Goal: Transaction & Acquisition: Purchase product/service

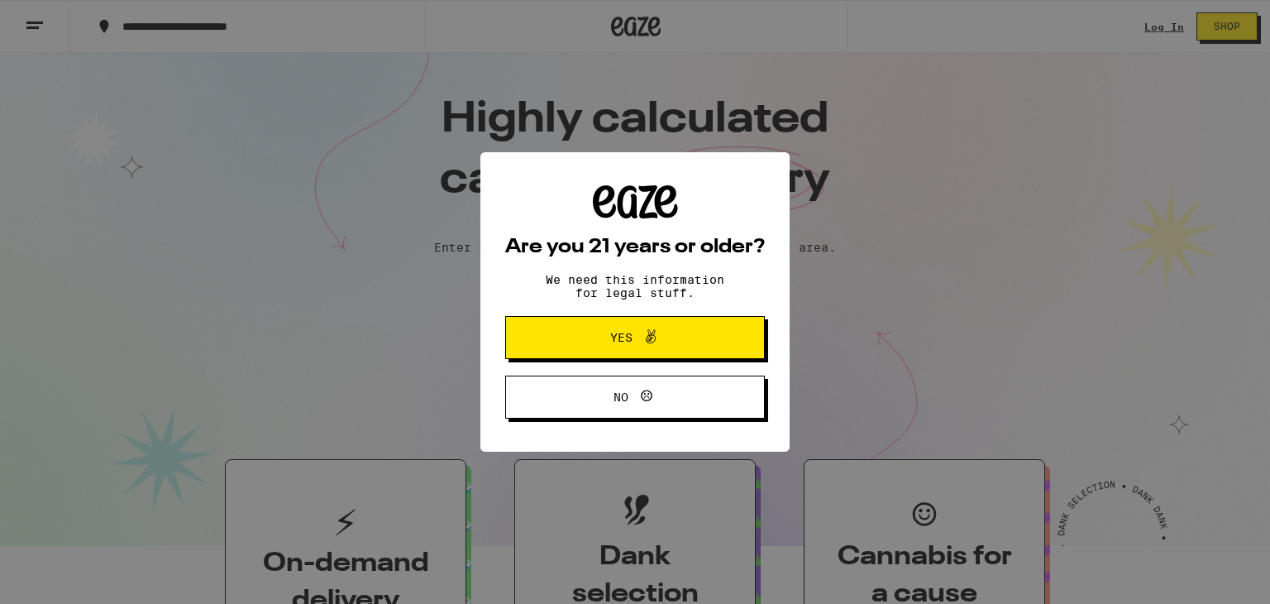
click at [711, 342] on button "Yes" at bounding box center [635, 337] width 260 height 43
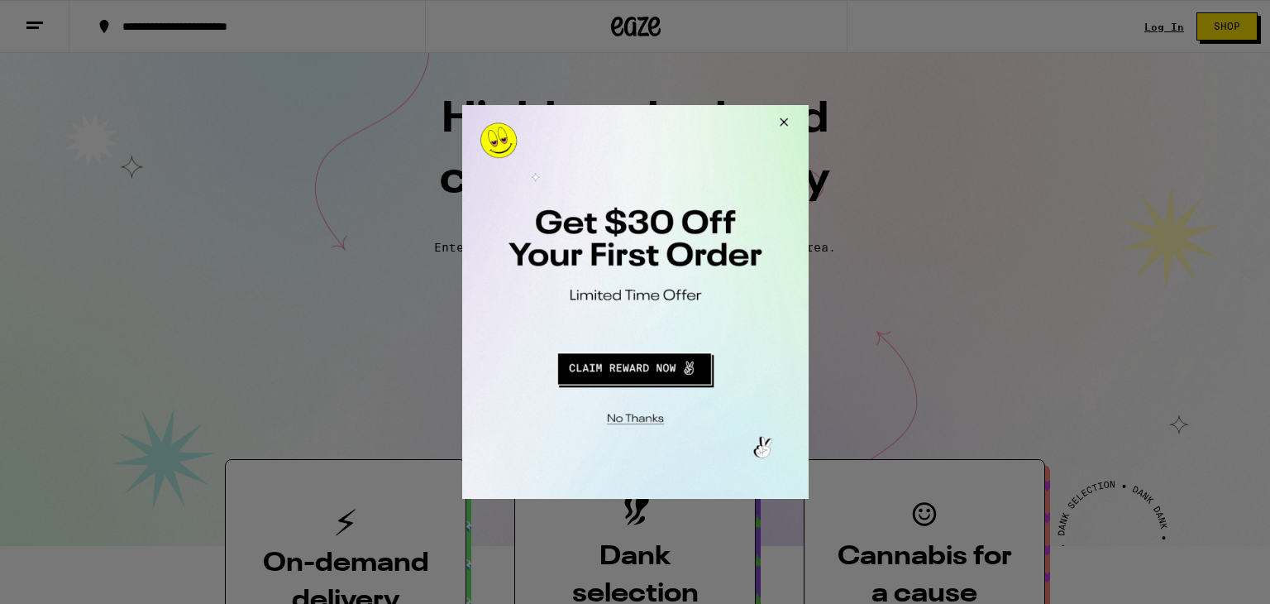
click at [1161, 28] on div at bounding box center [635, 302] width 1270 height 604
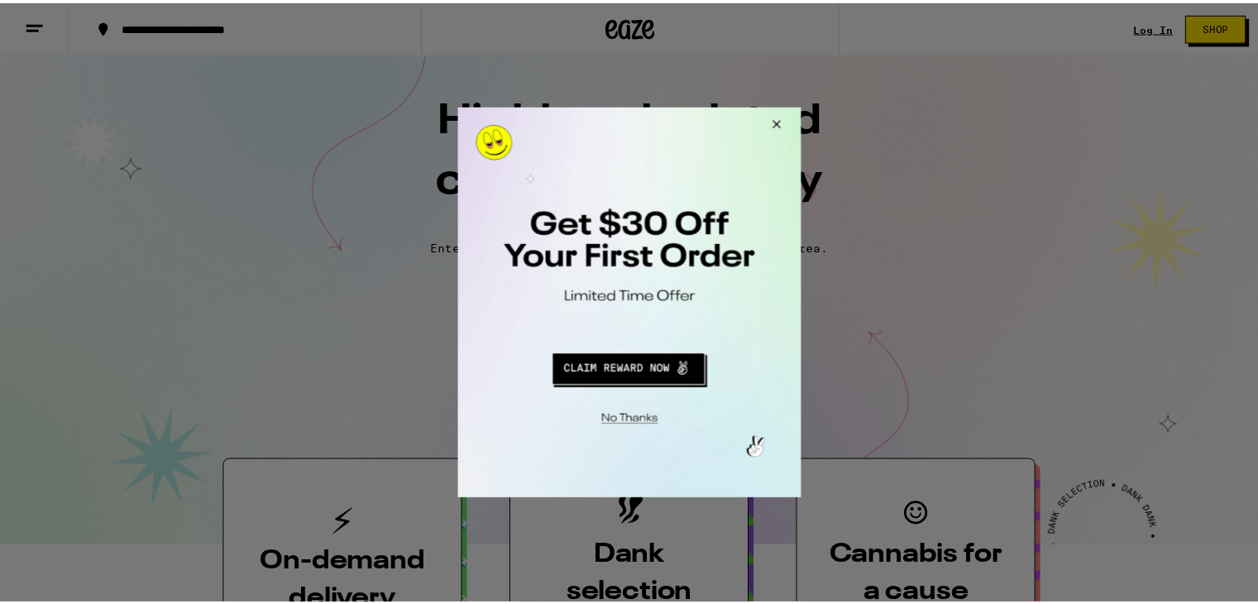
click at [785, 128] on button "Close Modal" at bounding box center [776, 127] width 45 height 40
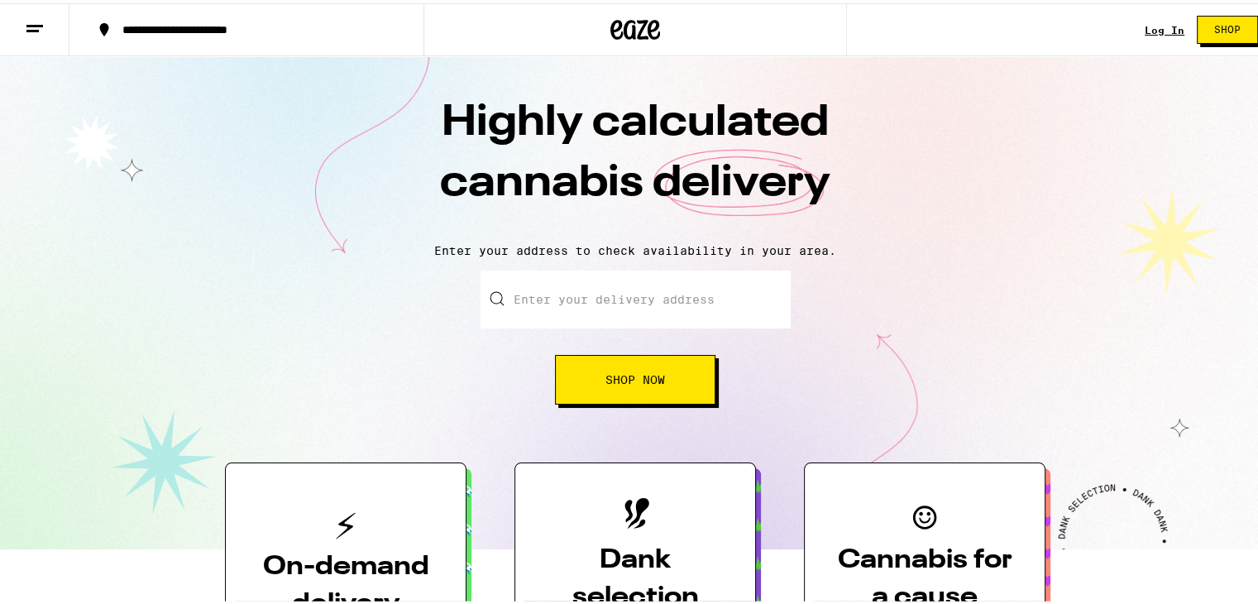
click at [1149, 33] on div "Log In Shop" at bounding box center [1207, 26] width 126 height 53
click at [1161, 23] on link "Log In" at bounding box center [1164, 27] width 40 height 11
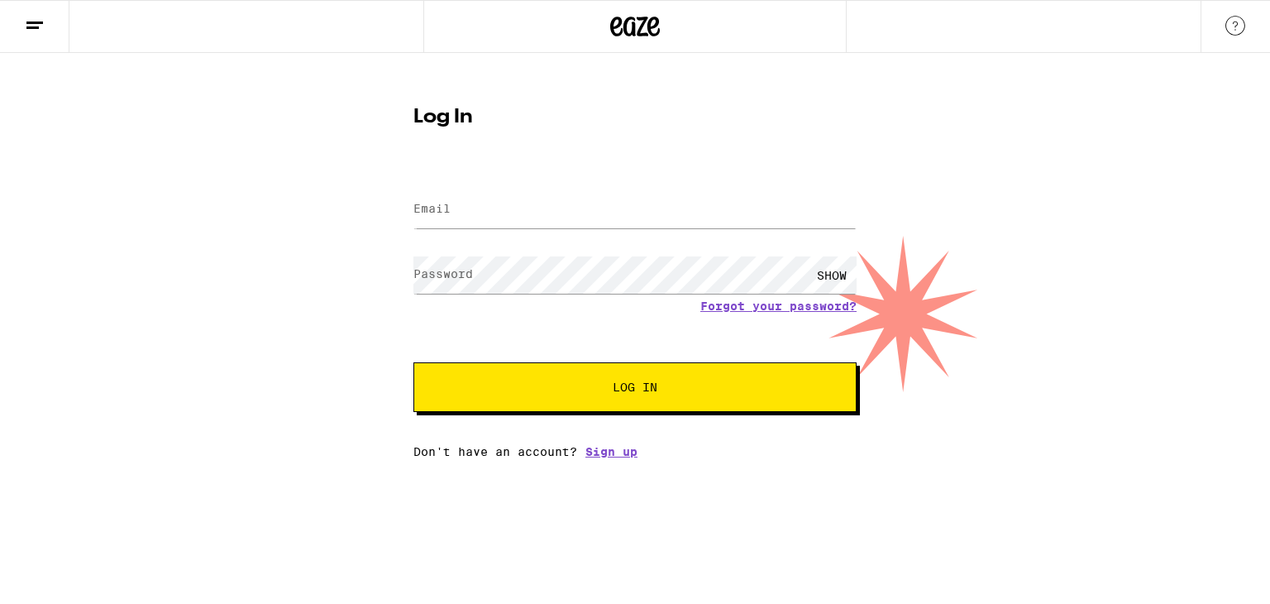
click at [615, 252] on div "SHOW" at bounding box center [634, 275] width 443 height 49
click at [628, 217] on input "Email" at bounding box center [634, 209] width 443 height 37
type input "[EMAIL_ADDRESS][DOMAIN_NAME]"
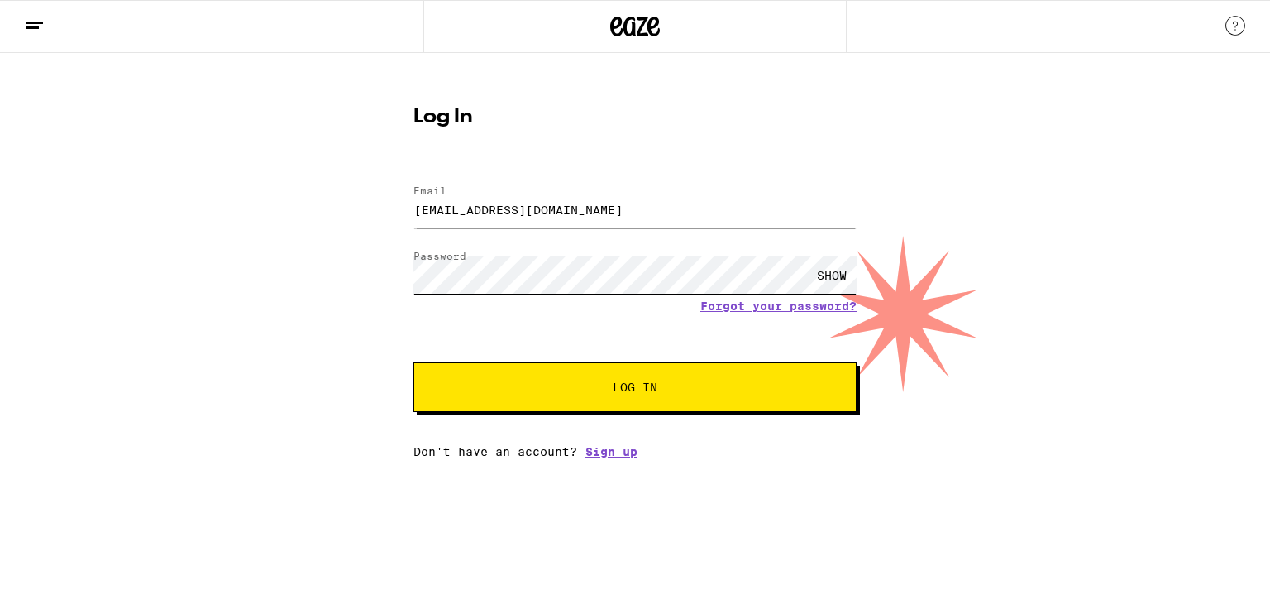
click at [413, 362] on button "Log In" at bounding box center [634, 387] width 443 height 50
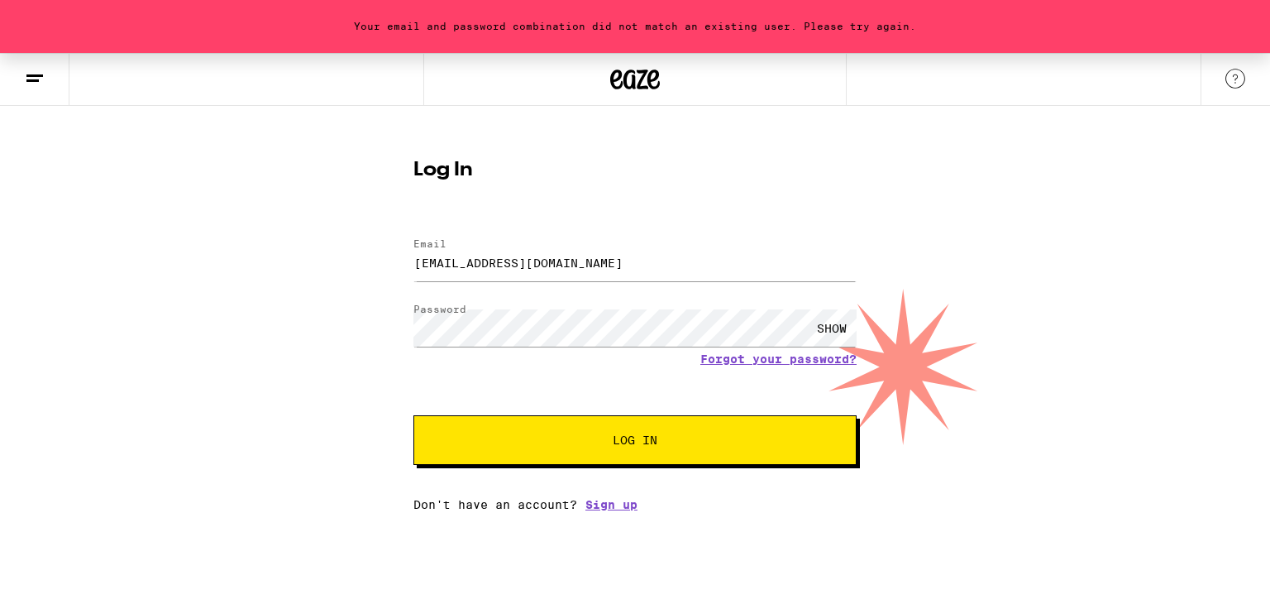
click at [715, 457] on button "Log In" at bounding box center [634, 440] width 443 height 50
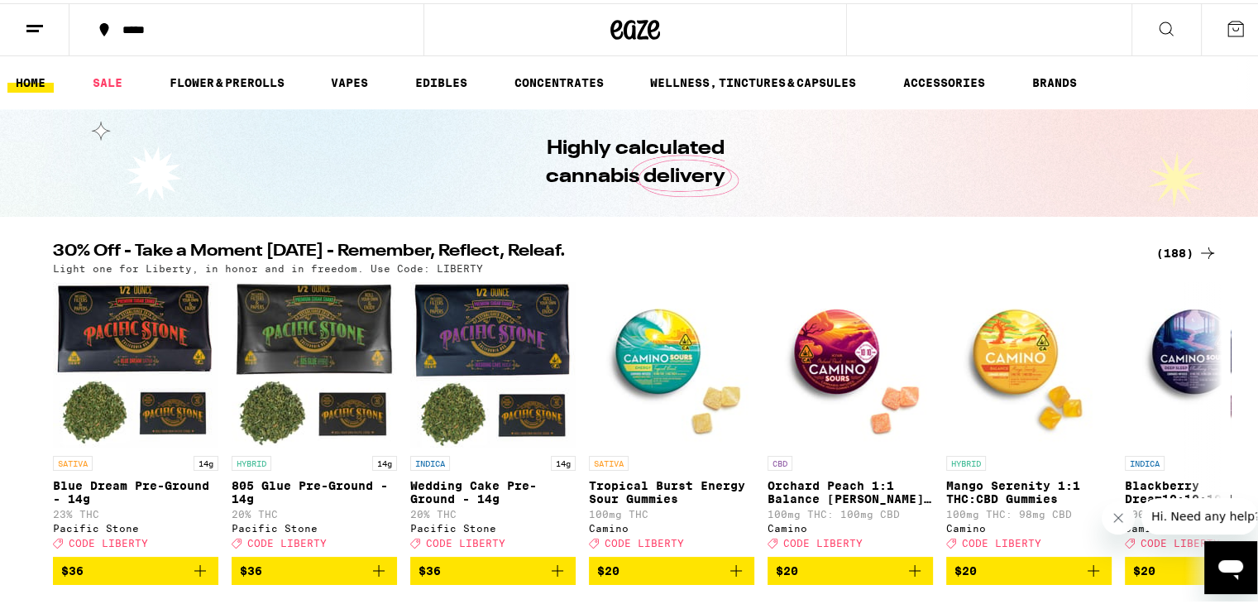
scroll to position [33, 0]
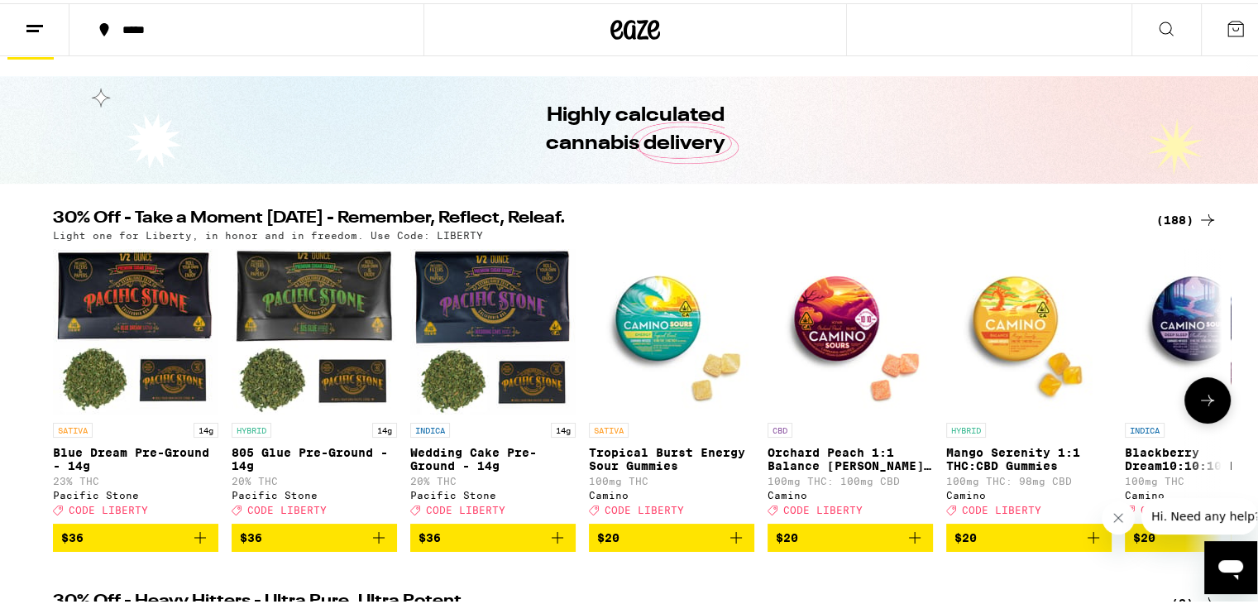
click at [1202, 404] on icon at bounding box center [1207, 397] width 20 height 20
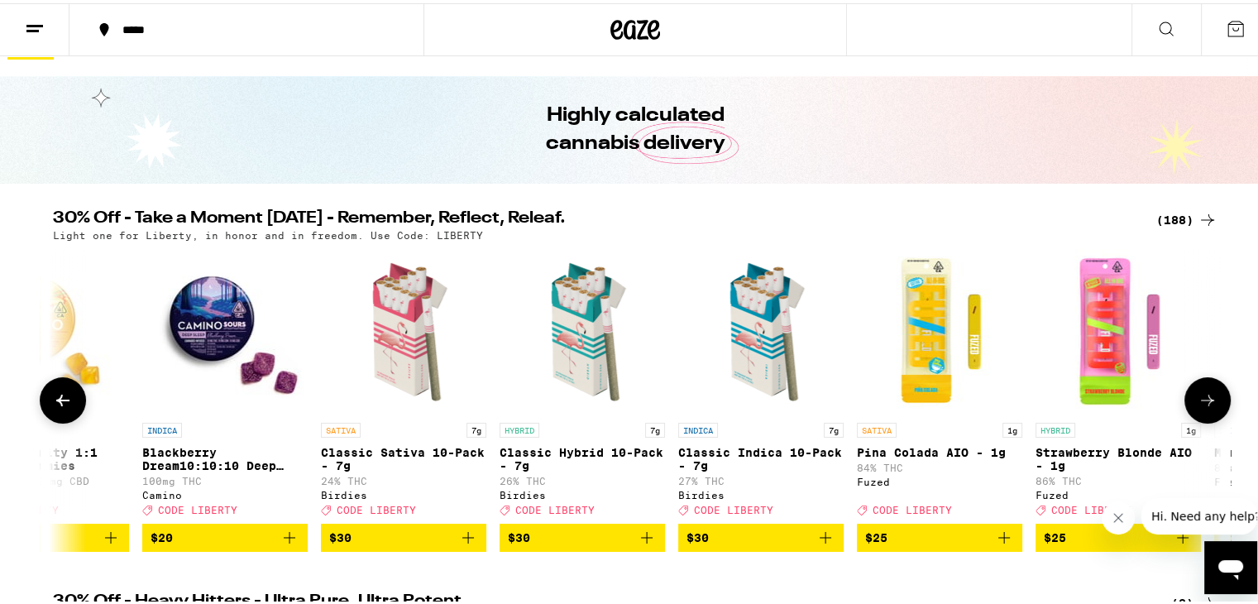
scroll to position [0, 984]
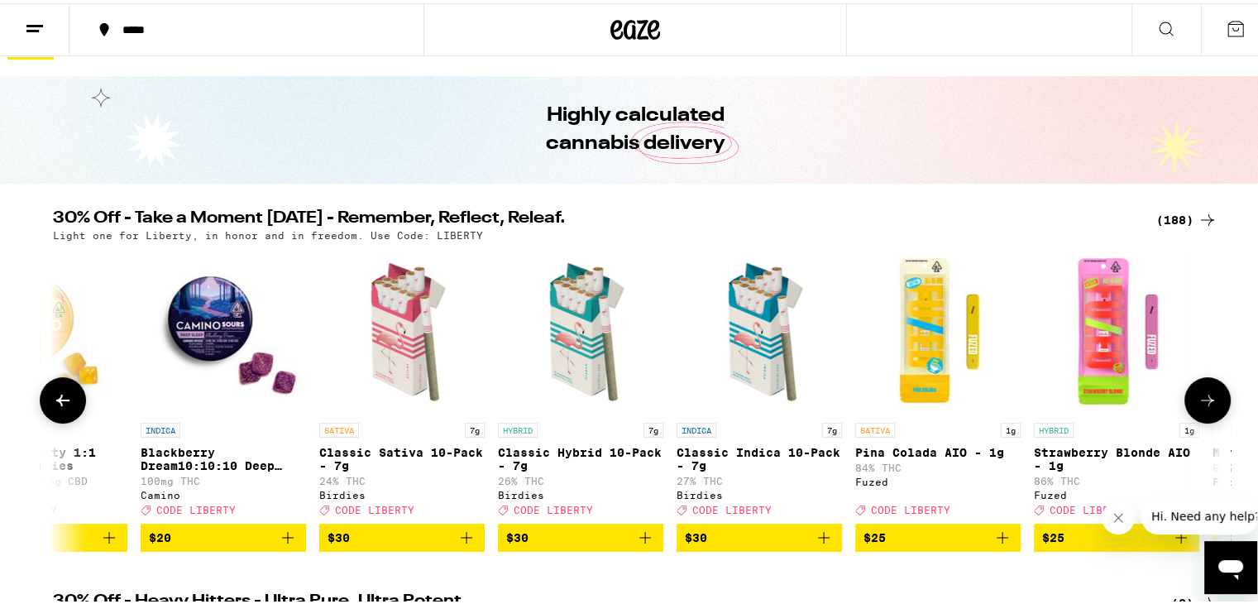
click at [1202, 404] on icon at bounding box center [1207, 397] width 20 height 20
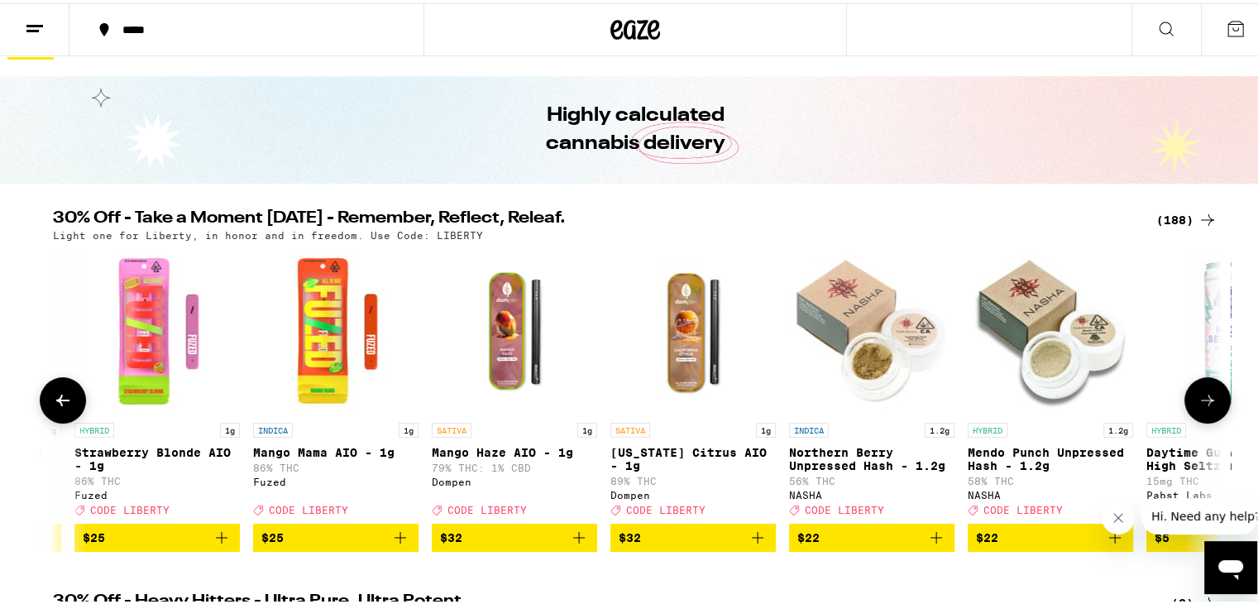
scroll to position [0, 1968]
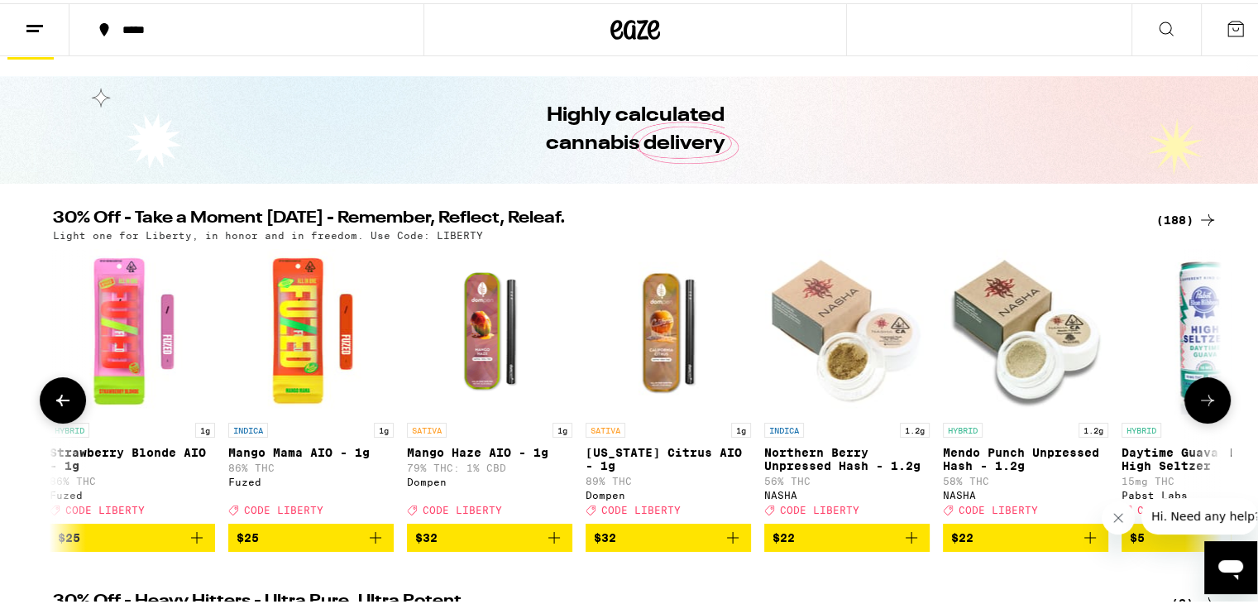
click at [1202, 404] on icon at bounding box center [1207, 397] width 20 height 20
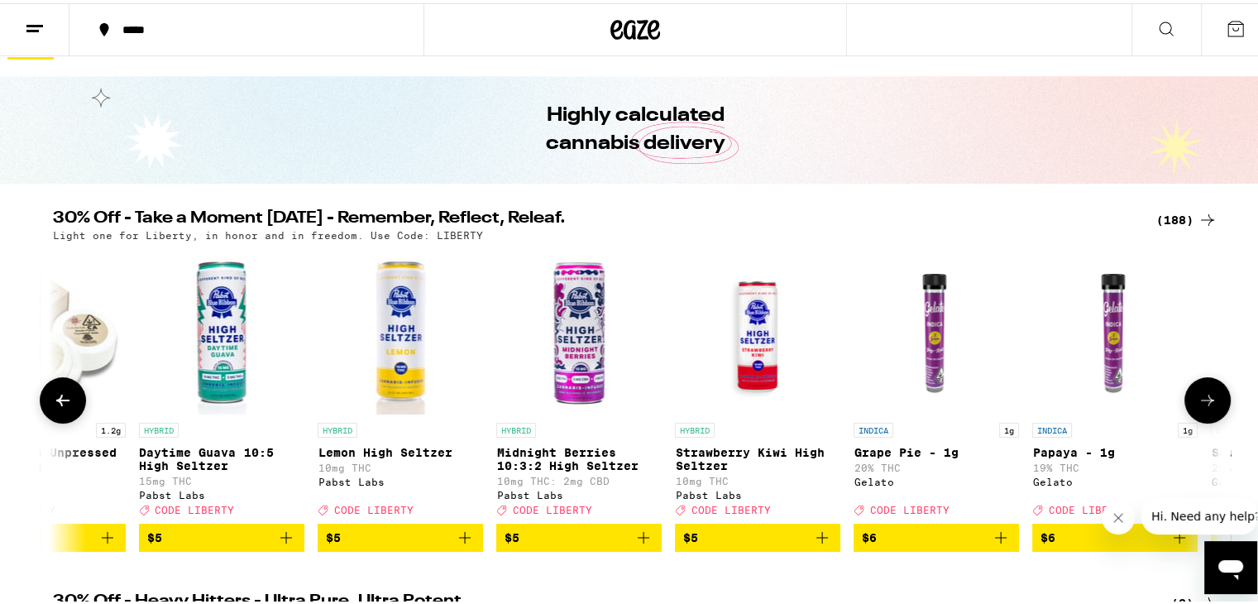
scroll to position [0, 2953]
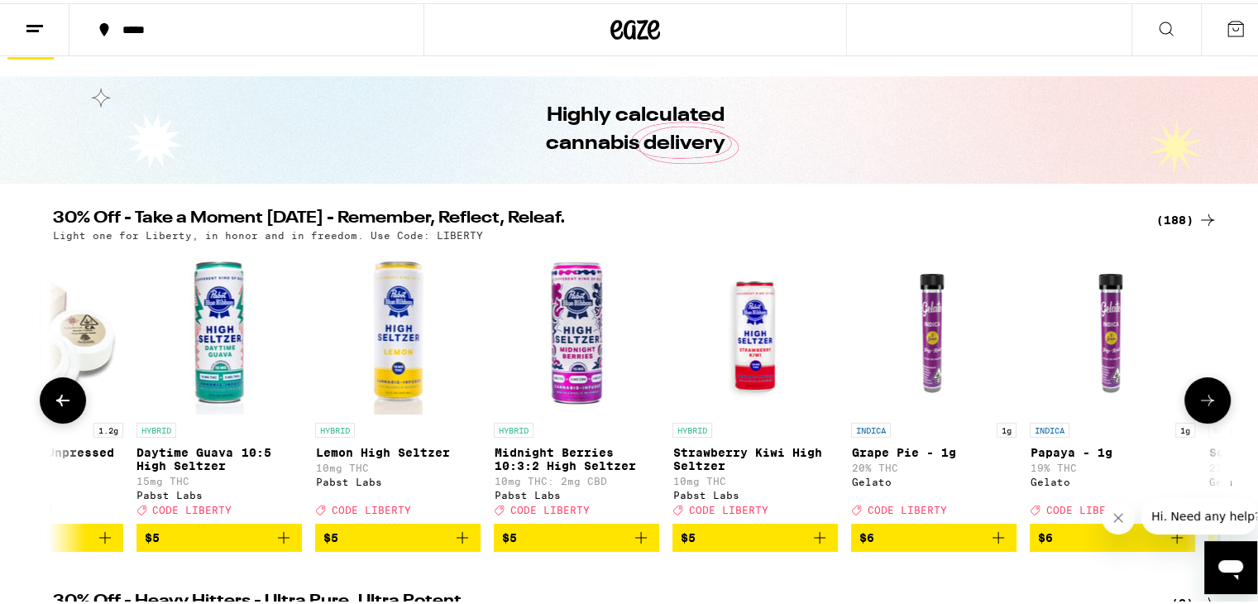
click at [1202, 404] on icon at bounding box center [1207, 397] width 20 height 20
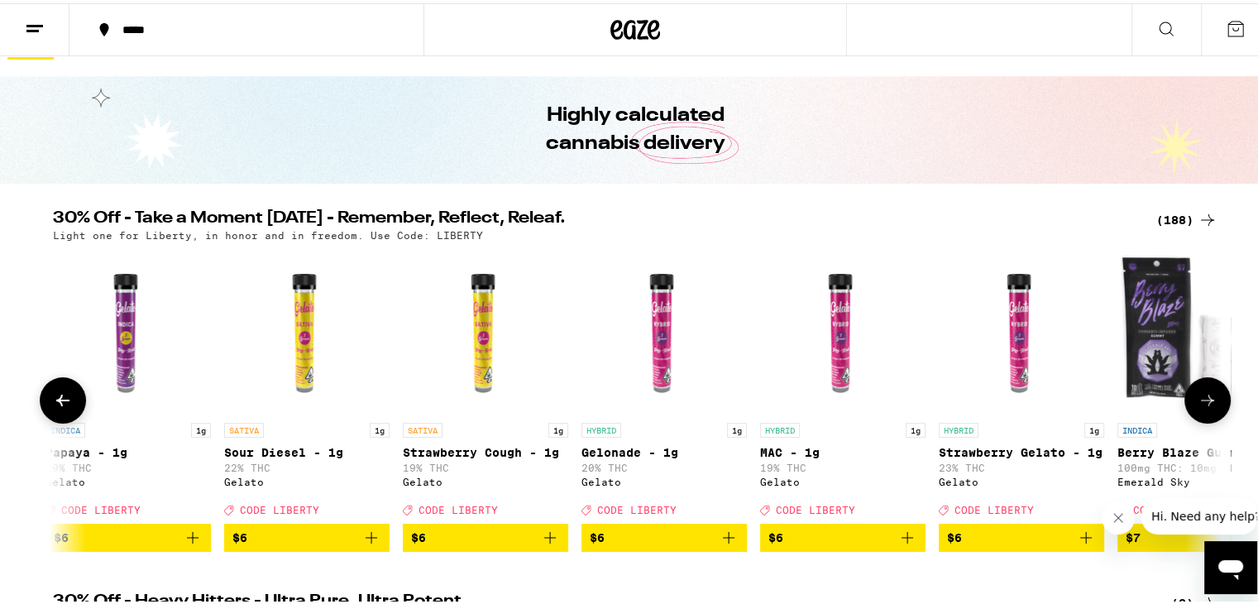
click at [1202, 404] on icon at bounding box center [1207, 397] width 20 height 20
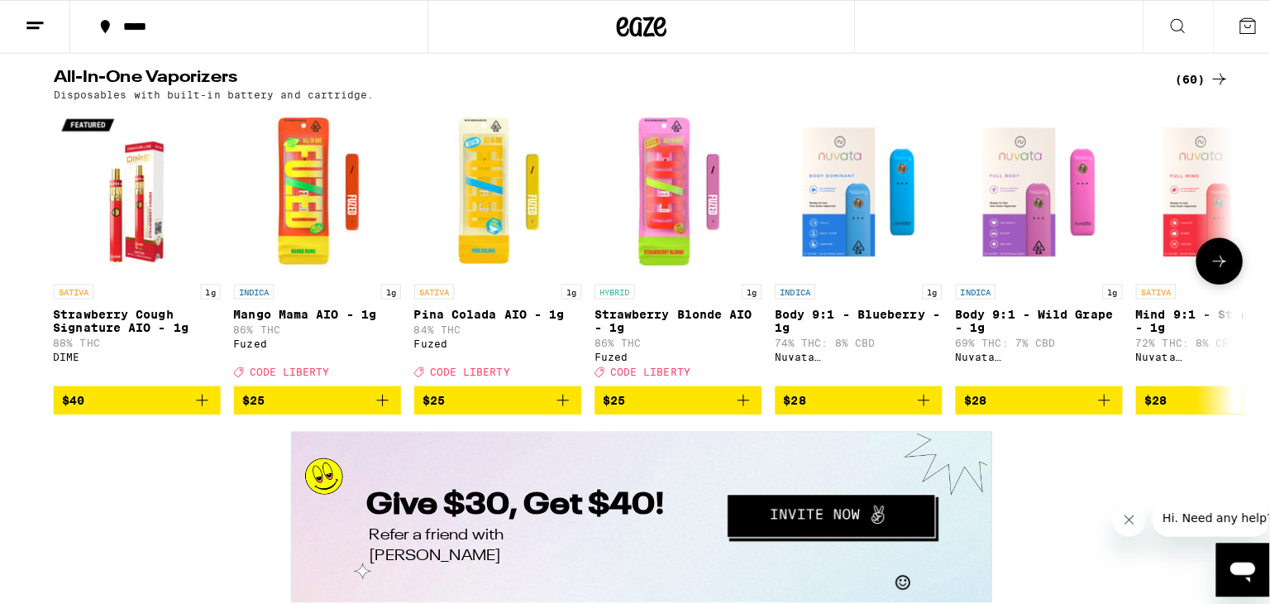
scroll to position [2745, 0]
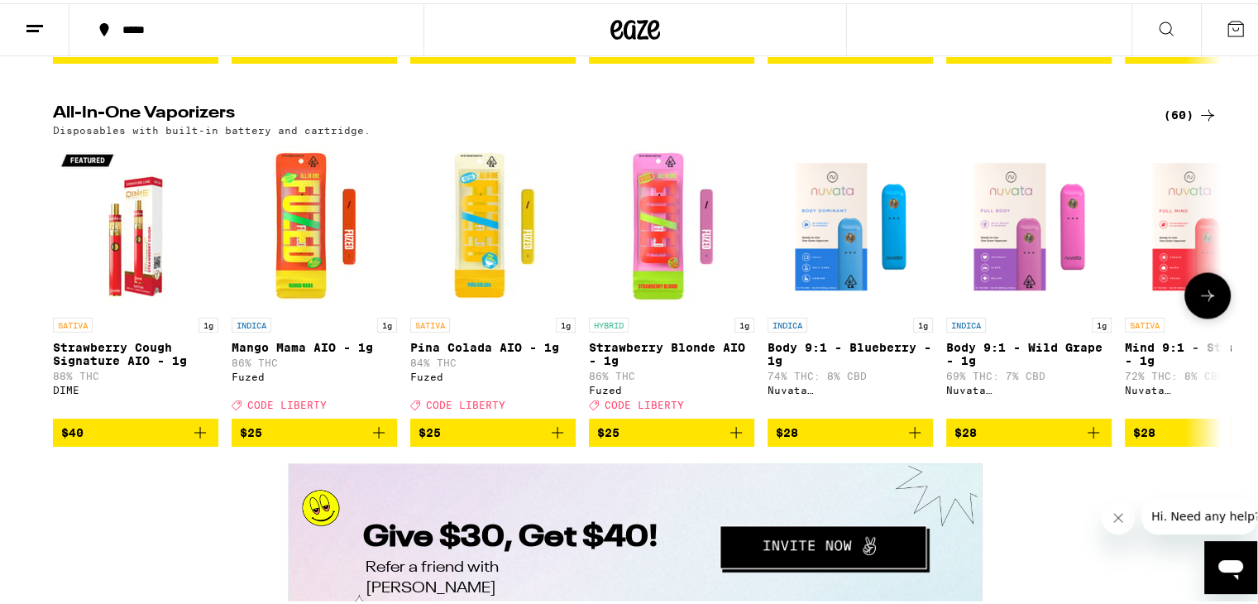
click at [307, 306] on img "Open page for Mango Mama AIO - 1g from Fuzed" at bounding box center [314, 223] width 165 height 165
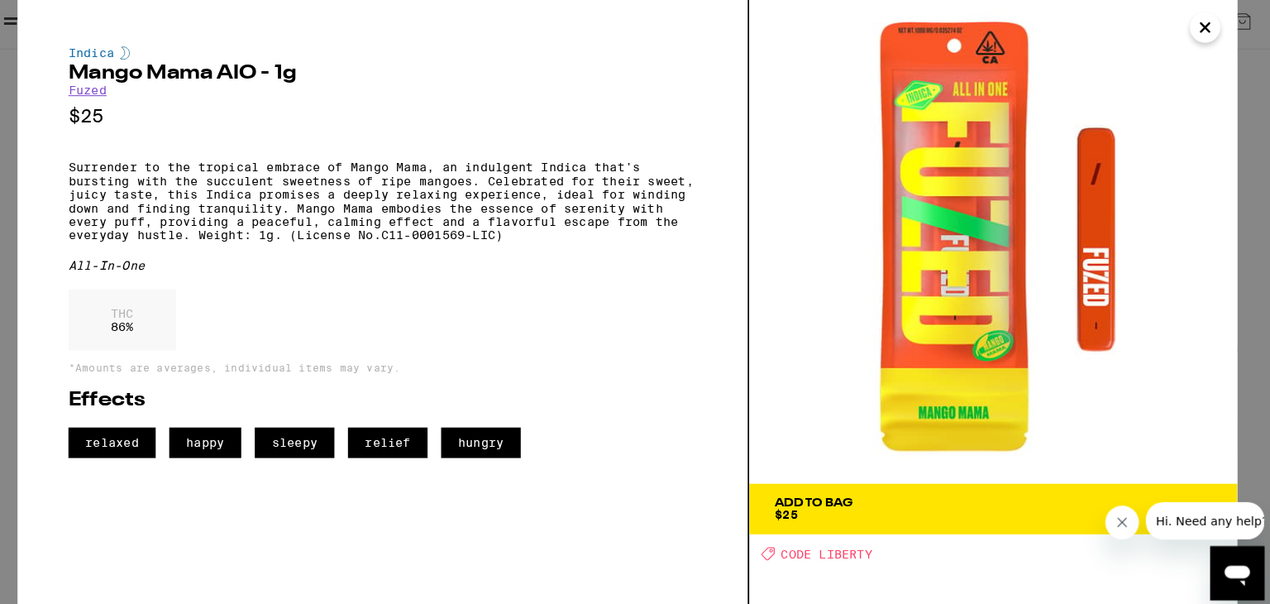
scroll to position [2745, 0]
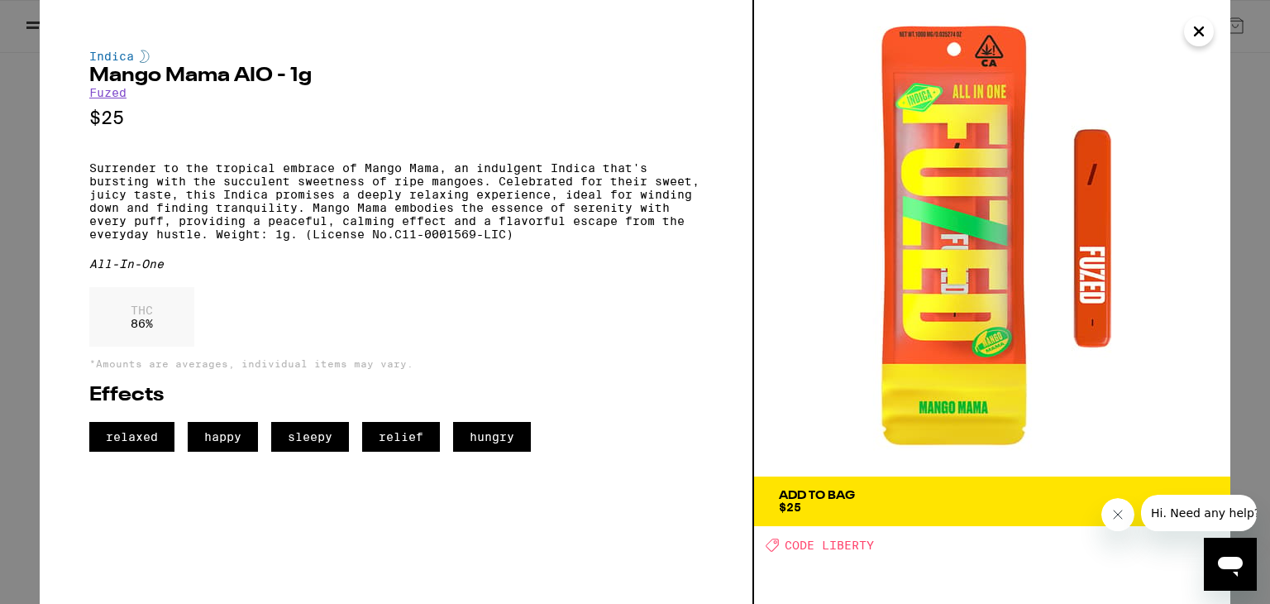
click at [1201, 38] on icon "Close" at bounding box center [1199, 31] width 20 height 25
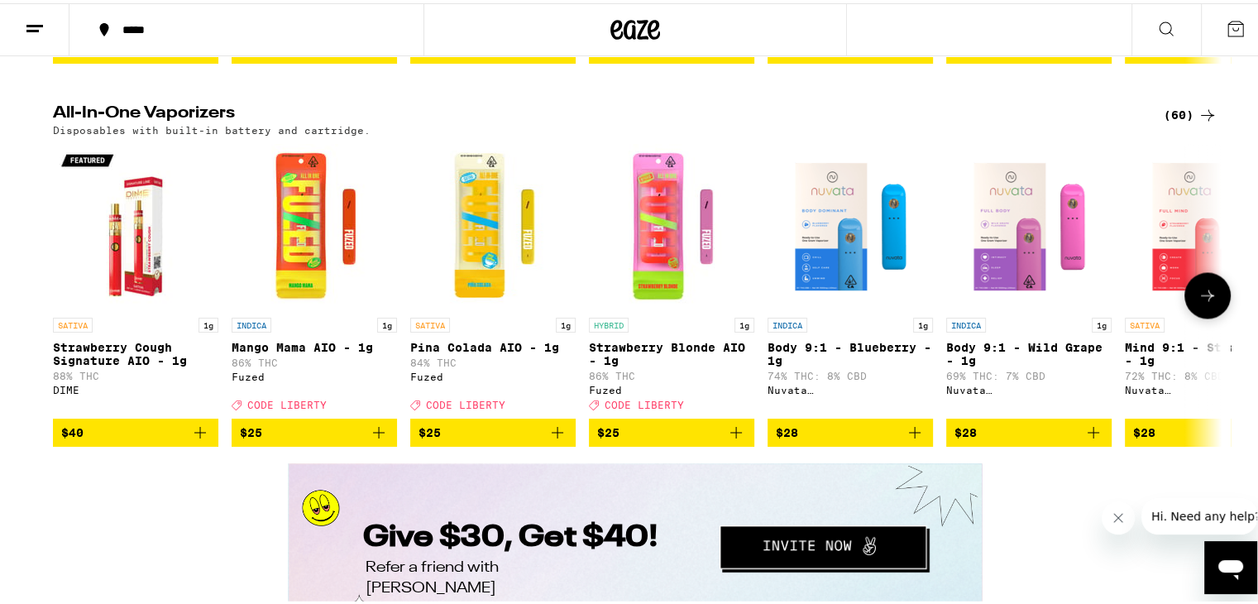
click at [476, 306] on img "Open page for Pina Colada AIO - 1g from Fuzed" at bounding box center [492, 223] width 165 height 165
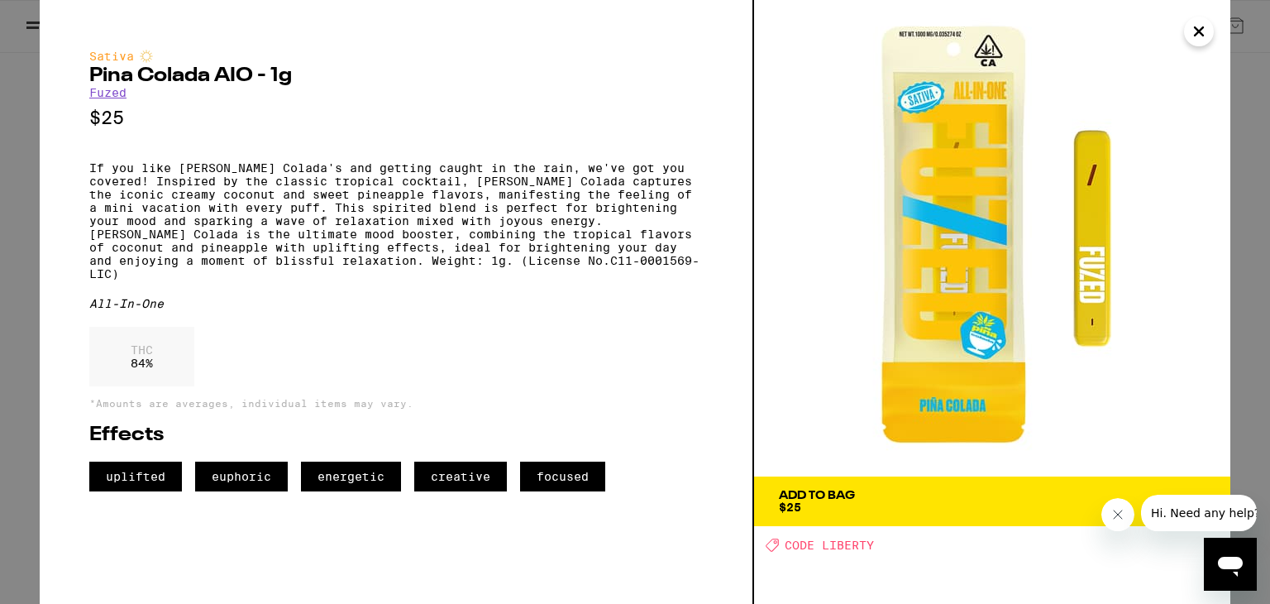
click at [1202, 25] on icon "Close" at bounding box center [1199, 31] width 20 height 25
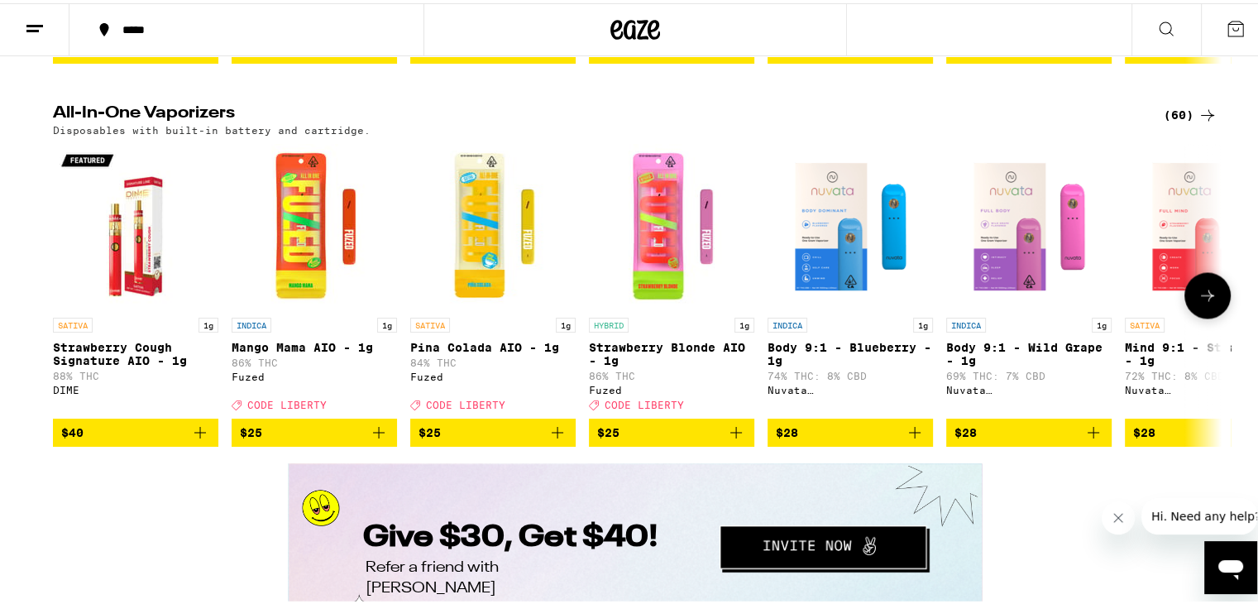
click at [681, 303] on img "Open page for Strawberry Blonde AIO - 1g from Fuzed" at bounding box center [671, 223] width 165 height 165
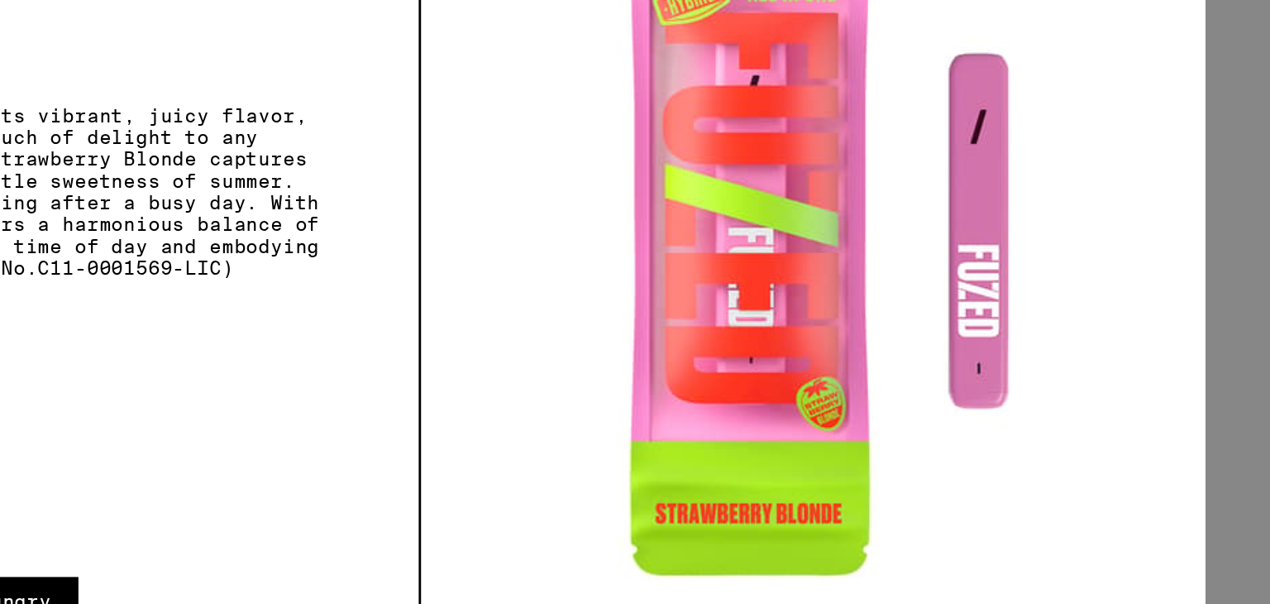
scroll to position [2745, 0]
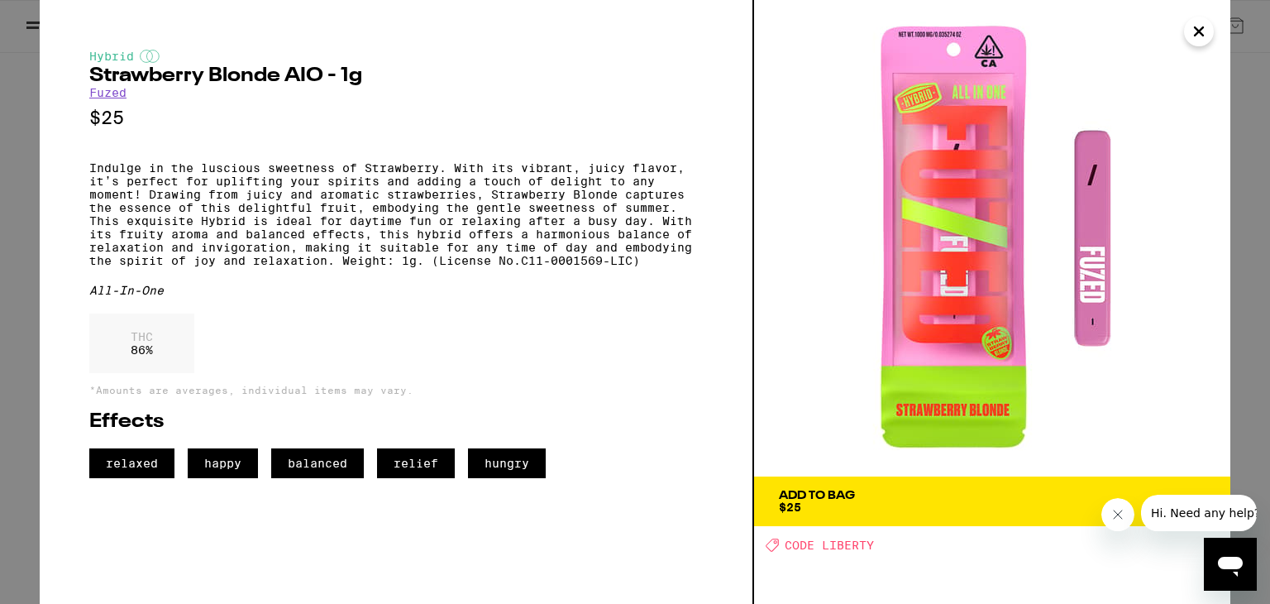
click at [1199, 31] on icon "Close" at bounding box center [1199, 31] width 8 height 8
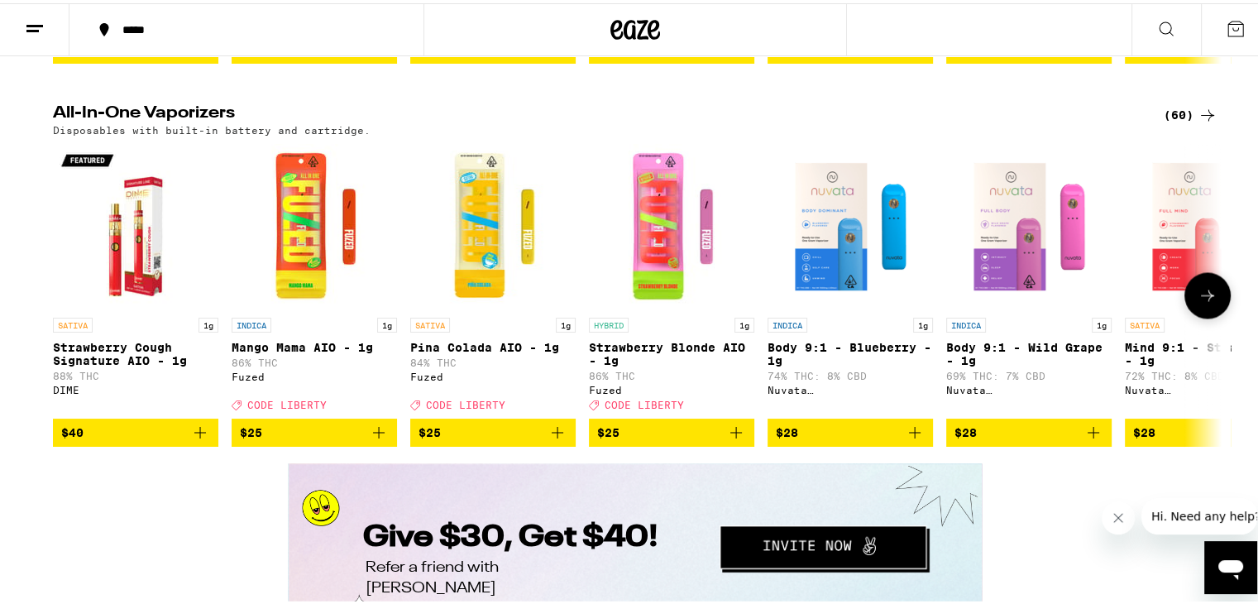
click at [485, 306] on img "Open page for Pina Colada AIO - 1g from Fuzed" at bounding box center [492, 223] width 165 height 165
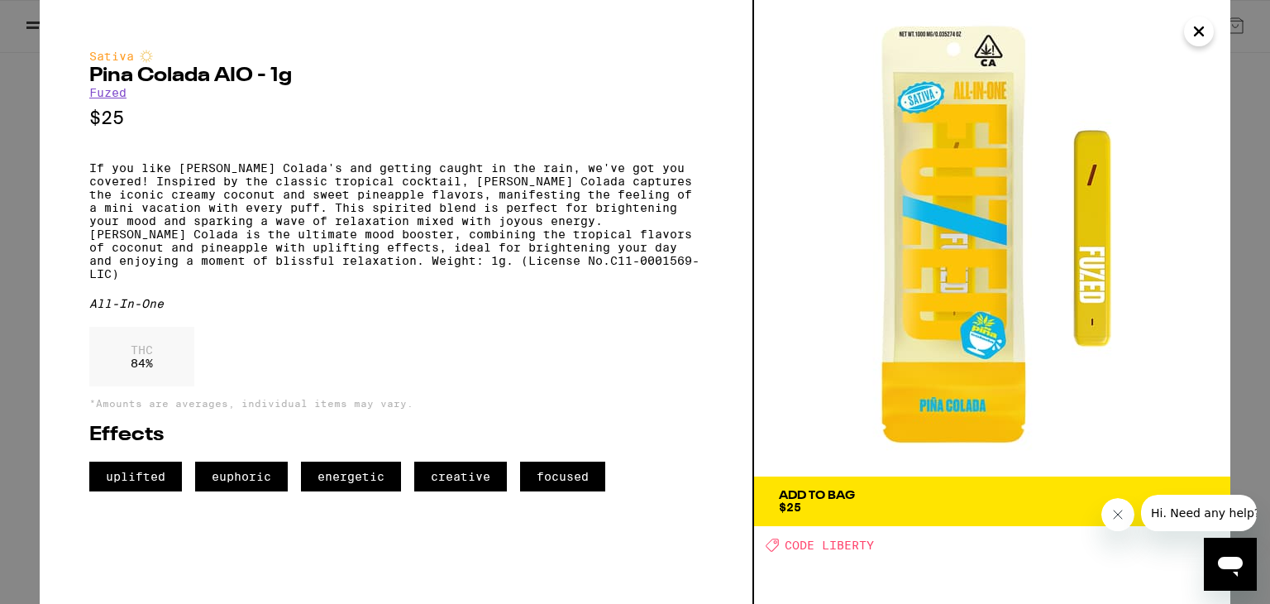
click at [1165, 512] on span "Hi. Need any help?" at bounding box center [1204, 512] width 109 height 13
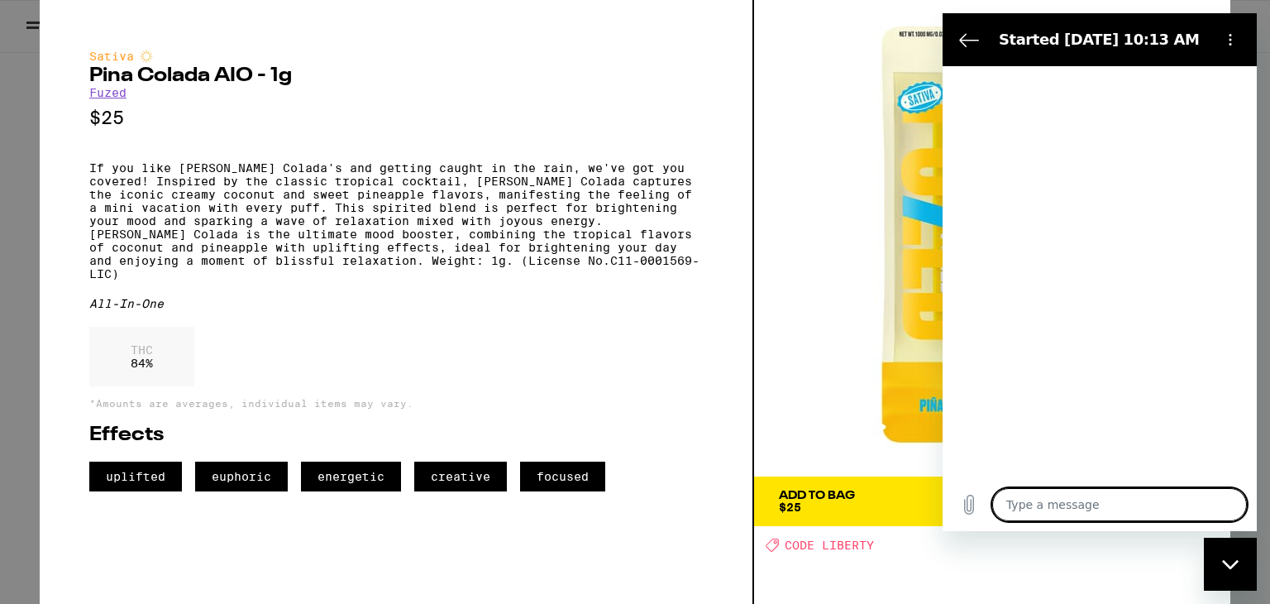
type textarea "x"
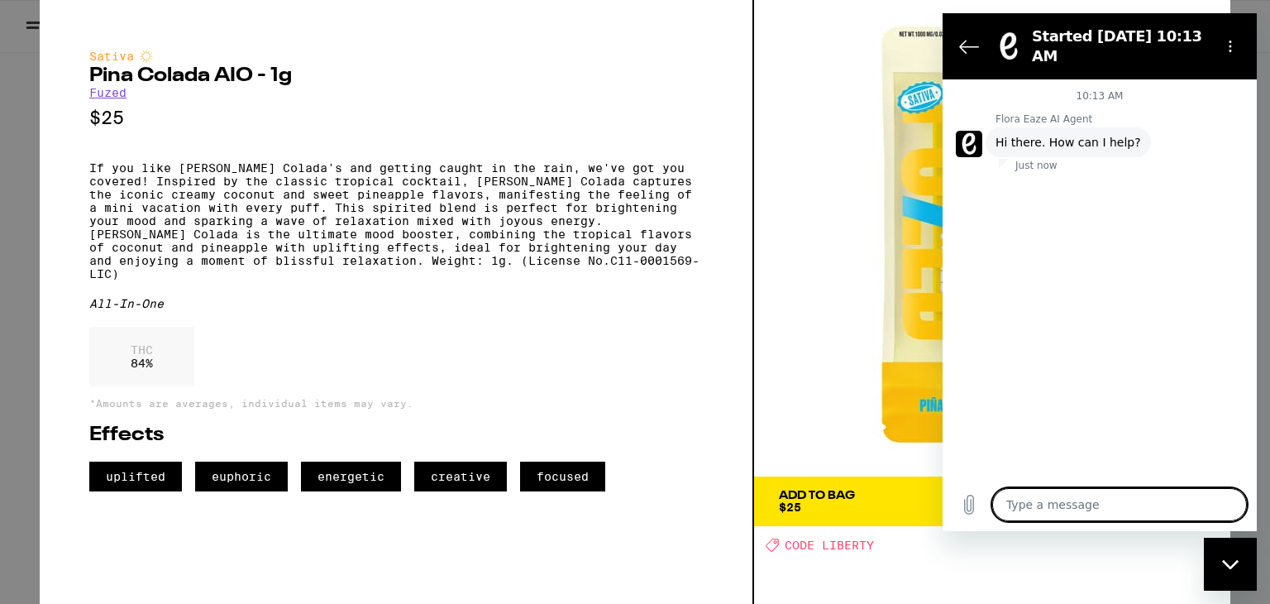
click at [1095, 505] on textarea at bounding box center [1119, 504] width 255 height 33
type textarea "C"
type textarea "x"
type textarea "Ca"
type textarea "x"
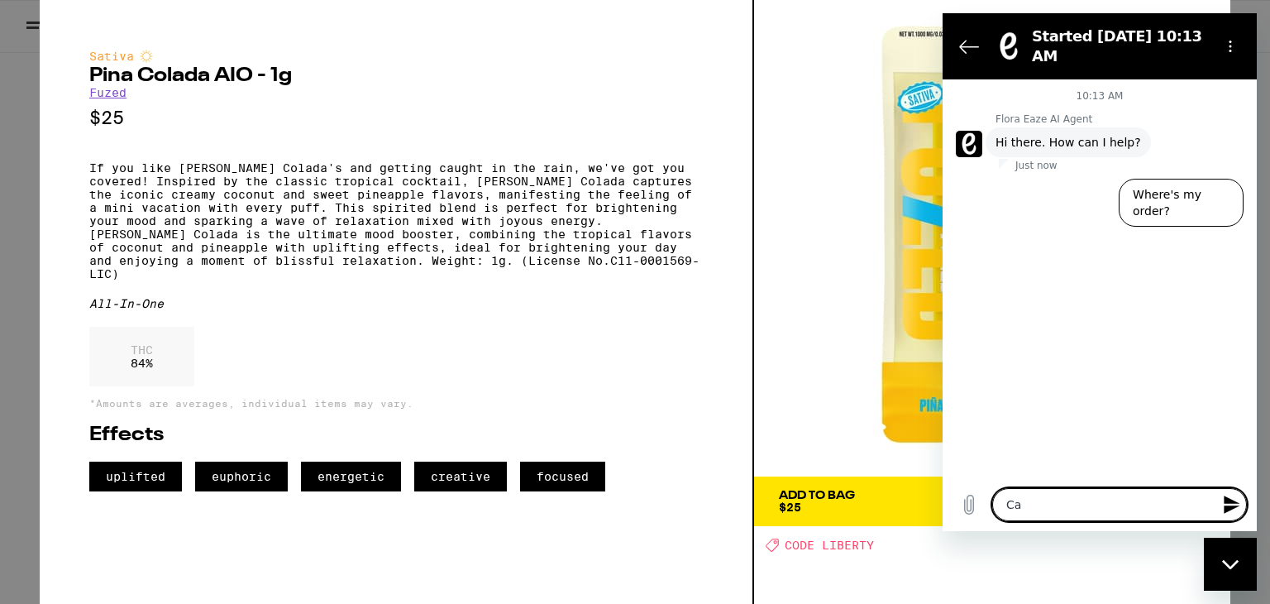
type textarea "Can"
type textarea "x"
type textarea "Can"
type textarea "x"
type textarea "Can t"
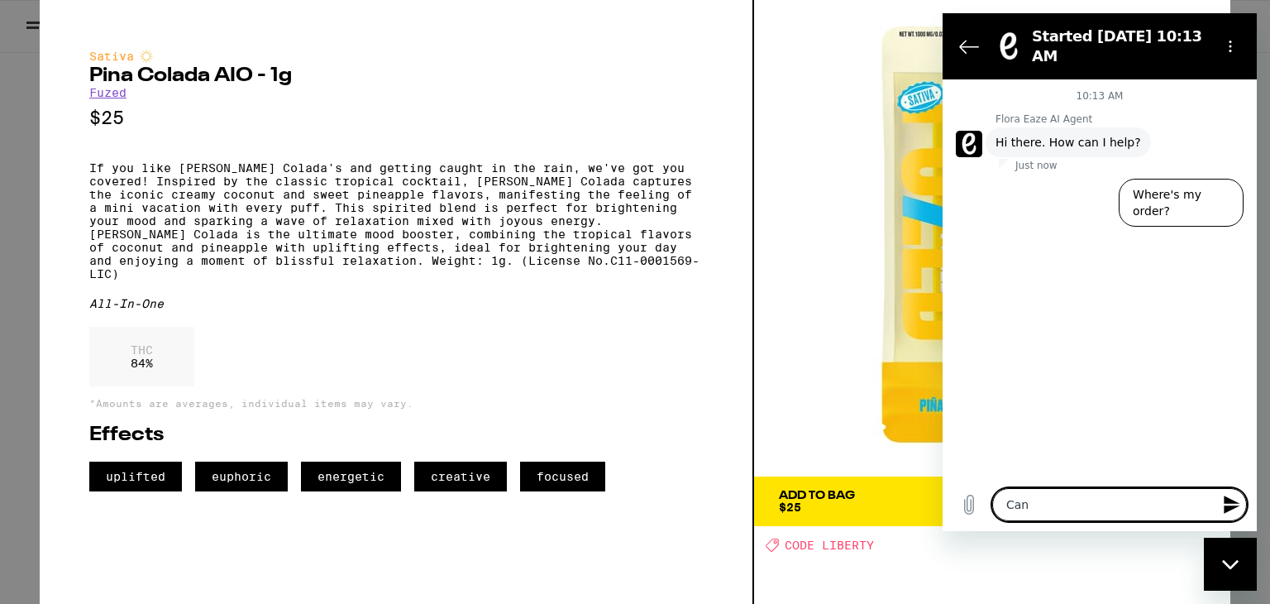
type textarea "x"
type textarea "Can th"
type textarea "x"
type textarea "Can the"
type textarea "x"
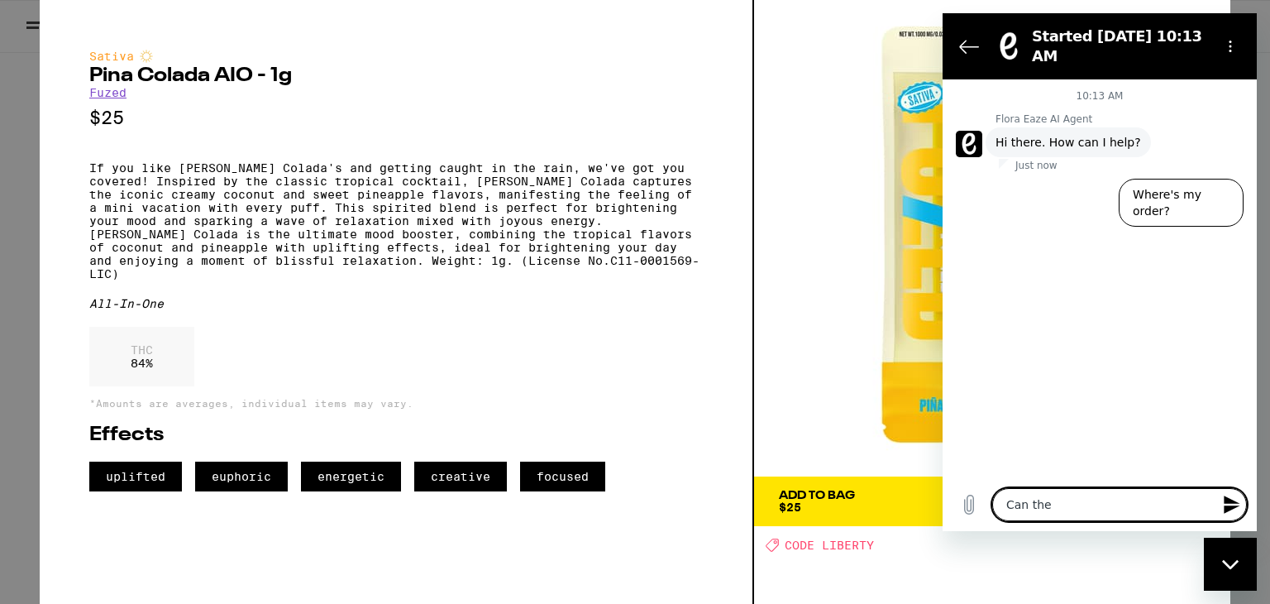
type textarea "Can the"
type textarea "x"
type textarea "Can the F"
type textarea "x"
type textarea "Can the FU"
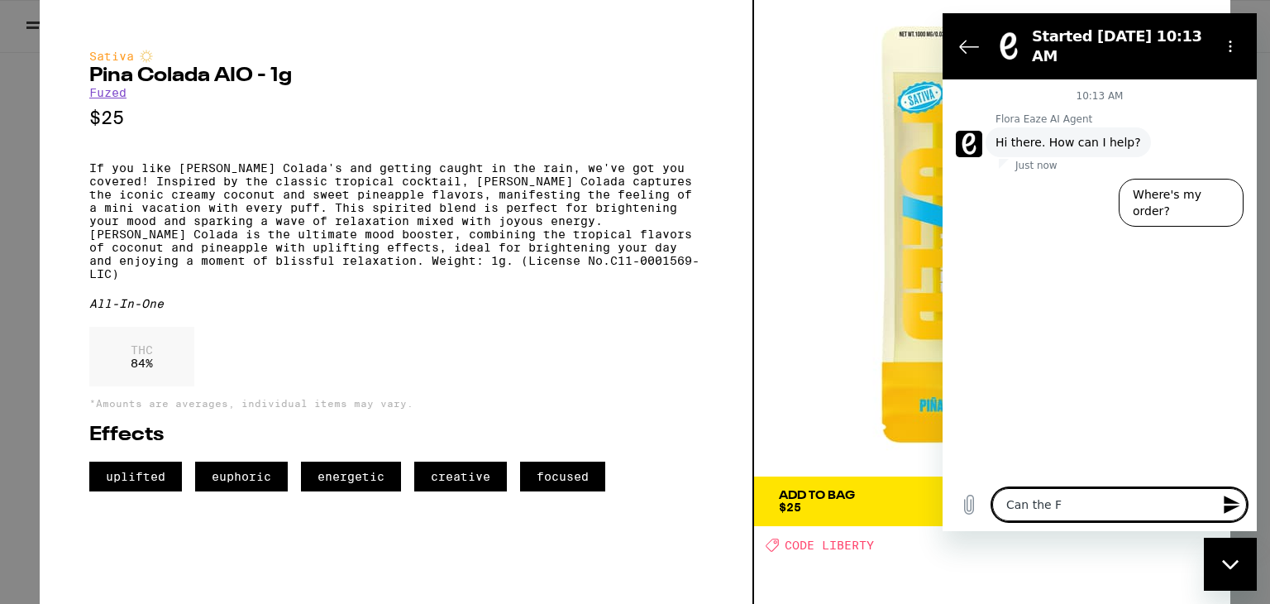
type textarea "x"
type textarea "Can the F"
type textarea "x"
type textarea "Can the Fu"
type textarea "x"
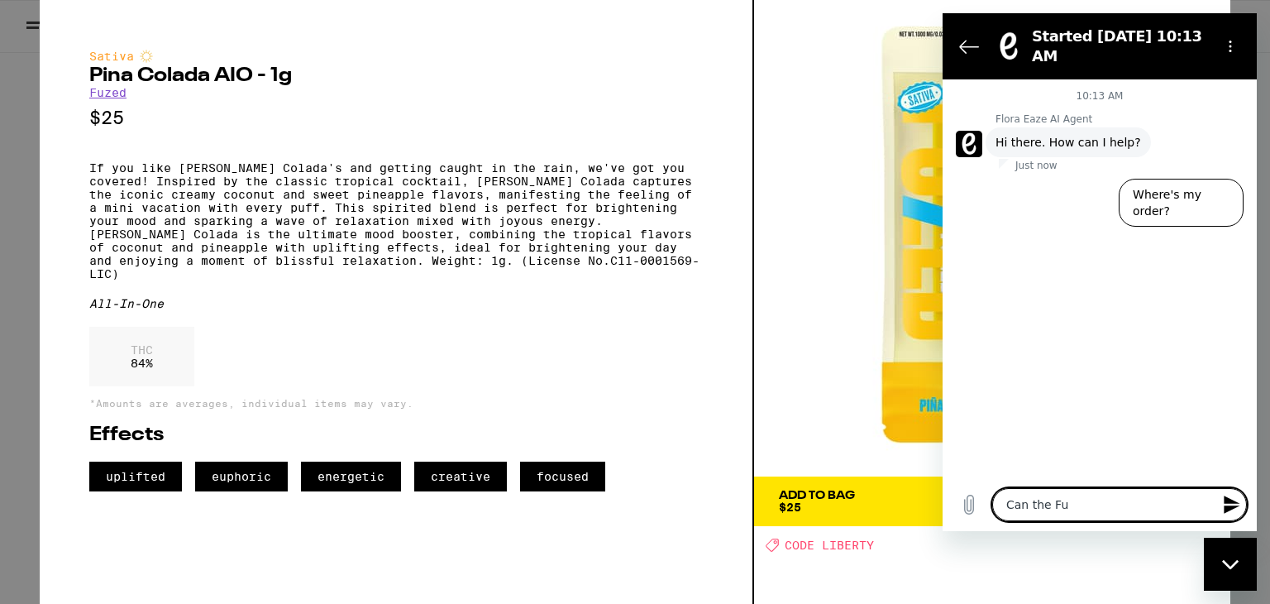
type textarea "Can the Fuz"
type textarea "x"
type textarea "Can the Fuze"
type textarea "x"
type textarea "Can the Fuzed"
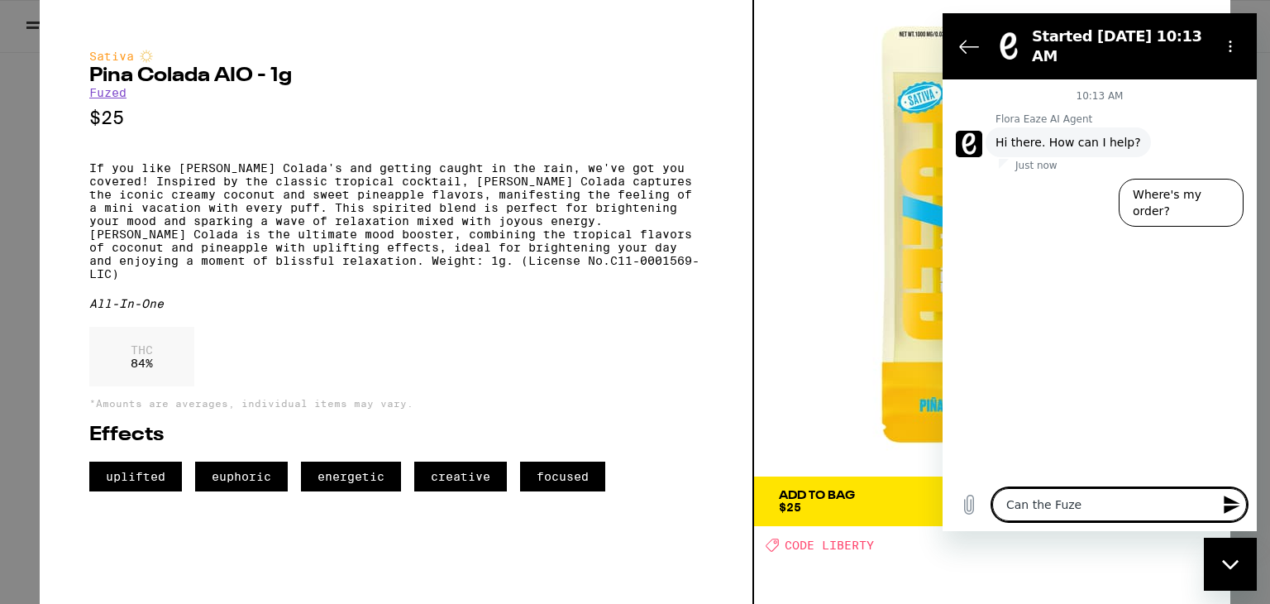
type textarea "x"
type textarea "Can the Fuzed"
type textarea "x"
type textarea "Can the Fuzed a"
type textarea "x"
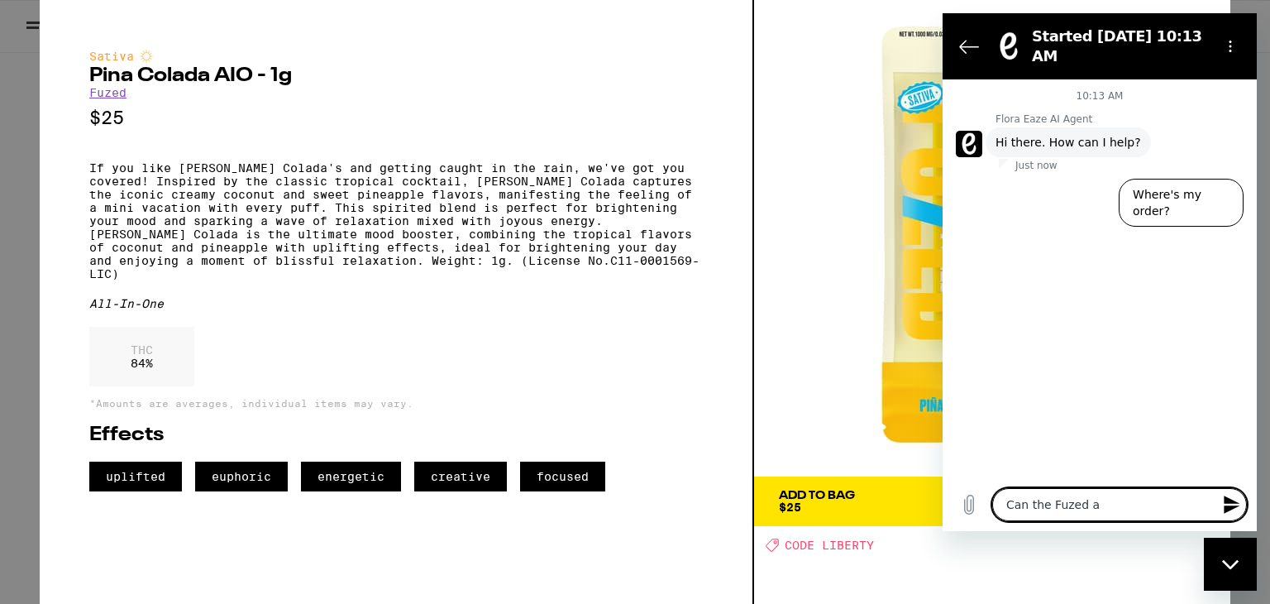
type textarea "Can the Fuzed al"
type textarea "x"
type textarea "Can the Fuzed all"
type textarea "x"
type textarea "Can the Fuzed all"
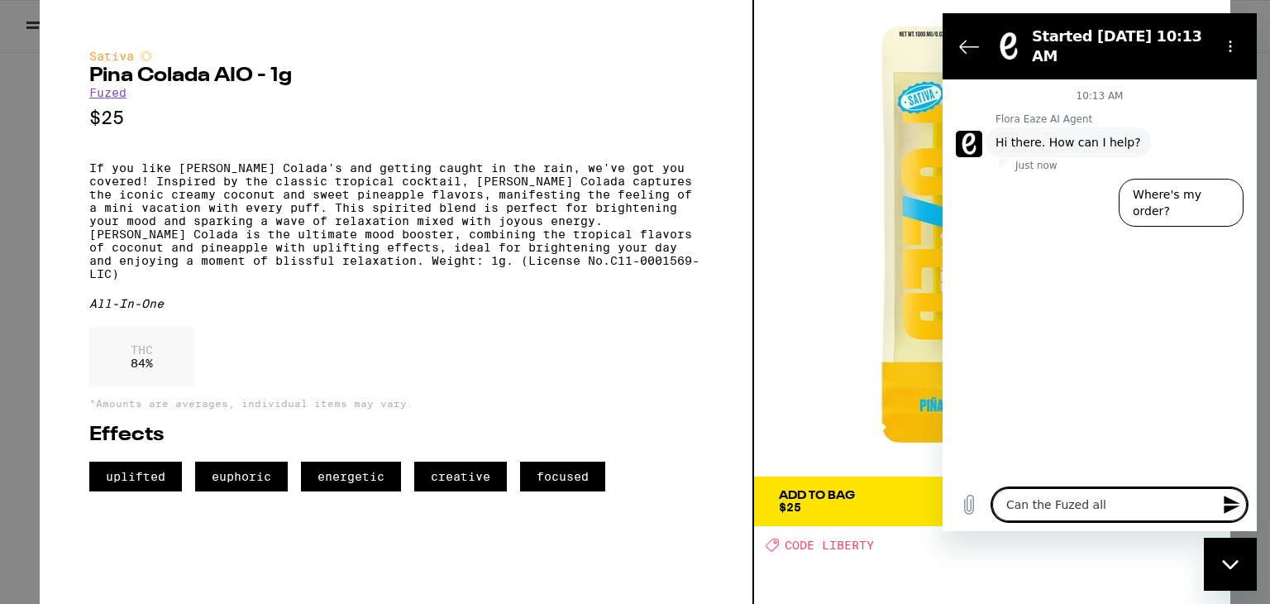
type textarea "x"
type textarea "Can the Fuzed all i"
type textarea "x"
type textarea "Can the Fuzed all in"
type textarea "x"
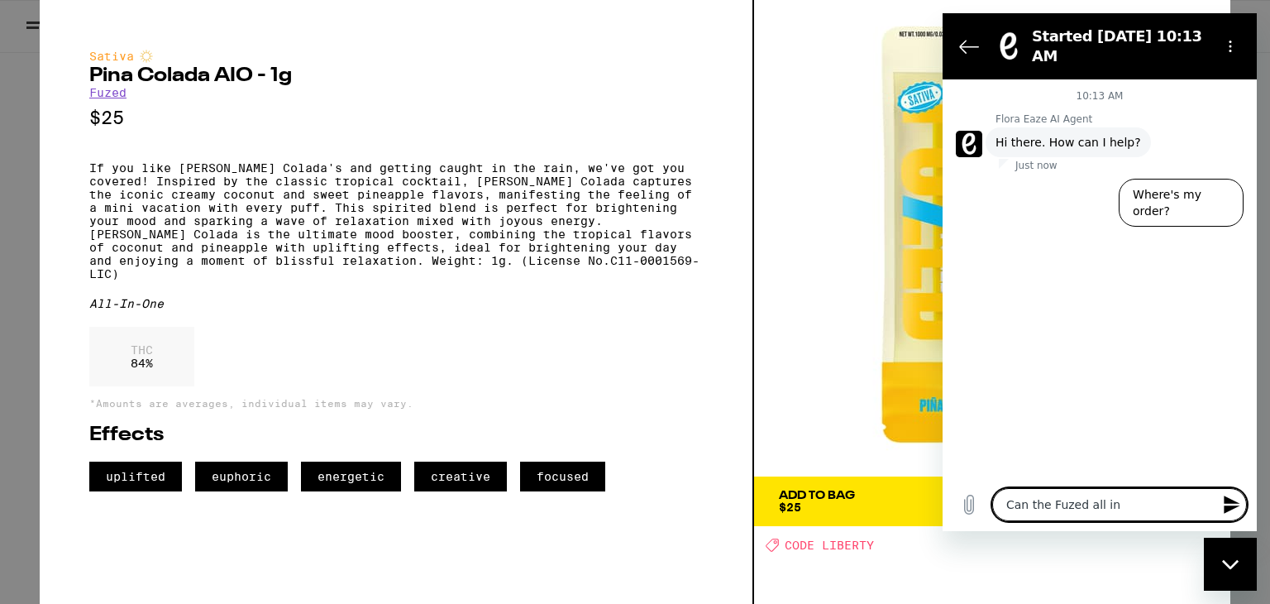
type textarea "Can the Fuzed all in"
type textarea "x"
type textarea "Can the Fuzed all in o"
type textarea "x"
type textarea "Can the Fuzed all in on"
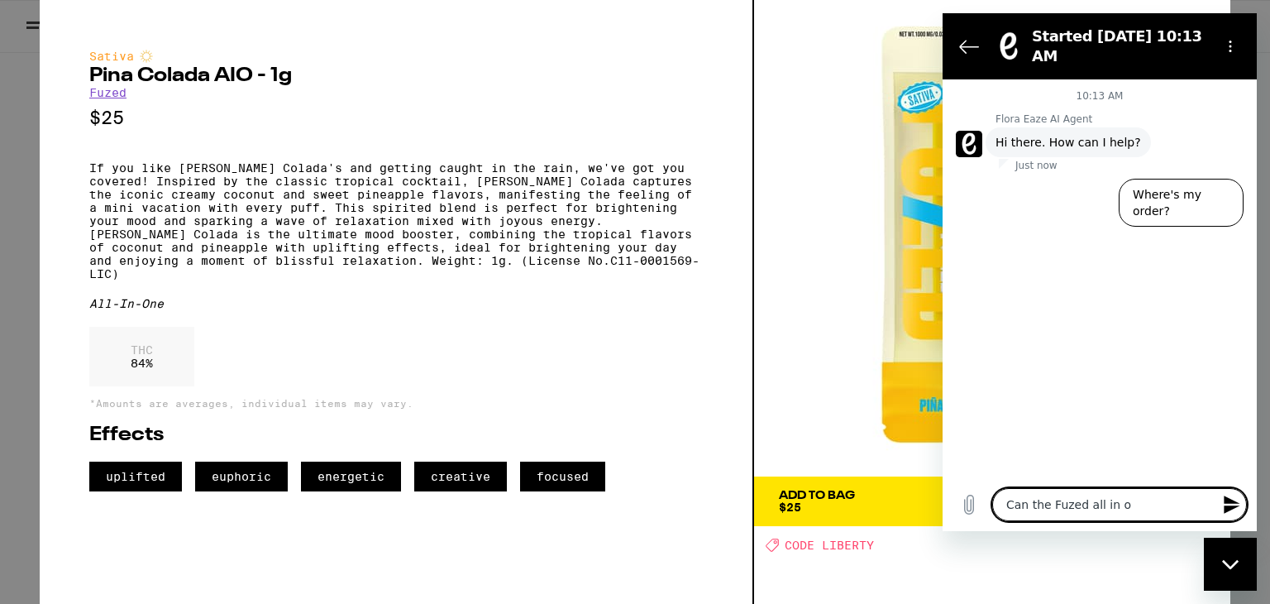
type textarea "x"
type textarea "Can the Fuzed all in one"
type textarea "x"
type textarea "Can the Fuzed all in one"
type textarea "x"
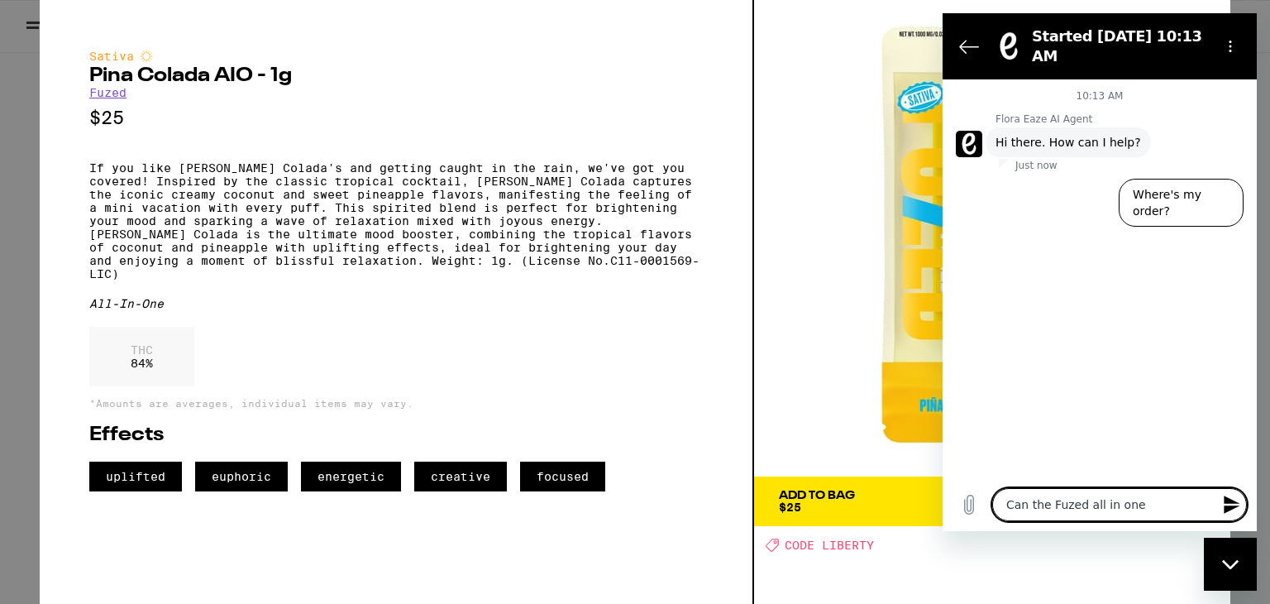
type textarea "Can the Fuzed all in one v"
type textarea "x"
type textarea "Can the Fuzed all in one va"
type textarea "x"
type textarea "Can the Fuzed all in one vap"
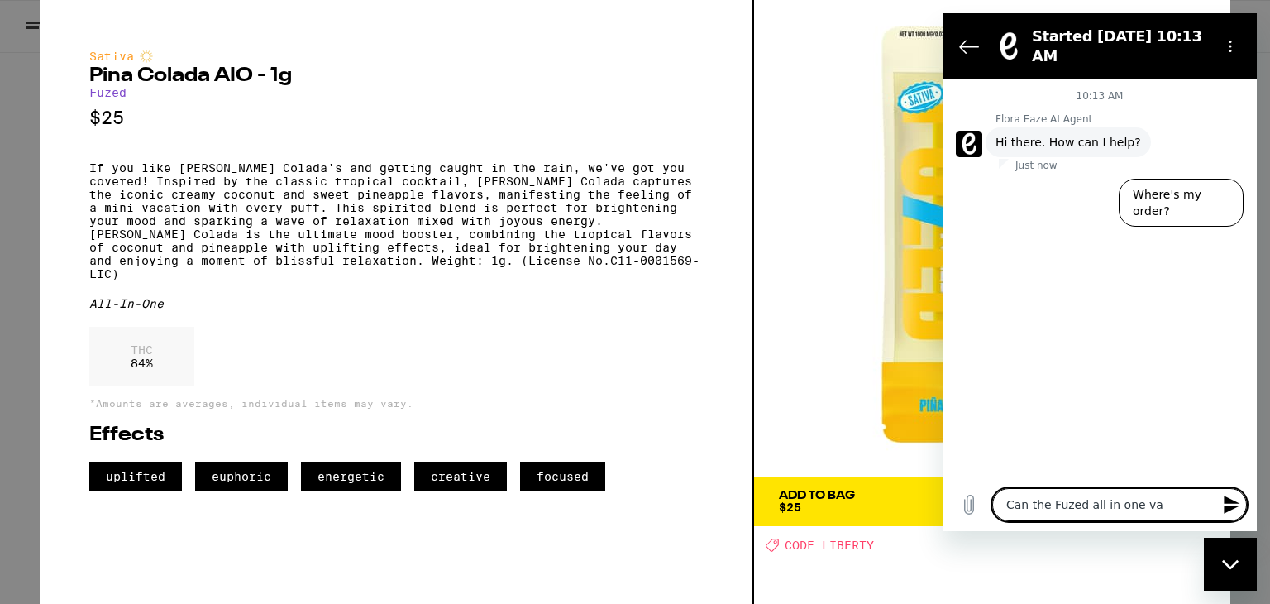
type textarea "x"
type textarea "Can the Fuzed all in one vape"
type textarea "x"
type textarea "Can the Fuzed all in one vape"
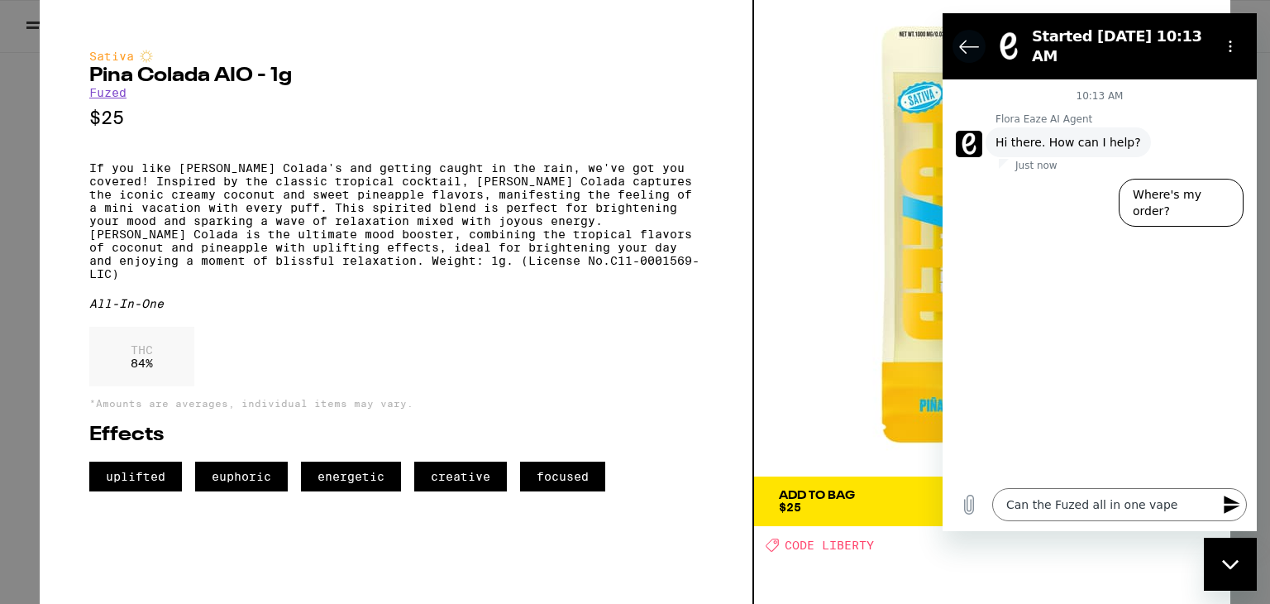
click at [964, 41] on icon "Back to the conversation list" at bounding box center [969, 46] width 20 height 20
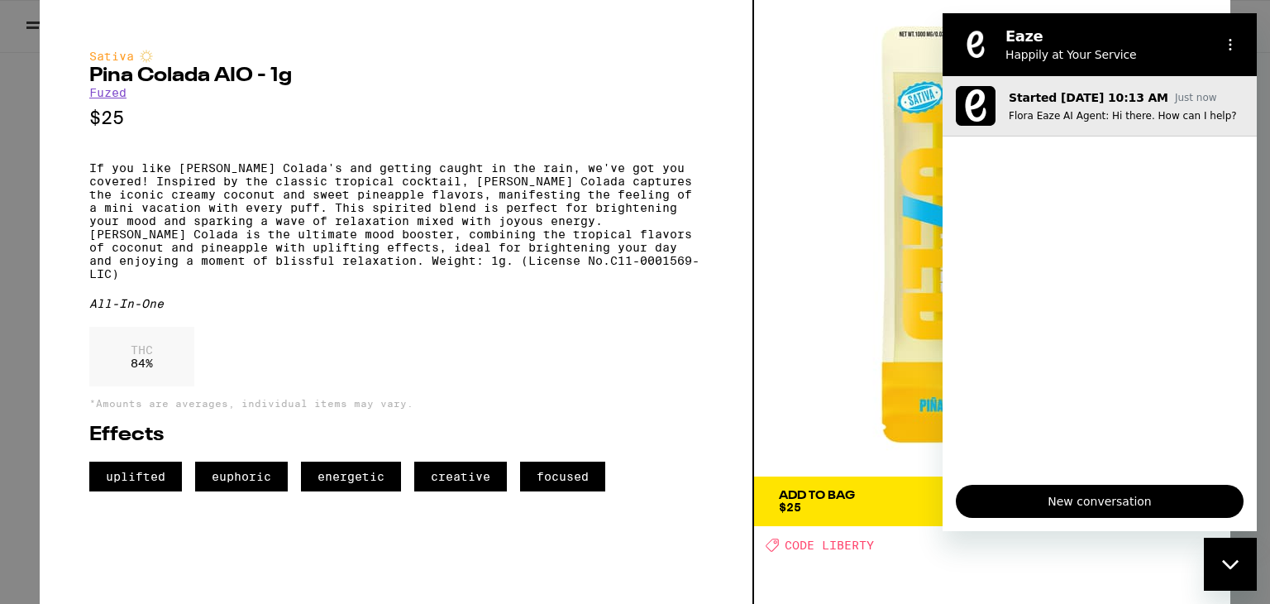
click at [1151, 117] on p "Flora Eaze AI Agent: Hi there. How can I help?" at bounding box center [1126, 115] width 235 height 13
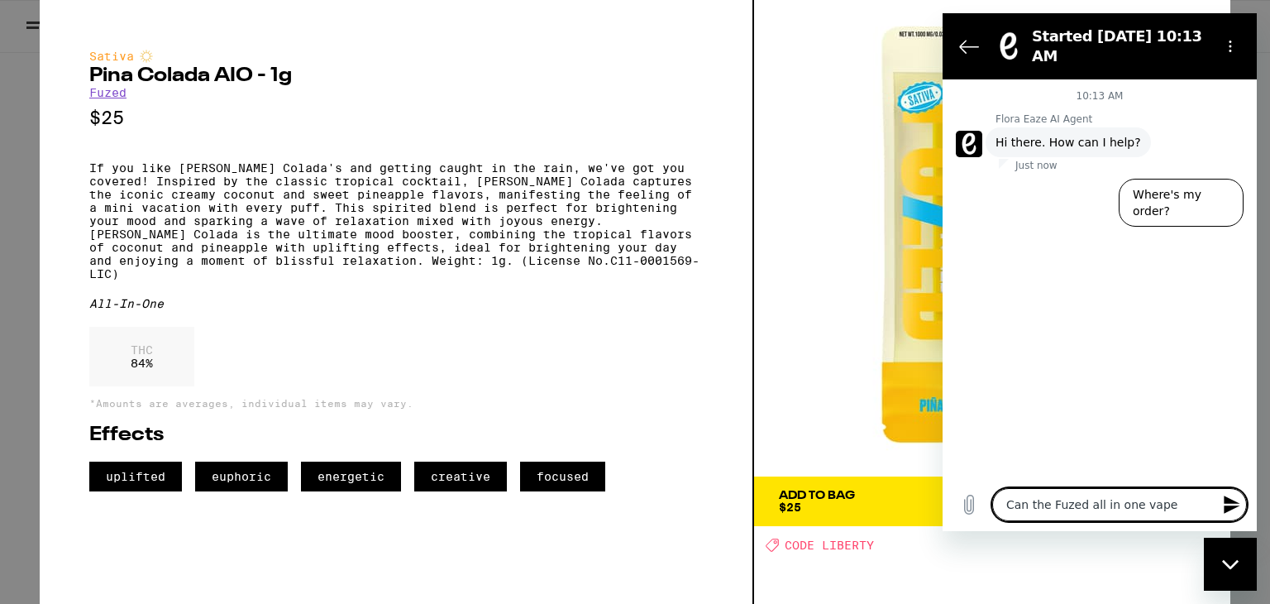
click at [807, 217] on img at bounding box center [992, 238] width 476 height 476
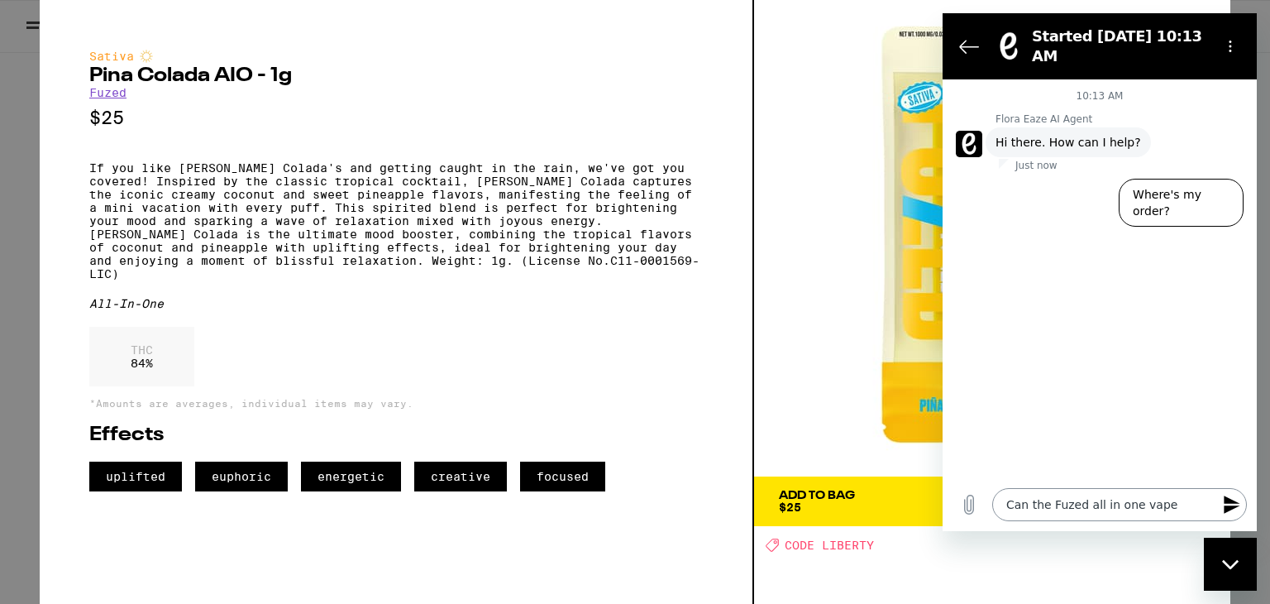
click at [1171, 501] on textarea "Can the Fuzed all in one vape" at bounding box center [1119, 504] width 255 height 33
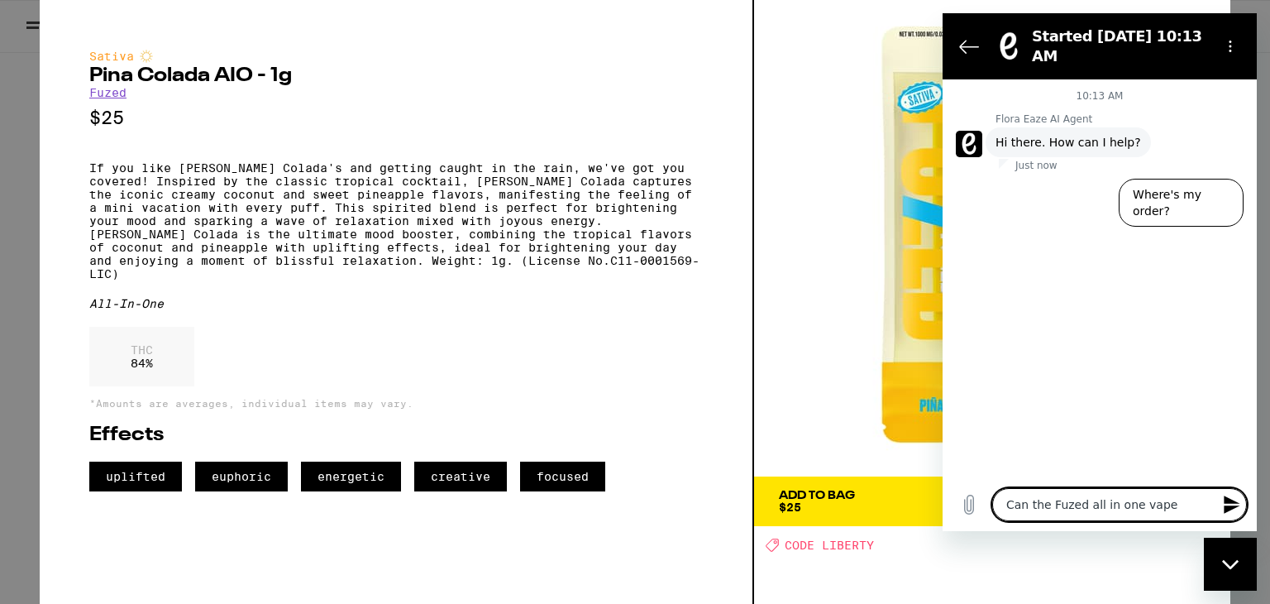
type textarea "Can the Fuzed all in one vape"
type textarea "x"
type textarea "Can the Fuzed all in one vape r"
type textarea "x"
type textarea "Can the Fuzed all in one vape re"
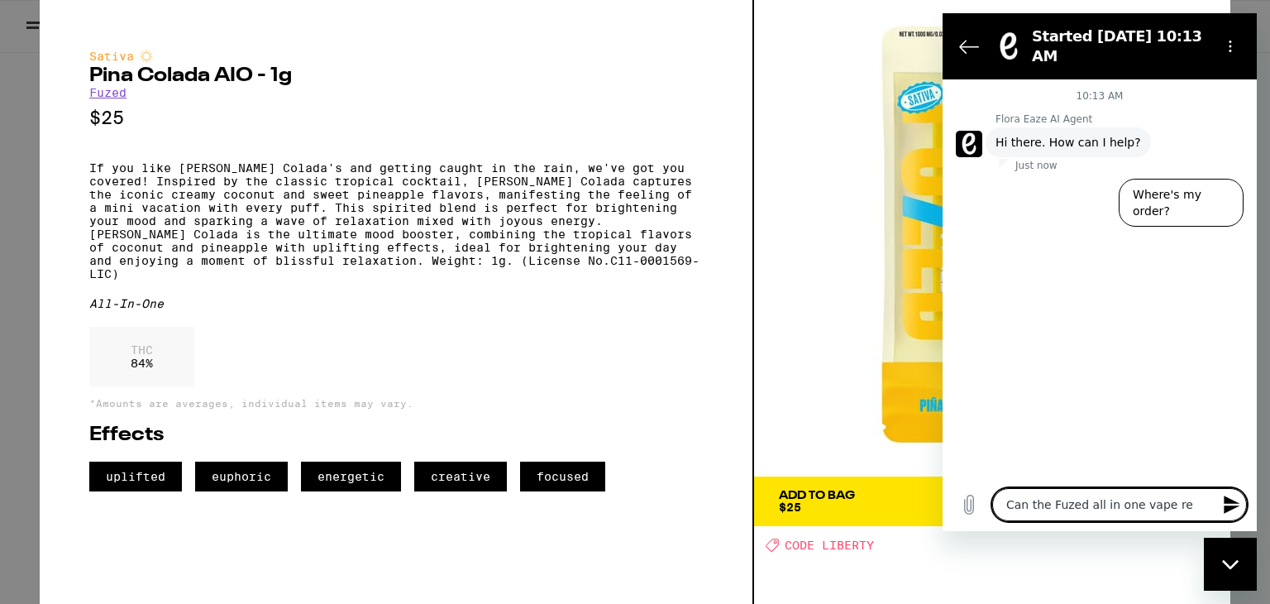
type textarea "x"
type textarea "Can the Fuzed all in one vape rec"
type textarea "x"
type textarea "Can the Fuzed all in one vape rech"
type textarea "x"
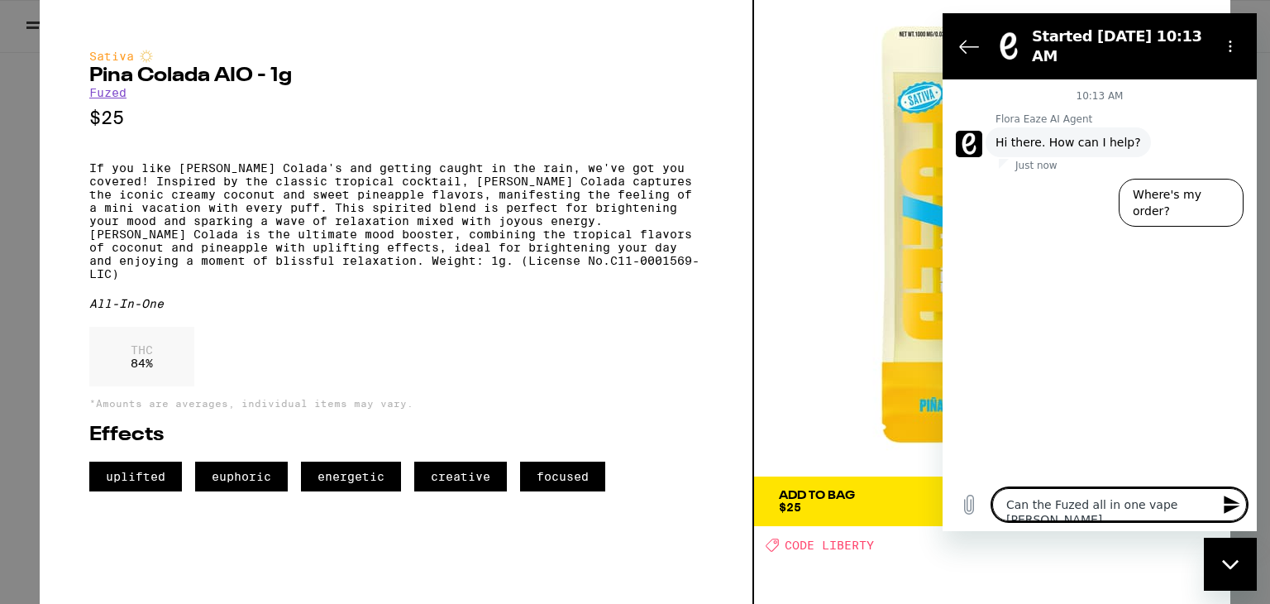
type textarea "Can the Fuzed all in one vape recha"
type textarea "x"
type textarea "Can the Fuzed all in one vape rechar"
type textarea "x"
type textarea "Can the Fuzed all in one vape recharg"
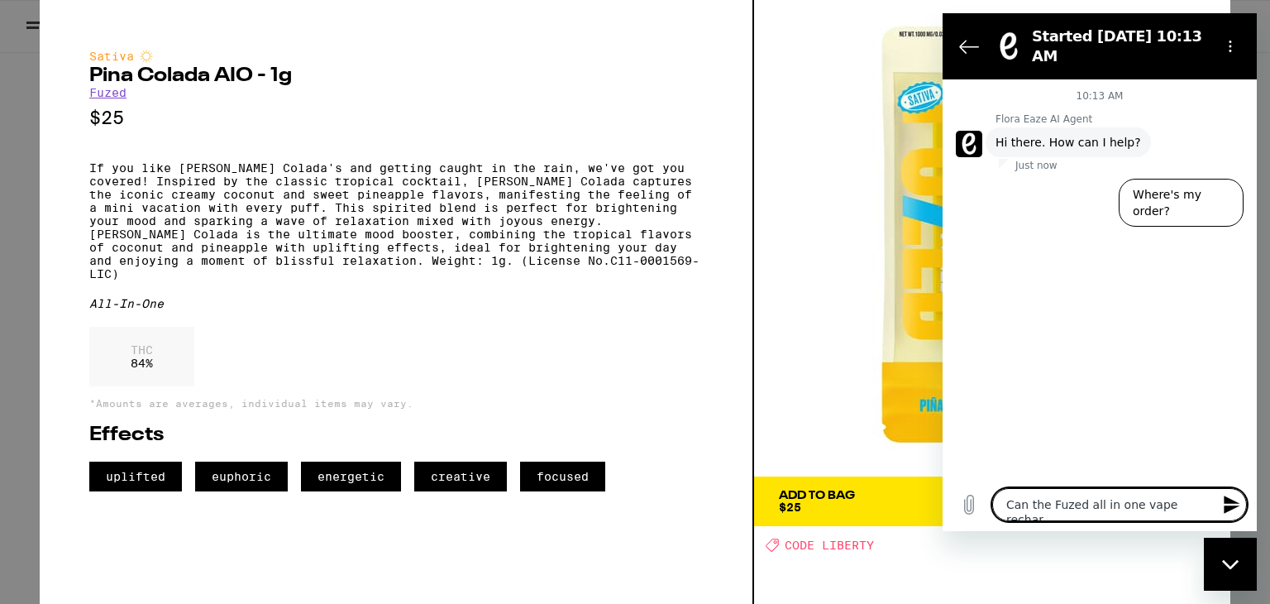
type textarea "x"
type textarea "Can the Fuzed all in one vape recharga"
type textarea "x"
type textarea "Can the Fuzed all in one vape recharg"
type textarea "x"
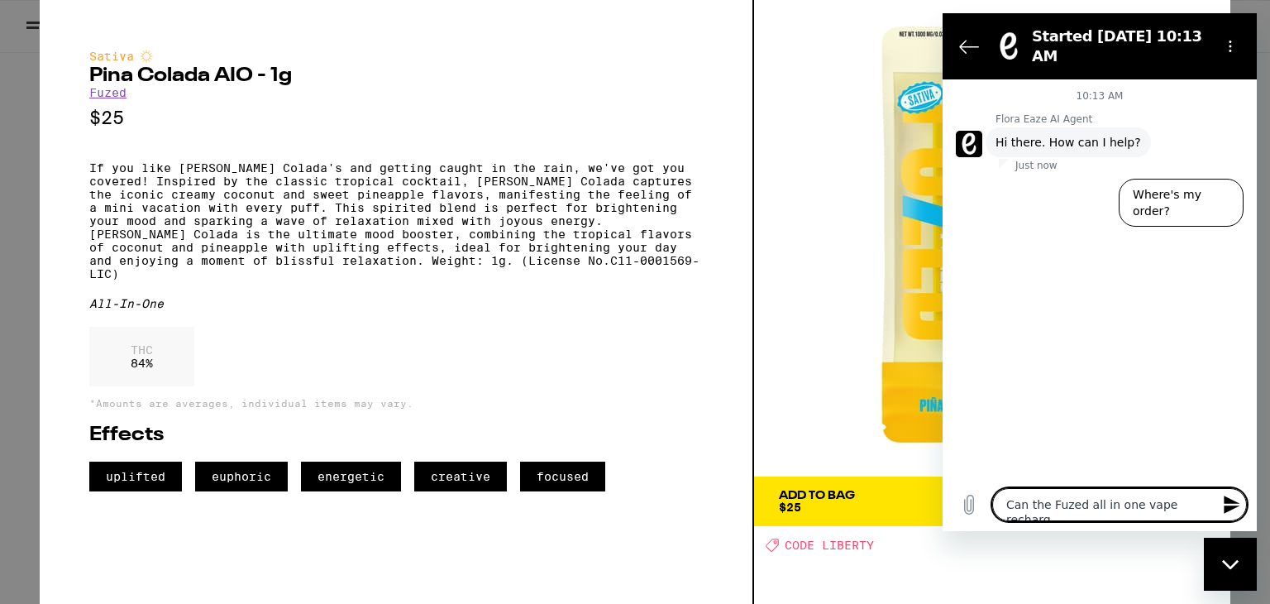
type textarea "Can the Fuzed all in one vape recharge"
type textarea "x"
type textarea "Can the Fuzed all in one vape rechargeb"
type textarea "x"
type textarea "Can the Fuzed all in one vape recharge"
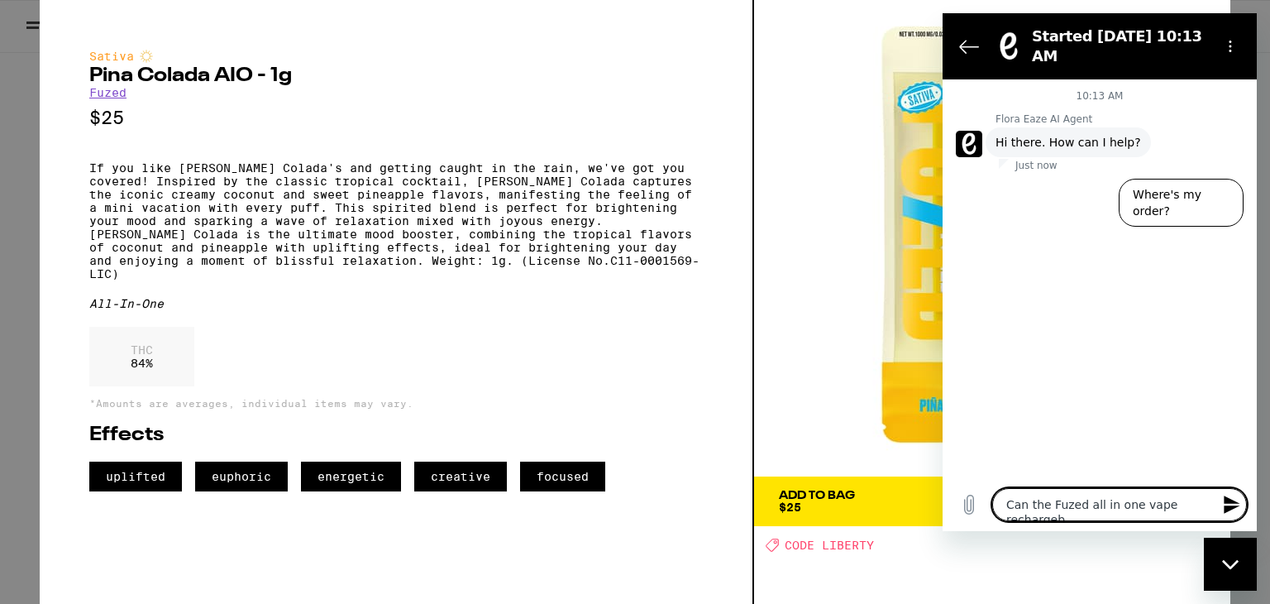
type textarea "x"
type textarea "Can the Fuzed all in one vape rechargea"
type textarea "x"
type textarea "Can the Fuzed all in one vape rechargeab"
type textarea "x"
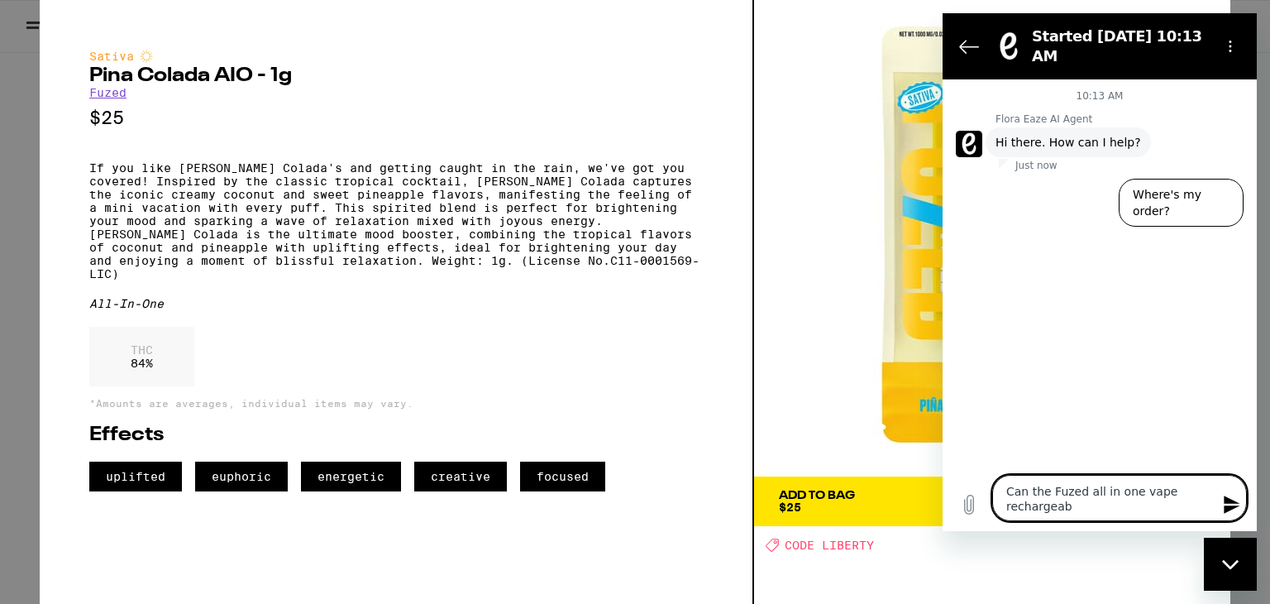
type textarea "Can the Fuzed all in one vape rechargeabl"
type textarea "x"
type textarea "Can the Fuzed all in one vape rechargeable"
type textarea "x"
type textarea "Can the Fuzed all in one vape rechargeable?"
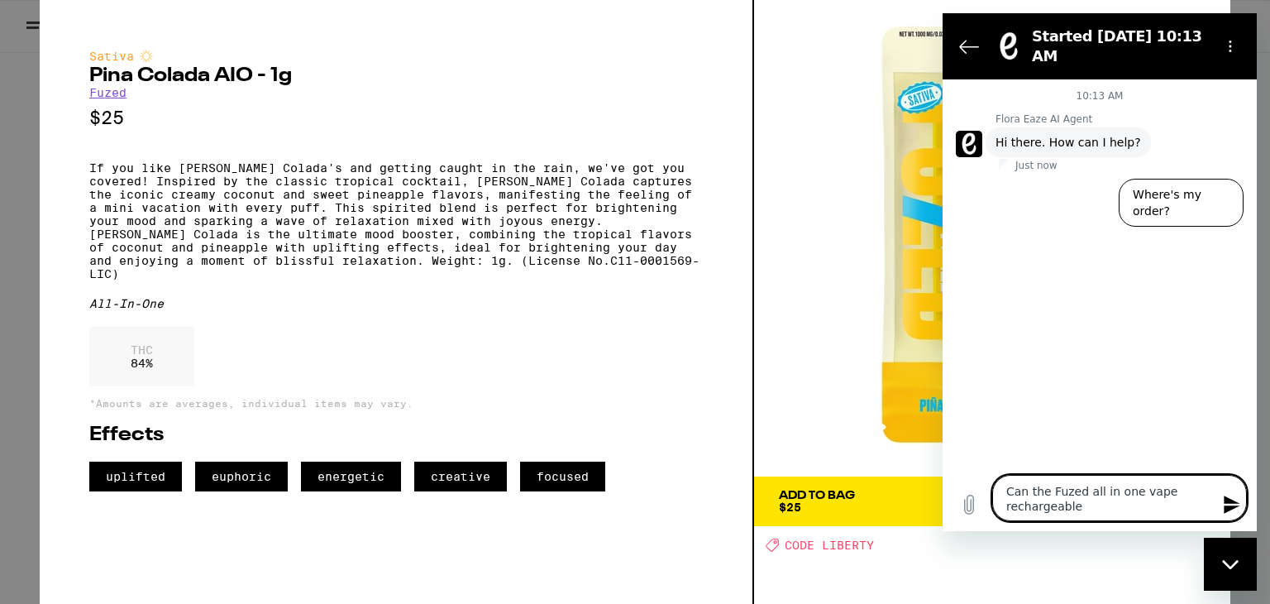
type textarea "x"
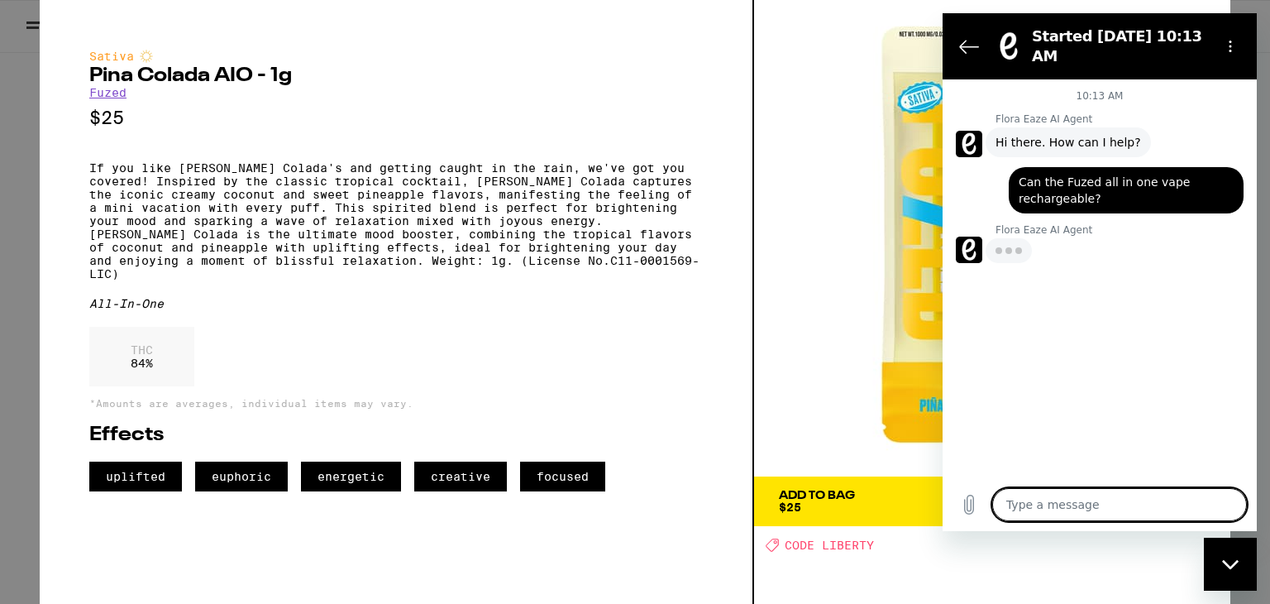
type textarea "x"
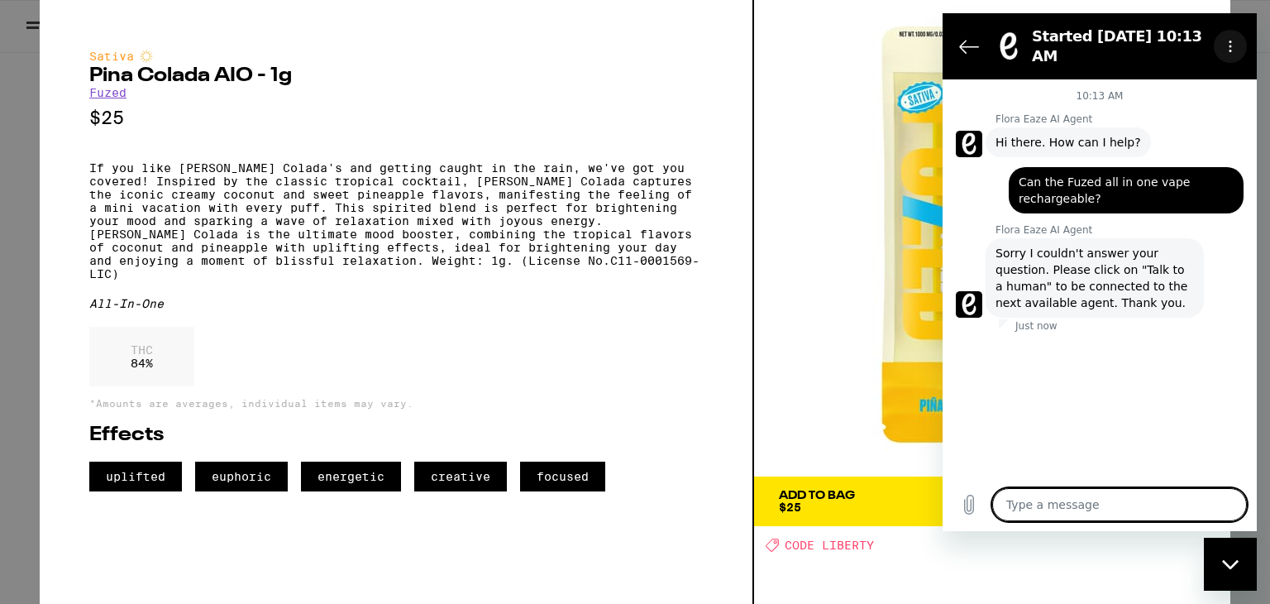
click at [1233, 45] on icon "Options menu" at bounding box center [1230, 46] width 13 height 13
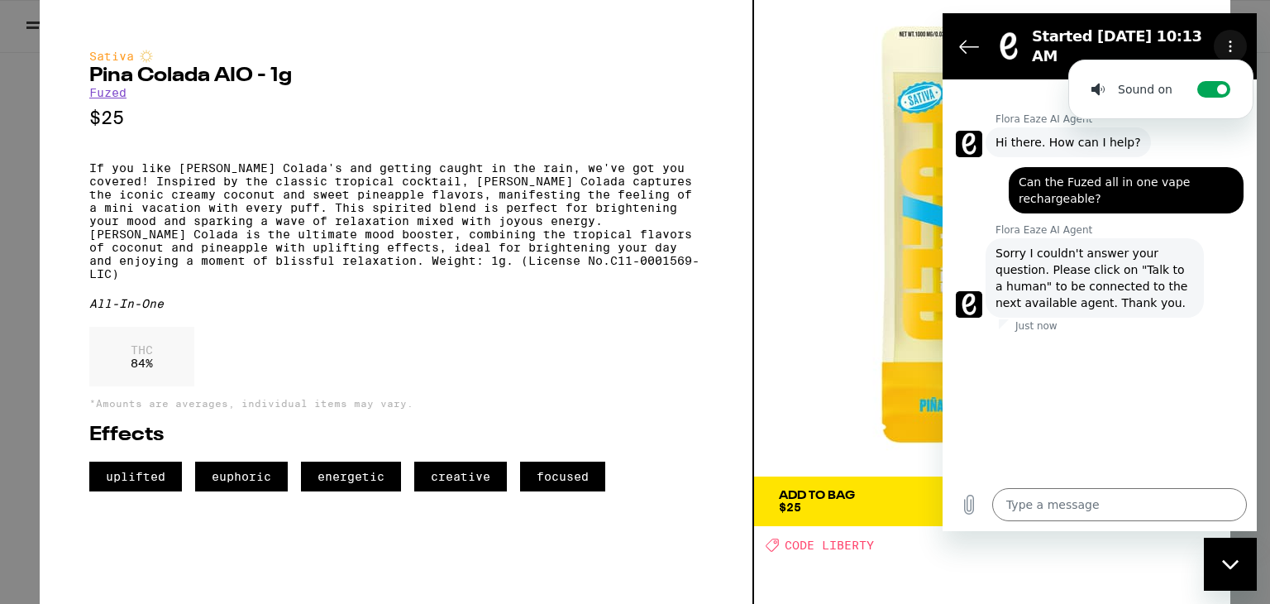
click at [1233, 45] on icon "Options menu" at bounding box center [1230, 46] width 13 height 13
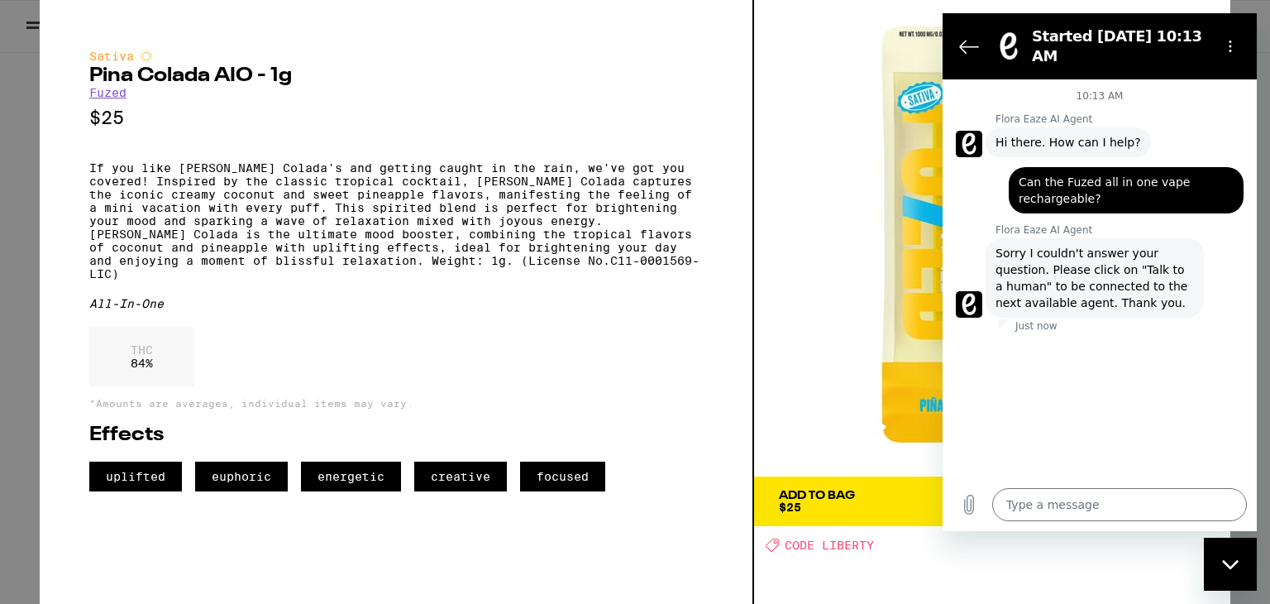
click at [1233, 561] on icon "Close messaging window" at bounding box center [1230, 564] width 17 height 11
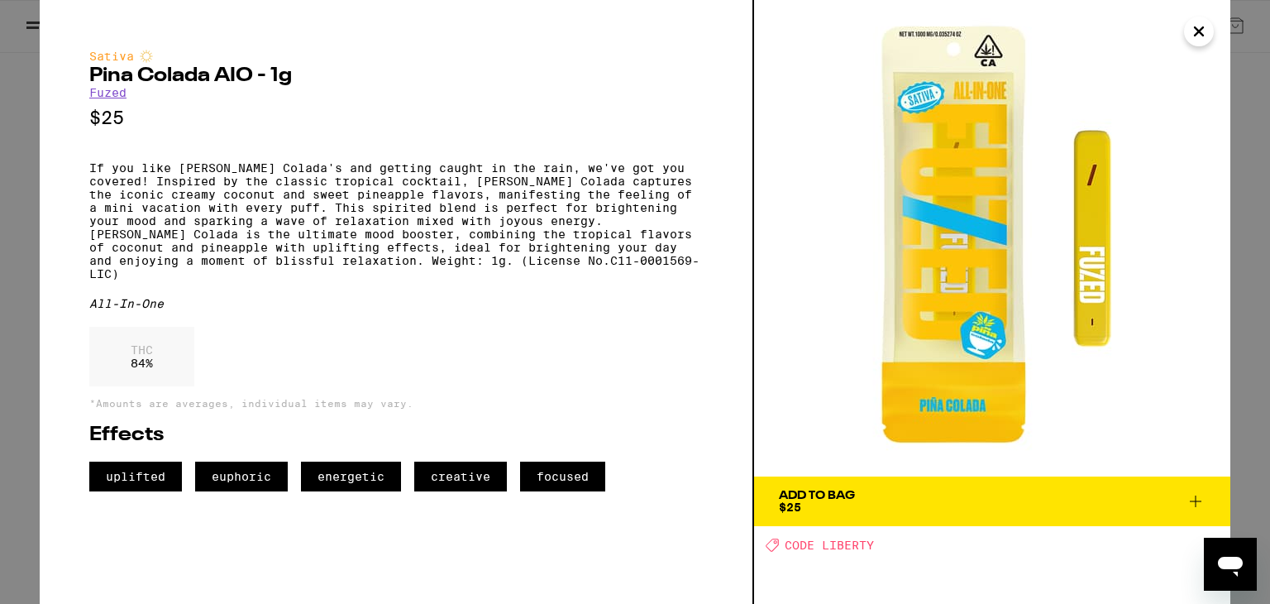
drag, startPoint x: 29, startPoint y: 24, endPoint x: 881, endPoint y: 436, distance: 946.1
click at [881, 436] on img at bounding box center [992, 238] width 476 height 476
click at [1221, 547] on div "Open messaging window" at bounding box center [1231, 564] width 50 height 50
type textarea "x"
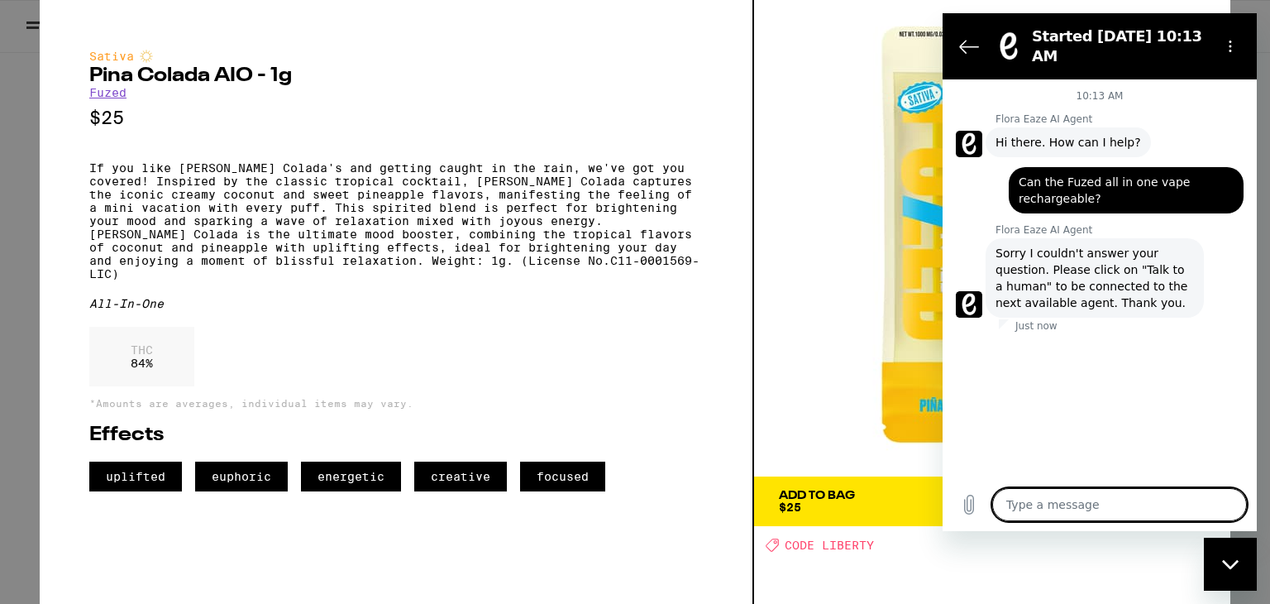
click at [1071, 490] on textarea at bounding box center [1119, 504] width 255 height 33
click at [1126, 500] on textarea at bounding box center [1119, 504] width 255 height 33
type textarea "w"
type textarea "x"
type textarea "wh"
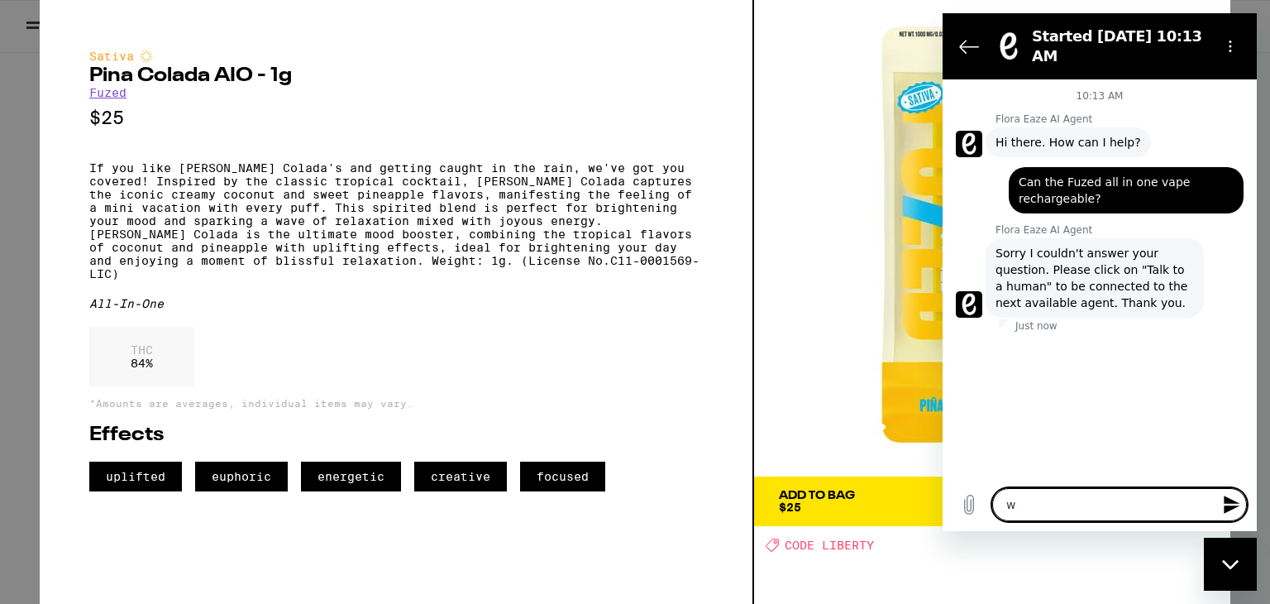
type textarea "x"
type textarea "whe"
type textarea "x"
type textarea "wher"
type textarea "x"
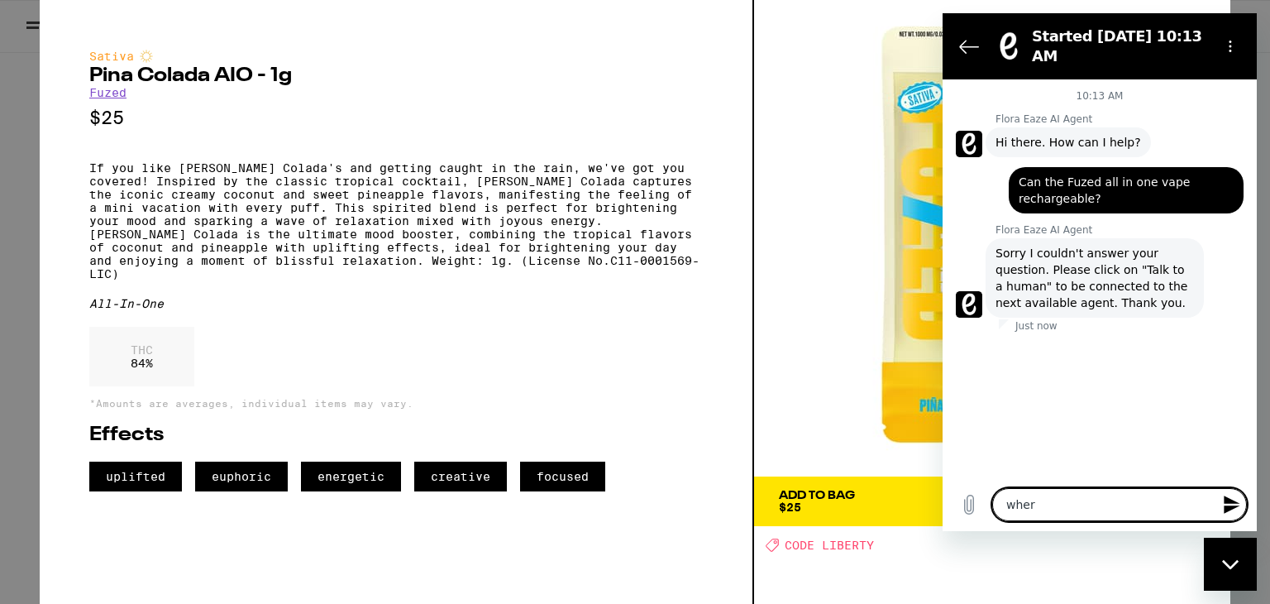
type textarea "where"
type textarea "x"
type textarea "where"
type textarea "x"
type textarea "where d"
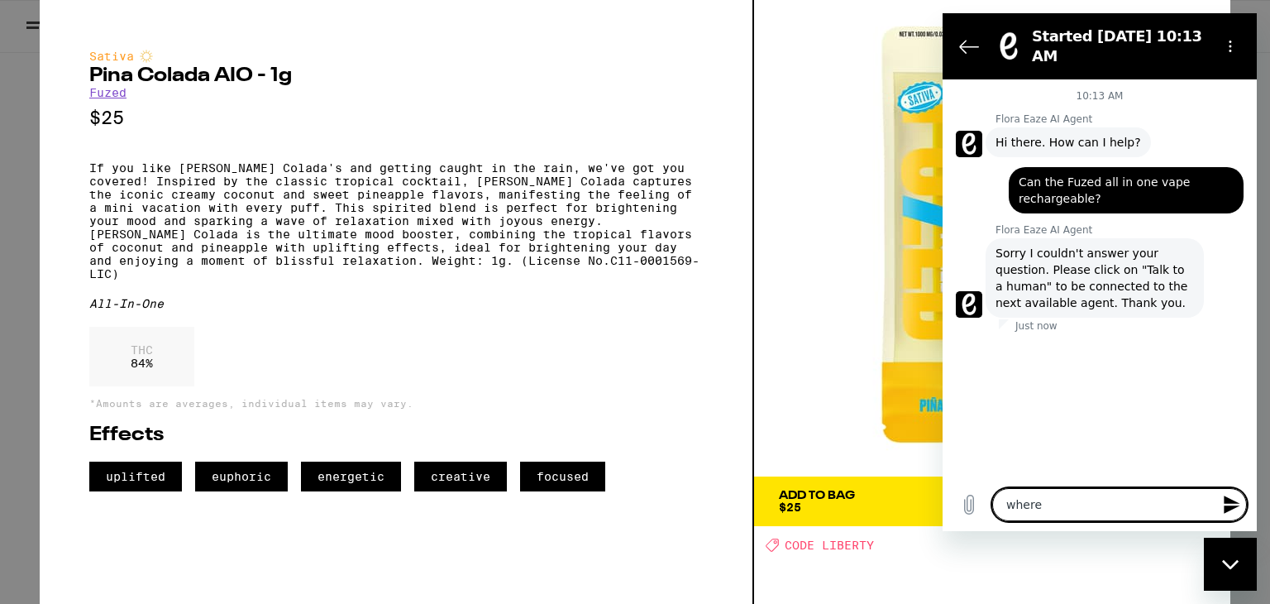
type textarea "x"
type textarea "where do"
type textarea "x"
type textarea "where do"
type textarea "x"
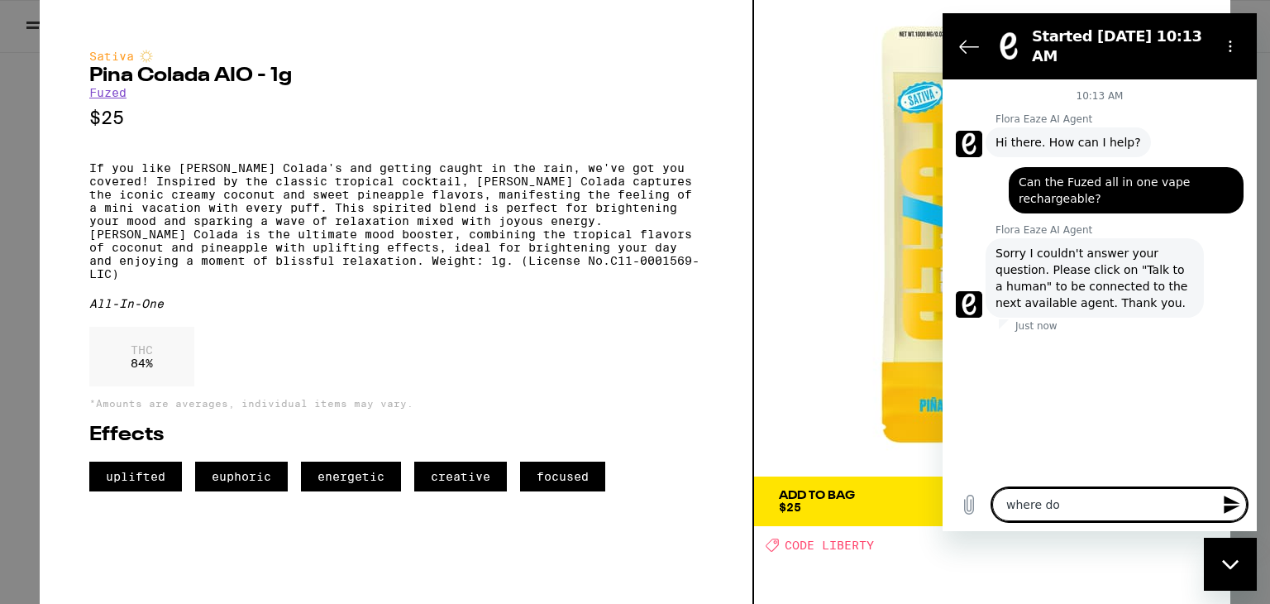
type textarea "where do i"
type textarea "x"
type textarea "where do i"
type textarea "x"
type textarea "where do i c"
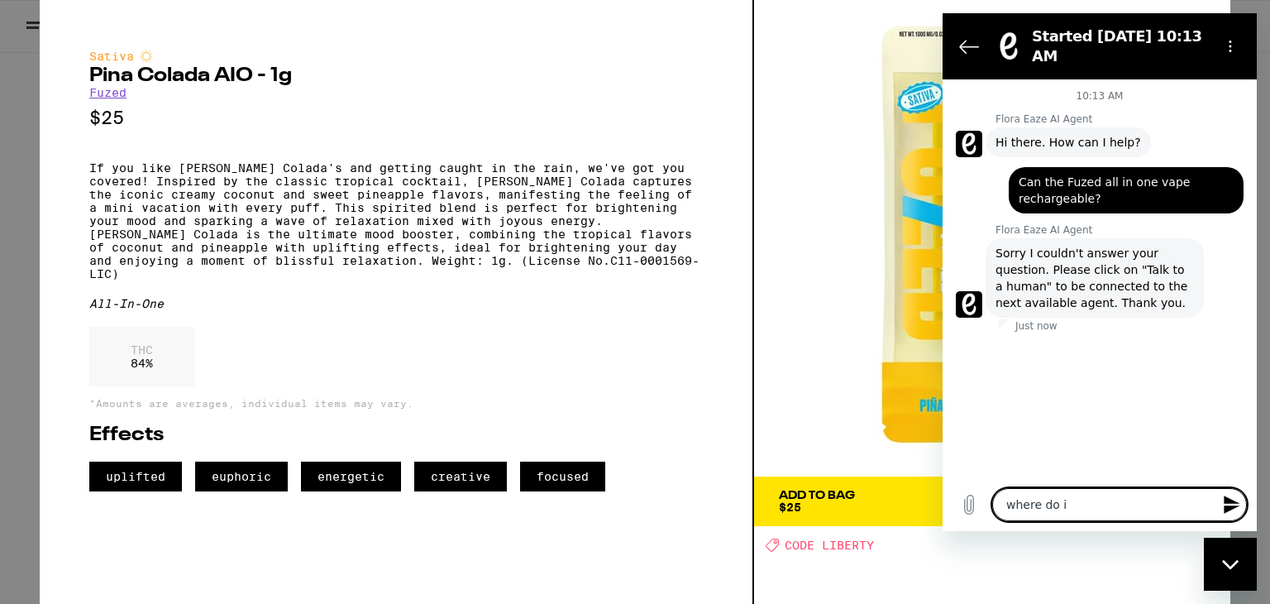
type textarea "x"
type textarea "where do i cl"
type textarea "x"
type textarea "where do i cli"
type textarea "x"
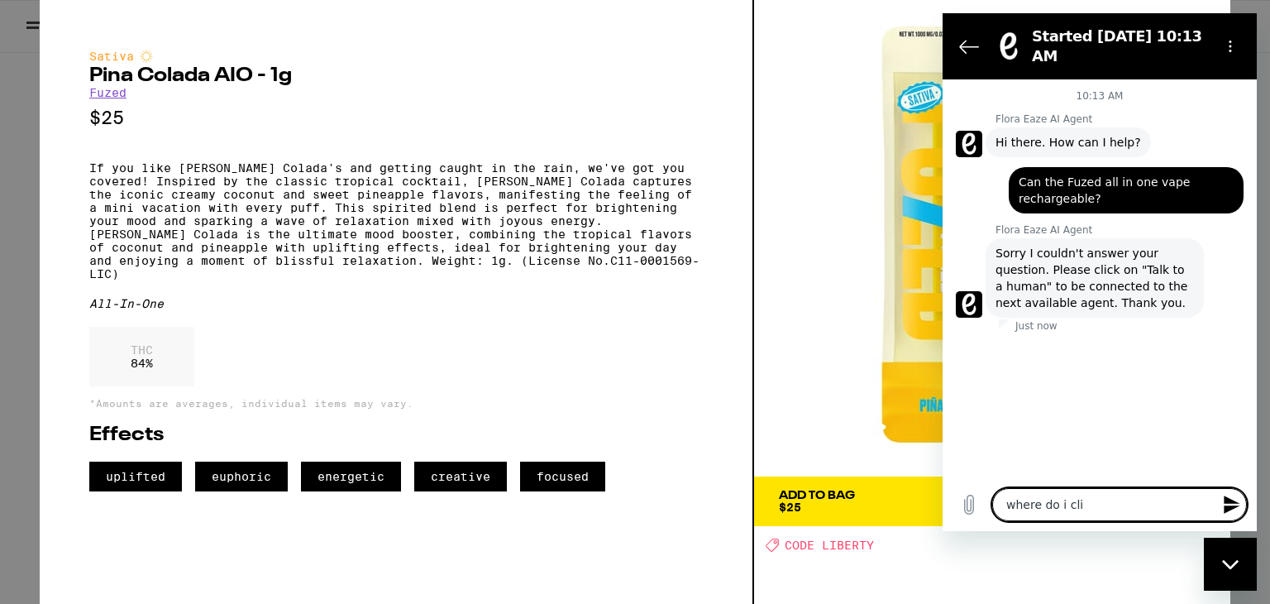
type textarea "where do i clic"
type textarea "x"
type textarea "where do i click"
type textarea "x"
type textarea "where do i click"
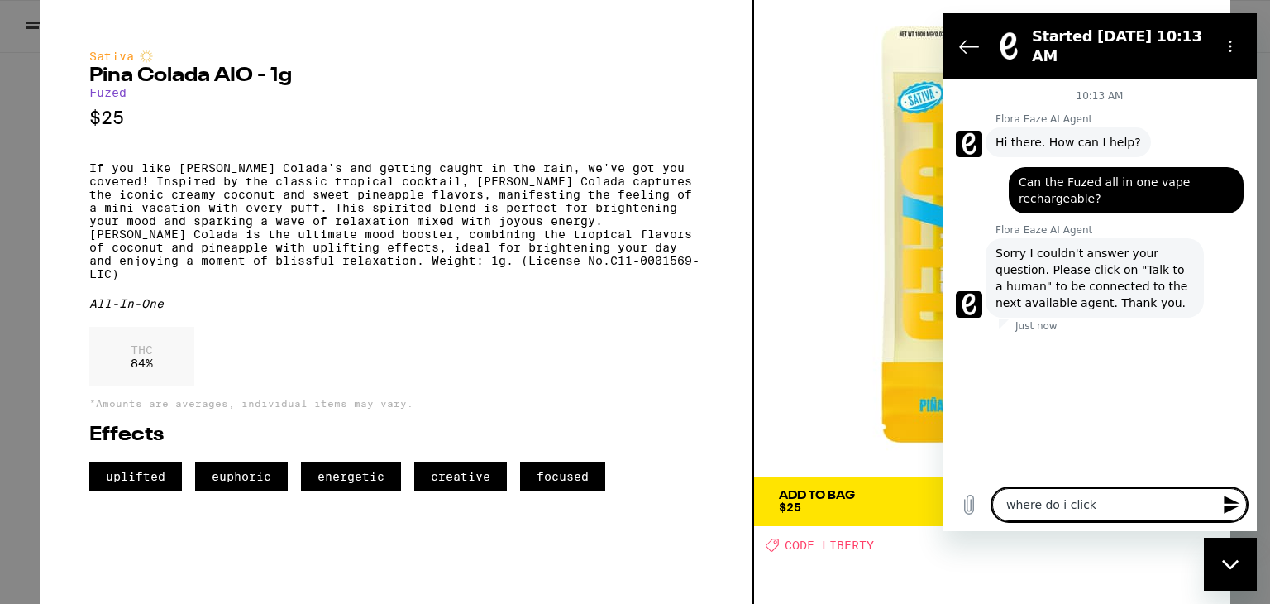
type textarea "x"
type textarea "where do i click o"
type textarea "x"
type textarea "where do i click on"
type textarea "x"
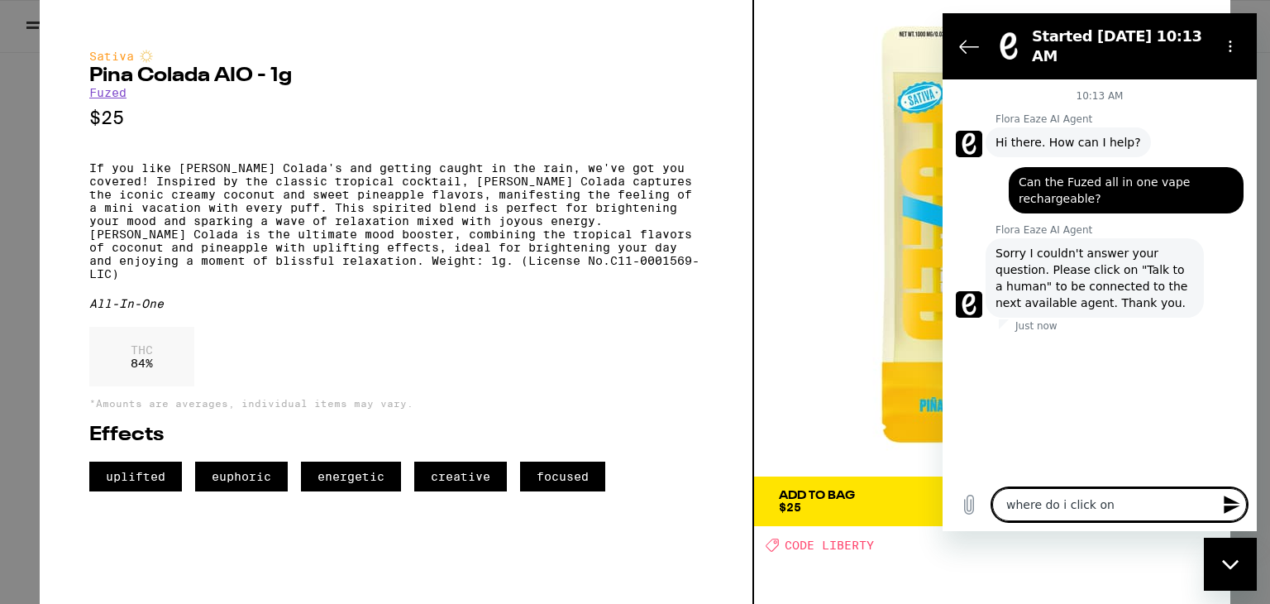
type textarea "where do i click on"
type textarea "x"
type textarea "where do i click on t"
type textarea "x"
type textarea "where do i click on tha"
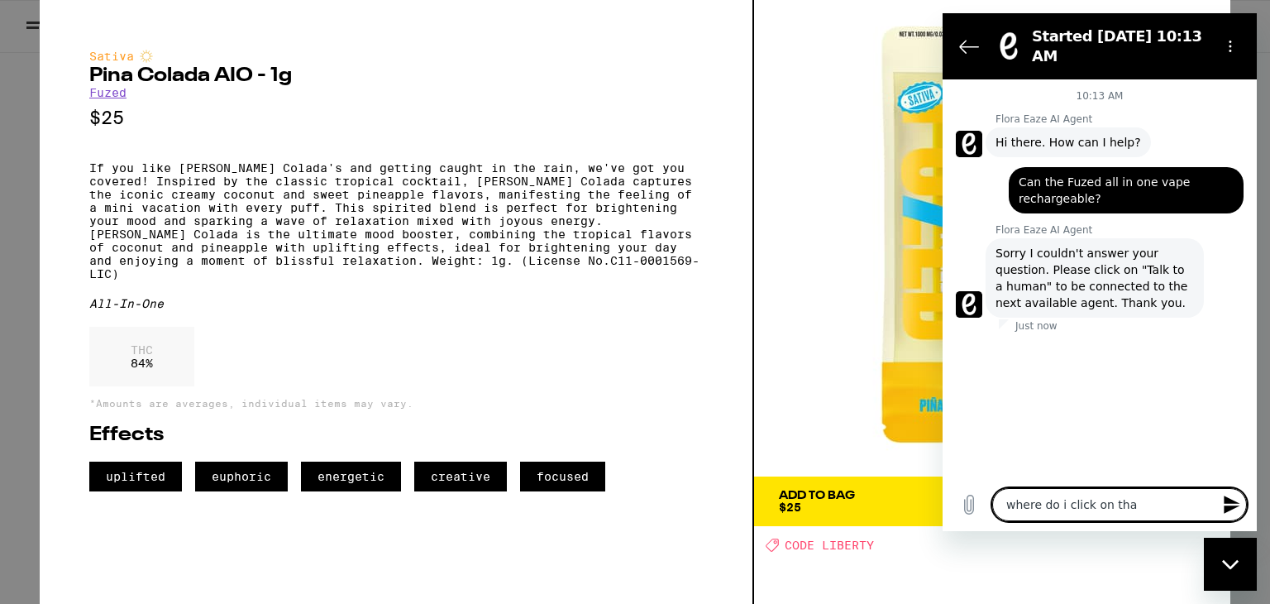
type textarea "x"
type textarea "where do i click on that"
type textarea "x"
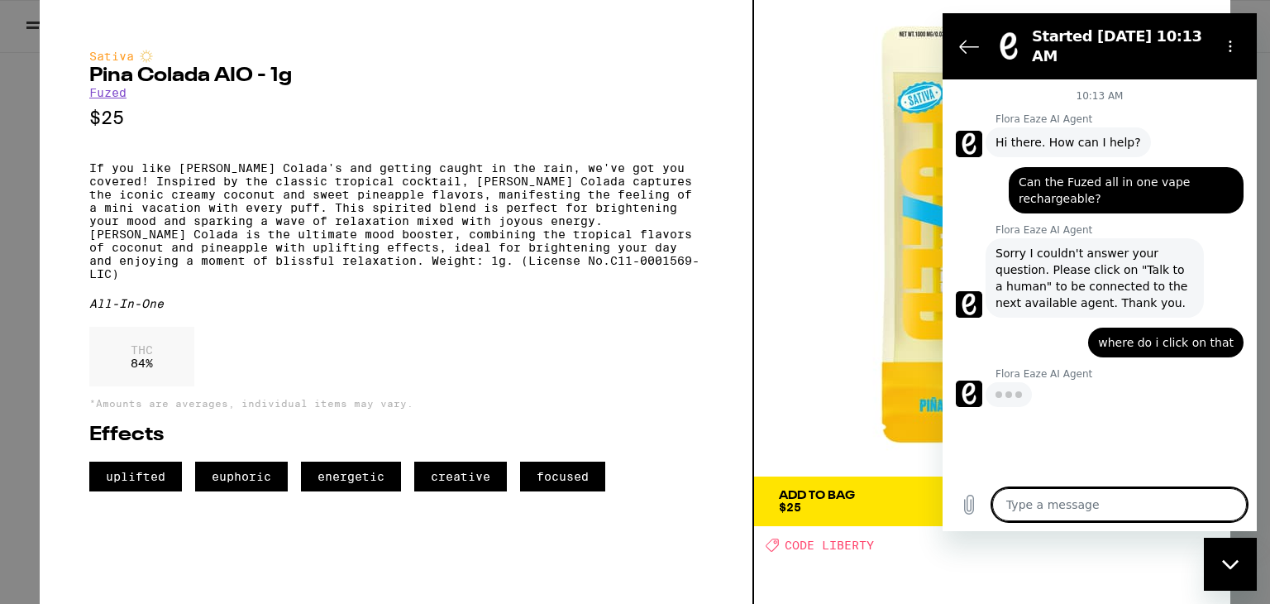
type textarea "x"
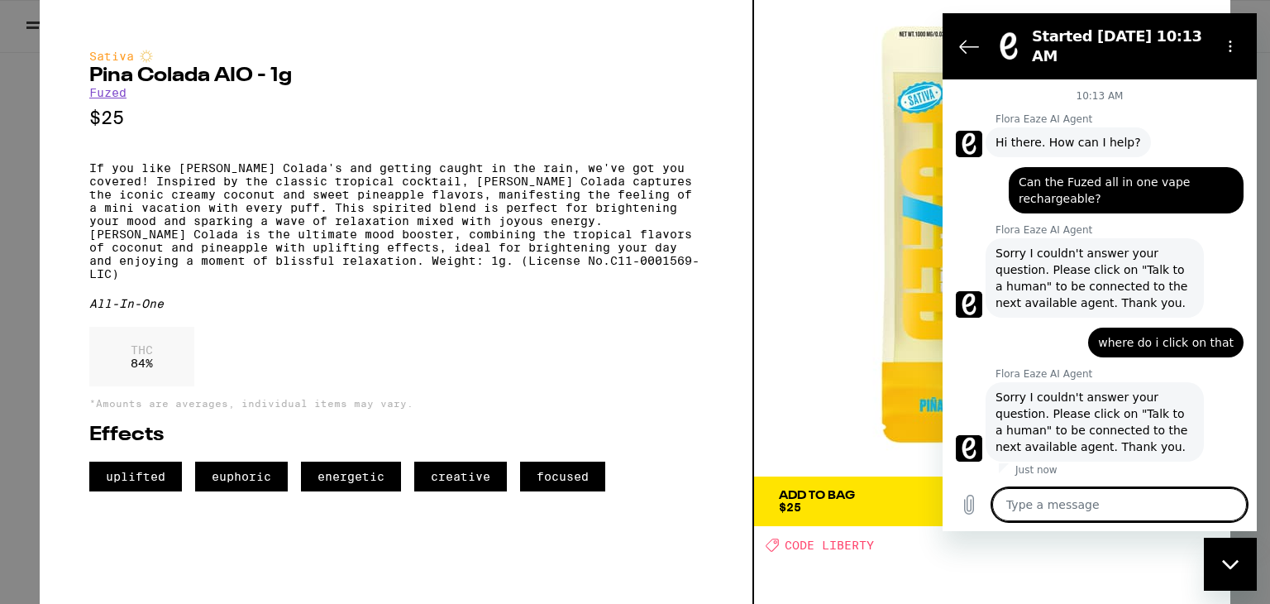
type textarea "t"
type textarea "x"
type textarea "th"
type textarea "x"
type textarea "thi"
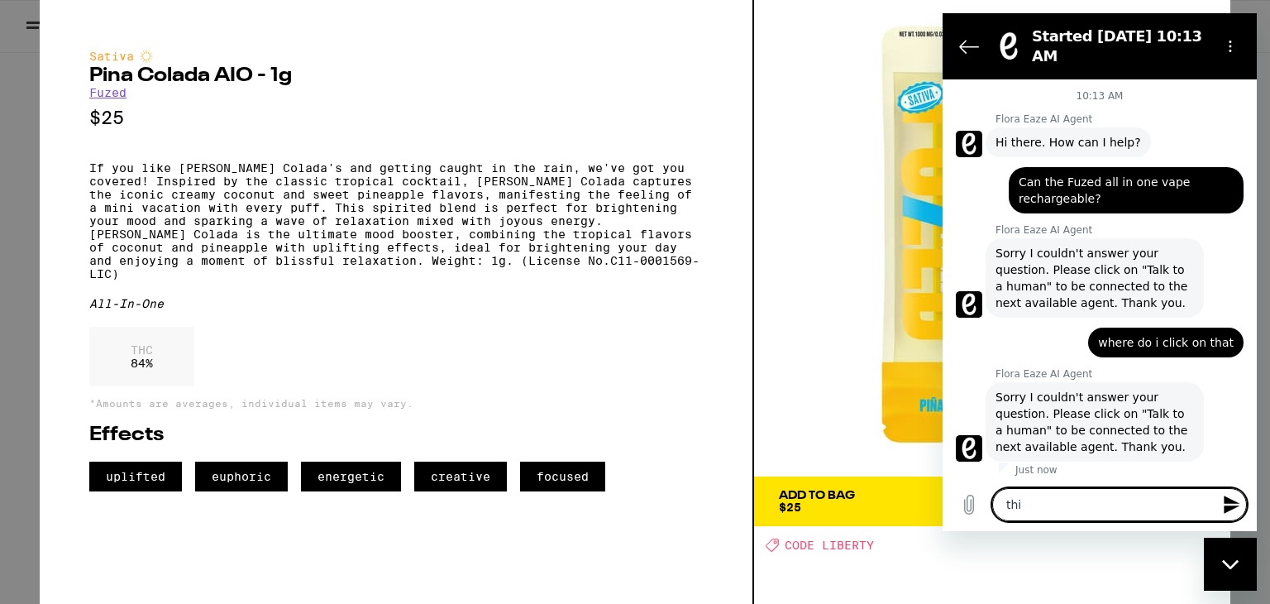
type textarea "x"
type textarea "thi"
type textarea "x"
type textarea "thi i"
type textarea "x"
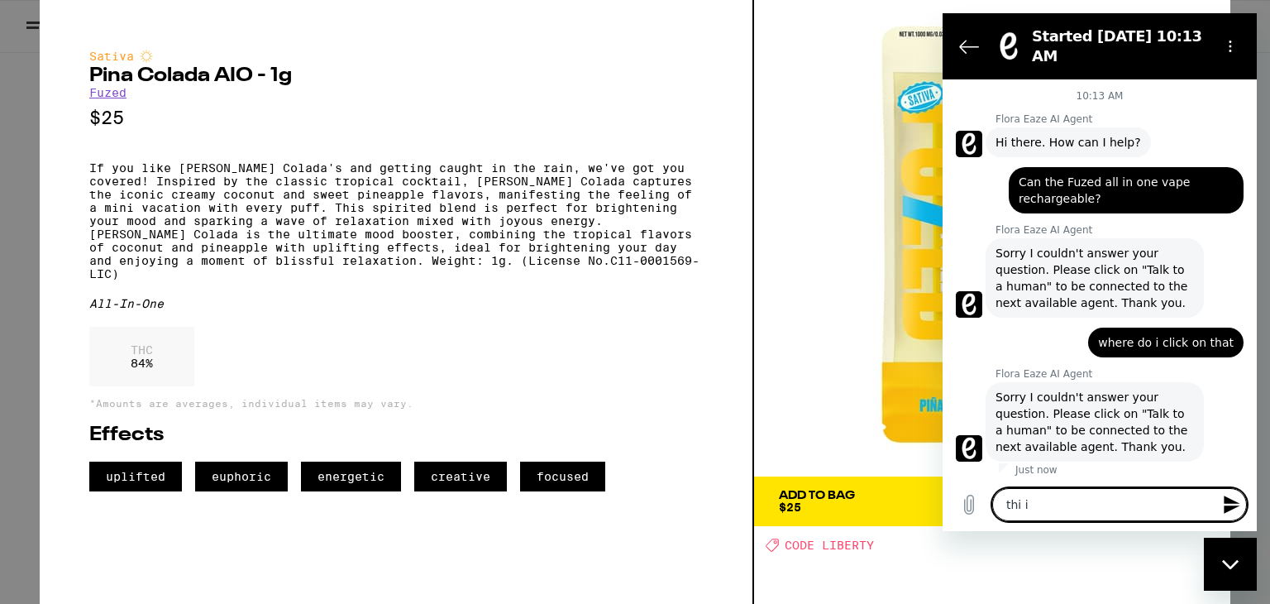
type textarea "thi is"
type textarea "x"
type textarea "thi i"
type textarea "x"
type textarea "thi"
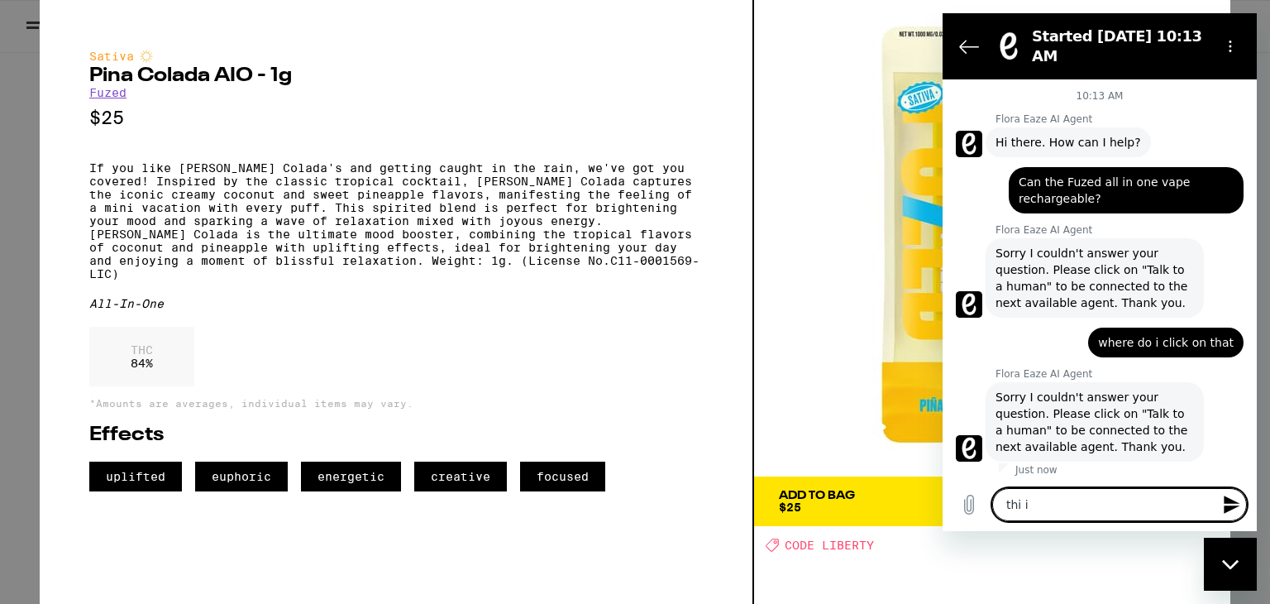
type textarea "x"
type textarea "thi"
type textarea "x"
type textarea "this"
type textarea "x"
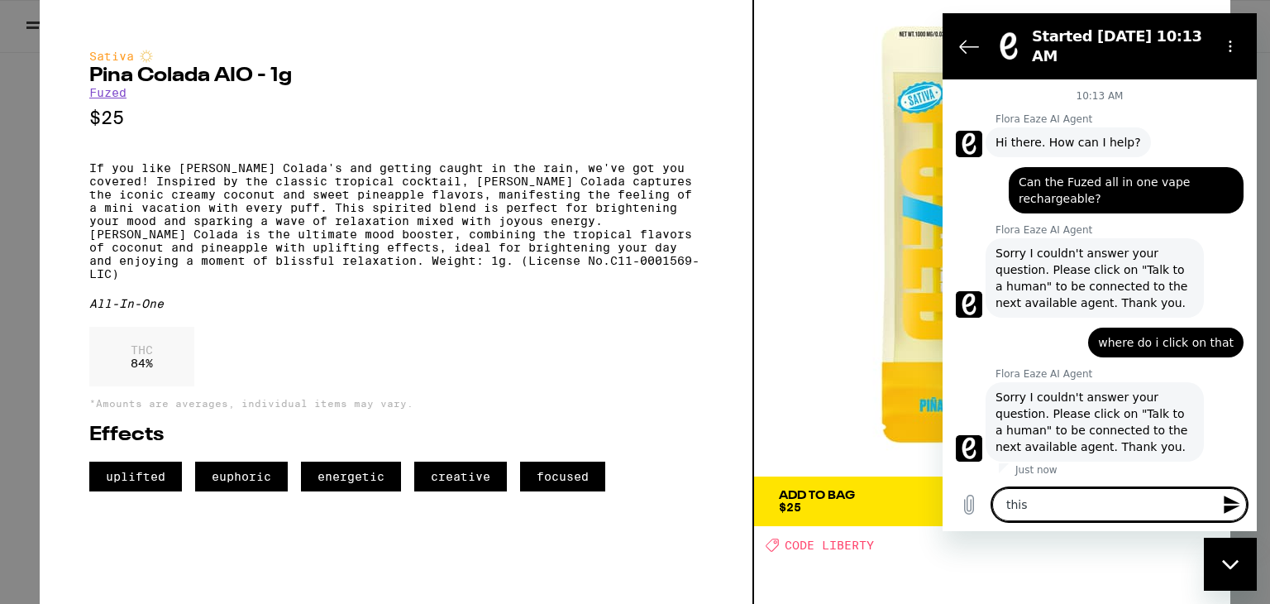
type textarea "this"
type textarea "x"
type textarea "this i"
type textarea "x"
type textarea "this is"
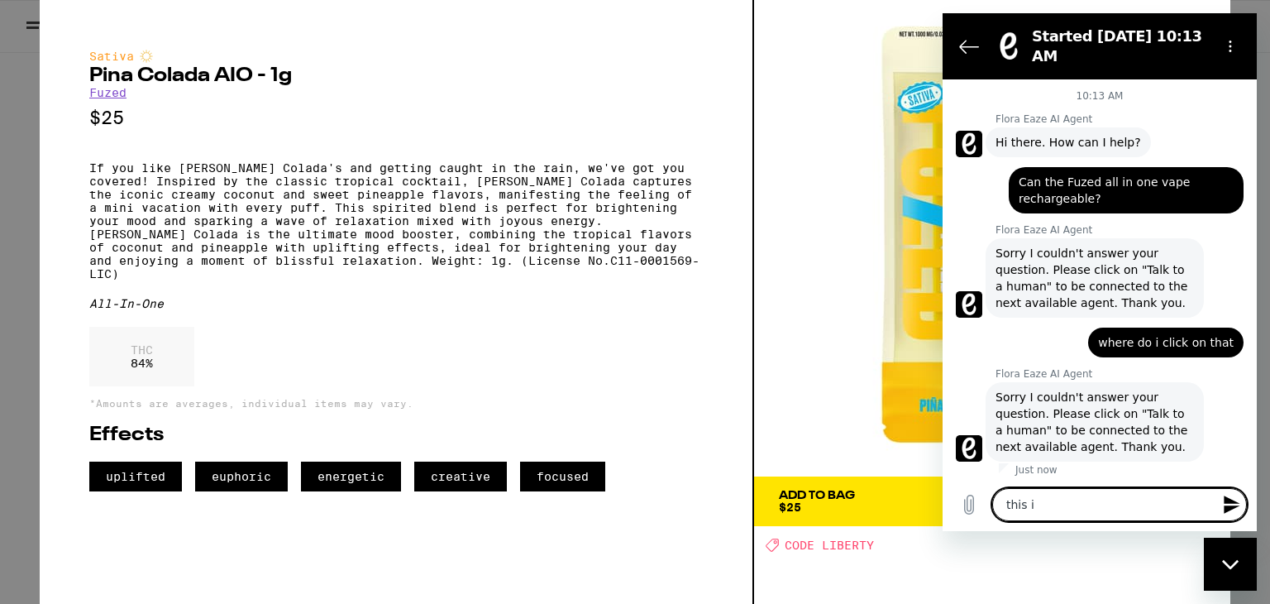
type textarea "x"
type textarea "this is"
type textarea "x"
type textarea "this is N"
type textarea "x"
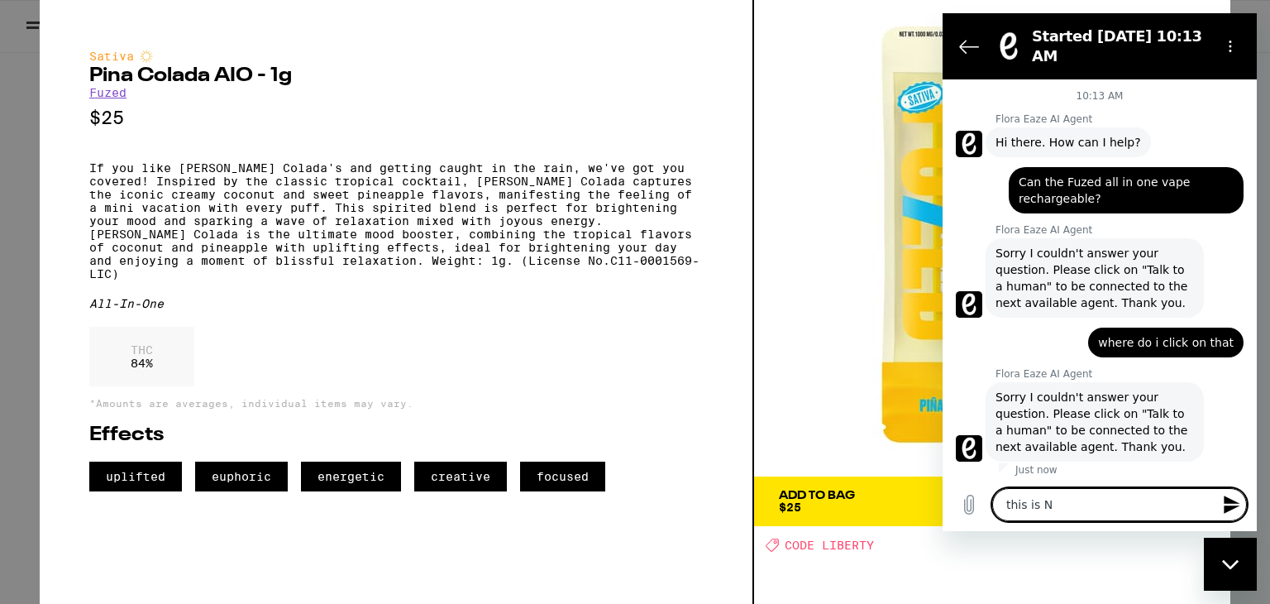
type textarea "this is NO"
type textarea "x"
type textarea "this is NOT"
type textarea "x"
type textarea "this is NOT"
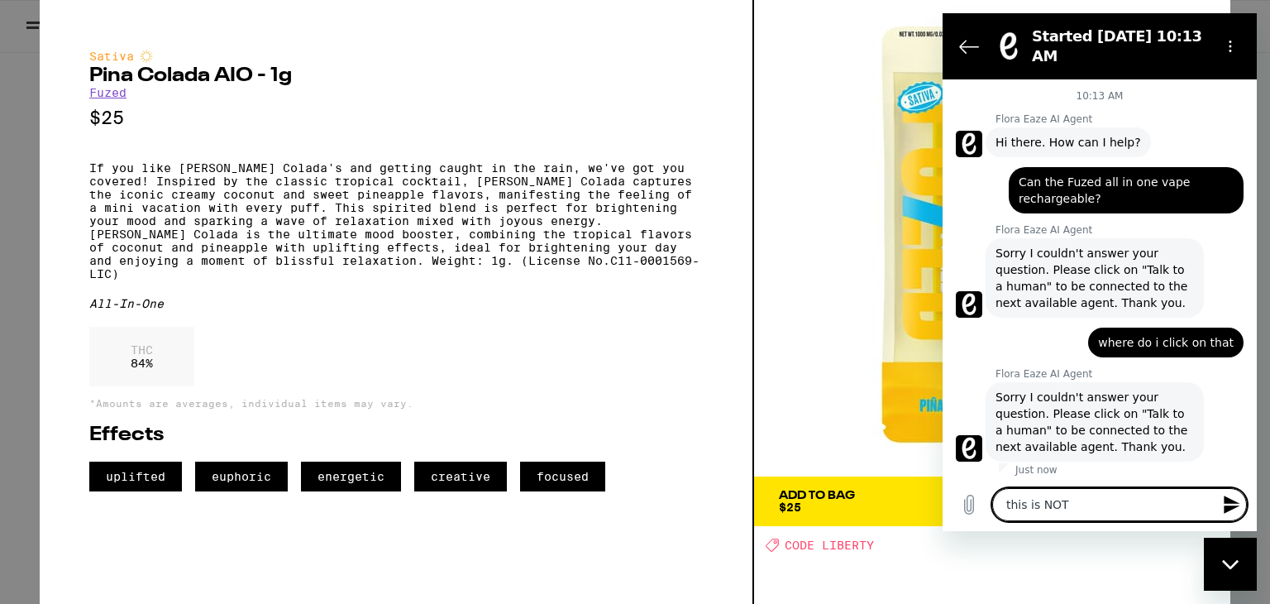
type textarea "x"
type textarea "this is NOT h"
type textarea "x"
type textarea "this is NOT he"
type textarea "x"
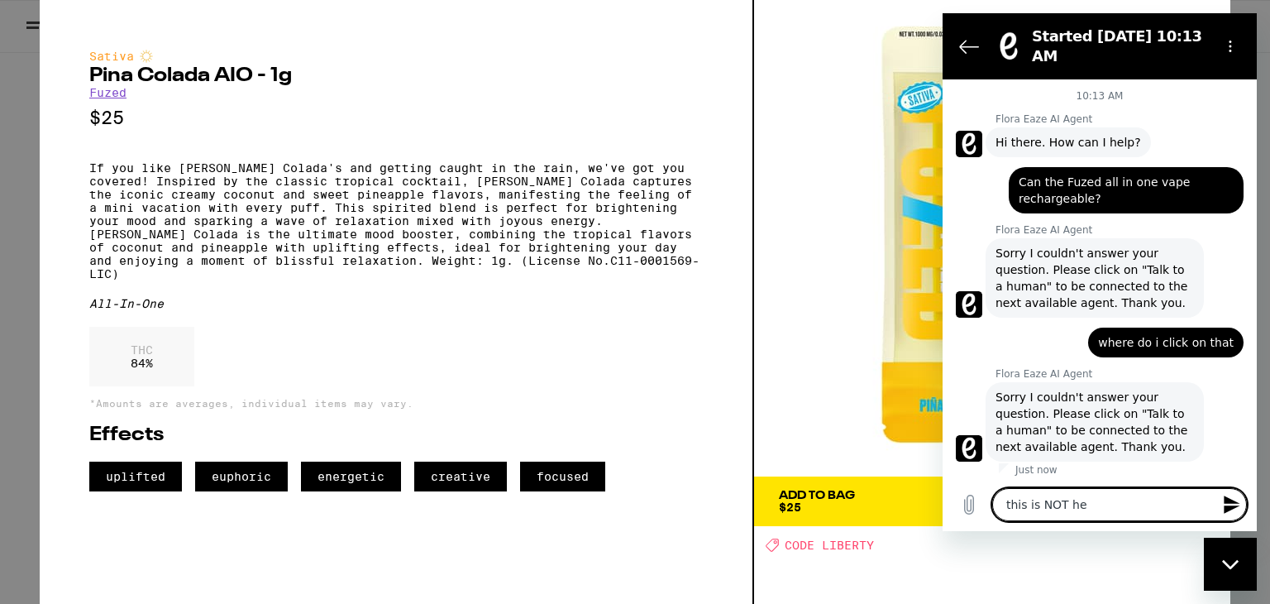
type textarea "this is NOT hep"
type textarea "x"
type textarea "this is NOT he"
type textarea "x"
type textarea "this is NOT hel"
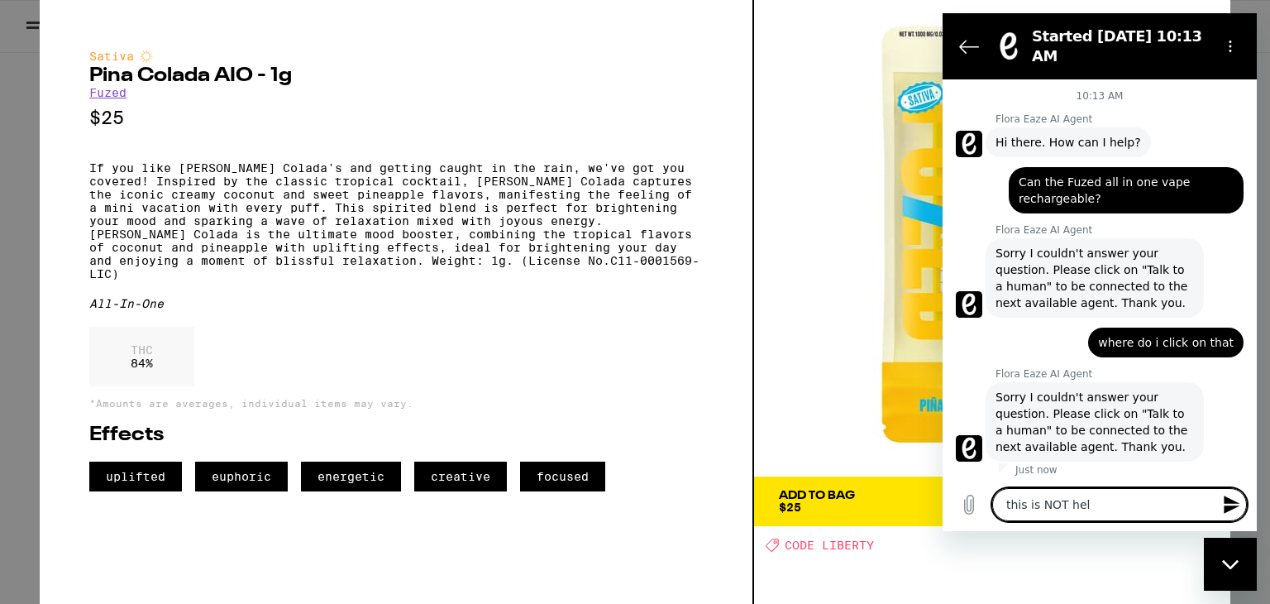
type textarea "x"
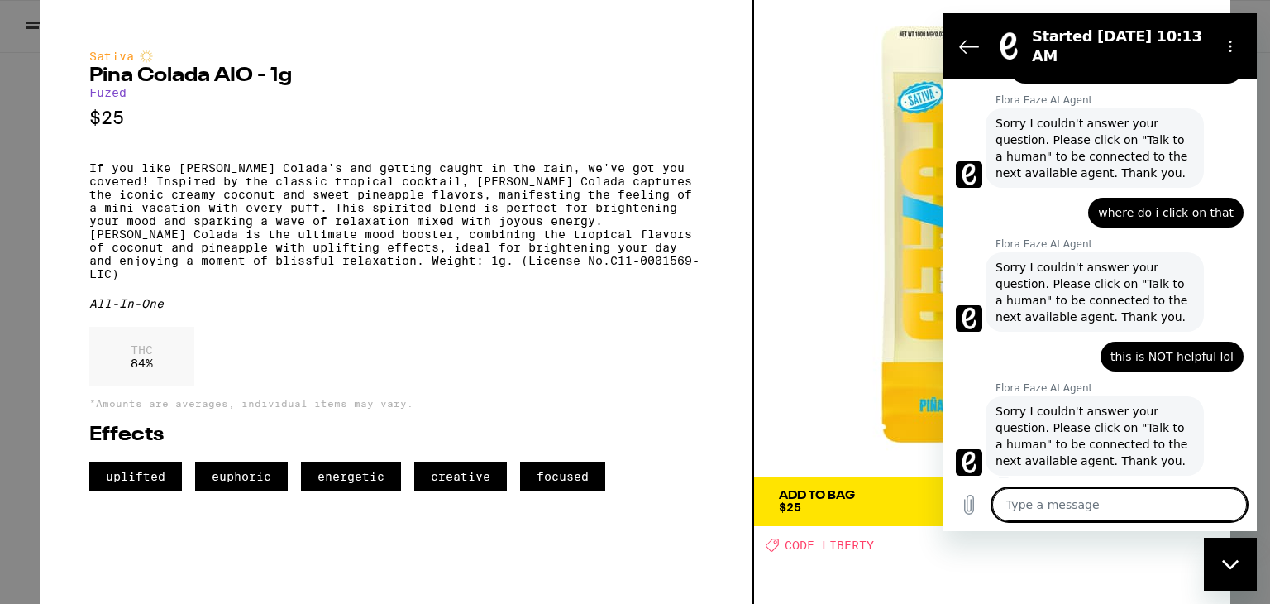
scroll to position [133, 0]
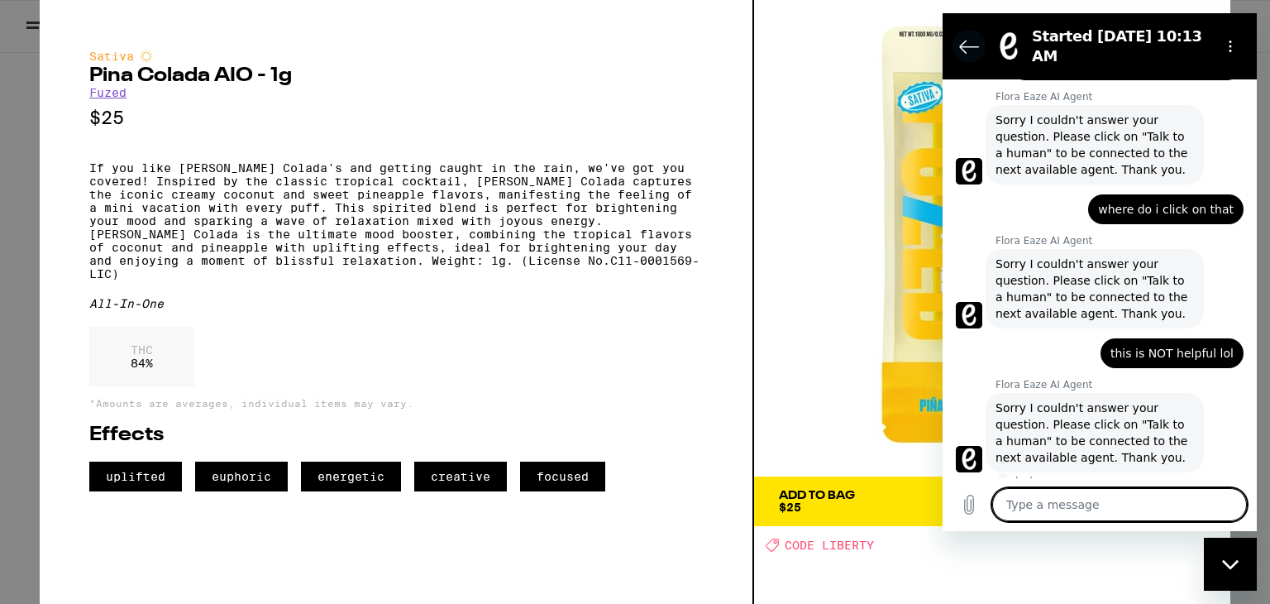
click at [956, 45] on button "Back to the conversation list" at bounding box center [969, 46] width 33 height 33
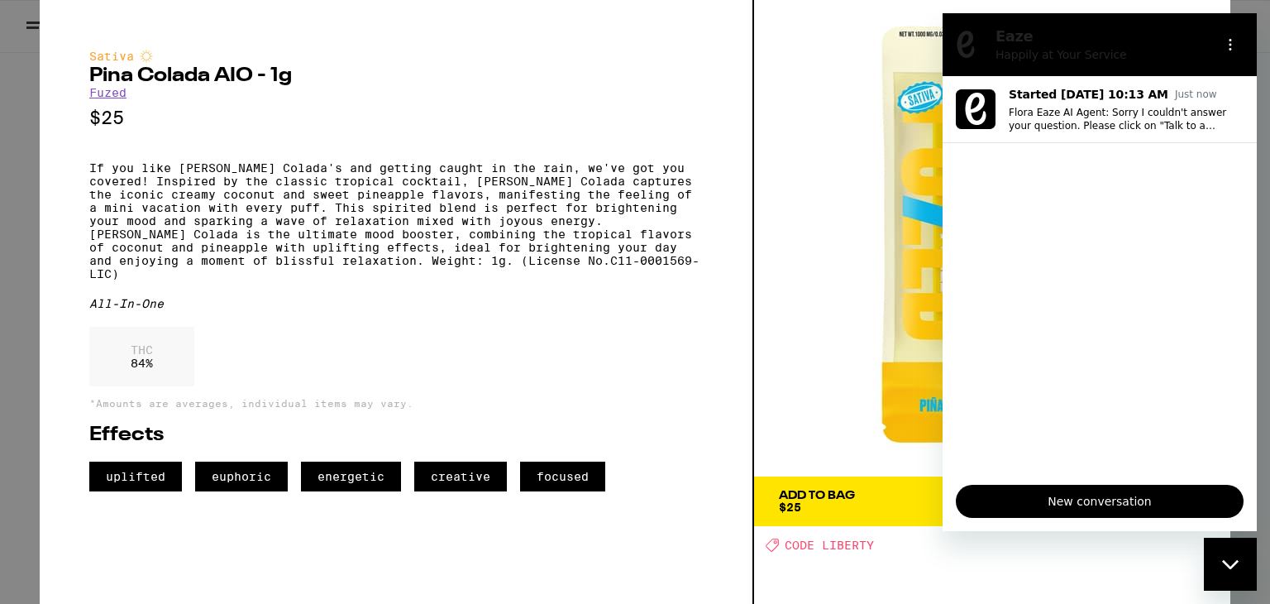
click at [829, 170] on img at bounding box center [992, 238] width 476 height 476
click at [1231, 559] on icon "Close messaging window" at bounding box center [1230, 564] width 17 height 11
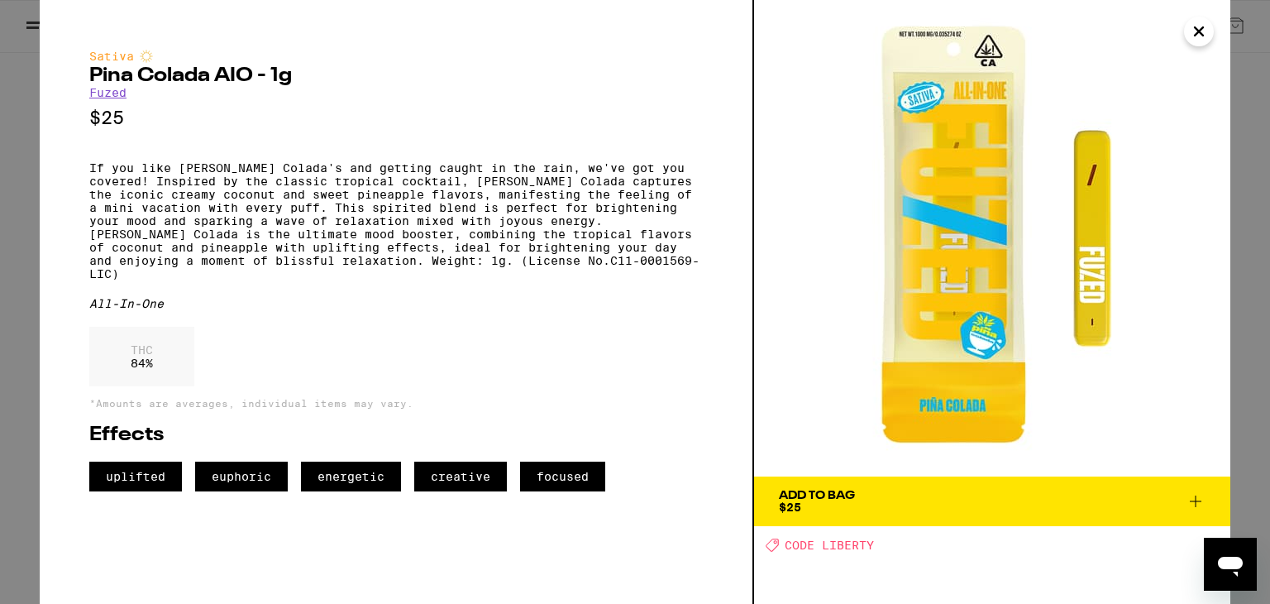
click at [1195, 37] on icon "Close" at bounding box center [1199, 31] width 20 height 25
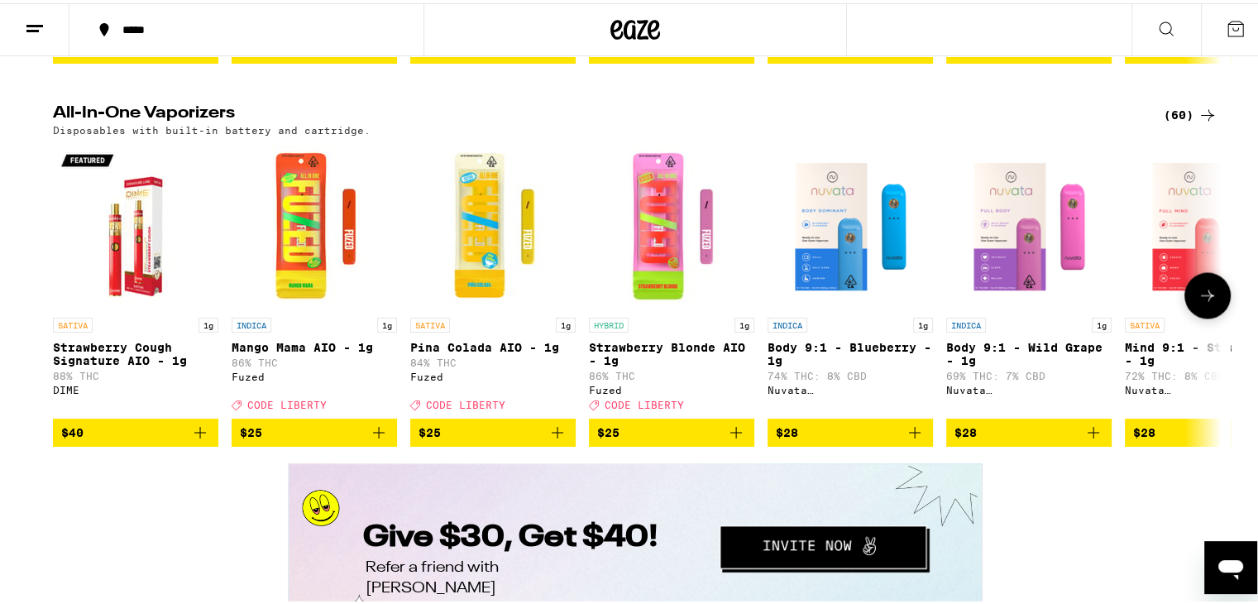
click at [314, 306] on img "Open page for Mango Mama AIO - 1g from Fuzed" at bounding box center [314, 223] width 165 height 165
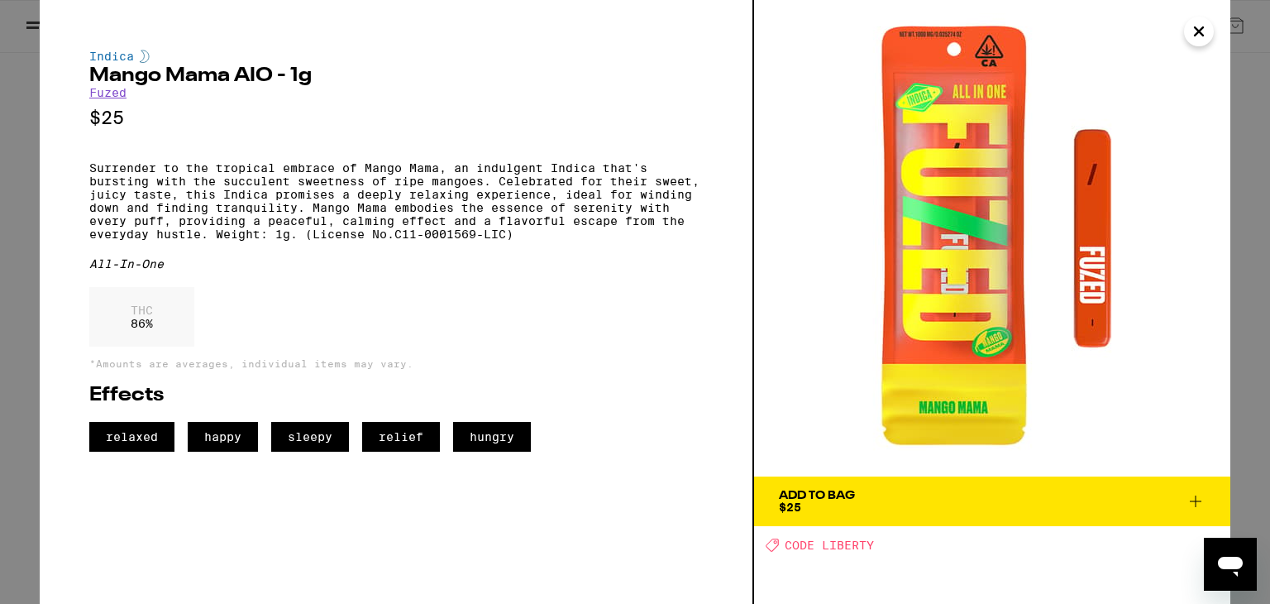
click at [0, 291] on div "Indica Mango Mama AIO - 1g Fuzed $25 Surrender to the tropical embrace of Mango…" at bounding box center [635, 302] width 1270 height 604
click at [1199, 44] on button "Close" at bounding box center [1199, 32] width 30 height 30
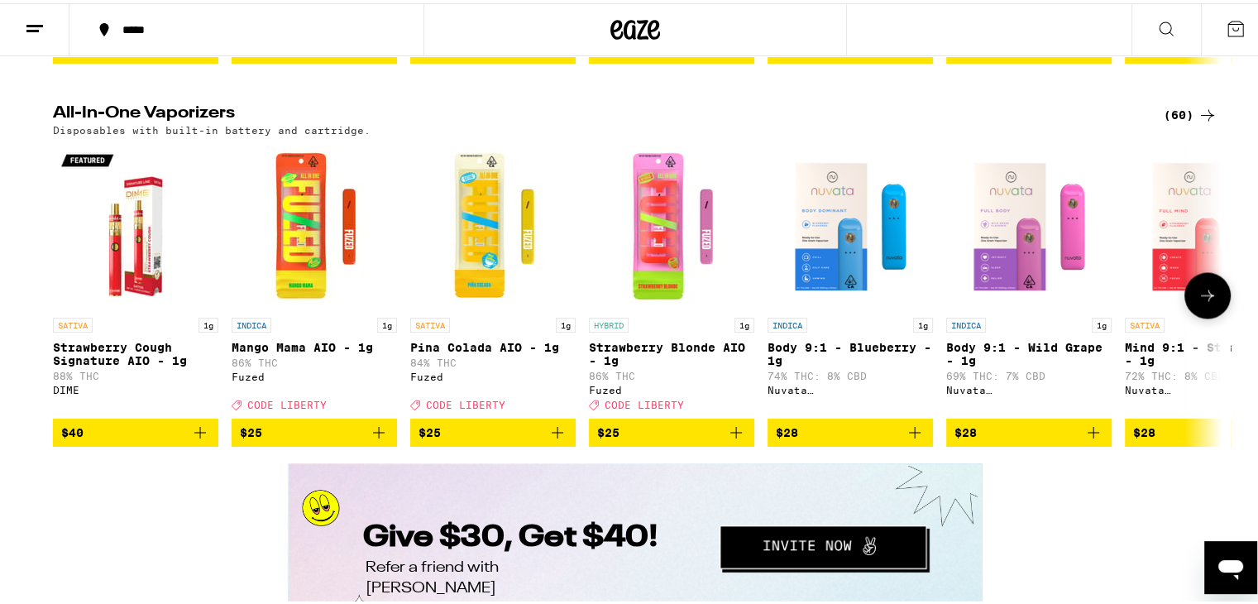
click at [146, 306] on img "Open page for Strawberry Cough Signature AIO - 1g from DIME" at bounding box center [135, 223] width 165 height 165
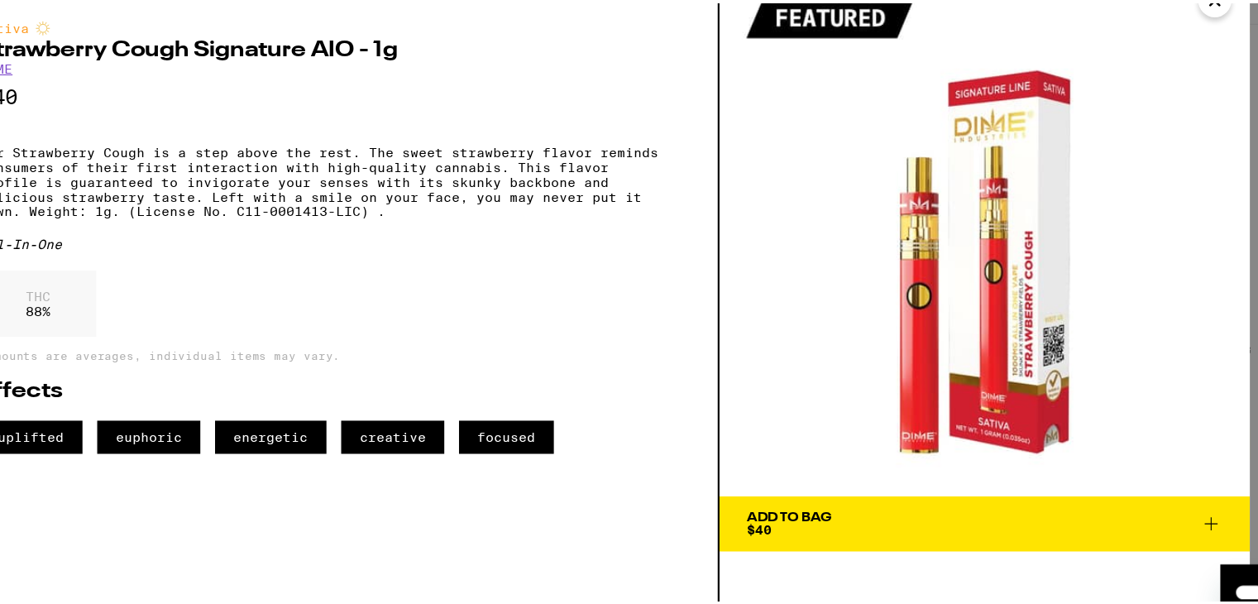
scroll to position [2745, 0]
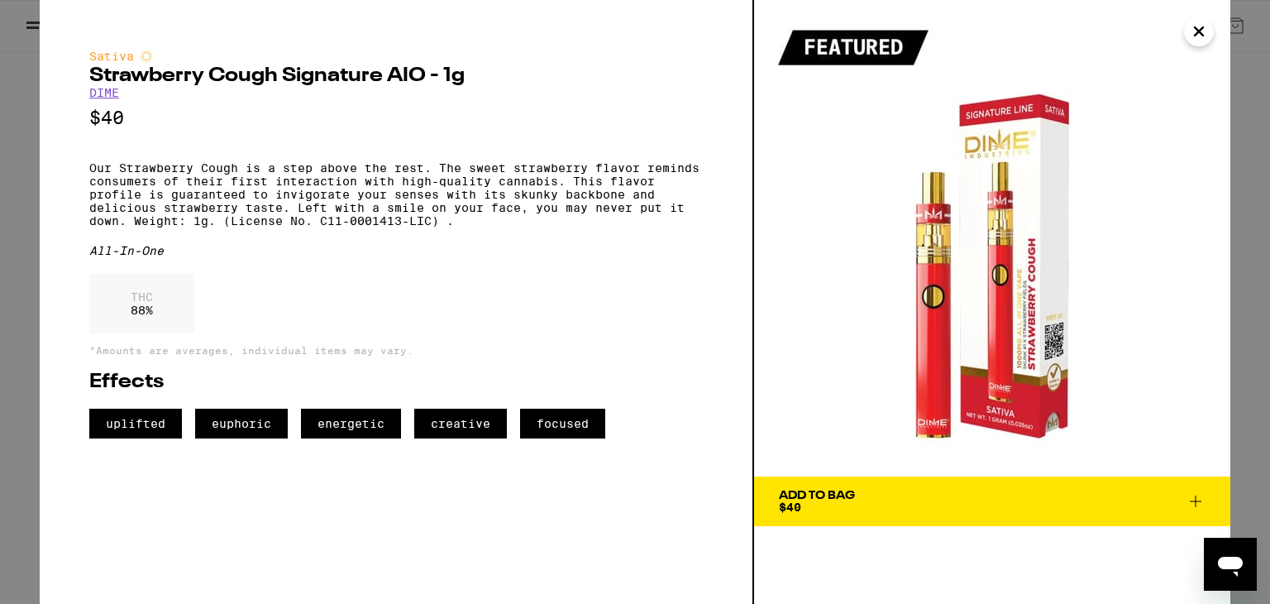
click at [1200, 33] on icon "Close" at bounding box center [1199, 31] width 8 height 8
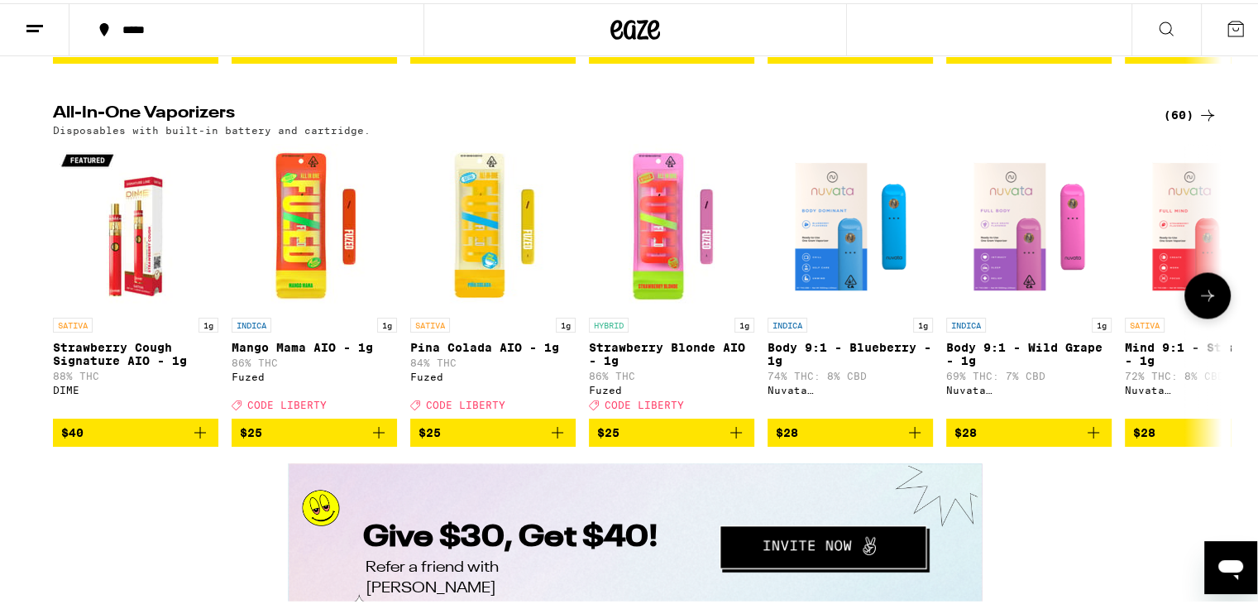
click at [1197, 302] on icon at bounding box center [1207, 292] width 20 height 20
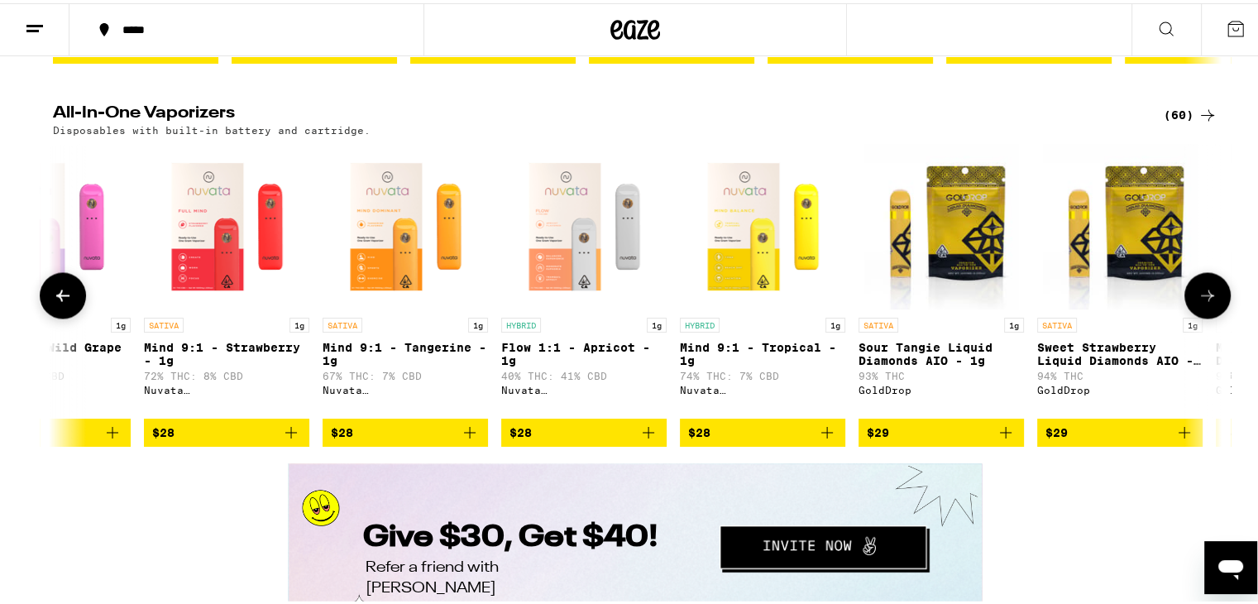
scroll to position [0, 984]
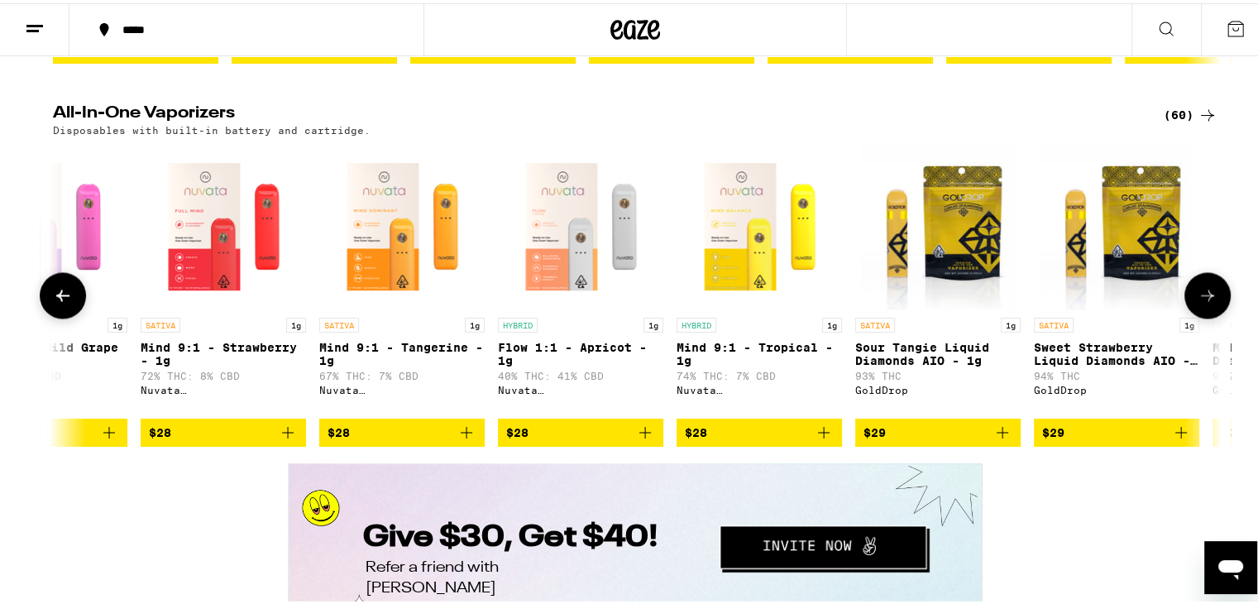
drag, startPoint x: 1192, startPoint y: 383, endPoint x: 1212, endPoint y: 383, distance: 20.7
click at [1212, 315] on button at bounding box center [1207, 292] width 46 height 46
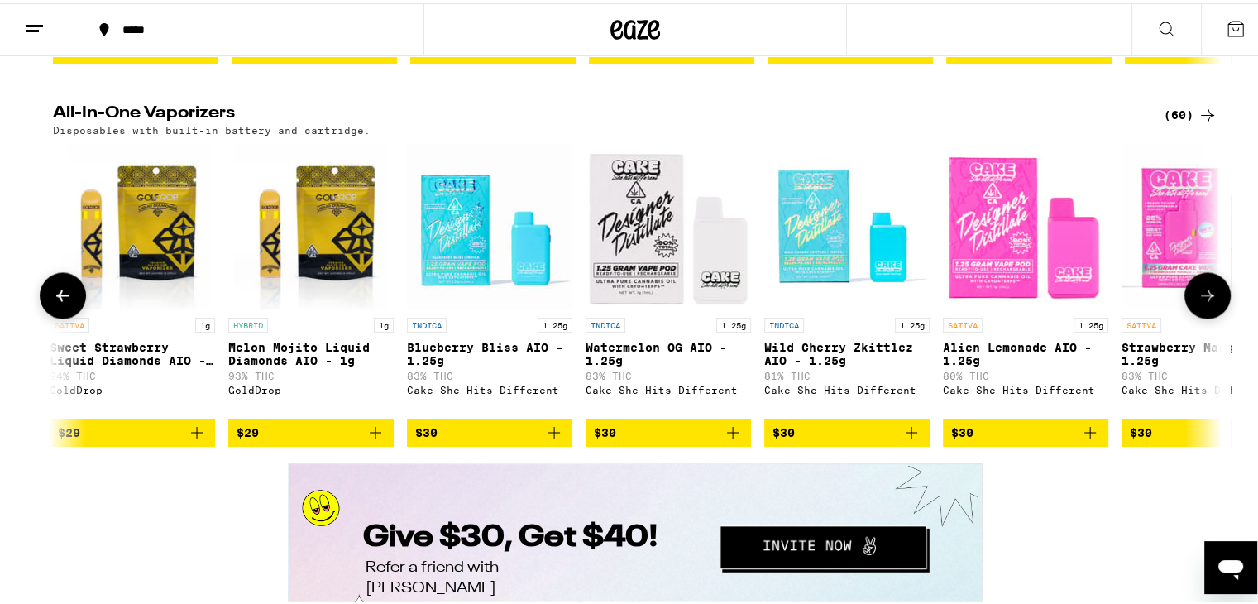
click at [1212, 315] on button at bounding box center [1207, 292] width 46 height 46
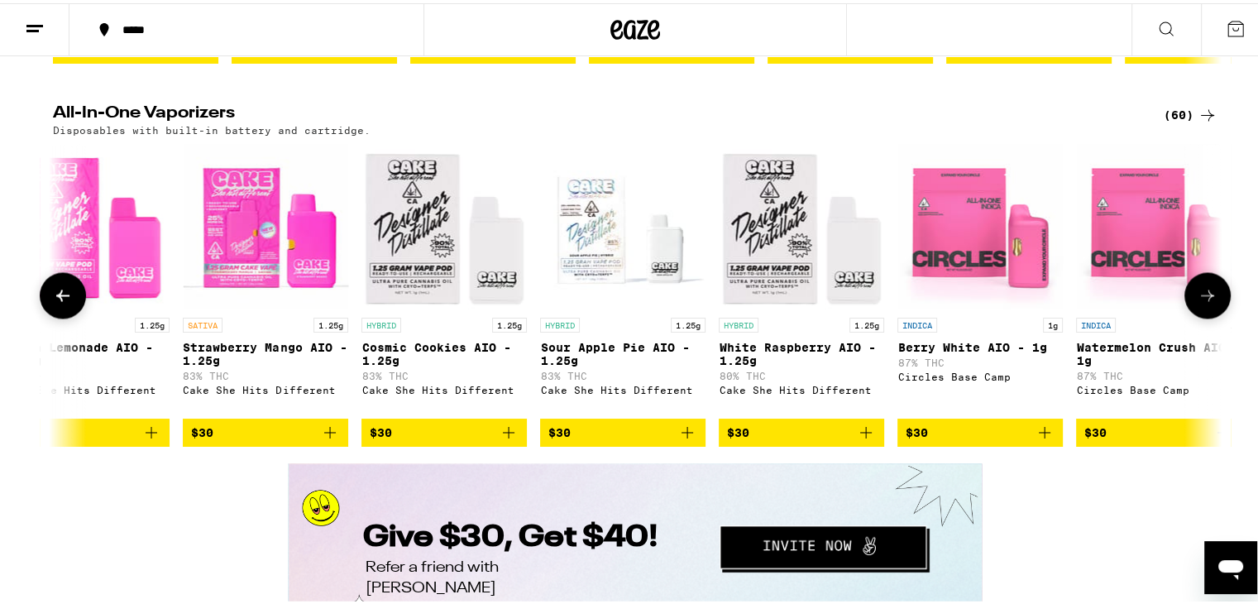
scroll to position [0, 2953]
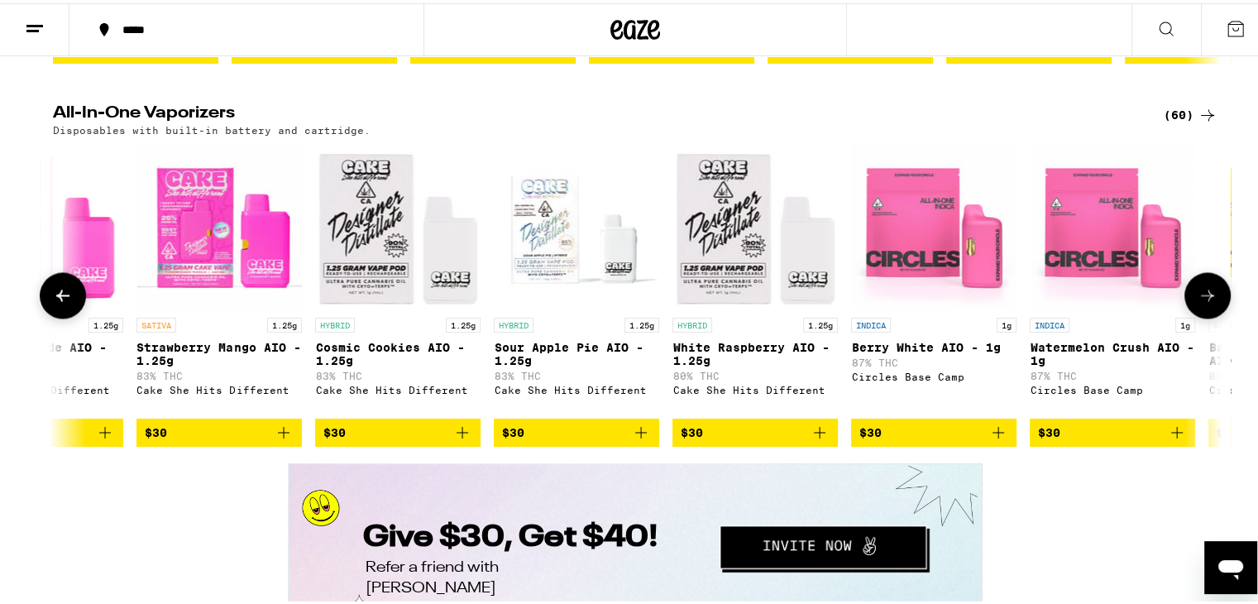
click at [1212, 315] on button at bounding box center [1207, 292] width 46 height 46
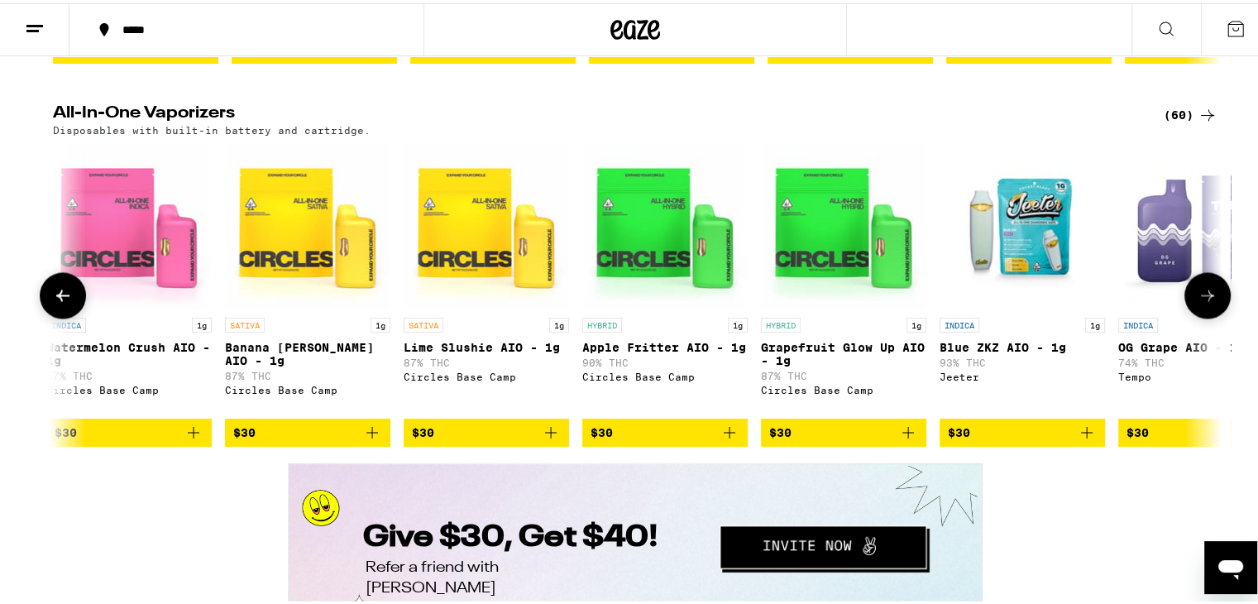
scroll to position [0, 3937]
click at [1212, 315] on button at bounding box center [1207, 292] width 46 height 46
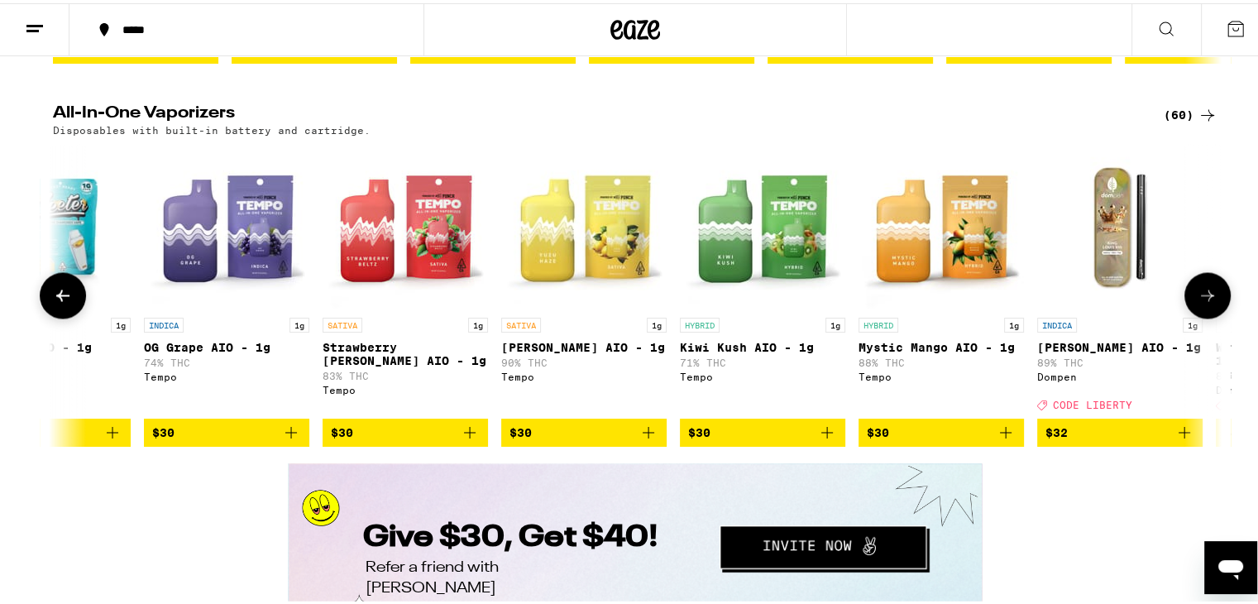
scroll to position [0, 4922]
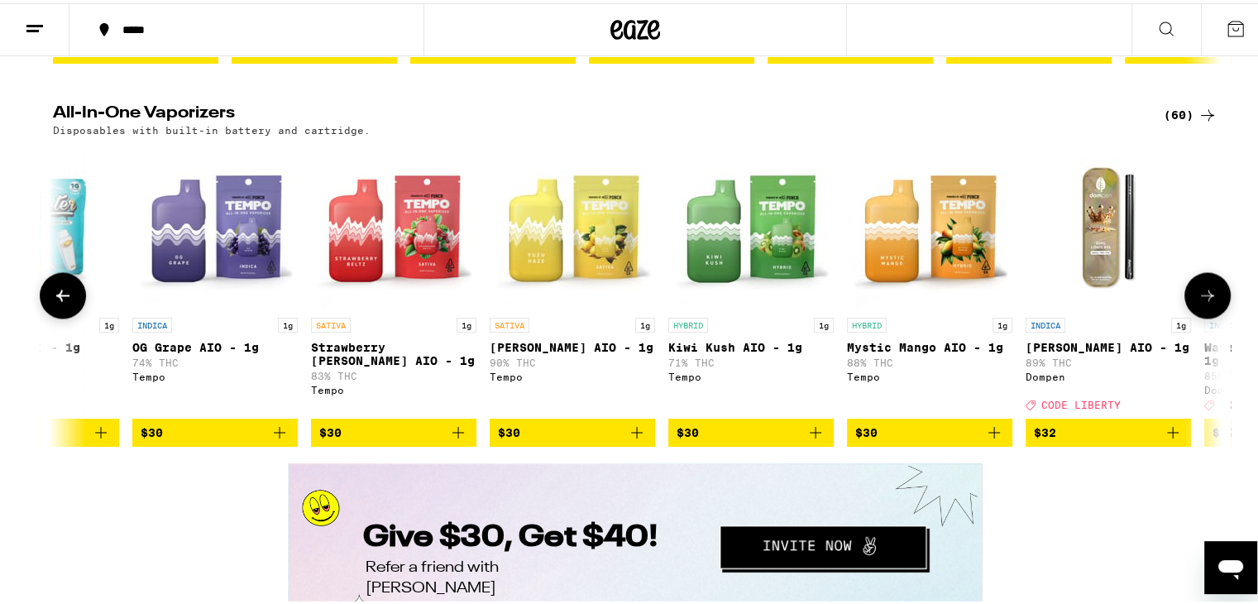
click at [1212, 315] on button at bounding box center [1207, 292] width 46 height 46
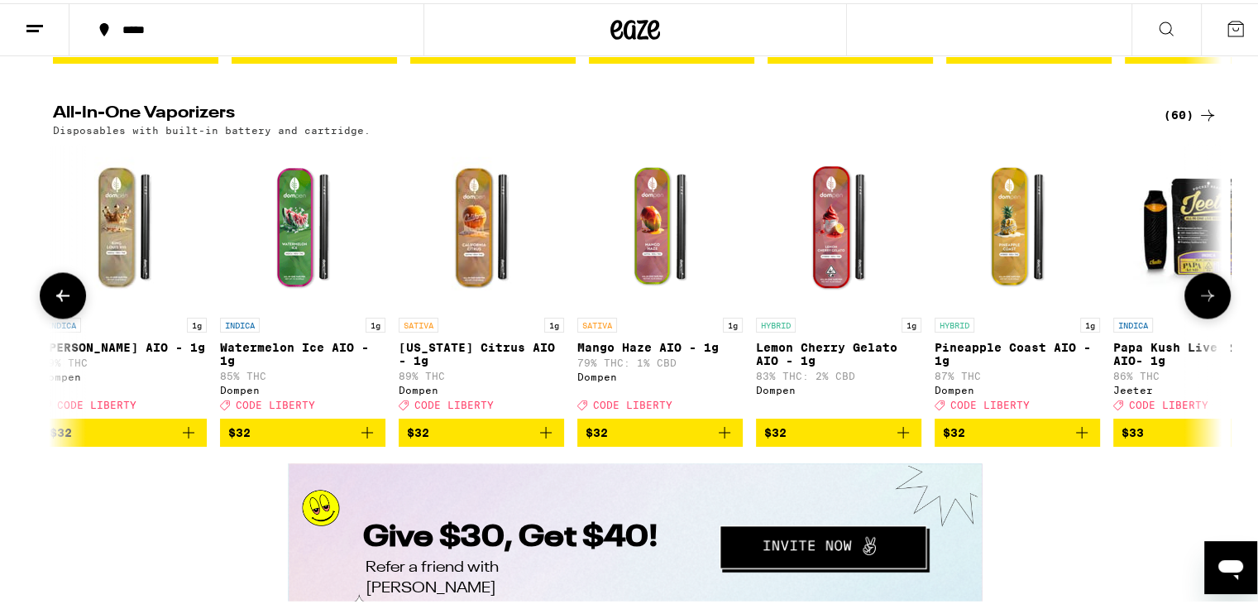
click at [1212, 315] on button at bounding box center [1207, 292] width 46 height 46
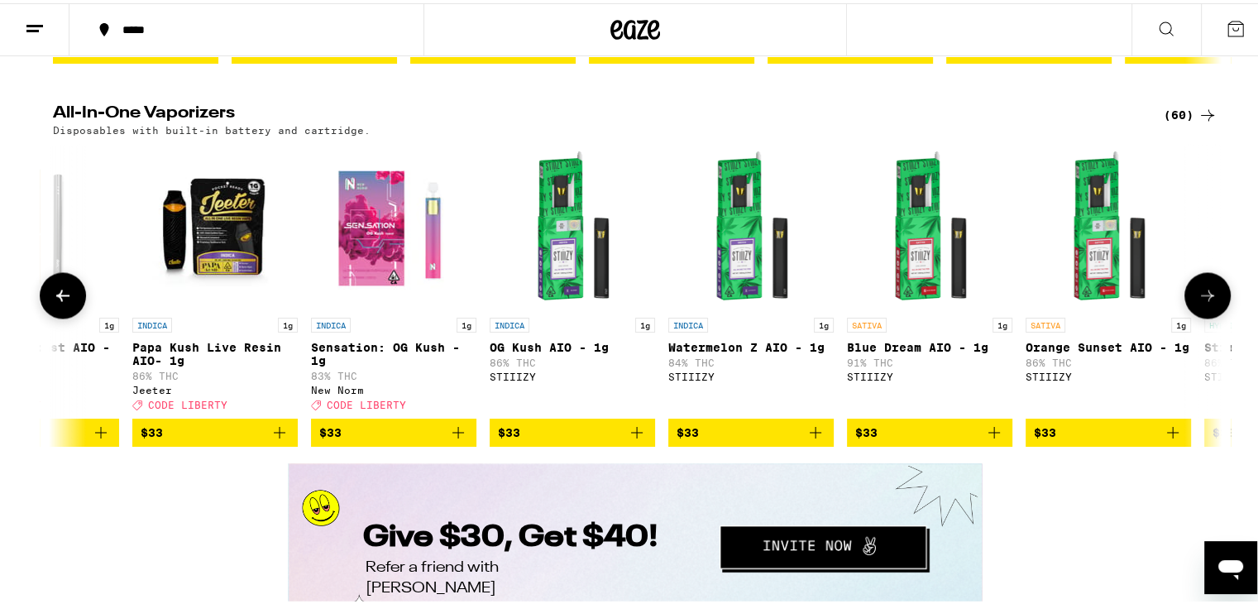
scroll to position [0, 6890]
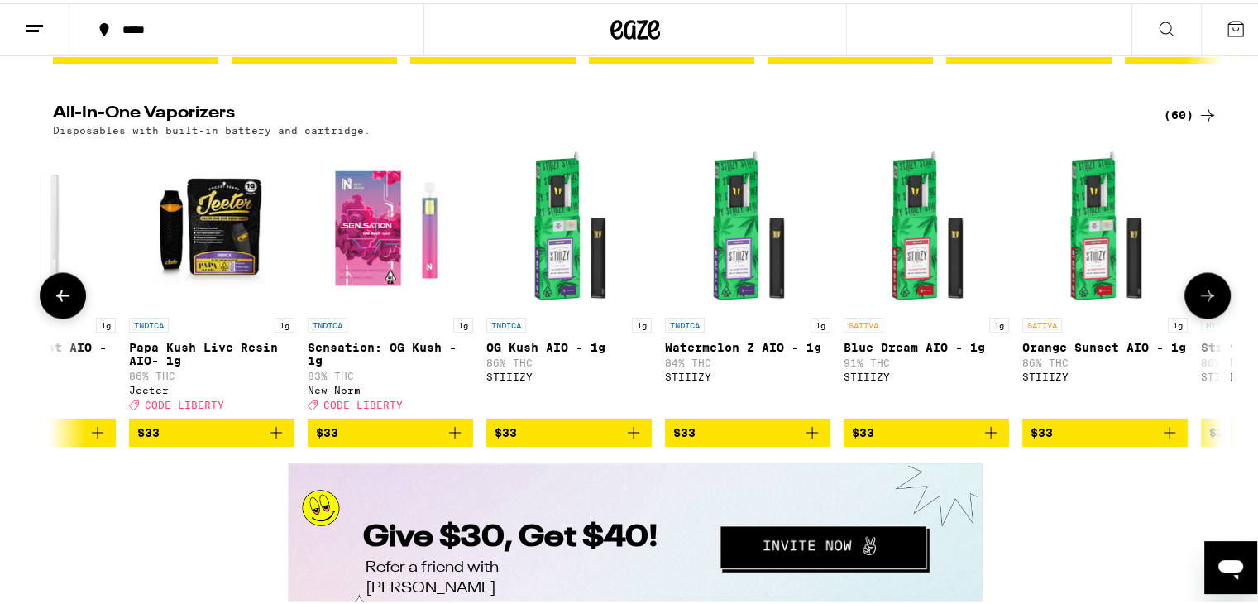
click at [1212, 315] on button at bounding box center [1207, 292] width 46 height 46
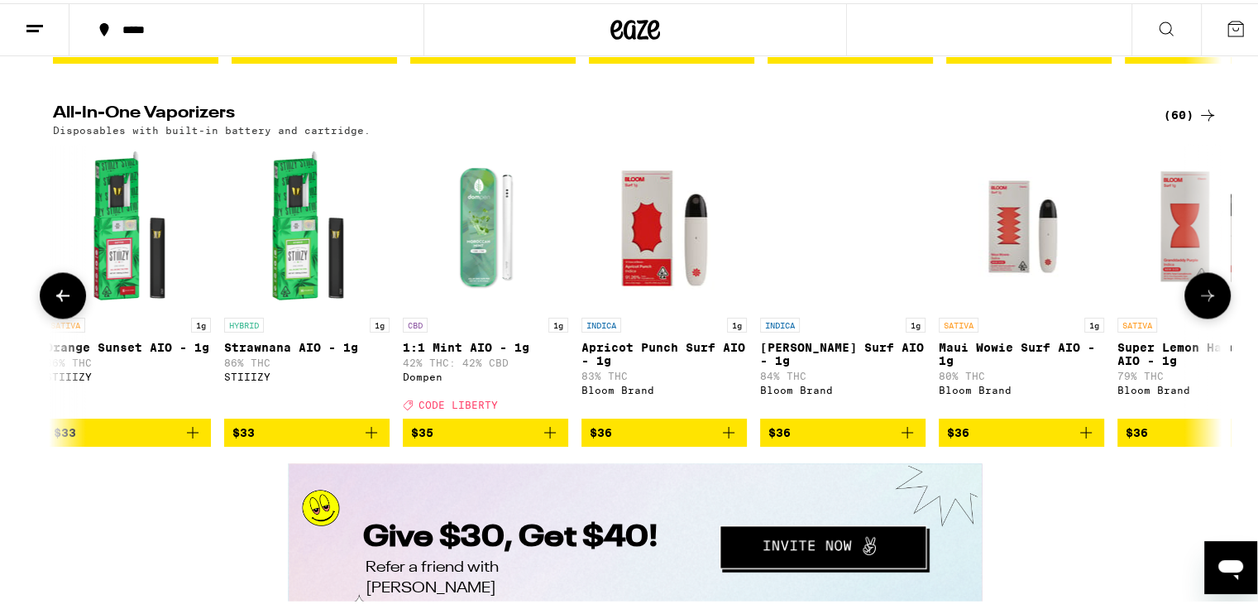
scroll to position [0, 7875]
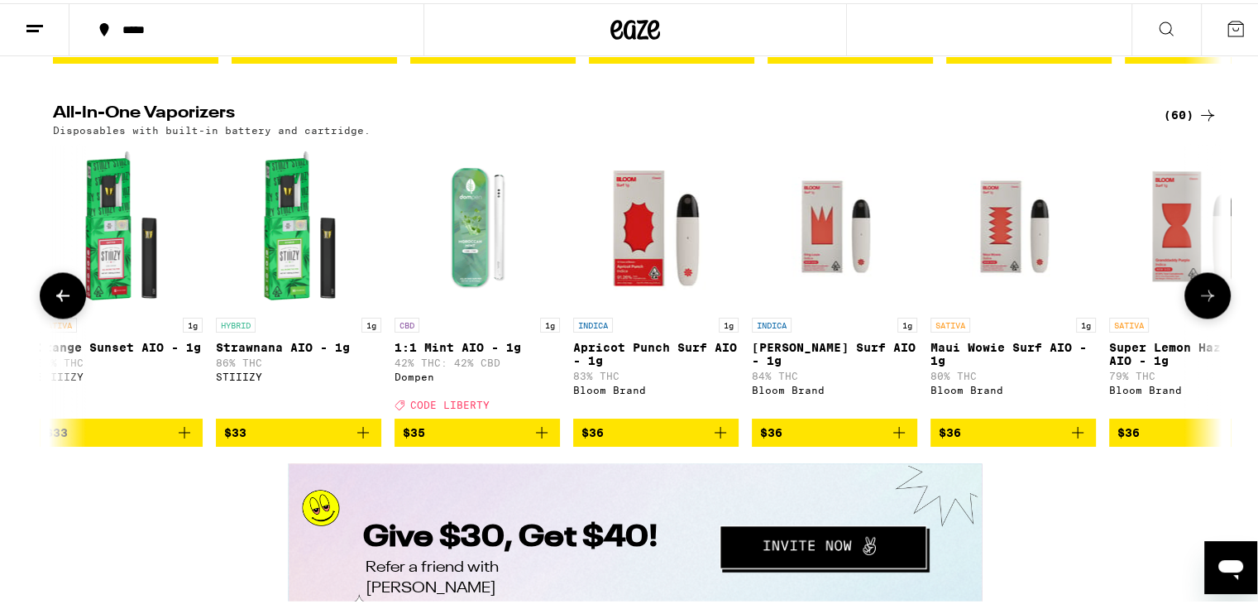
click at [1212, 315] on button at bounding box center [1207, 292] width 46 height 46
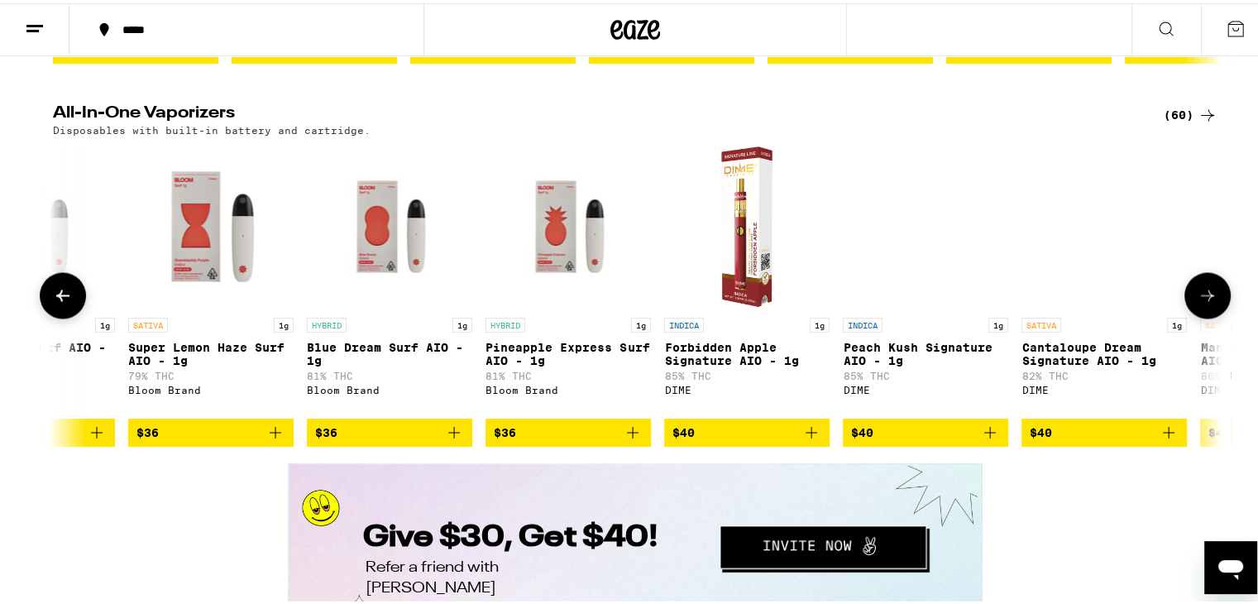
scroll to position [0, 8859]
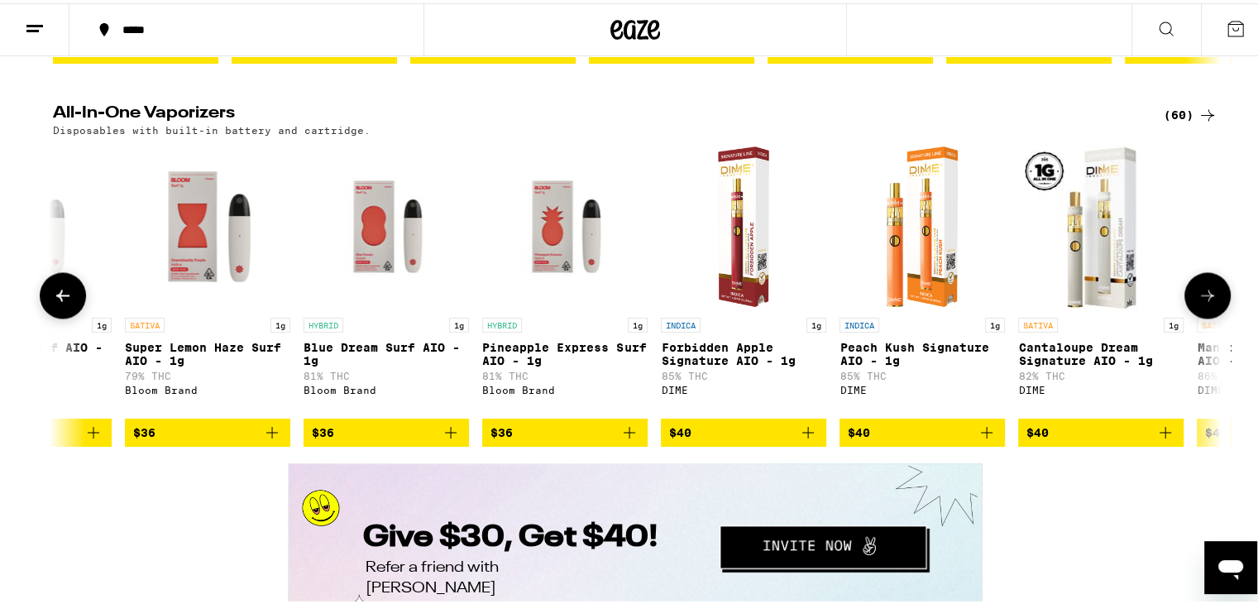
click at [1212, 315] on button at bounding box center [1207, 292] width 46 height 46
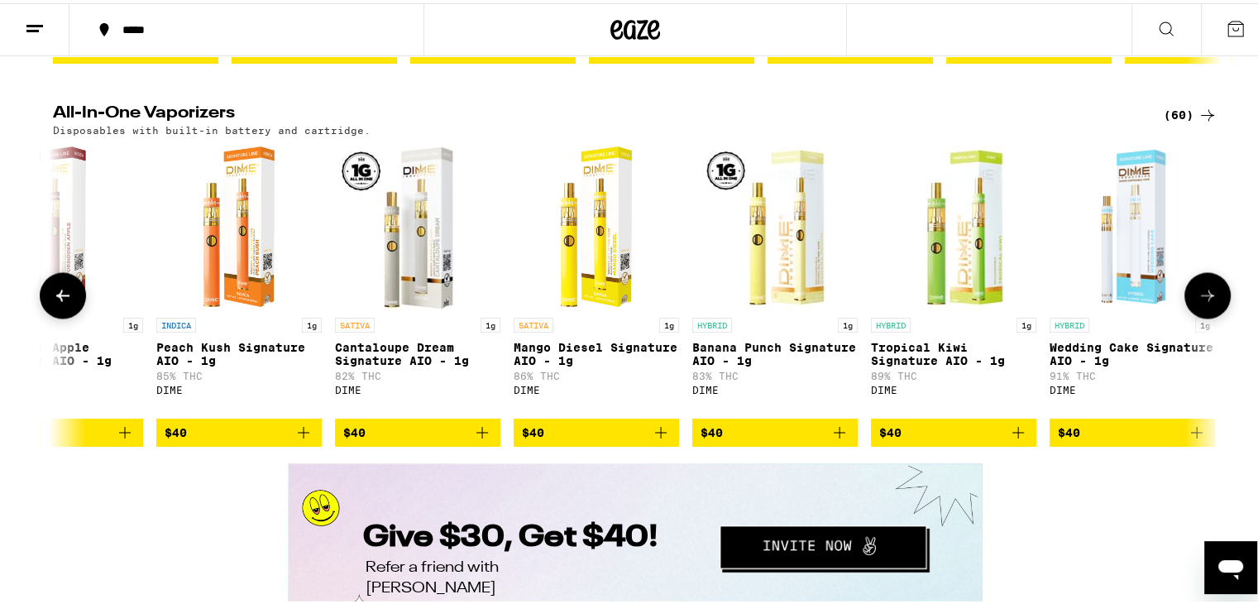
scroll to position [0, 9553]
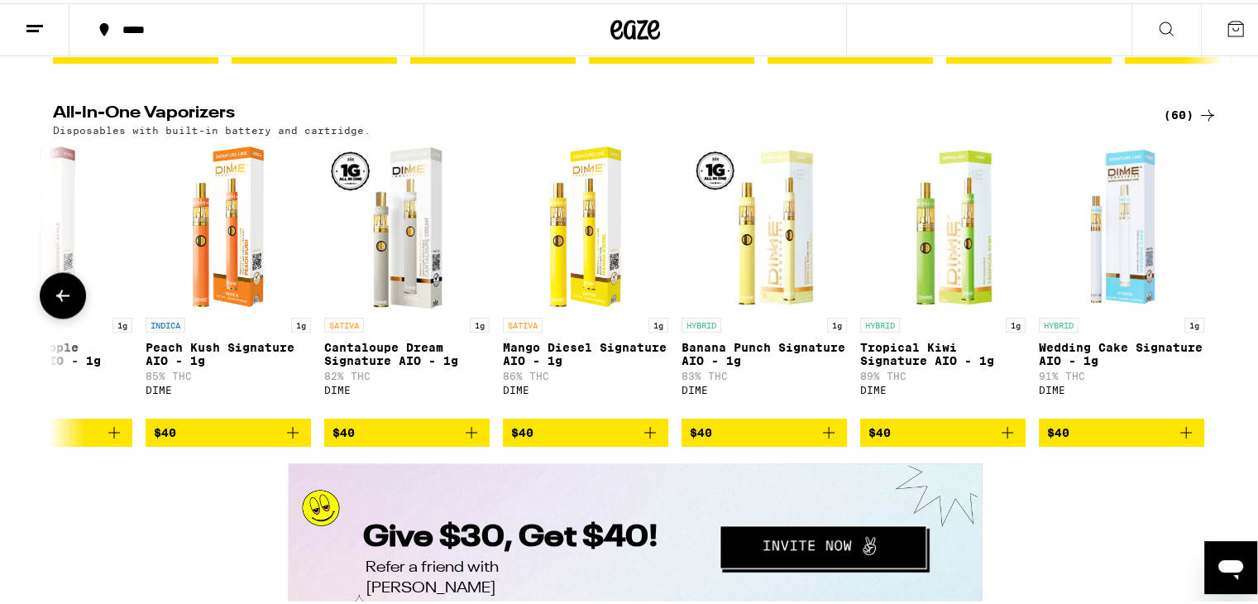
click at [1212, 315] on div at bounding box center [1207, 292] width 46 height 46
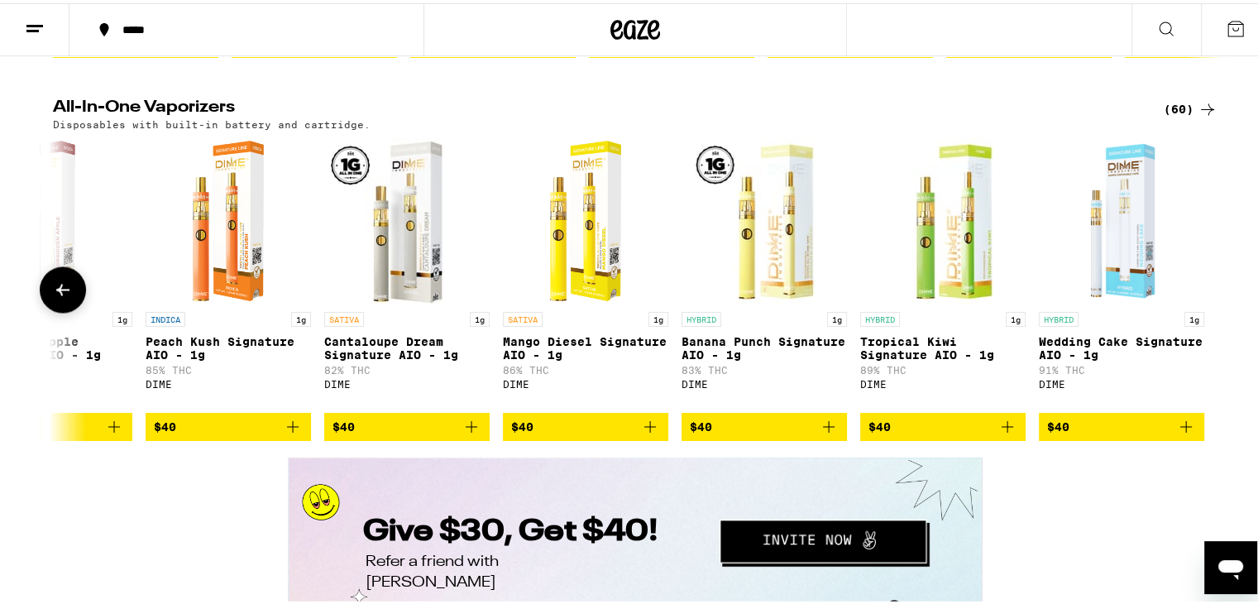
scroll to position [2745, 0]
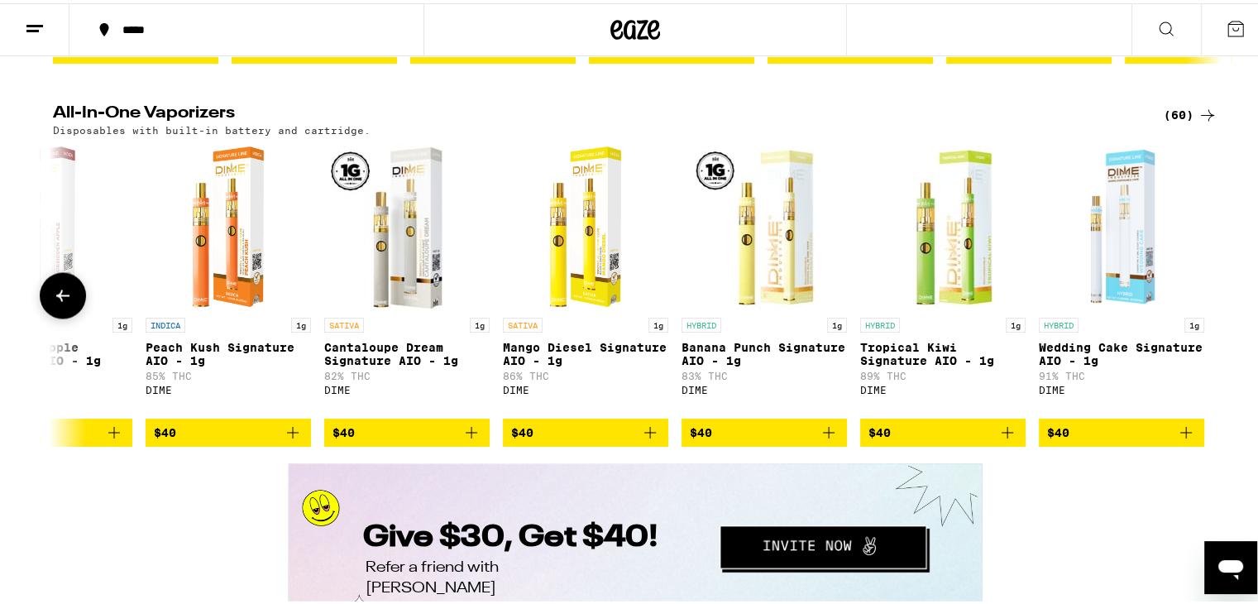
click at [695, 299] on img "Open page for Banana Punch Signature AIO - 1g from DIME" at bounding box center [763, 223] width 165 height 165
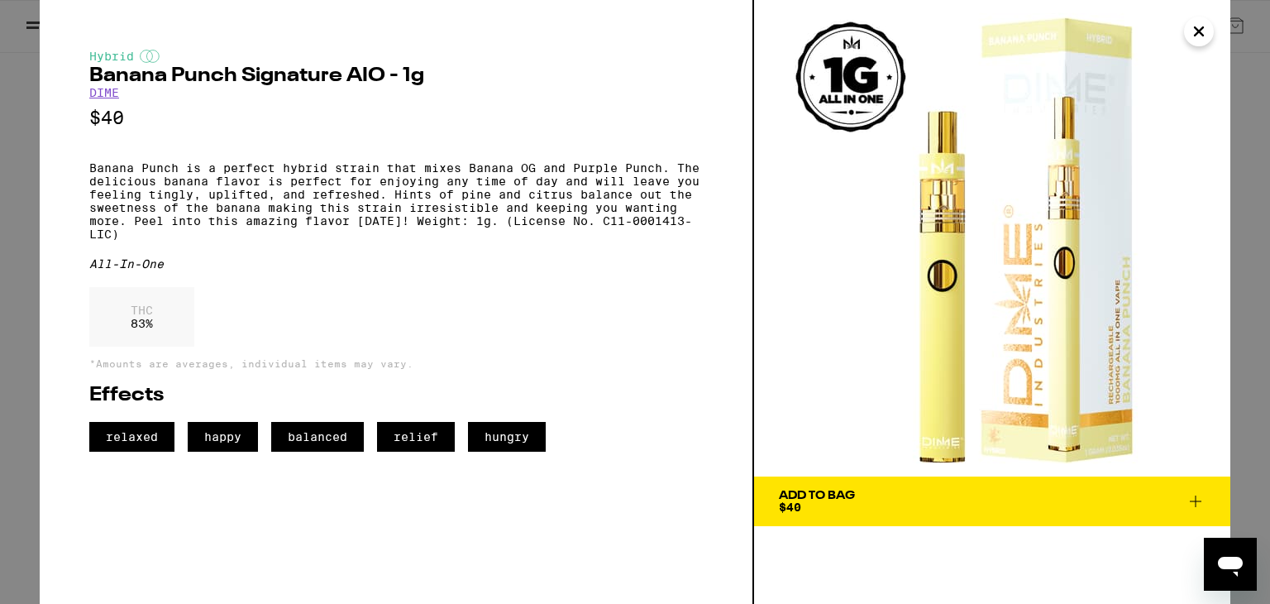
click at [0, 152] on div "Hybrid Banana Punch Signature AIO - 1g DIME $40 Banana Punch is a perfect hybri…" at bounding box center [635, 302] width 1270 height 604
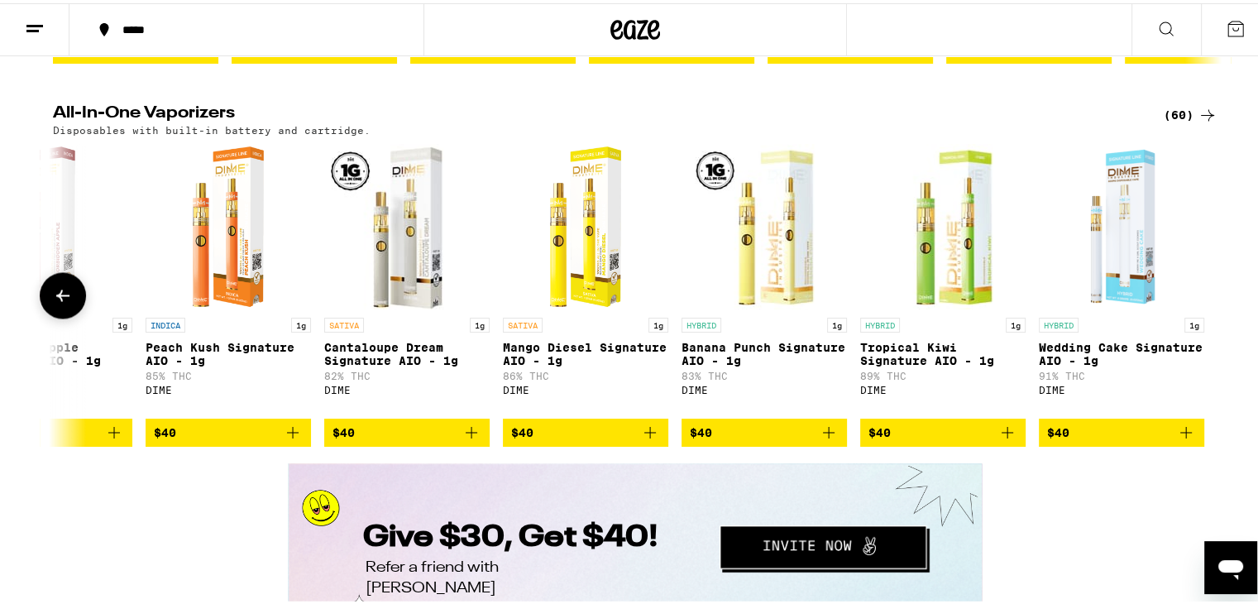
click at [376, 284] on img "Open page for Cantaloupe Dream Signature AIO - 1g from DIME" at bounding box center [406, 223] width 165 height 165
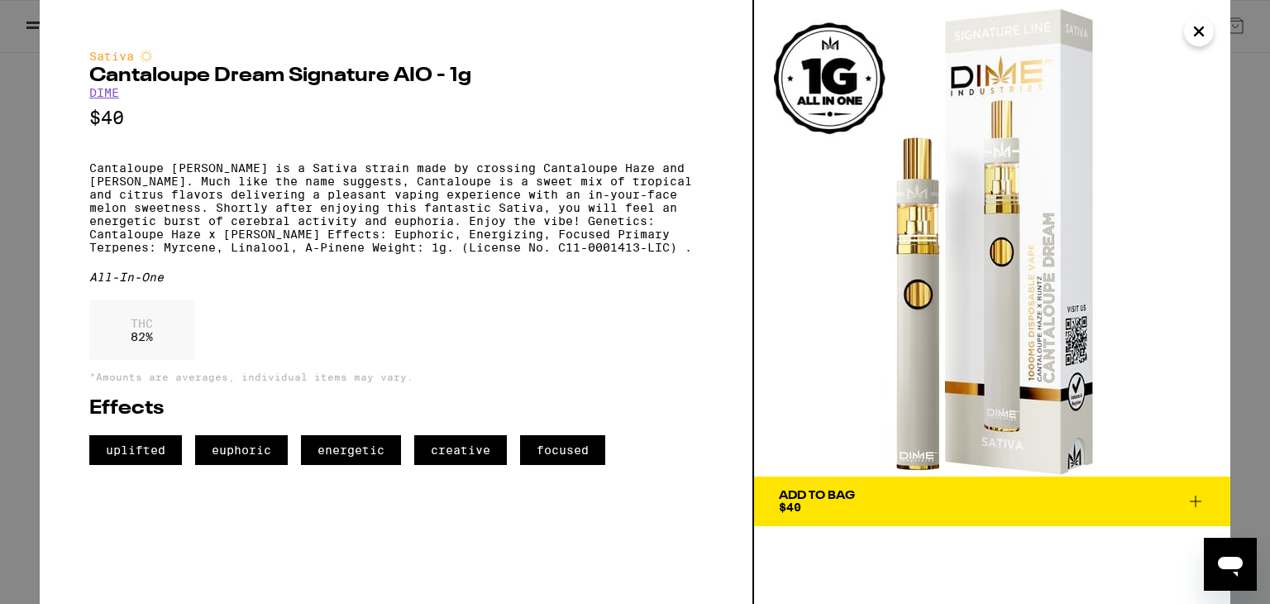
click at [0, 193] on div "Sativa Cantaloupe Dream Signature AIO - 1g DIME $40 Cantaloupe Runtz is a Sativ…" at bounding box center [635, 302] width 1270 height 604
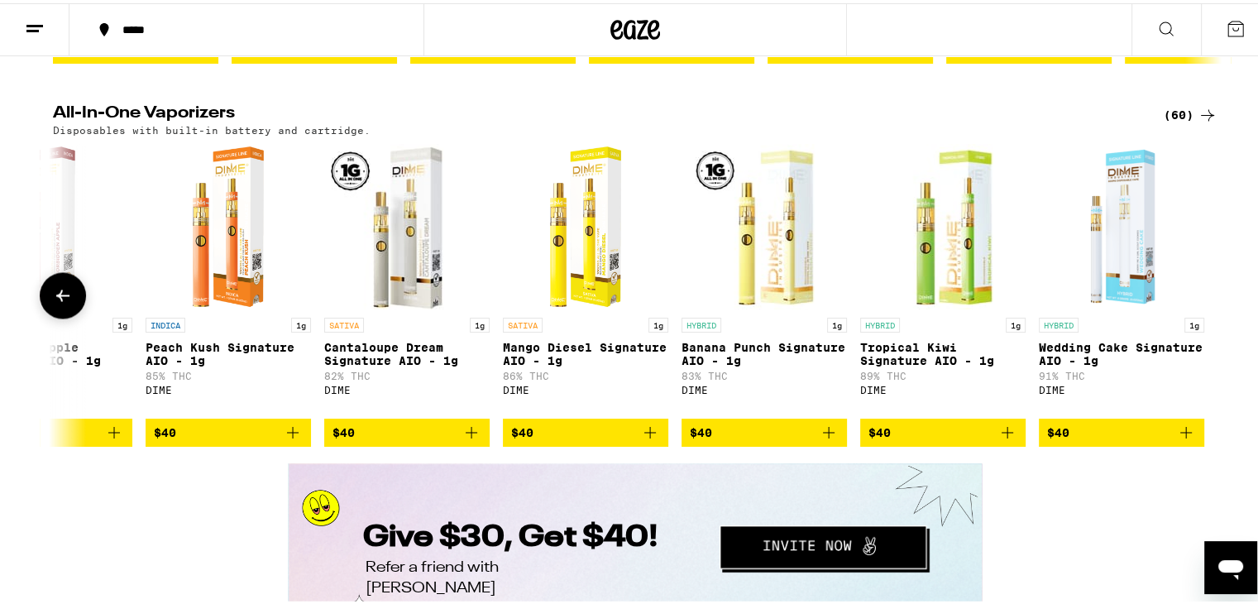
click at [764, 306] on img "Open page for Banana Punch Signature AIO - 1g from DIME" at bounding box center [763, 223] width 165 height 165
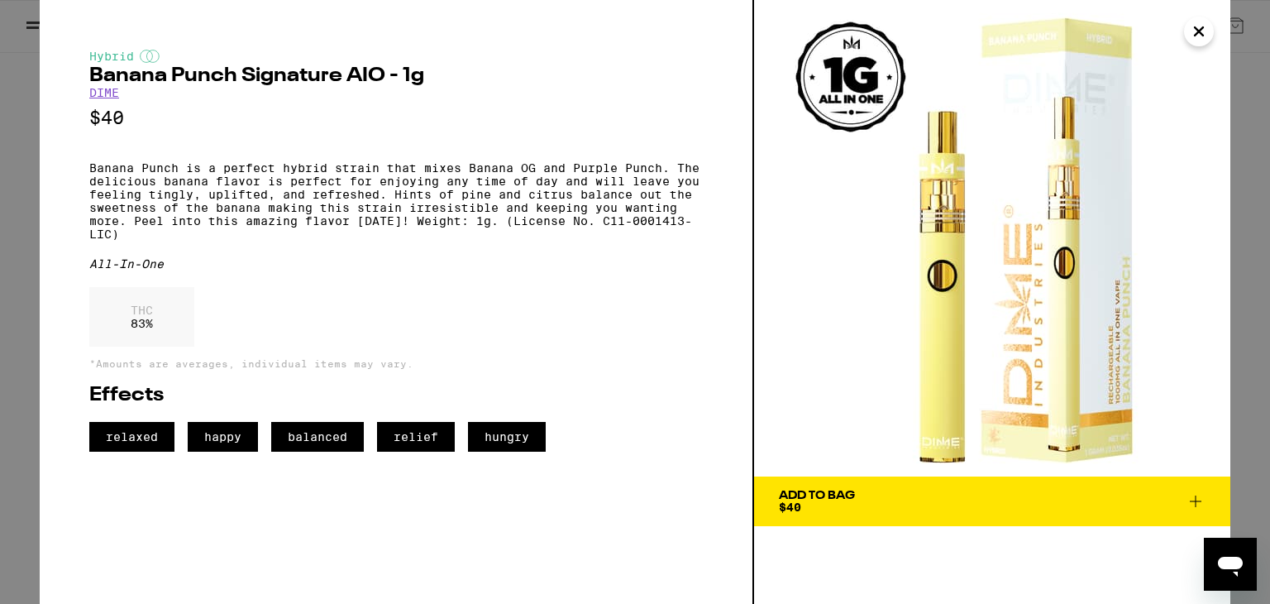
click at [23, 178] on div "Hybrid Banana Punch Signature AIO - 1g DIME $40 Banana Punch is a perfect hybri…" at bounding box center [635, 302] width 1270 height 604
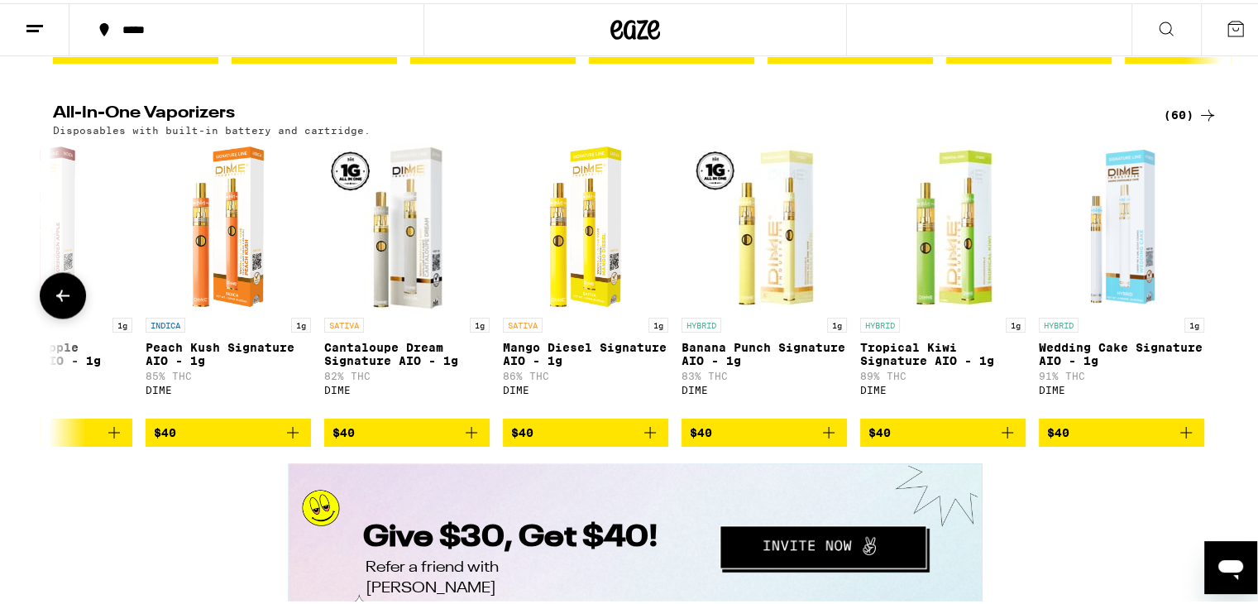
click at [590, 285] on img "Open page for Mango Diesel Signature AIO - 1g from DIME" at bounding box center [585, 223] width 93 height 165
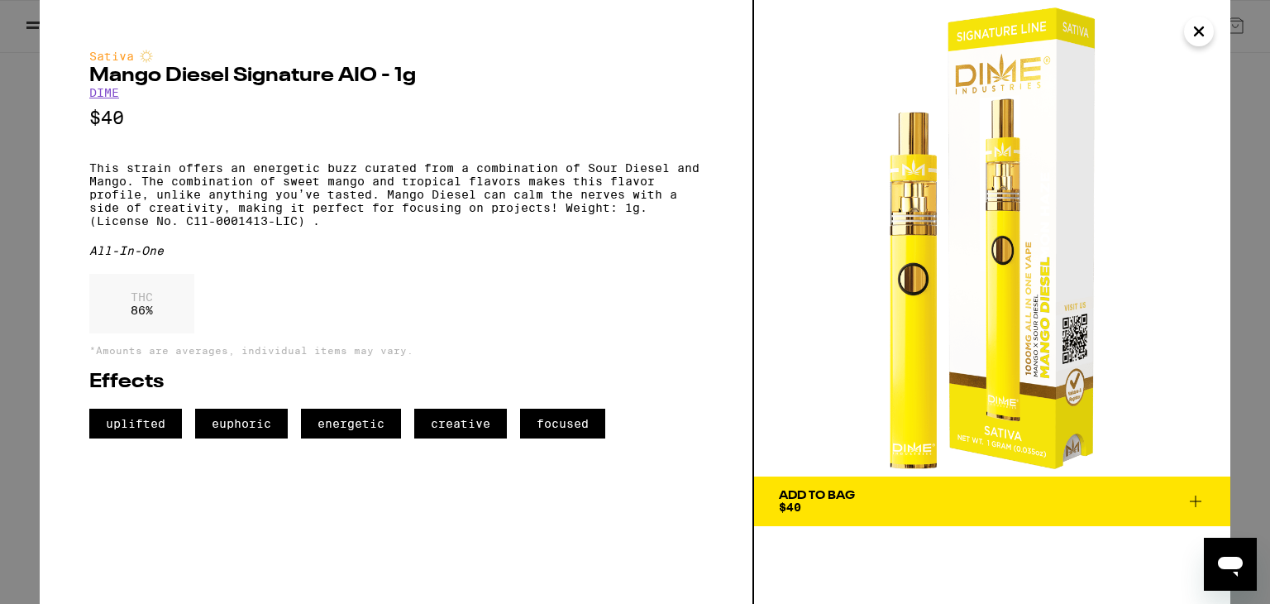
click at [10, 198] on div "Sativa Mango Diesel Signature AIO - 1g DIME $40 This strain offers an energetic…" at bounding box center [635, 302] width 1270 height 604
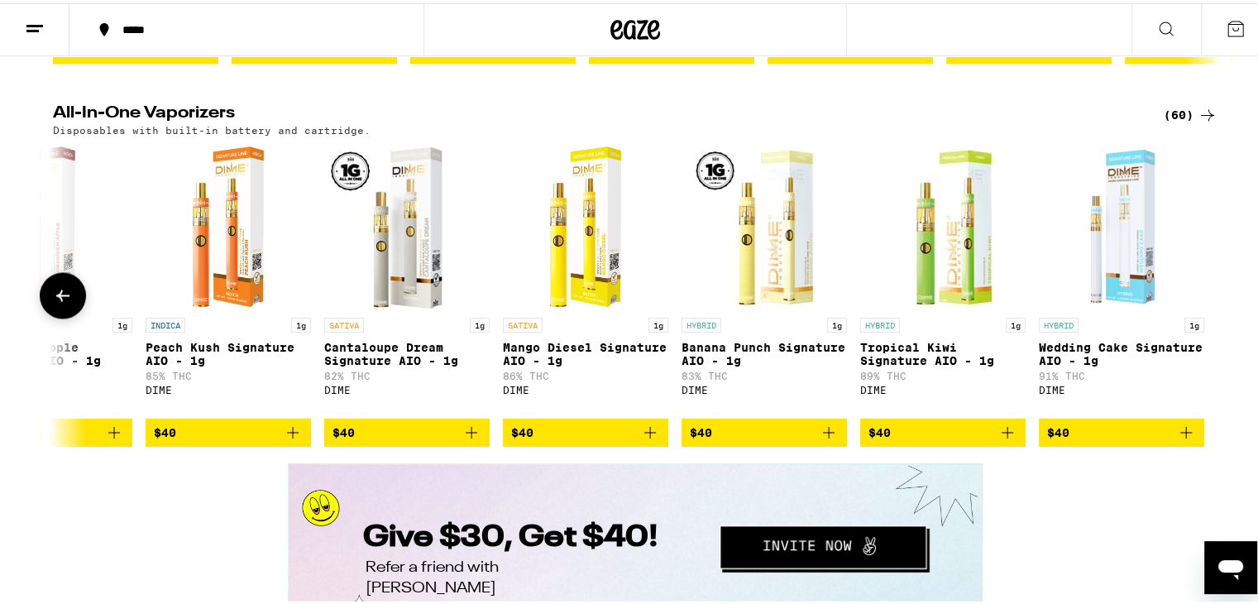
click at [56, 298] on icon at bounding box center [62, 292] width 13 height 12
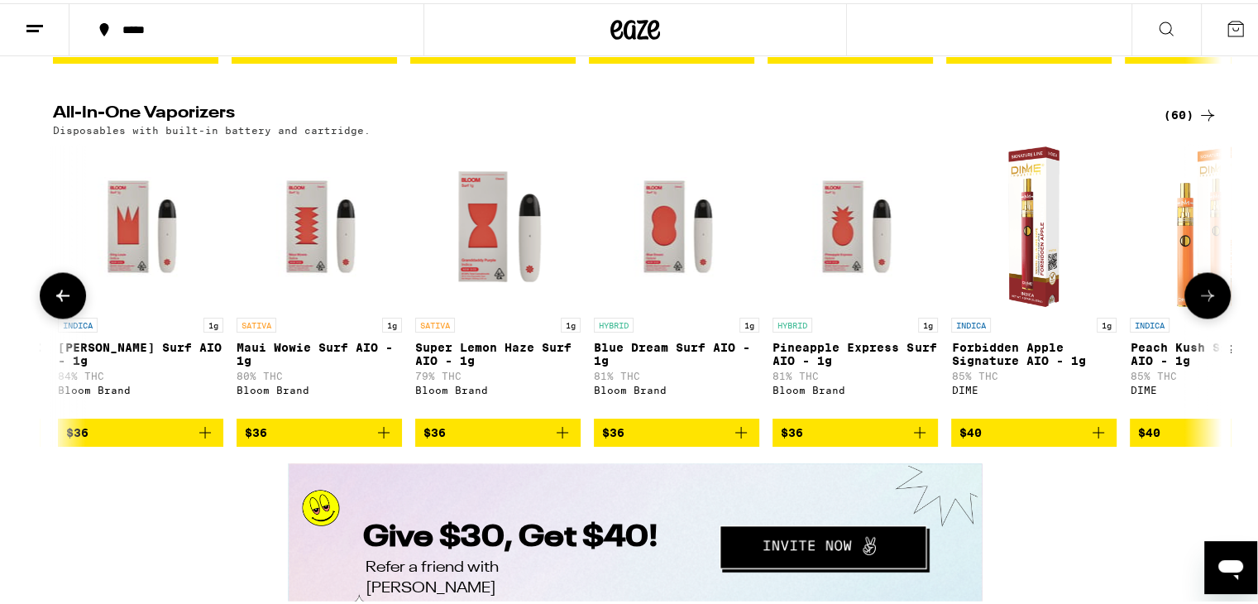
click at [56, 298] on icon at bounding box center [62, 292] width 13 height 12
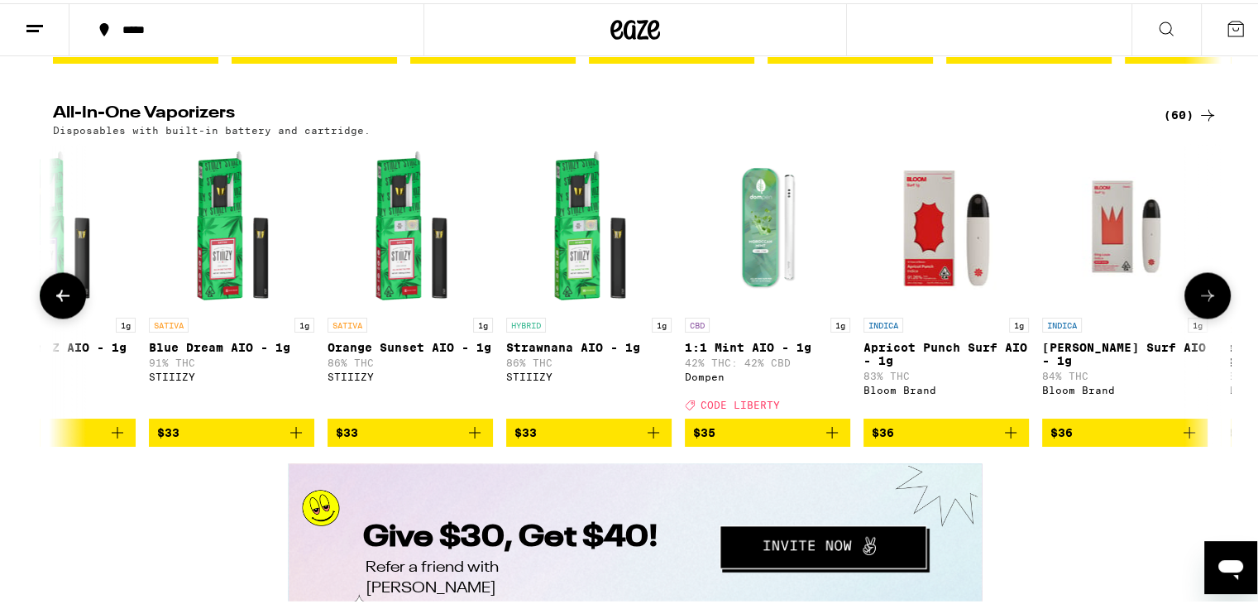
click at [56, 298] on icon at bounding box center [62, 292] width 13 height 12
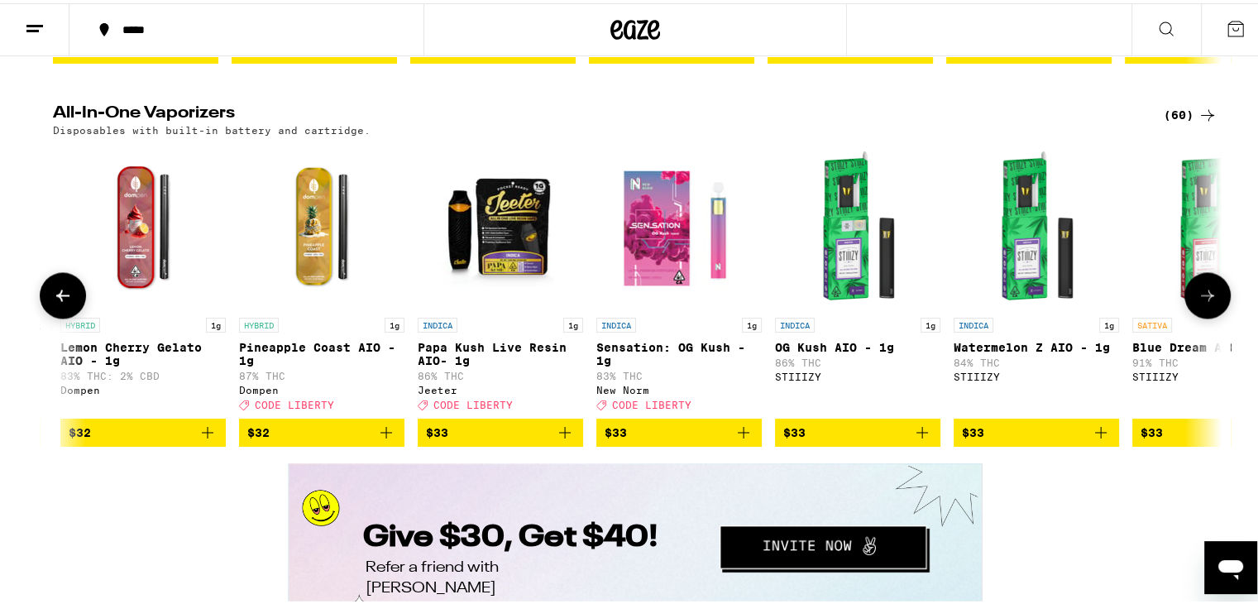
click at [56, 298] on icon at bounding box center [62, 292] width 13 height 12
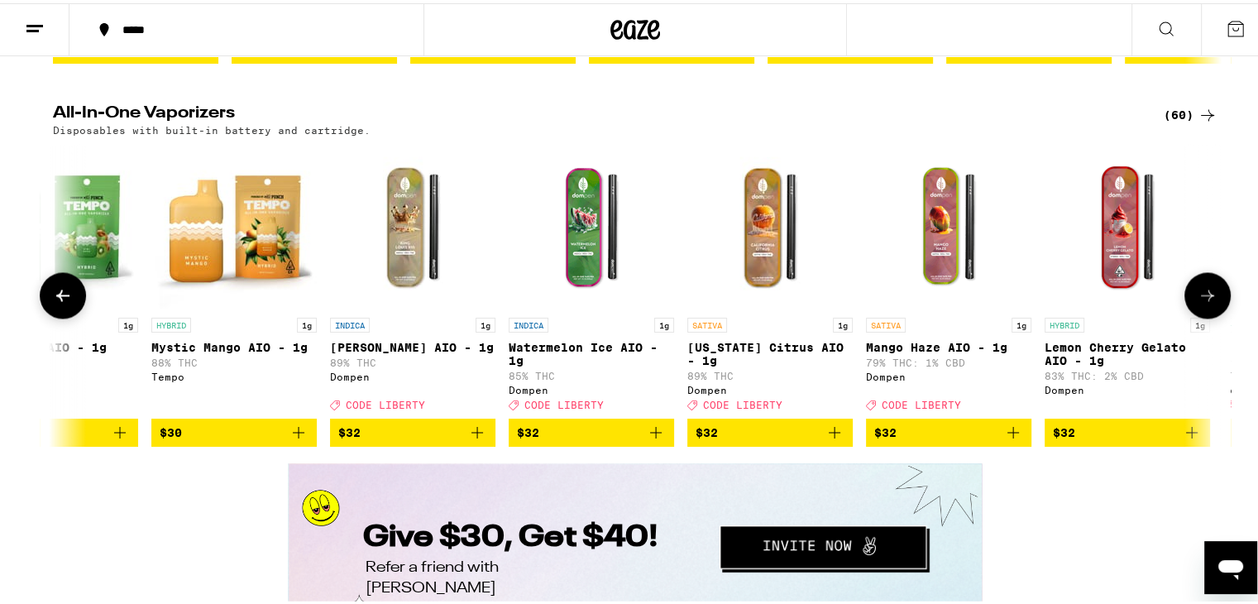
click at [56, 298] on icon at bounding box center [62, 292] width 13 height 12
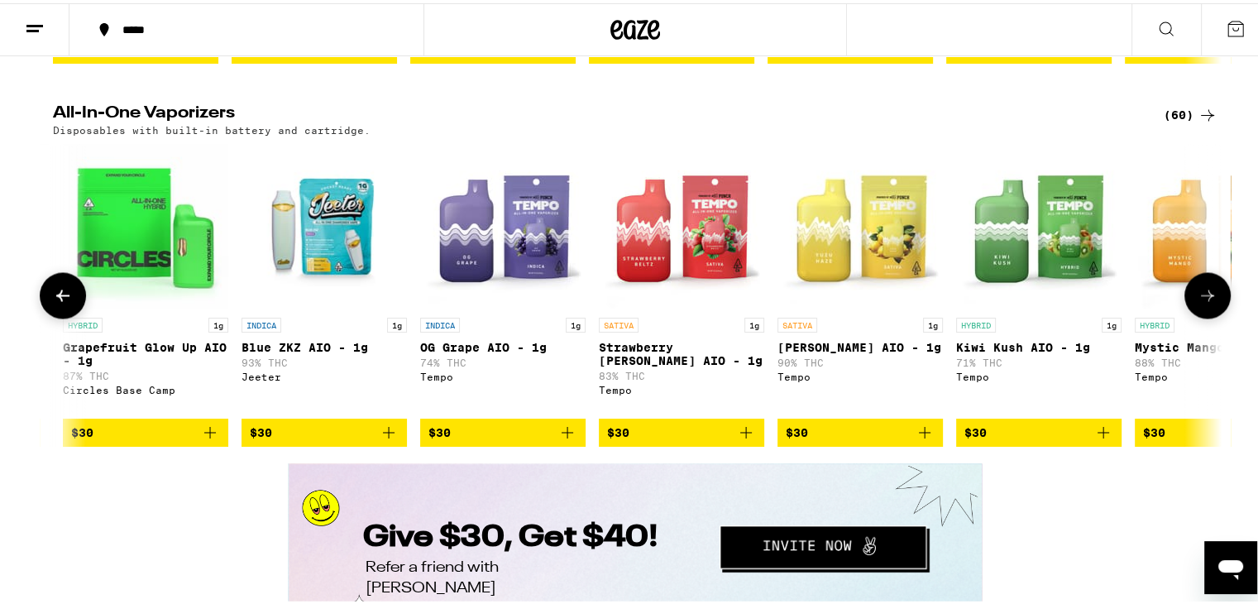
click at [56, 298] on icon at bounding box center [62, 292] width 13 height 12
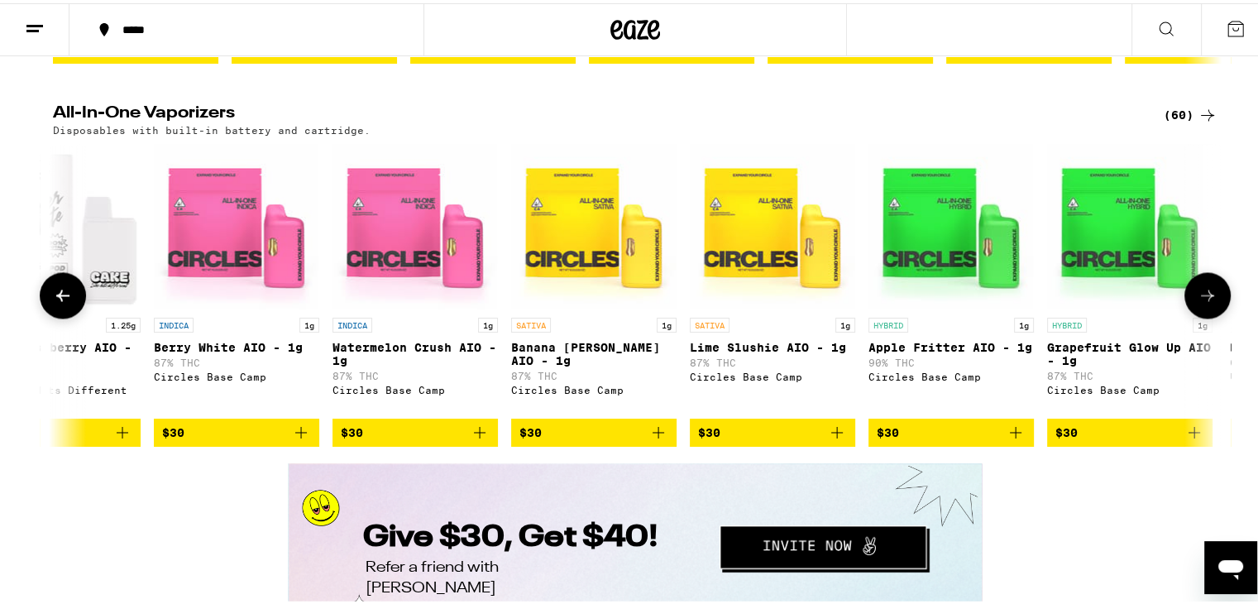
click at [56, 298] on icon at bounding box center [62, 292] width 13 height 12
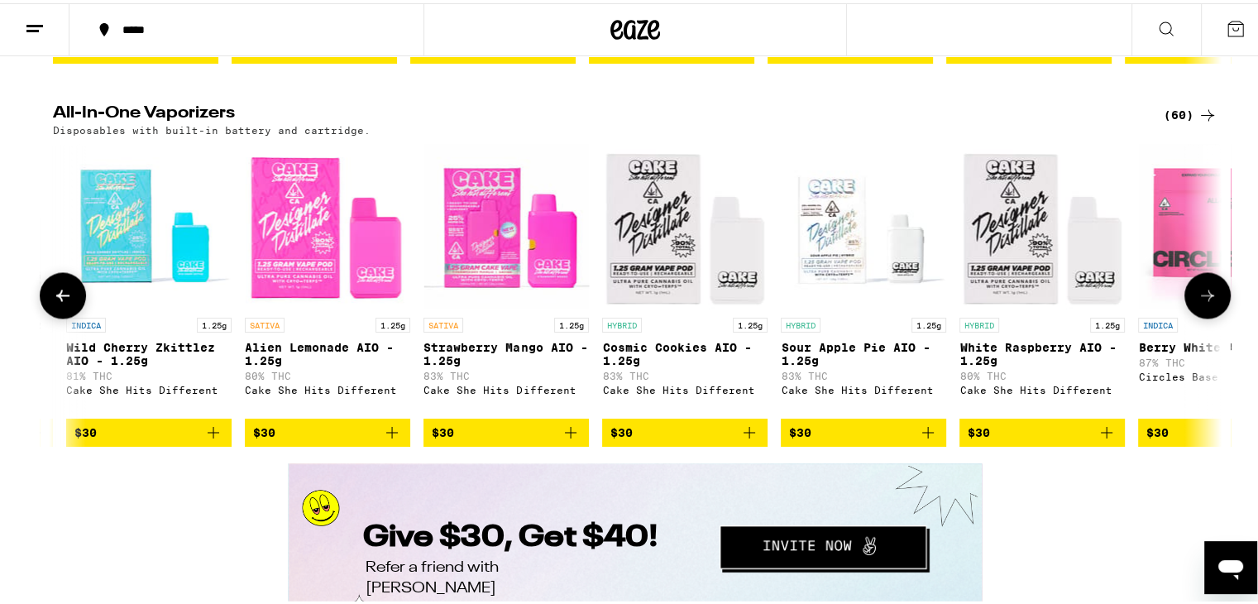
click at [56, 298] on icon at bounding box center [62, 292] width 13 height 12
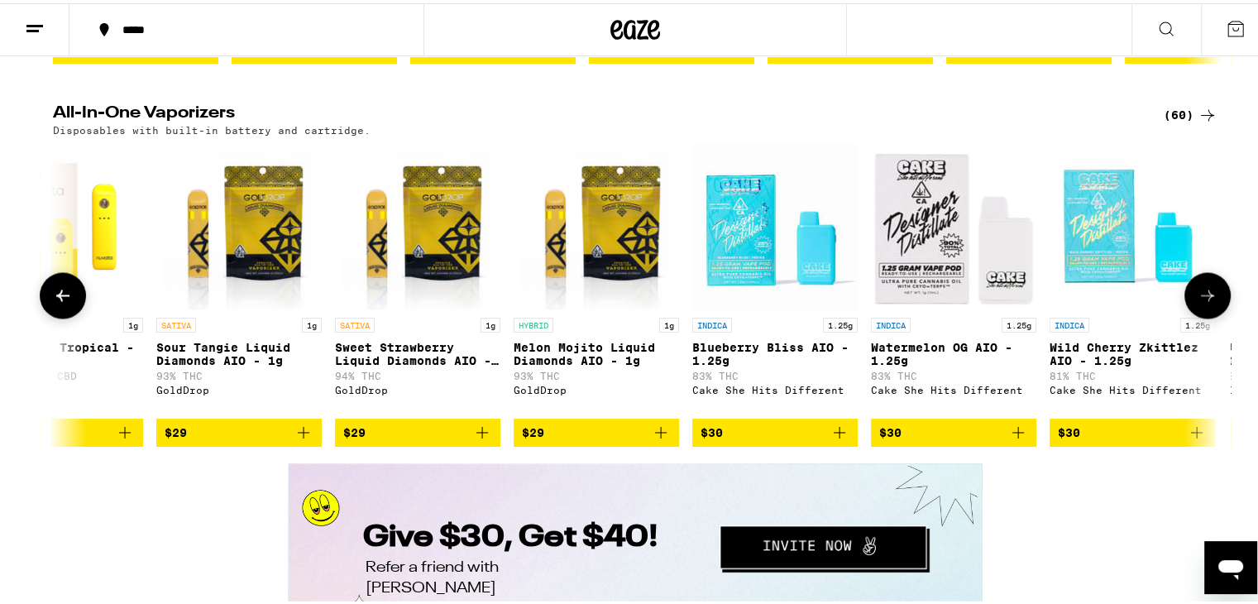
click at [56, 298] on icon at bounding box center [62, 292] width 13 height 12
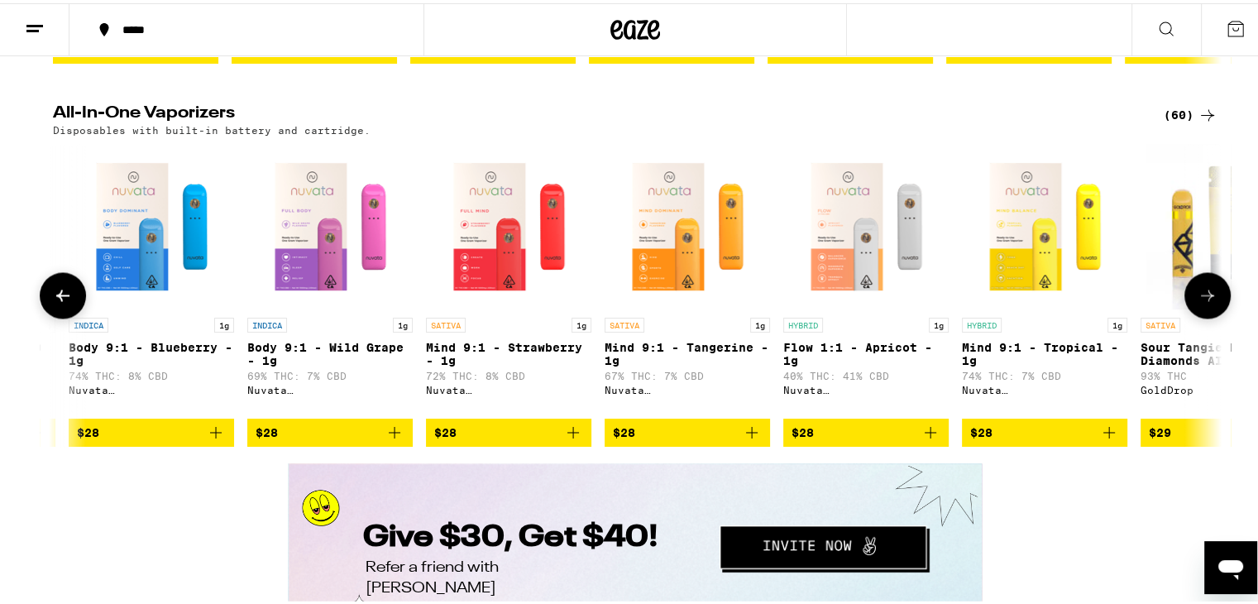
click at [56, 298] on icon at bounding box center [62, 292] width 13 height 12
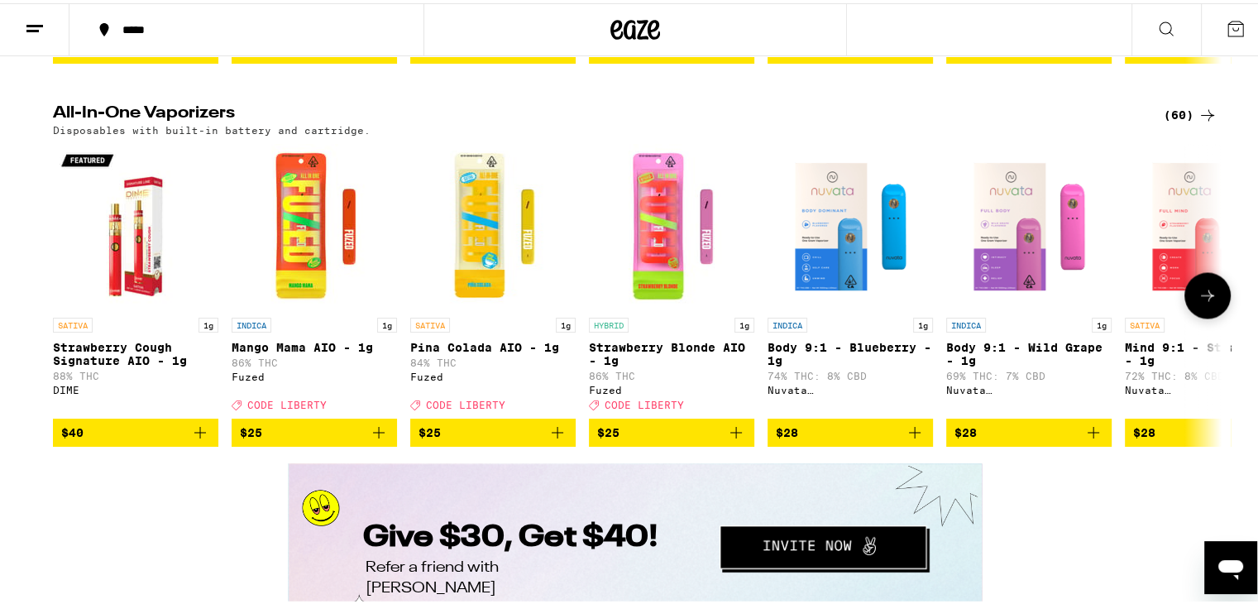
click at [53, 315] on div at bounding box center [63, 292] width 46 height 46
click at [1231, 561] on icon "Open messaging window" at bounding box center [1230, 569] width 25 height 20
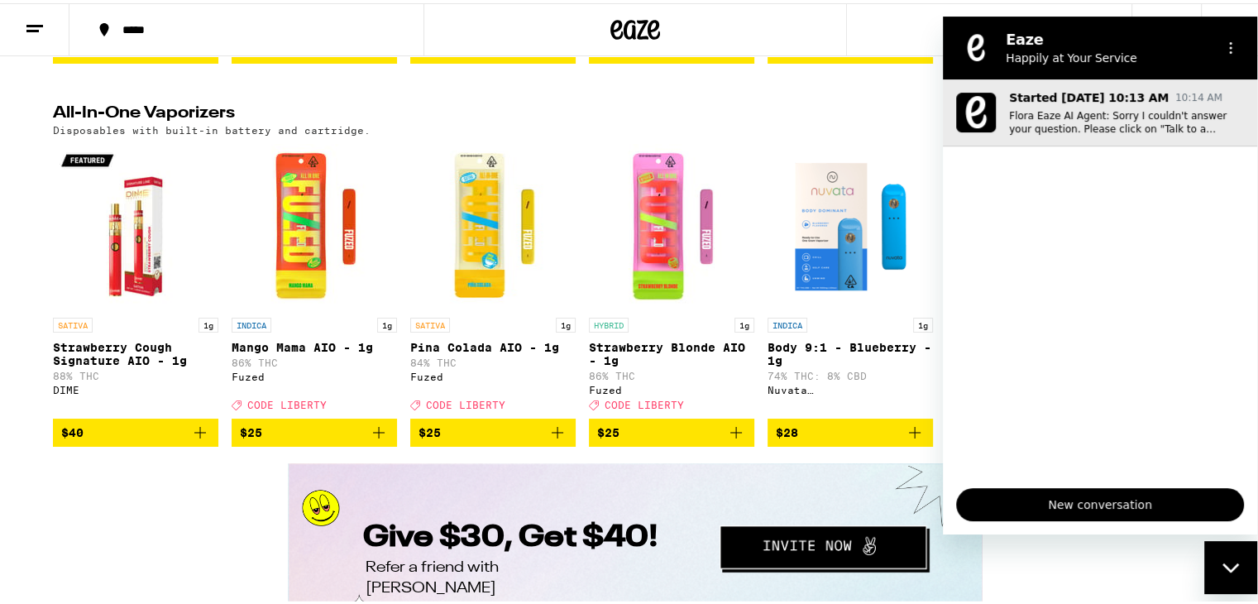
click at [1111, 121] on p "Flora Eaze AI Agent: Sorry I couldn't answer your question. Please click on "Ta…" at bounding box center [1126, 121] width 235 height 26
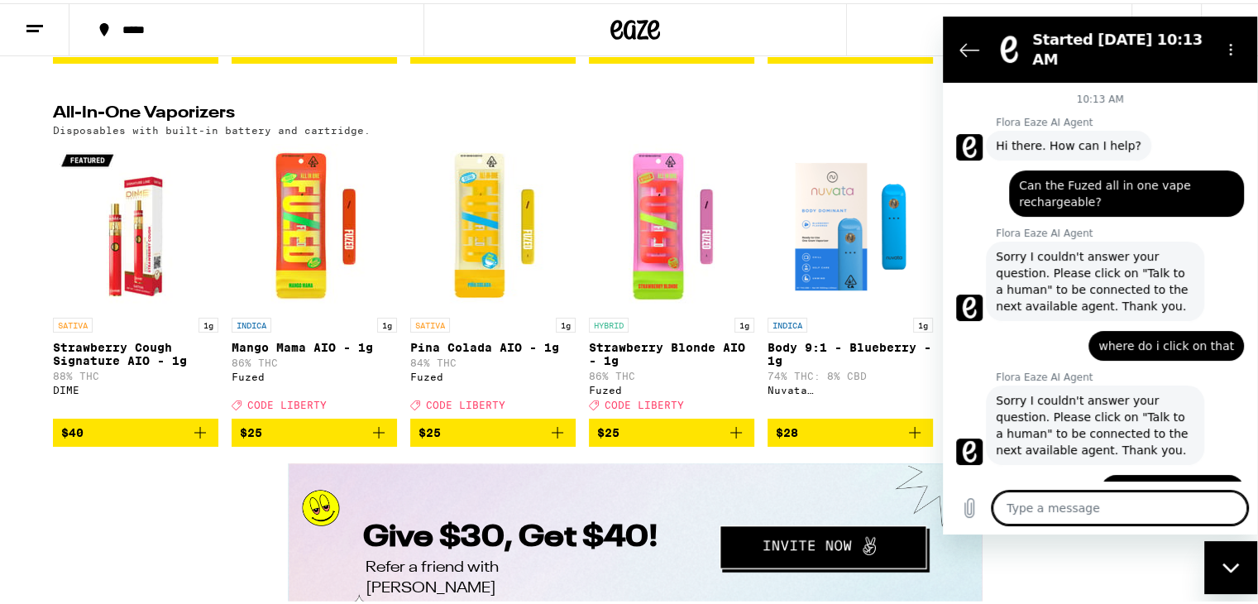
scroll to position [133, 0]
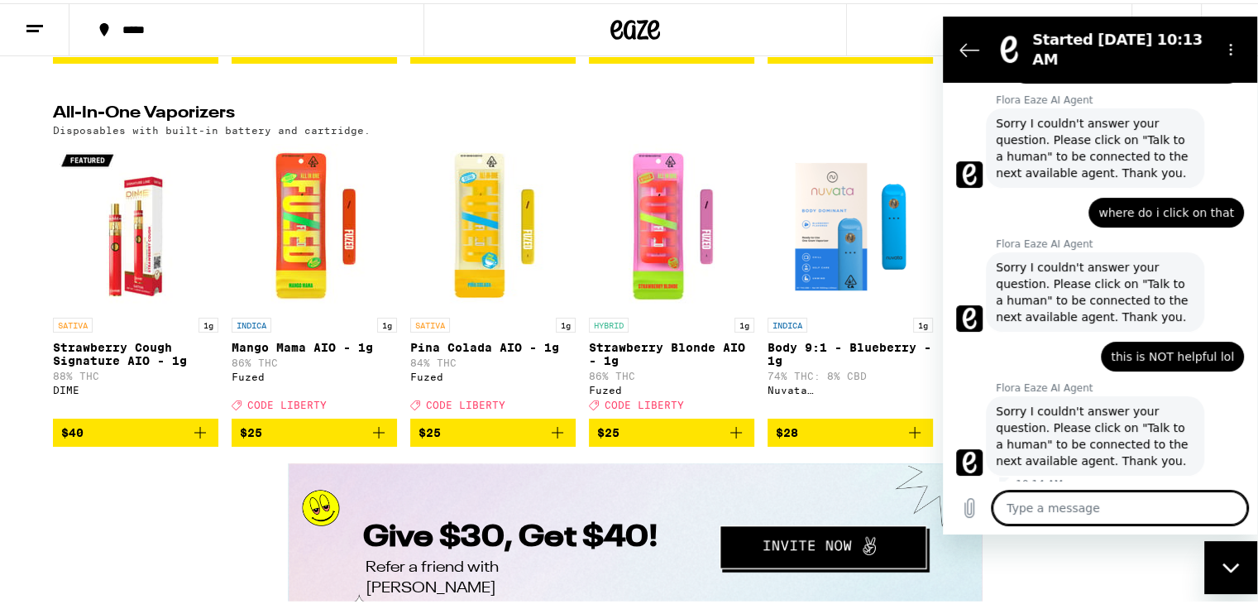
click at [1183, 485] on div "Type a message x" at bounding box center [1100, 506] width 314 height 53
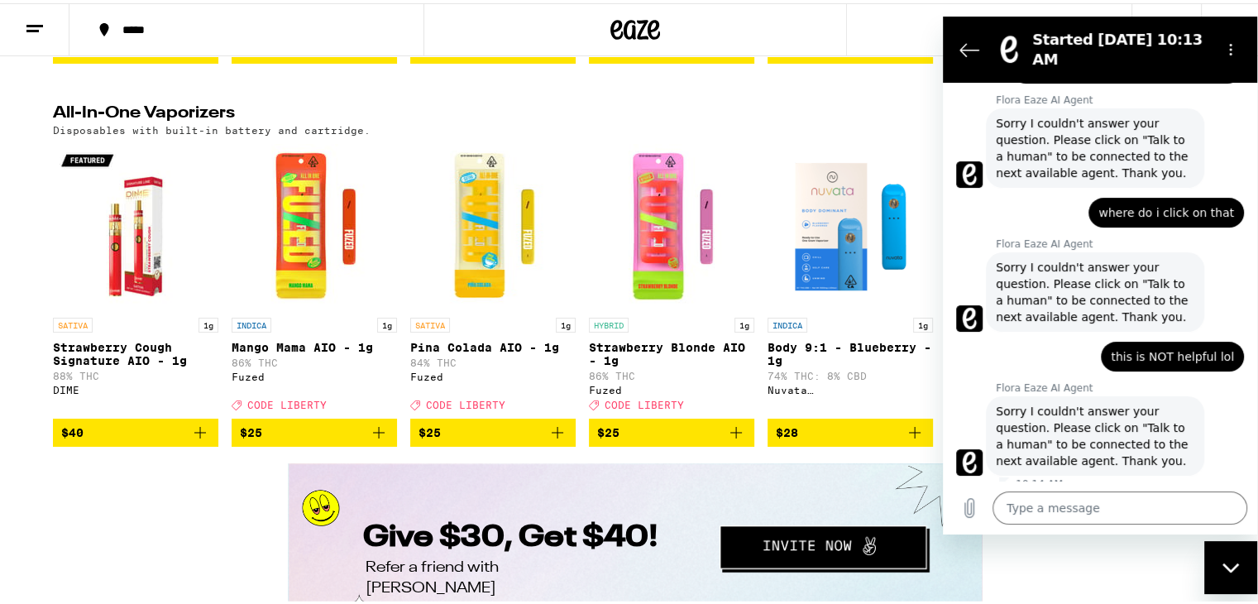
click at [1184, 523] on div "Type a message x" at bounding box center [1100, 506] width 314 height 53
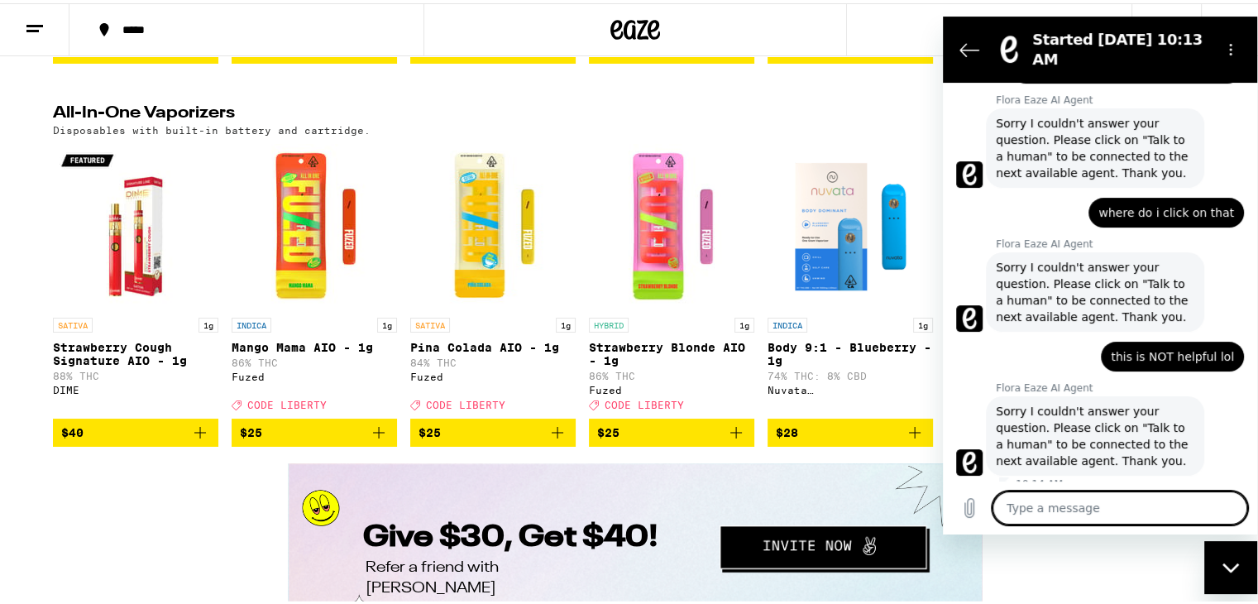
click at [1159, 503] on textarea at bounding box center [1119, 506] width 255 height 33
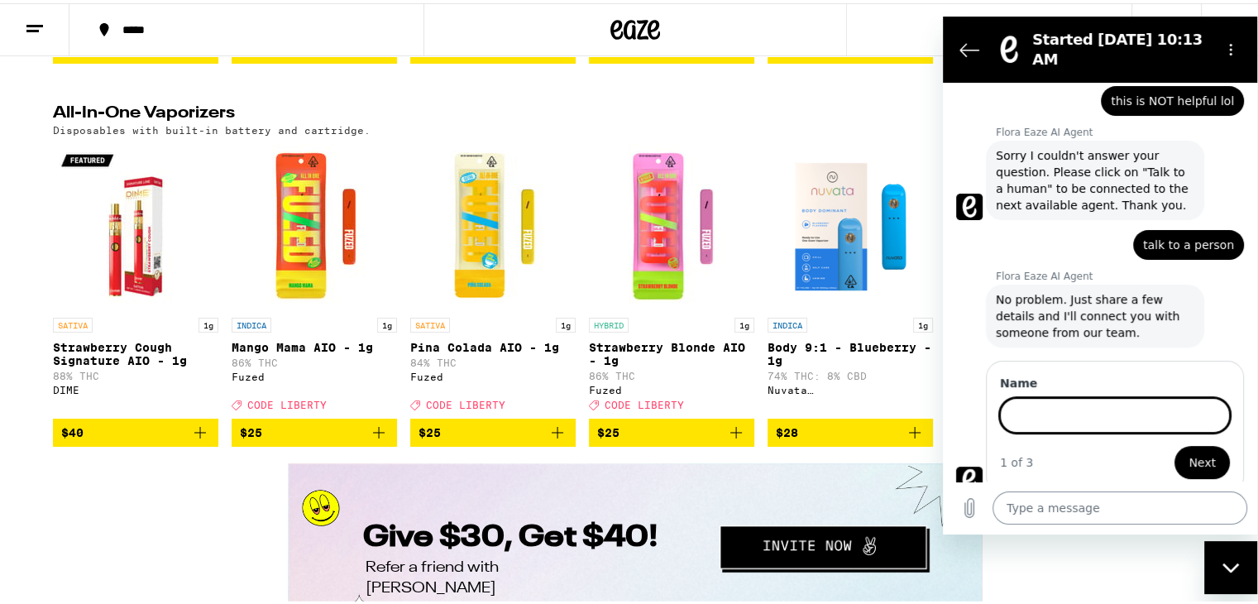
scroll to position [387, 0]
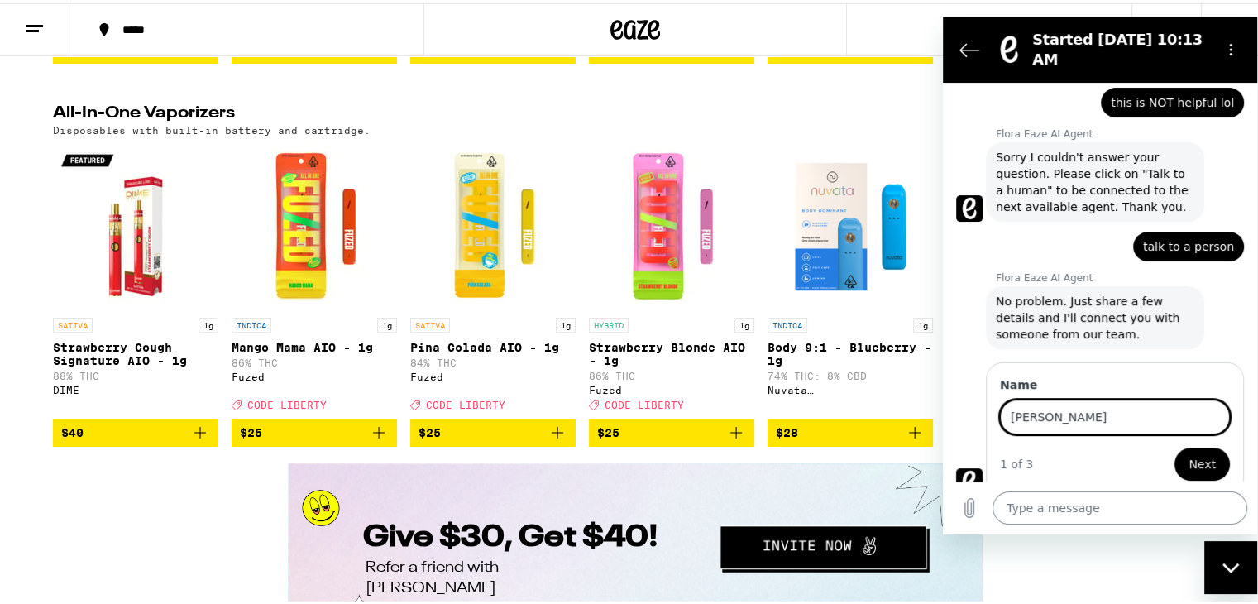
click at [1174, 447] on button "Next" at bounding box center [1201, 463] width 55 height 33
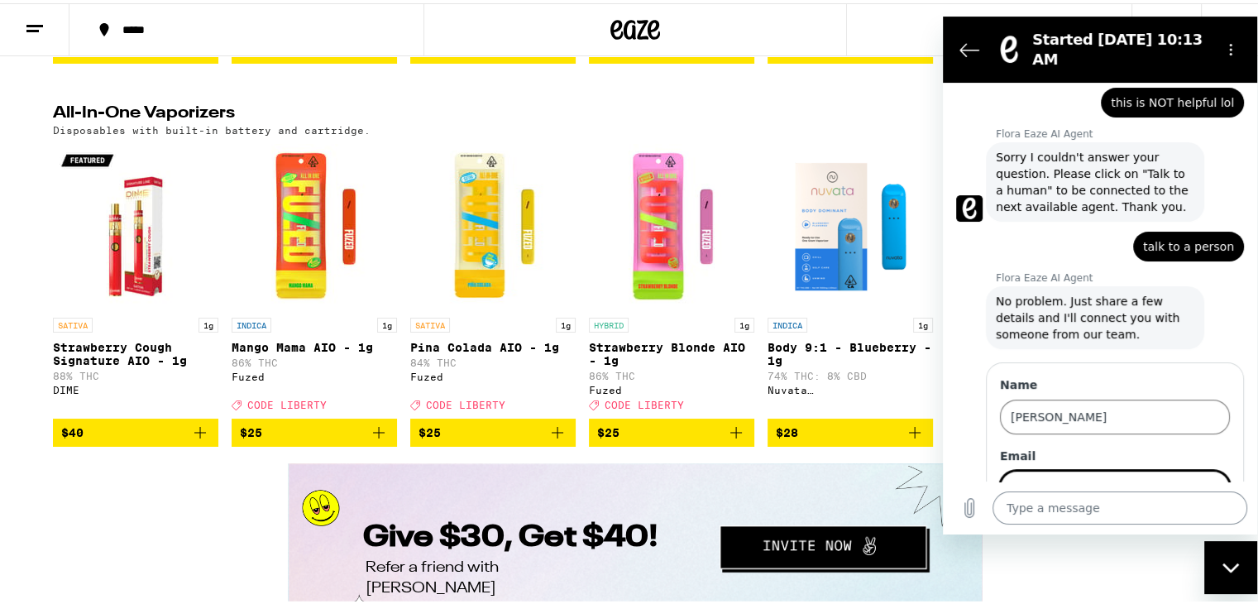
scroll to position [458, 0]
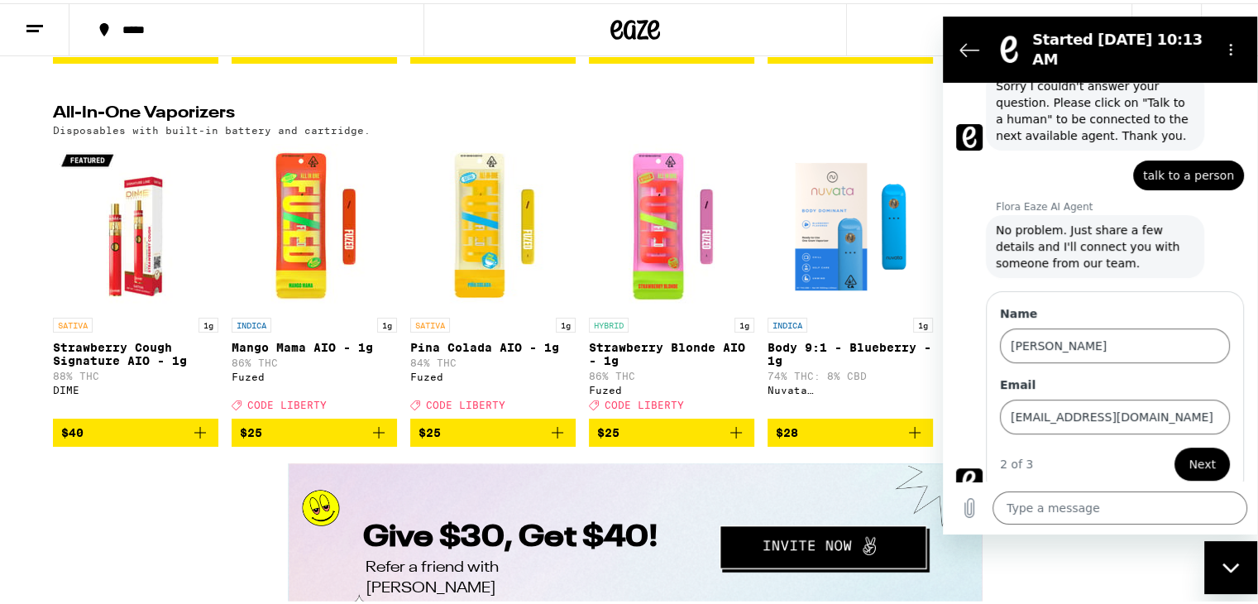
click at [1192, 453] on span "Next" at bounding box center [1201, 463] width 27 height 20
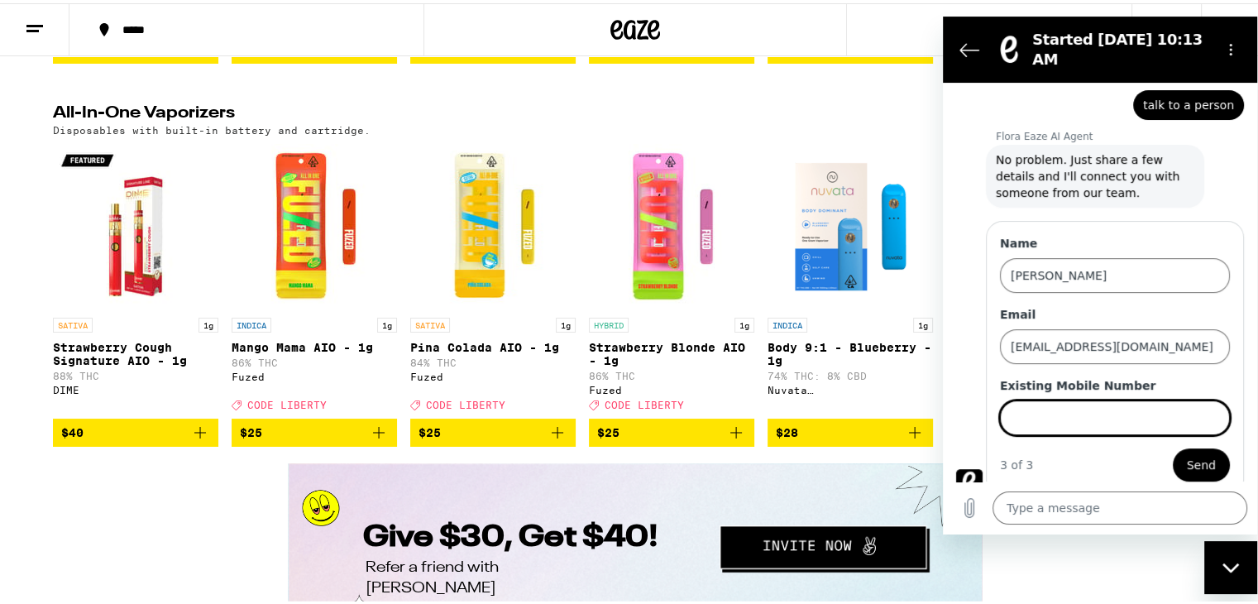
scroll to position [529, 0]
click at [1187, 453] on span "Send" at bounding box center [1201, 463] width 29 height 20
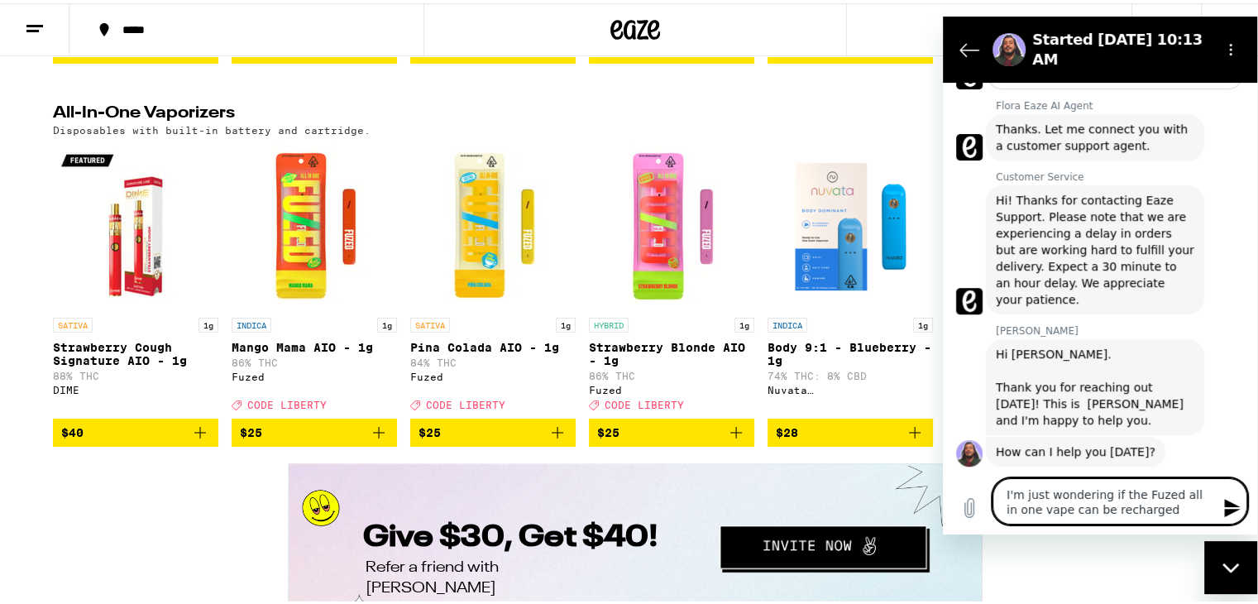
scroll to position [830, 0]
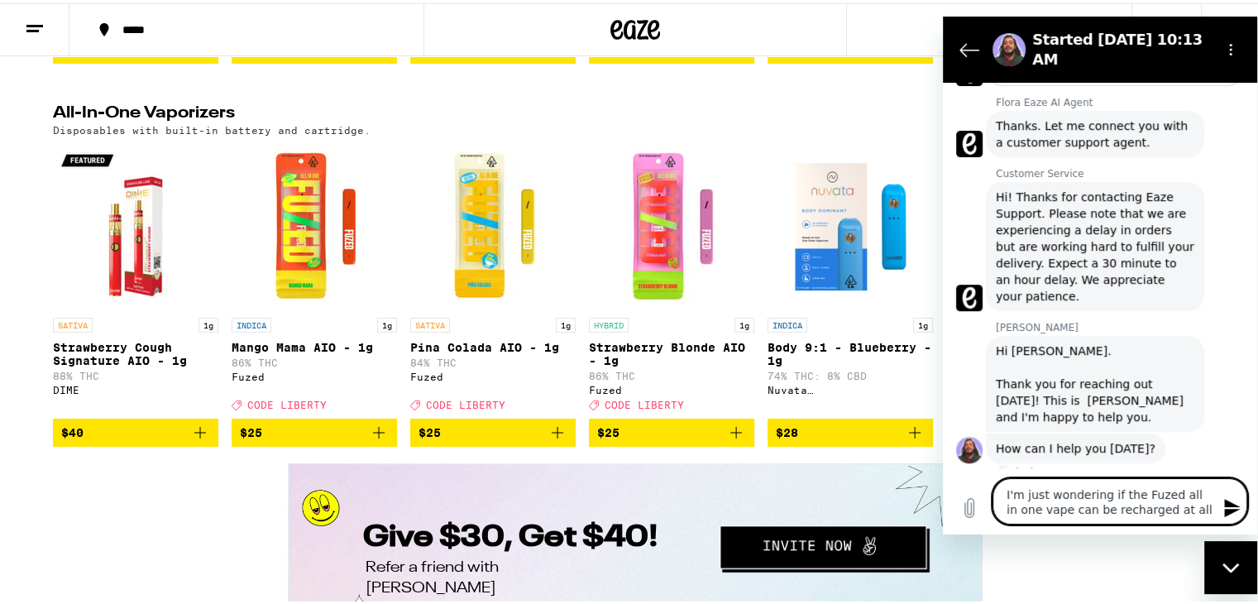
click at [1002, 494] on textarea "I'm just wondering if the Fuzed all in one vape can be recharged at all" at bounding box center [1119, 500] width 255 height 46
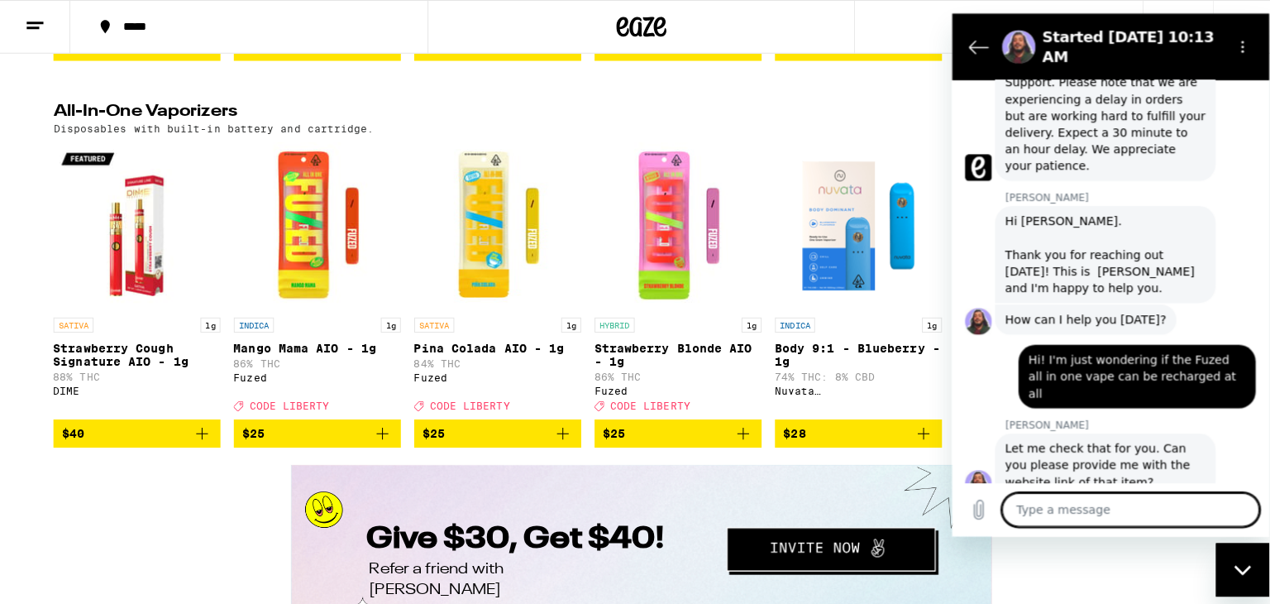
scroll to position [962, 0]
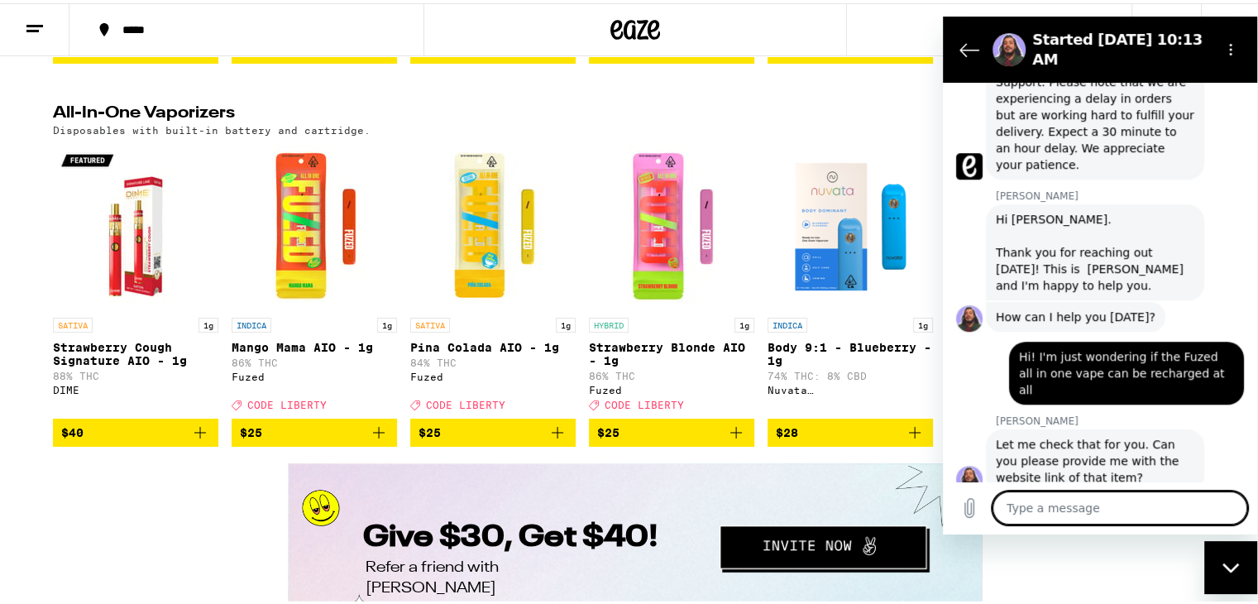
click at [652, 306] on img "Open page for Strawberry Blonde AIO - 1g from Fuzed" at bounding box center [671, 223] width 165 height 165
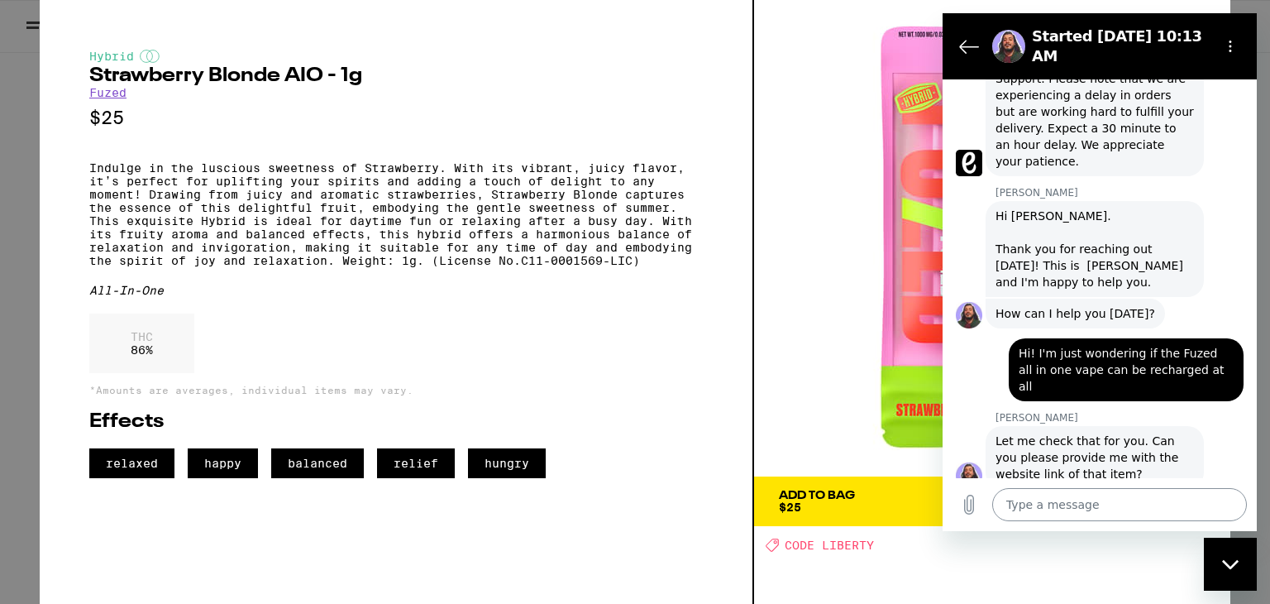
click at [1110, 514] on textarea at bounding box center [1119, 504] width 255 height 33
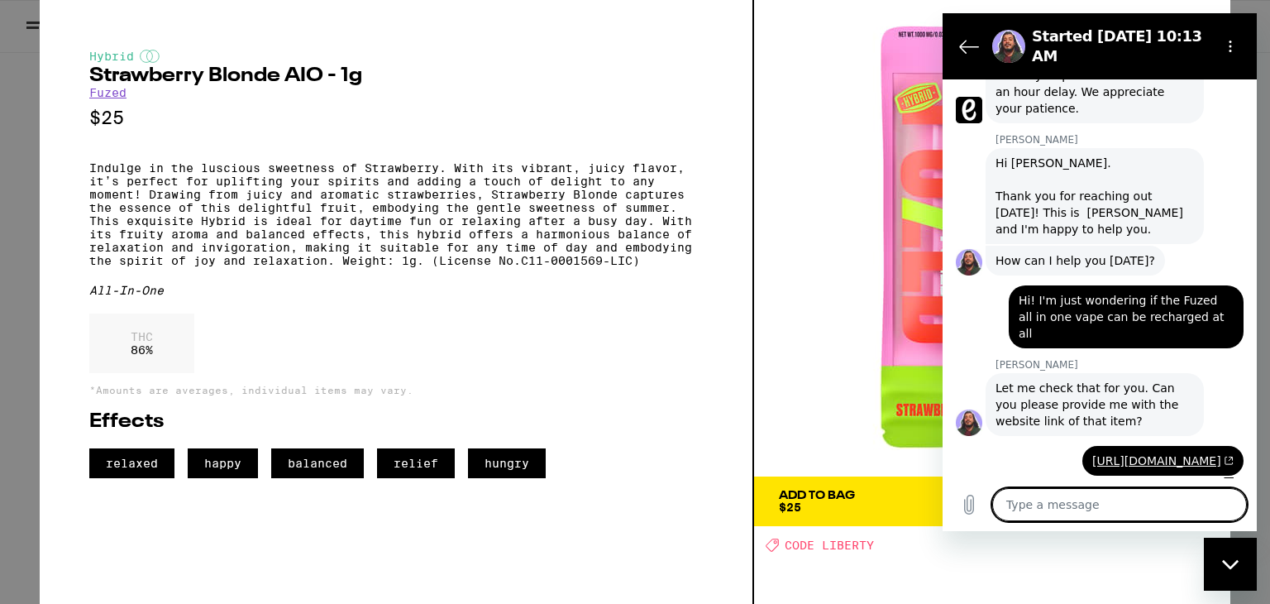
scroll to position [1018, 0]
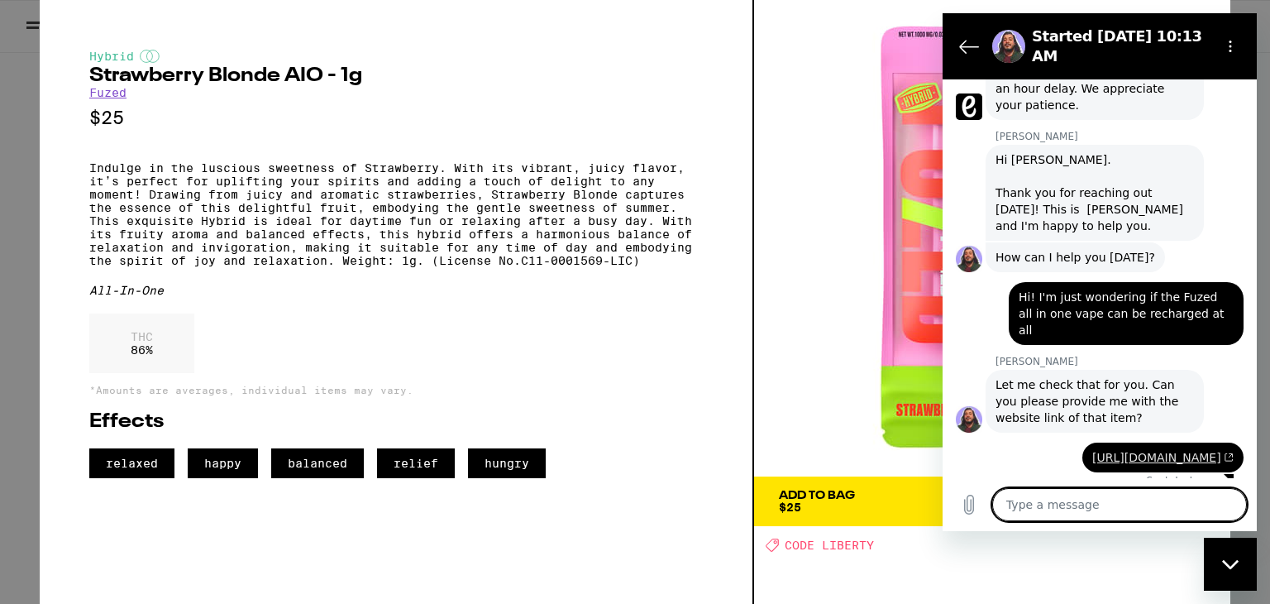
click at [1092, 451] on link "https://www.eaze.com/menu?product_id=218771" at bounding box center [1162, 457] width 141 height 13
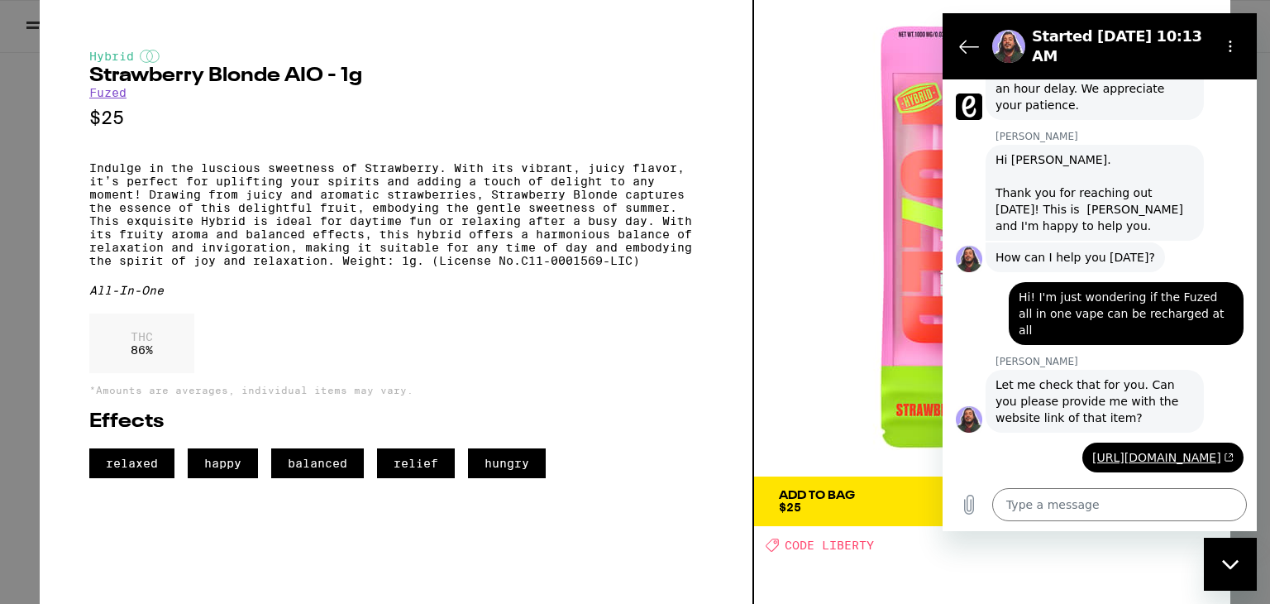
scroll to position [1049, 0]
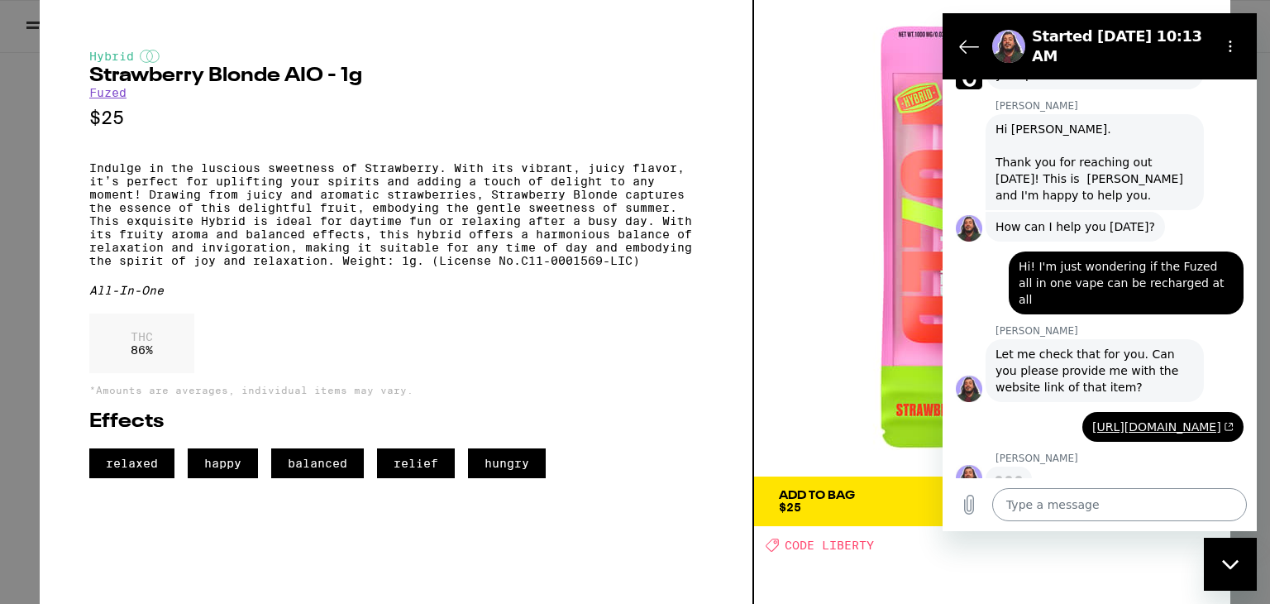
click at [1128, 510] on textarea at bounding box center [1119, 504] width 255 height 33
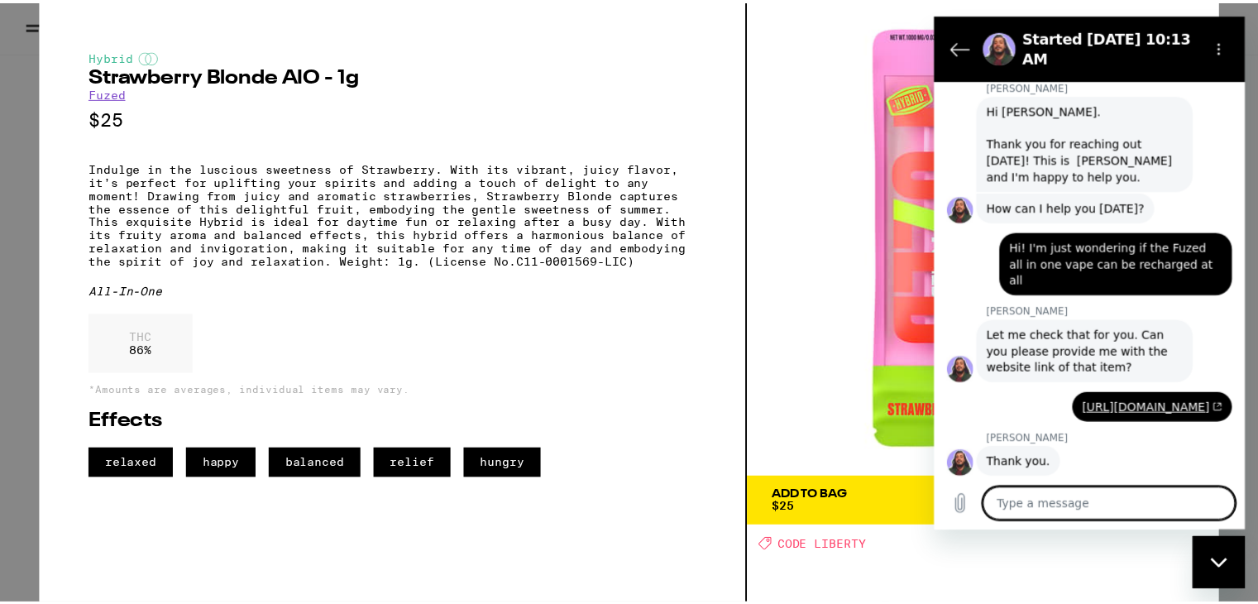
scroll to position [1072, 0]
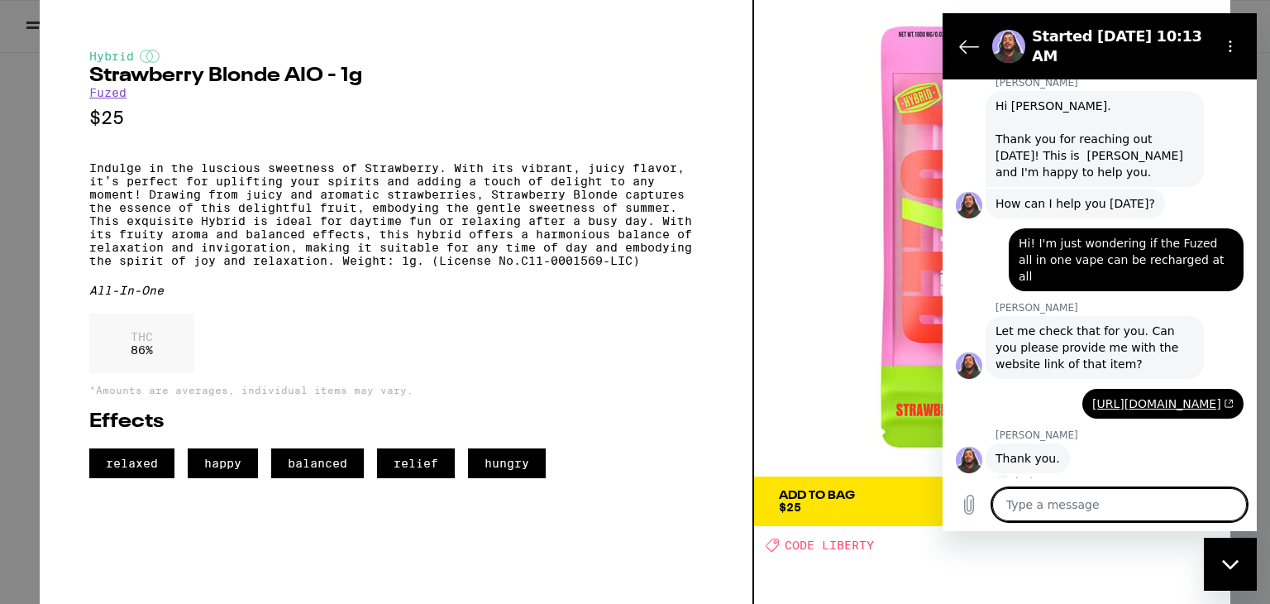
click at [2, 93] on div "Hybrid Strawberry Blonde AIO - 1g Fuzed $25 Indulge in the luscious sweetness o…" at bounding box center [635, 302] width 1270 height 604
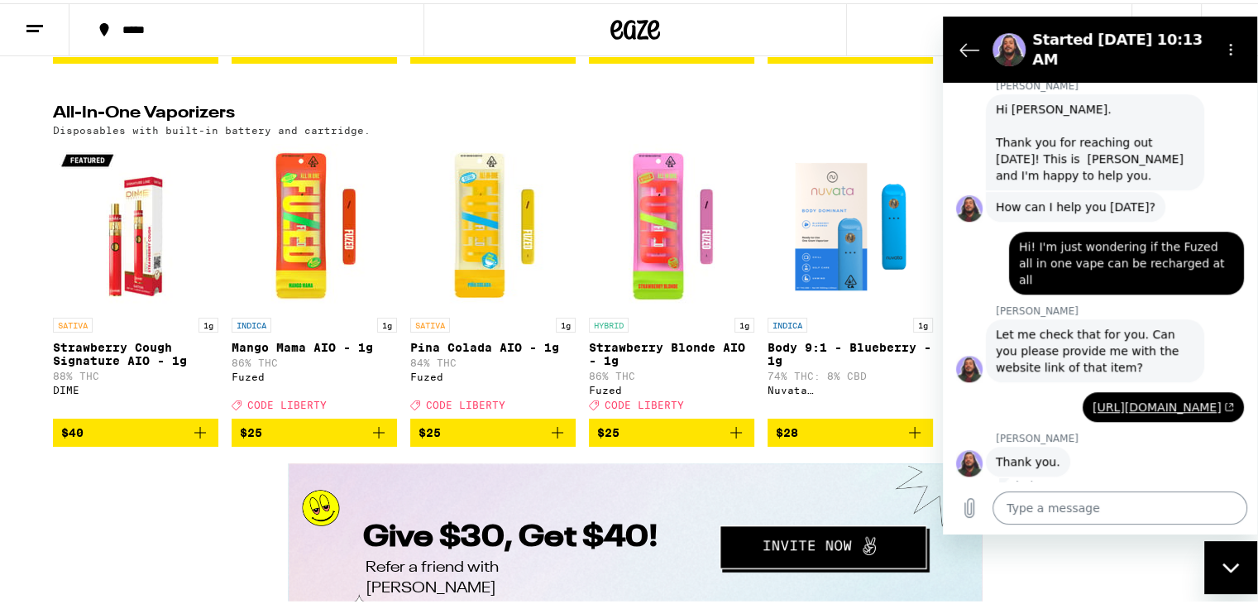
click at [1089, 505] on textarea at bounding box center [1119, 506] width 255 height 33
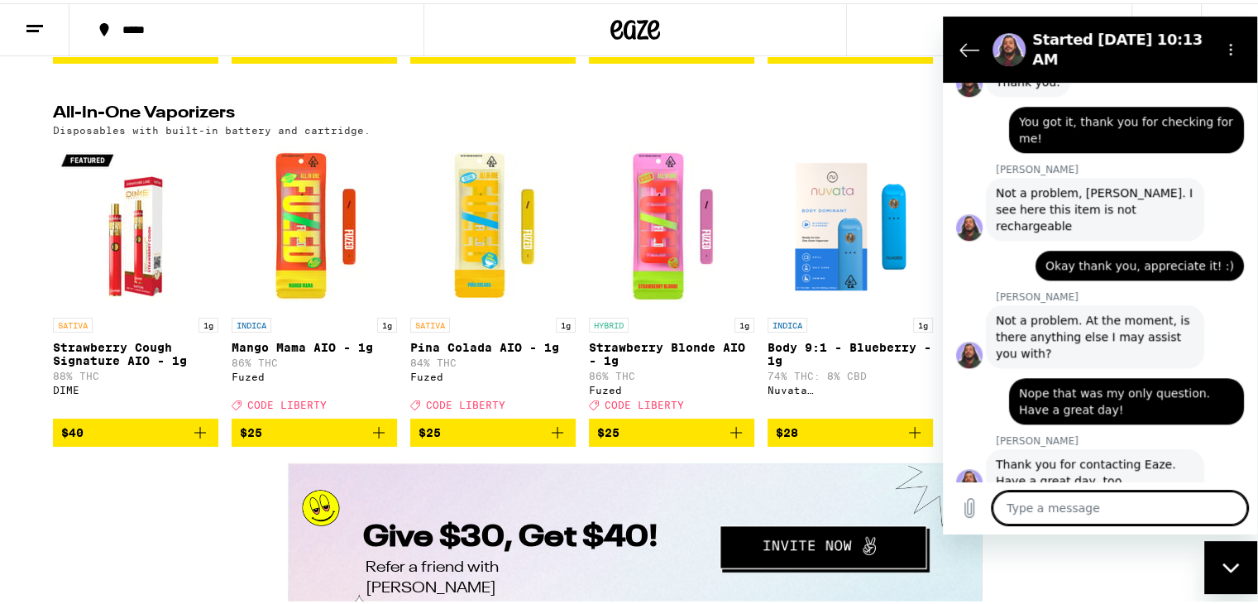
scroll to position [1455, 0]
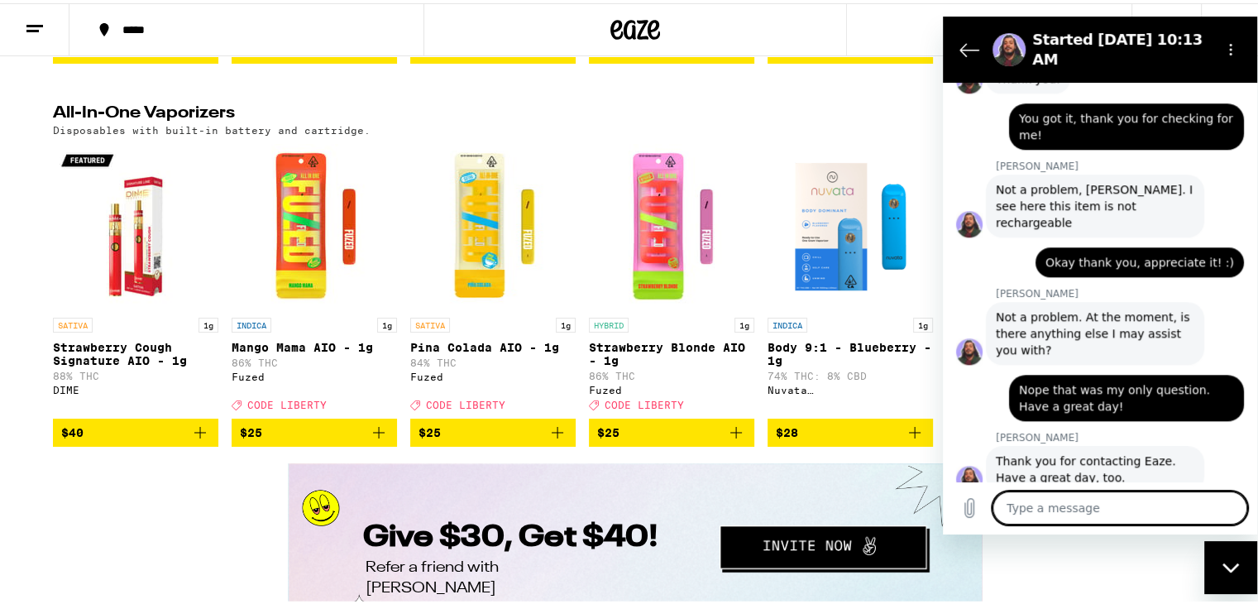
click at [1058, 452] on span "Thank you for contacting Eaze. Have a great day, too." at bounding box center [1095, 468] width 198 height 33
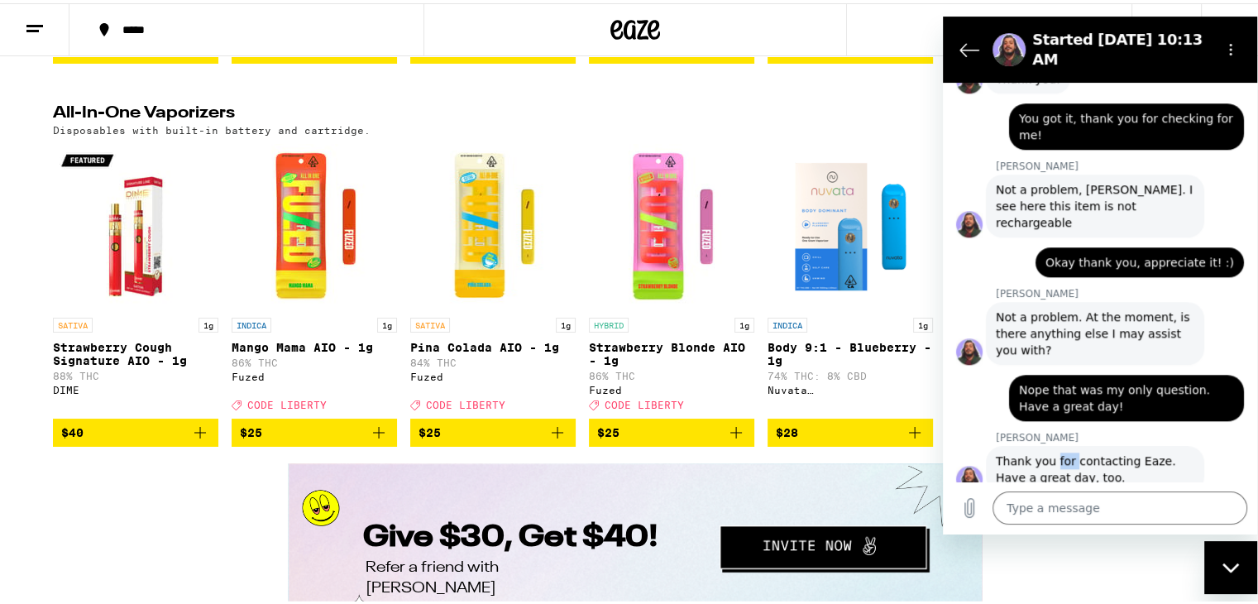
click at [1058, 452] on span "Thank you for contacting Eaze. Have a great day, too." at bounding box center [1095, 468] width 198 height 33
click at [1108, 497] on textarea at bounding box center [1119, 506] width 255 height 33
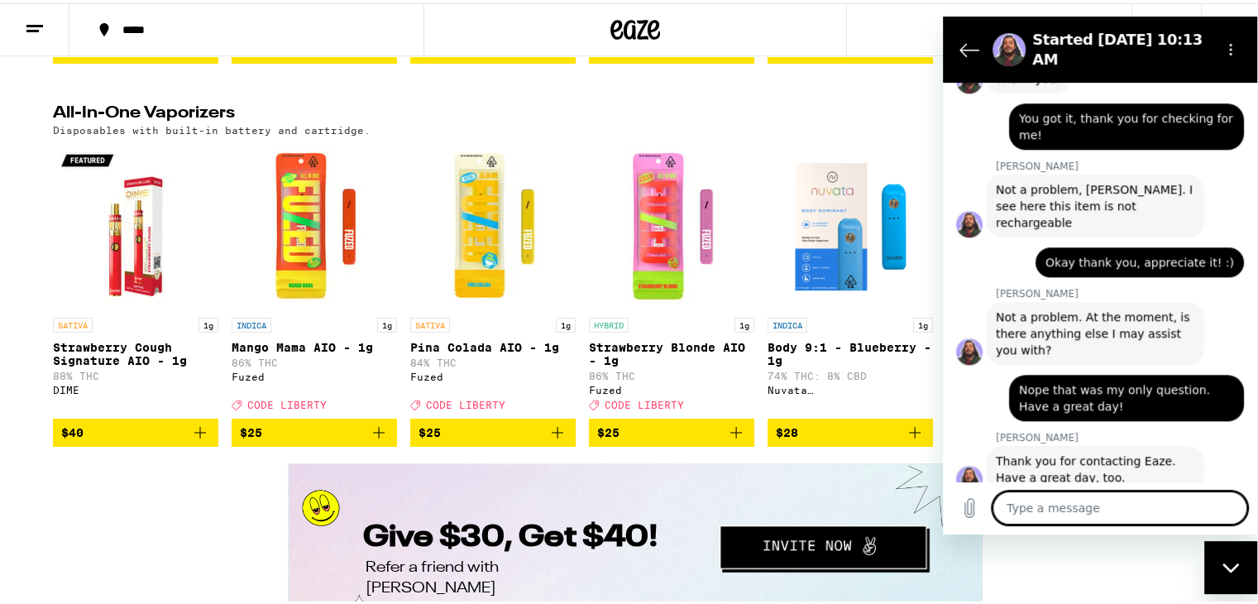
click at [1143, 493] on div "Just now" at bounding box center [1128, 499] width 258 height 13
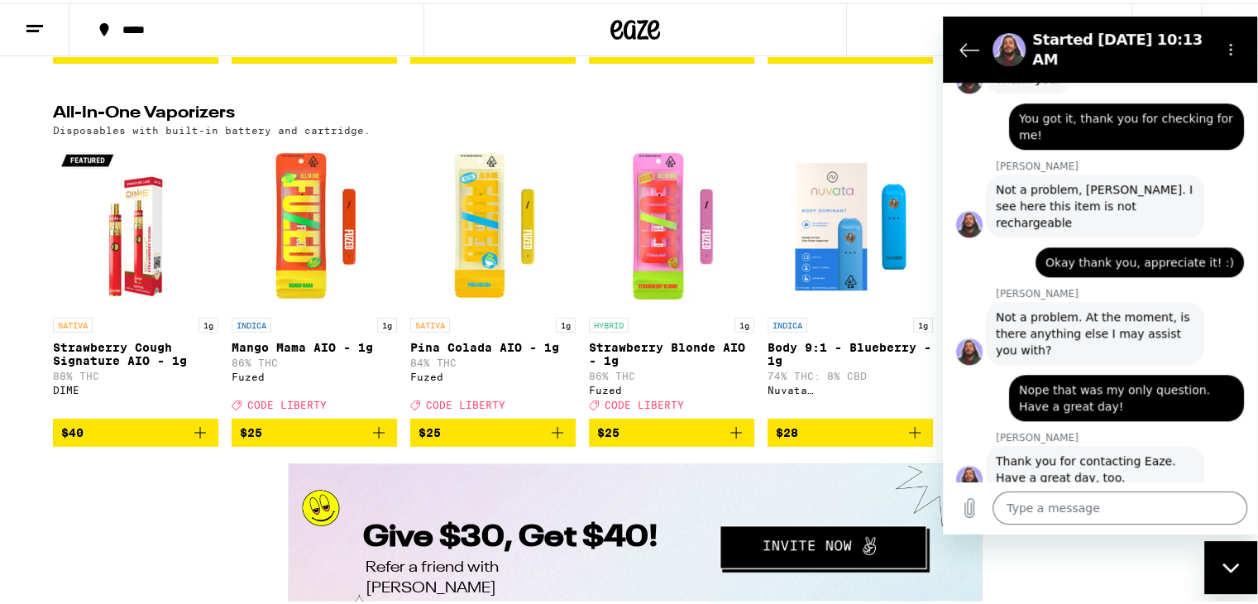
click at [807, 132] on div "Disposables with built-in battery and cartridge." at bounding box center [635, 127] width 1164 height 11
click at [1214, 562] on div "Close messaging window" at bounding box center [1231, 567] width 50 height 50
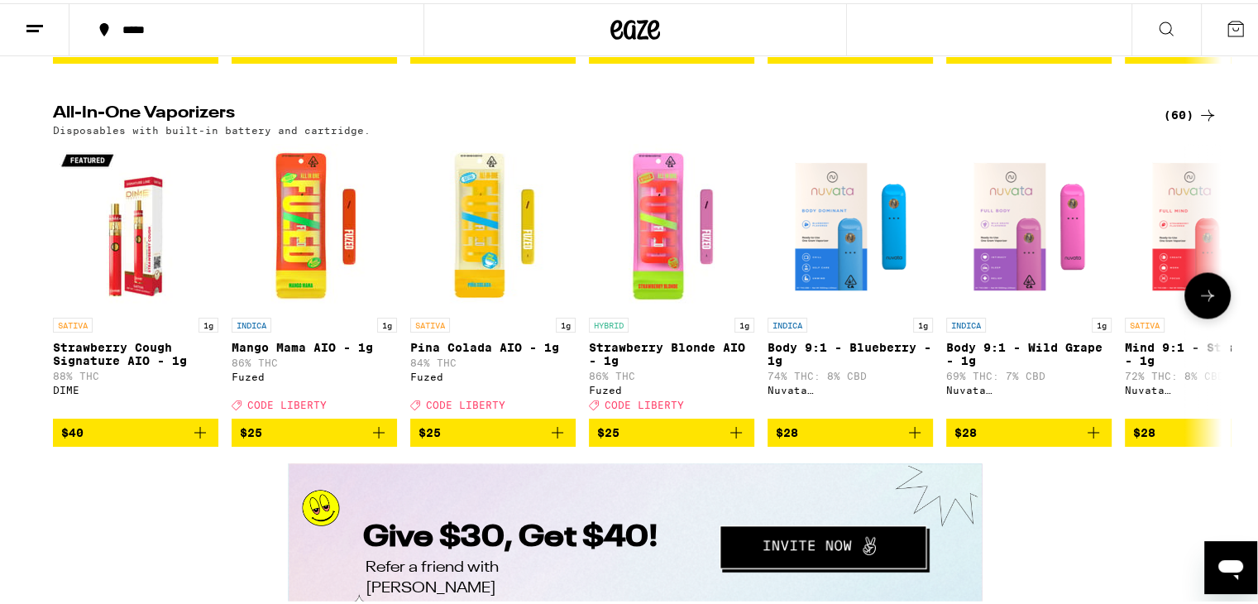
click at [1214, 315] on button at bounding box center [1207, 292] width 46 height 46
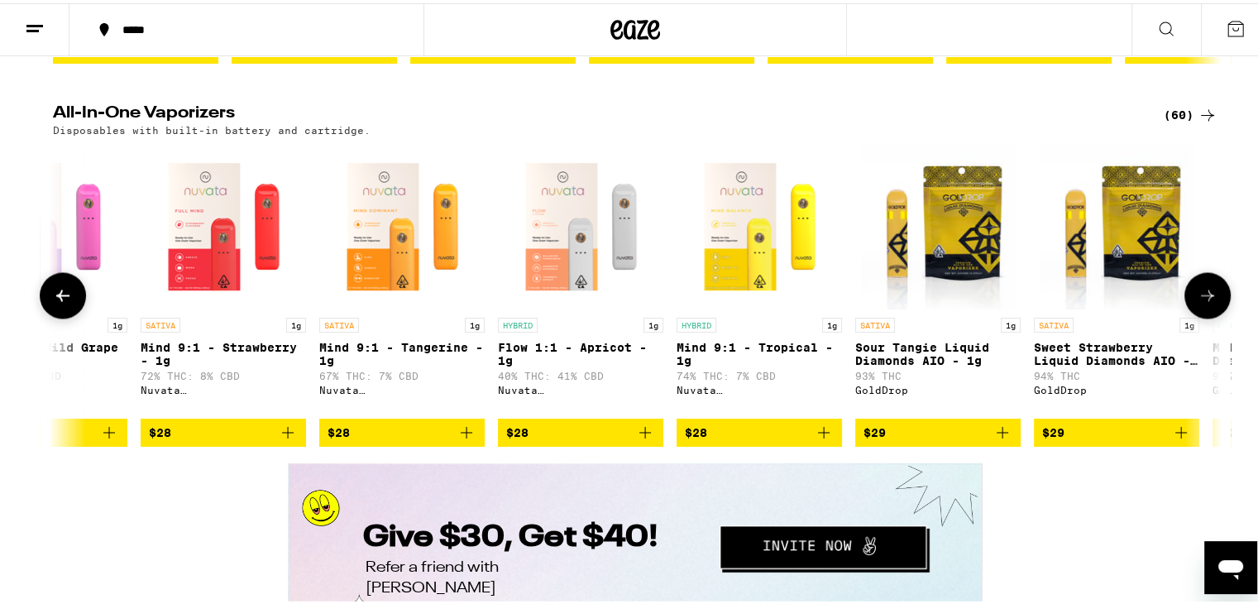
click at [1214, 315] on button at bounding box center [1207, 292] width 46 height 46
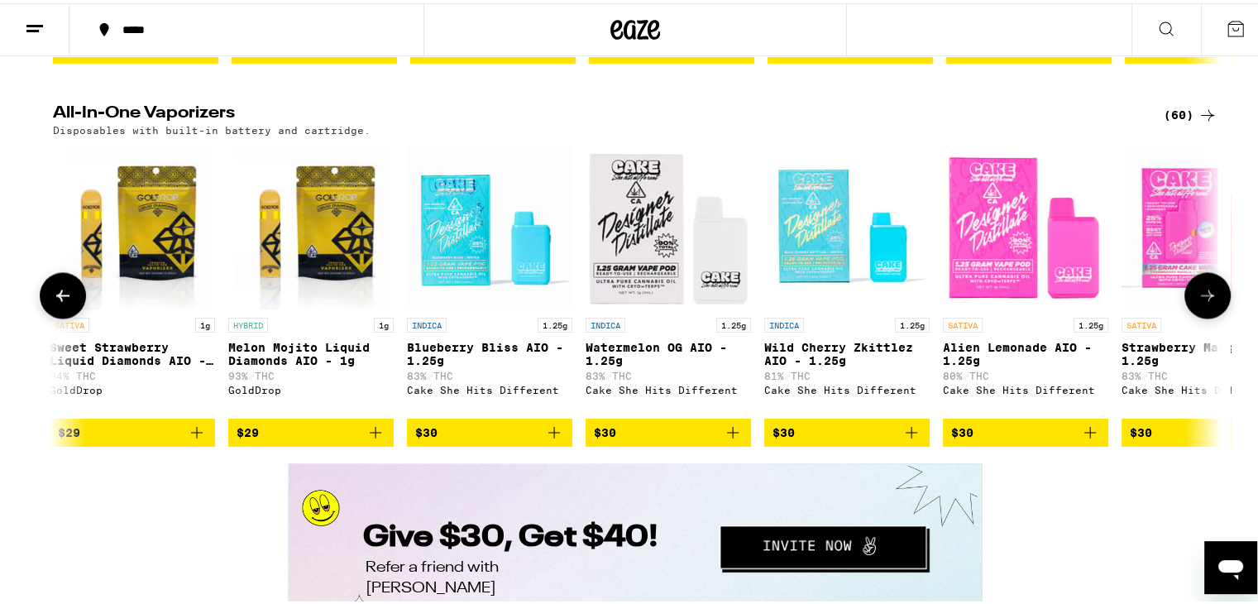
click at [1214, 315] on button at bounding box center [1207, 292] width 46 height 46
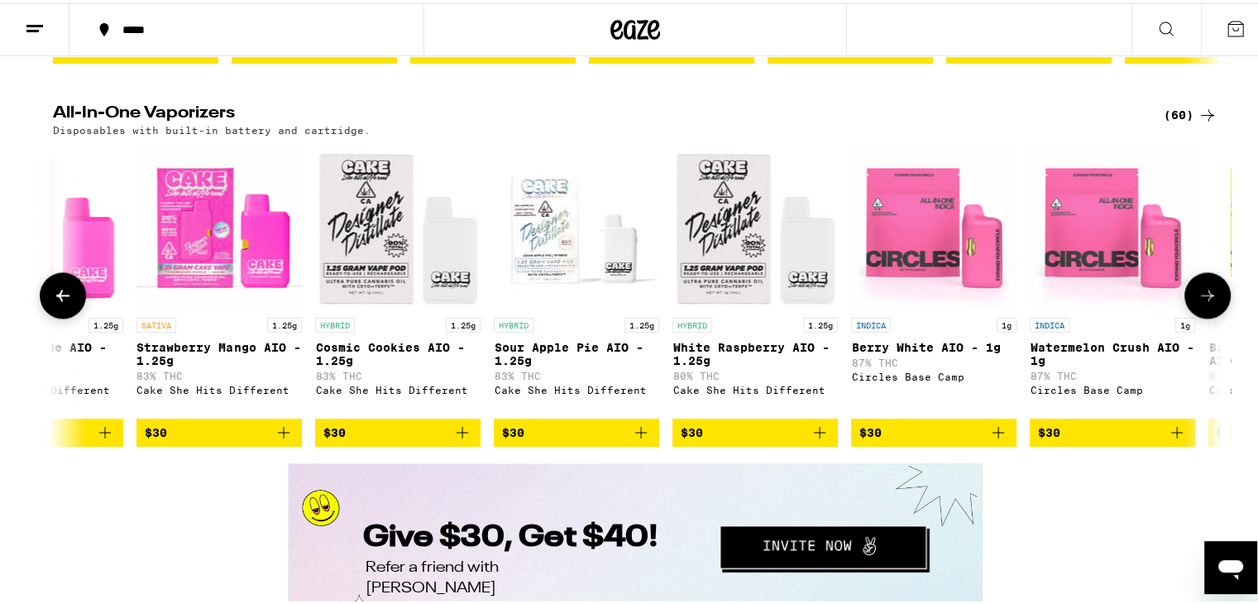
click at [1214, 315] on button at bounding box center [1207, 292] width 46 height 46
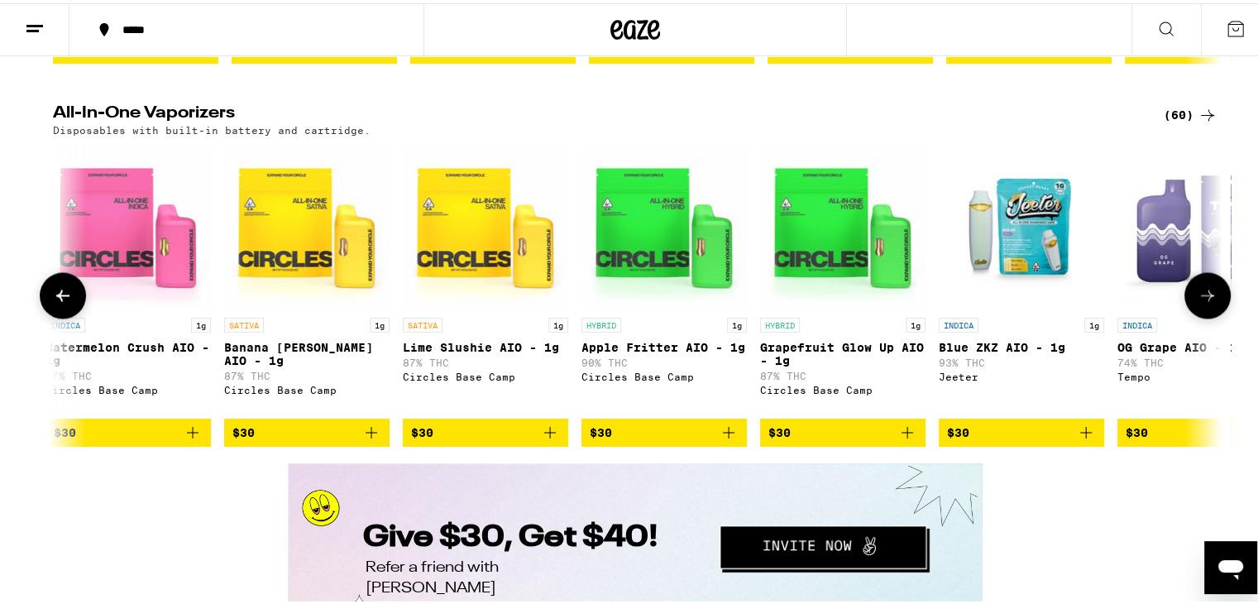
click at [1214, 315] on button at bounding box center [1207, 292] width 46 height 46
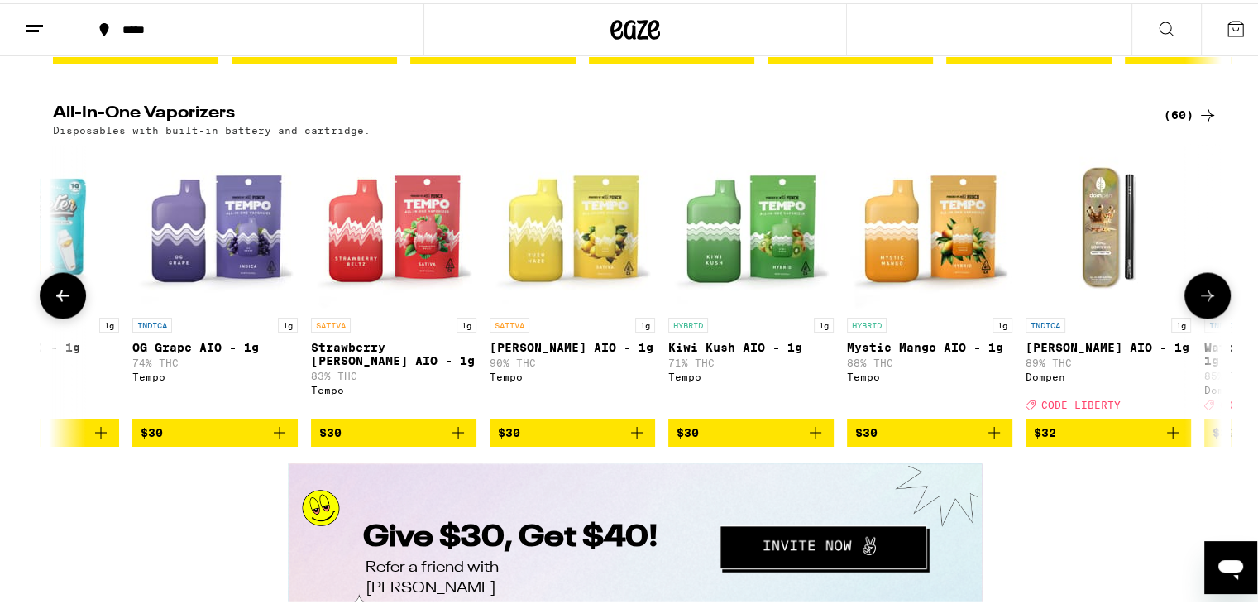
click at [1214, 315] on button at bounding box center [1207, 292] width 46 height 46
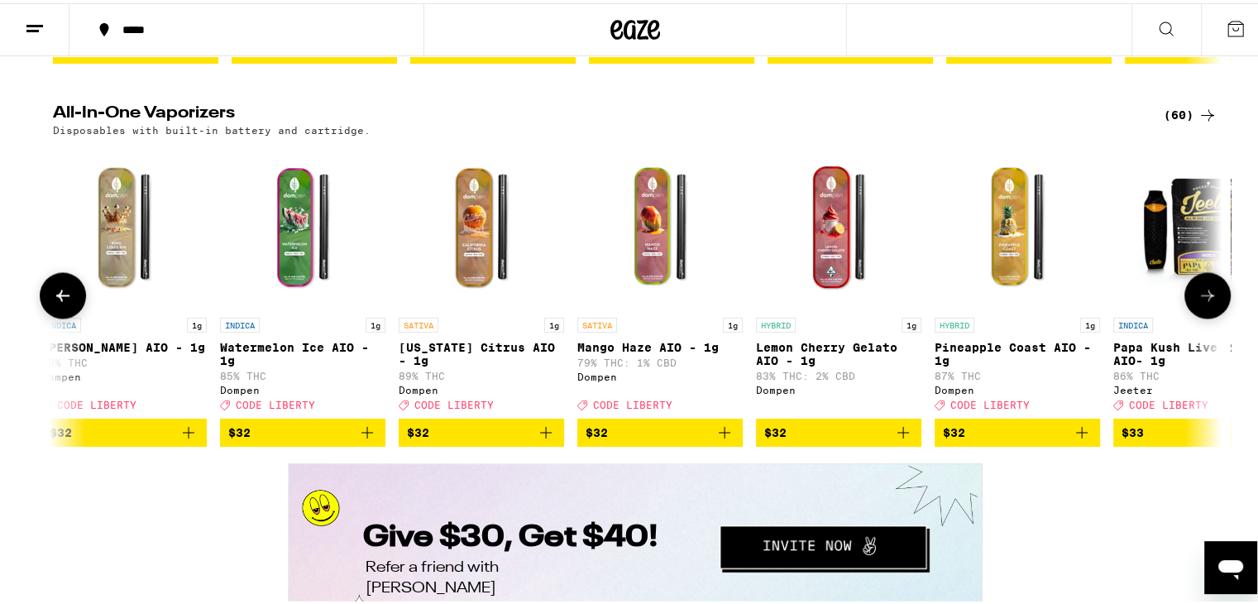
click at [1214, 315] on button at bounding box center [1207, 292] width 46 height 46
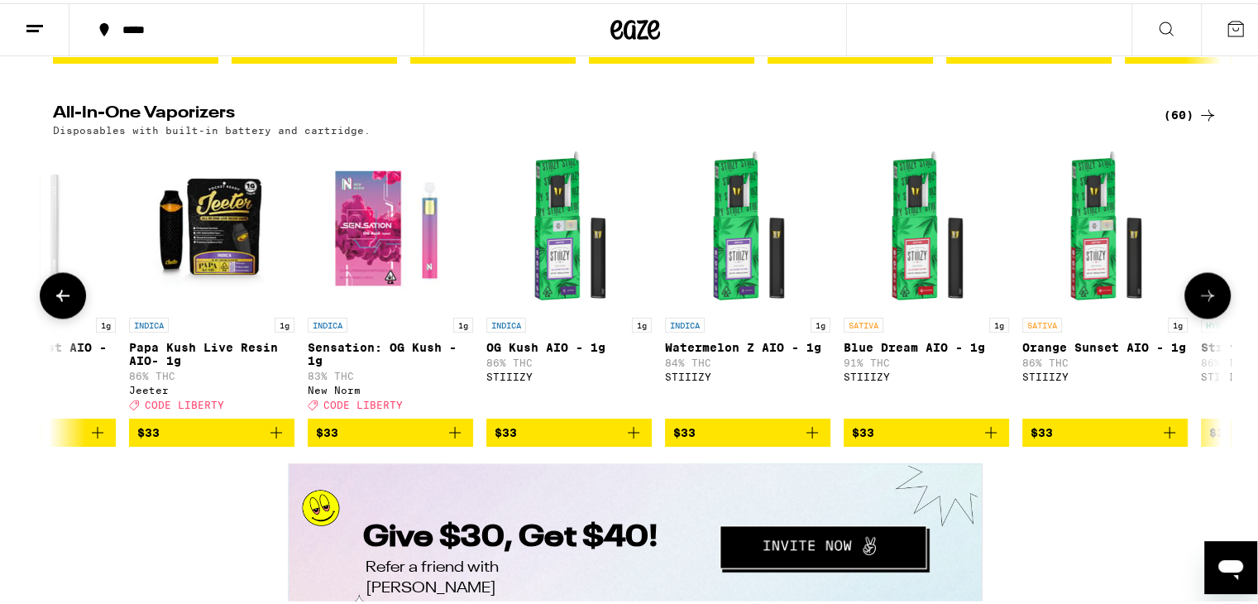
click at [1214, 315] on button at bounding box center [1207, 292] width 46 height 46
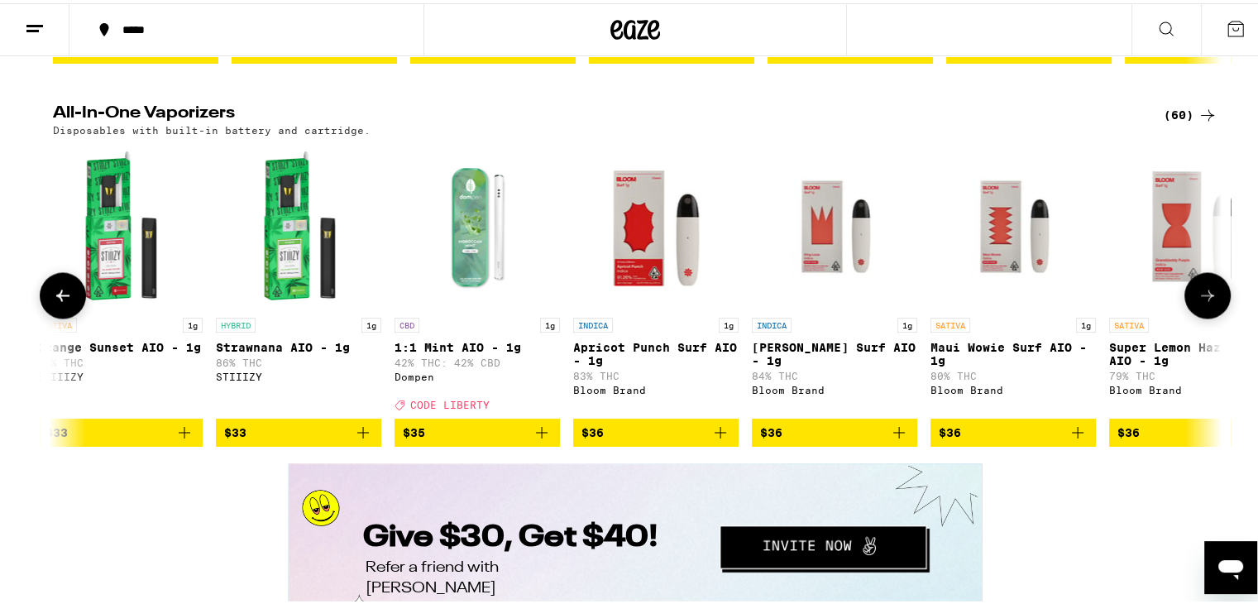
click at [1214, 315] on button at bounding box center [1207, 292] width 46 height 46
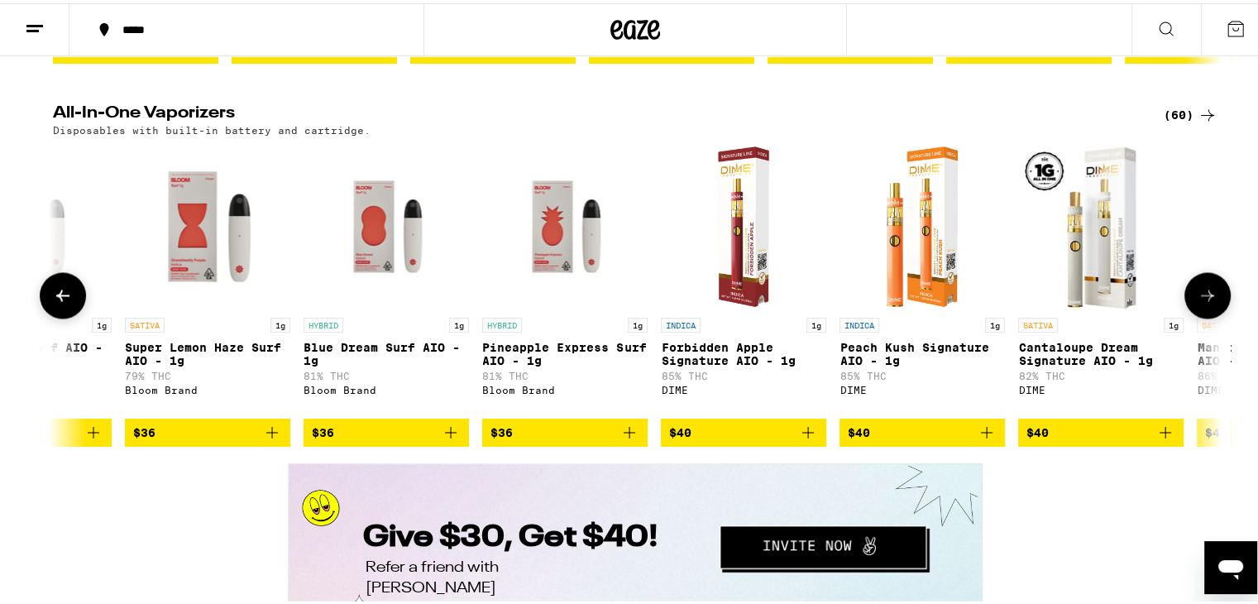
click at [1214, 315] on button at bounding box center [1207, 292] width 46 height 46
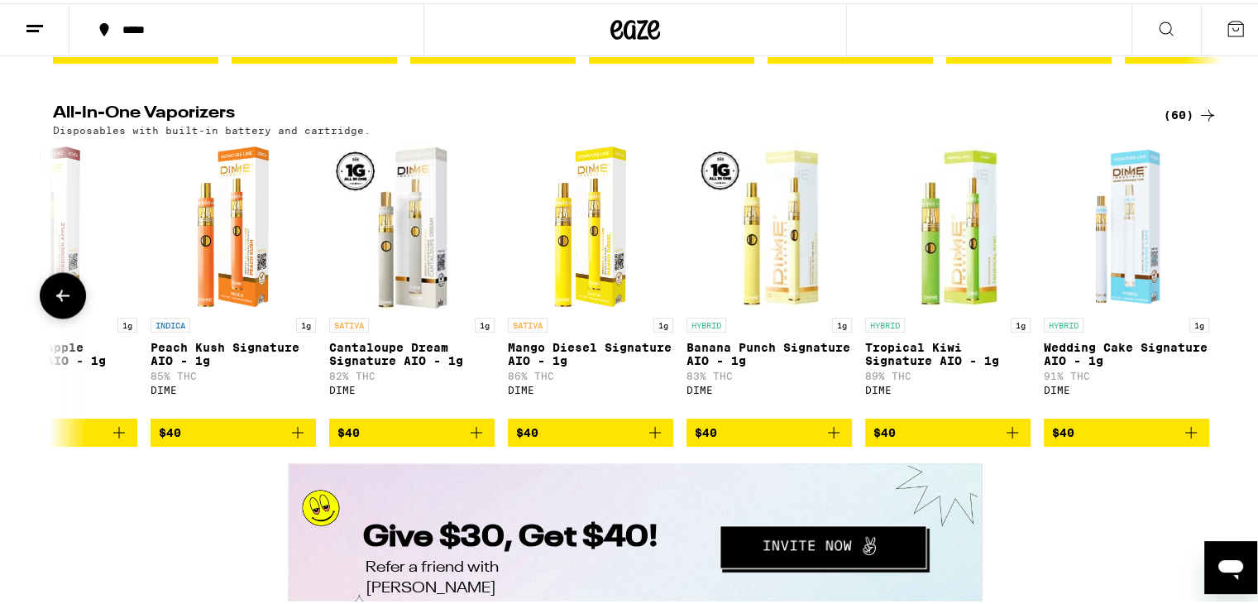
scroll to position [0, 9553]
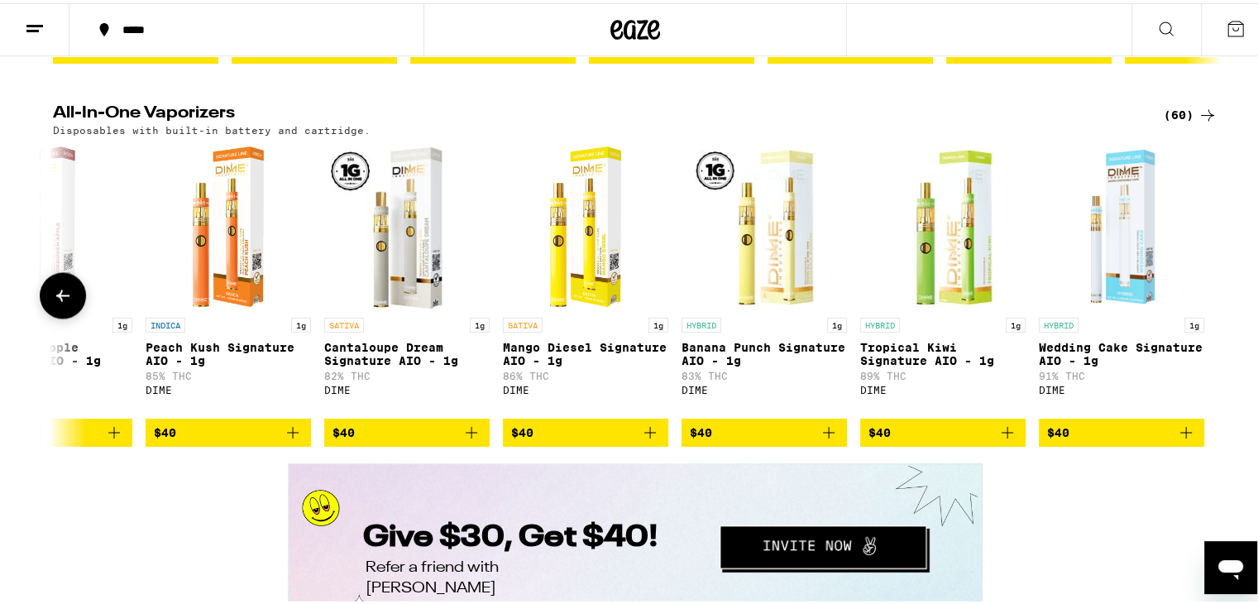
click at [61, 302] on icon at bounding box center [63, 292] width 20 height 20
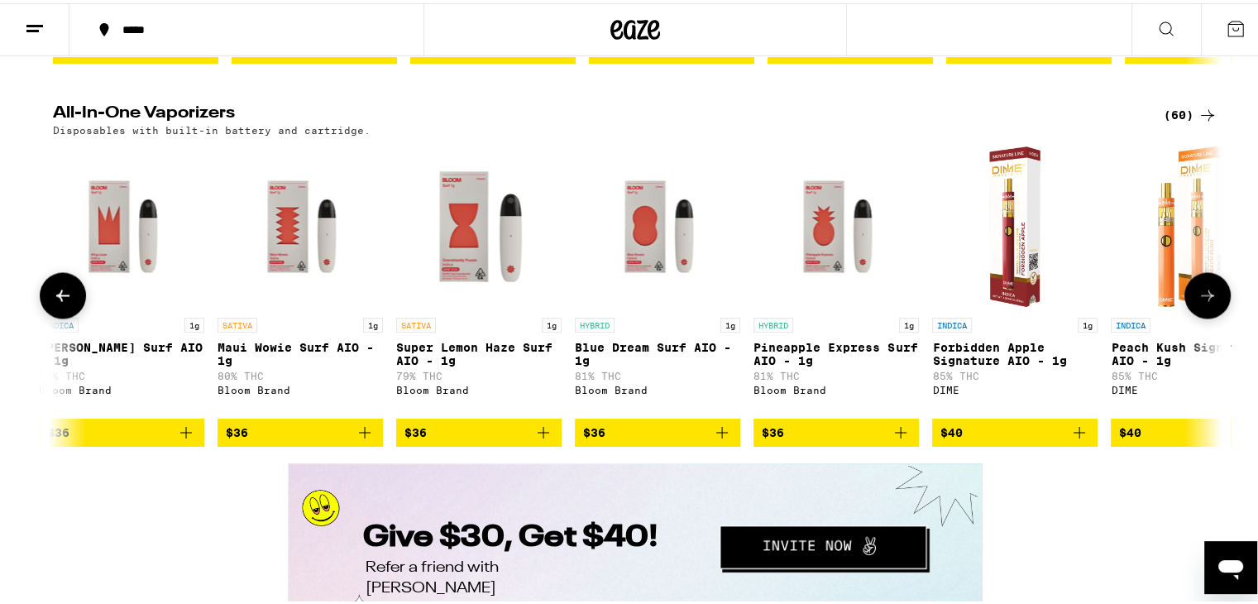
scroll to position [0, 8569]
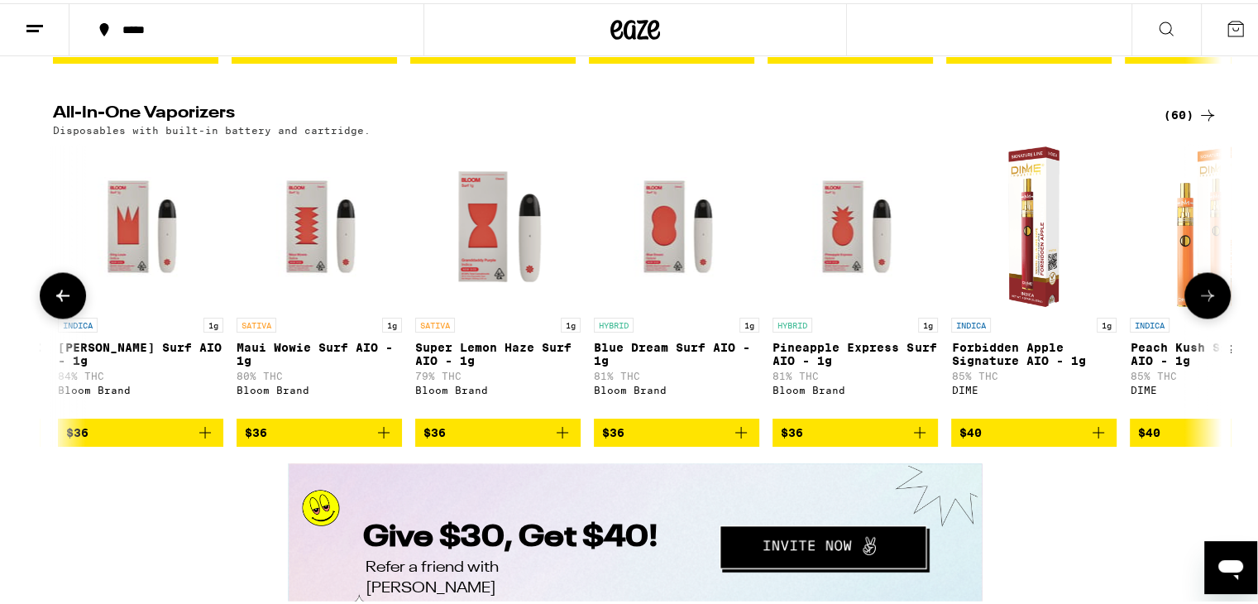
click at [1193, 315] on button at bounding box center [1207, 292] width 46 height 46
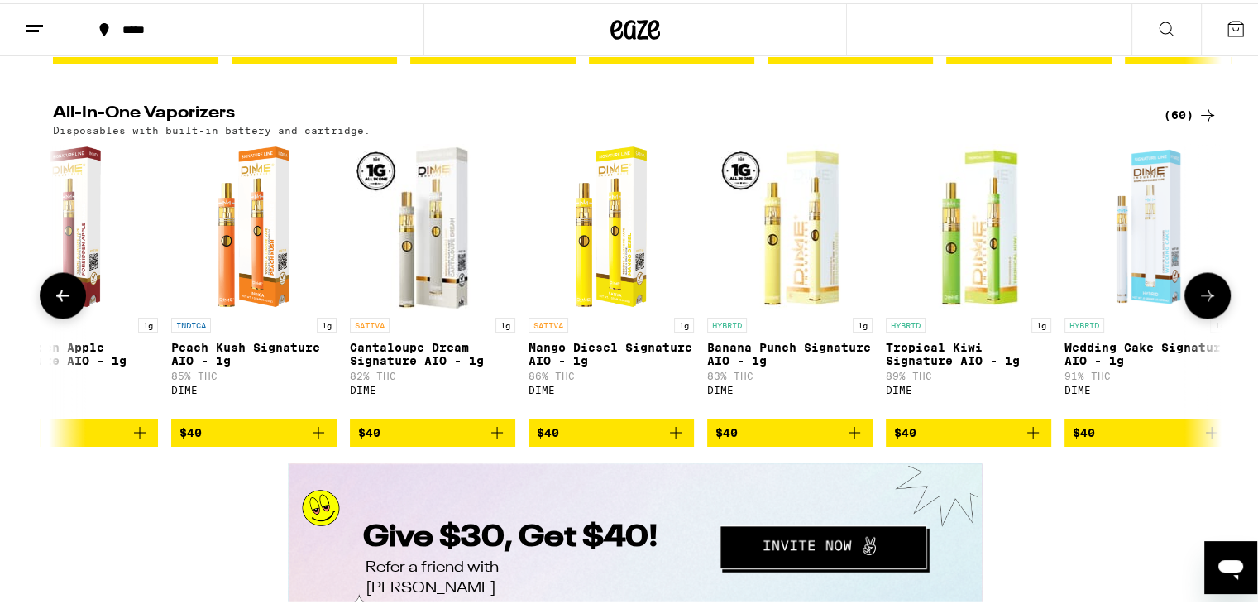
scroll to position [0, 9553]
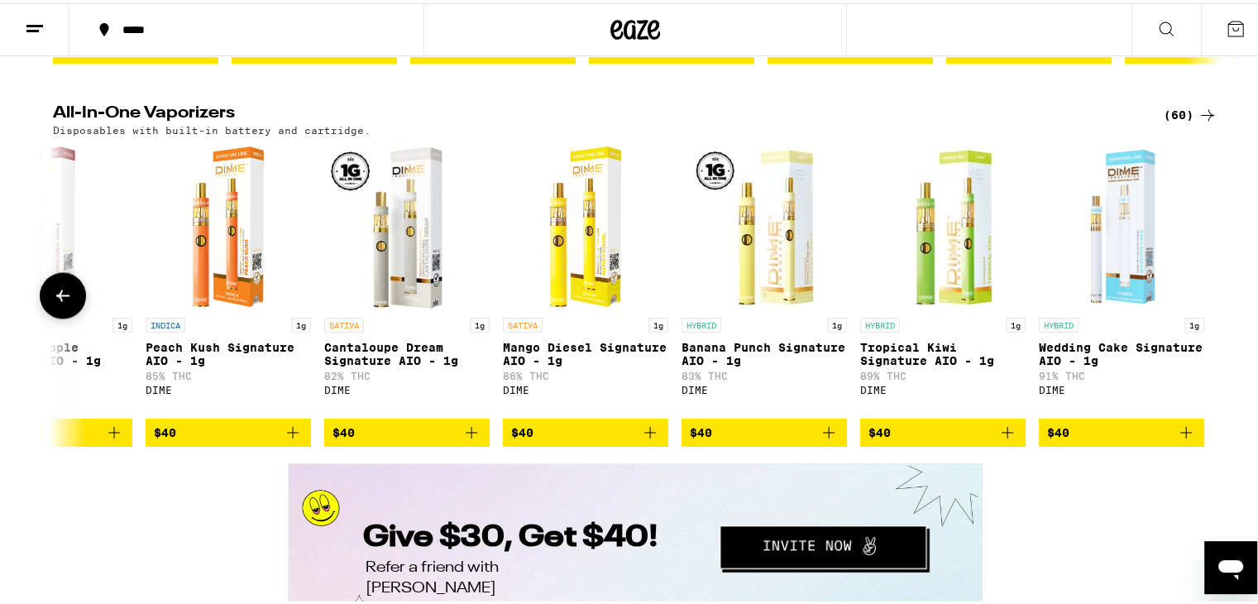
click at [826, 439] on icon "Add to bag" at bounding box center [829, 429] width 20 height 20
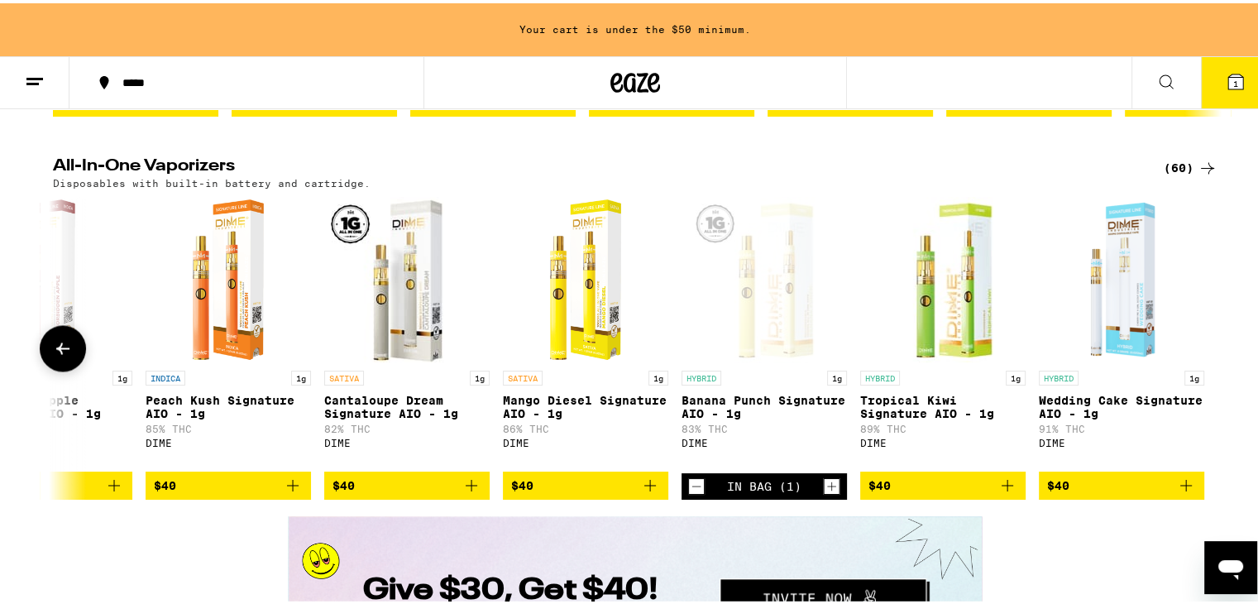
scroll to position [2798, 0]
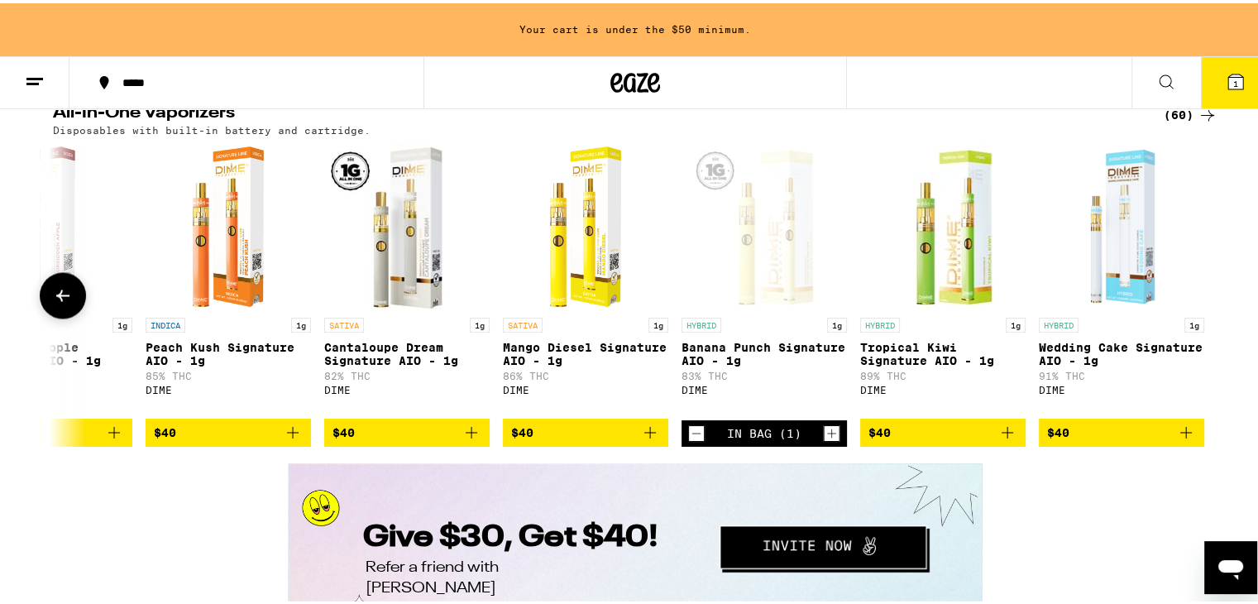
click at [56, 298] on icon at bounding box center [62, 292] width 13 height 12
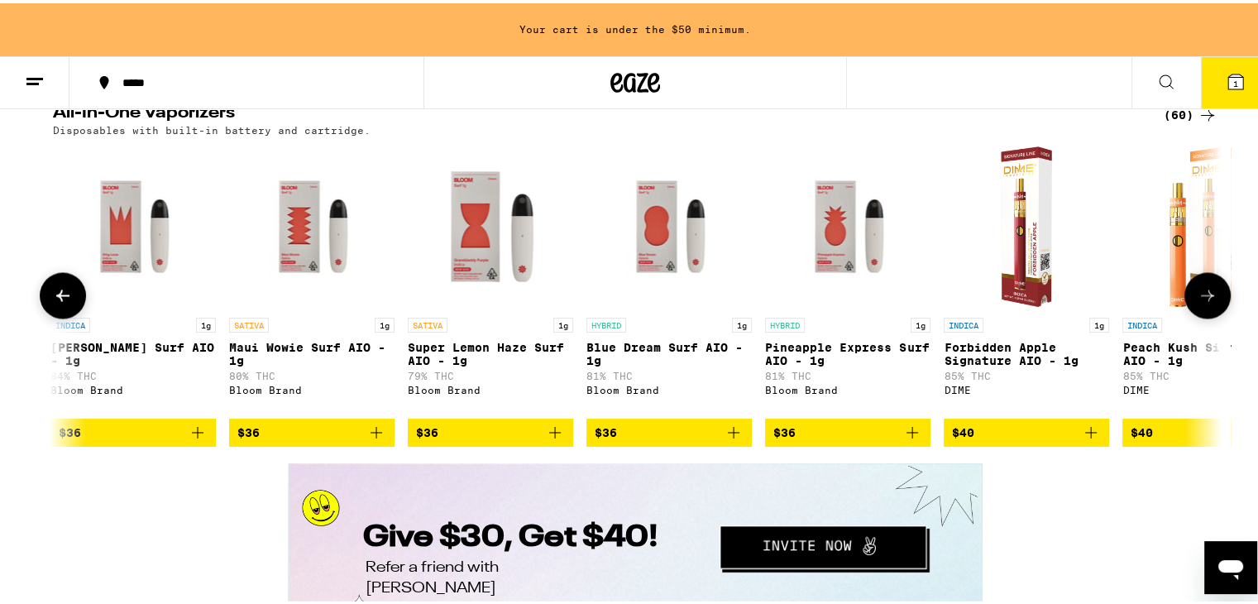
scroll to position [0, 8569]
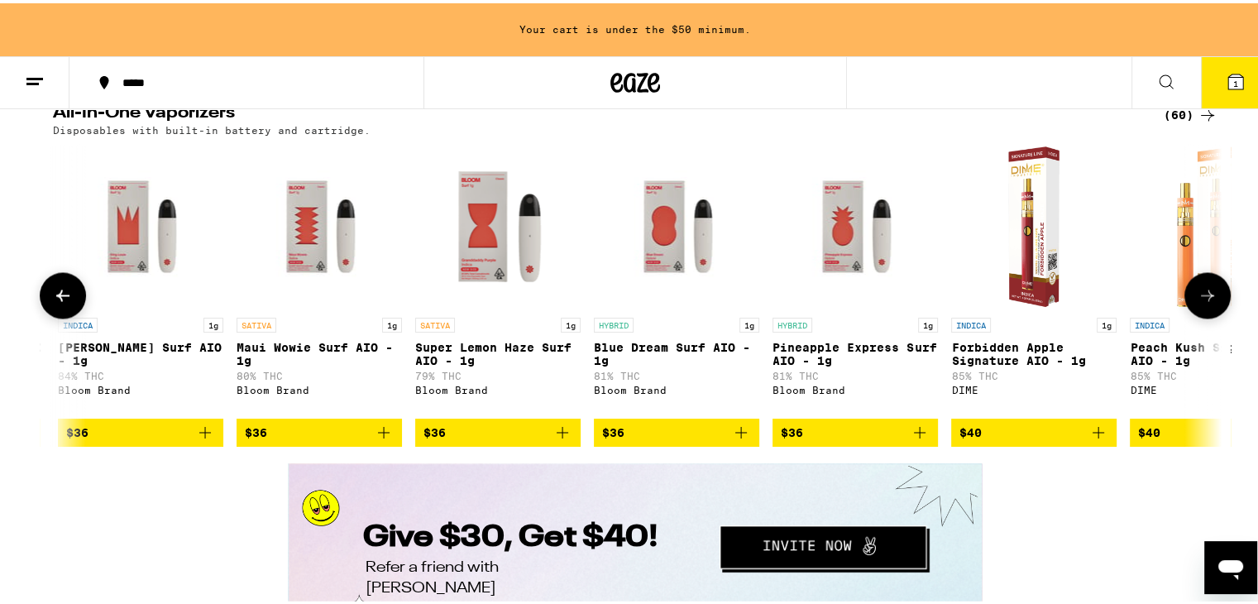
click at [1206, 302] on icon at bounding box center [1207, 292] width 20 height 20
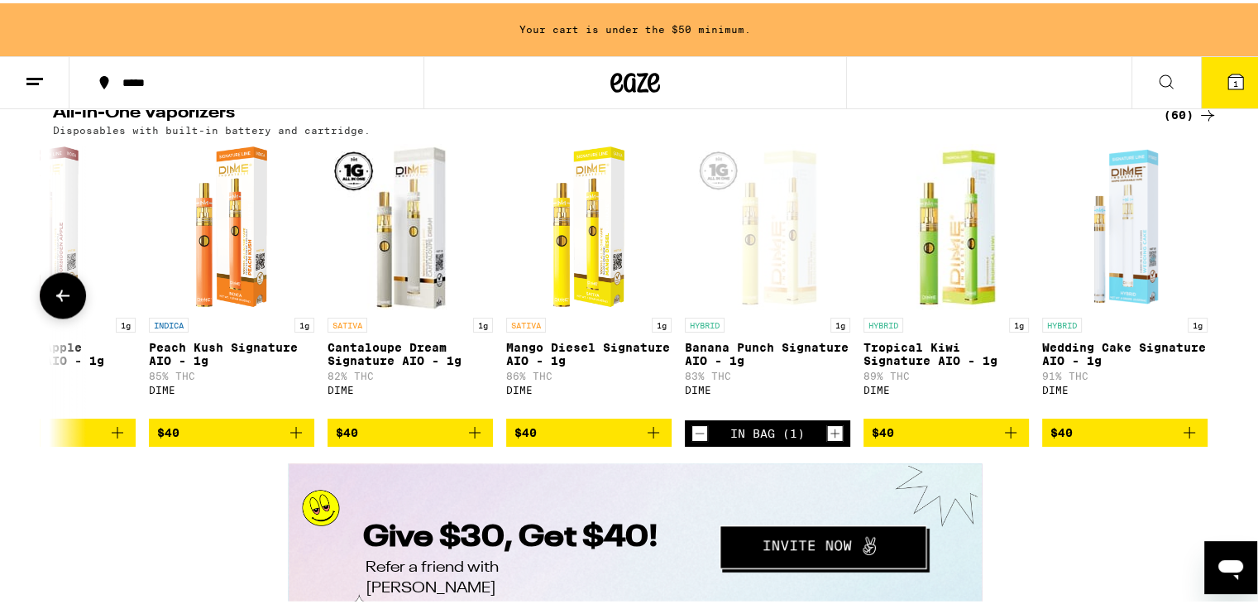
scroll to position [0, 9553]
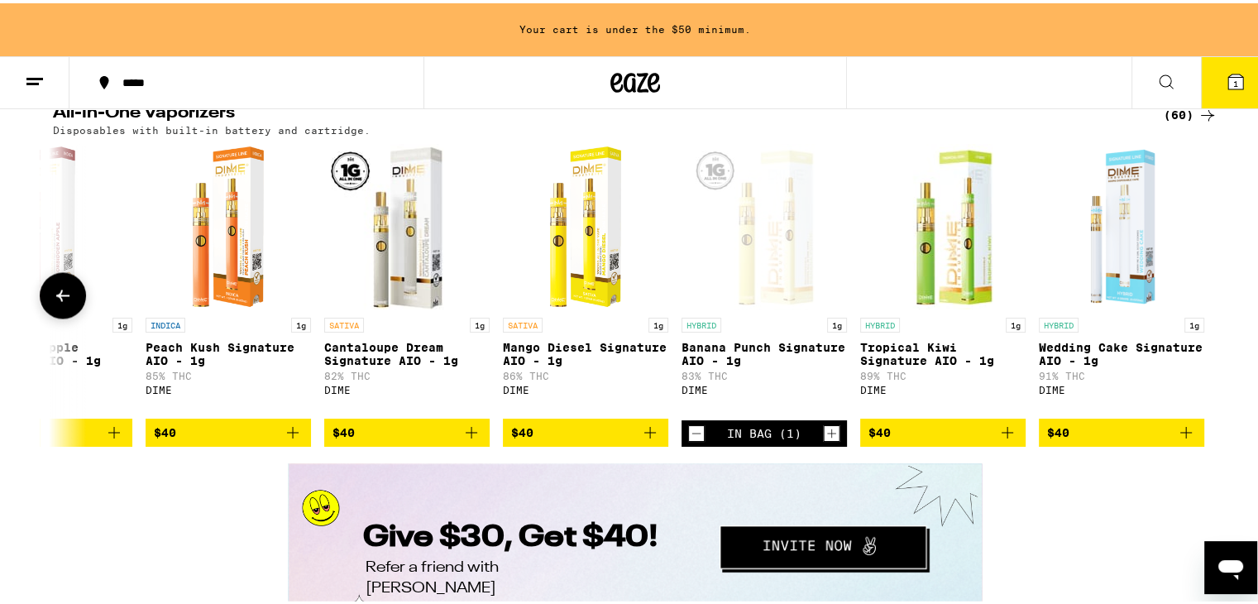
click at [1002, 435] on icon "Add to bag" at bounding box center [1007, 429] width 12 height 12
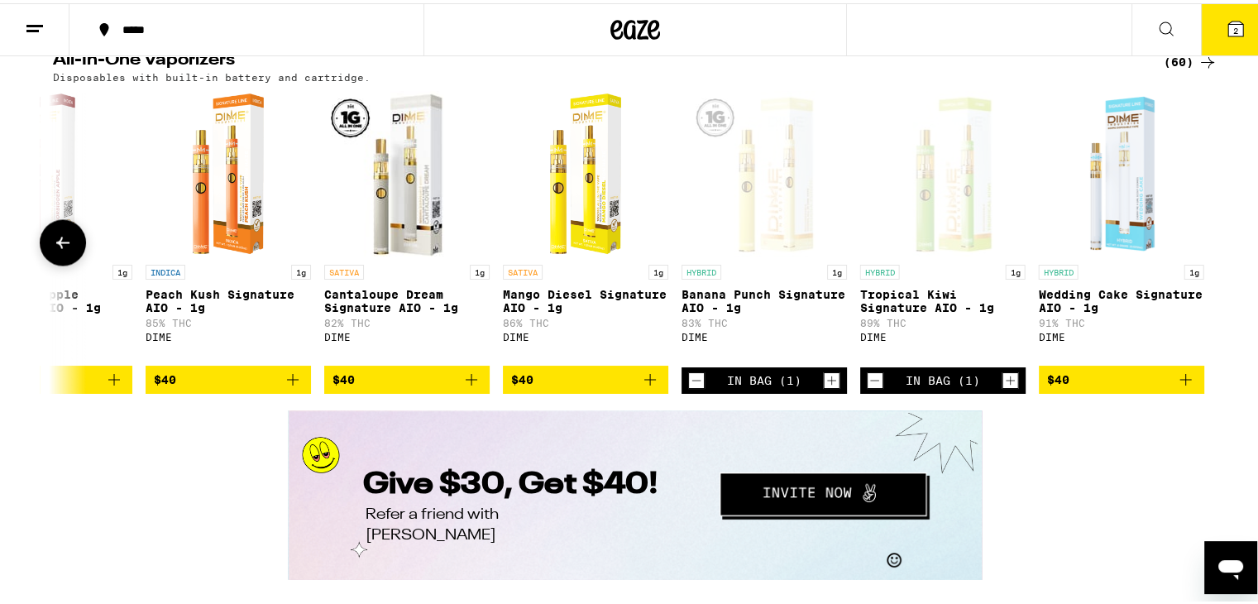
scroll to position [2745, 0]
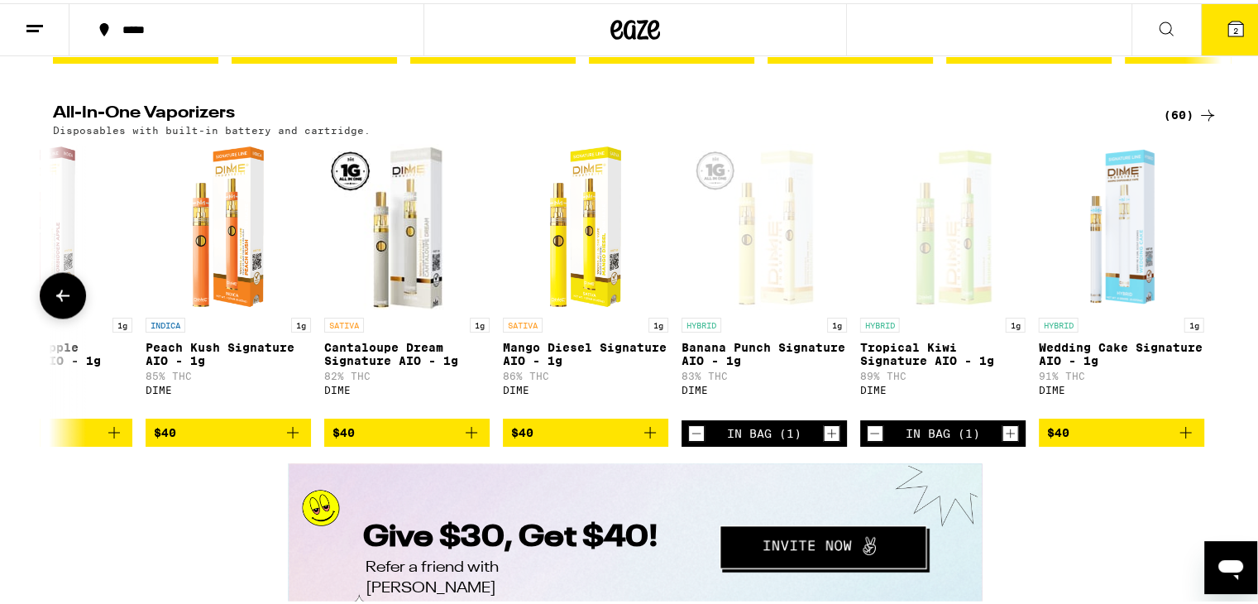
click at [689, 440] on icon "Decrement" at bounding box center [696, 430] width 15 height 20
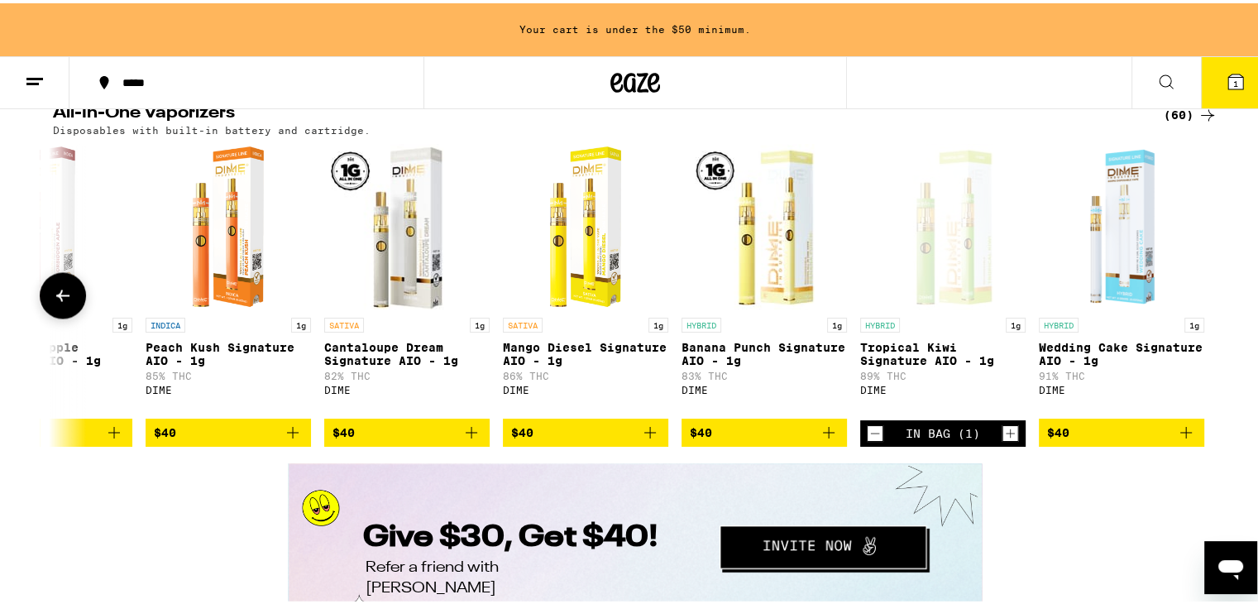
click at [1183, 439] on icon "Add to bag" at bounding box center [1186, 429] width 20 height 20
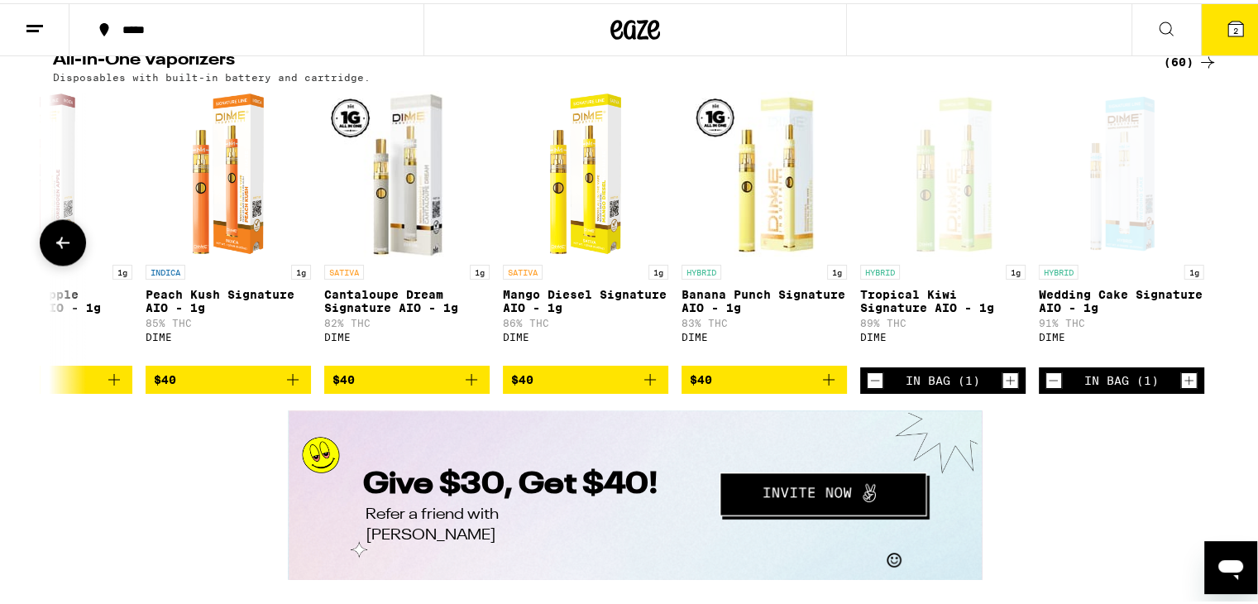
scroll to position [2745, 0]
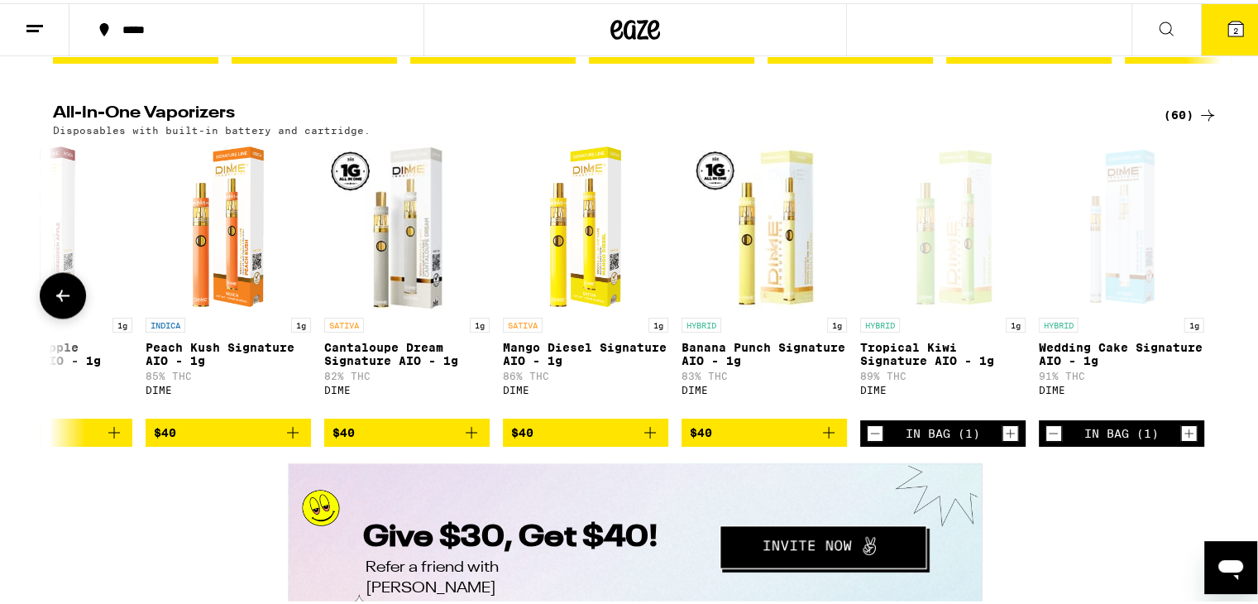
click at [53, 302] on icon at bounding box center [63, 292] width 20 height 20
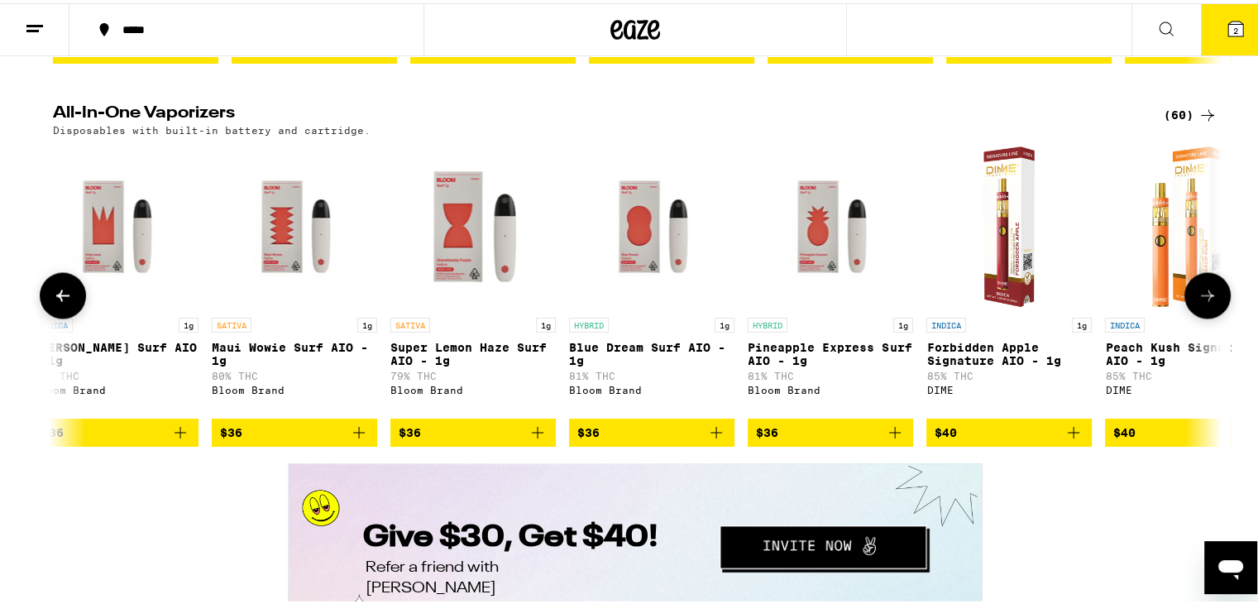
scroll to position [0, 8569]
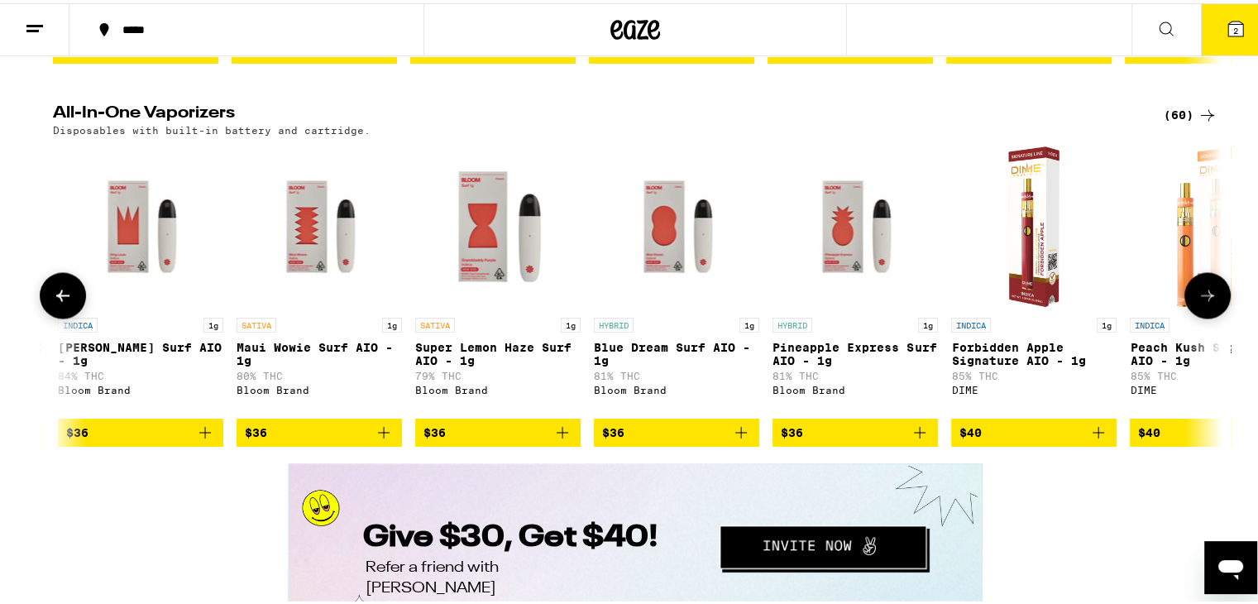
click at [53, 302] on icon at bounding box center [63, 292] width 20 height 20
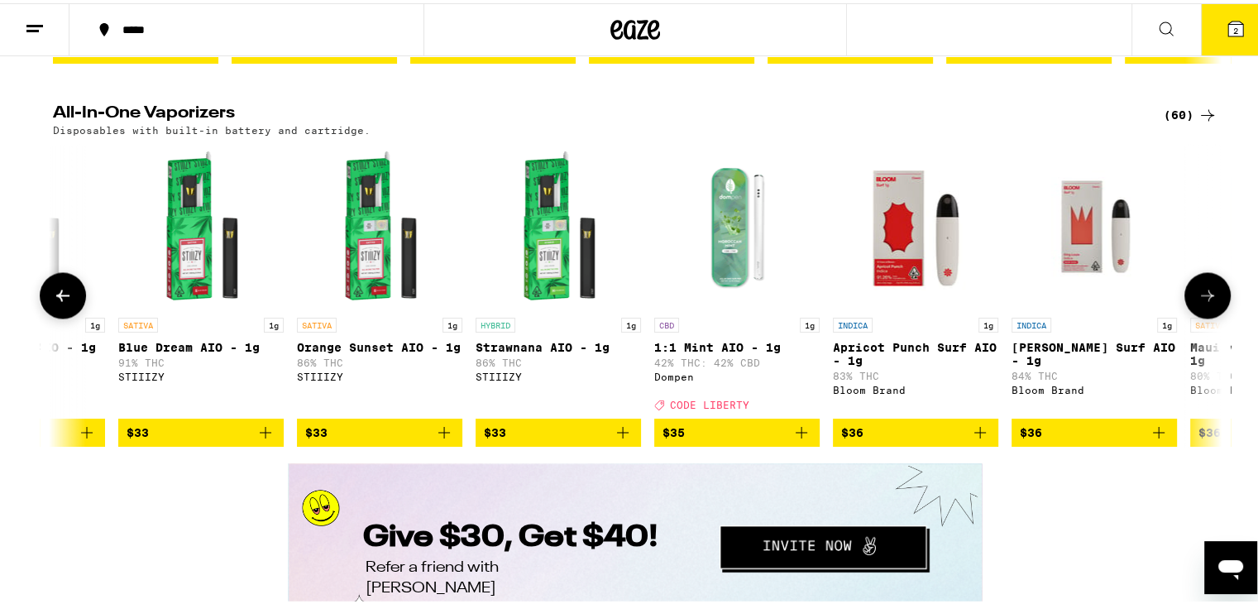
click at [53, 302] on icon at bounding box center [63, 292] width 20 height 20
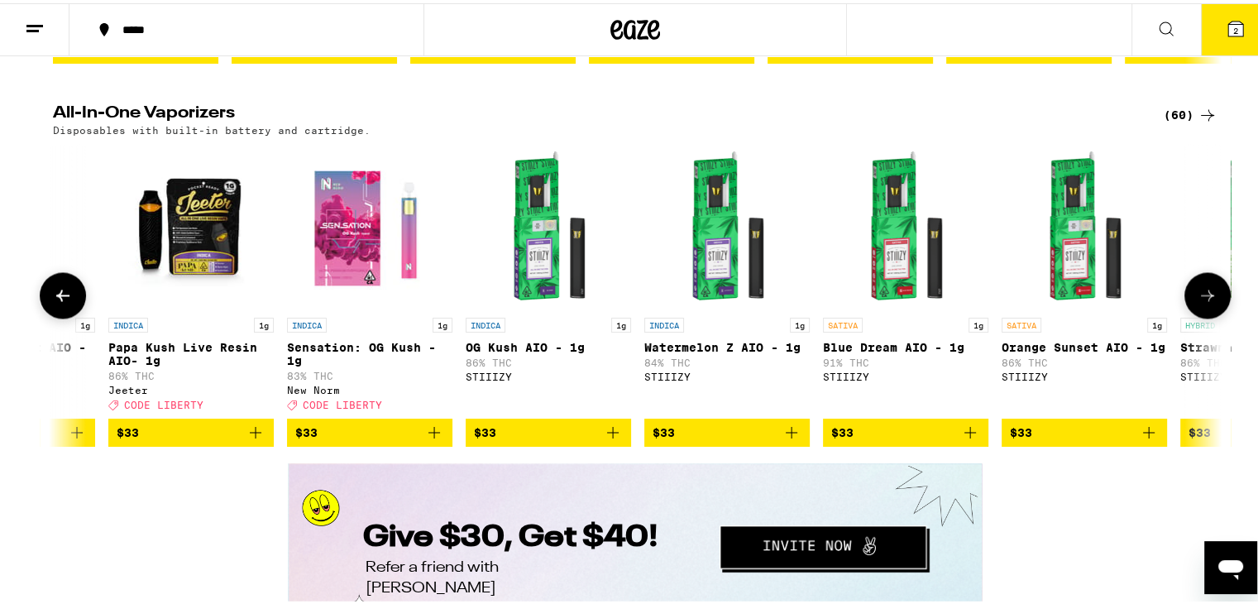
click at [53, 302] on icon at bounding box center [63, 292] width 20 height 20
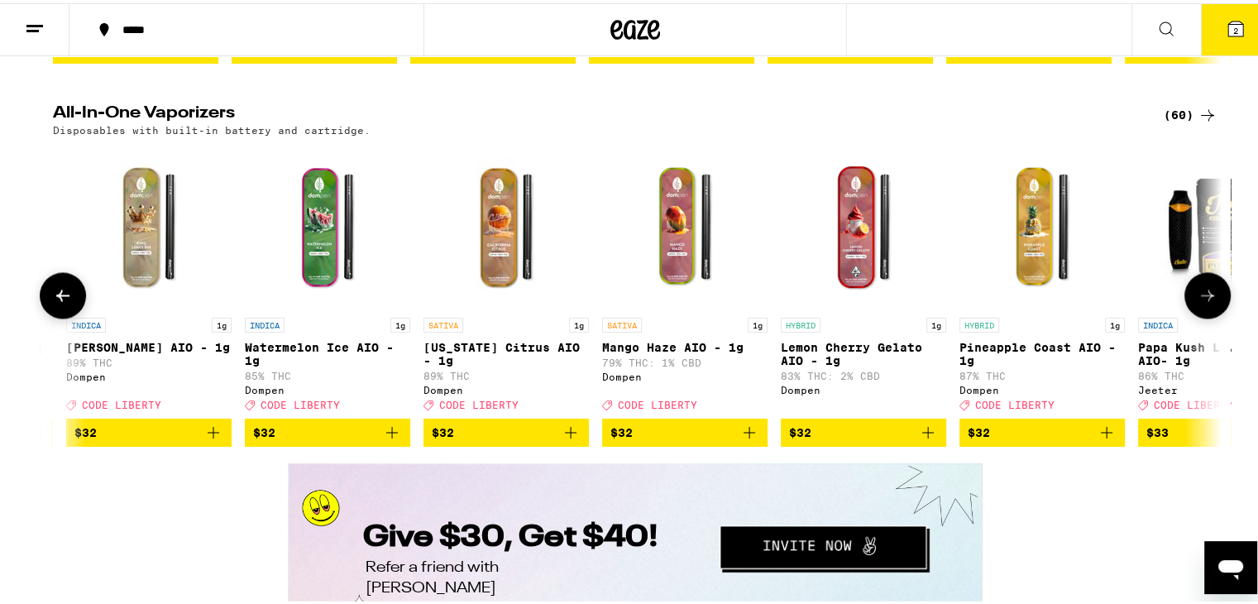
click at [53, 302] on icon at bounding box center [63, 292] width 20 height 20
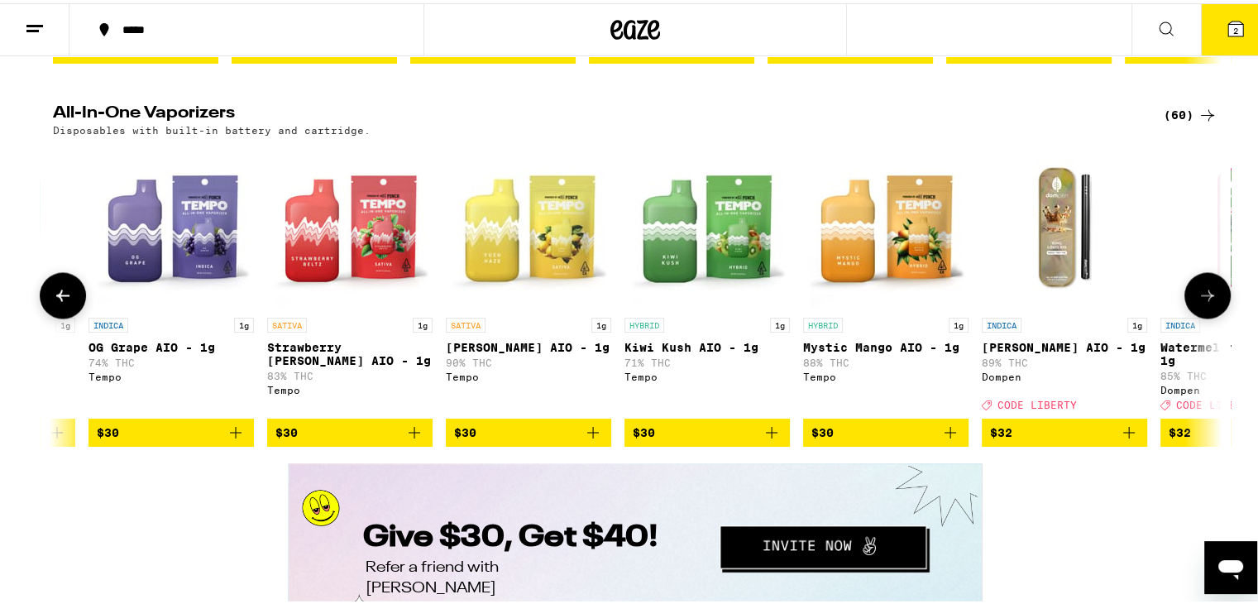
click at [53, 302] on icon at bounding box center [63, 292] width 20 height 20
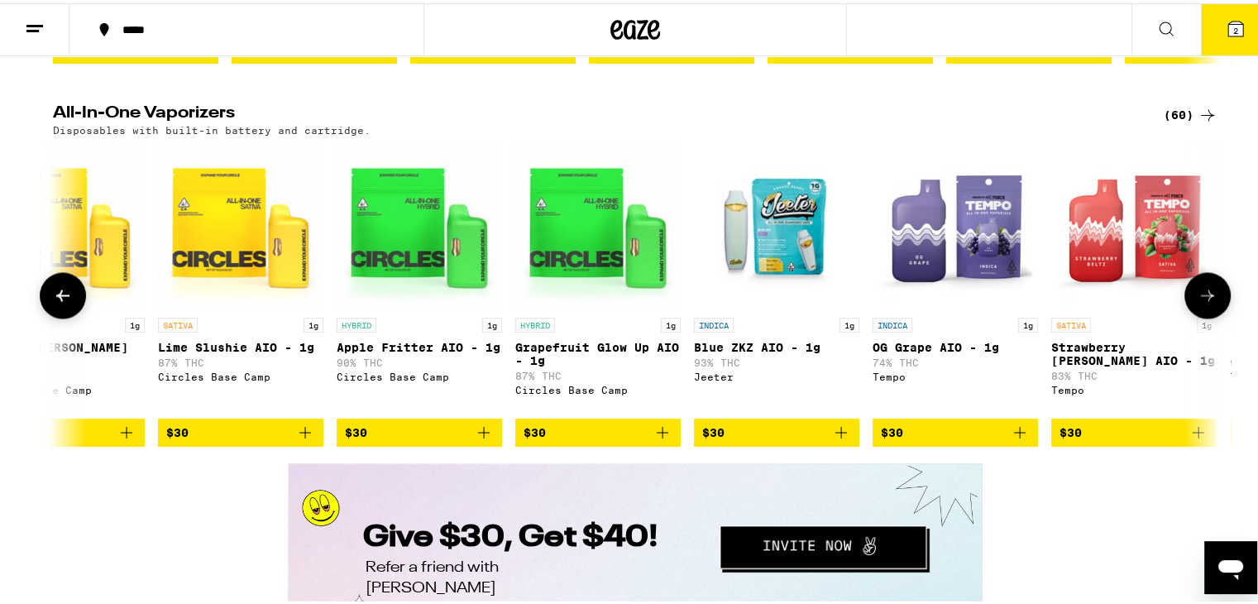
click at [53, 302] on icon at bounding box center [63, 292] width 20 height 20
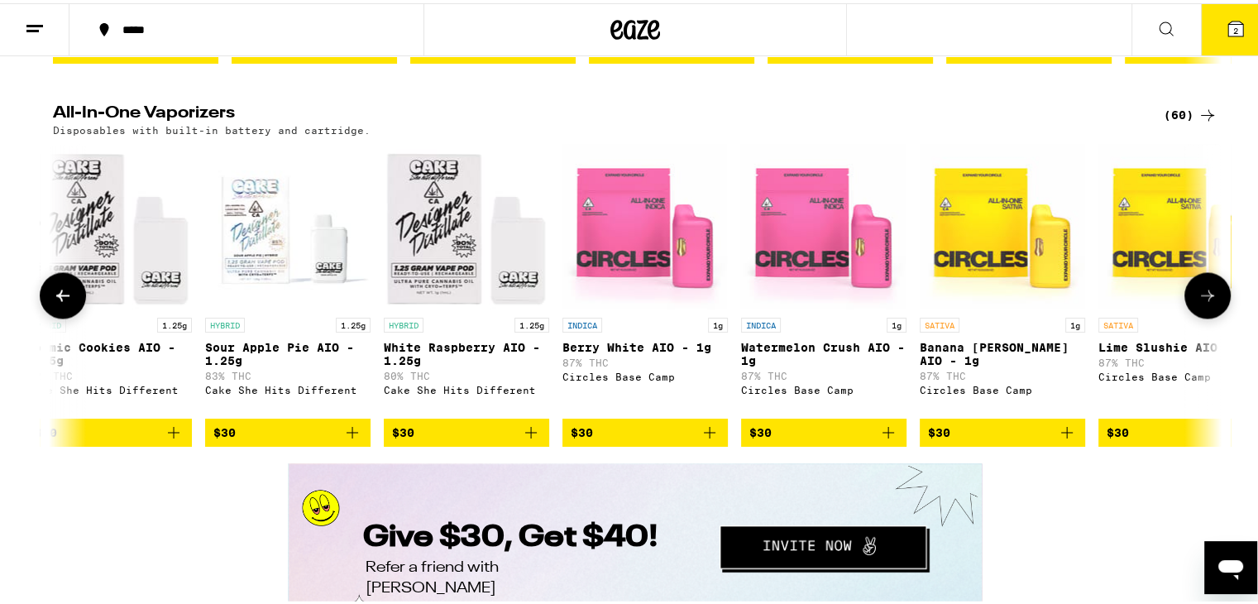
click at [53, 302] on icon at bounding box center [63, 292] width 20 height 20
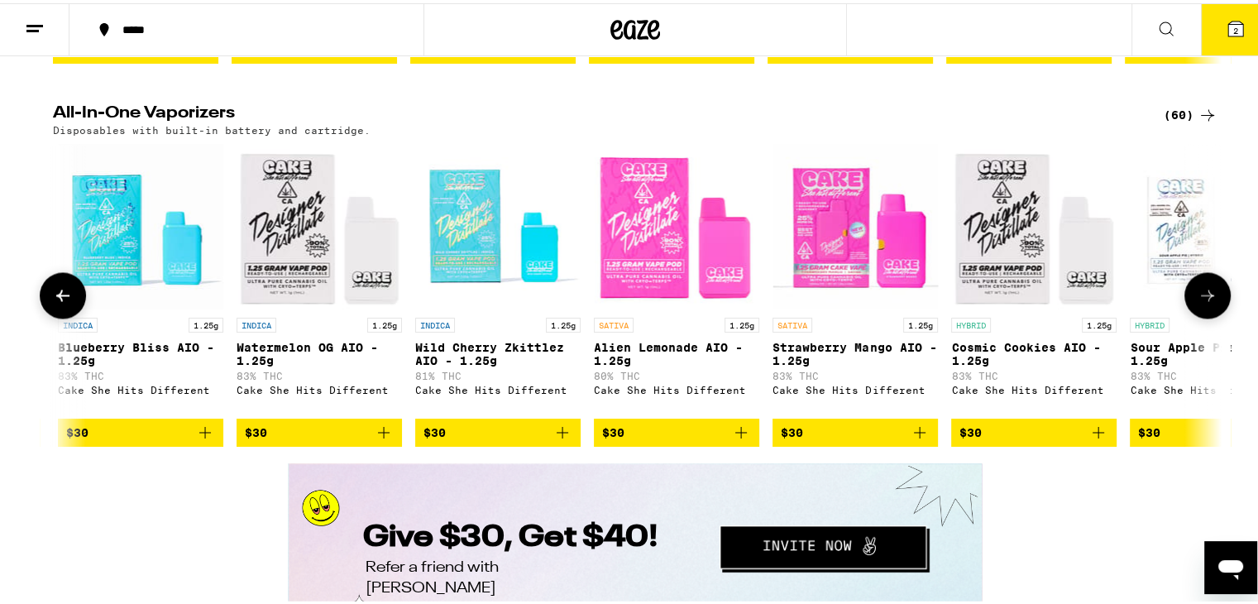
click at [53, 302] on icon at bounding box center [63, 292] width 20 height 20
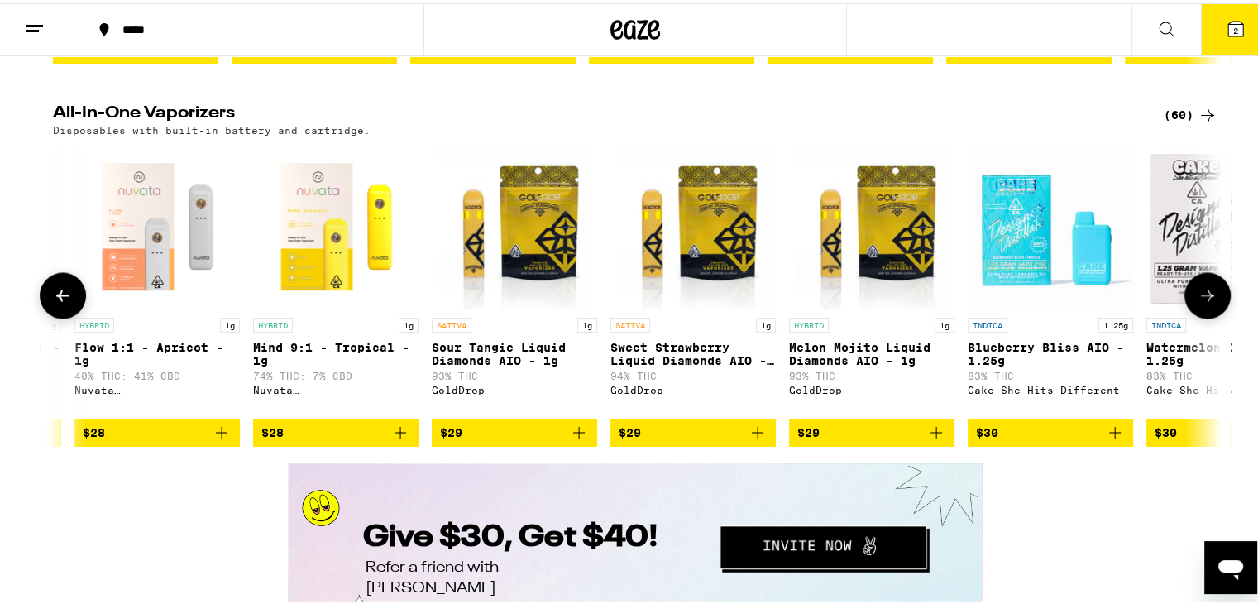
click at [53, 302] on icon at bounding box center [63, 292] width 20 height 20
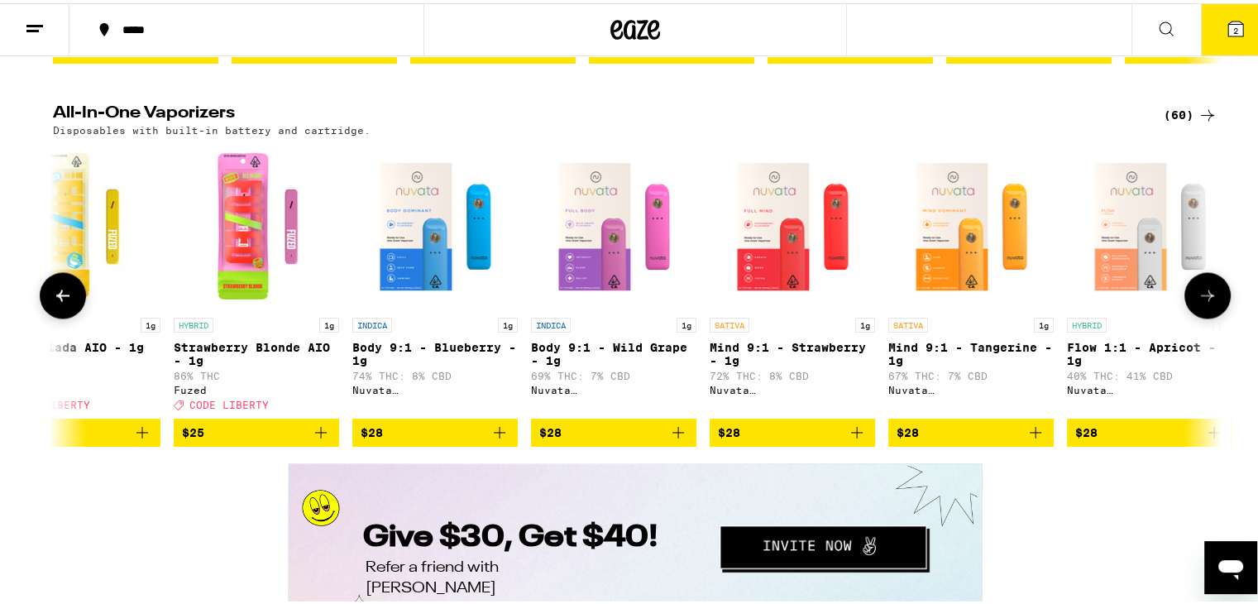
click at [53, 302] on icon at bounding box center [63, 292] width 20 height 20
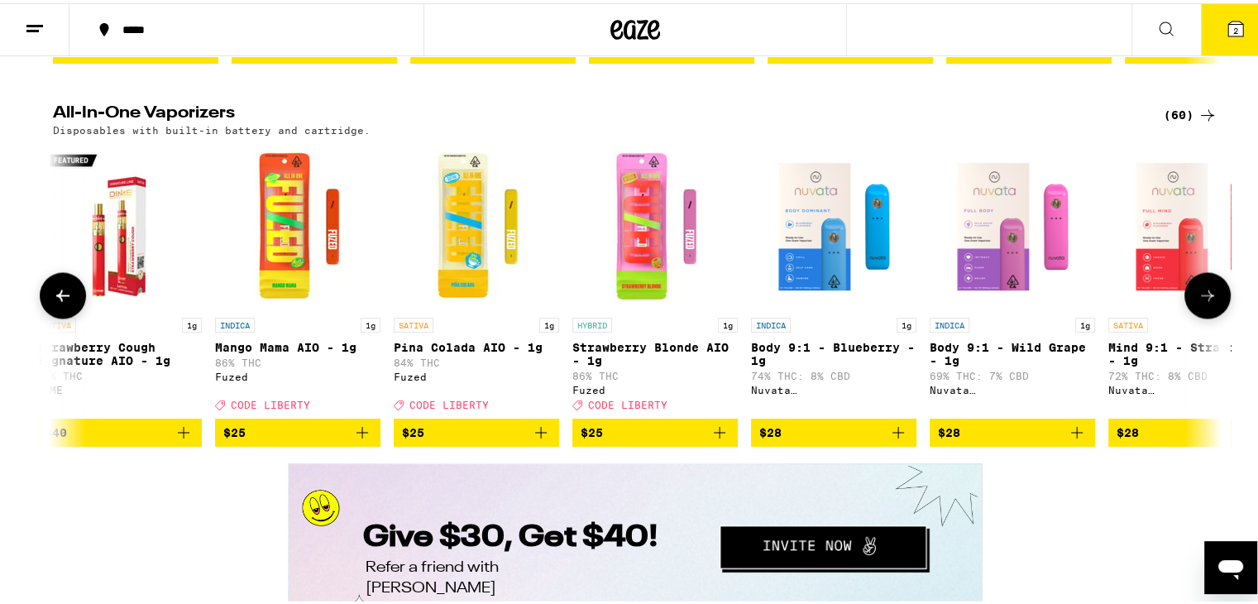
scroll to position [0, 0]
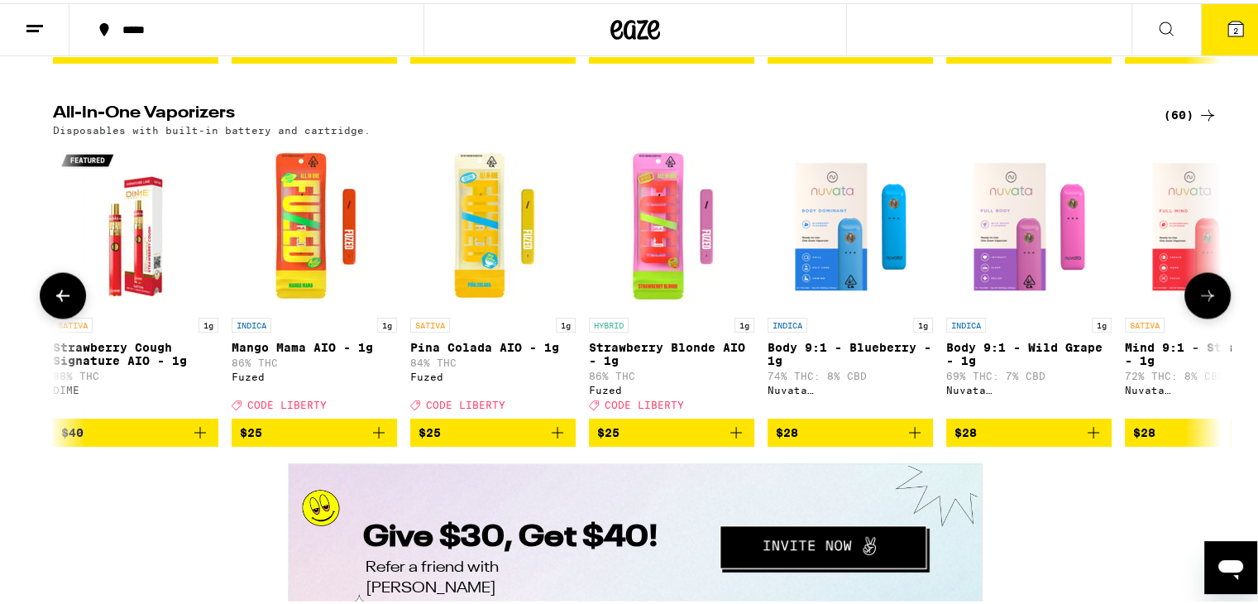
click at [50, 315] on button at bounding box center [63, 292] width 46 height 46
click at [1207, 298] on icon at bounding box center [1207, 292] width 13 height 12
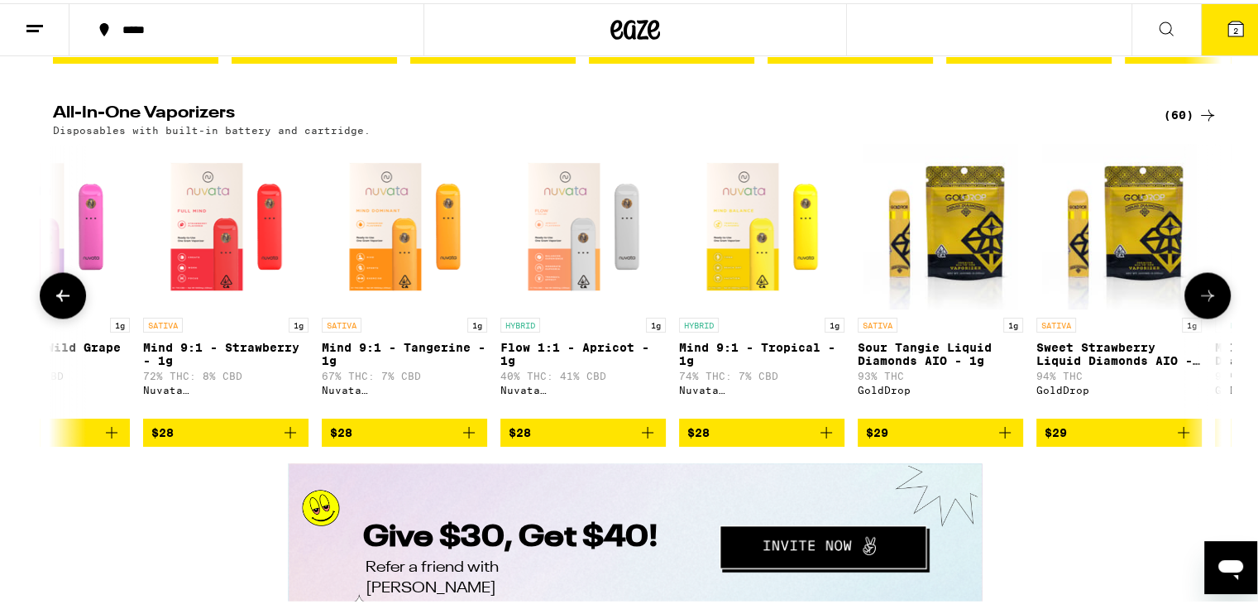
click at [1207, 298] on icon at bounding box center [1207, 292] width 13 height 12
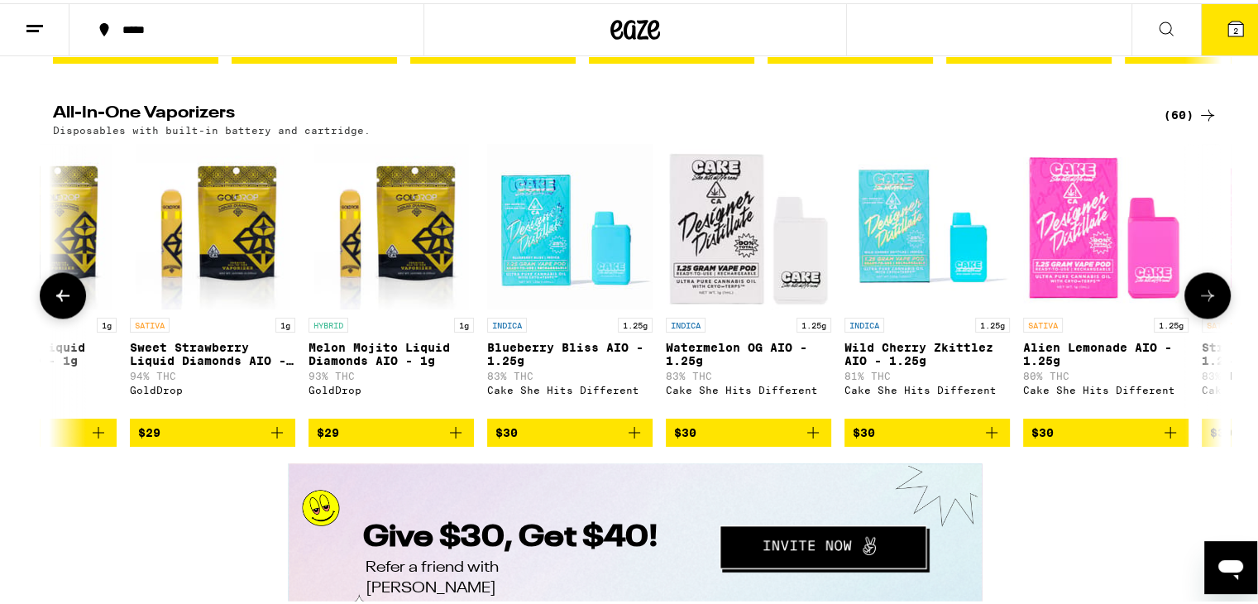
click at [1207, 298] on icon at bounding box center [1207, 292] width 13 height 12
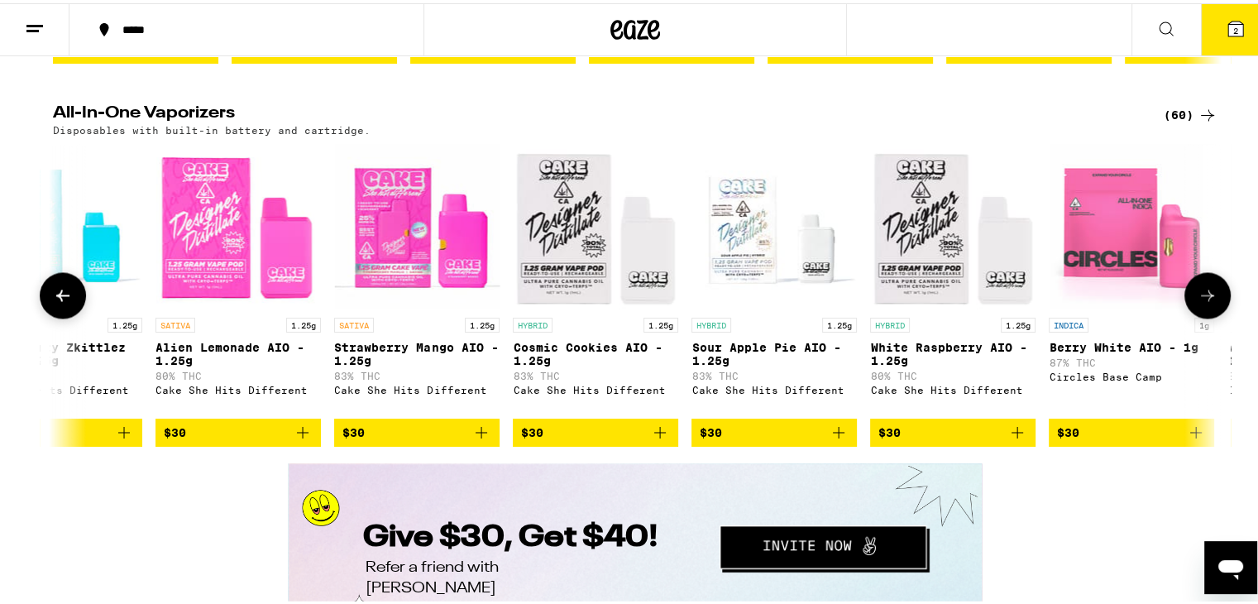
click at [1207, 298] on icon at bounding box center [1207, 292] width 13 height 12
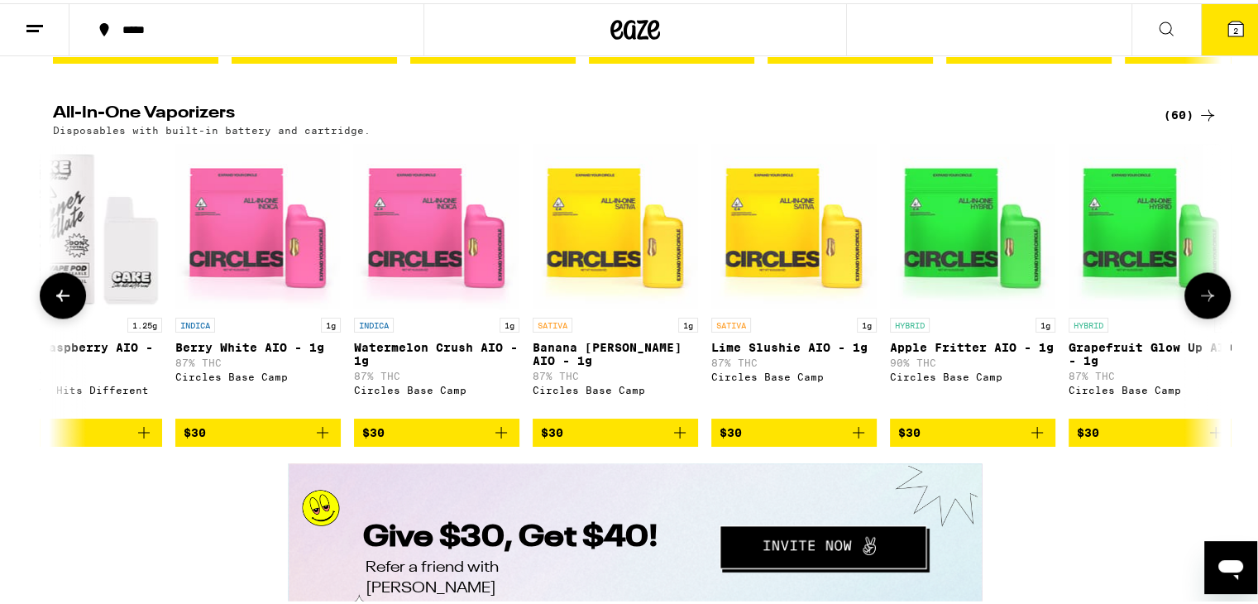
click at [1207, 298] on icon at bounding box center [1207, 292] width 13 height 12
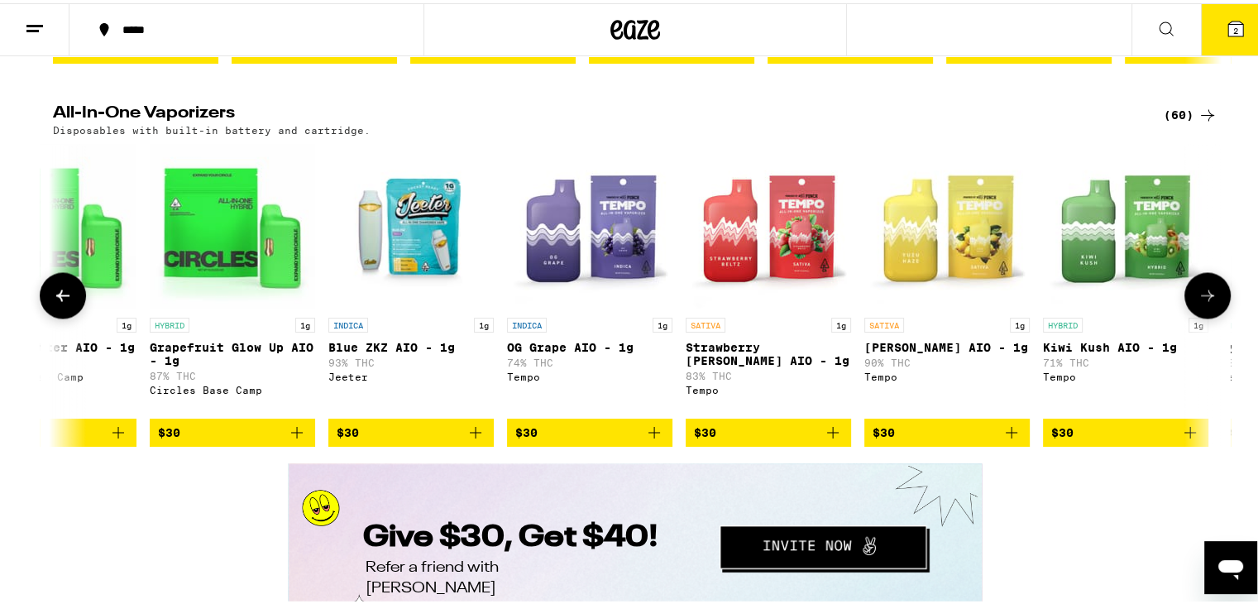
click at [1207, 298] on icon at bounding box center [1207, 292] width 13 height 12
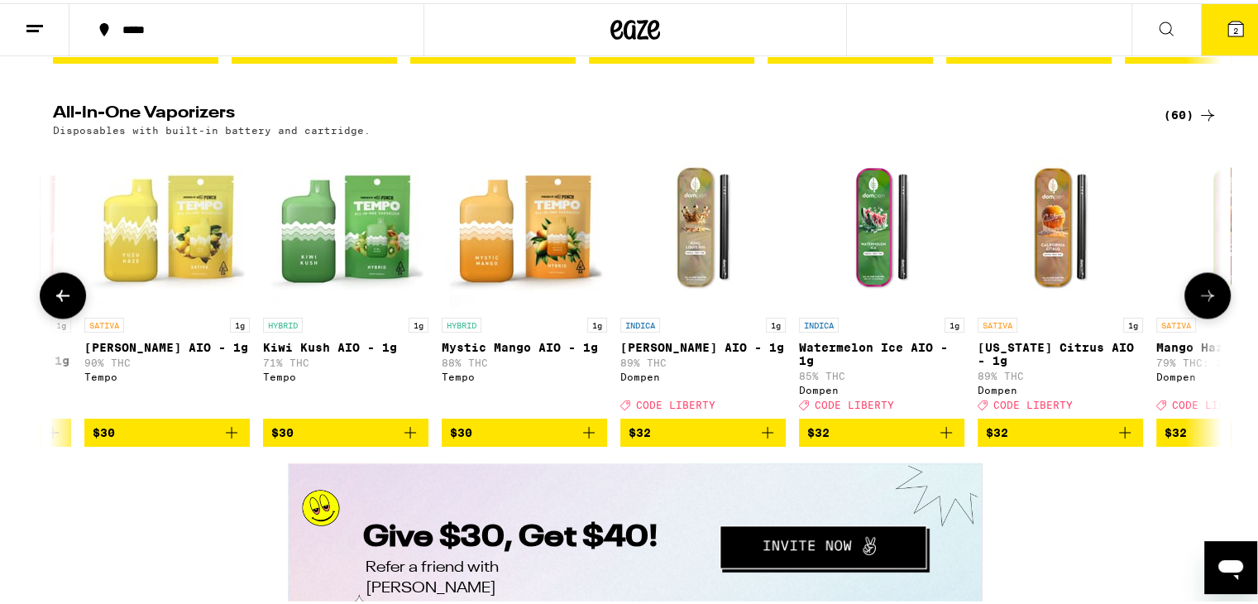
click at [1207, 298] on icon at bounding box center [1207, 292] width 13 height 12
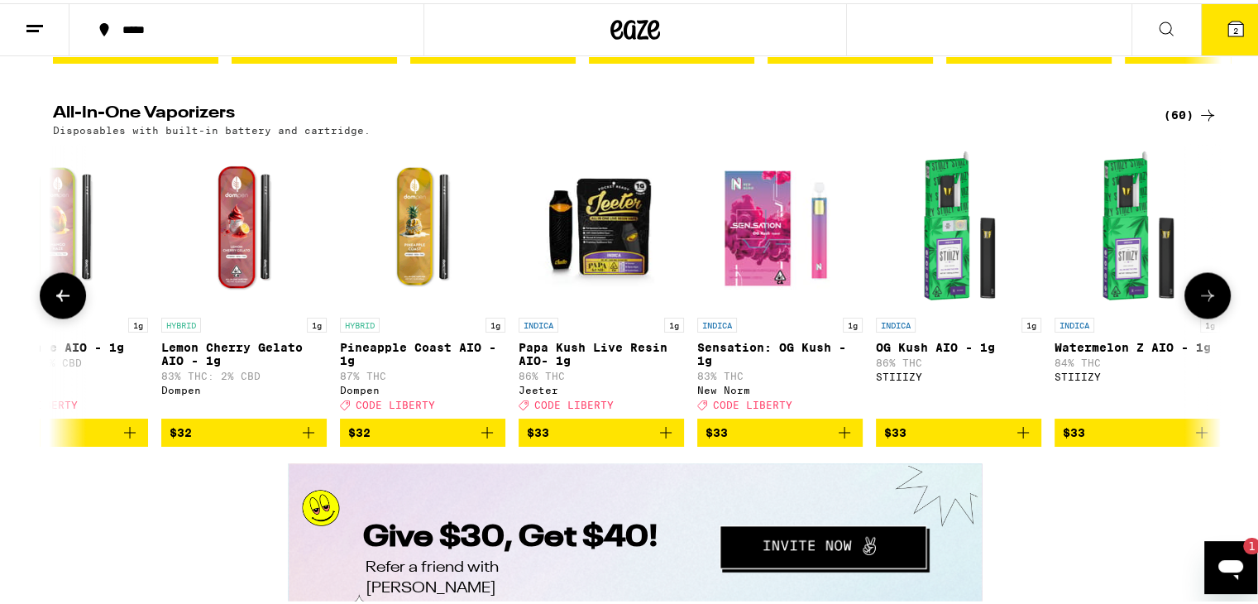
click at [1207, 298] on icon at bounding box center [1207, 292] width 13 height 12
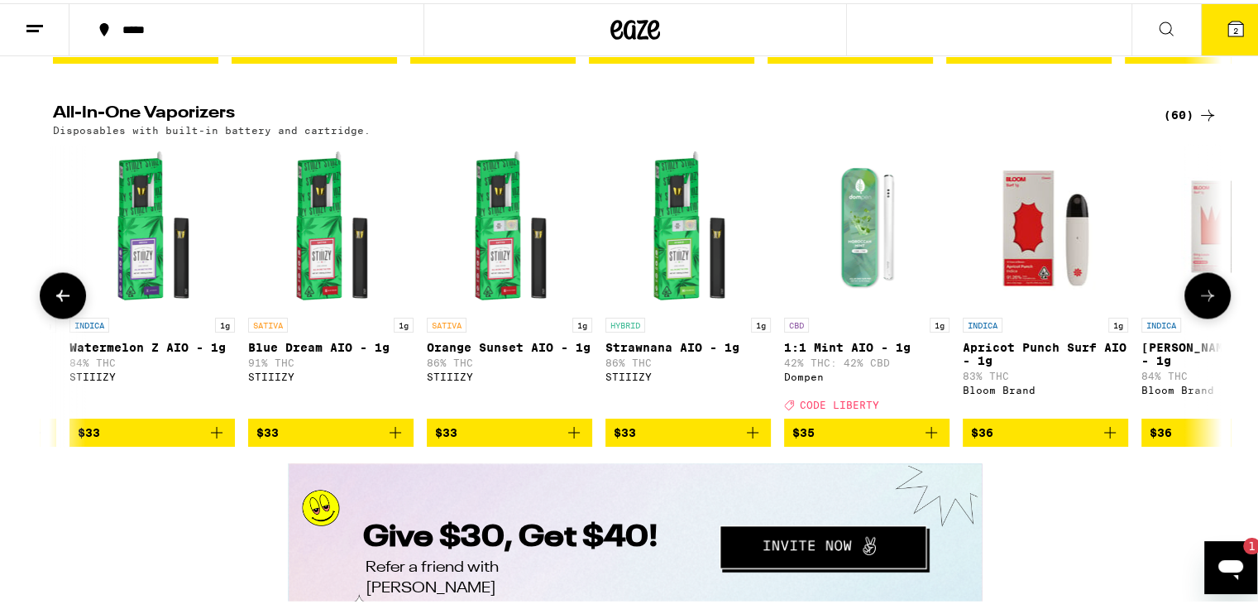
click at [1207, 298] on icon at bounding box center [1207, 292] width 13 height 12
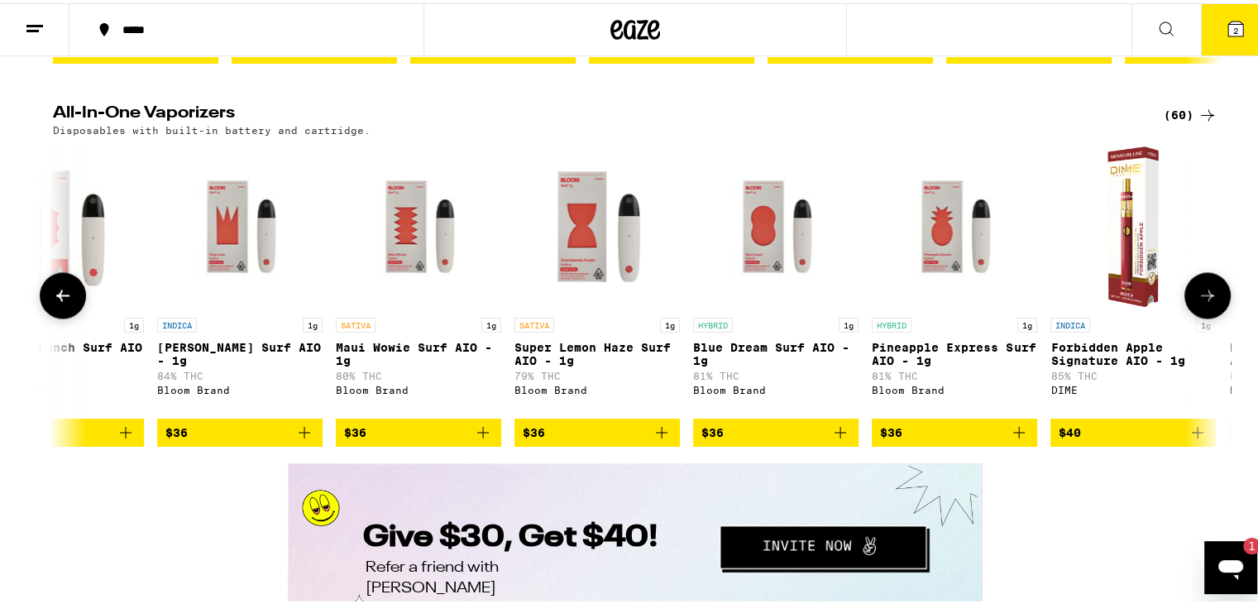
click at [1207, 298] on icon at bounding box center [1207, 292] width 13 height 12
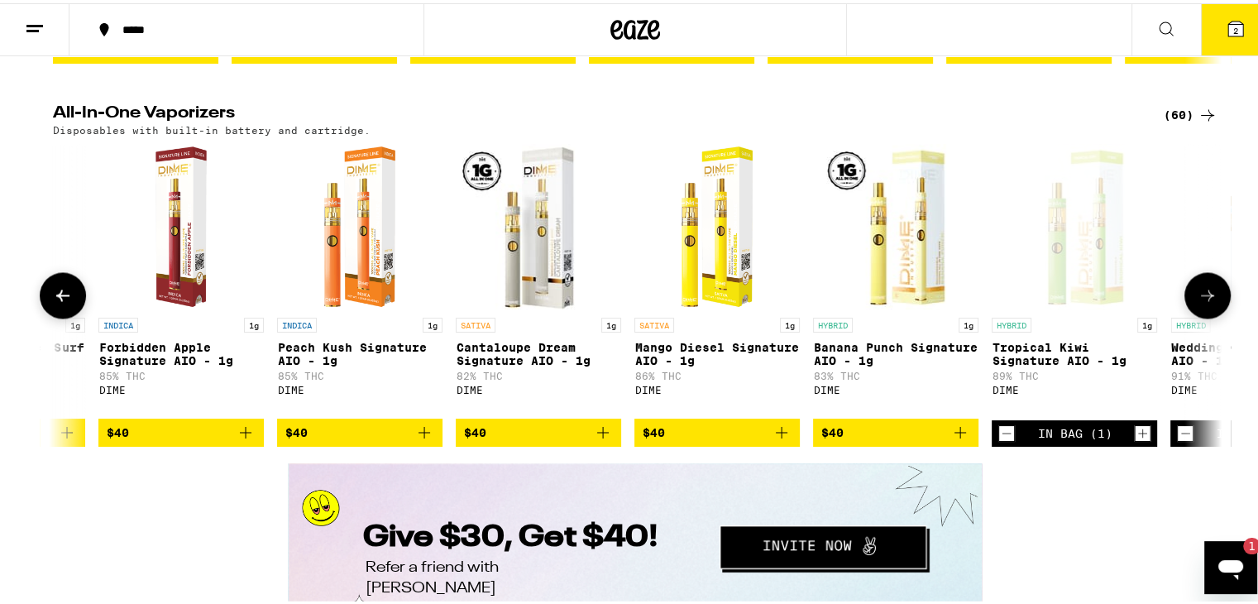
scroll to position [0, 9454]
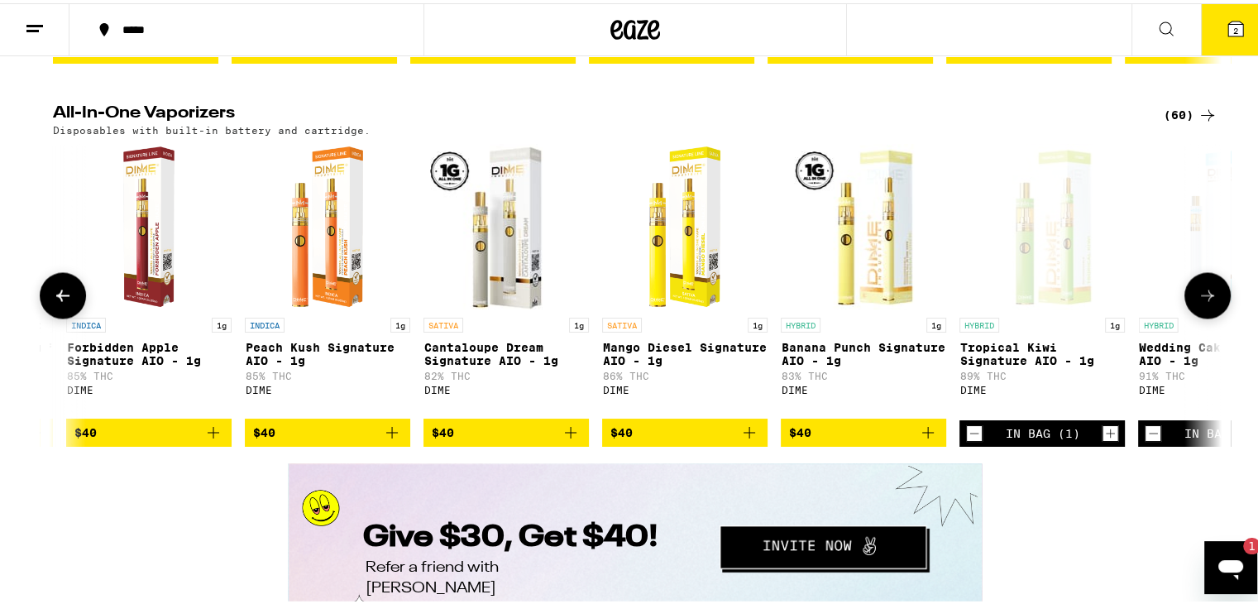
click at [1207, 298] on icon at bounding box center [1207, 292] width 13 height 12
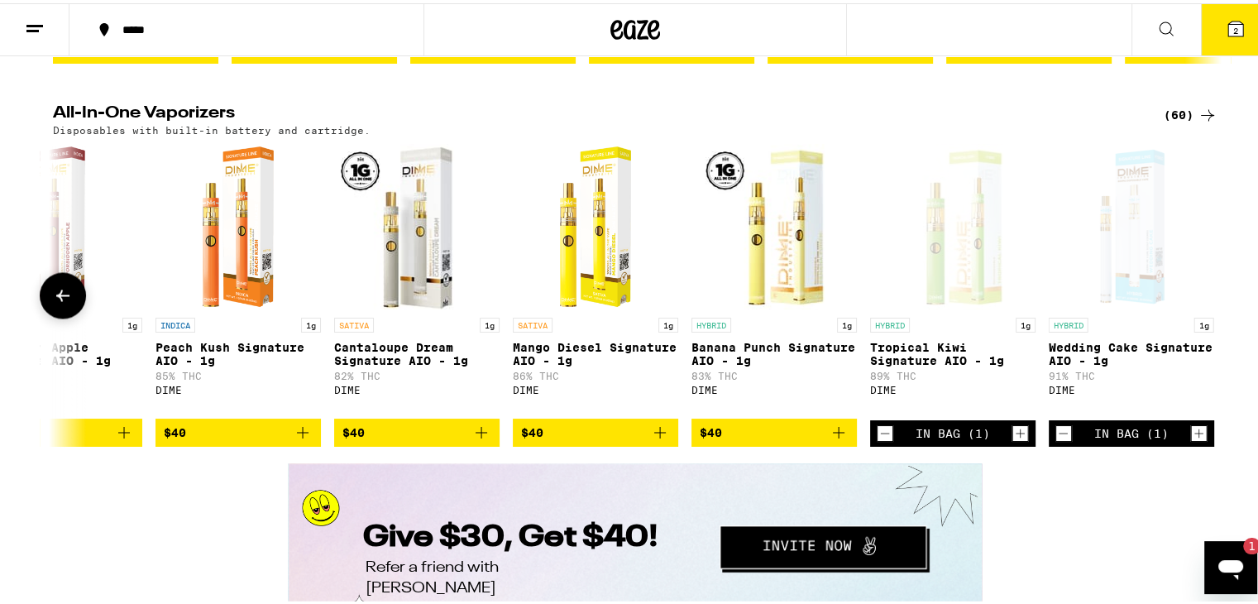
scroll to position [0, 9553]
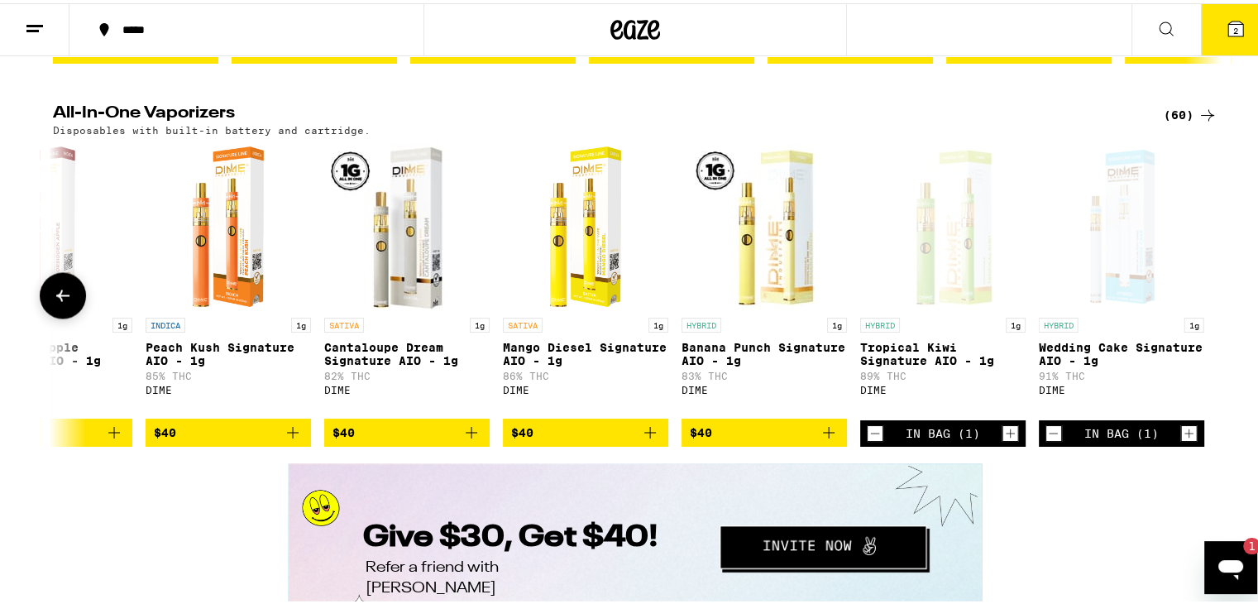
click at [69, 315] on button at bounding box center [63, 292] width 46 height 46
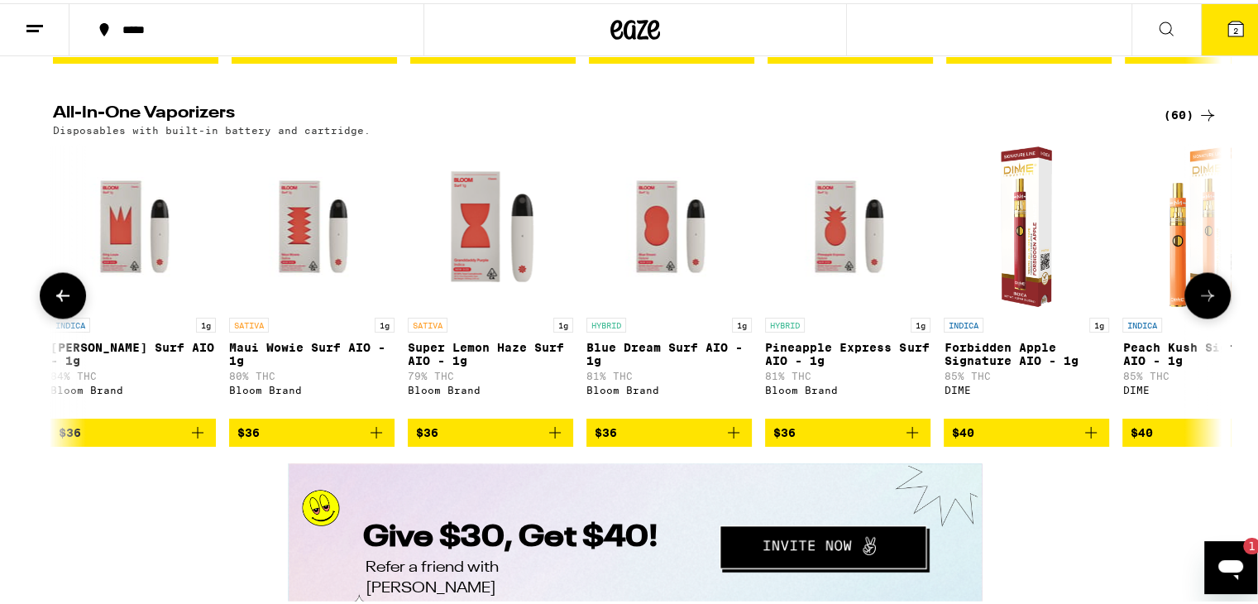
scroll to position [0, 8569]
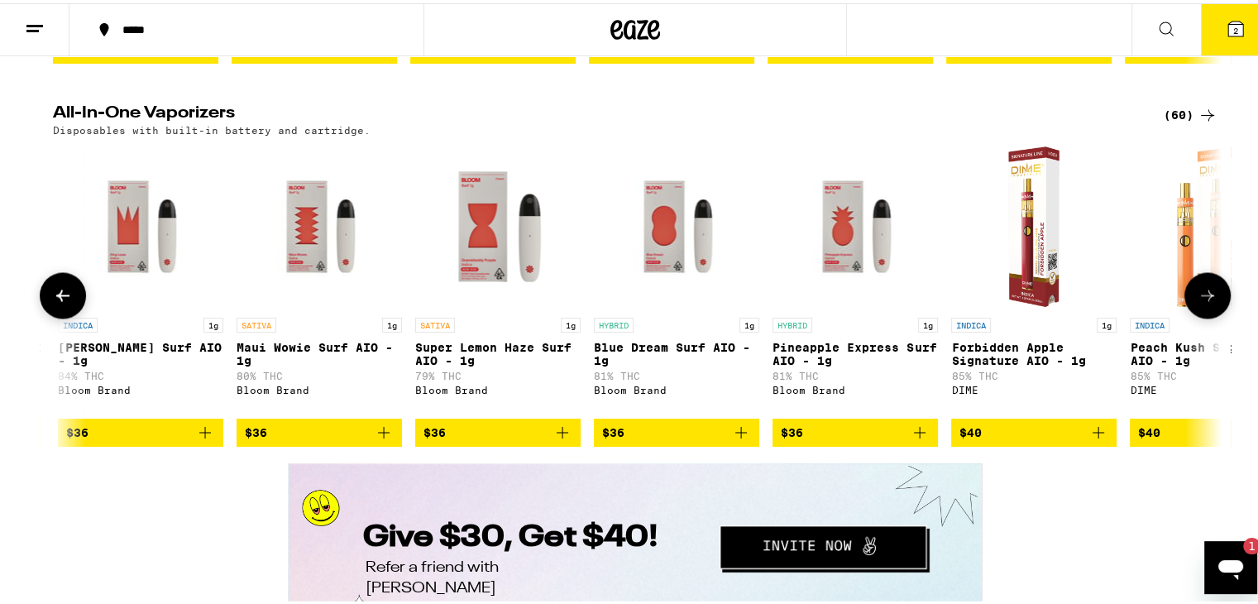
click at [1213, 315] on button at bounding box center [1207, 292] width 46 height 46
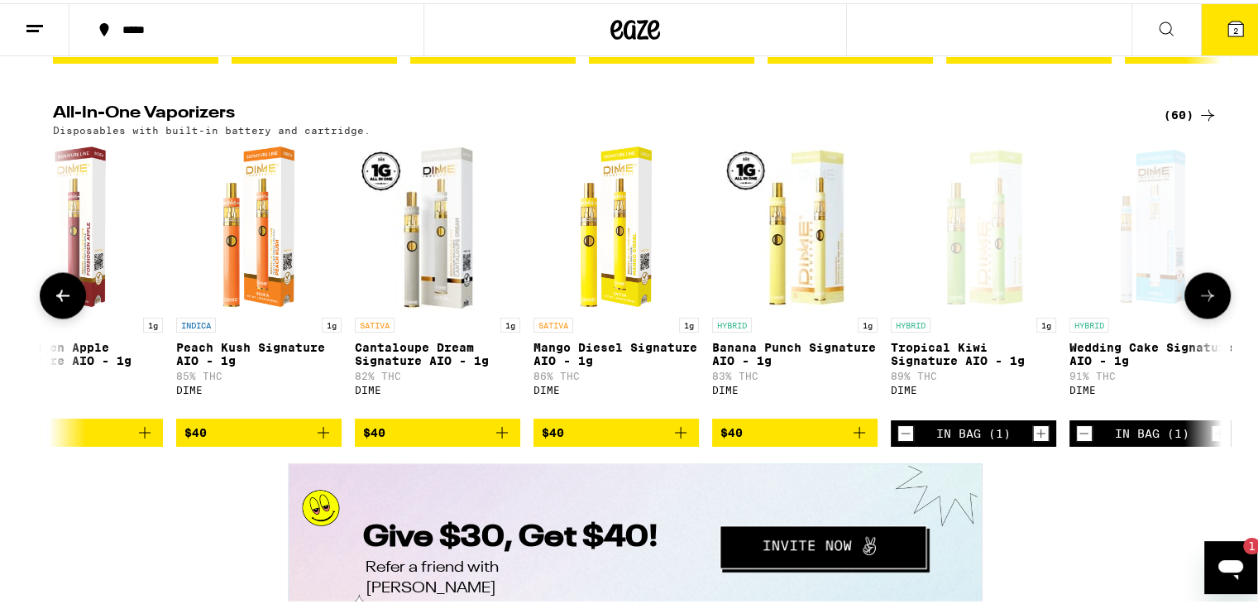
scroll to position [0, 9553]
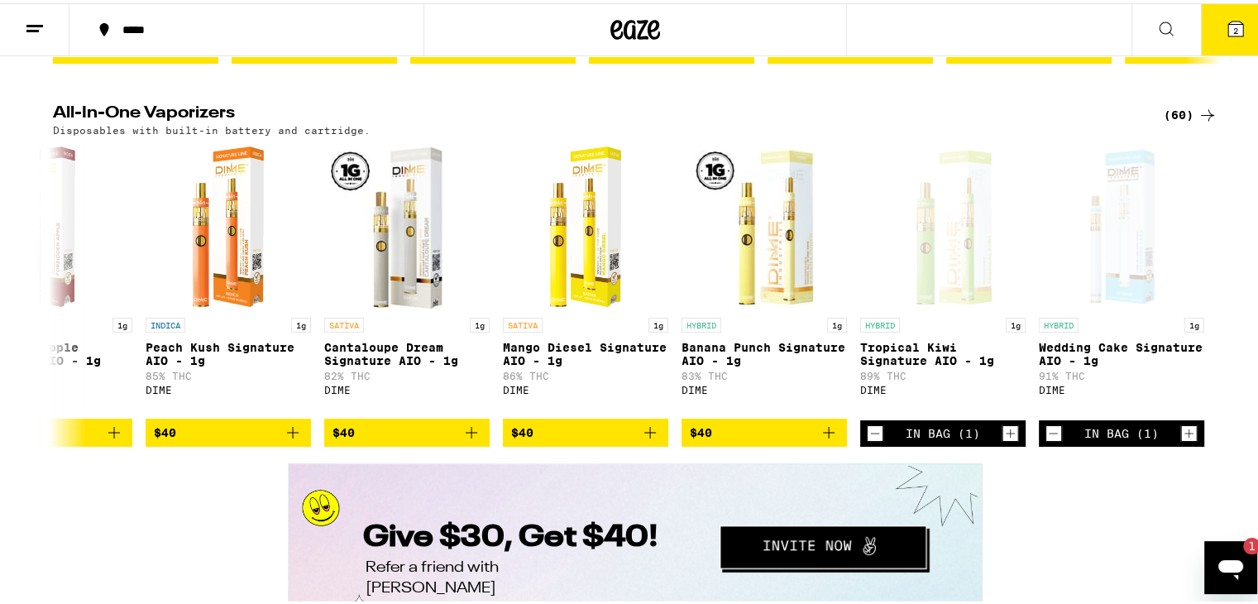
click at [1228, 576] on icon "Open messaging window, 1 unread message" at bounding box center [1231, 567] width 30 height 30
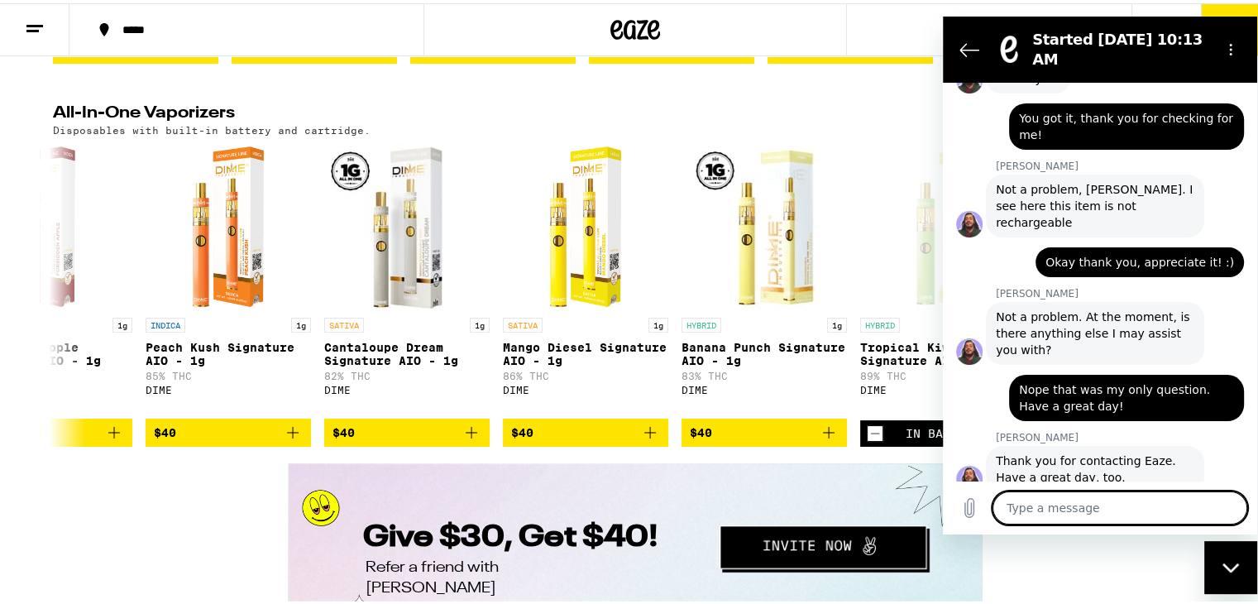
scroll to position [1573, 0]
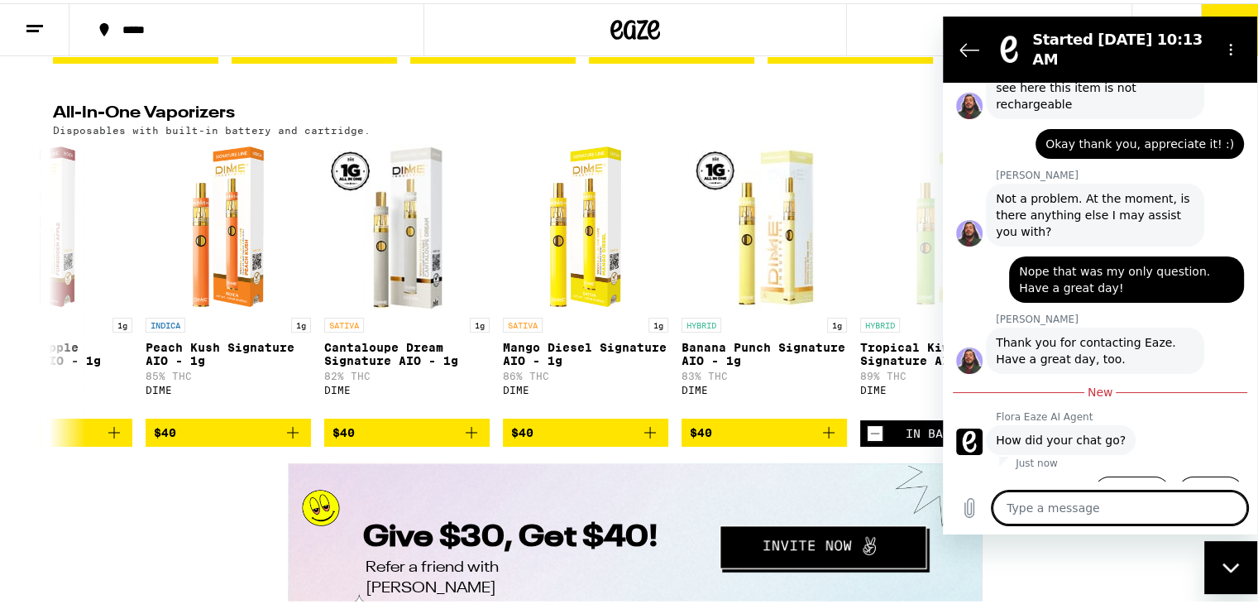
drag, startPoint x: 1247, startPoint y: 403, endPoint x: 2191, endPoint y: 509, distance: 949.5
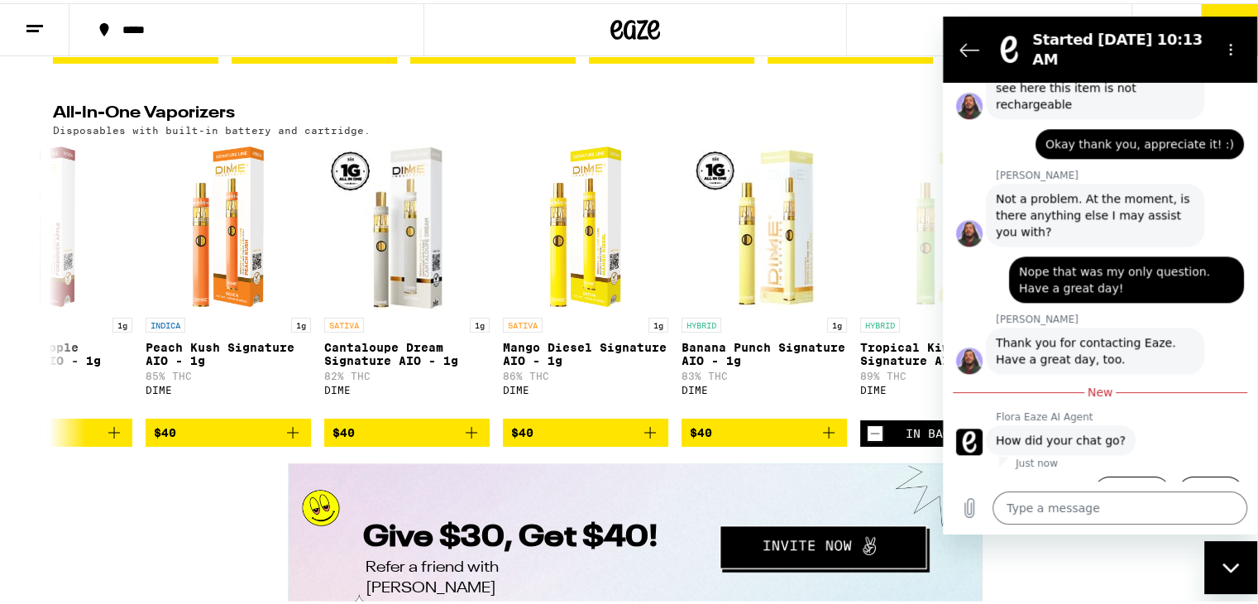
click at [1245, 563] on div "Close messaging window" at bounding box center [1231, 567] width 50 height 50
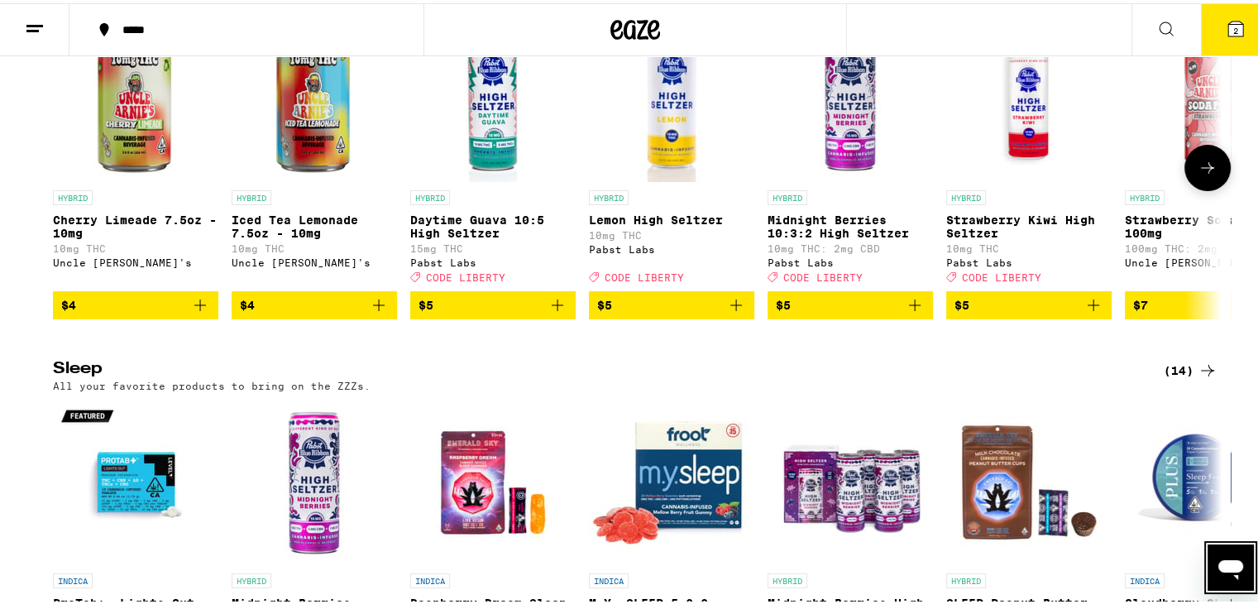
scroll to position [6097, 0]
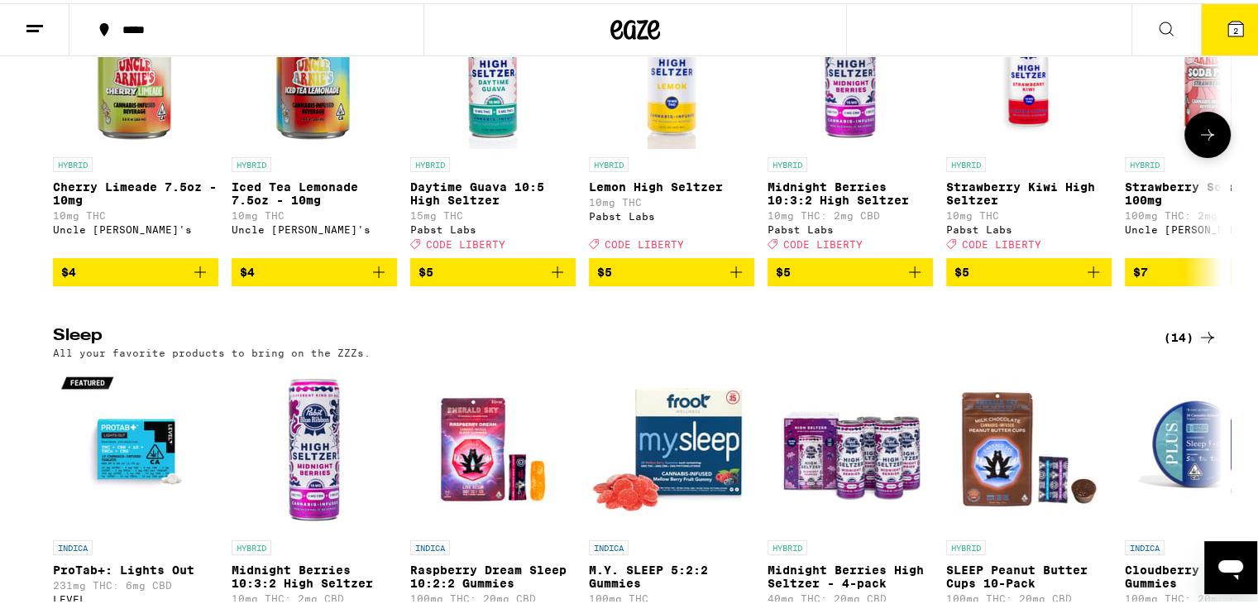
click at [1214, 155] on button at bounding box center [1207, 131] width 46 height 46
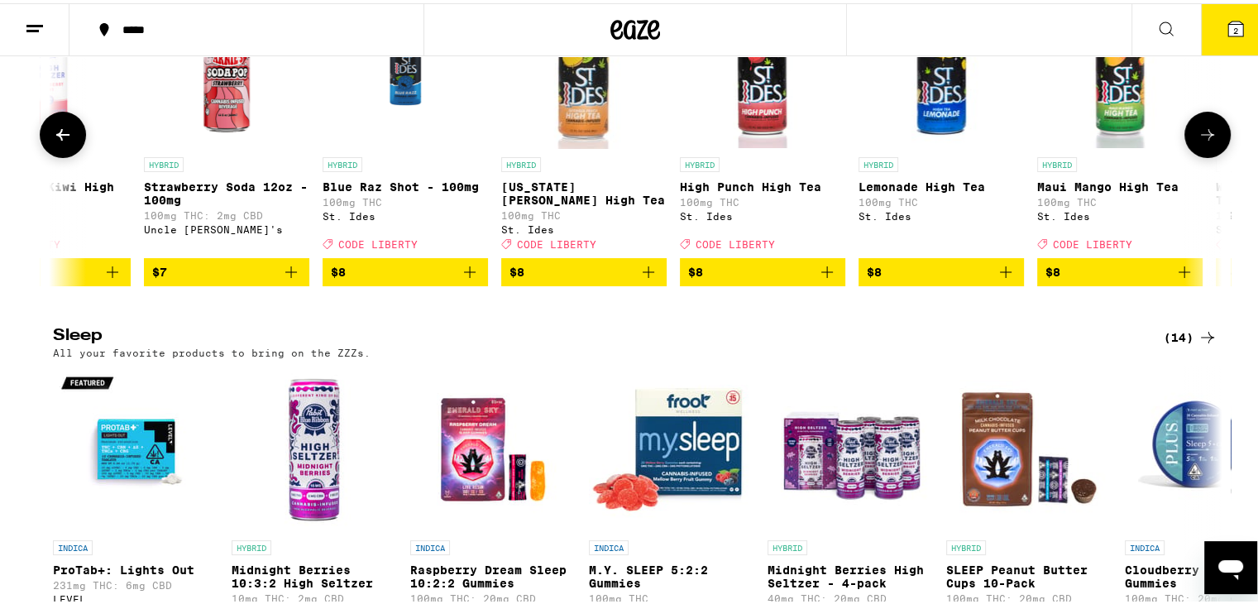
scroll to position [0, 984]
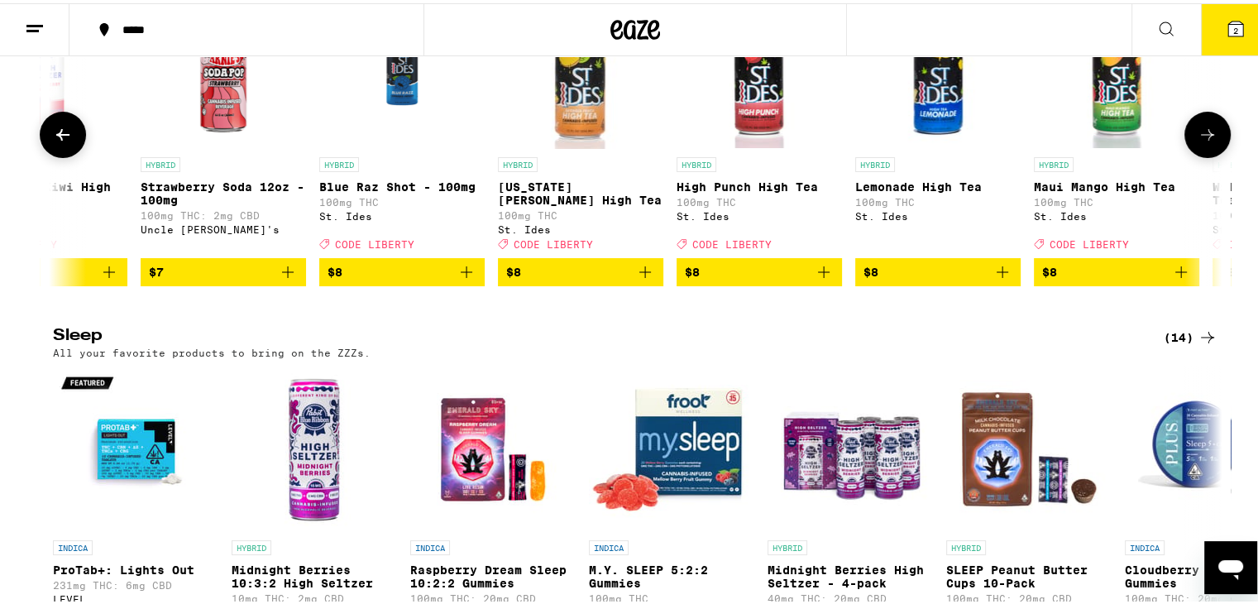
click at [1214, 155] on button at bounding box center [1207, 131] width 46 height 46
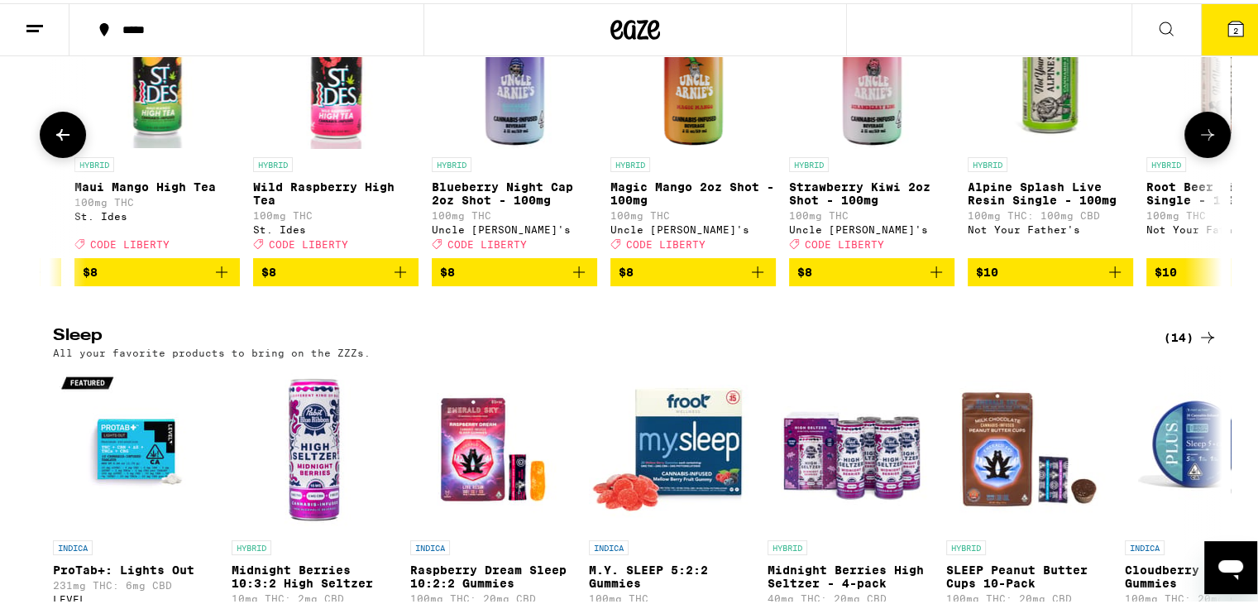
scroll to position [0, 1968]
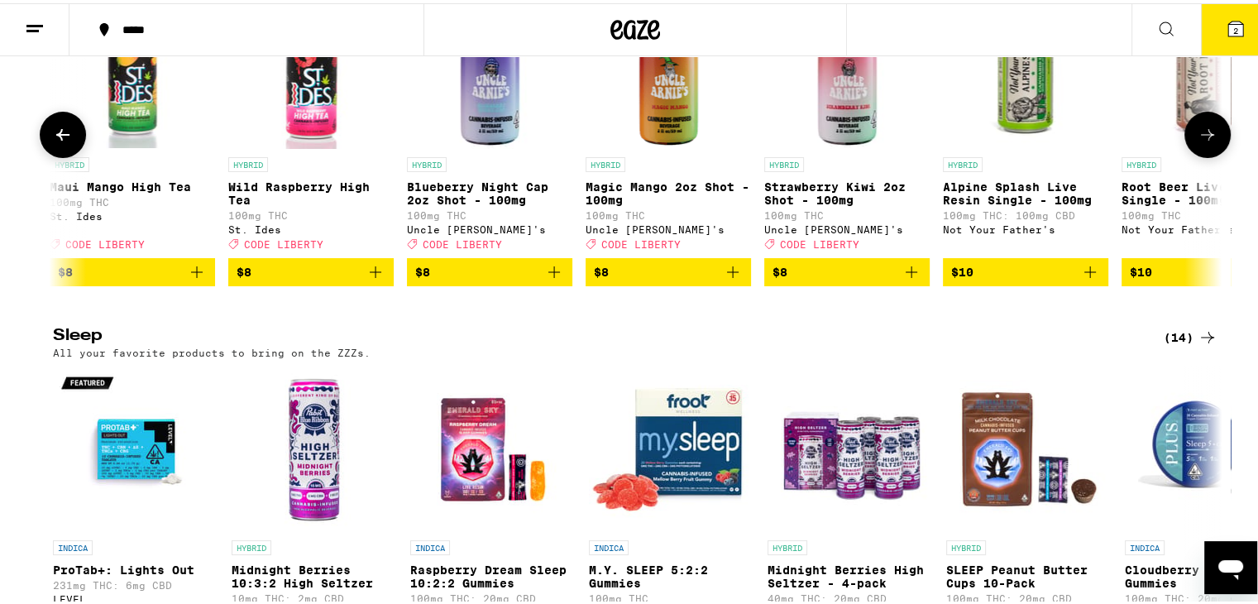
click at [1214, 155] on button at bounding box center [1207, 131] width 46 height 46
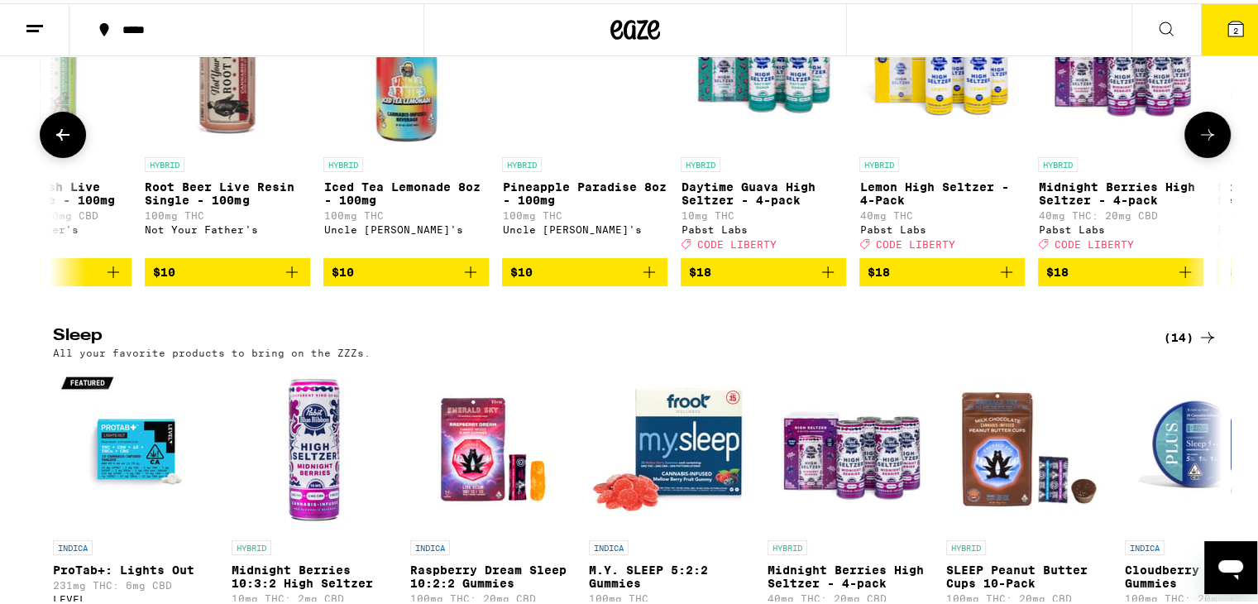
scroll to position [0, 2953]
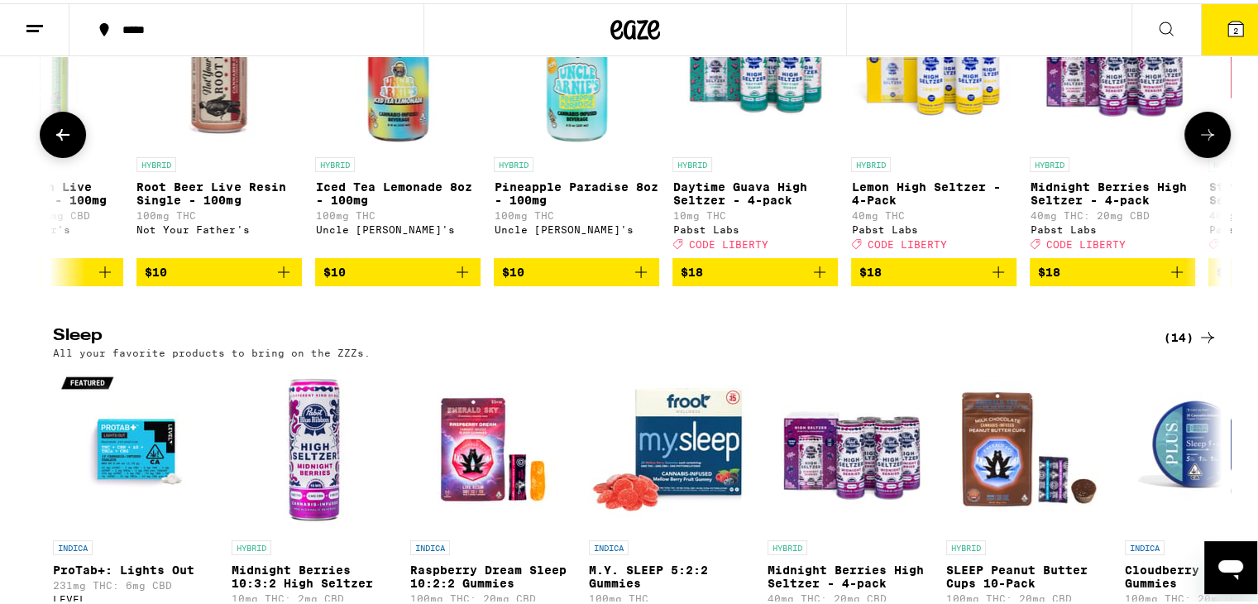
click at [1214, 155] on button at bounding box center [1207, 131] width 46 height 46
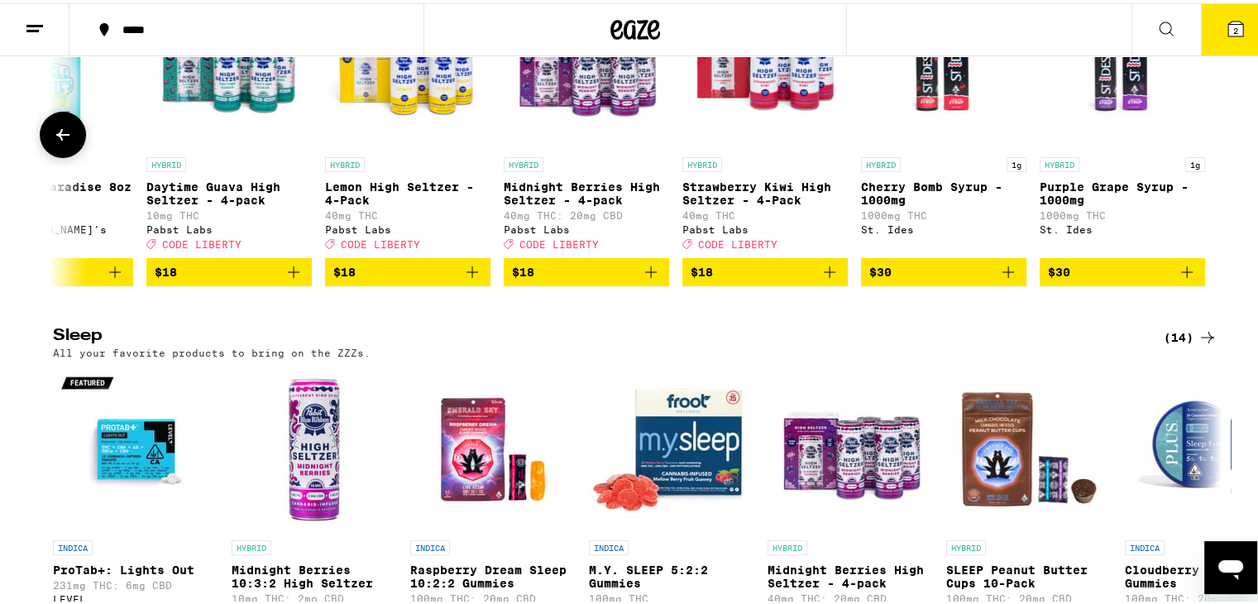
scroll to position [0, 3480]
click at [63, 141] on icon at bounding box center [63, 132] width 20 height 20
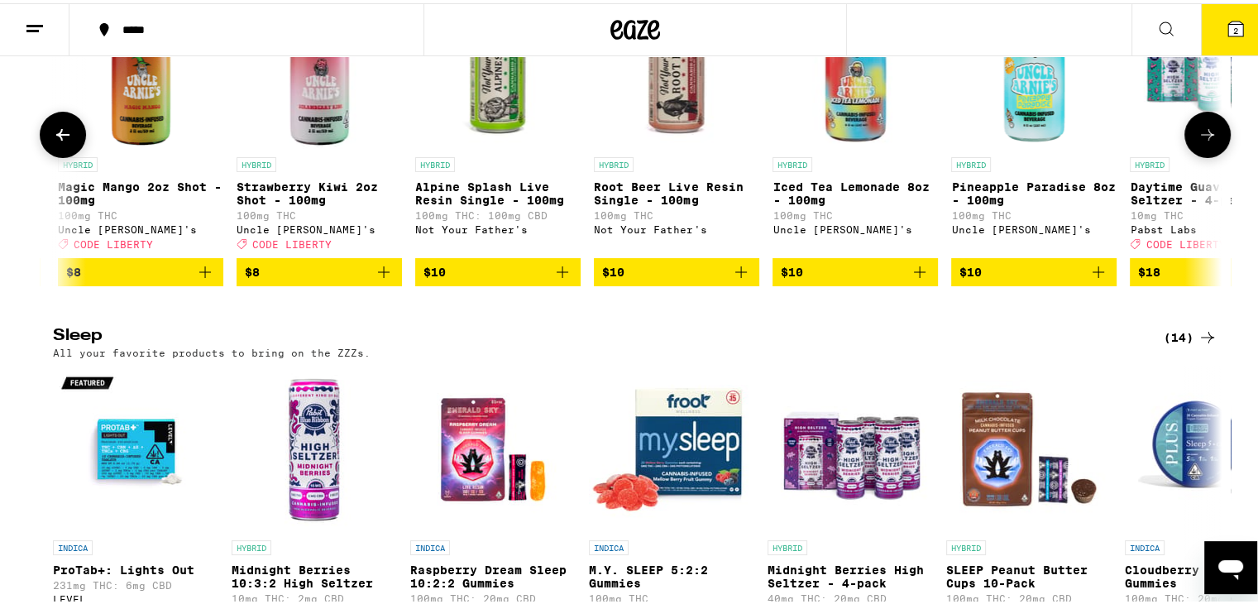
click at [63, 141] on icon at bounding box center [63, 132] width 20 height 20
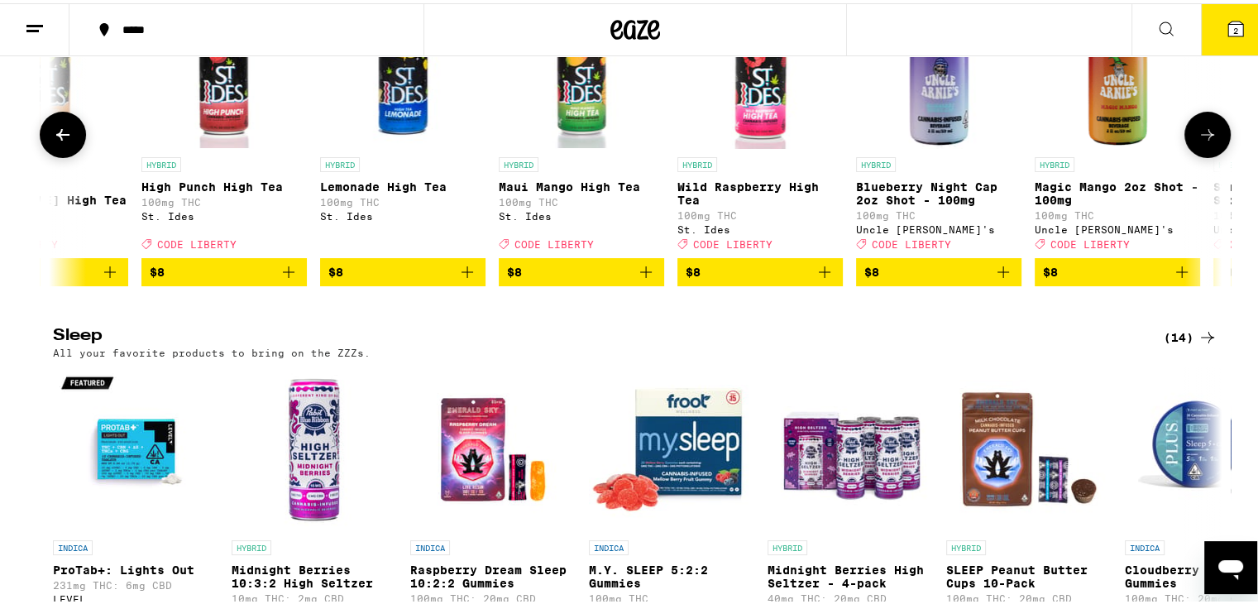
scroll to position [0, 1512]
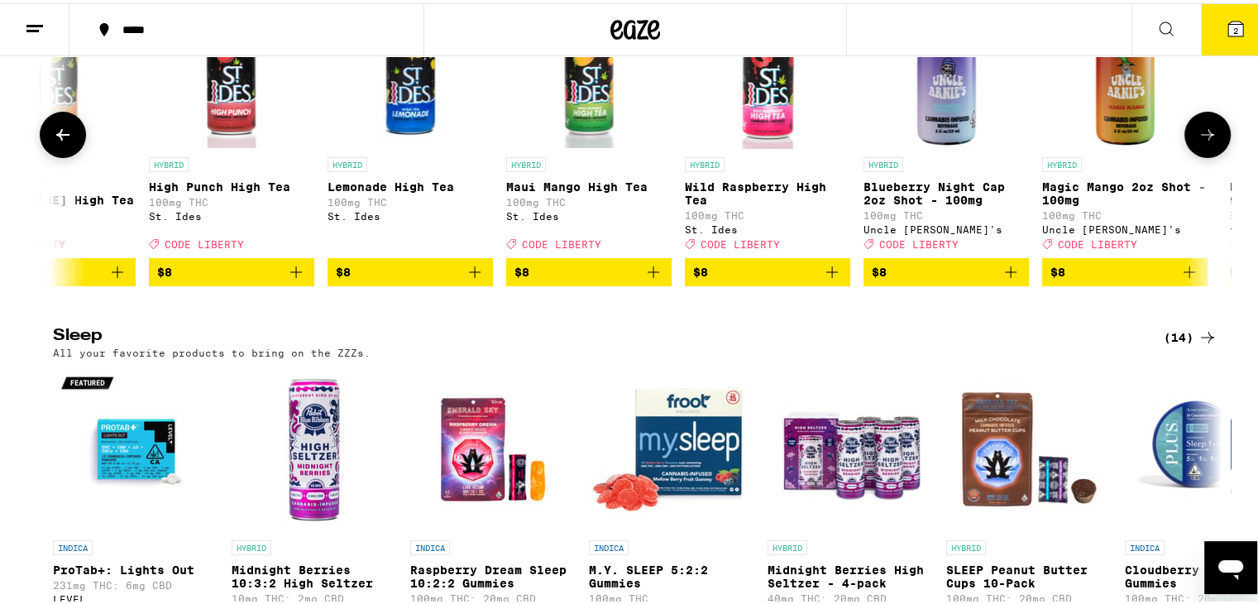
click at [64, 141] on icon at bounding box center [63, 132] width 20 height 20
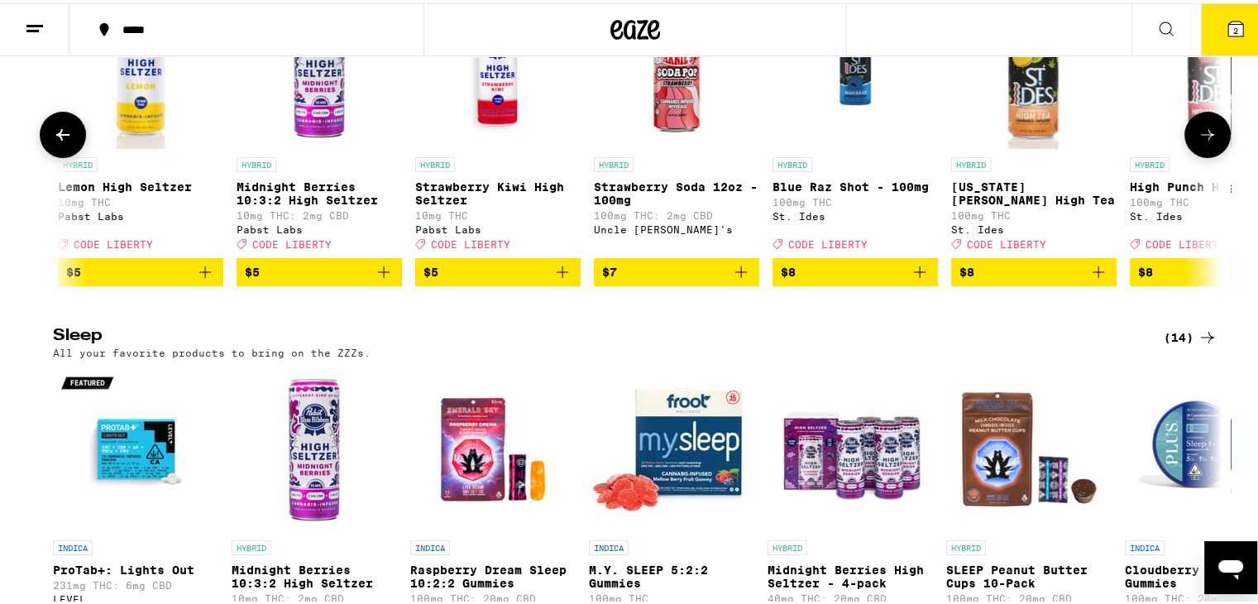
scroll to position [0, 528]
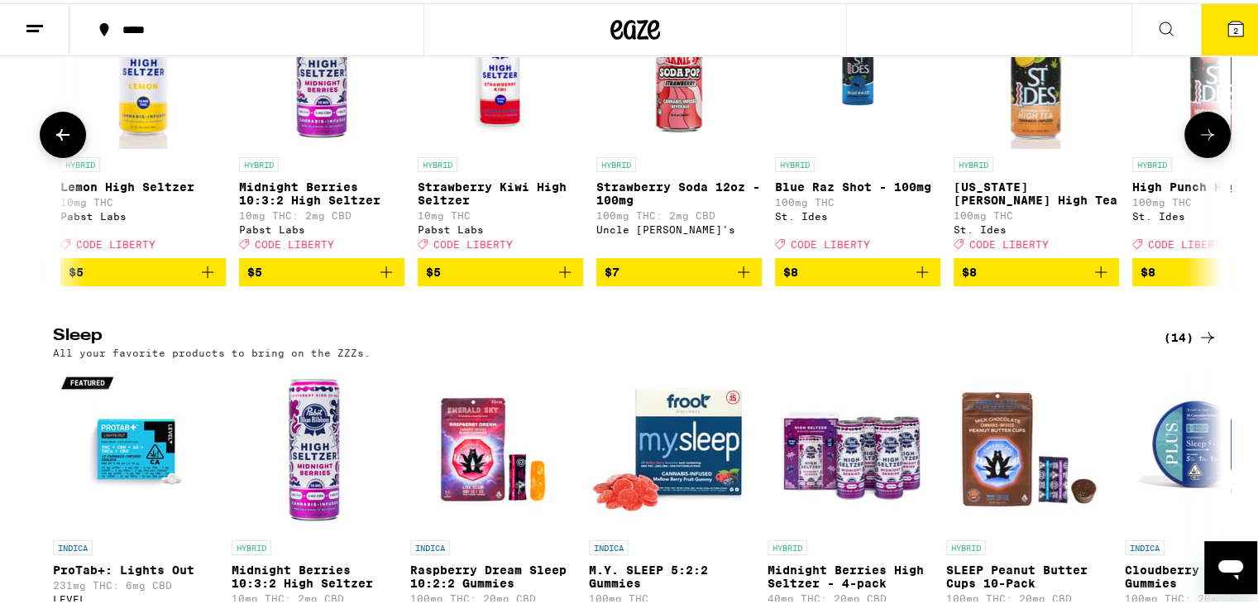
click at [1202, 137] on icon at bounding box center [1207, 132] width 13 height 12
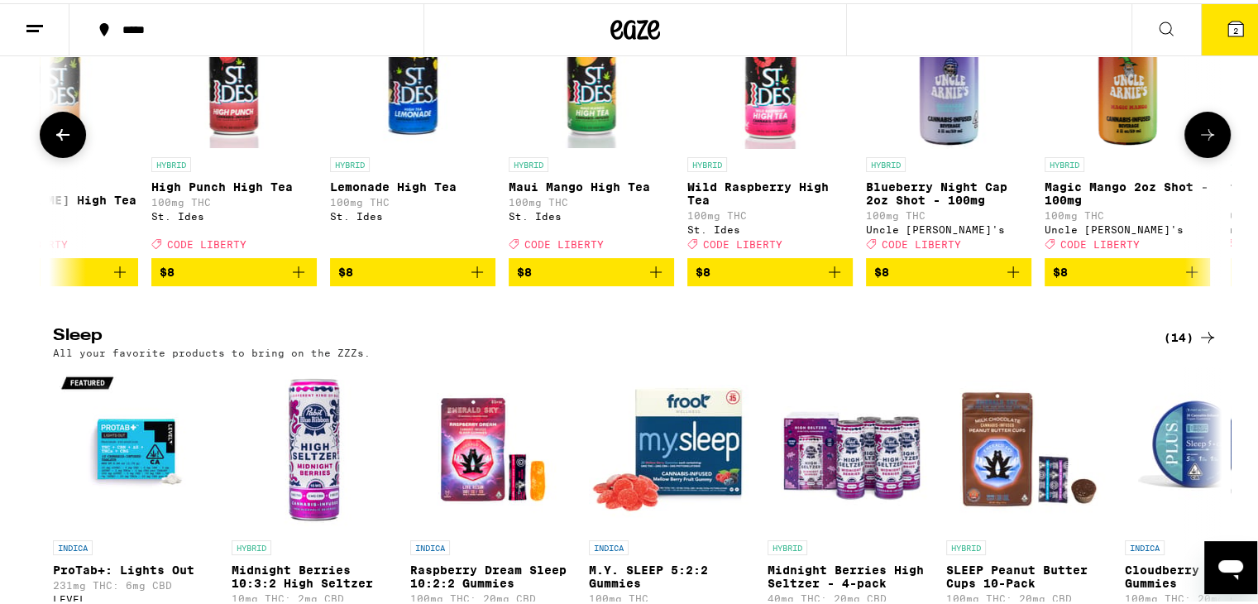
scroll to position [0, 1512]
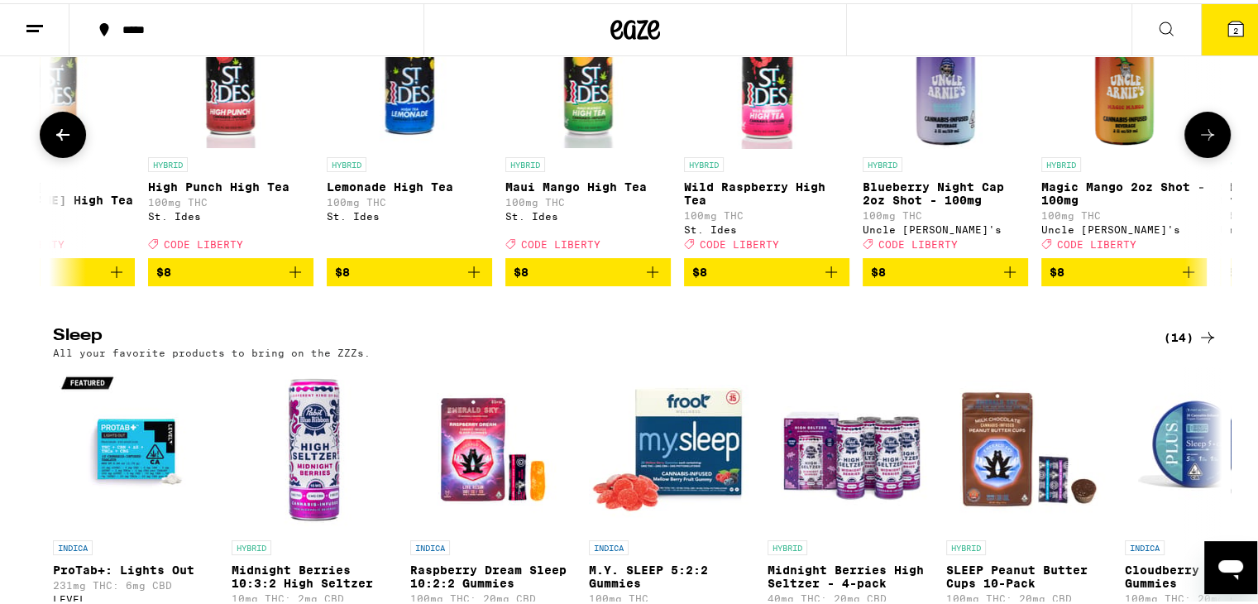
click at [643, 279] on icon "Add to bag" at bounding box center [653, 269] width 20 height 20
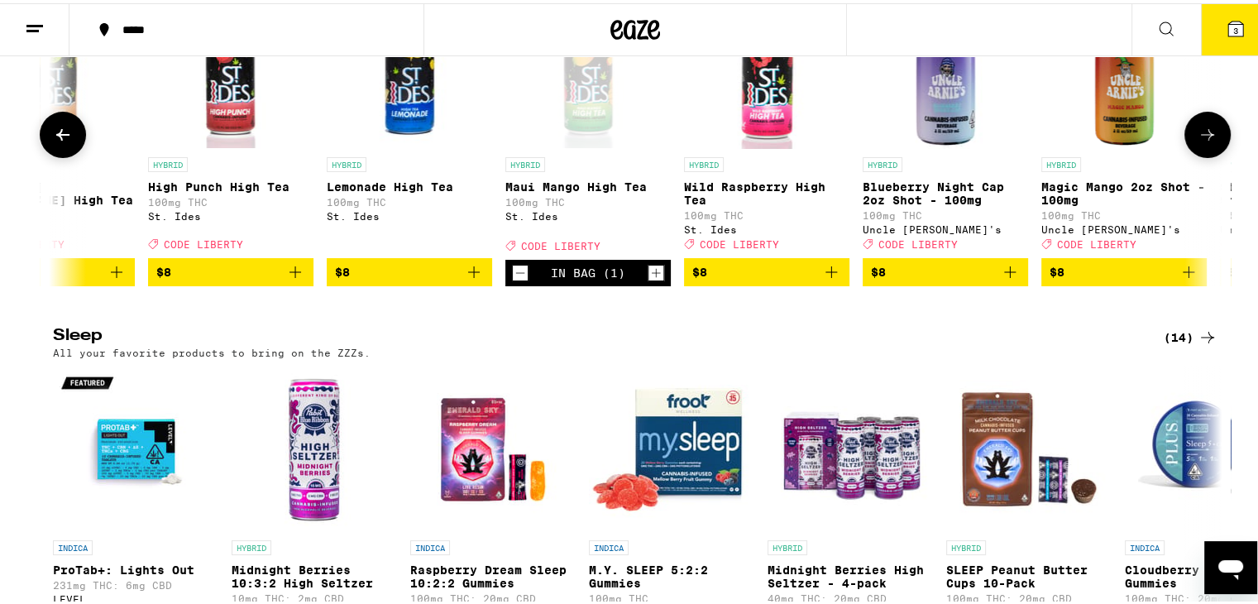
click at [56, 137] on icon at bounding box center [62, 132] width 13 height 12
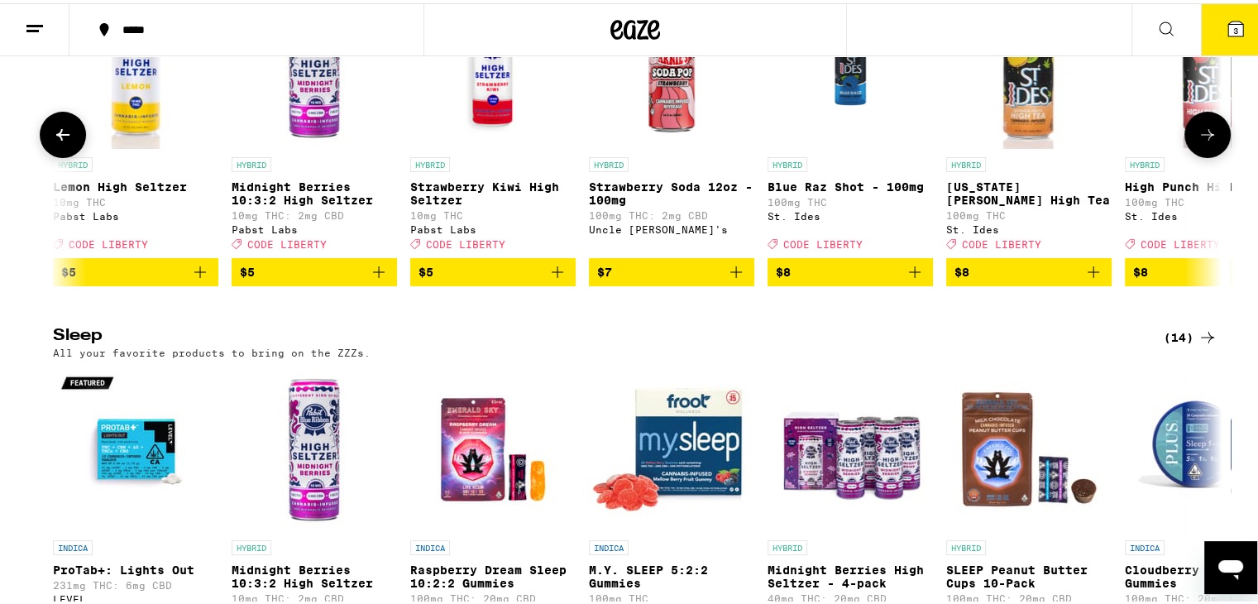
scroll to position [0, 529]
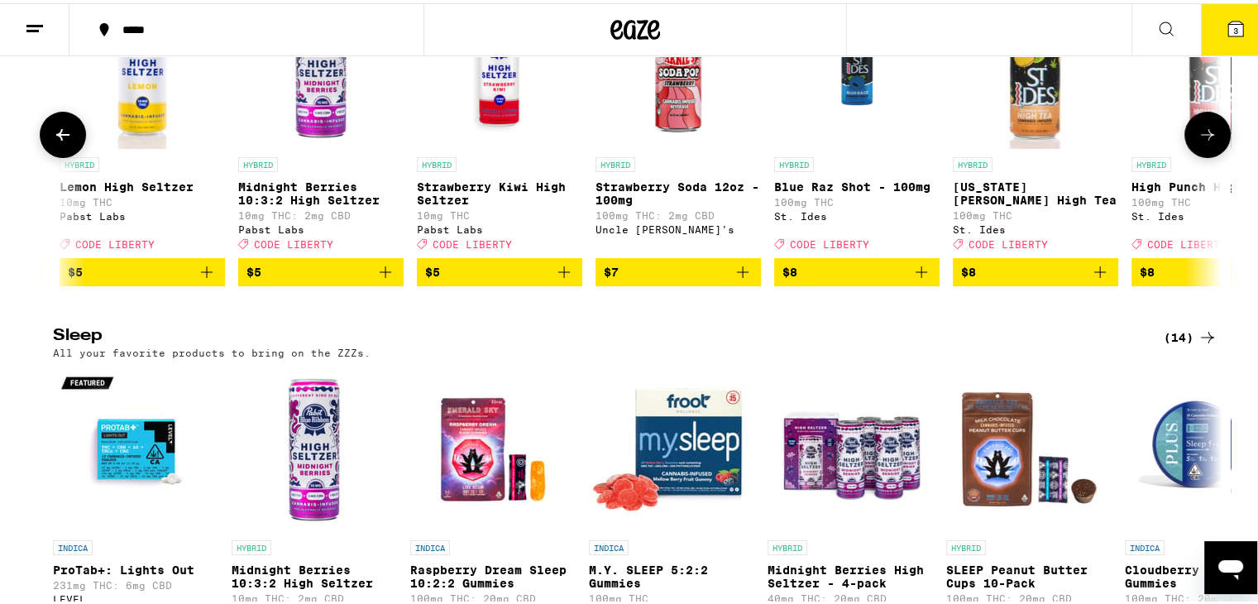
click at [1205, 141] on icon at bounding box center [1207, 132] width 20 height 20
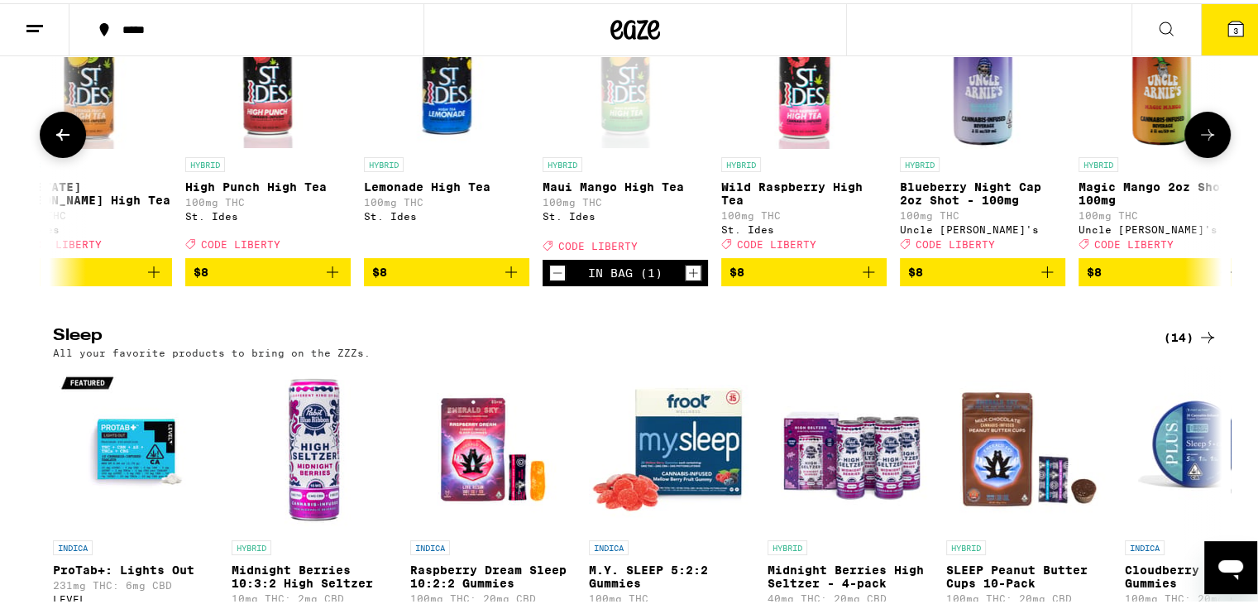
scroll to position [0, 1513]
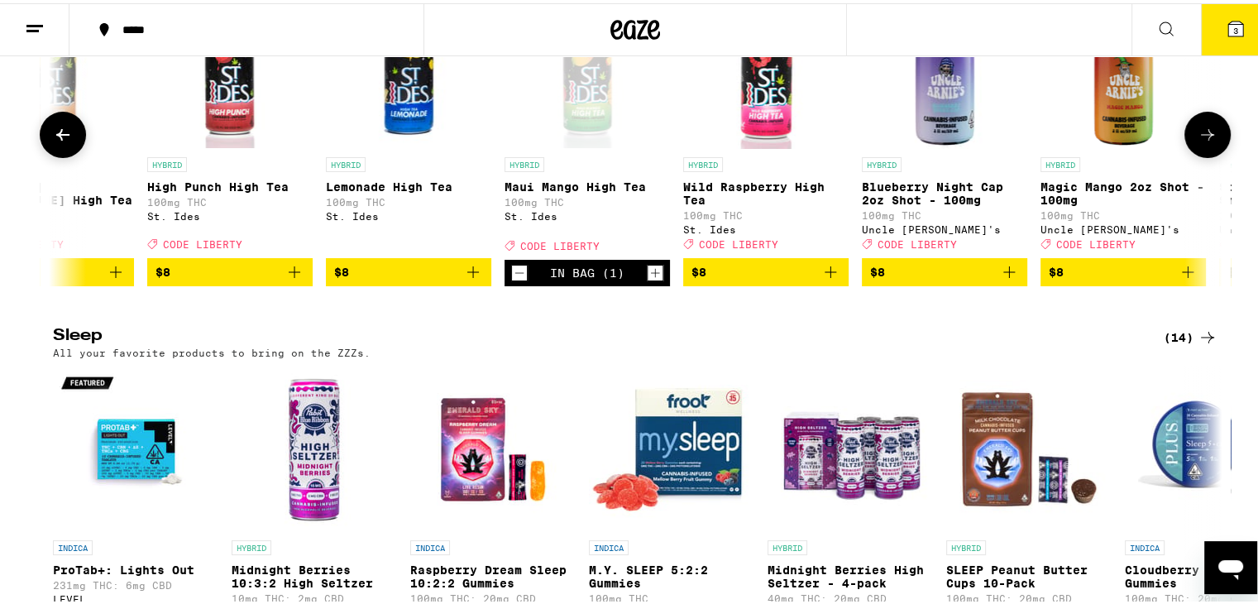
click at [291, 279] on icon "Add to bag" at bounding box center [294, 269] width 20 height 20
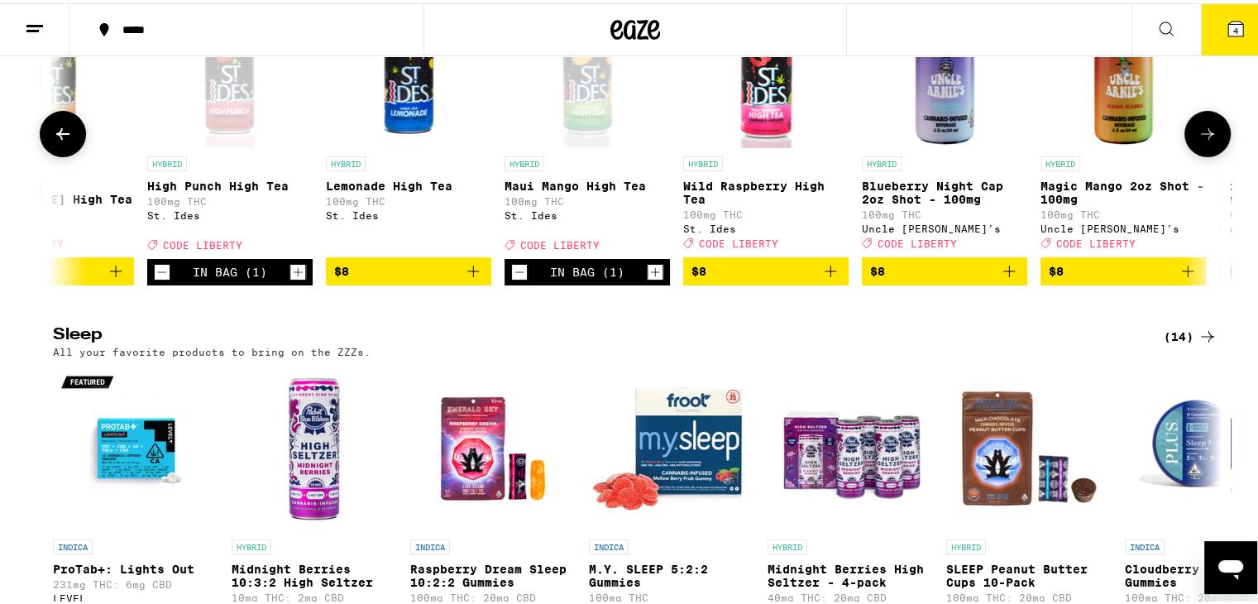
click at [824, 278] on icon "Add to bag" at bounding box center [830, 268] width 20 height 20
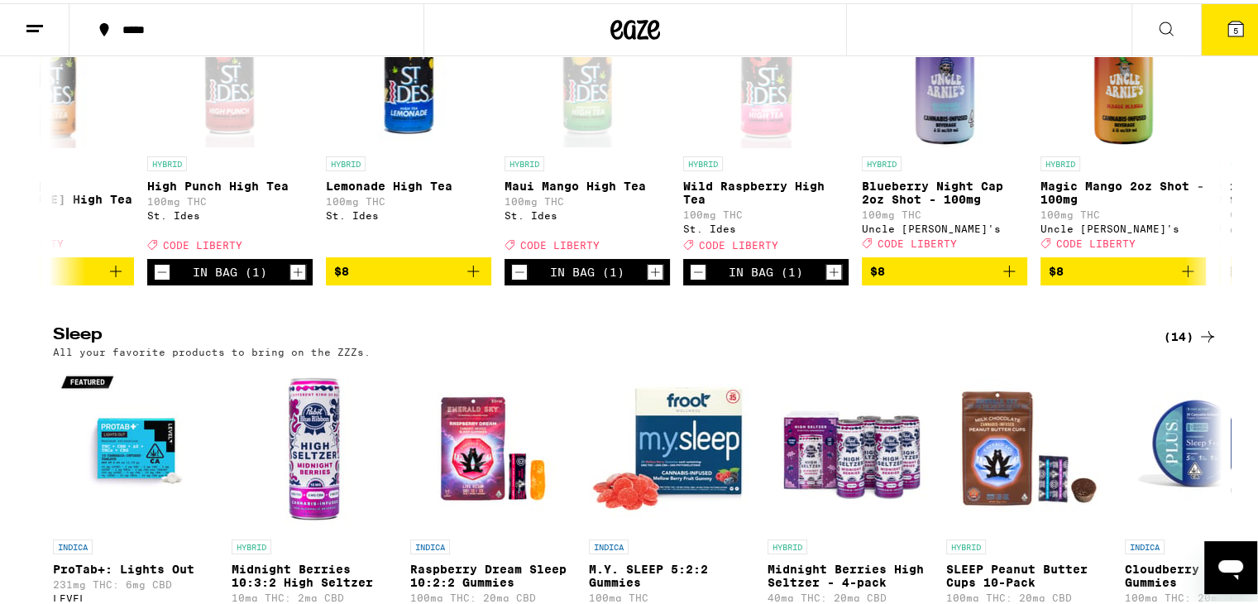
click at [1233, 22] on span "5" at bounding box center [1235, 27] width 5 height 10
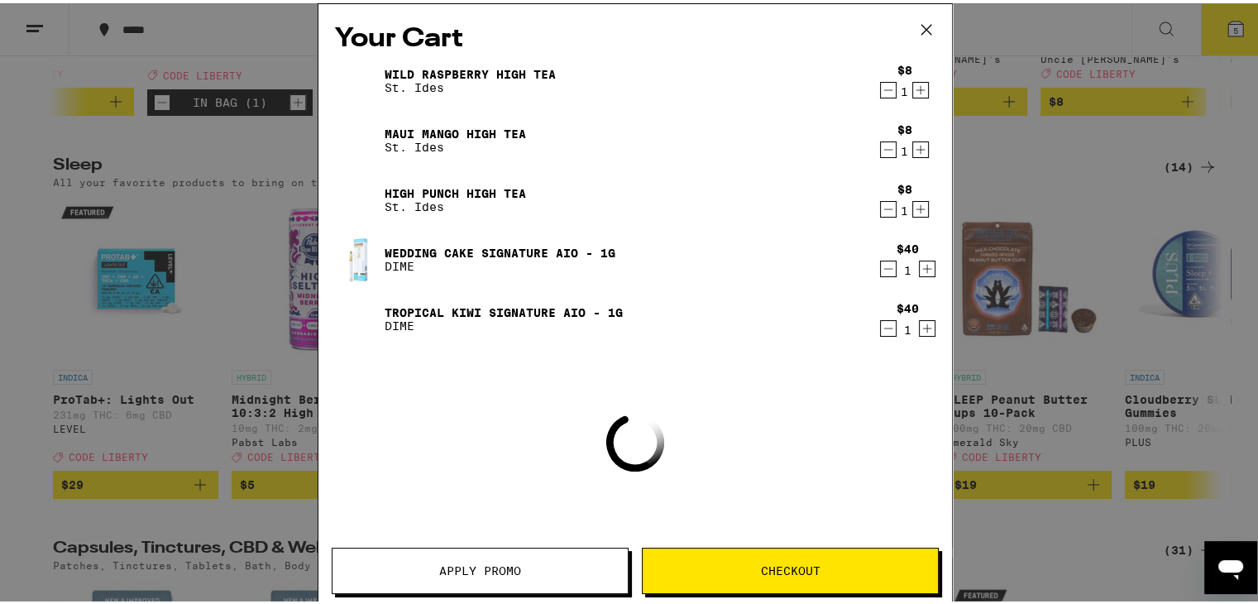
scroll to position [5928, 0]
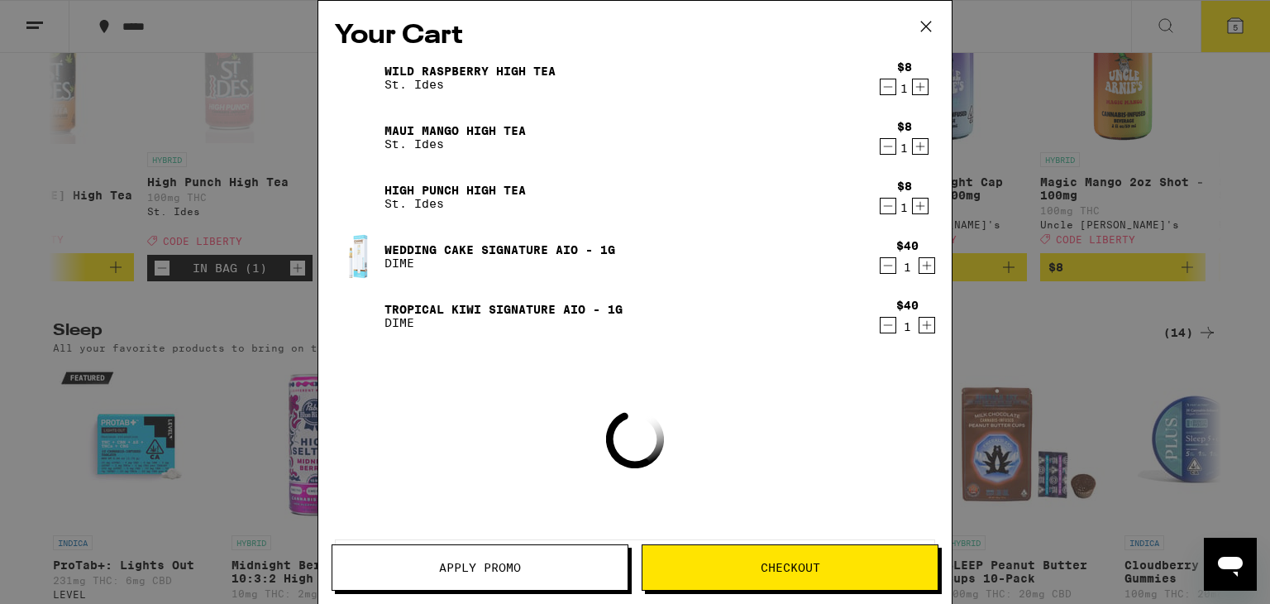
click at [543, 586] on button "Apply Promo" at bounding box center [480, 567] width 297 height 46
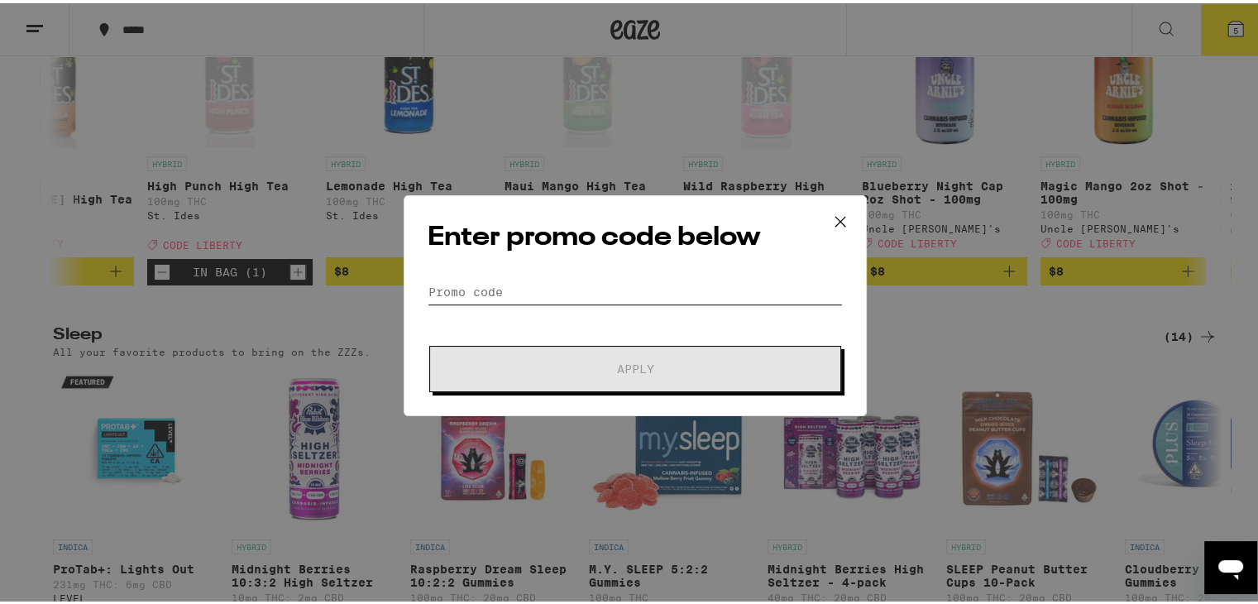
click at [624, 290] on input "Promo Code" at bounding box center [635, 288] width 415 height 25
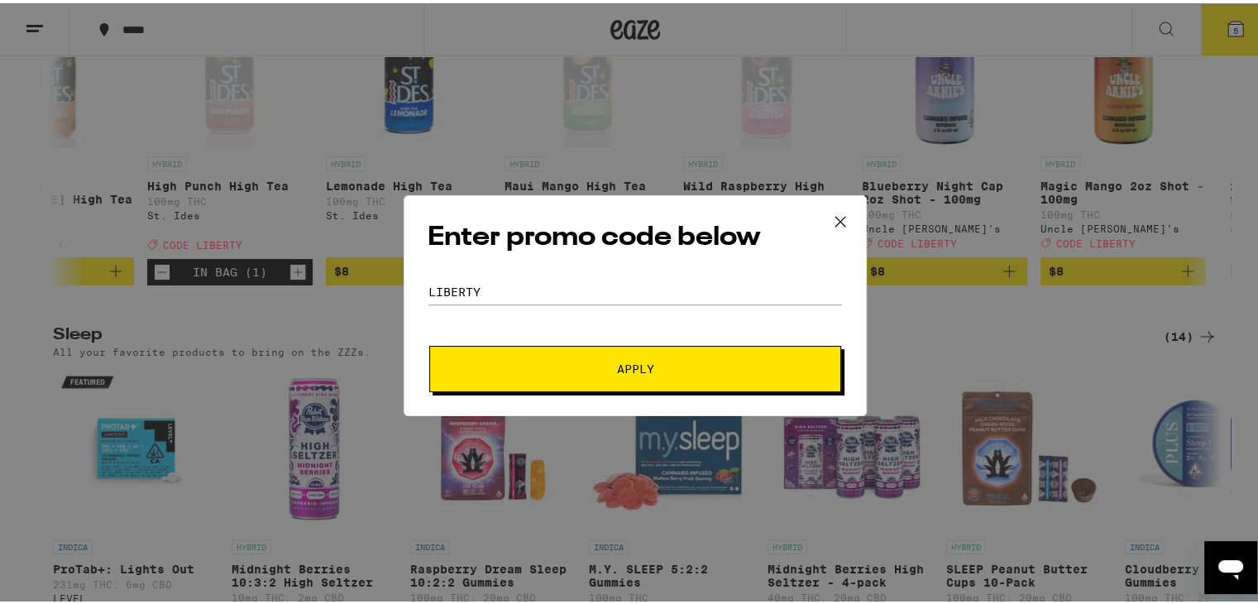
click at [700, 365] on span "Apply" at bounding box center [635, 366] width 298 height 12
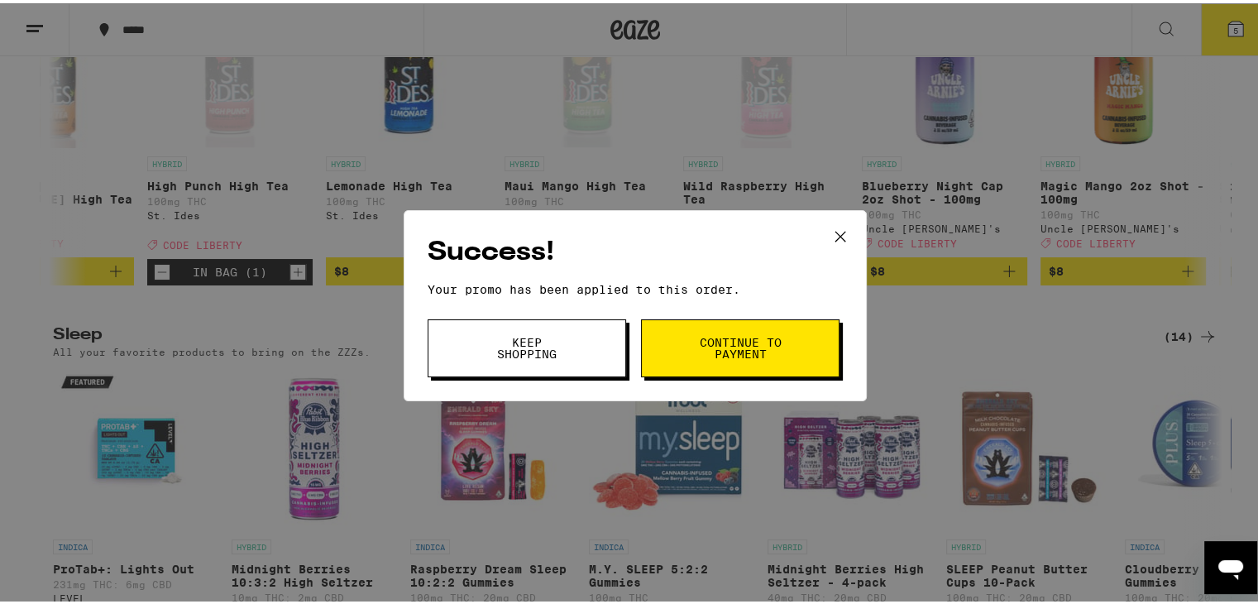
click at [761, 345] on span "Continue to payment" at bounding box center [740, 344] width 84 height 23
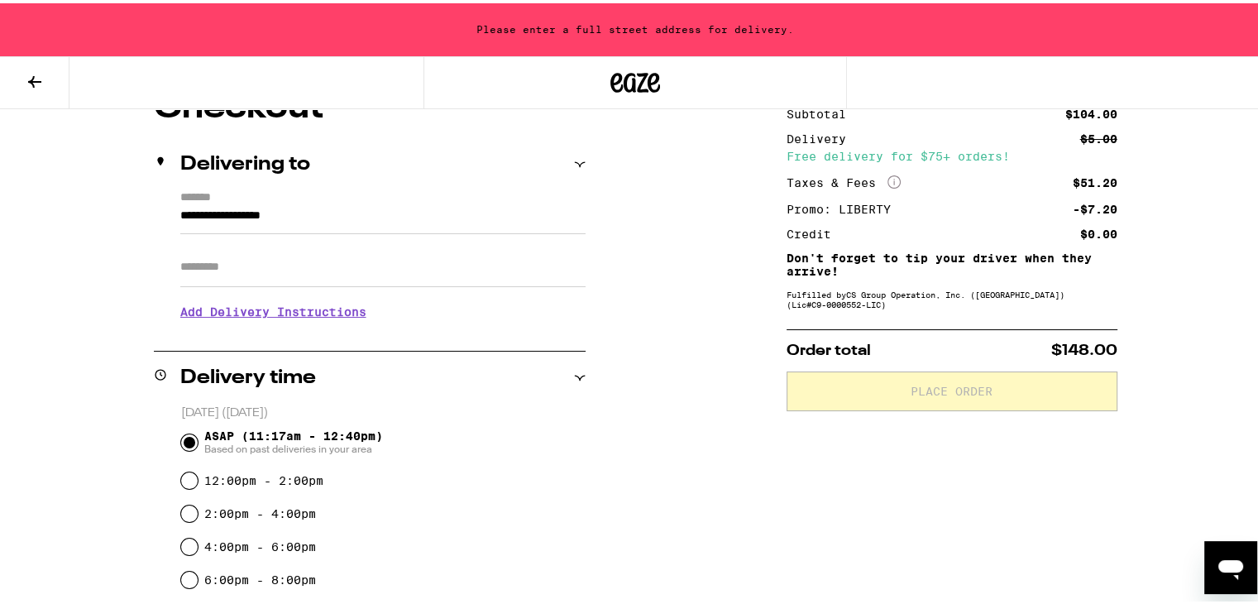
scroll to position [165, 0]
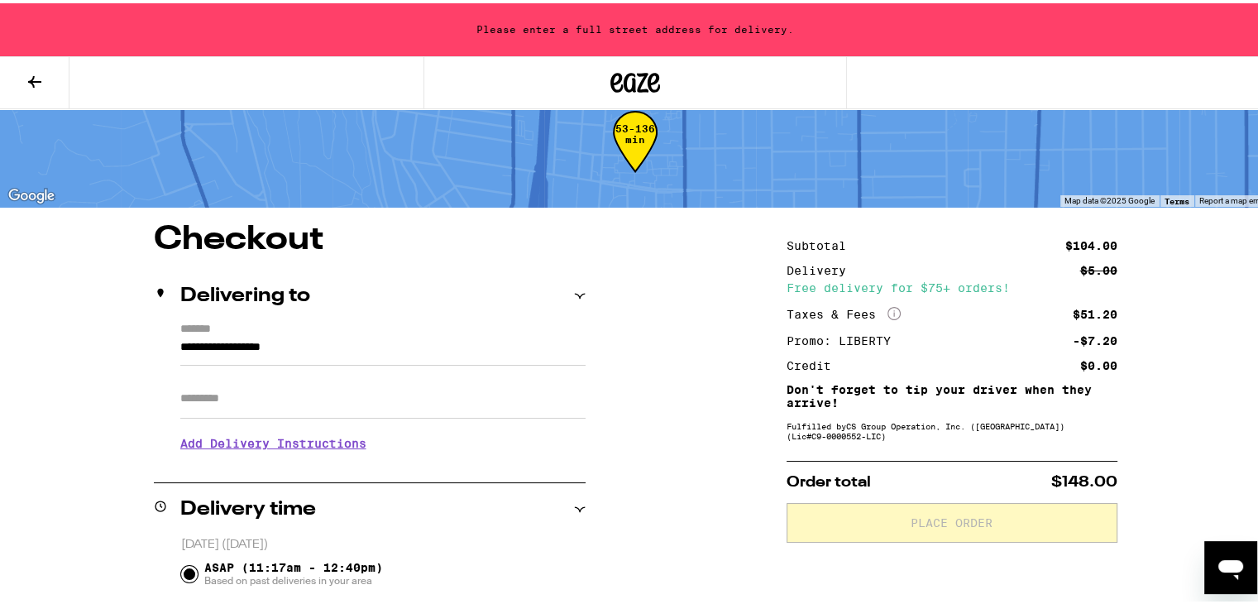
scroll to position [33, 0]
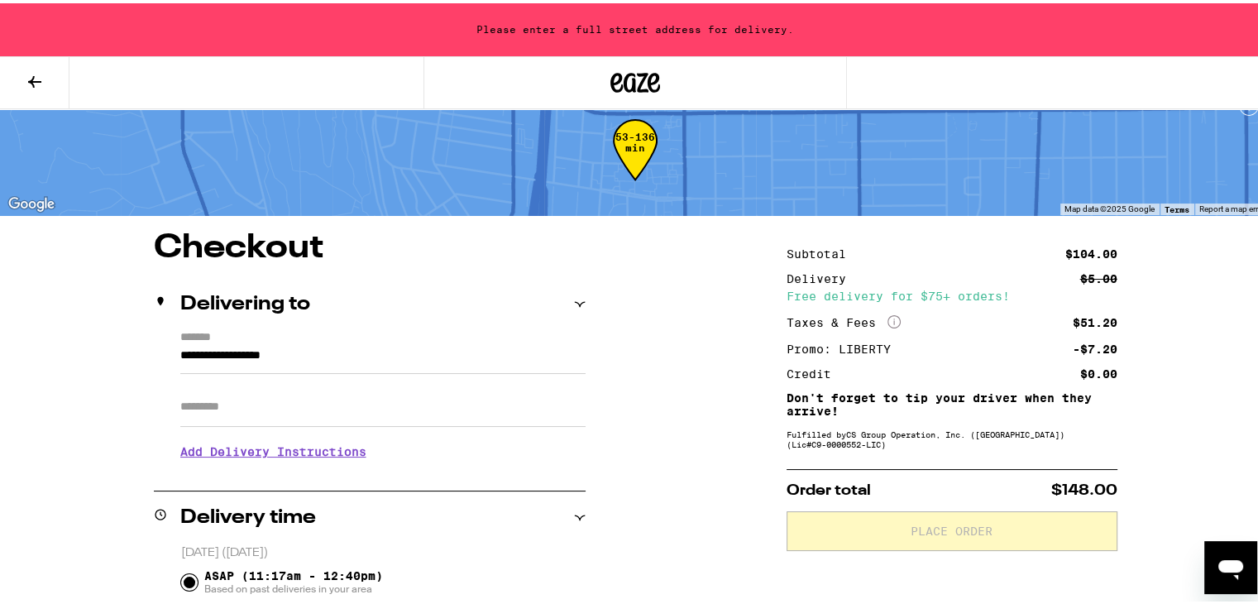
scroll to position [7, 0]
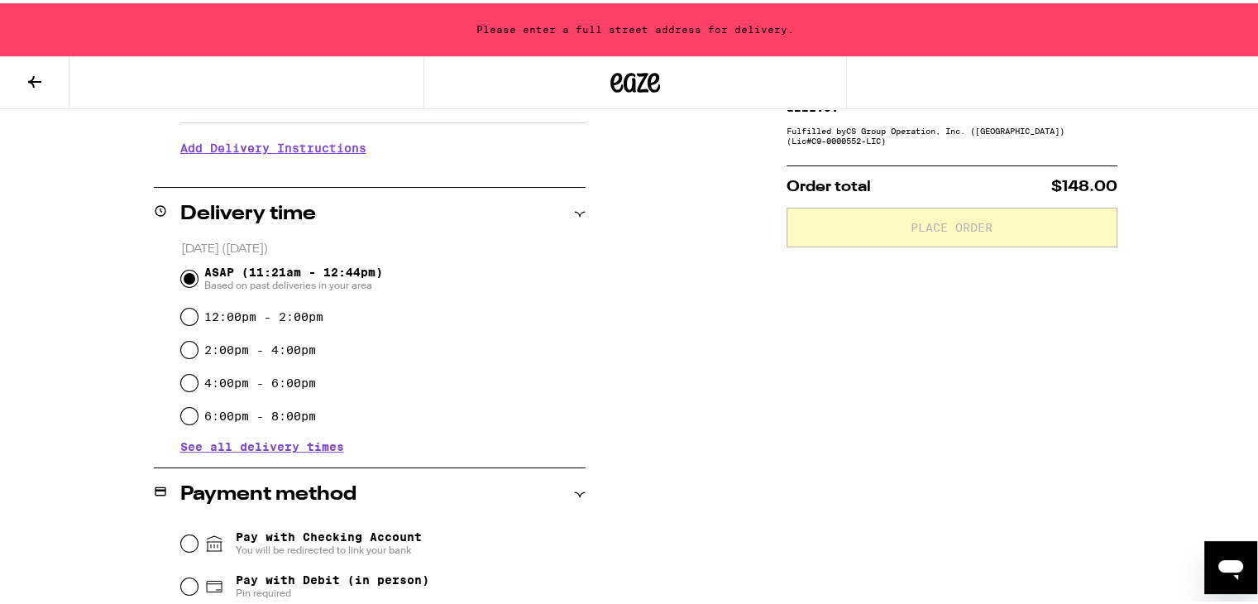
scroll to position [279, 0]
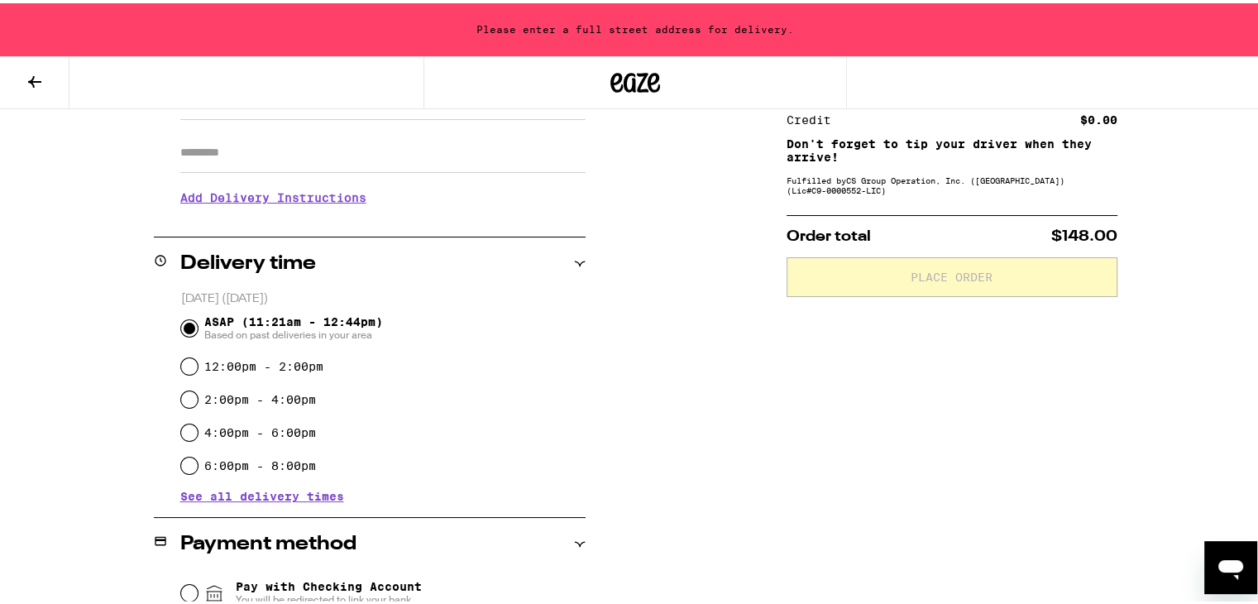
click at [1223, 559] on icon "Open messaging window" at bounding box center [1230, 569] width 25 height 20
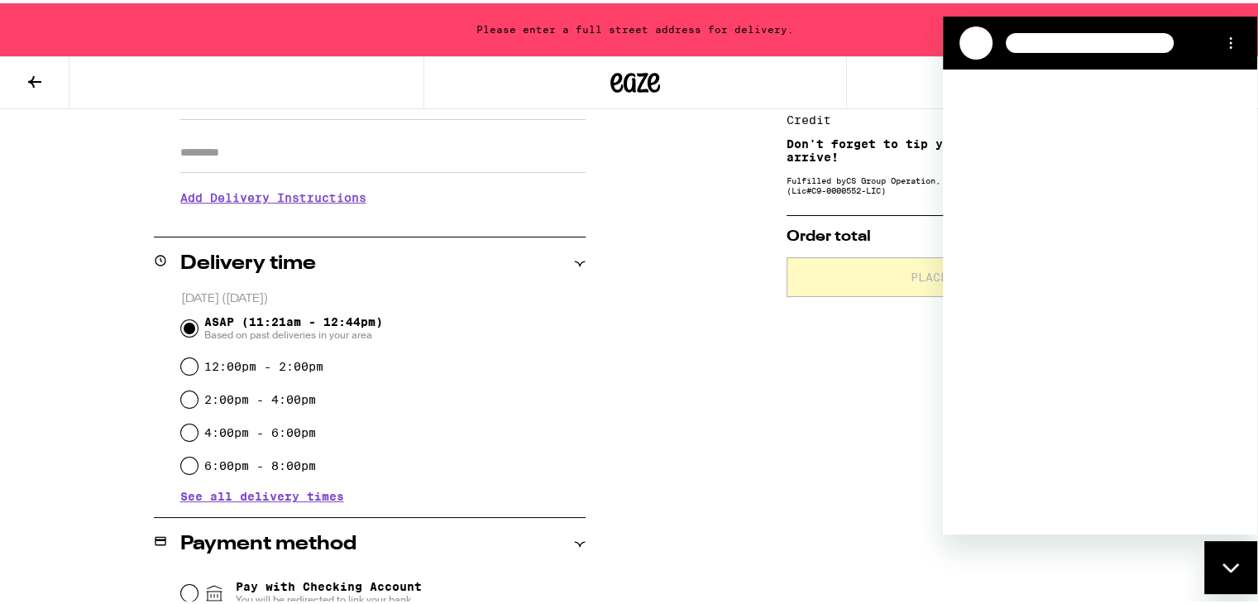
scroll to position [0, 0]
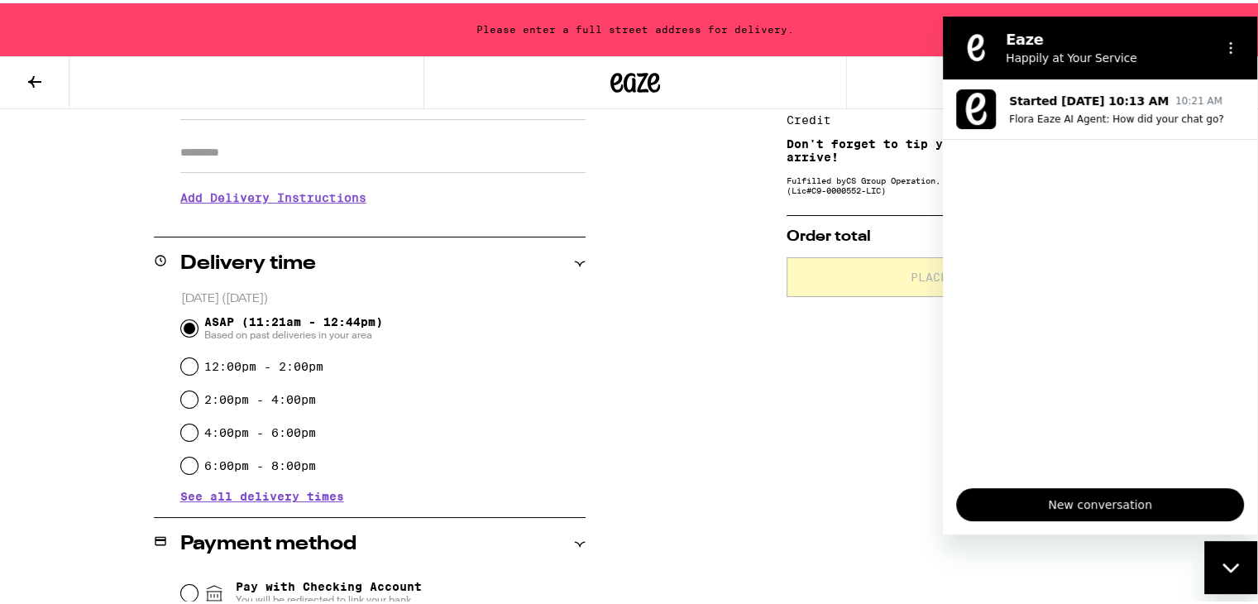
click at [1131, 495] on span "New conversation" at bounding box center [1100, 504] width 260 height 20
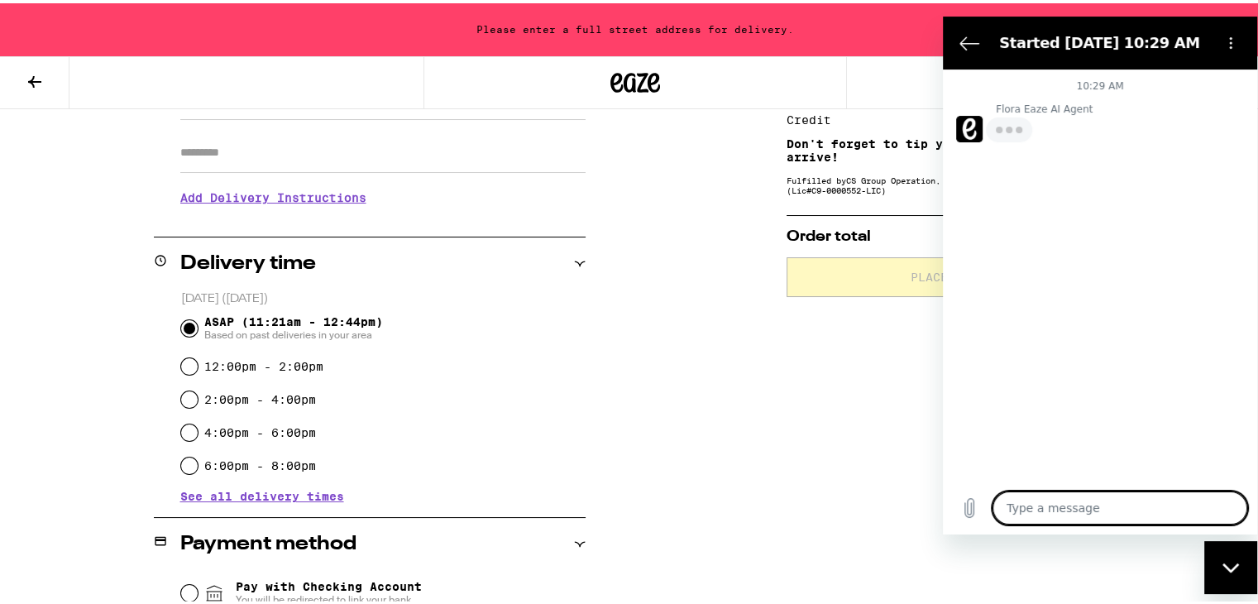
type textarea "x"
type textarea "M"
type textarea "x"
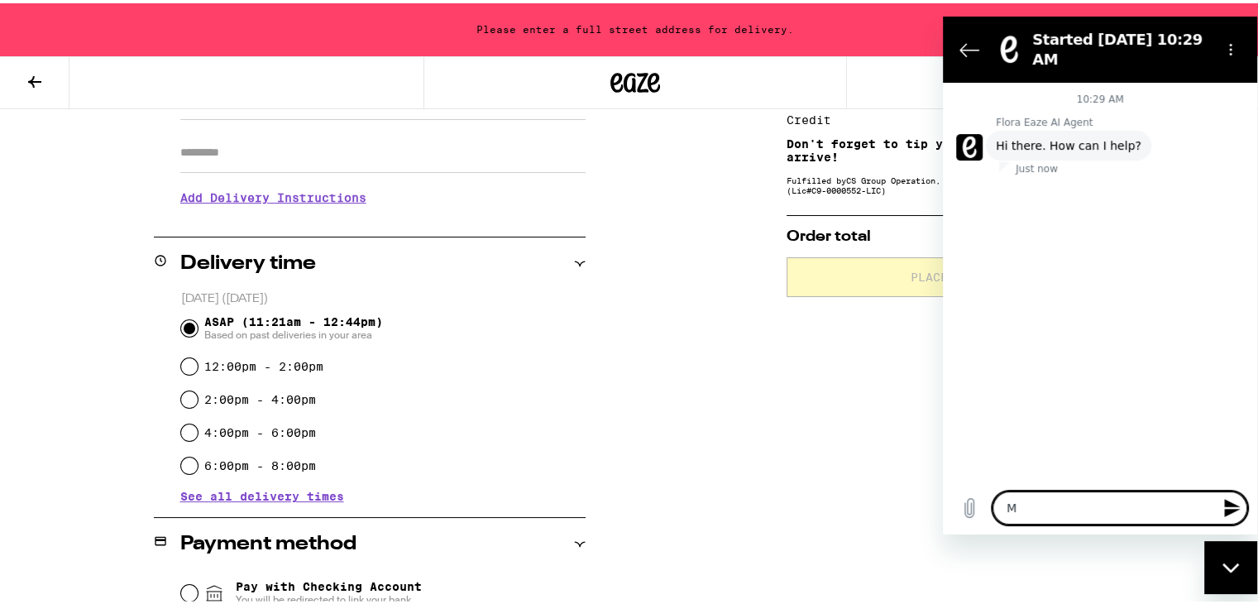
type textarea "MG"
type textarea "x"
type textarea "MGy"
type textarea "x"
type textarea "MG"
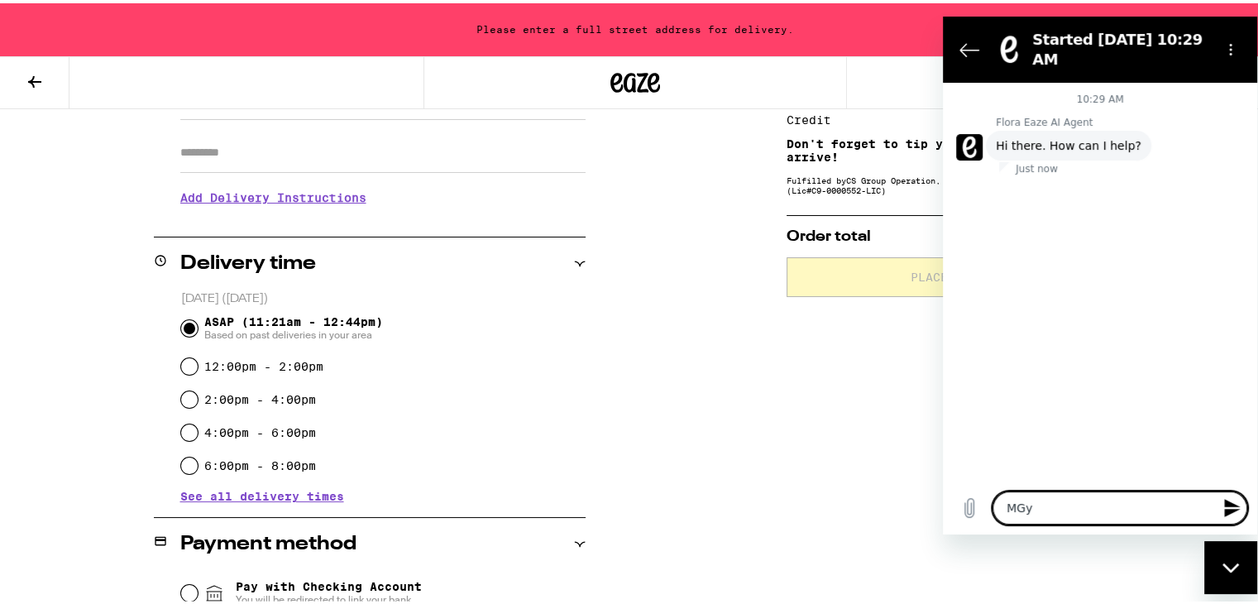
type textarea "x"
type textarea "M"
type textarea "x"
type textarea "My"
type textarea "x"
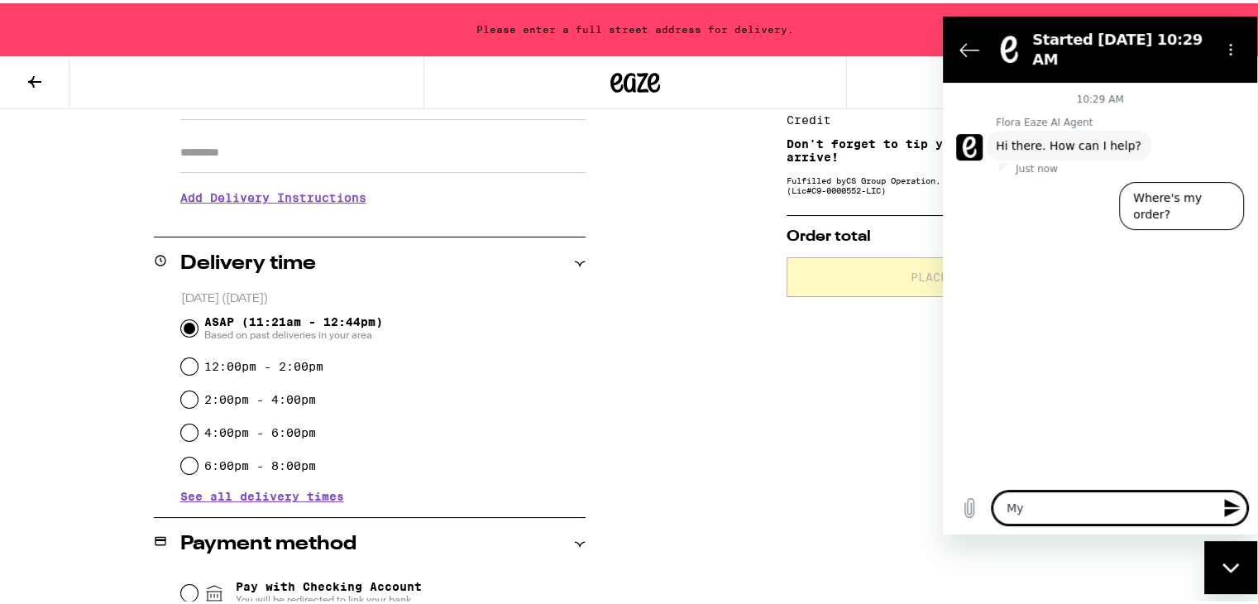
type textarea "My"
type textarea "x"
type textarea "My t"
type textarea "x"
type textarea "My to"
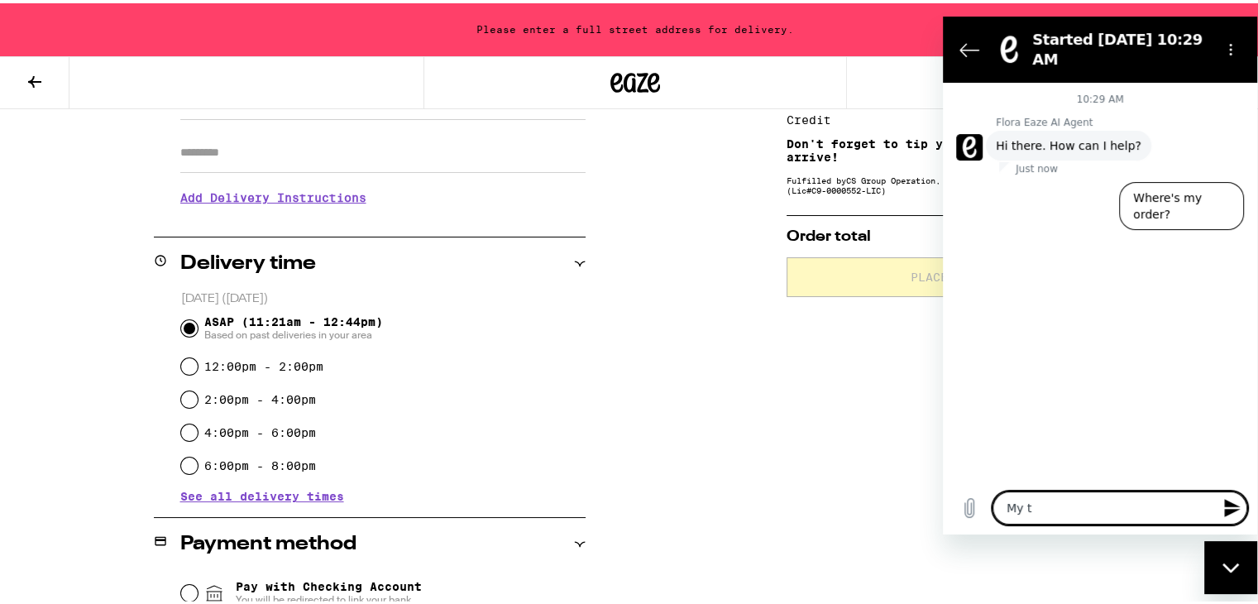
type textarea "x"
type textarea "My tot"
type textarea "x"
type textarea "My tota"
type textarea "x"
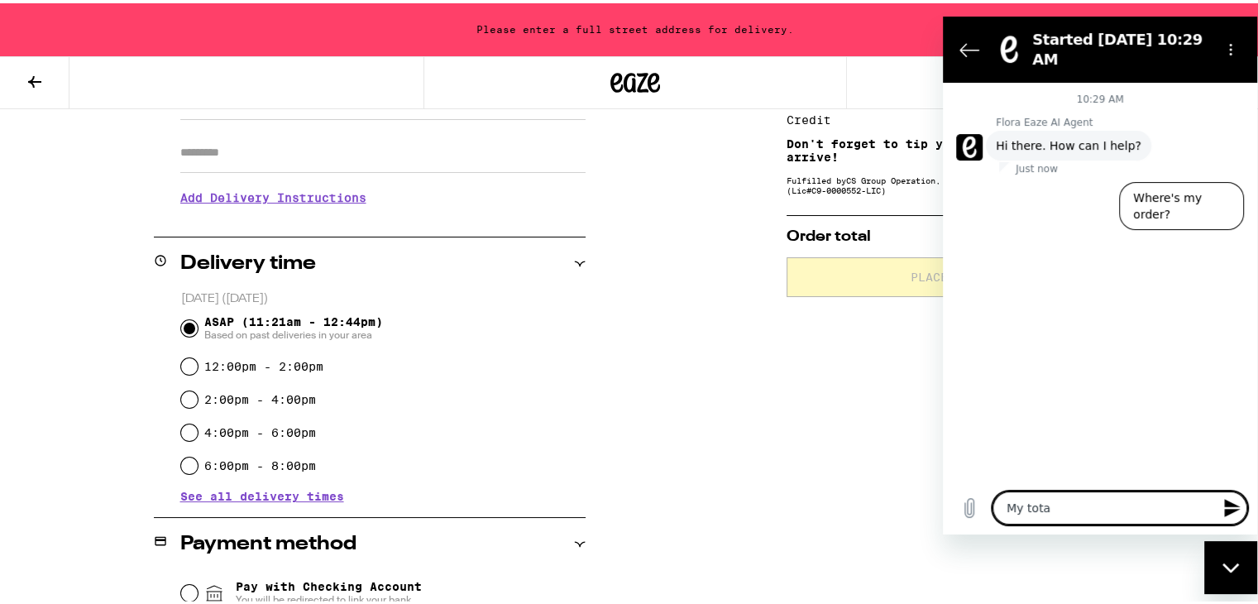
type textarea "My total"
type textarea "x"
type textarea "My total"
type textarea "x"
type textarea "My total f"
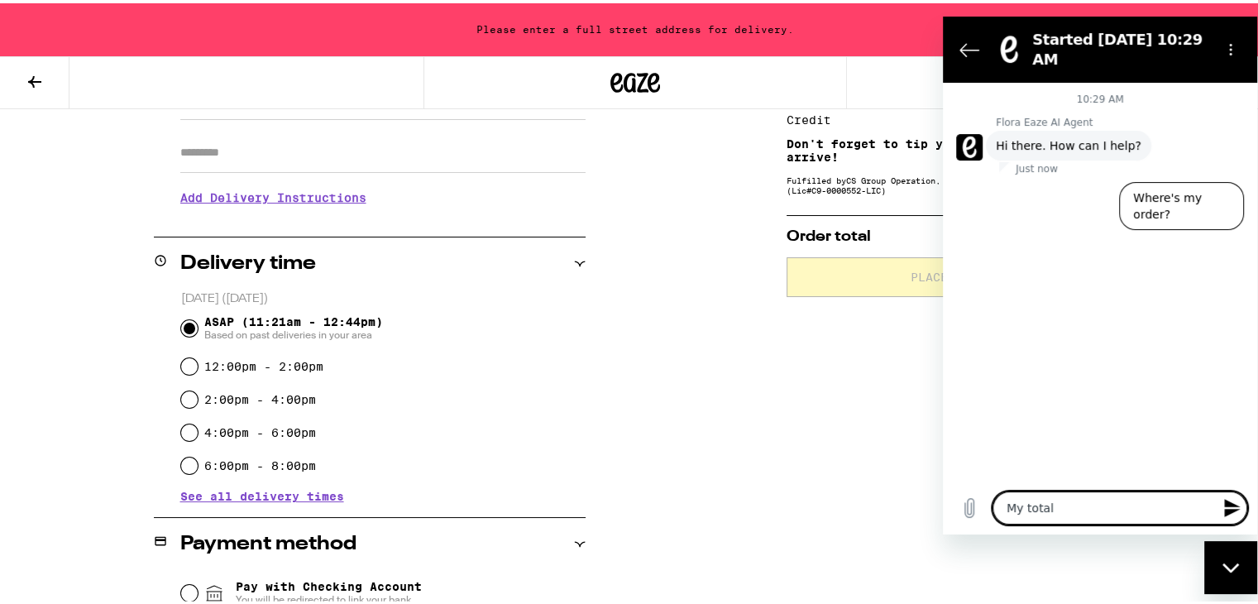
type textarea "x"
type textarea "My total fo"
type textarea "x"
type textarea "My total for"
type textarea "x"
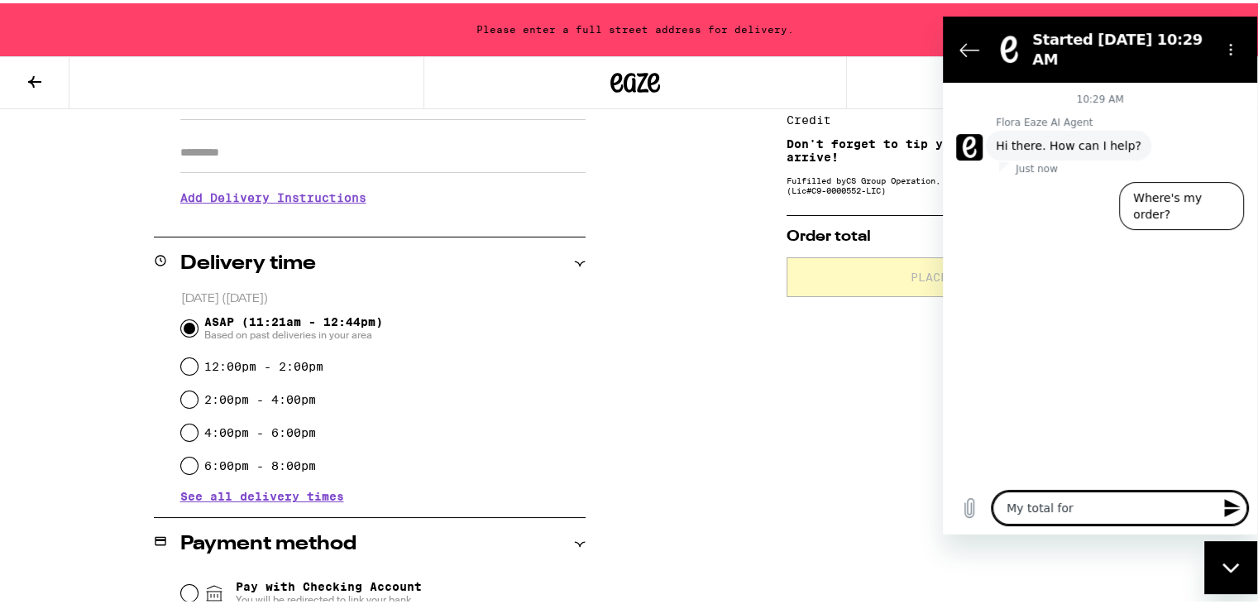
type textarea "My total for"
type textarea "x"
type textarea "My total for c"
type textarea "x"
type textarea "My total for ch"
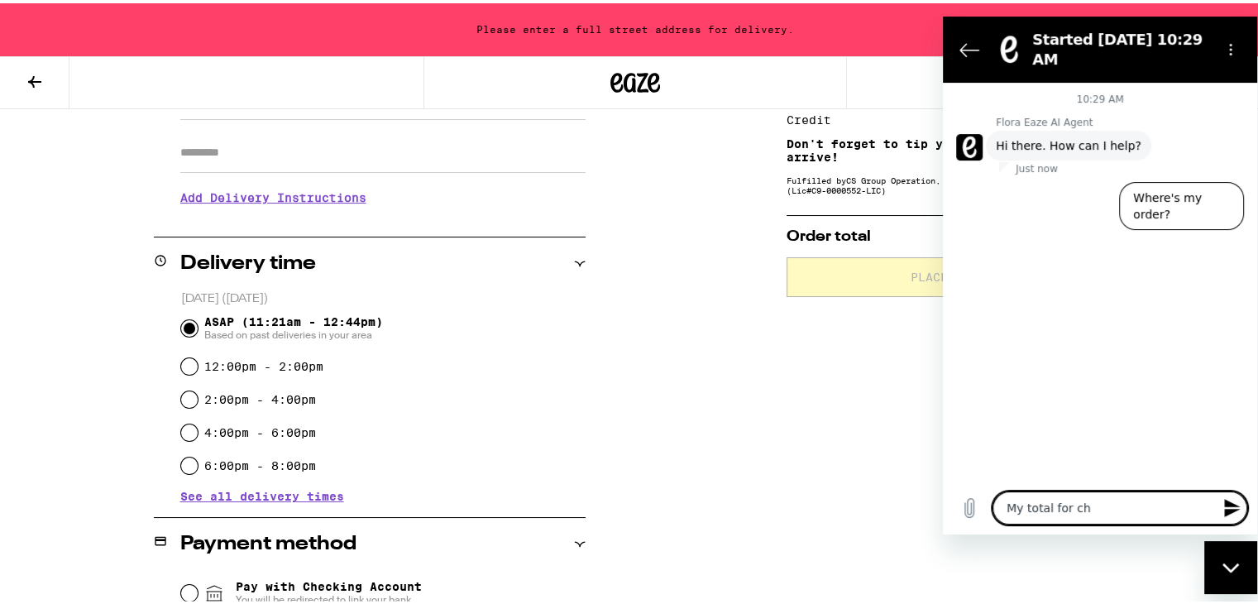
type textarea "x"
type textarea "My total for che"
type textarea "x"
type textarea "My total for chec"
type textarea "x"
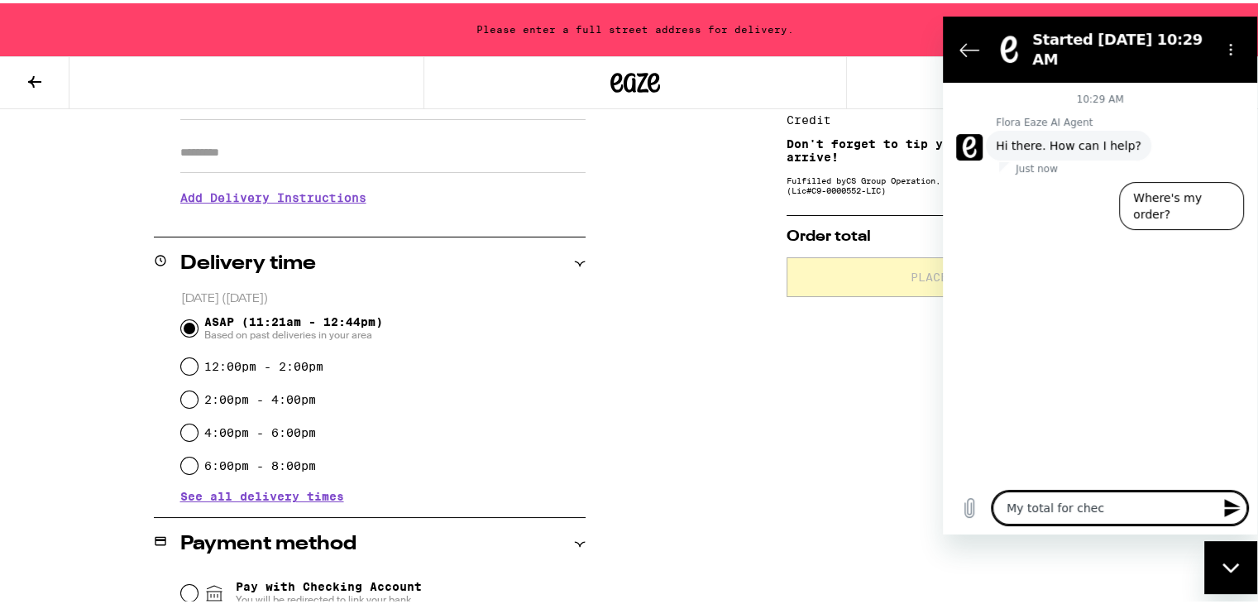
type textarea "My total for check"
type textarea "x"
type textarea "My total for checko"
type textarea "x"
type textarea "My total for checkou"
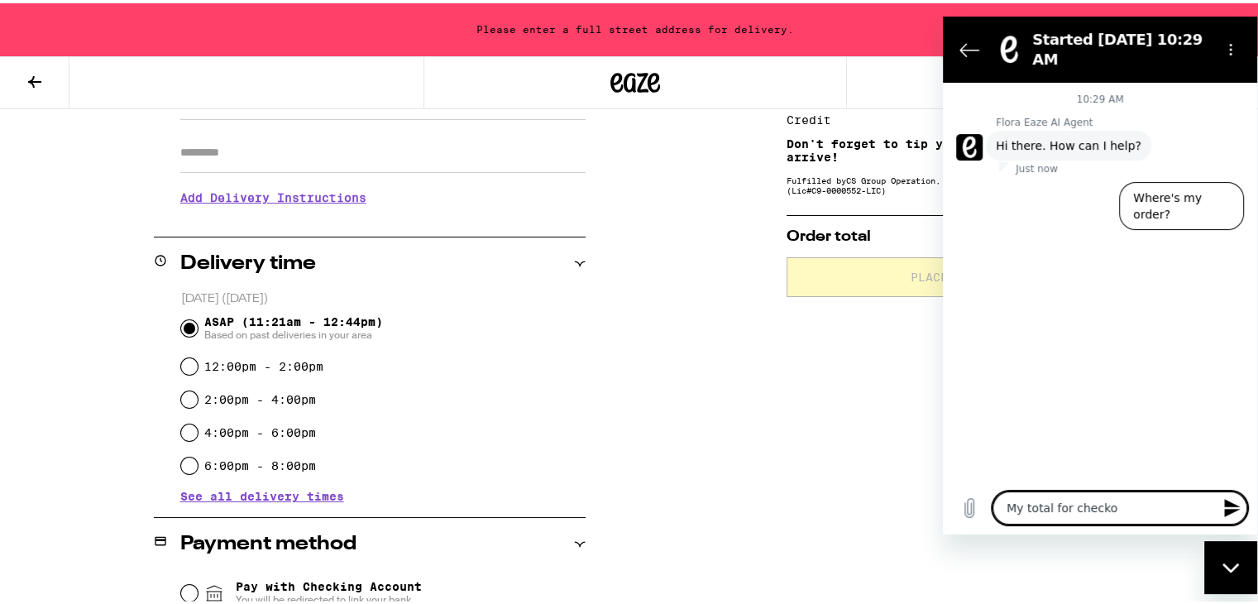
type textarea "x"
type textarea "My total for checkout"
type textarea "x"
type textarea "My total for checkout"
type textarea "x"
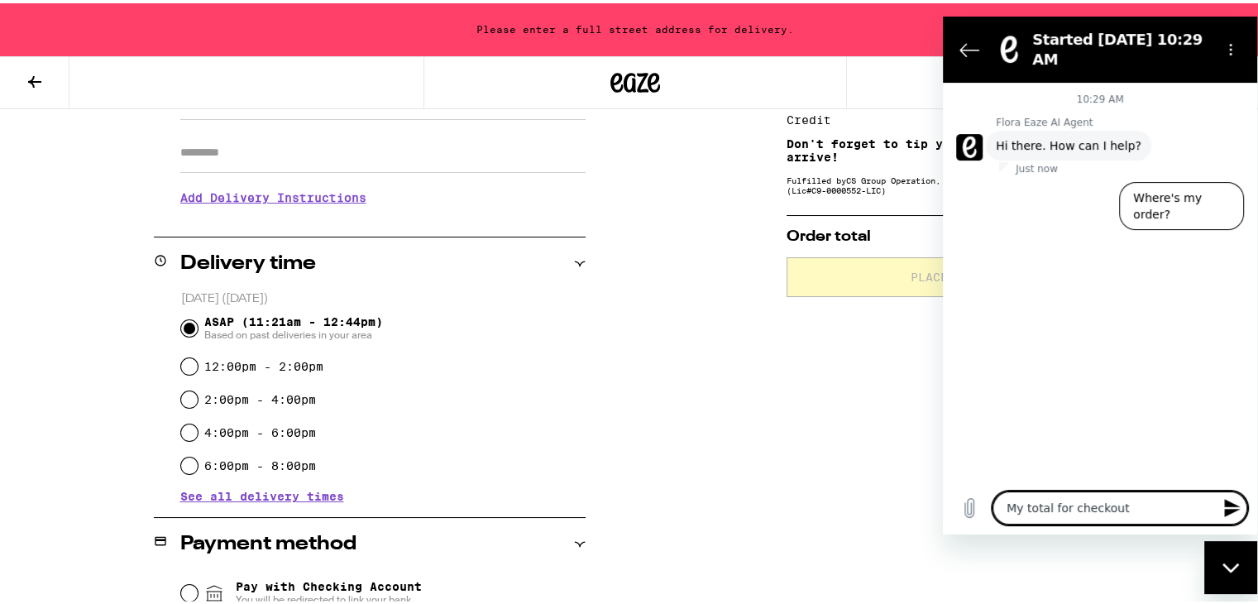
type textarea "My total for checkout s"
type textarea "x"
type textarea "My total for checkout sh"
type textarea "x"
type textarea "My total for checkout sho"
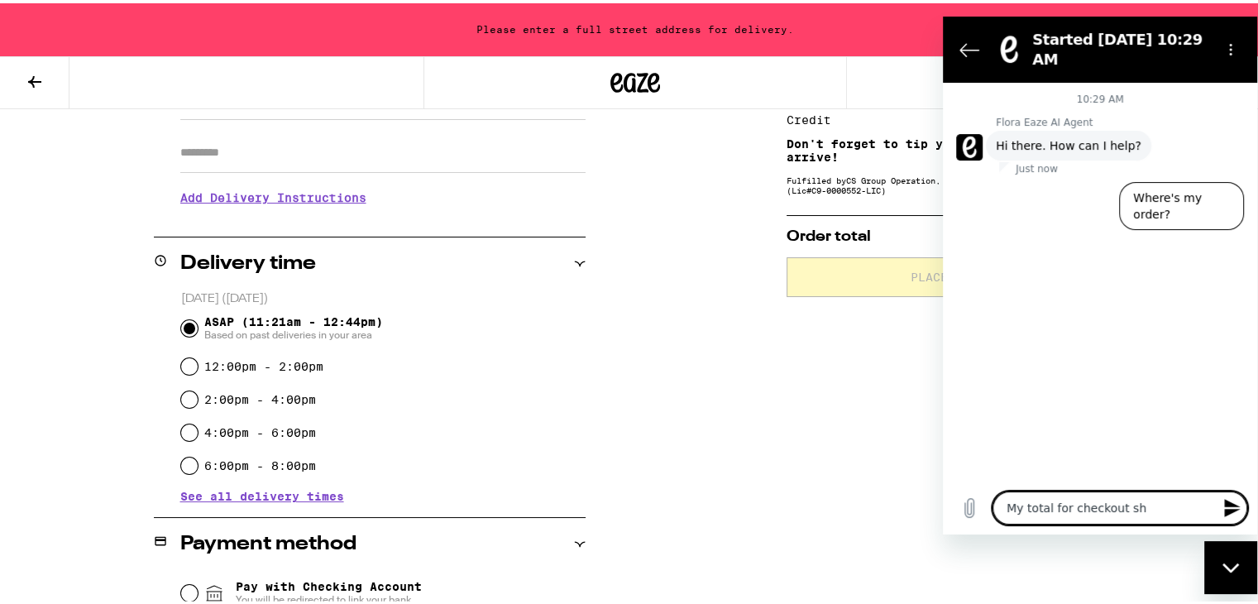
type textarea "x"
type textarea "My total for checkout shou"
type textarea "x"
type textarea "My total for checkout shoul"
type textarea "x"
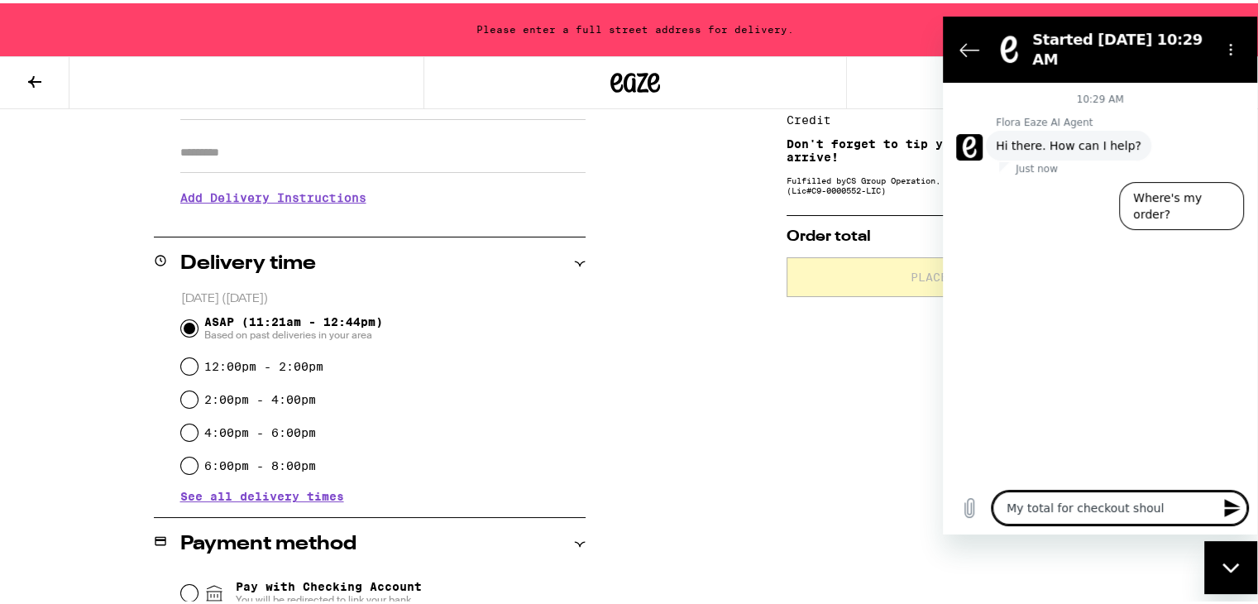
type textarea "My total for checkout should"
type textarea "x"
type textarea "My total for checkout should"
type textarea "x"
type textarea "My total for checkout should b"
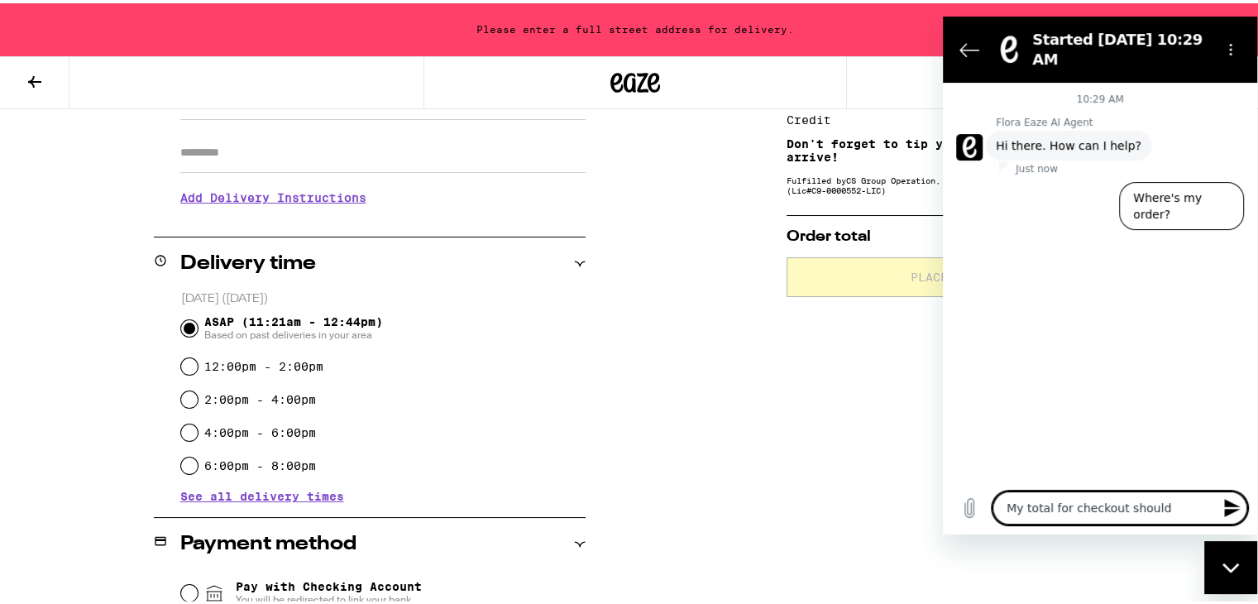
type textarea "x"
type textarea "My total for checkout should be"
type textarea "x"
type textarea "My total for checkout should be"
type textarea "x"
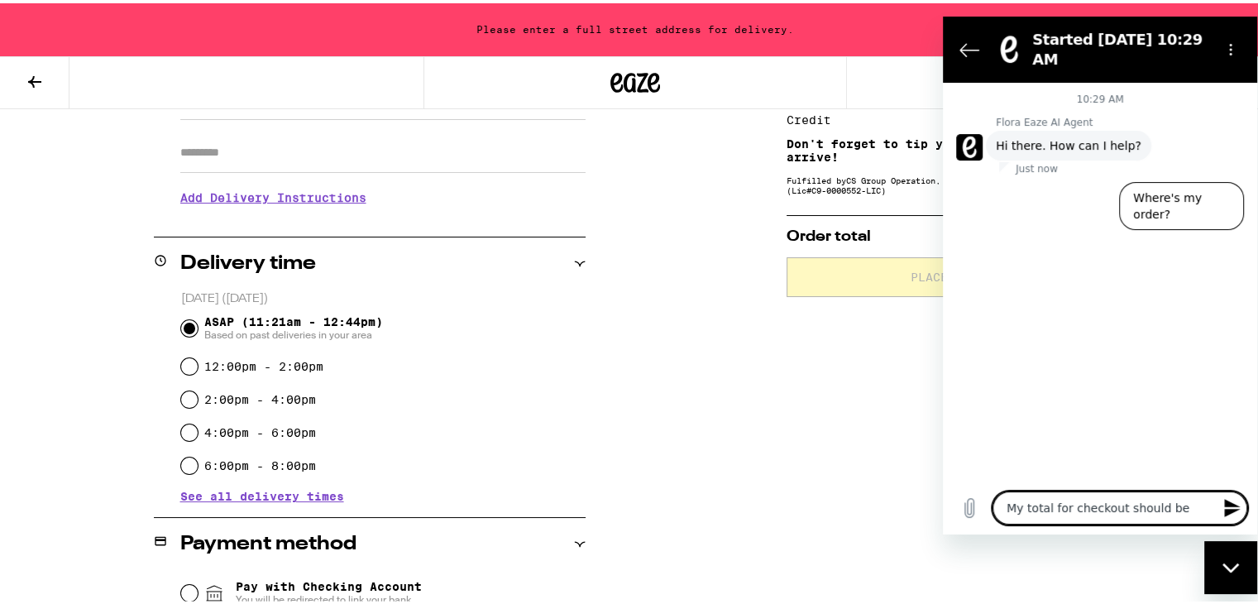
type textarea "My total for checkout should be 4"
type textarea "x"
type textarea "My total for checkout should be"
type textarea "x"
click at [1056, 416] on div "10:29 AM Flora Eaze AI Agent Flora Eaze AI Agent says: Hi there. How can I help…" at bounding box center [1100, 281] width 314 height 399
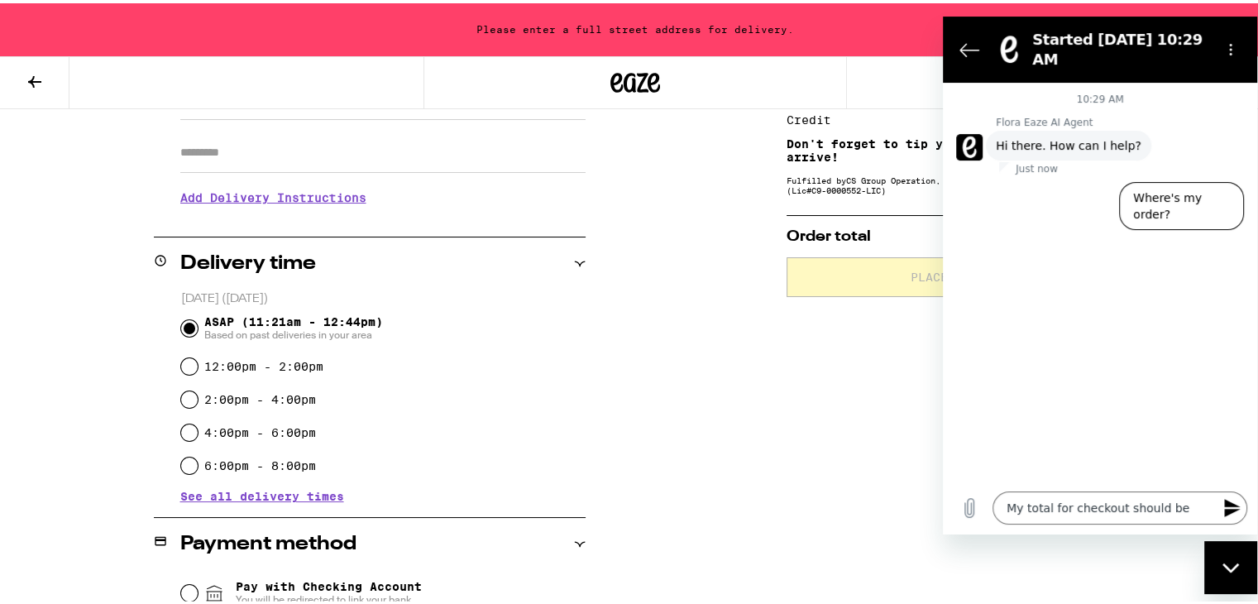
click at [1056, 416] on div "10:29 AM Flora Eaze AI Agent Flora Eaze AI Agent says: Hi there. How can I help…" at bounding box center [1100, 281] width 314 height 399
click at [1189, 509] on textarea "My total for checkout should be" at bounding box center [1119, 506] width 255 height 33
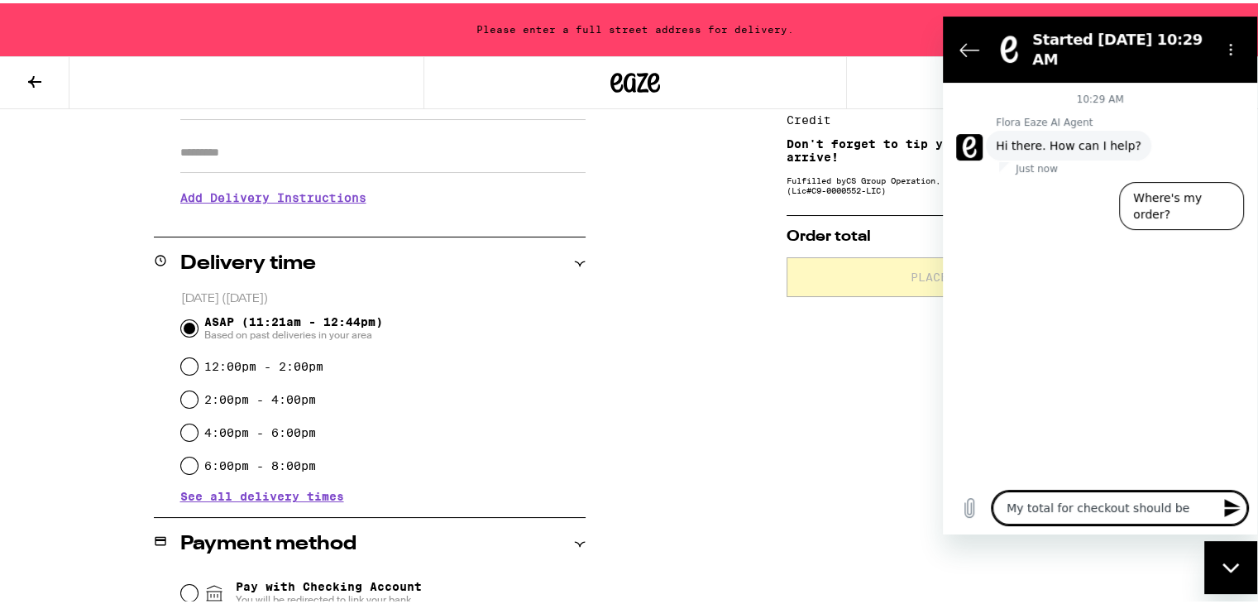
type textarea "My total for checkout should be $"
type textarea "x"
type textarea "My total for checkout should be $1"
type textarea "x"
type textarea "My total for checkout should be $14"
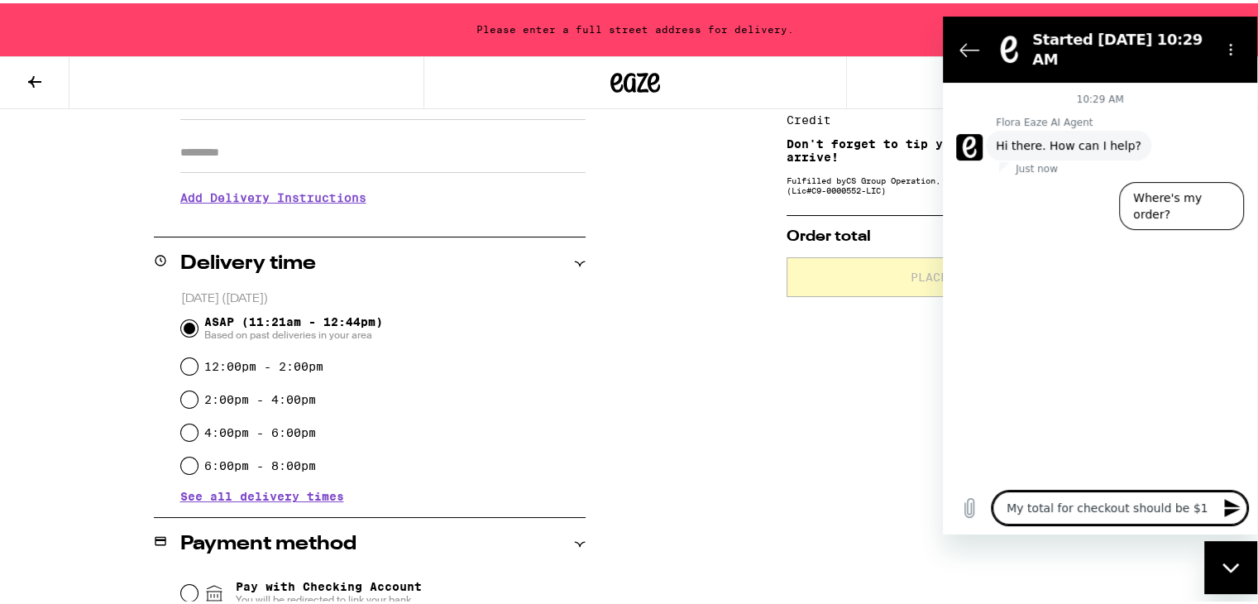
type textarea "x"
type textarea "My total for checkout should be $143"
type textarea "x"
type textarea "My total for checkout should be $143,"
type textarea "x"
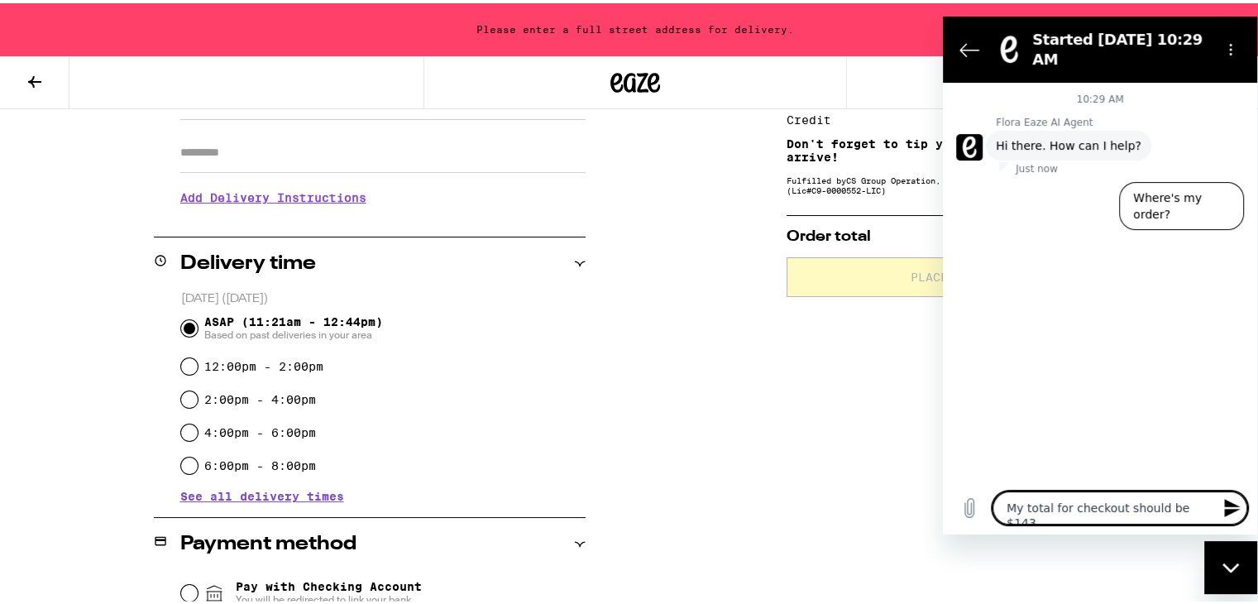
type textarea "My total for checkout should be $143,"
type textarea "x"
type textarea "My total for checkout should be $143, b"
type textarea "x"
type textarea "My total for checkout should be $143, bu"
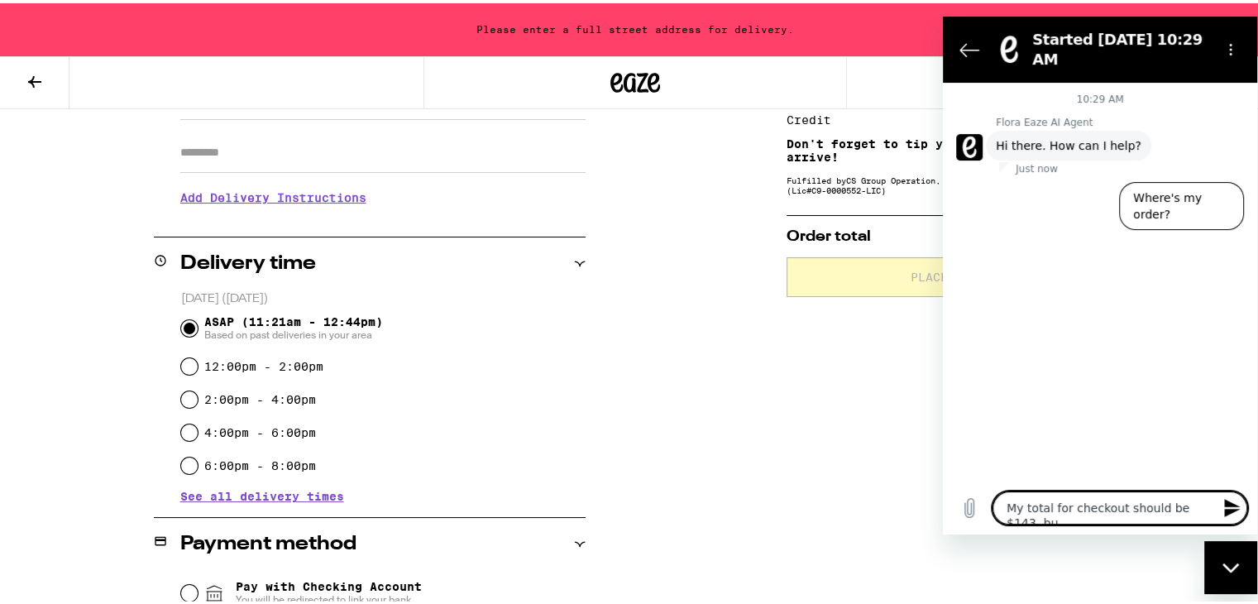
type textarea "x"
type textarea "My total for checkout should be $143, but"
type textarea "x"
type textarea "My total for checkout should be $143, but"
type textarea "x"
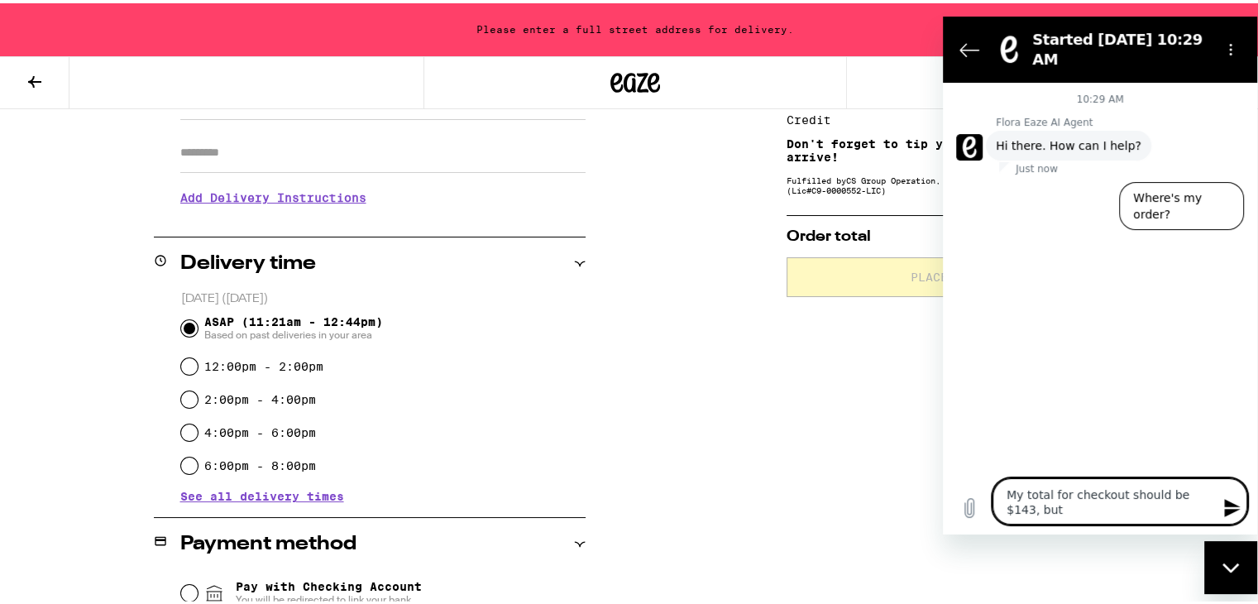
type textarea "My total for checkout should be $143, but i"
type textarea "x"
type textarea "My total for checkout should be $143, but it"
type textarea "x"
type textarea "My total for checkout should be $143, but it"
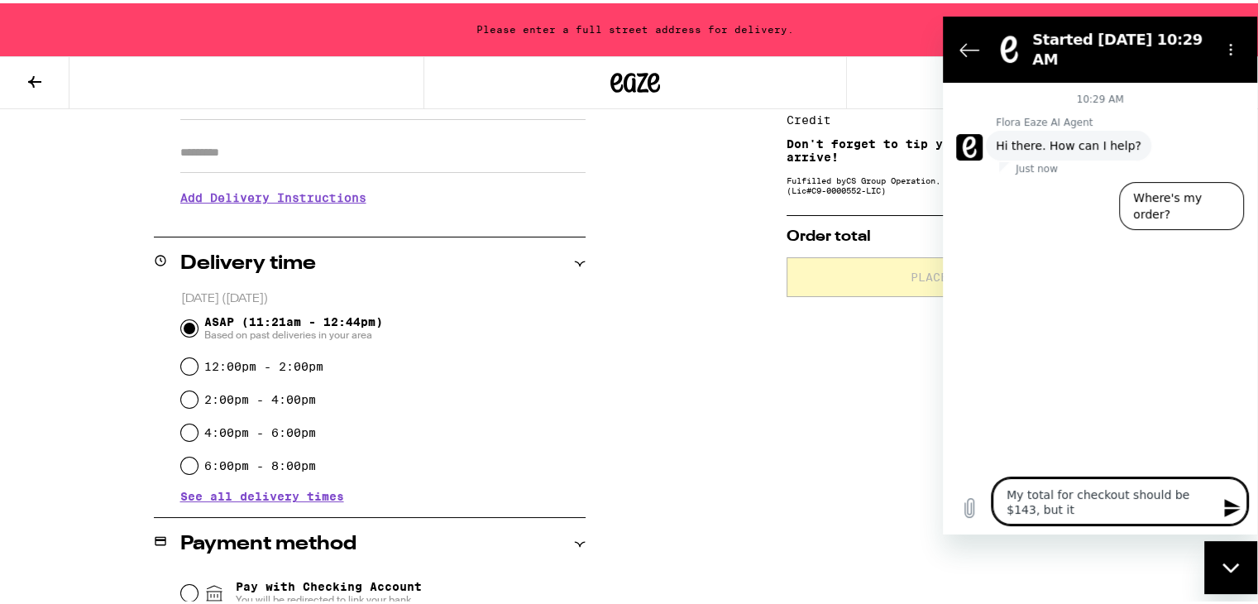
type textarea "x"
type textarea "My total for checkout should be $143, but it"
type textarea "x"
type textarea "My total for checkout should be $143, but it"
type textarea "x"
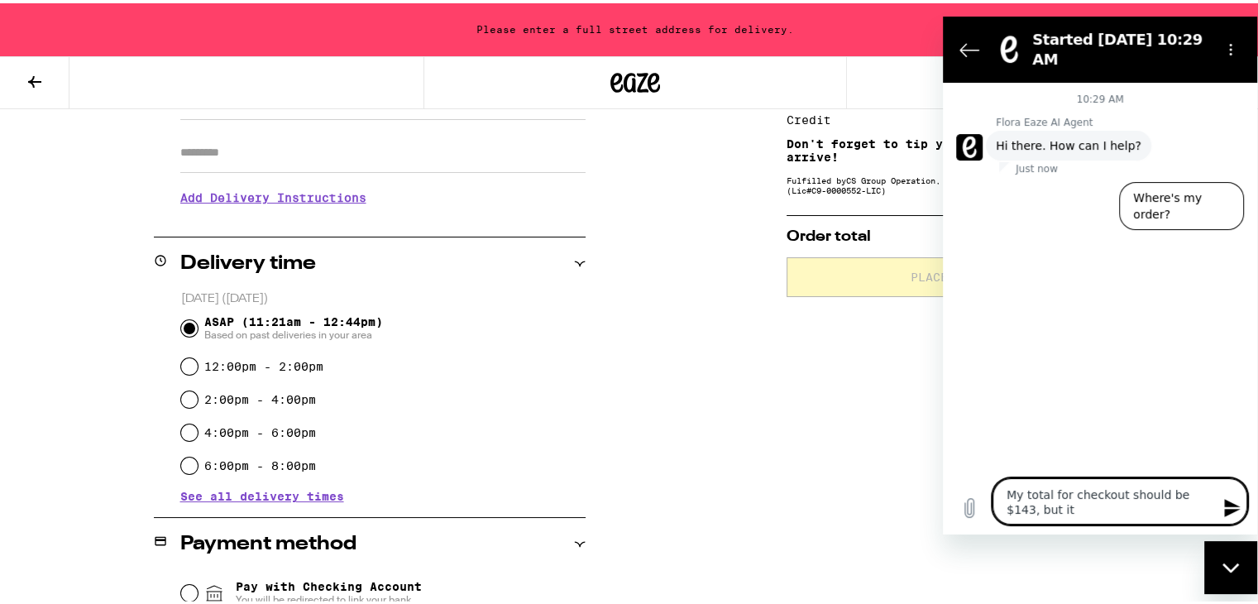
type textarea "My total for checkout should be $143, but it i"
type textarea "x"
type textarea "My total for checkout should be $143, but it is"
type textarea "x"
type textarea "My total for checkout should be $143, but it is"
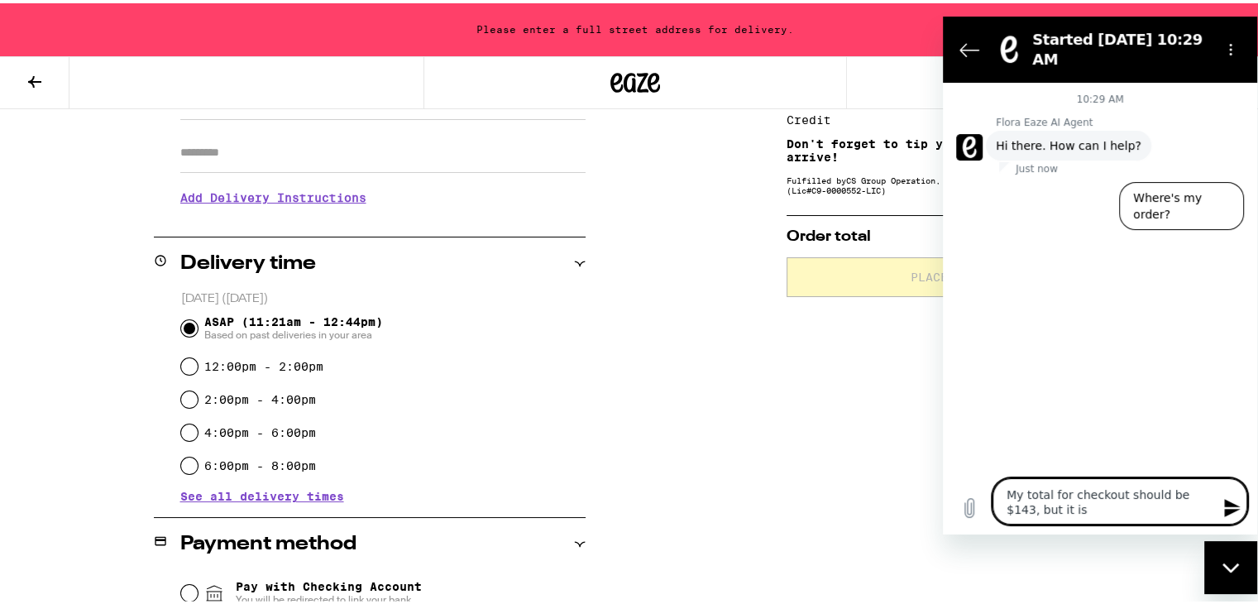
type textarea "x"
type textarea "My total for checkout should be $143, but it is t"
type textarea "x"
type textarea "My total for checkout should be $143, but it is te"
type textarea "x"
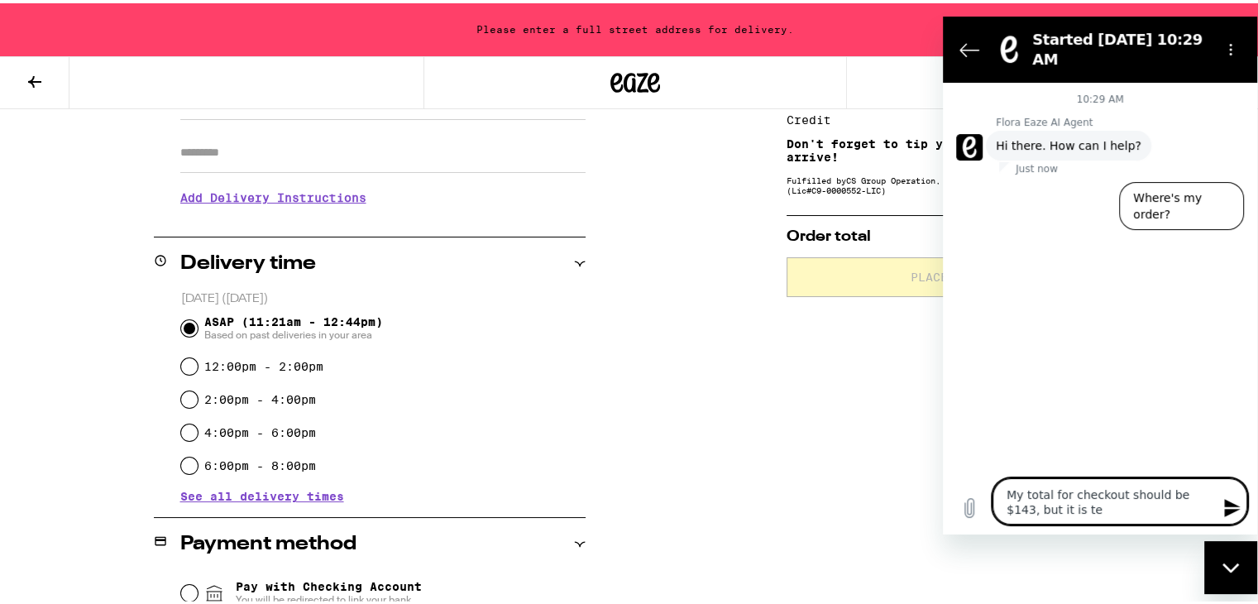
type textarea "My total for checkout should be $143, but it is tel"
type textarea "x"
type textarea "My total for checkout should be $143, but it is tell"
type textarea "x"
type textarea "My total for checkout should be $143, but it is tell"
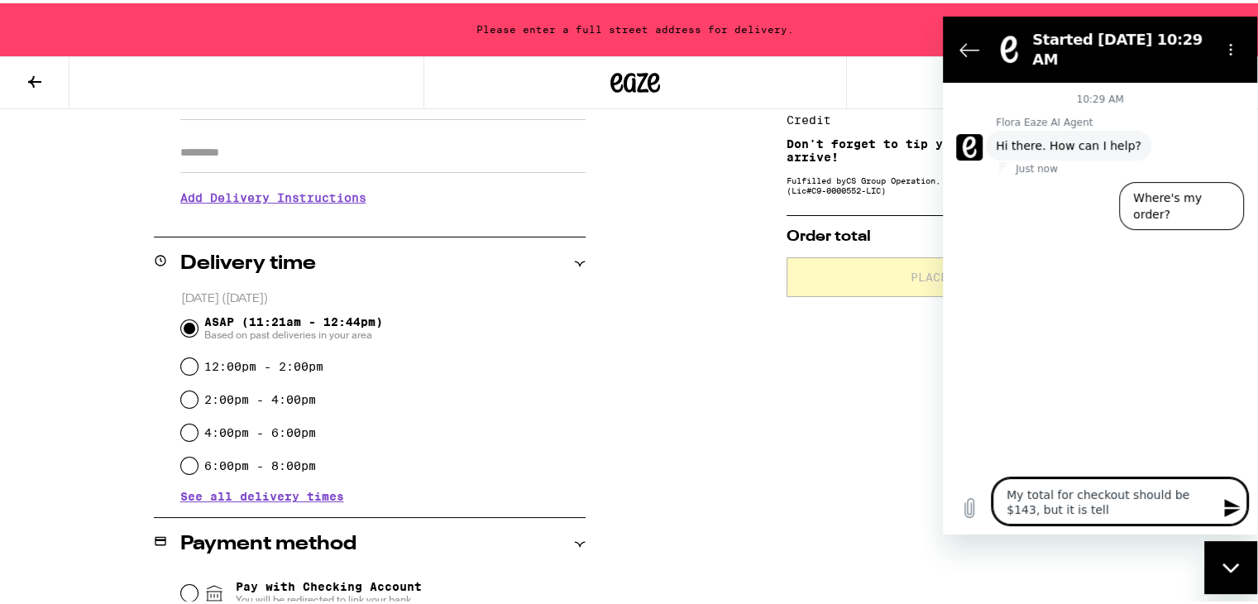
type textarea "x"
type textarea "My total for checkout should be $143, but it is tell i"
type textarea "x"
type textarea "My total for checkout should be $143, but it is tell"
type textarea "x"
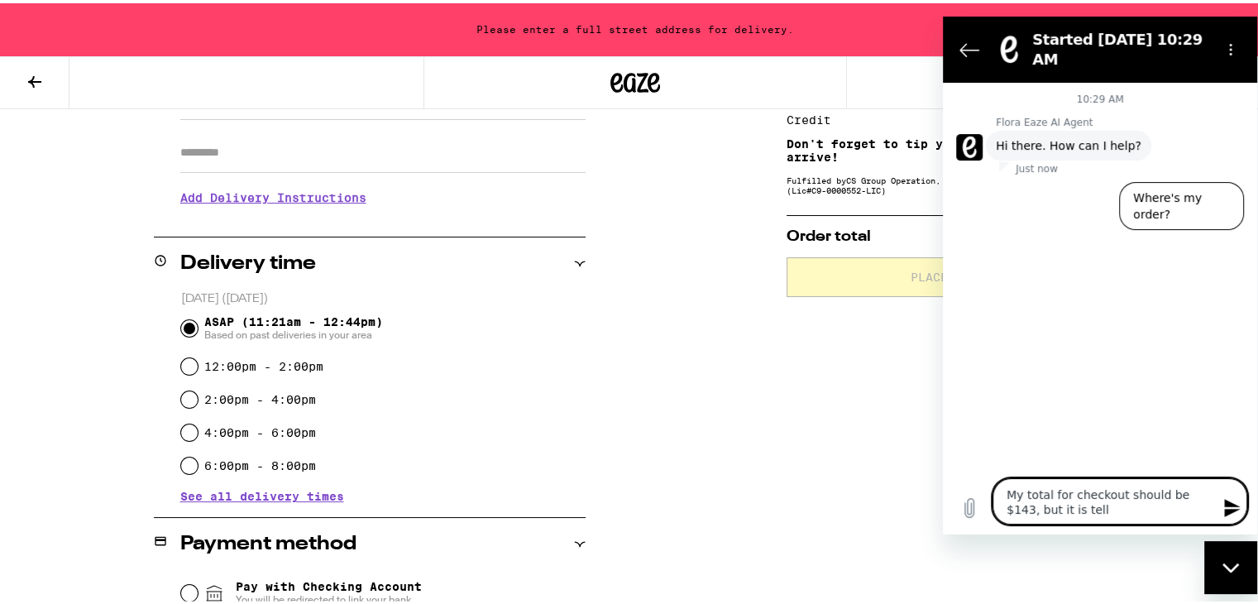
type textarea "My total for checkout should be $143, but it is tell"
type textarea "x"
type textarea "My total for checkout should be $143, but it is telli"
type textarea "x"
type textarea "My total for checkout should be $143, but it is tellin"
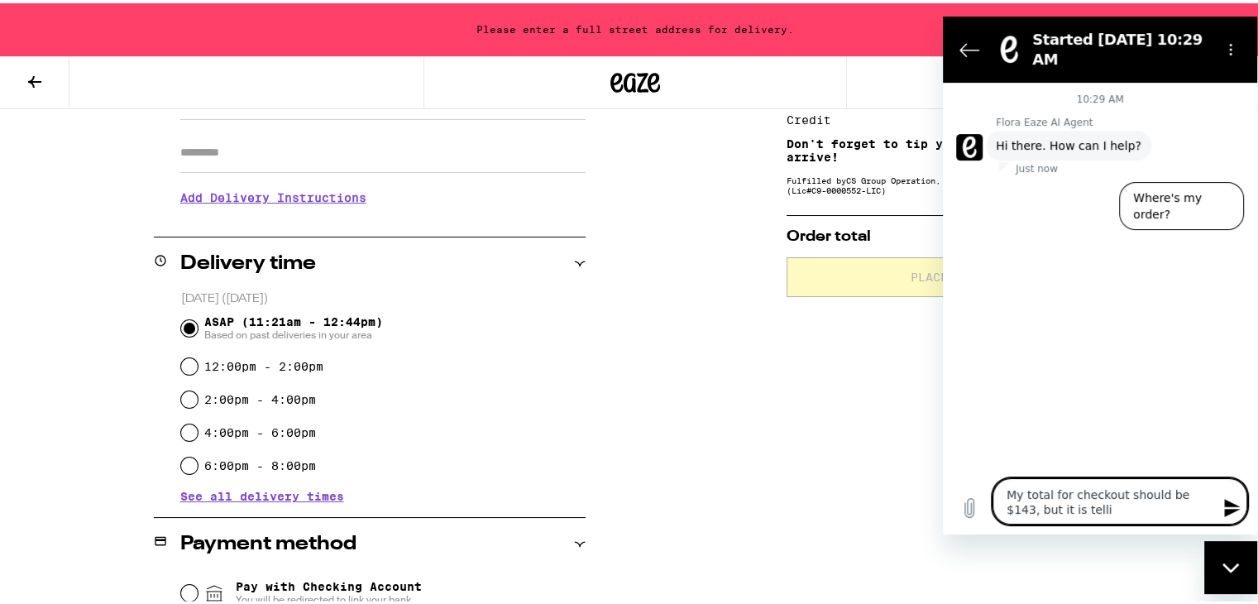
type textarea "x"
type textarea "My total for checkout should be $143, but it is telling"
type textarea "x"
type textarea "My total for checkout should be $143, but it is telling"
type textarea "x"
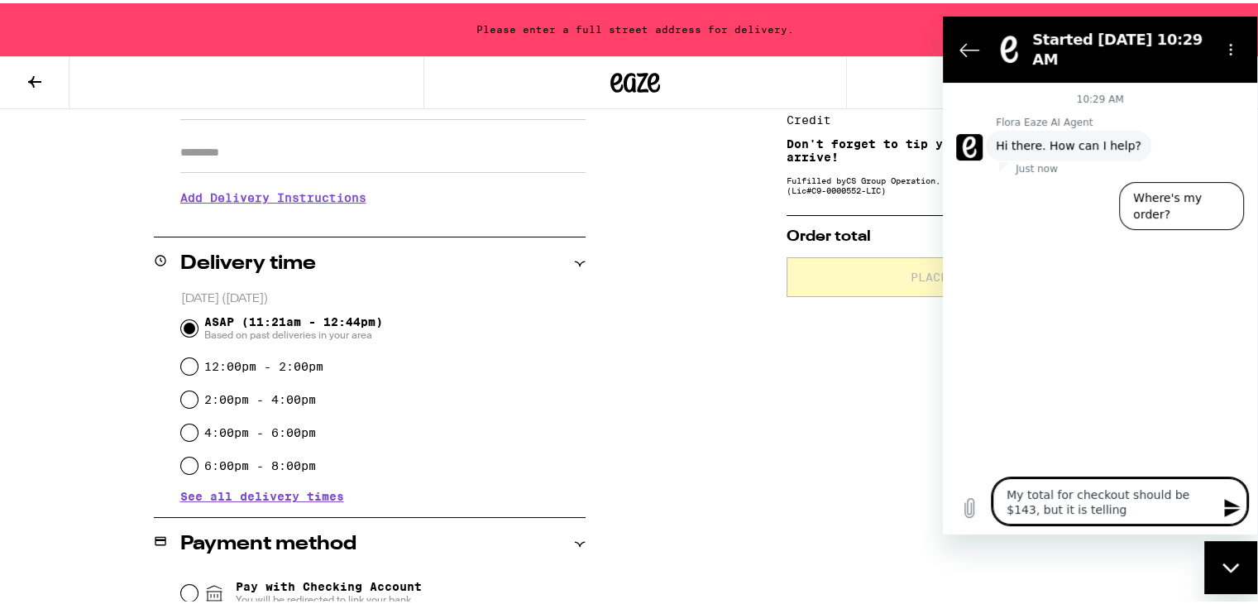
type textarea "My total for checkout should be $143, but it is telling m"
type textarea "x"
type textarea "My total for checkout should be $143, but it is telling me"
type textarea "x"
type textarea "My total for checkout should be $143, but it is telling me"
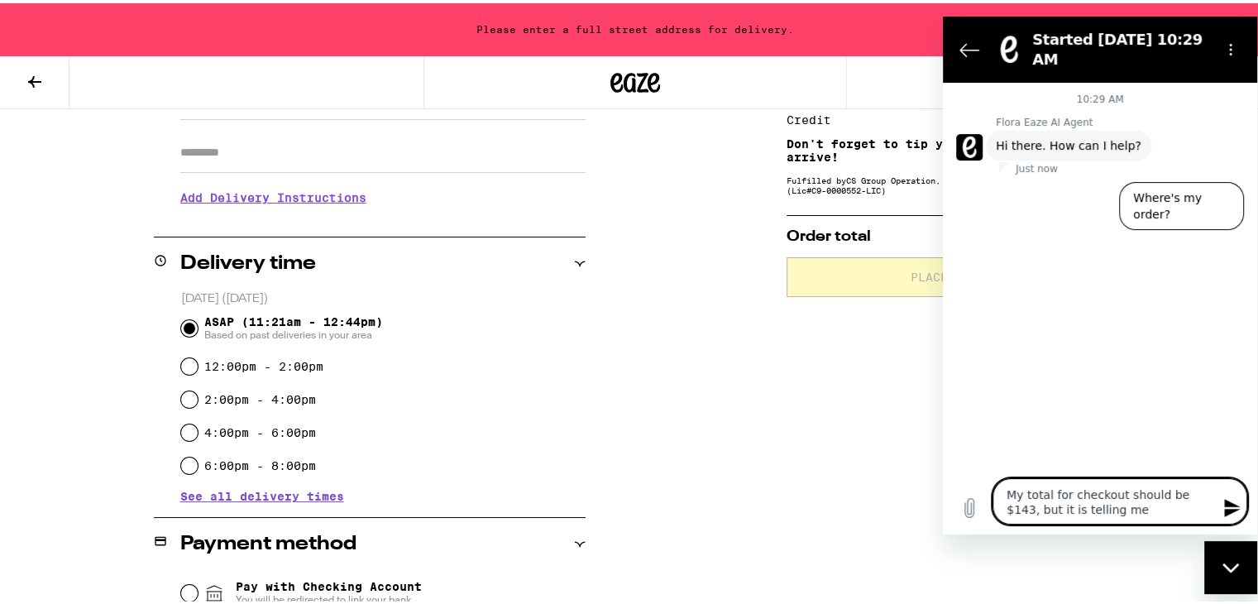
type textarea "x"
type textarea "My total for checkout should be $143, but it is telling me i"
type textarea "x"
type textarea "My total for checkout should be $143, but it is telling me it"
type textarea "x"
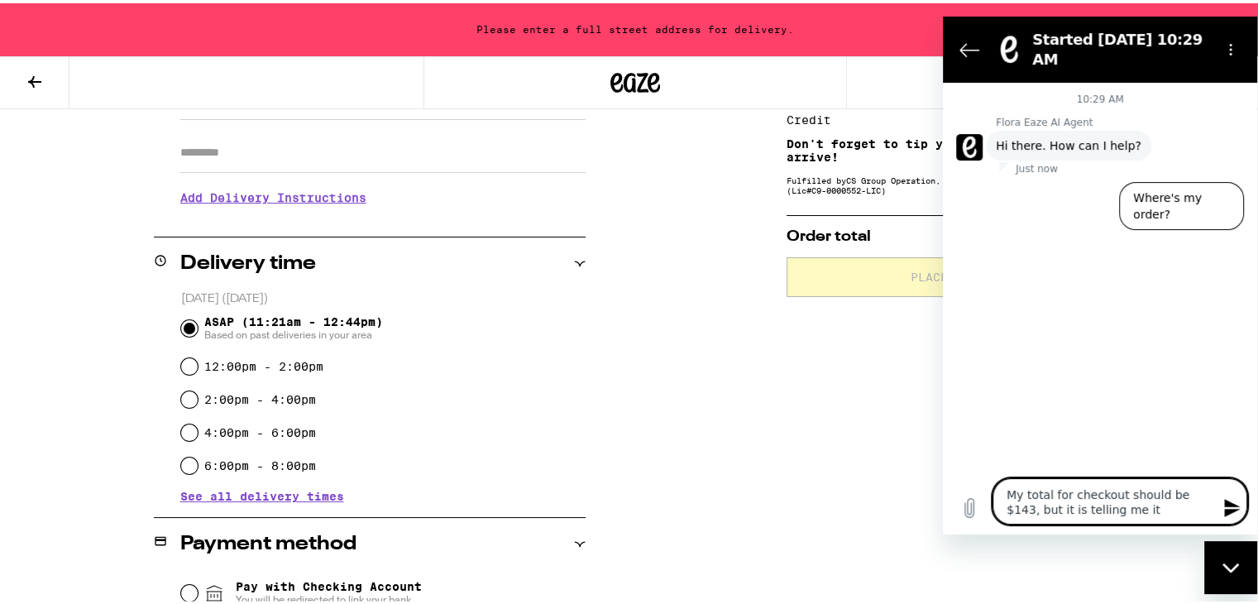
type textarea "My total for checkout should be $143, but it is telling me it"
type textarea "x"
type textarea "My total for checkout should be $143, but it is telling me it i"
type textarea "x"
type textarea "My total for checkout should be $143, but it is telling me it is"
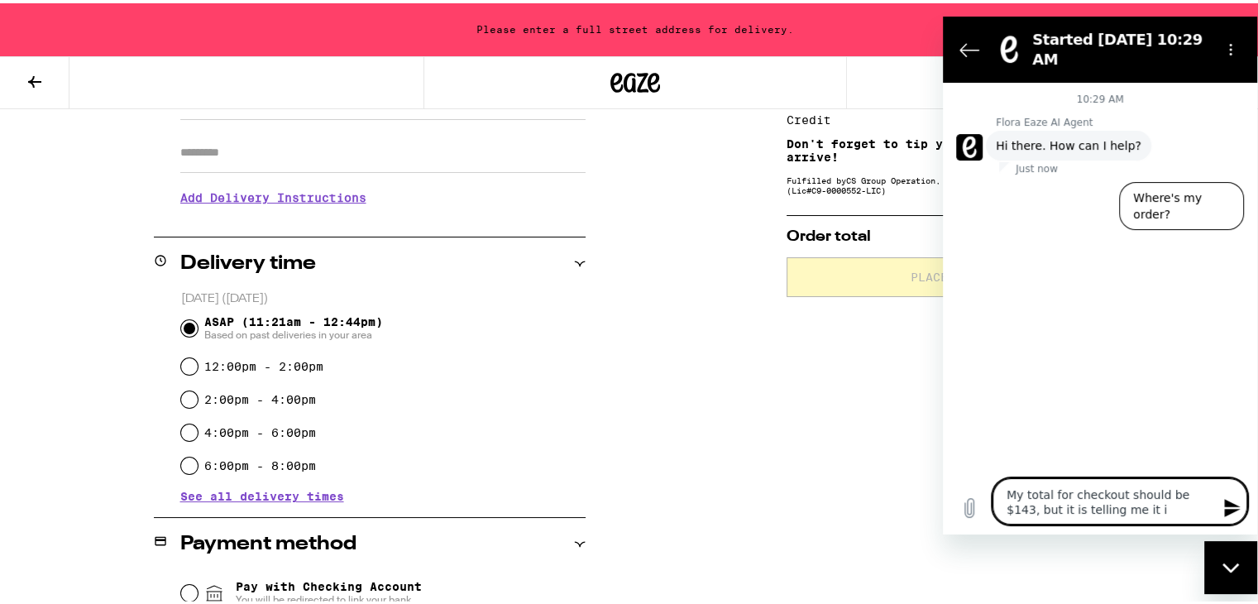
type textarea "x"
type textarea "My total for checkout should be $143, but it is telling me it is"
type textarea "x"
type textarea "My total for checkout should be $143, but it is telling me it is $"
type textarea "x"
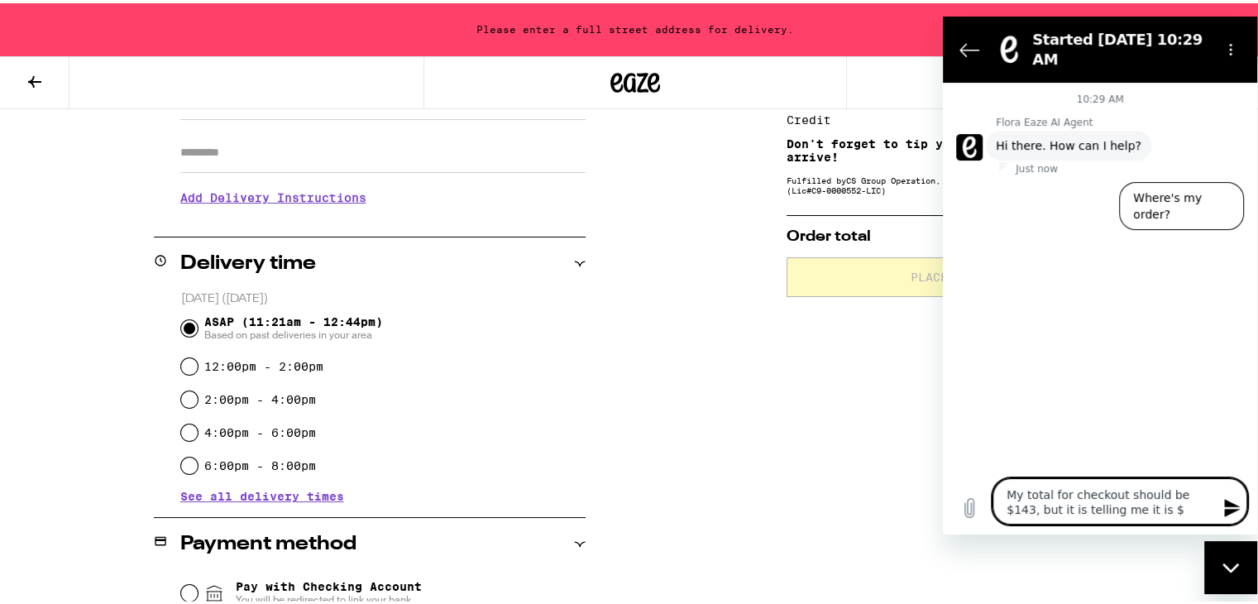
type textarea "My total for checkout should be $143, but it is telling me it is $1"
type textarea "x"
type textarea "My total for checkout should be $143, but it is telling me it is $14"
type textarea "x"
type textarea "My total for checkout should be $143, but it is telling me it is $148"
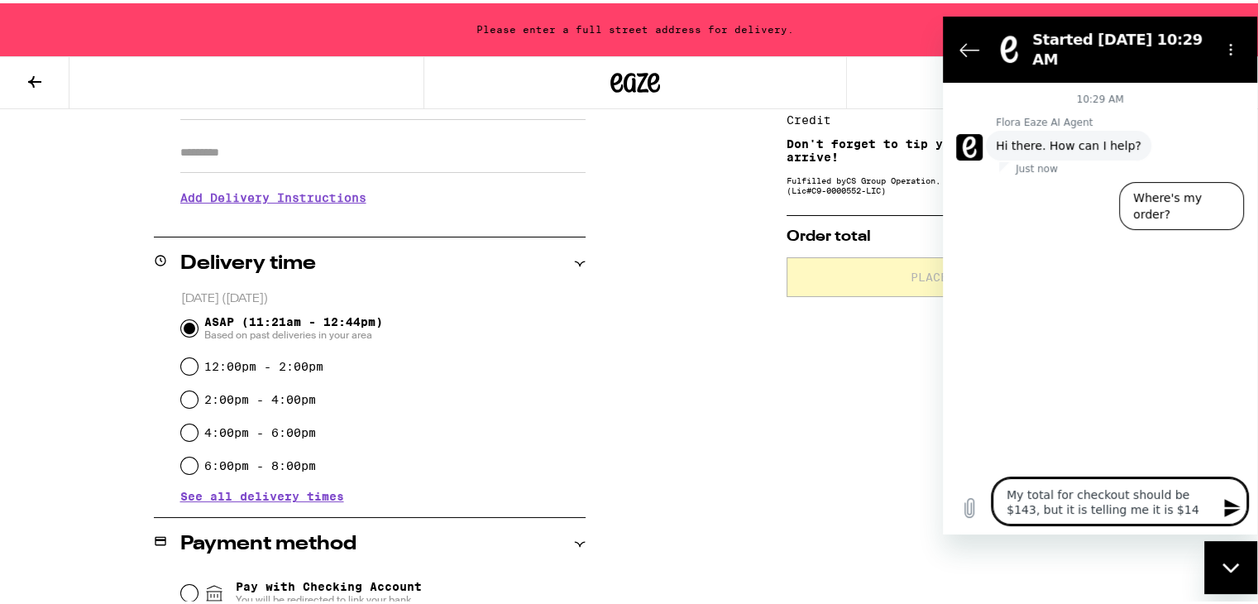
type textarea "x"
type textarea "My total for checkout should be $143, but it is telling me it is $148."
type textarea "x"
type textarea "My total for checkout should be $143, but it is telling me it is $148."
type textarea "x"
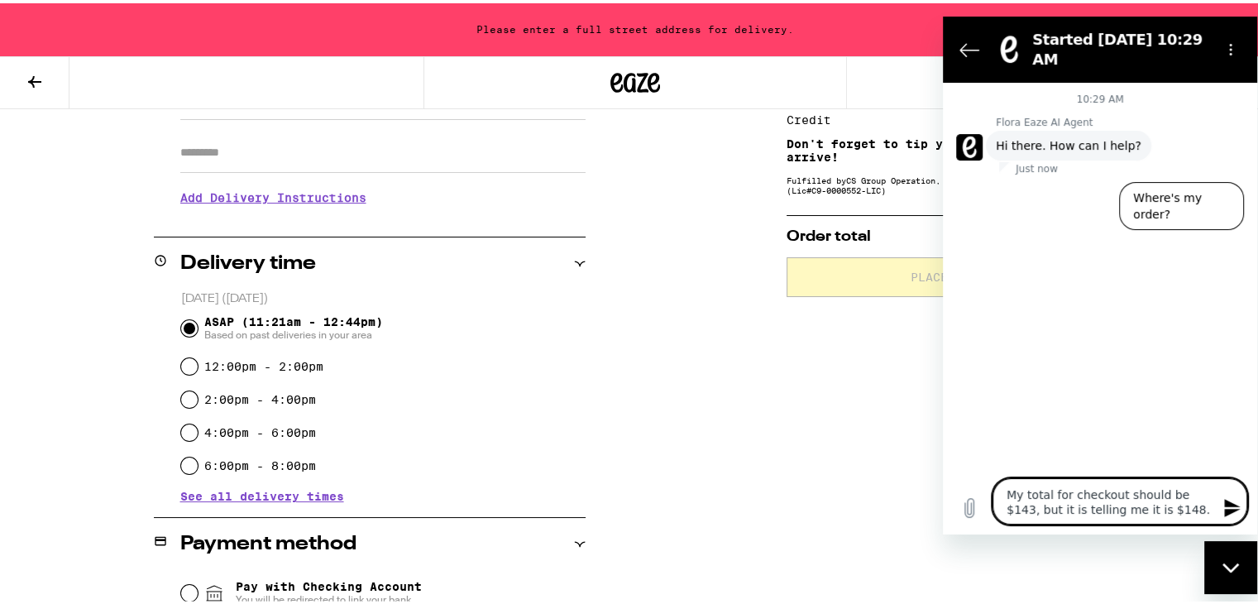
type textarea "My total for checkout should be $143, but it is telling me it is $148. I"
type textarea "x"
type textarea "My total for checkout should be $143, but it is telling me it is $148. I"
type textarea "x"
type textarea "My total for checkout should be $143, but it is telling me it is $148. I g"
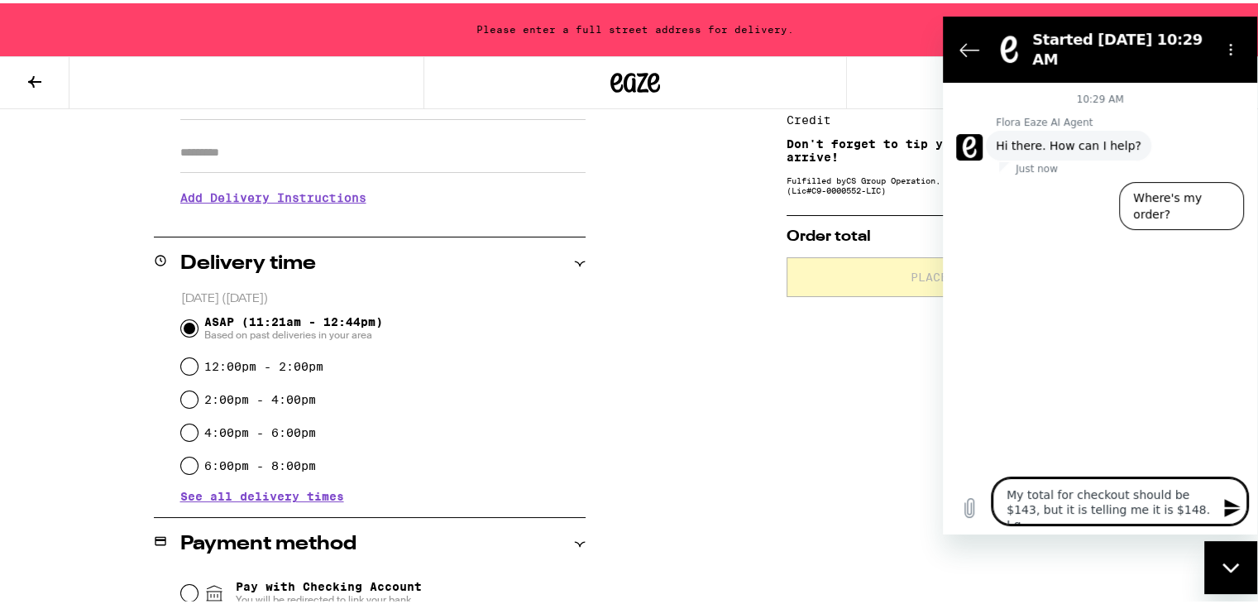
type textarea "x"
type textarea "My total for checkout should be $143, but it is telling me it is $148. I go"
type textarea "x"
type textarea "My total for checkout should be $143, but it is telling me it is $148. I got"
type textarea "x"
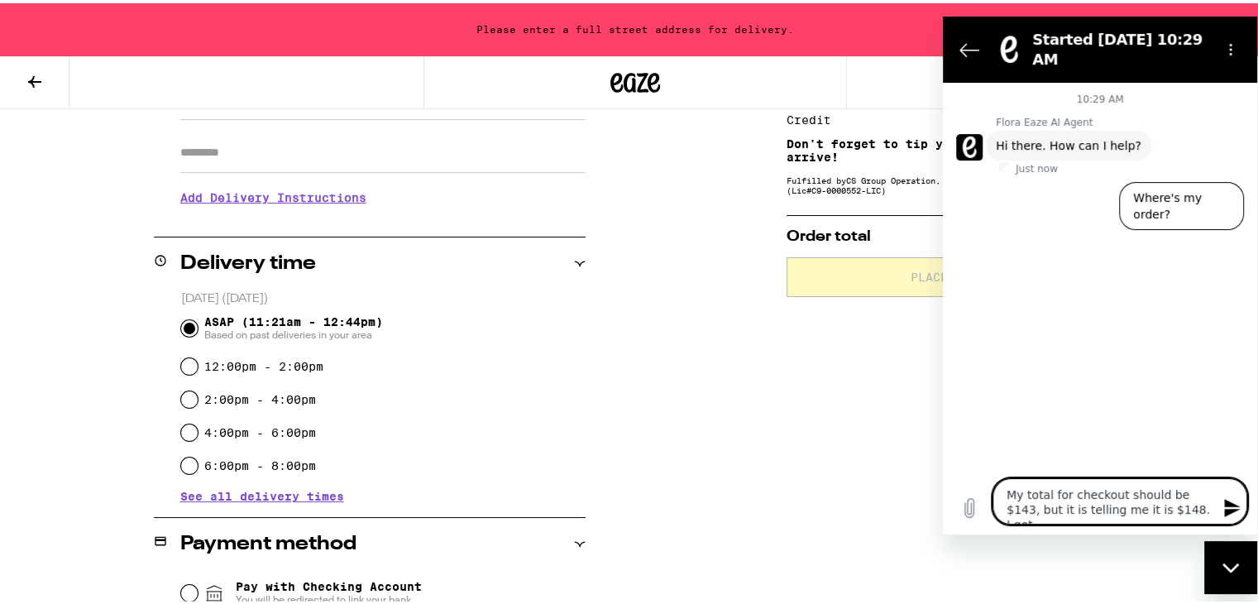
type textarea "My total for checkout should be $143, but it is telling me it is $148. I got"
type textarea "x"
type textarea "My total for checkout should be $143, but it is telling me it is $148. I got 5"
type textarea "x"
type textarea "My total for checkout should be $143, but it is telling me it is $148. I got 5"
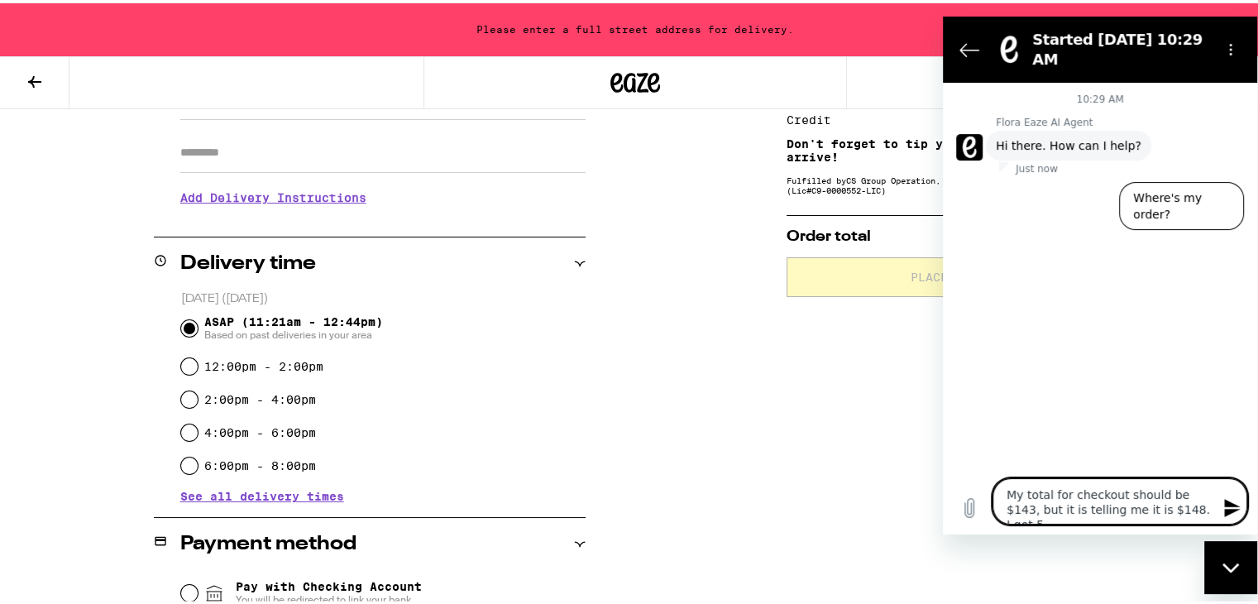
type textarea "x"
type textarea "My total for checkout should be $143, but it is telling me it is $148. I got 5 d"
type textarea "x"
type textarea "My total for checkout should be $143, but it is telling me it is $148. I got 5 …"
type textarea "x"
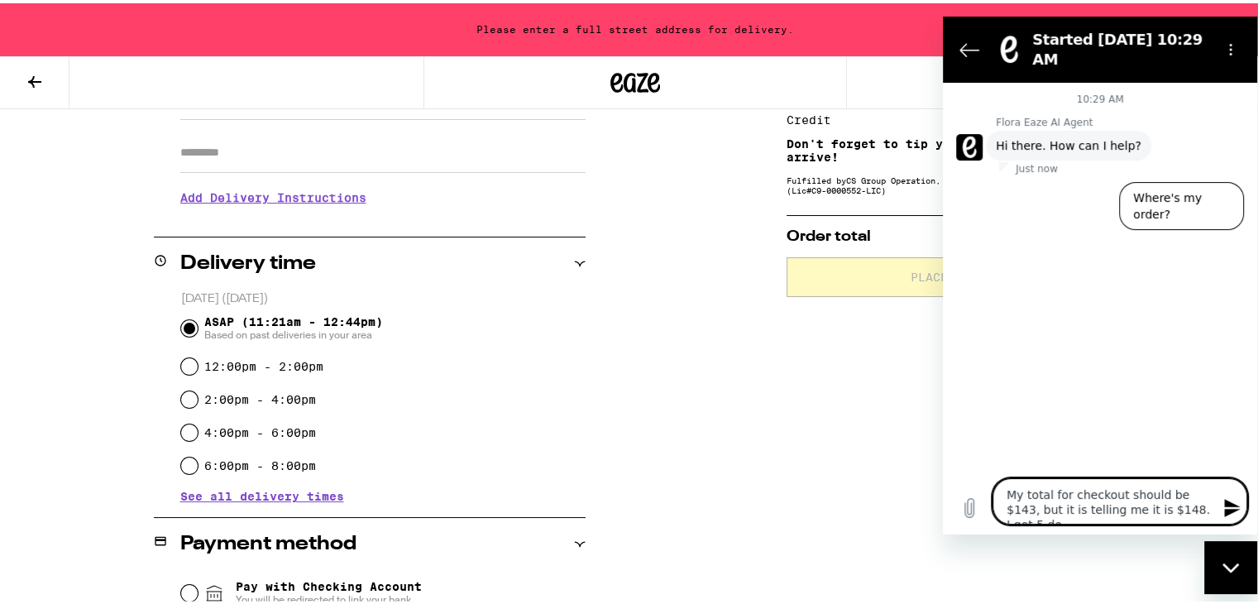
type textarea "My total for checkout should be $143, but it is telling me it is $148. I got 5 …"
type textarea "x"
type textarea "My total for checkout should be $143, but it is telling me it is $148. I got 5 …"
type textarea "x"
type textarea "My total for checkout should be $143, but it is telling me it is $148. I got 5 …"
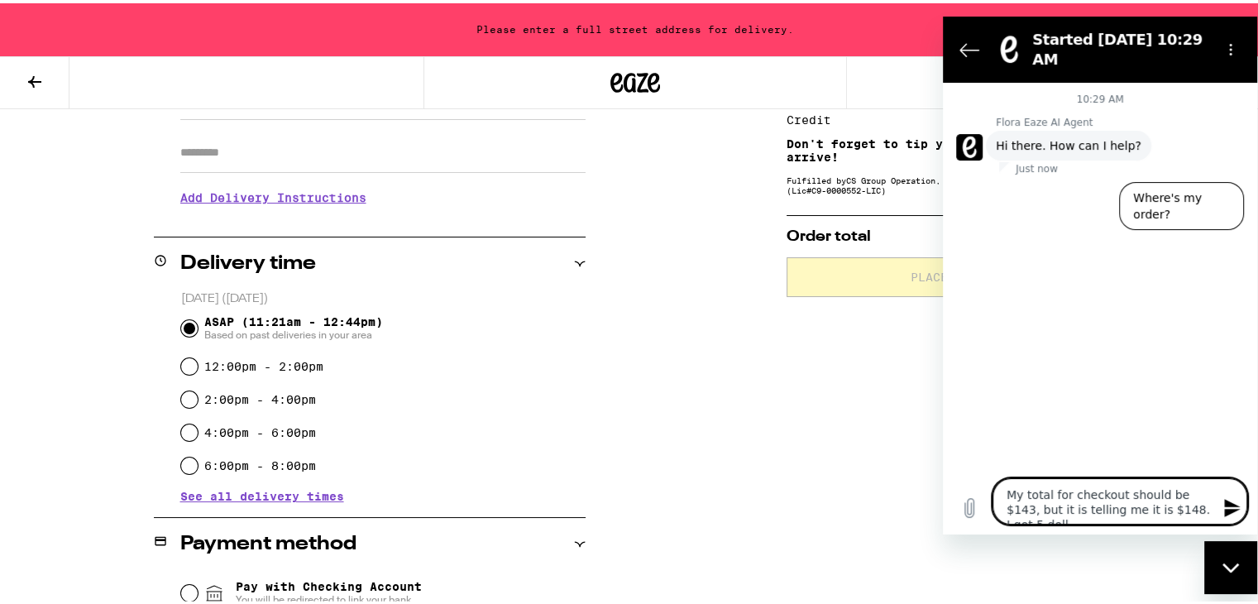
type textarea "x"
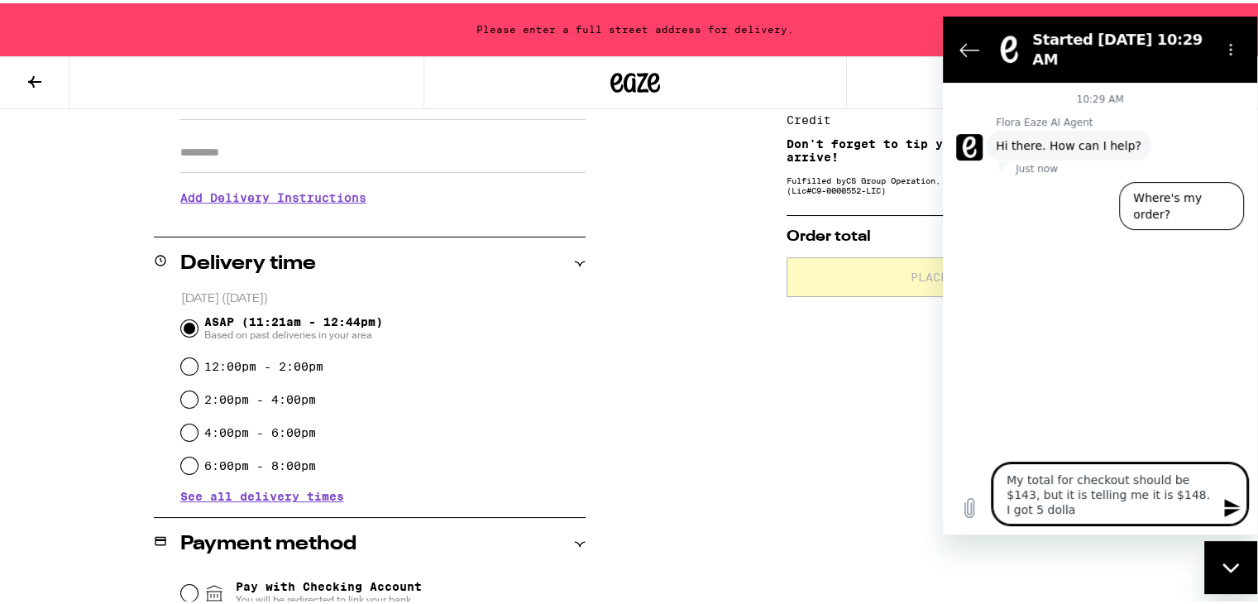
type textarea "My total for checkout should be $143, but it is telling me it is $148. I got 5 …"
type textarea "x"
type textarea "My total for checkout should be $143, but it is telling me it is $148. I got 5 …"
type textarea "x"
type textarea "My total for checkout should be $143, but it is telling me it is $148. I got 5 …"
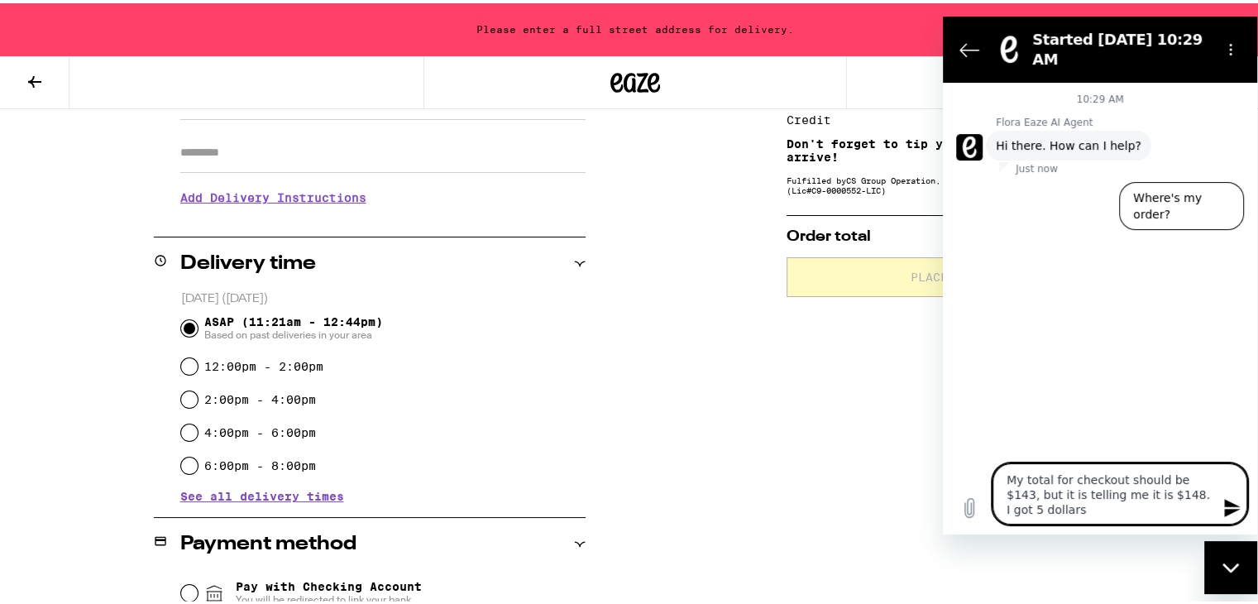
type textarea "x"
type textarea "My total for checkout should be $143, but it is telling me it is $148. I got 5 …"
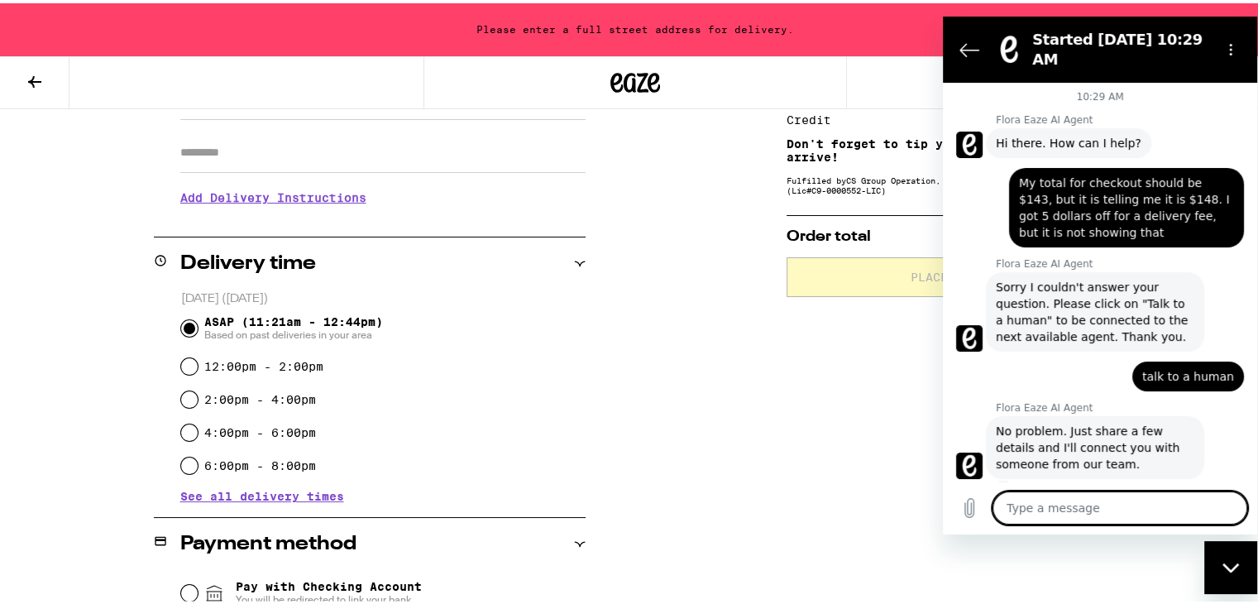
drag, startPoint x: 1045, startPoint y: 224, endPoint x: 1009, endPoint y: 170, distance: 65.6
click at [1009, 170] on div "says: My total for checkout should be $143, but it is telling me it is $148. I …" at bounding box center [1126, 206] width 235 height 79
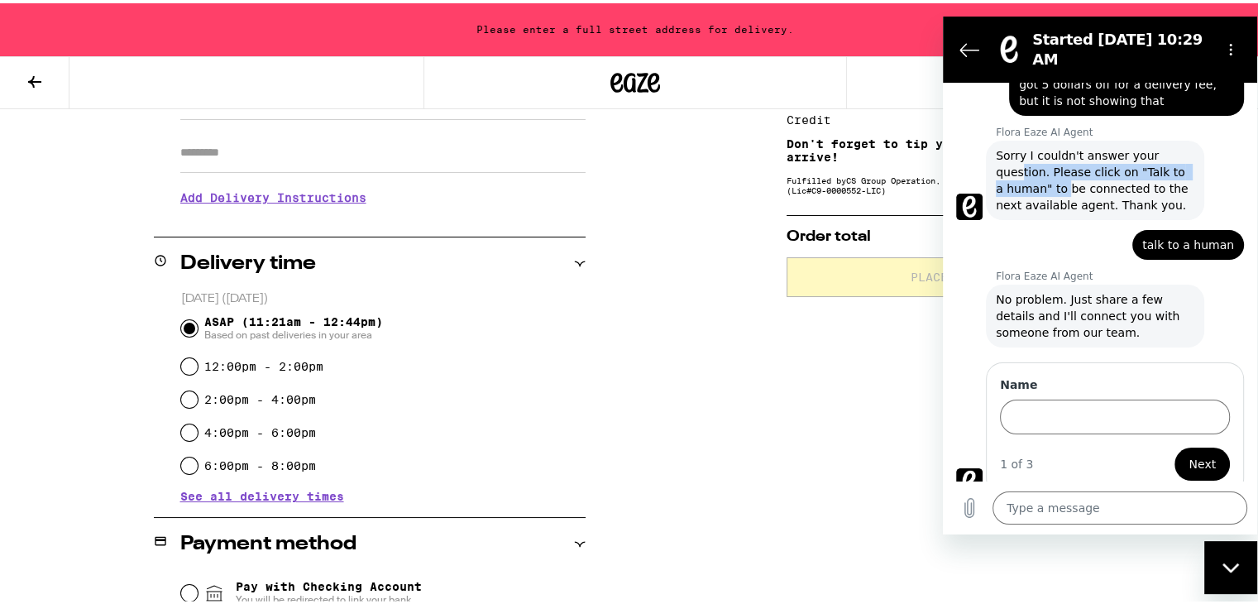
scroll to position [132, 0]
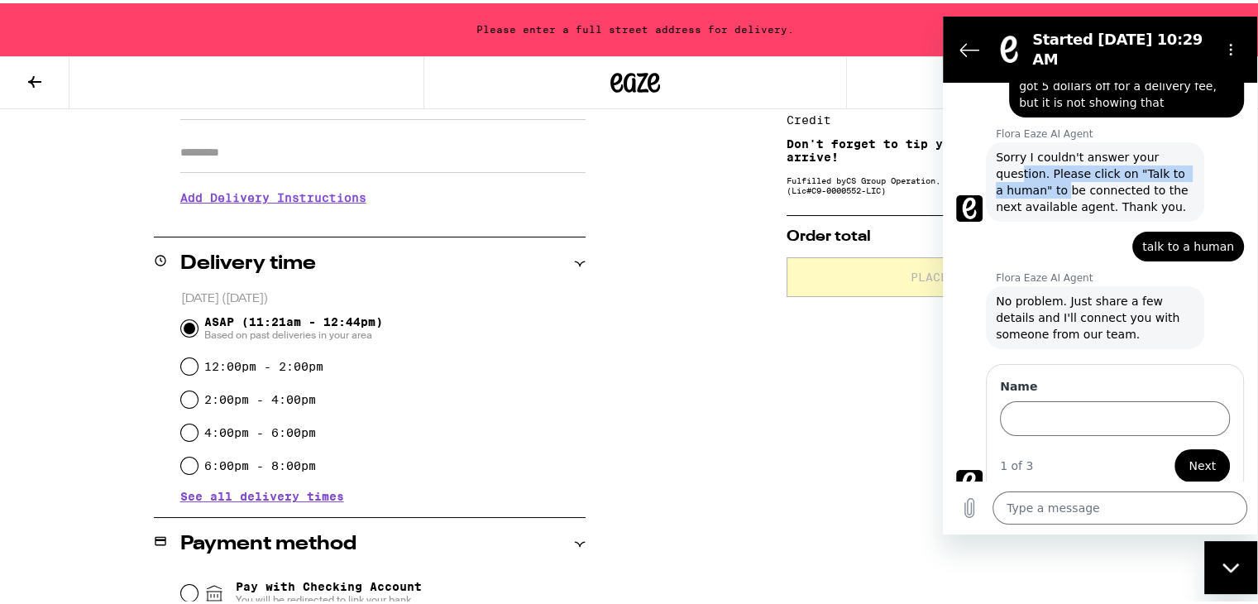
drag, startPoint x: 1018, startPoint y: 165, endPoint x: 1055, endPoint y: 172, distance: 37.9
click at [1055, 172] on span "Sorry I couldn't answer your question. Please click on "Talk to a human" to be …" at bounding box center [1095, 181] width 198 height 66
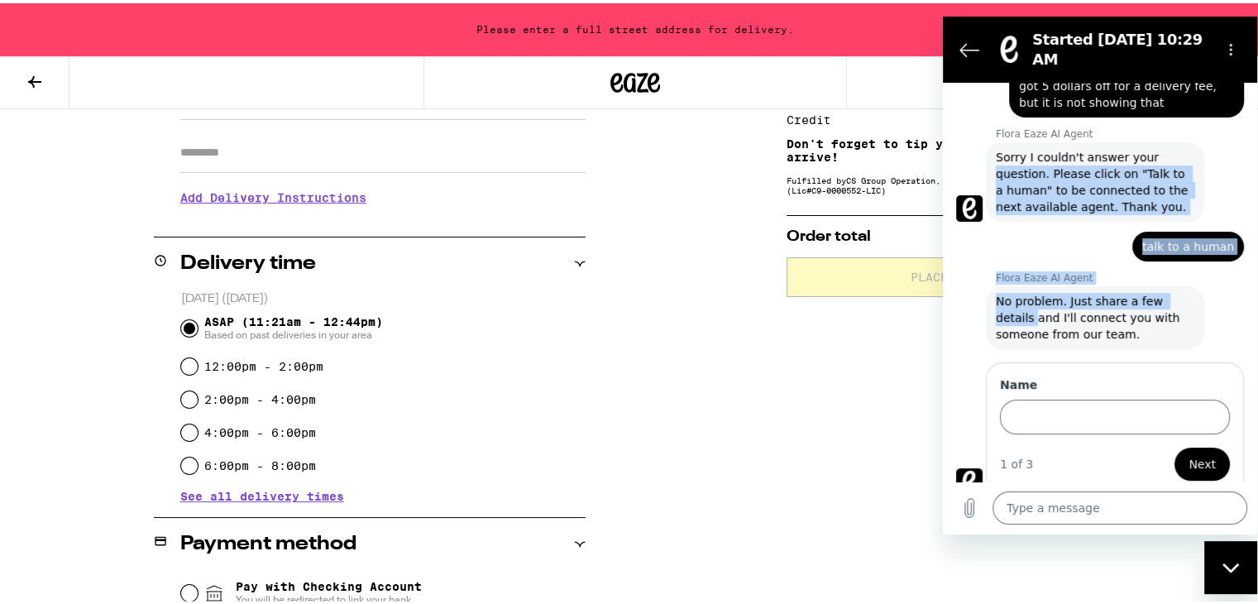
drag, startPoint x: 1244, startPoint y: 280, endPoint x: 1247, endPoint y: 143, distance: 136.5
click at [1247, 143] on div "10:29 AM Flora Eaze AI Agent Flora Eaze AI Agent says: Hi there. How can I help…" at bounding box center [1100, 281] width 314 height 399
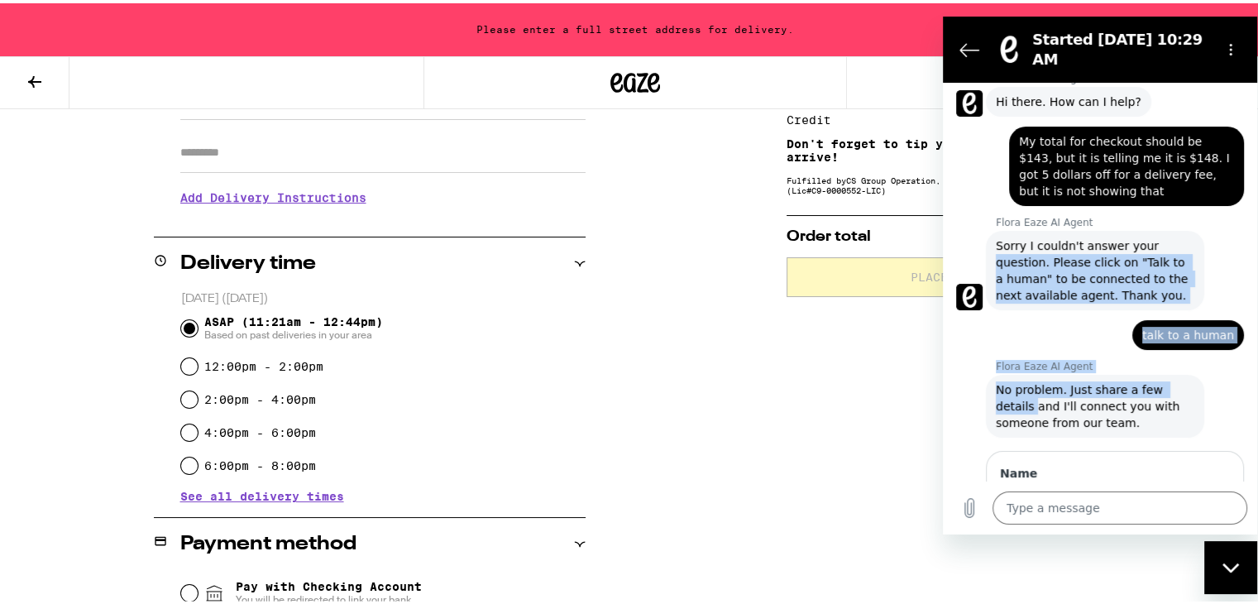
scroll to position [14, 0]
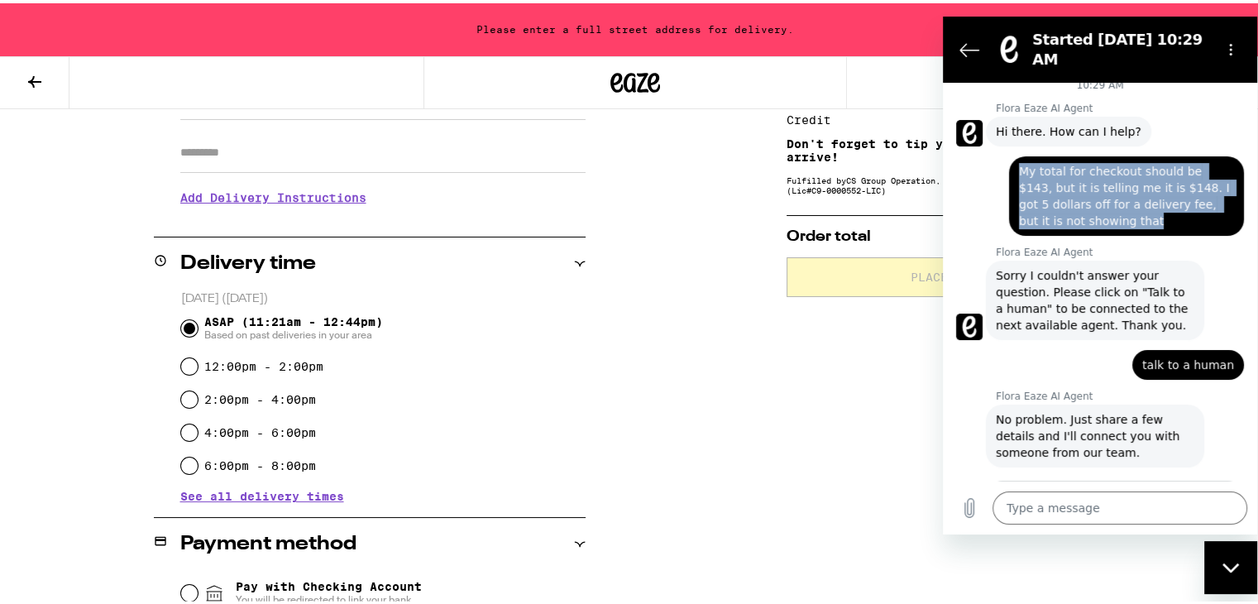
drag, startPoint x: 1022, startPoint y: 156, endPoint x: 1127, endPoint y: 202, distance: 114.4
click at [1127, 202] on span "My total for checkout should be $143, but it is telling me it is $148. I got 5 …" at bounding box center [1126, 195] width 215 height 66
copy span "My total for checkout should be $143, but it is telling me it is $148. I got 5 …"
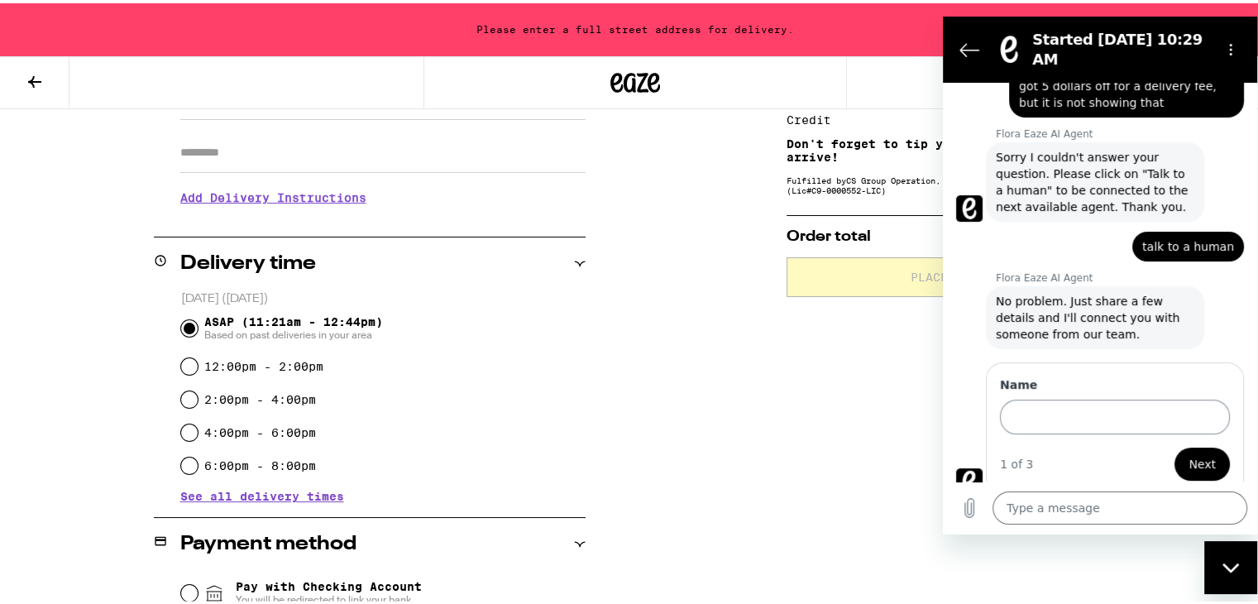
click at [1116, 404] on input "Name" at bounding box center [1115, 416] width 230 height 35
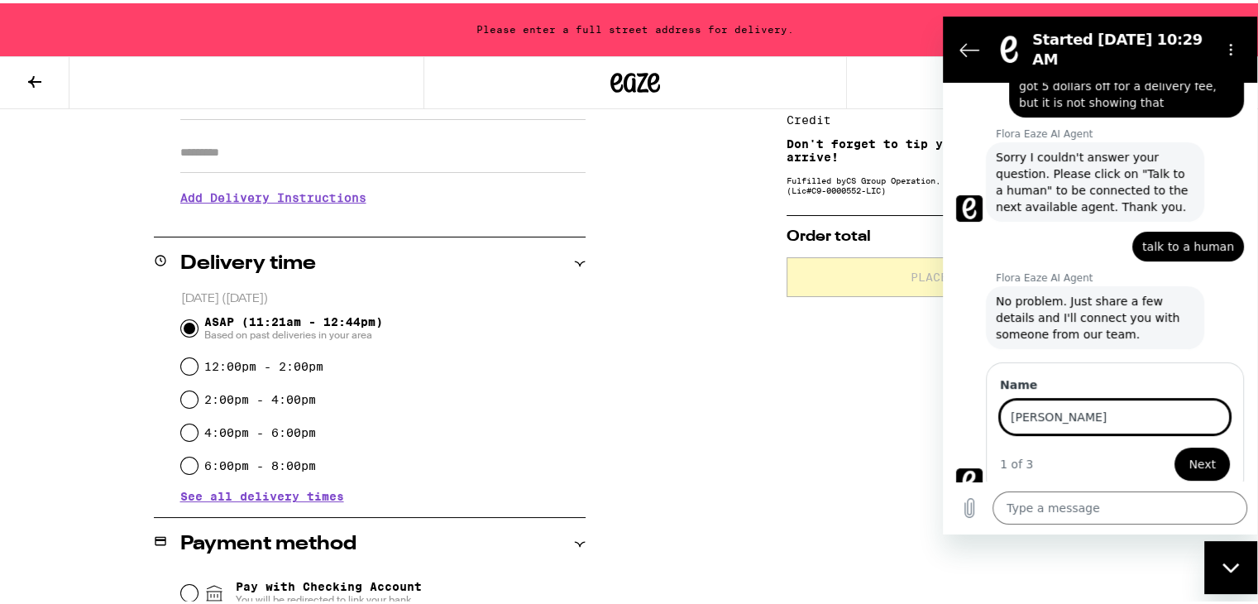
click at [1188, 453] on span "Next" at bounding box center [1201, 463] width 27 height 20
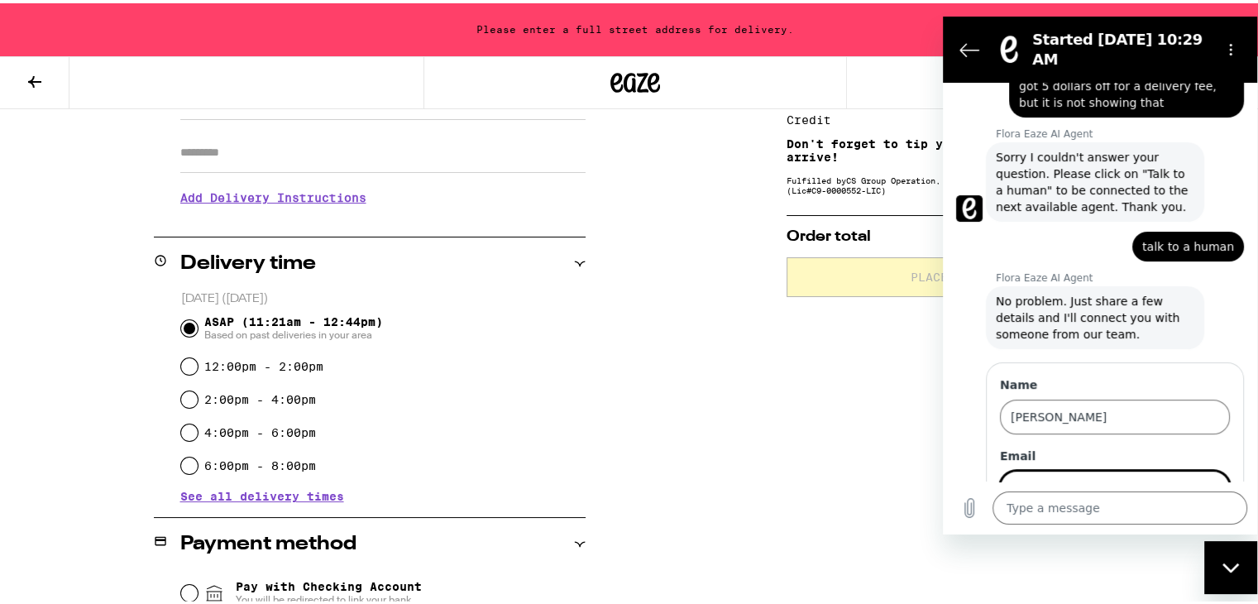
scroll to position [203, 0]
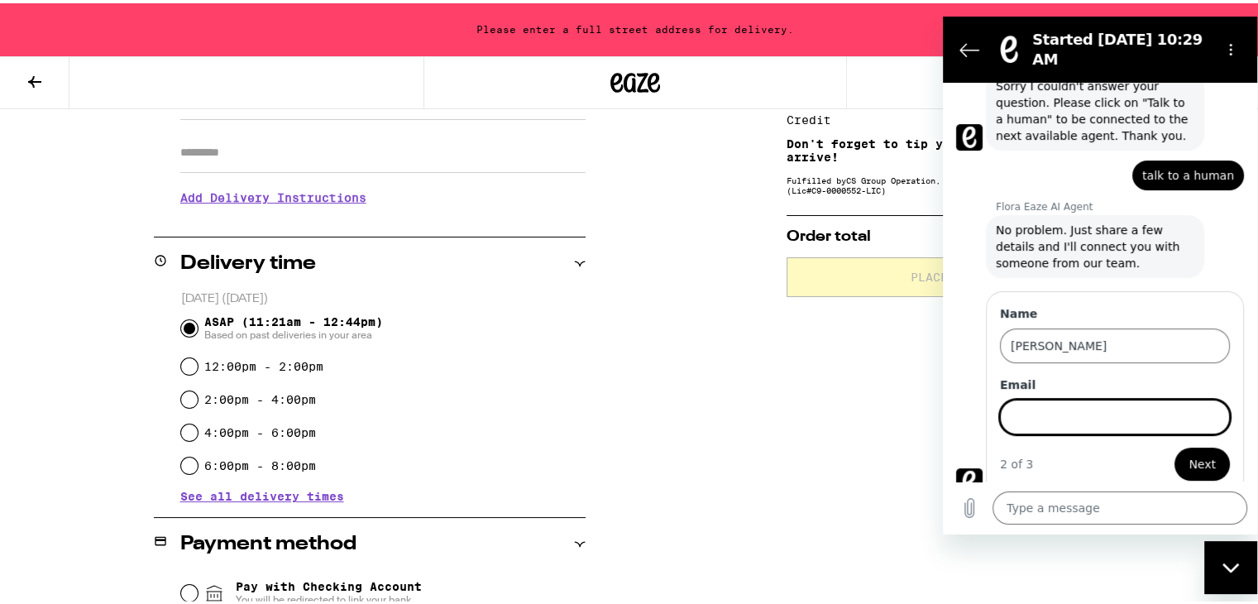
click at [1068, 404] on input "Email" at bounding box center [1115, 416] width 230 height 35
click at [1174, 447] on button "Next" at bounding box center [1201, 463] width 55 height 33
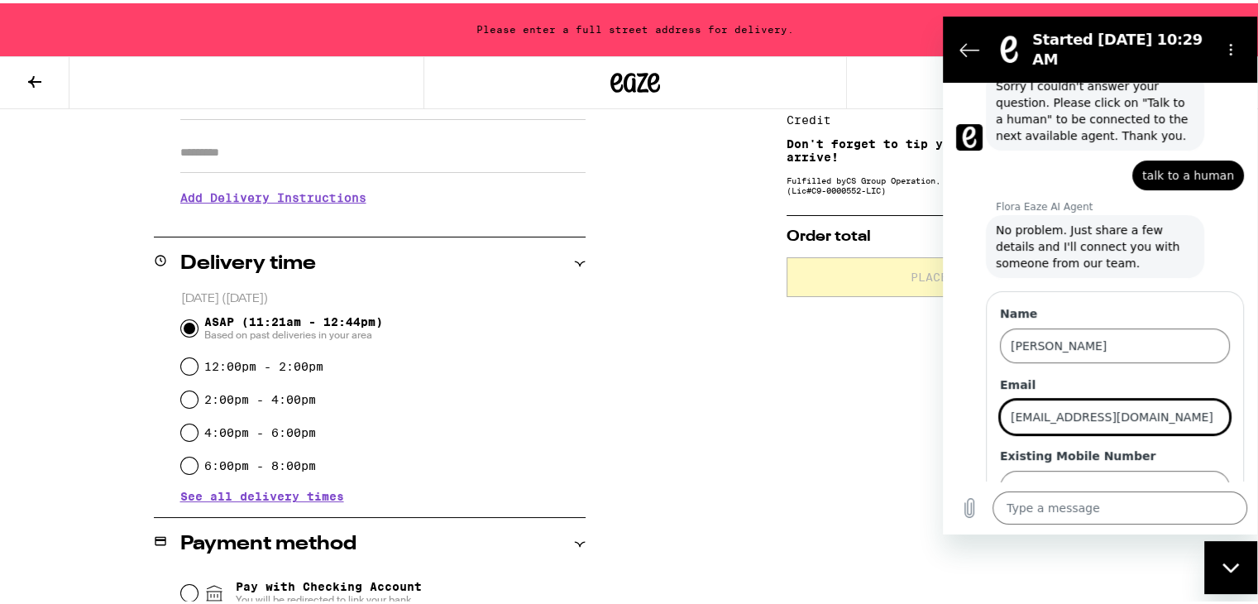
scroll to position [275, 0]
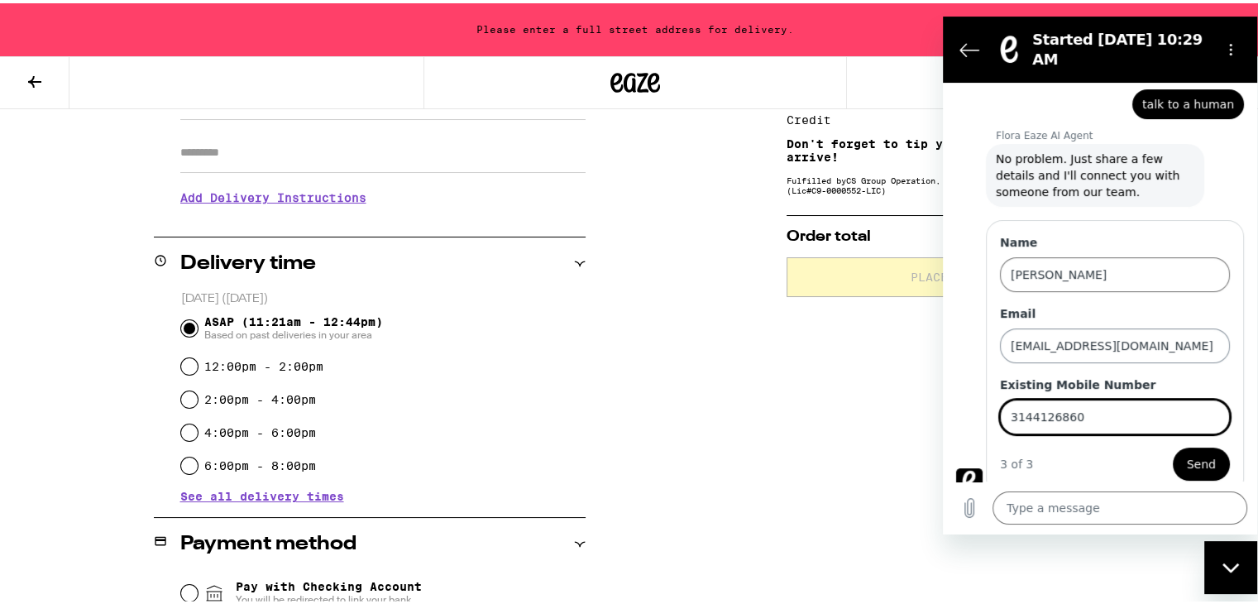
click at [1173, 447] on button "Send" at bounding box center [1201, 463] width 57 height 33
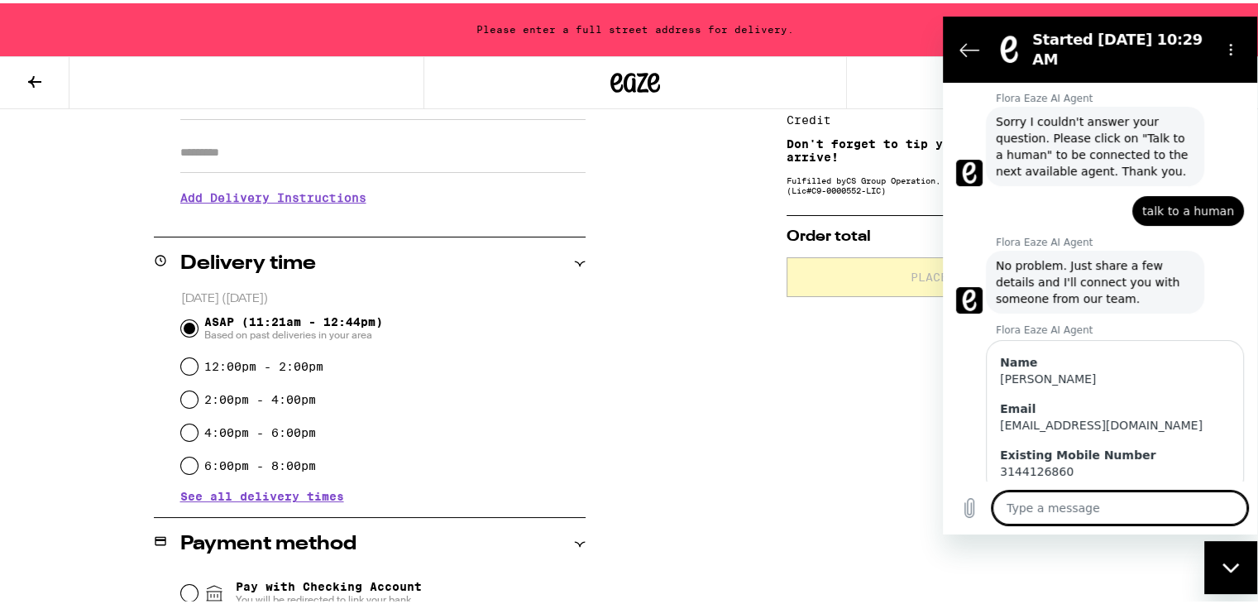
scroll to position [204, 0]
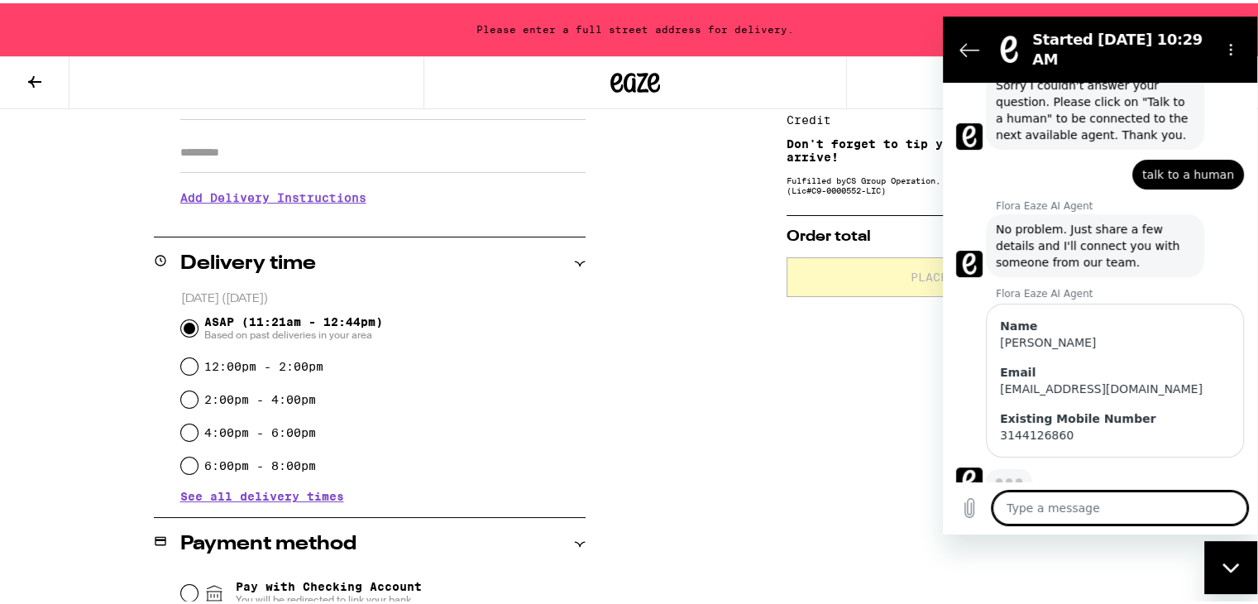
click at [1084, 506] on textarea at bounding box center [1119, 506] width 255 height 33
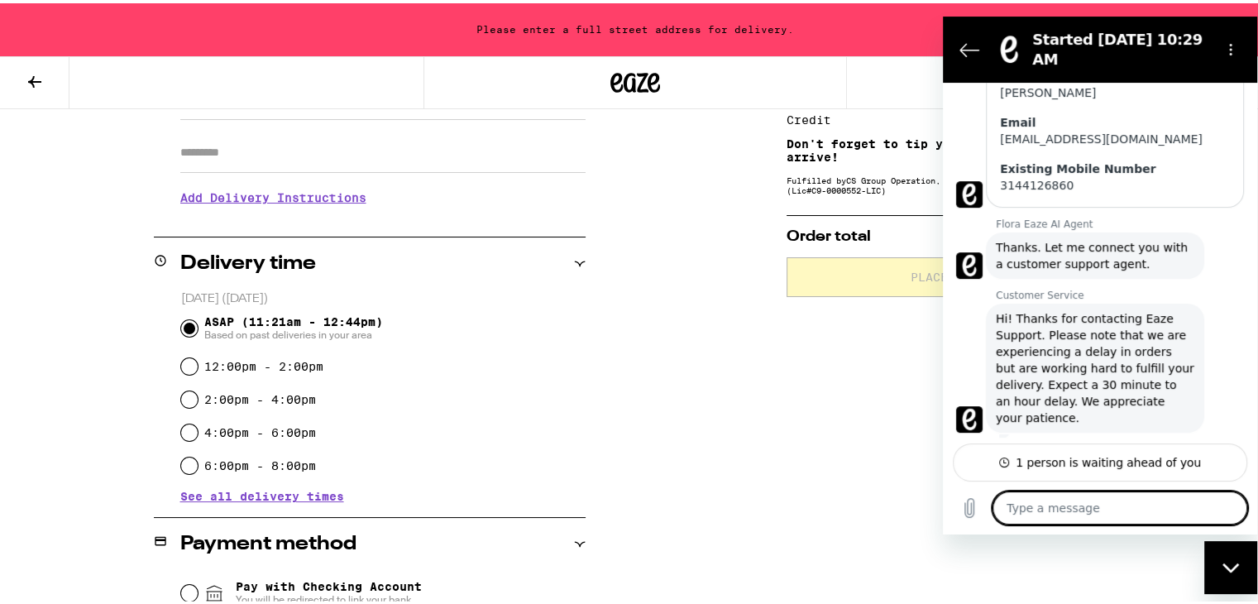
scroll to position [455, 0]
click at [1183, 503] on textarea at bounding box center [1119, 506] width 255 height 33
paste textarea "My total for checkout should be $143, but it is telling me it is $148. I got 5 …"
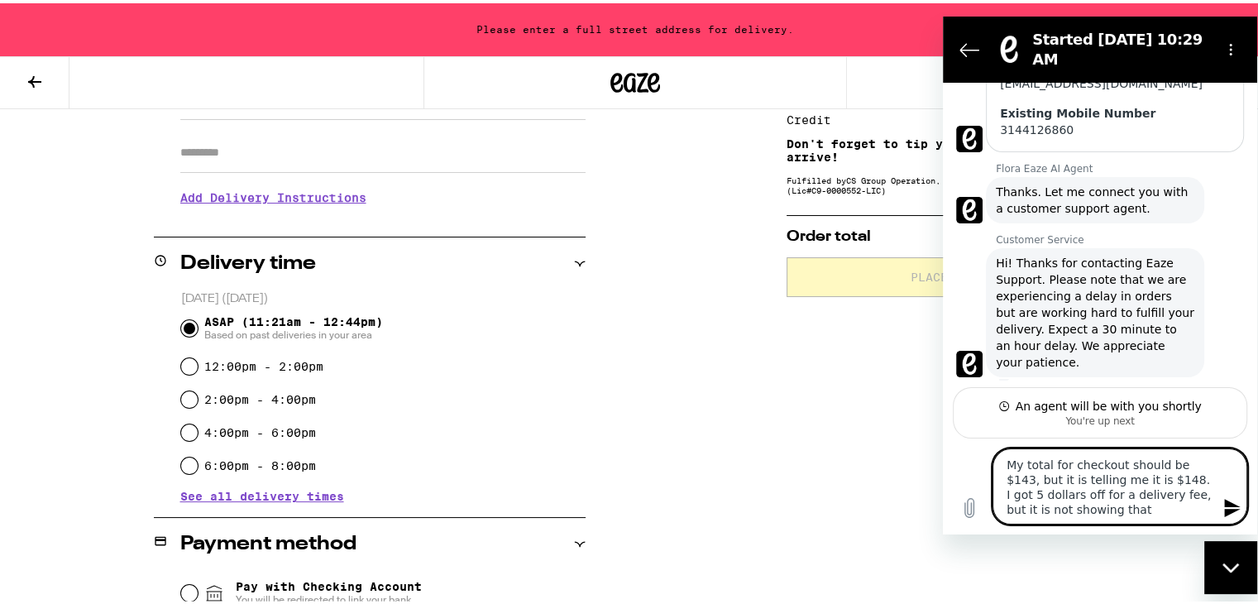
scroll to position [511, 0]
drag, startPoint x: 1096, startPoint y: 510, endPoint x: 914, endPoint y: 437, distance: 196.3
click at [943, 437] on html "Started Sep 11 at 10:29 AM 10:29 AM Flora Eaze AI Agent Flora Eaze AI Agent say…" at bounding box center [1100, 275] width 314 height 518
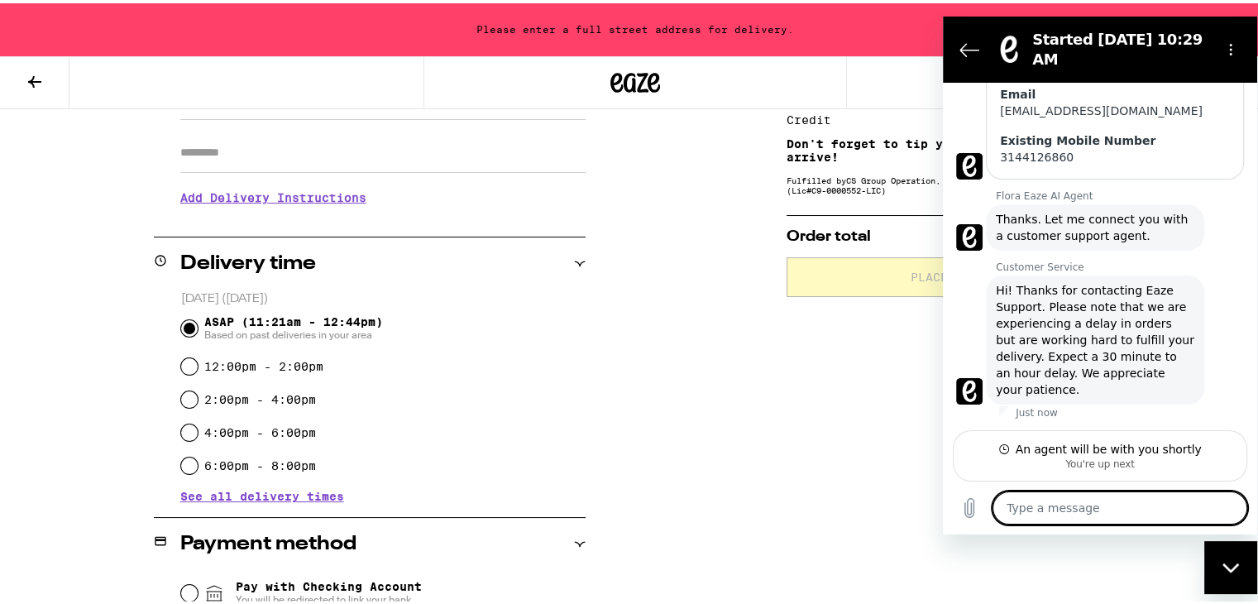
scroll to position [468, 0]
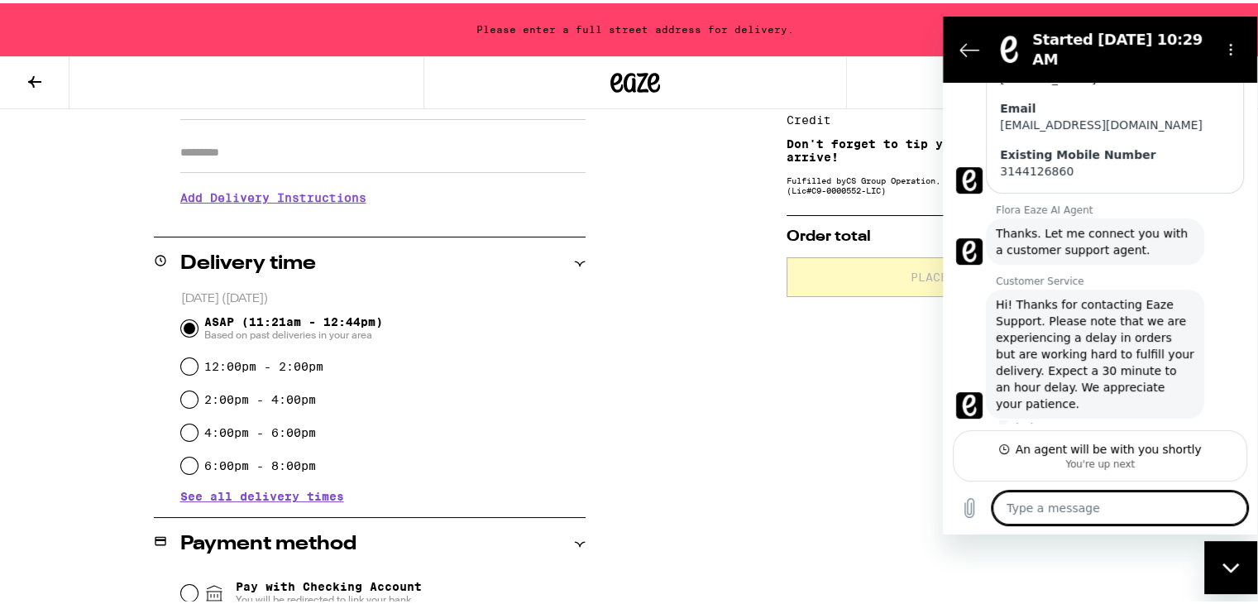
click at [1251, 575] on div "Close messaging window" at bounding box center [1231, 567] width 50 height 50
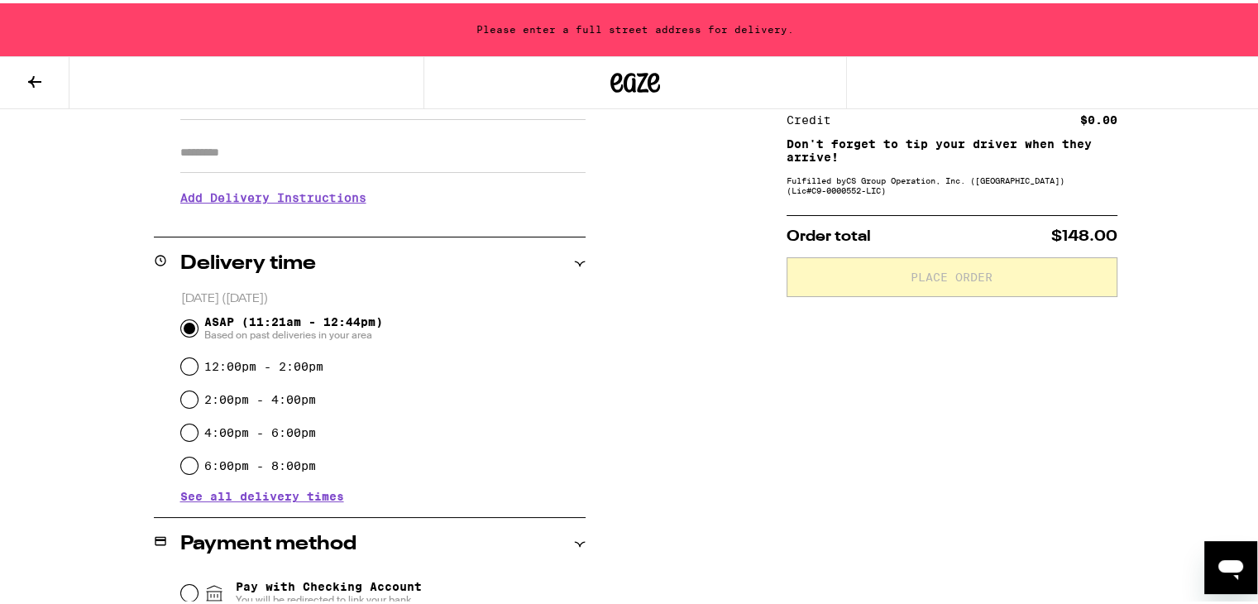
scroll to position [511, 0]
click at [662, 431] on div "**********" at bounding box center [635, 516] width 1191 height 1085
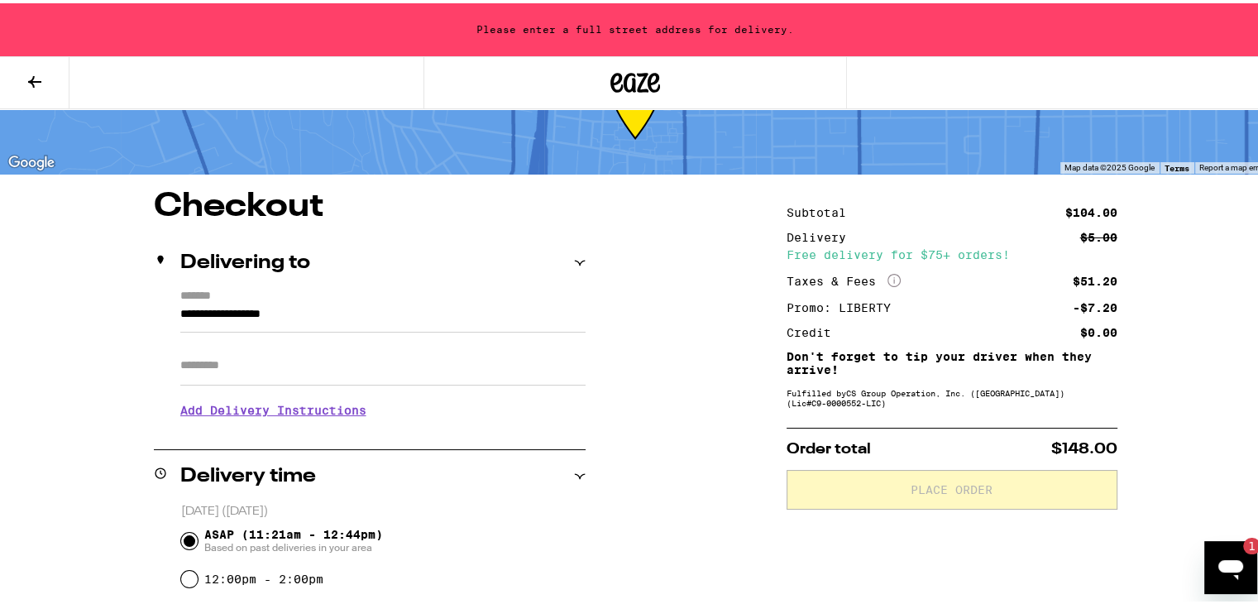
scroll to position [0, 0]
click at [1227, 566] on icon "Open messaging window, 1 unread message" at bounding box center [1230, 569] width 25 height 20
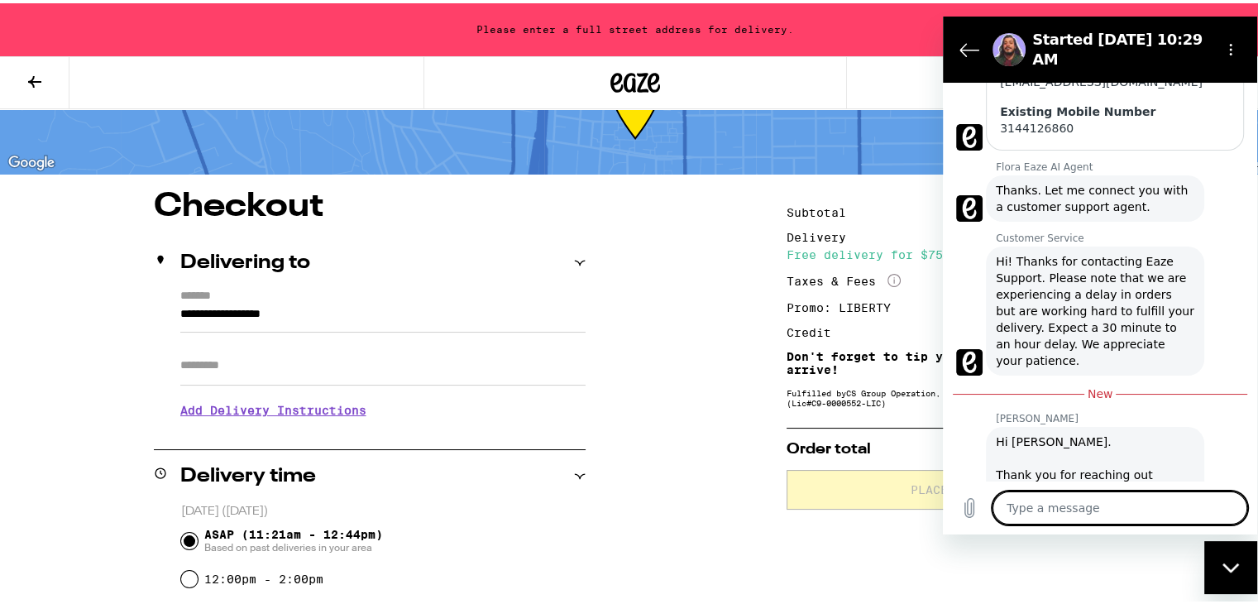
click at [1062, 500] on textarea at bounding box center [1119, 506] width 255 height 33
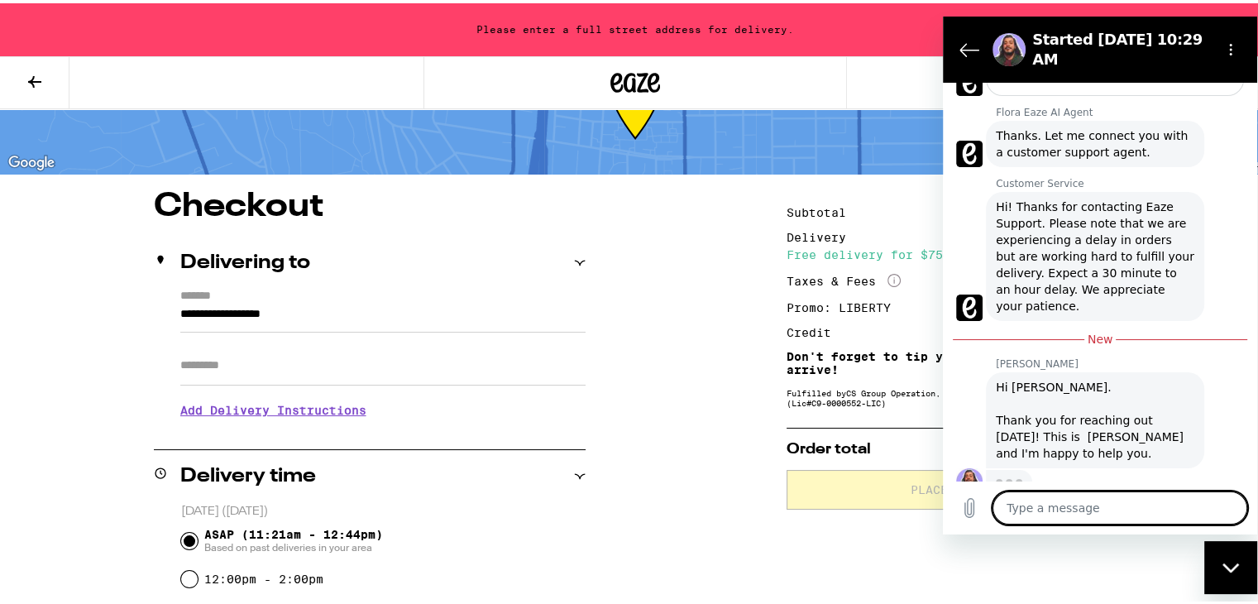
click at [1135, 507] on textarea at bounding box center [1119, 506] width 255 height 33
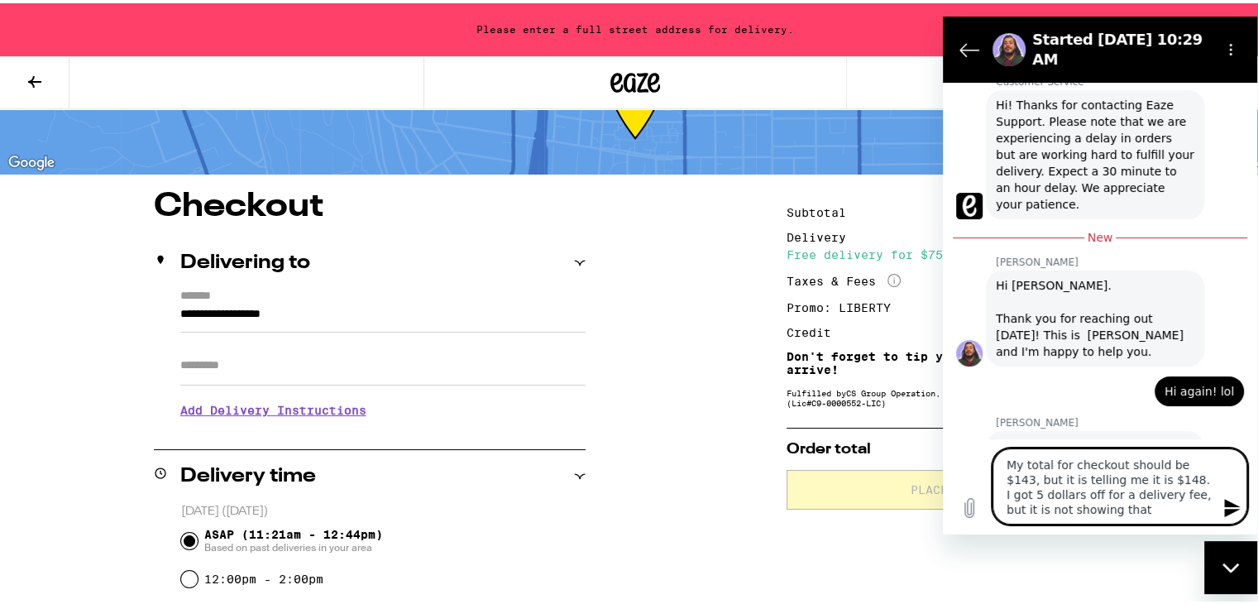
scroll to position [711, 0]
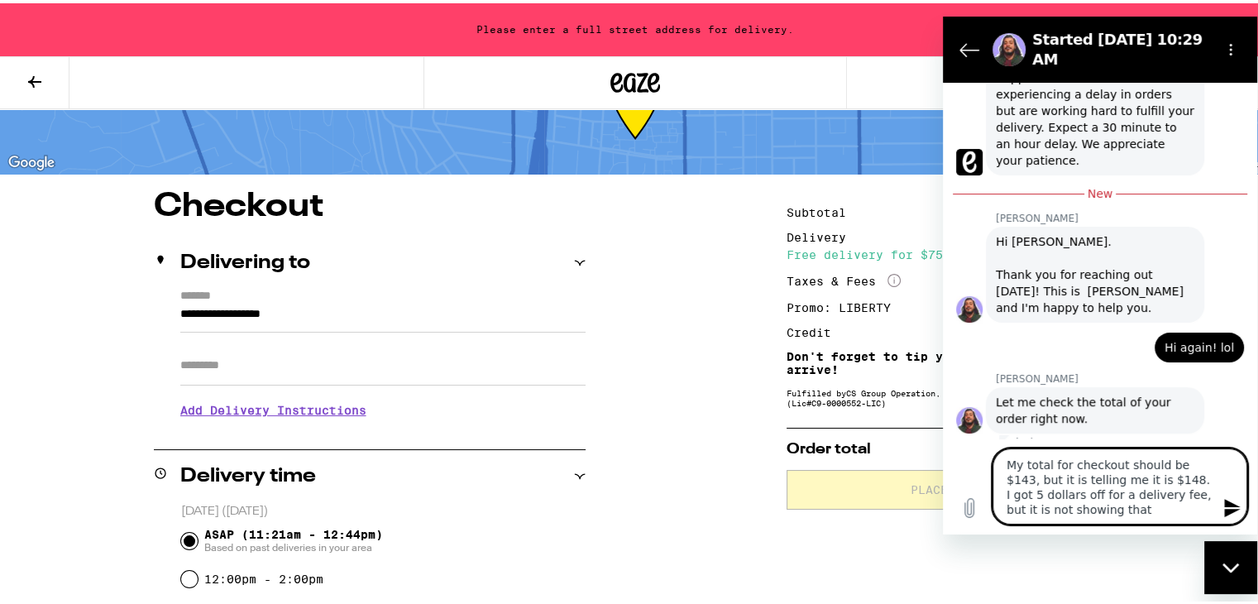
drag, startPoint x: 1088, startPoint y: 502, endPoint x: 918, endPoint y: 438, distance: 181.9
click at [943, 438] on html "Started Sep 11 at 10:29 AM 10:29 AM Flora Eaze AI Agent Flora Eaze AI Agent say…" at bounding box center [1100, 275] width 314 height 518
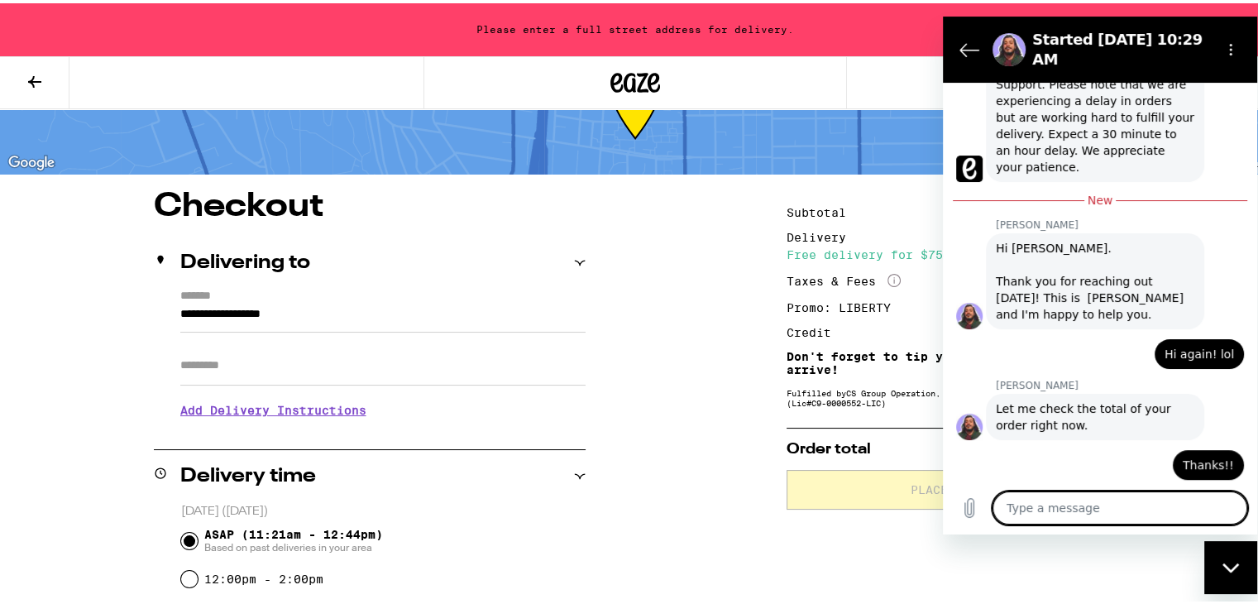
scroll to position [708, 0]
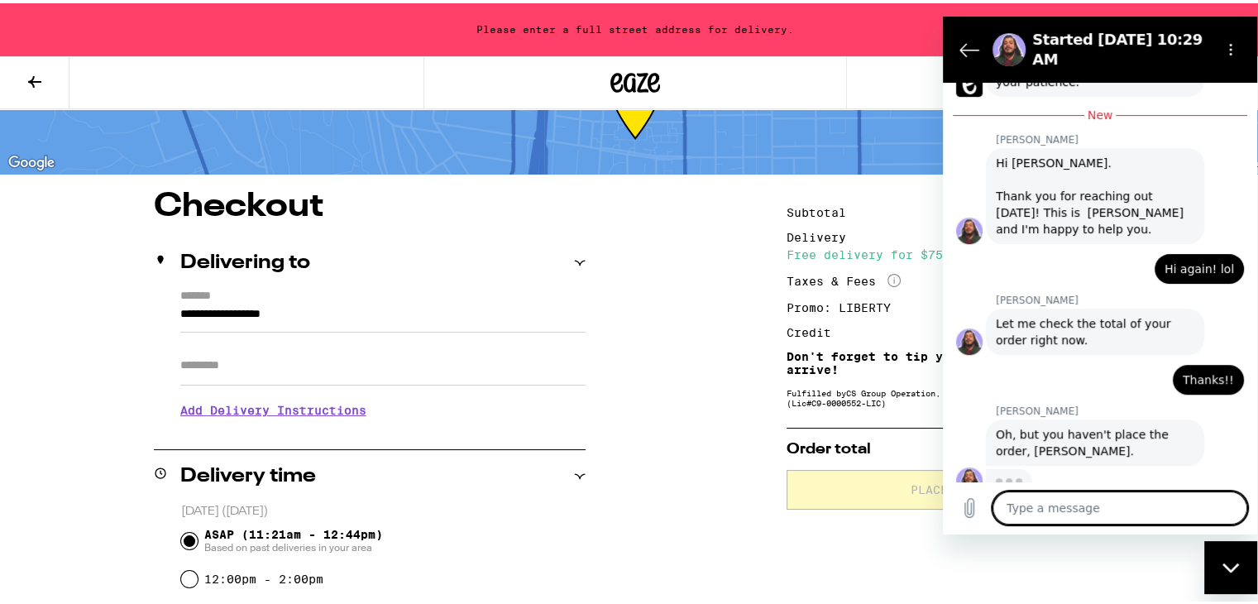
scroll to position [787, 0]
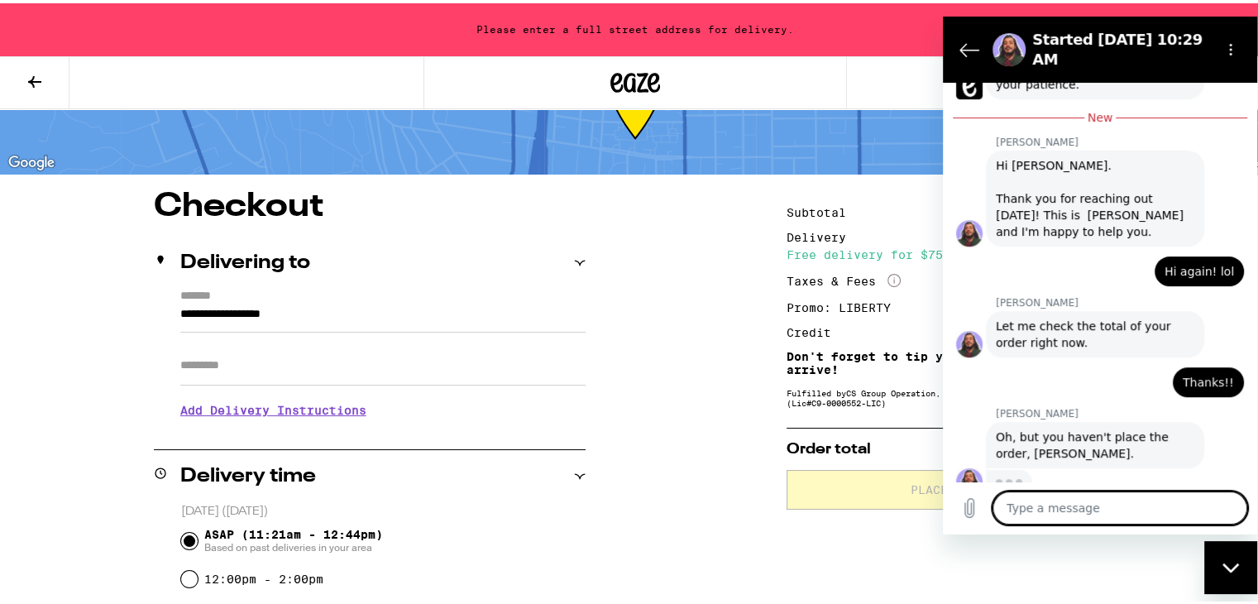
click at [1125, 506] on textarea at bounding box center [1119, 506] width 255 height 33
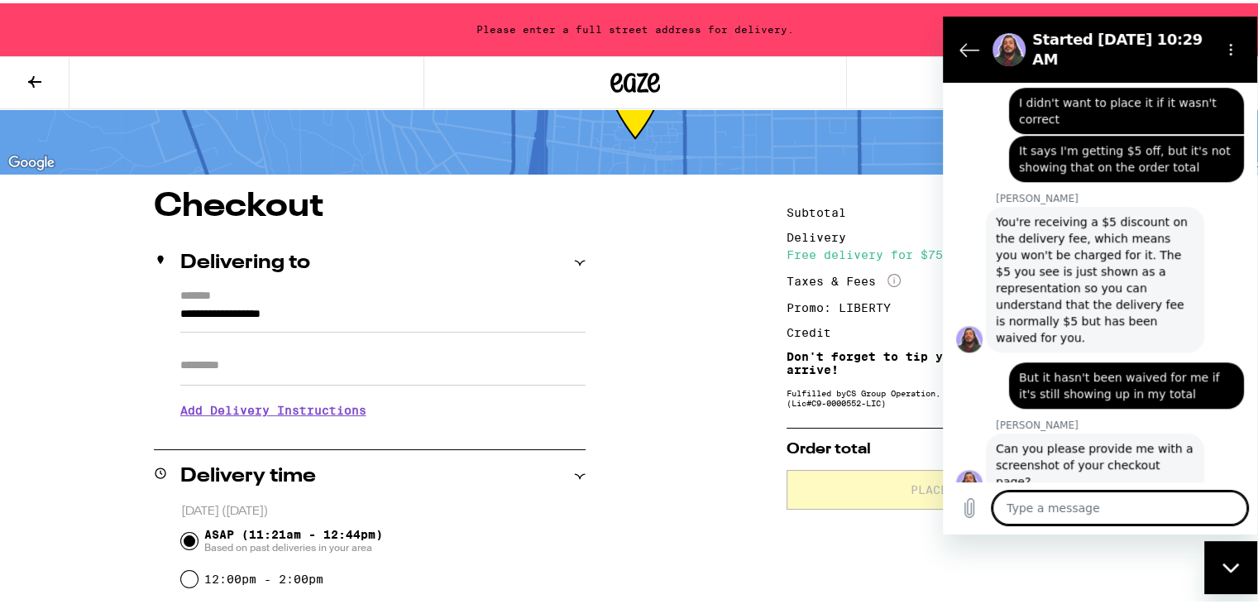
scroll to position [1181, 0]
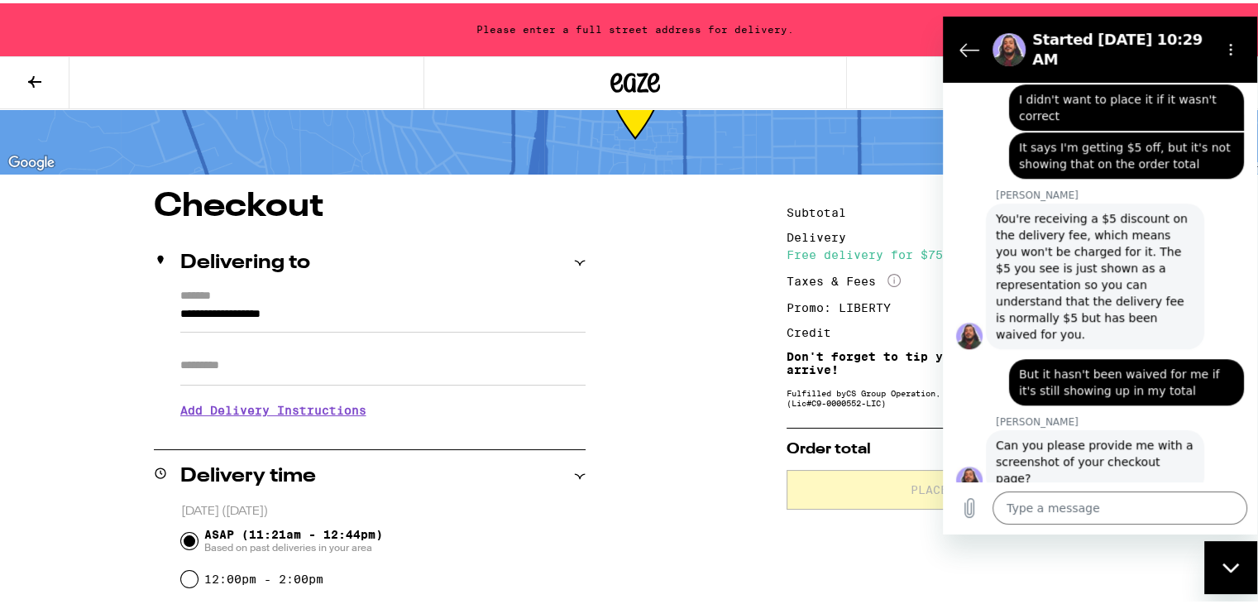
click at [1226, 574] on div "Close messaging window" at bounding box center [1231, 567] width 50 height 50
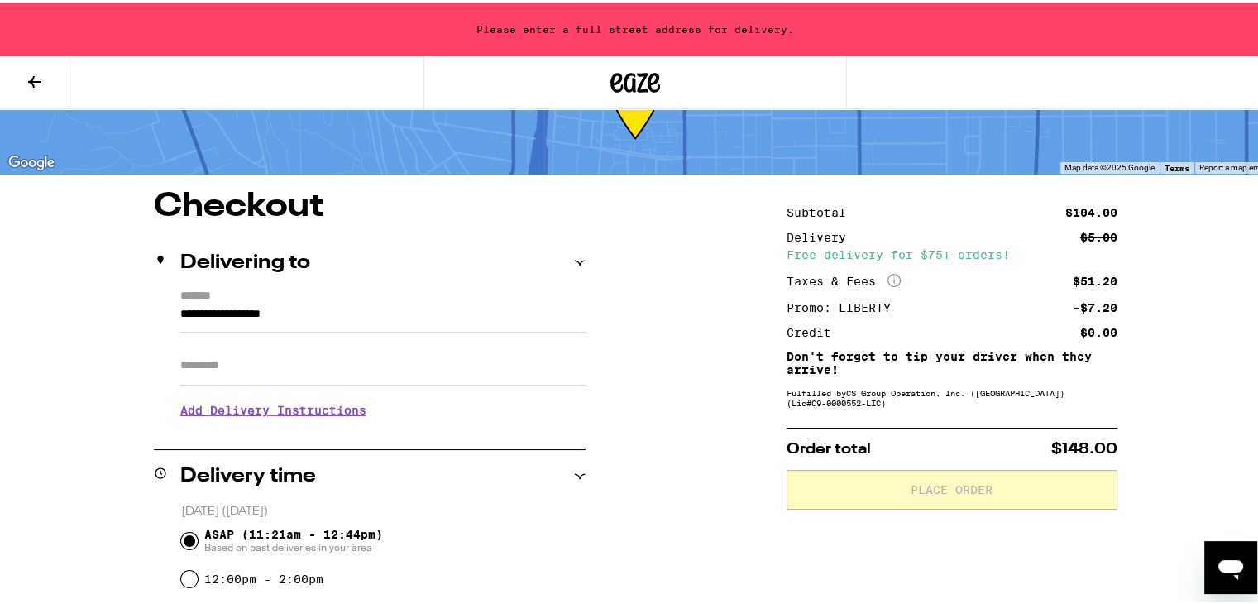
click at [1232, 558] on icon "Open messaging window" at bounding box center [1231, 567] width 30 height 30
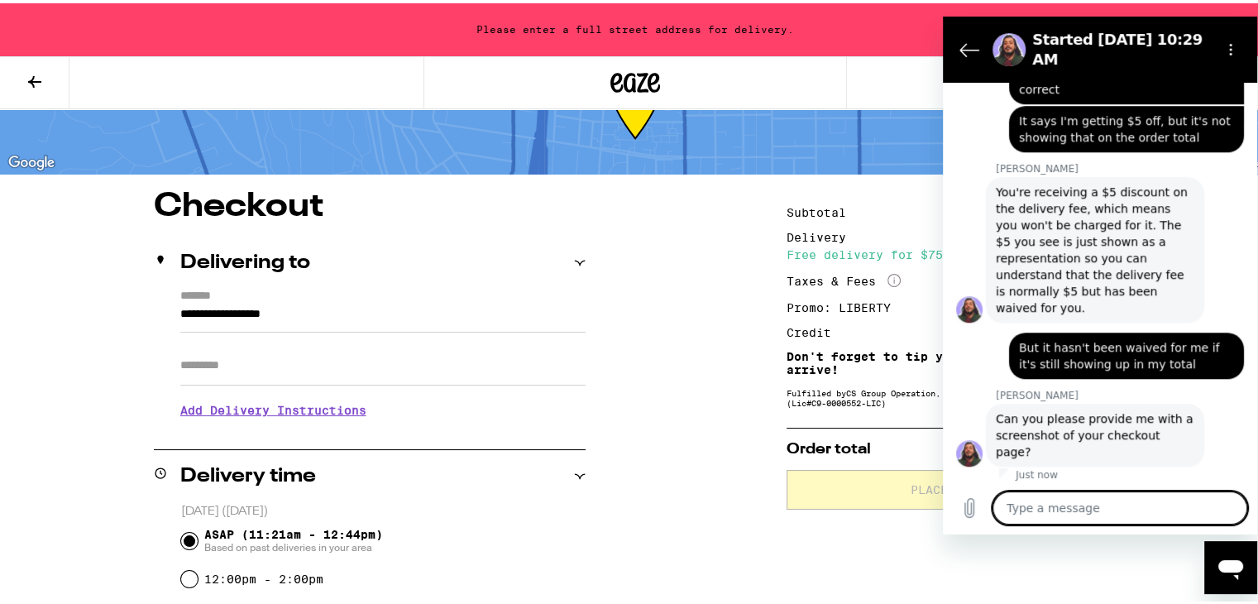
scroll to position [1154, 0]
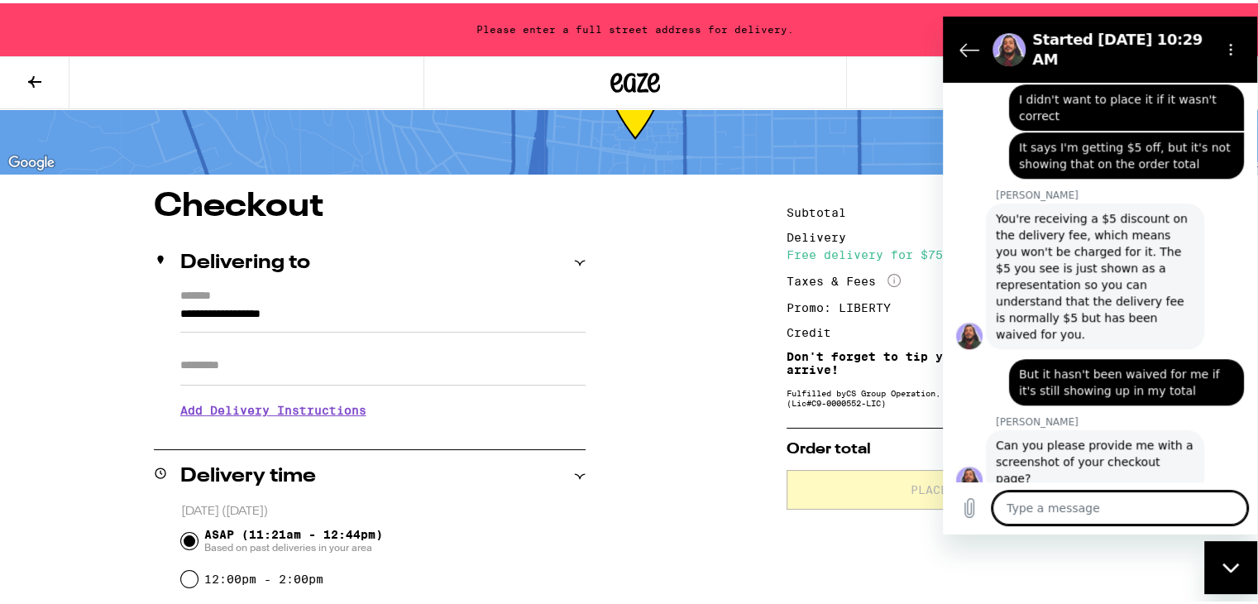
click at [1079, 503] on textarea at bounding box center [1119, 506] width 255 height 33
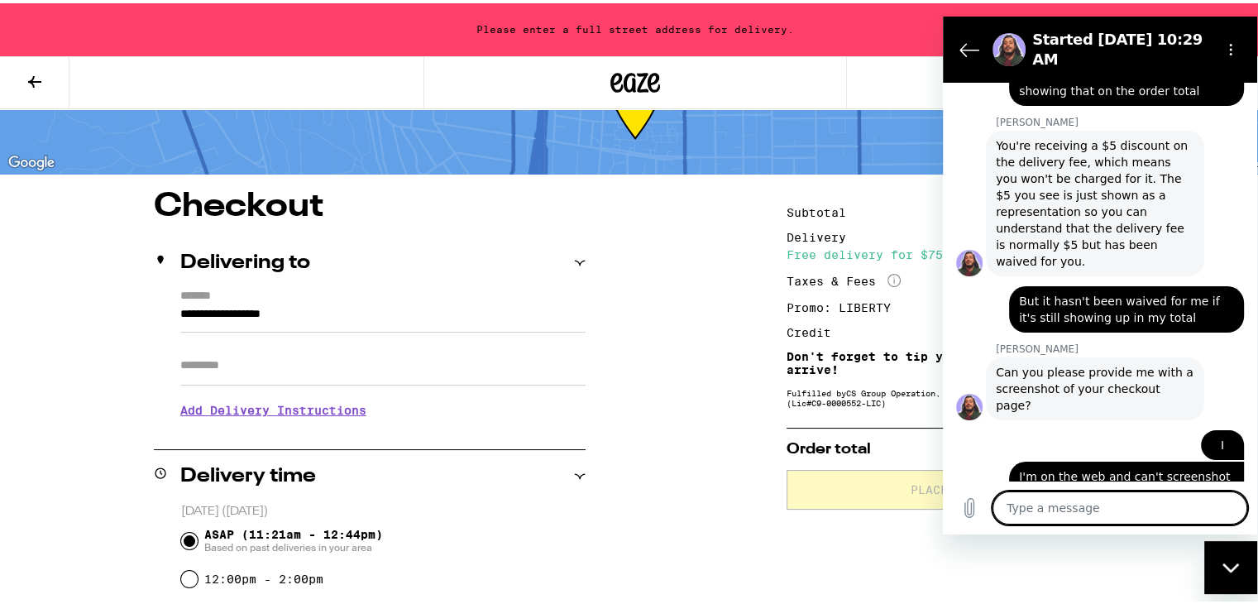
scroll to position [1226, 0]
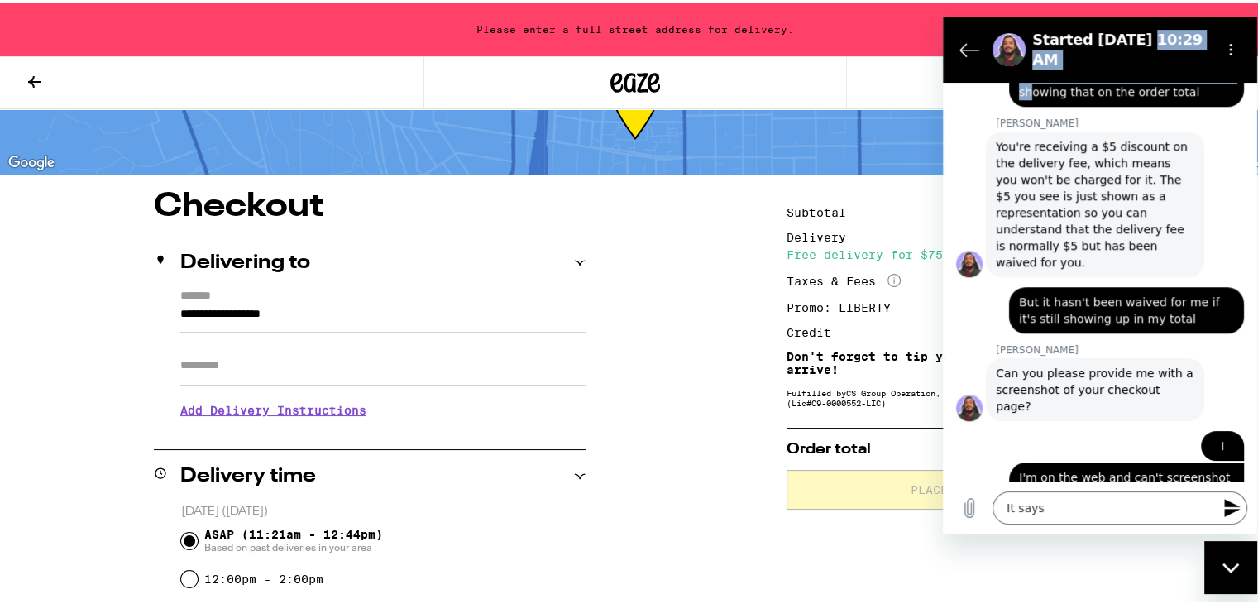
drag, startPoint x: 1125, startPoint y: 42, endPoint x: 1028, endPoint y: 74, distance: 102.5
click at [1028, 74] on div "Started Sep 11 at 10:29 AM 10:29 AM Flora Eaze AI Agent Flora Eaze AI Agent say…" at bounding box center [1100, 275] width 314 height 518
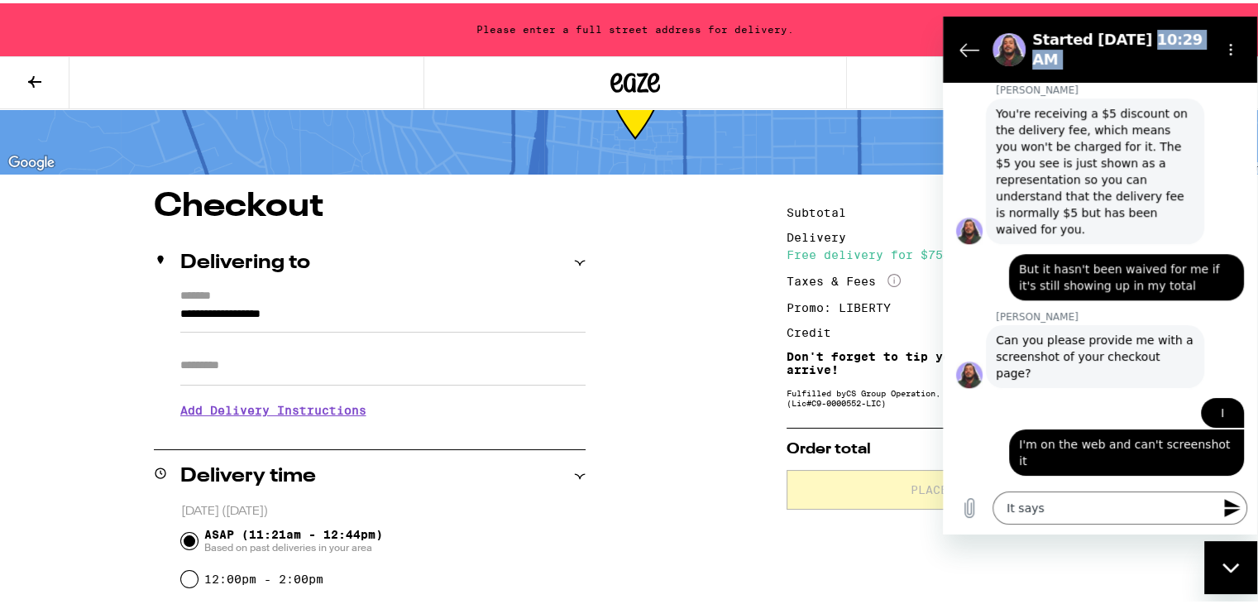
scroll to position [1257, 0]
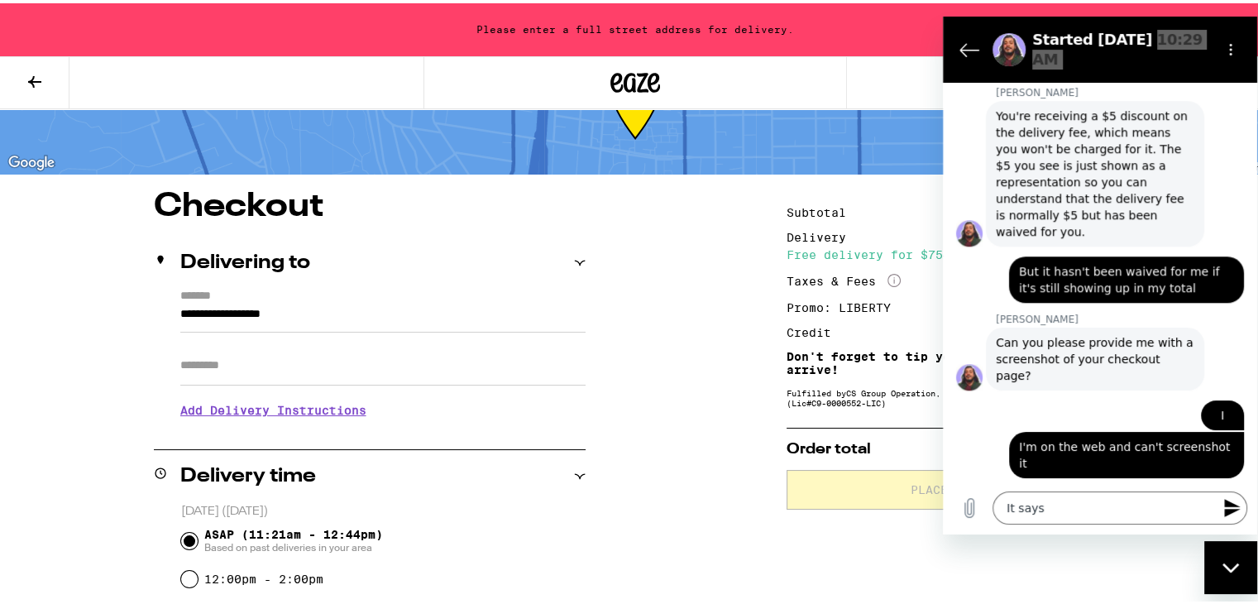
click at [1222, 563] on icon "Close messaging window" at bounding box center [1229, 565] width 17 height 9
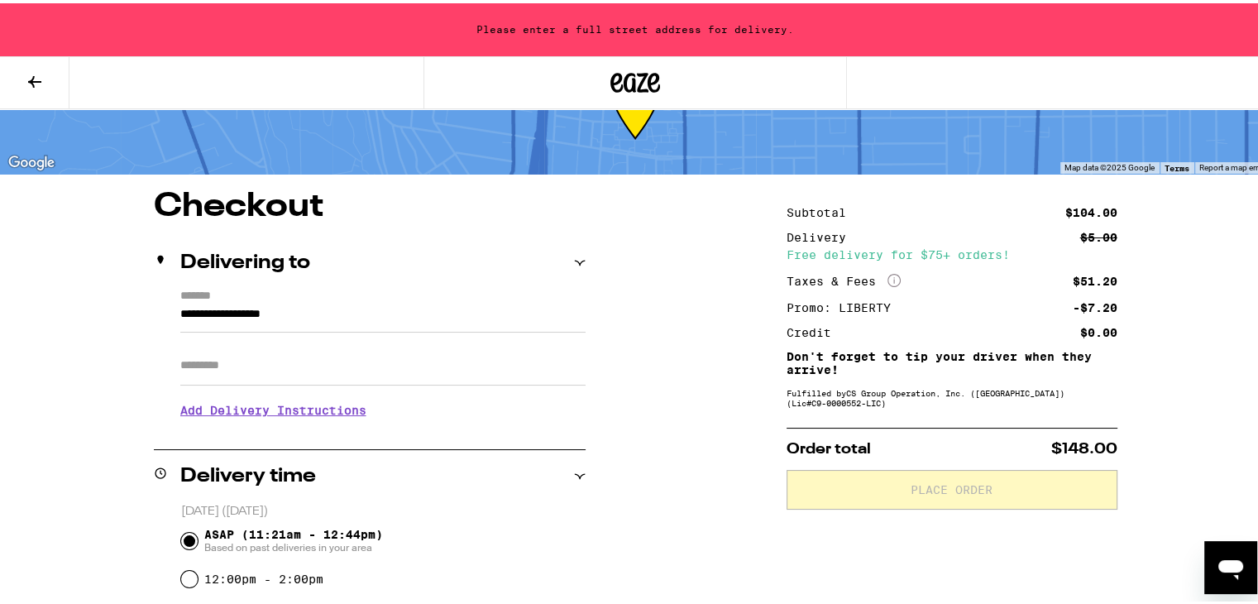
scroll to position [1259, 0]
click at [1222, 563] on icon "Open messaging window" at bounding box center [1230, 569] width 25 height 20
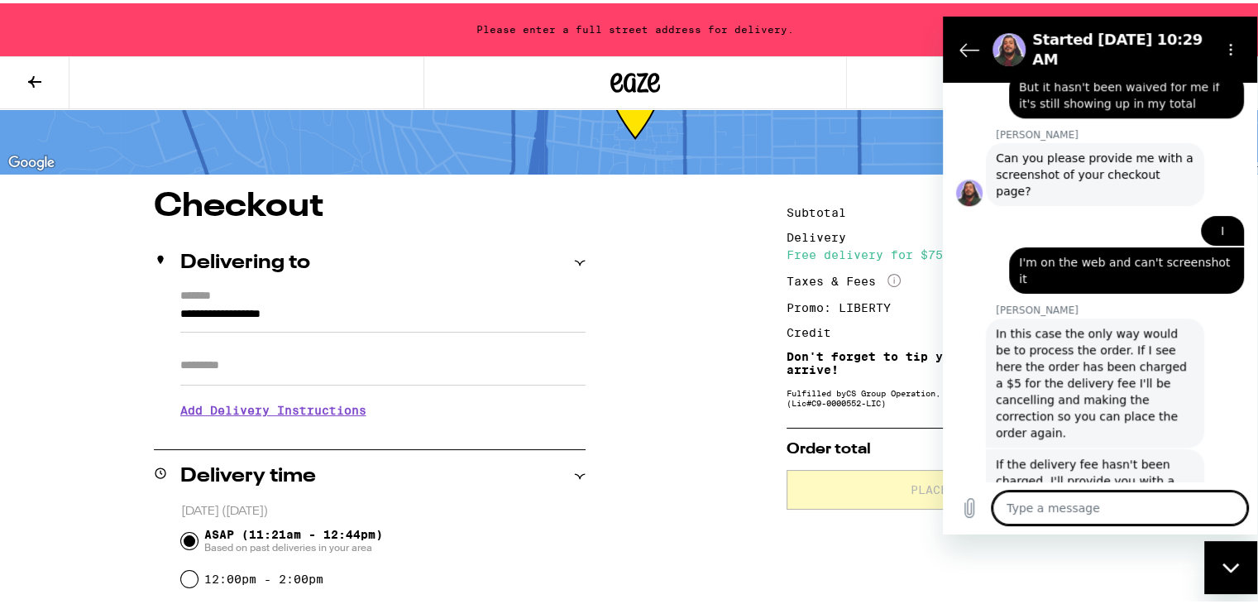
scroll to position [1445, 0]
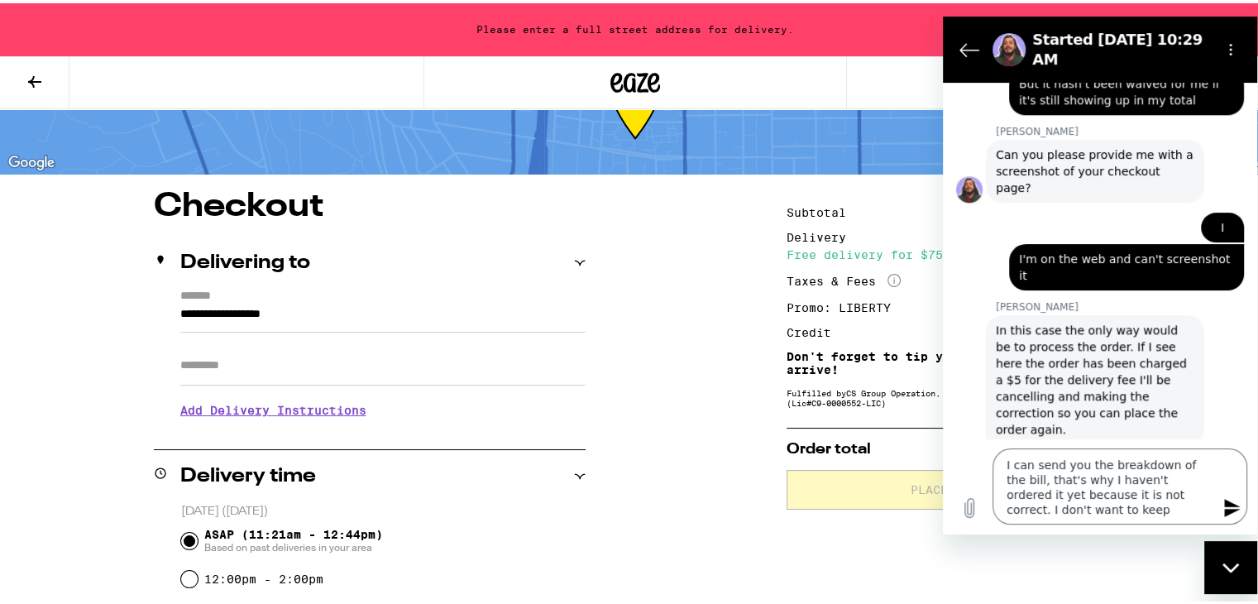
click at [1045, 523] on div "Type a message I can send you the breakdown of the bill, that's why I haven't o…" at bounding box center [1100, 485] width 314 height 96
click at [1062, 514] on textarea "I can send you the breakdown of the bill, that's why I haven't ordered it yet b…" at bounding box center [1119, 485] width 255 height 76
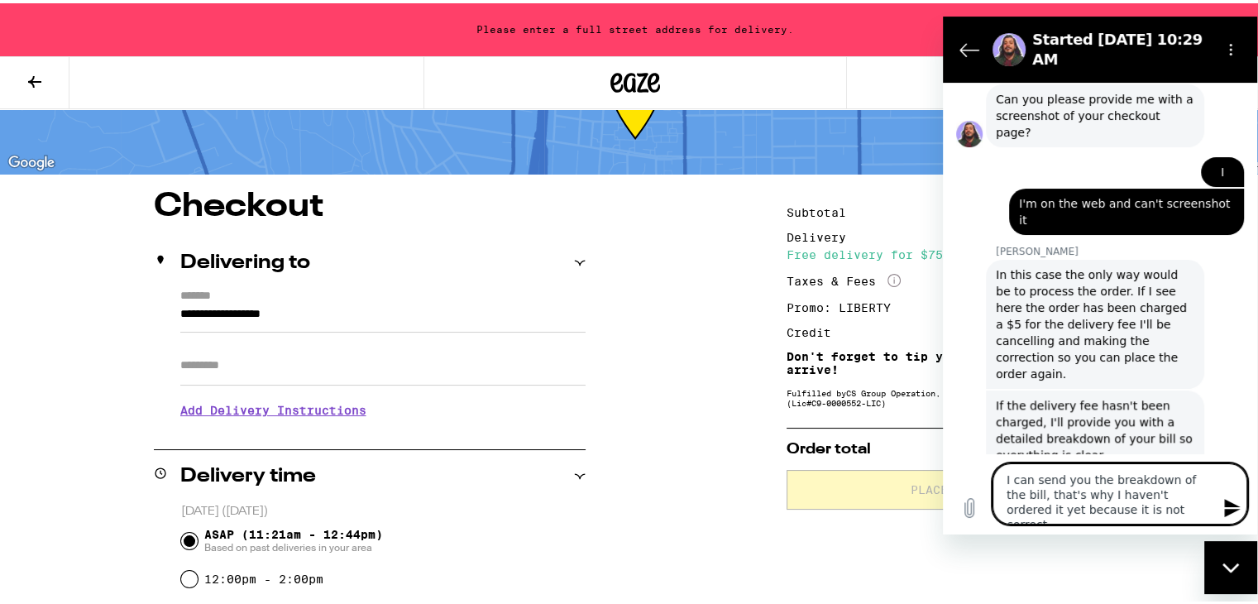
scroll to position [1503, 0]
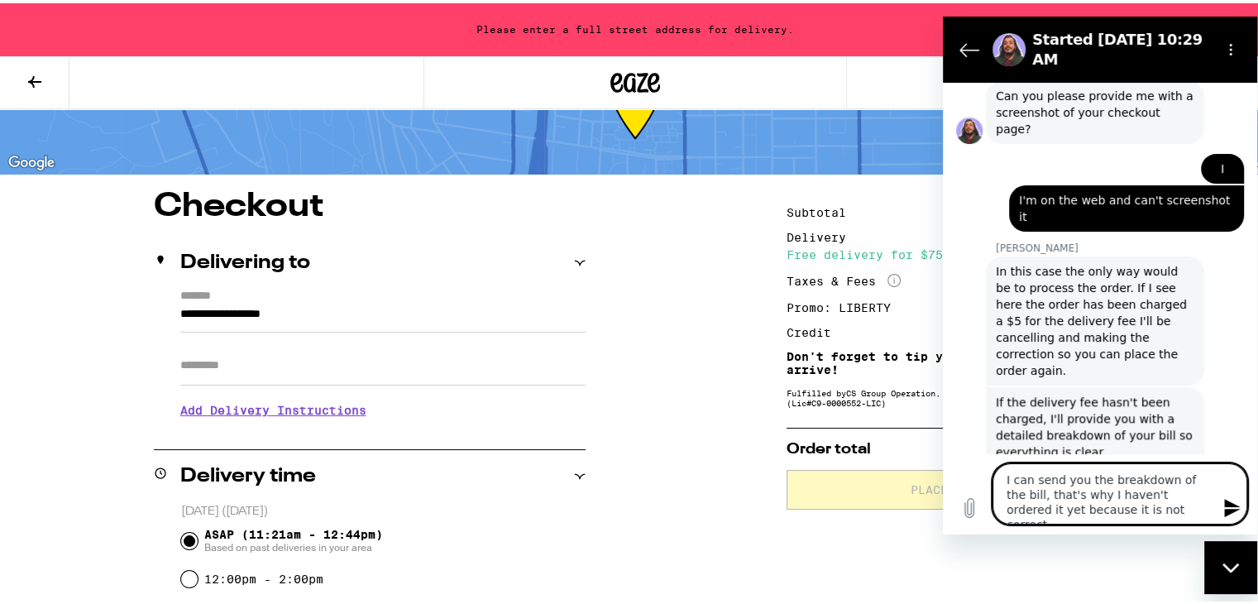
drag, startPoint x: 1144, startPoint y: 505, endPoint x: 877, endPoint y: 399, distance: 287.6
click at [943, 399] on html "Started Sep 11 at 10:29 AM 10:29 AM Flora Eaze AI Agent Flora Eaze AI Agent say…" at bounding box center [1100, 275] width 314 height 518
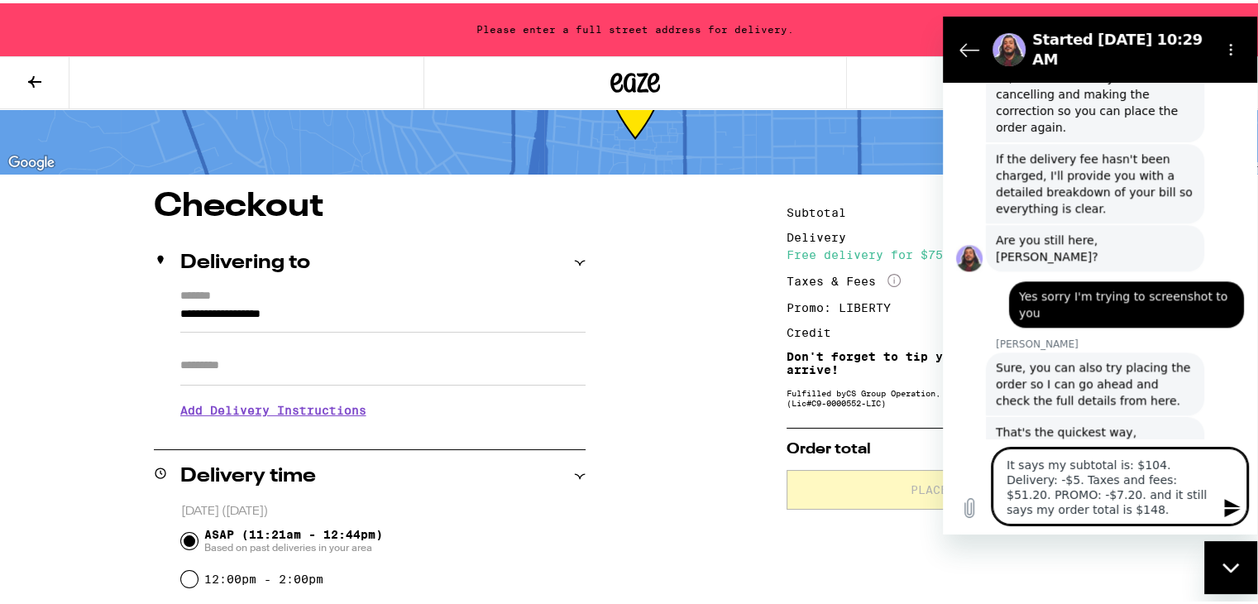
scroll to position [1776, 0]
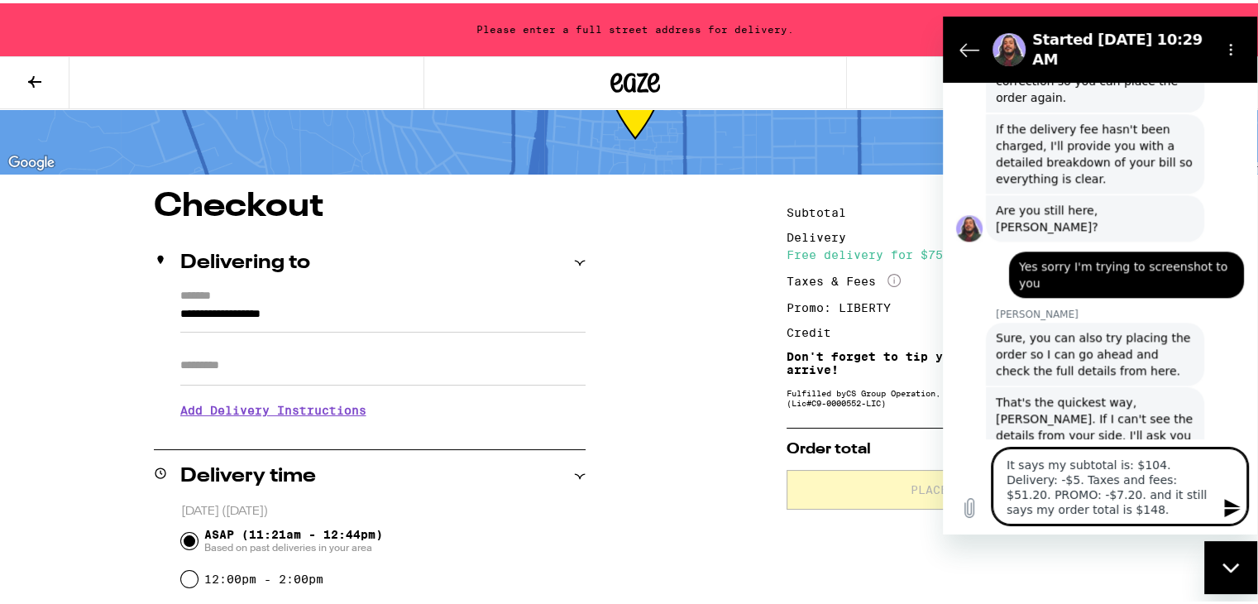
click at [1096, 514] on textarea "It says my subtotal is: $104. Delivery: -$5. Taxes and fees: $51.20. PROMO: -$7…" at bounding box center [1119, 485] width 255 height 76
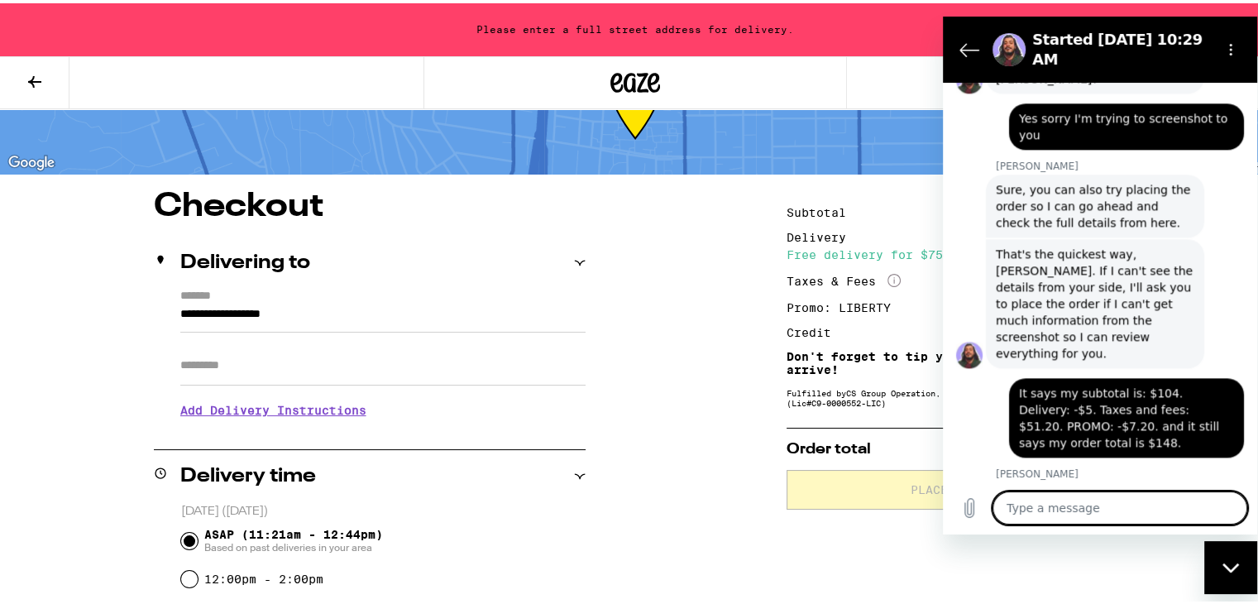
scroll to position [1928, 0]
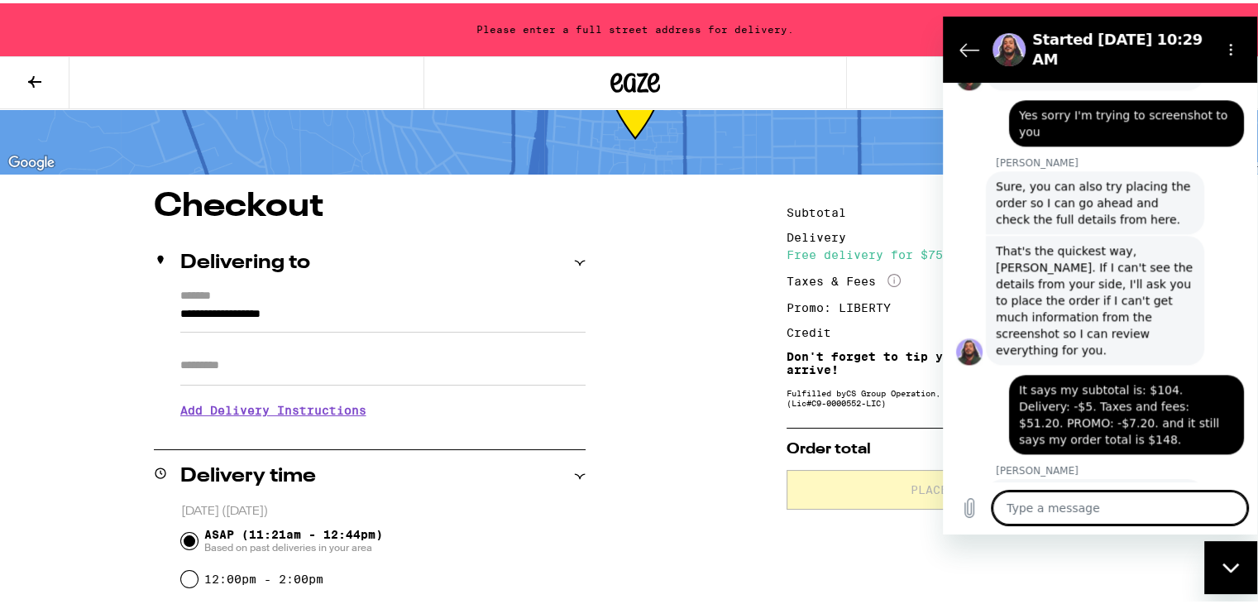
click at [1194, 517] on textarea at bounding box center [1119, 506] width 255 height 33
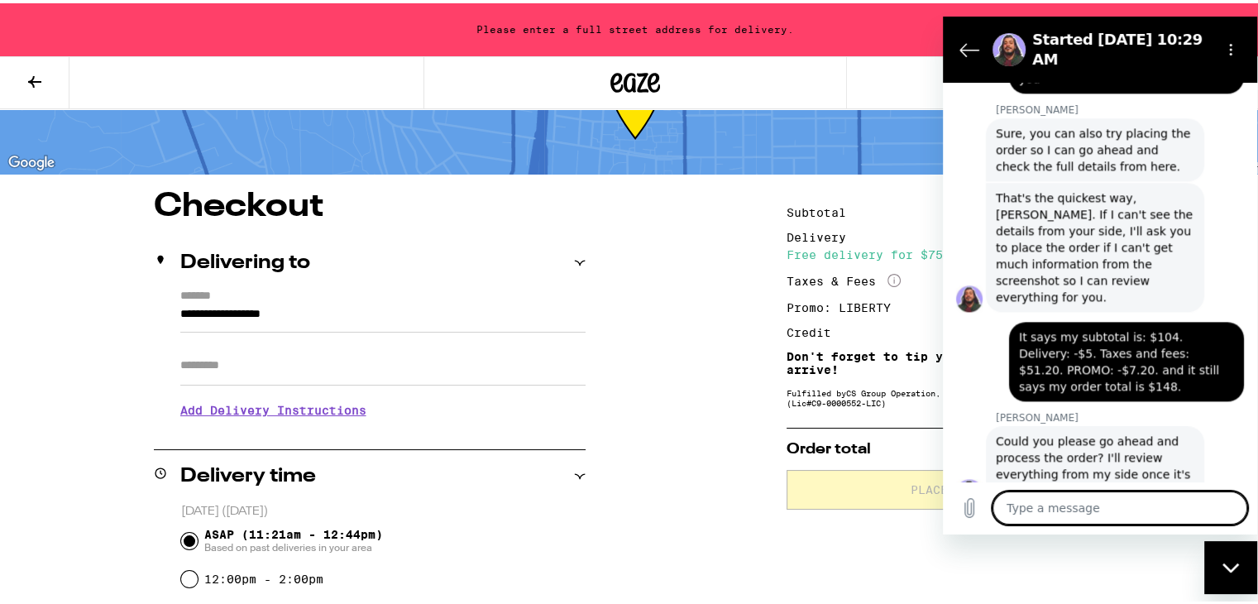
scroll to position [1984, 0]
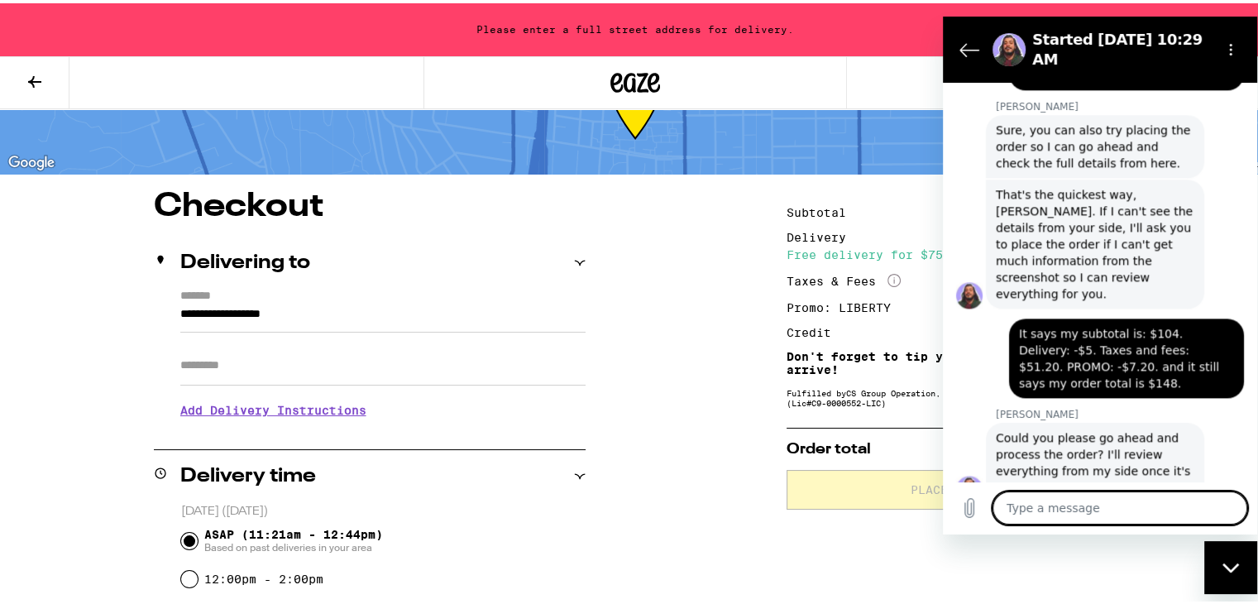
click at [1178, 519] on textarea at bounding box center [1119, 506] width 255 height 33
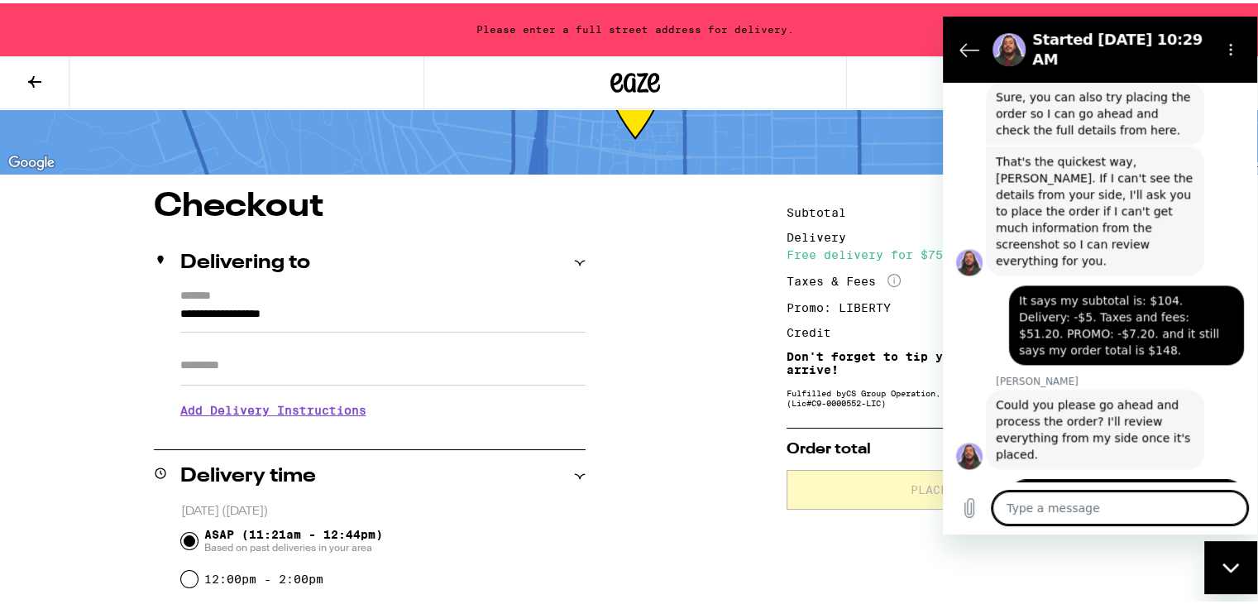
scroll to position [2087, 0]
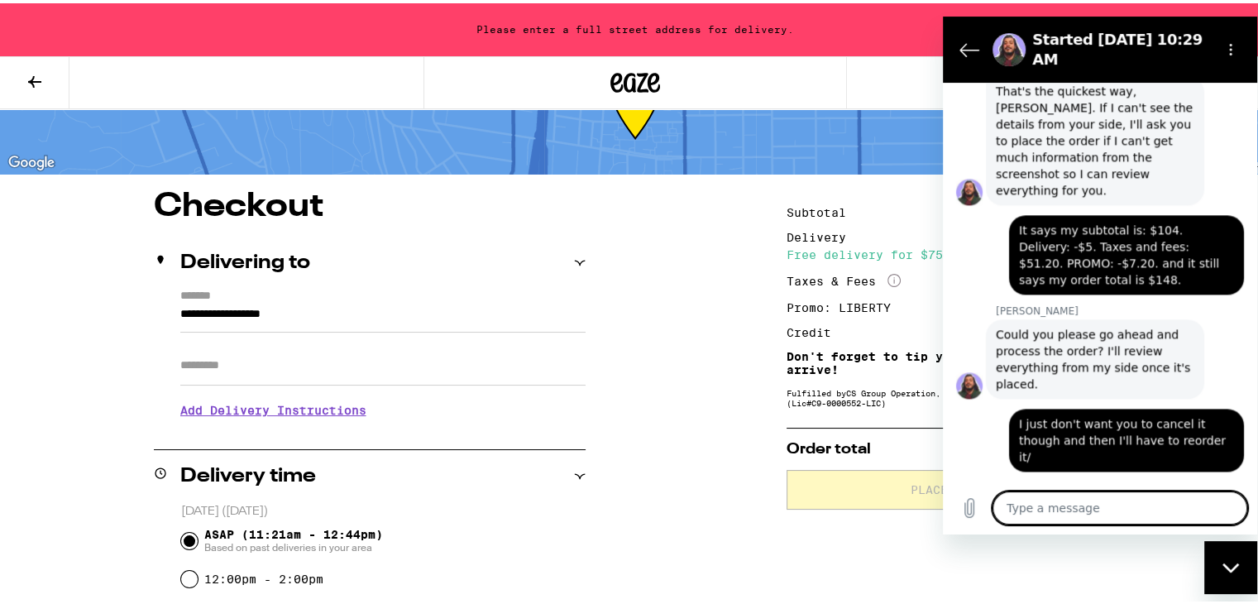
click at [1257, 591] on div at bounding box center [1258, 591] width 0 height 0
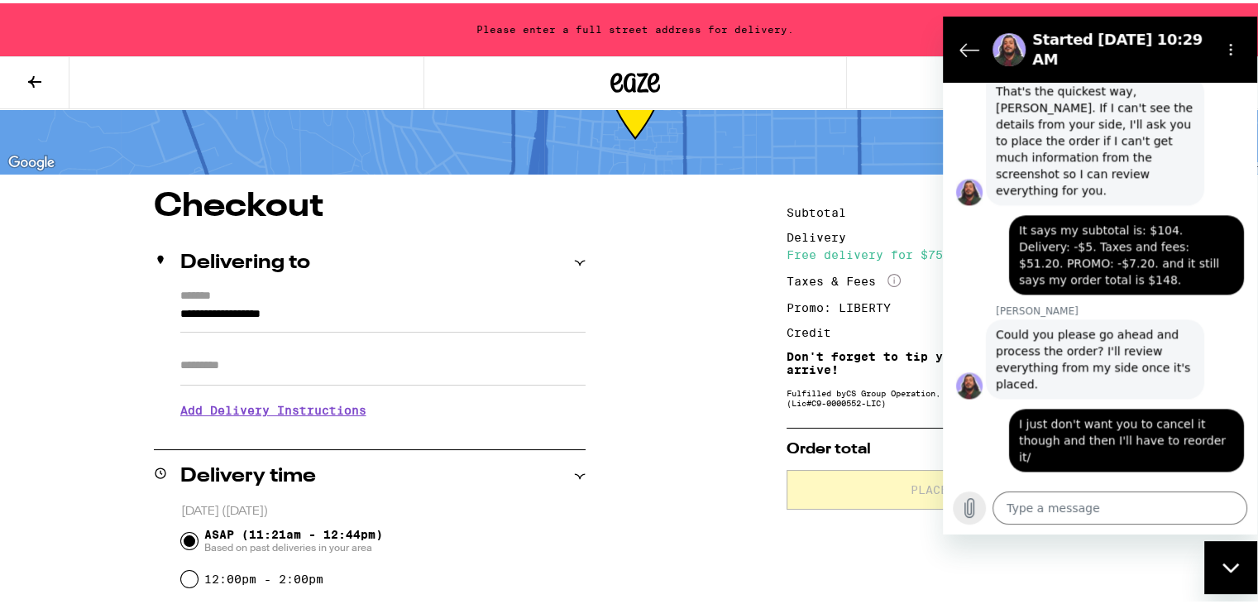
click at [957, 507] on button "Upload file" at bounding box center [969, 506] width 33 height 33
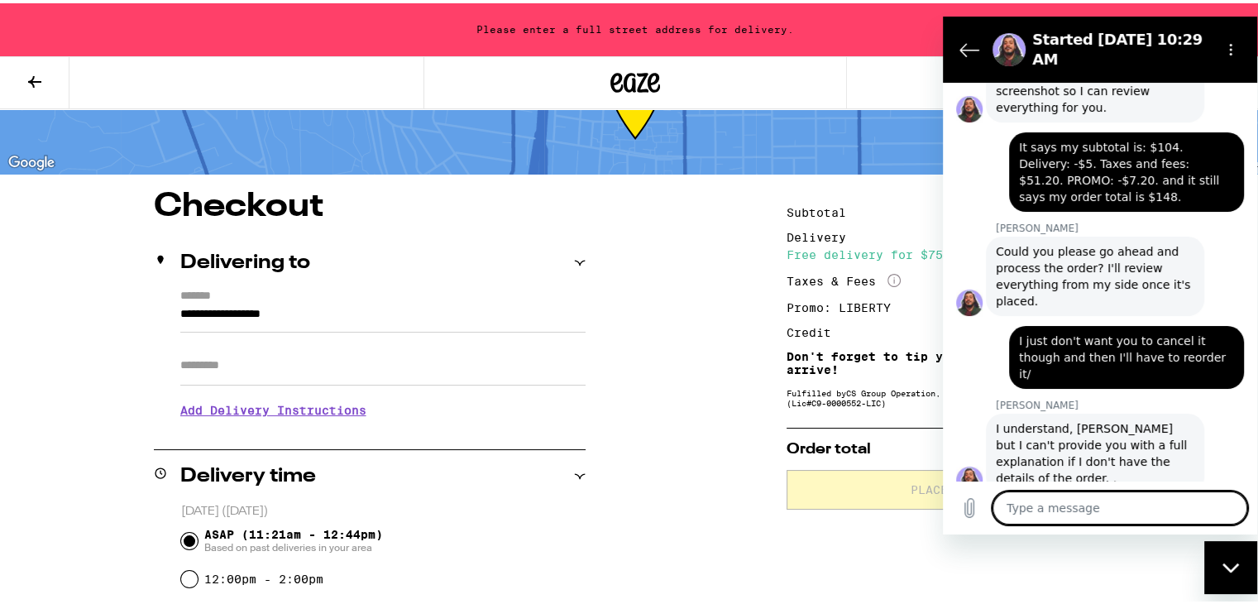
scroll to position [2169, 0]
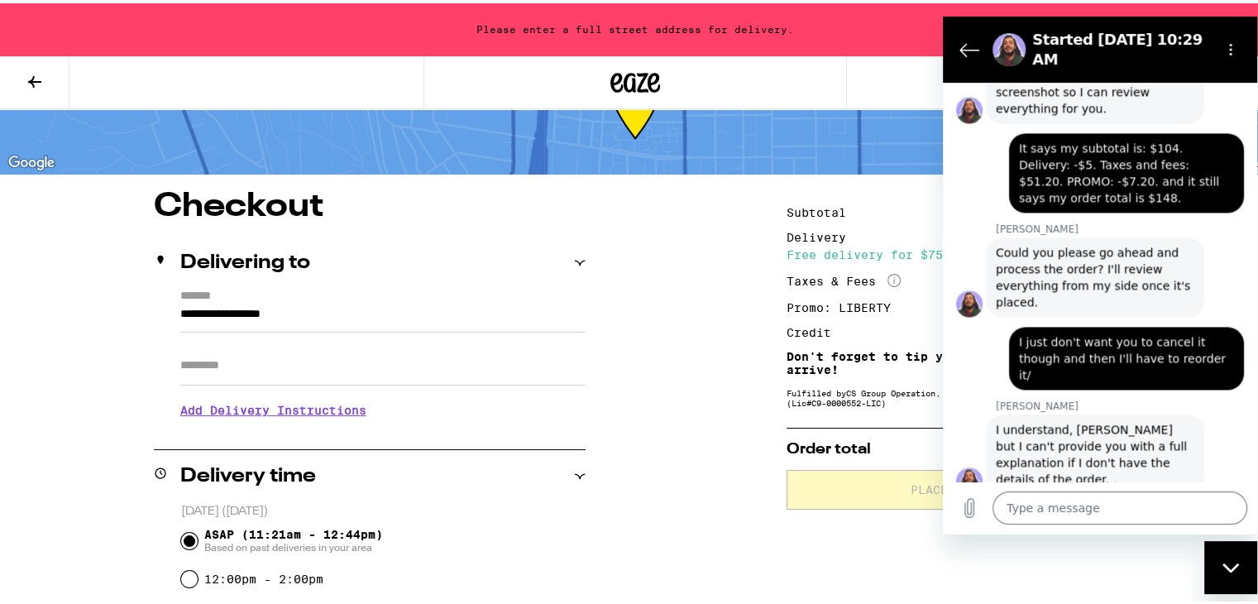
click at [1218, 564] on div "Close messaging window" at bounding box center [1231, 567] width 50 height 50
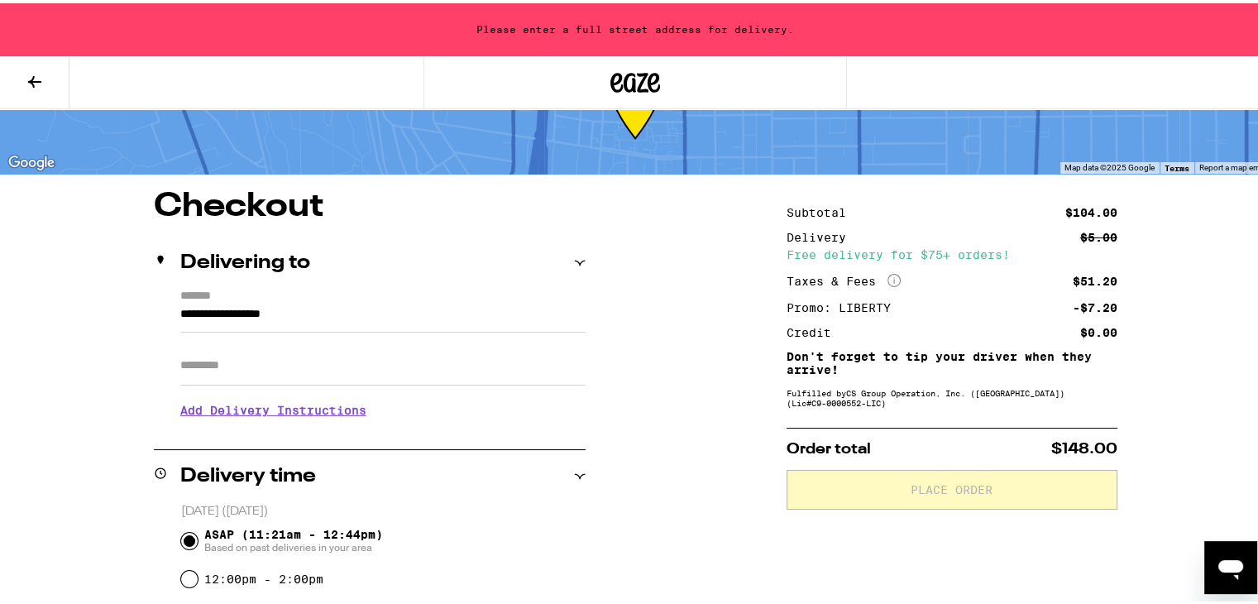
scroll to position [2192, 0]
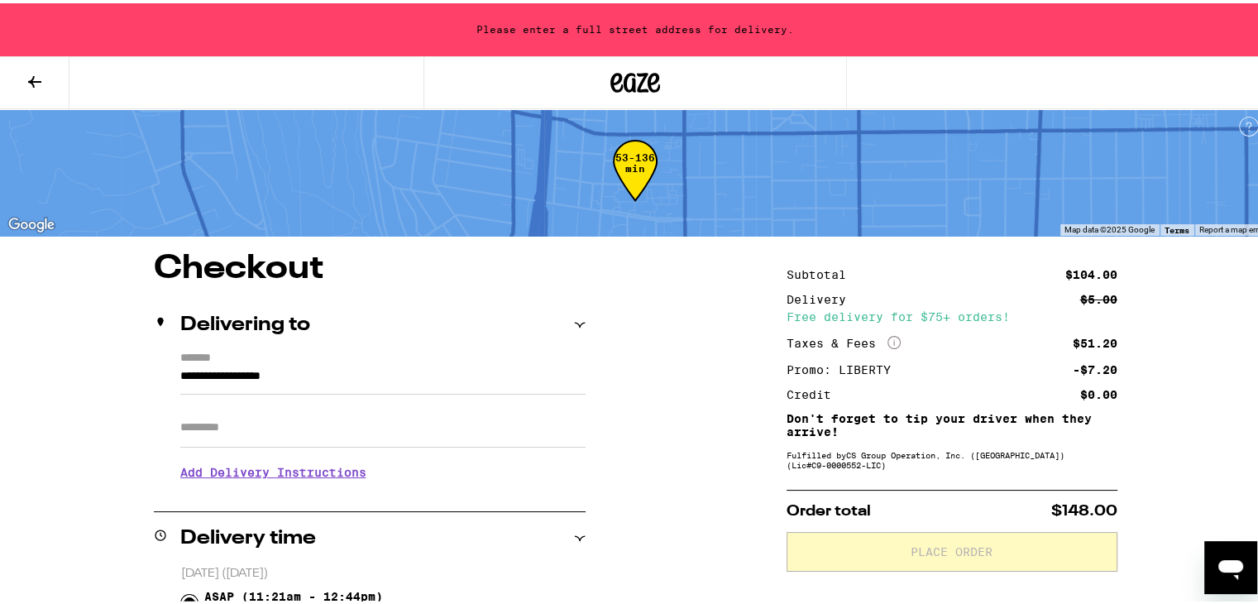
scroll to position [0, 0]
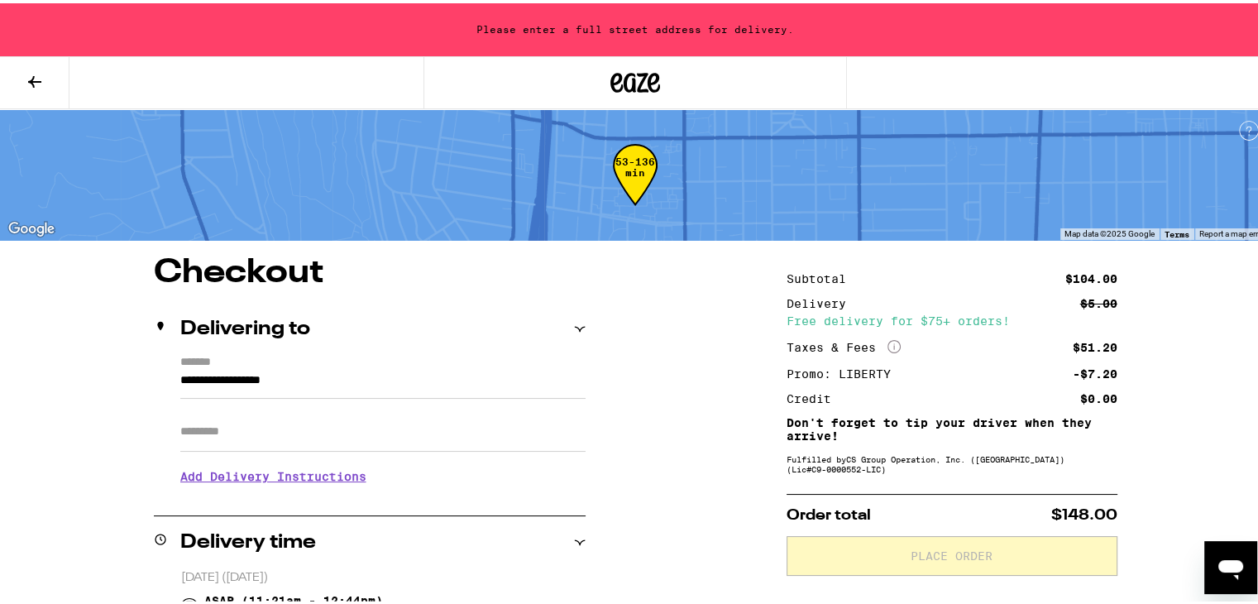
click at [1243, 573] on icon "Open messaging window" at bounding box center [1231, 567] width 30 height 30
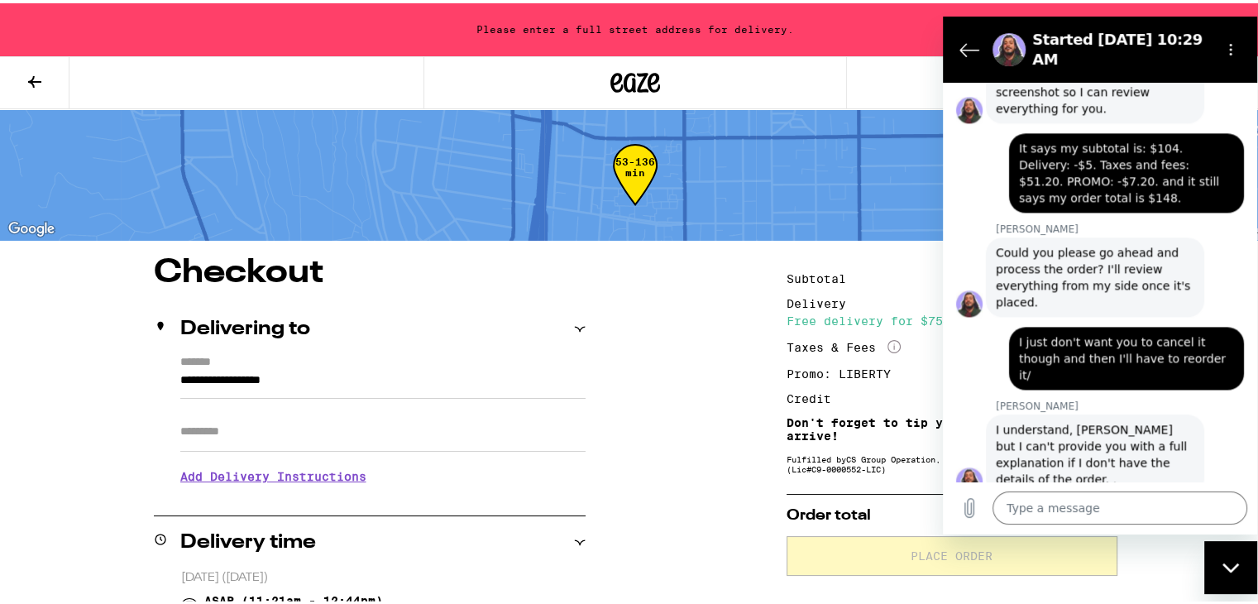
click at [644, 232] on div "53-136 min" at bounding box center [1270, 528] width 1270 height 714
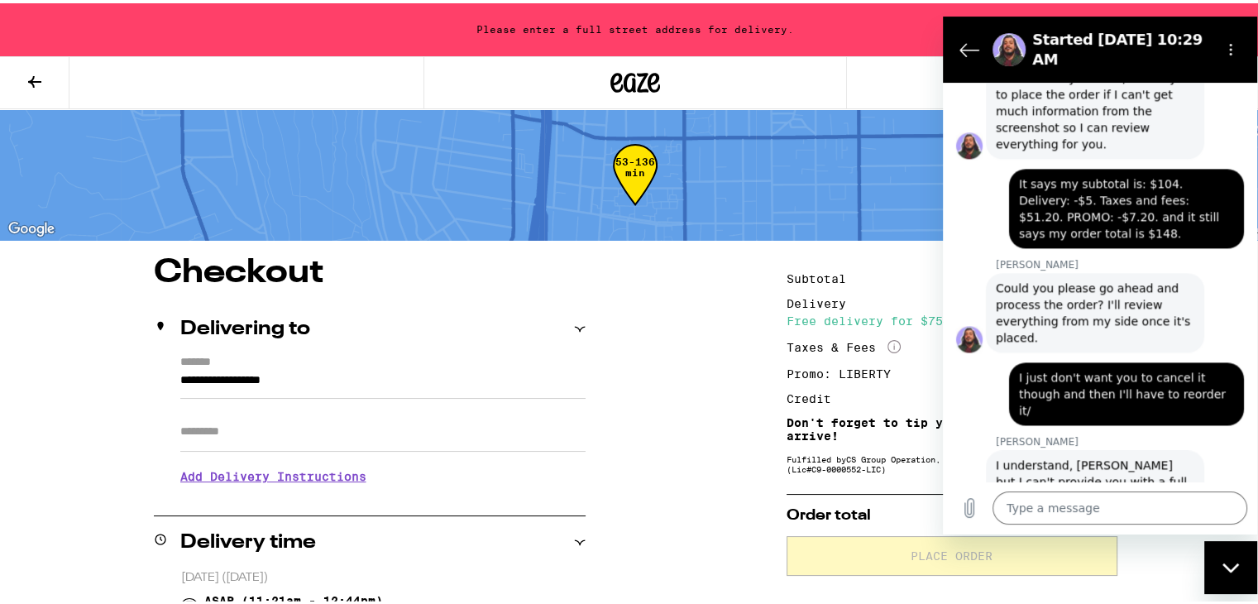
click at [1176, 545] on link "IMG_1389.PNG" at bounding box center [1186, 551] width 82 height 13
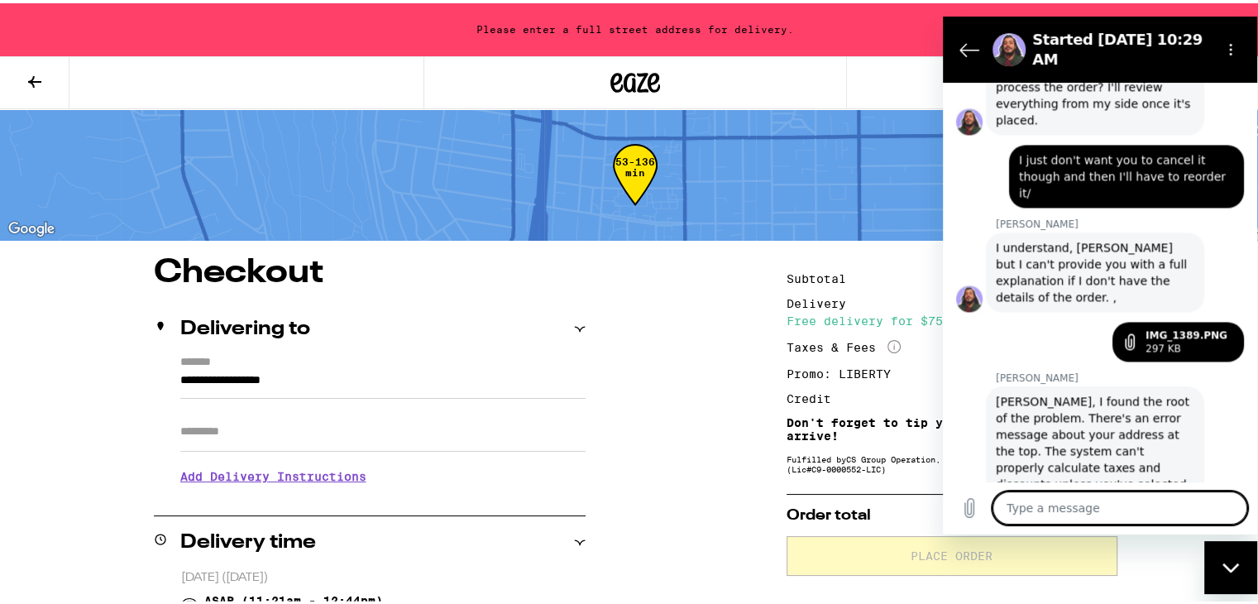
scroll to position [2349, 0]
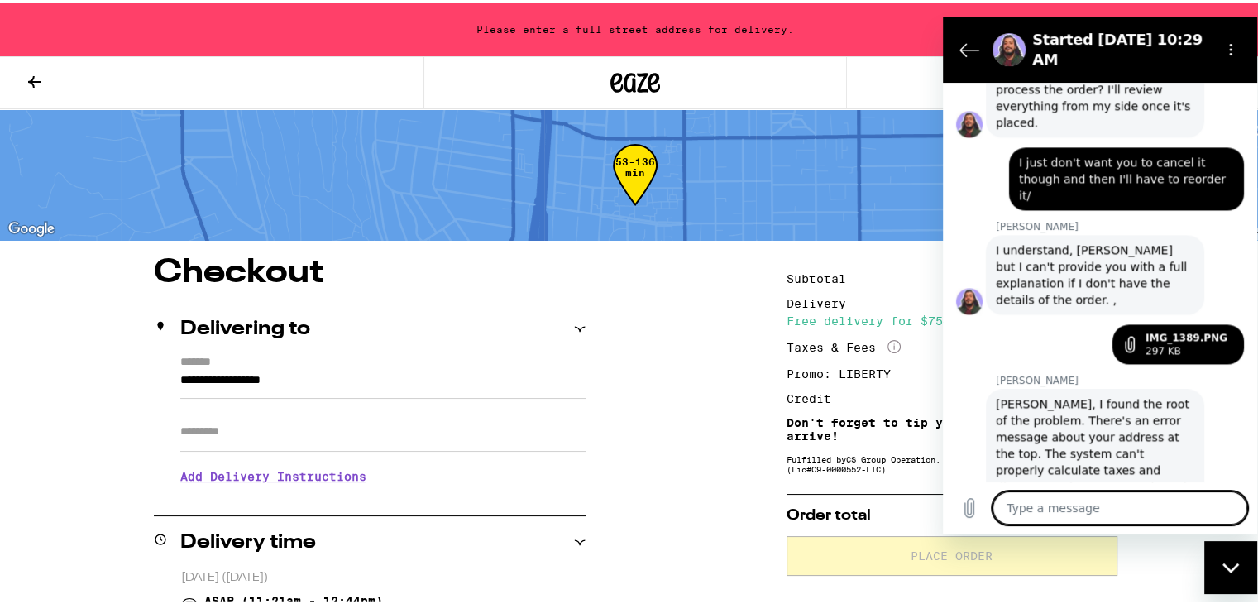
click at [1146, 506] on textarea at bounding box center [1119, 506] width 255 height 33
click at [407, 385] on input "**********" at bounding box center [382, 381] width 405 height 28
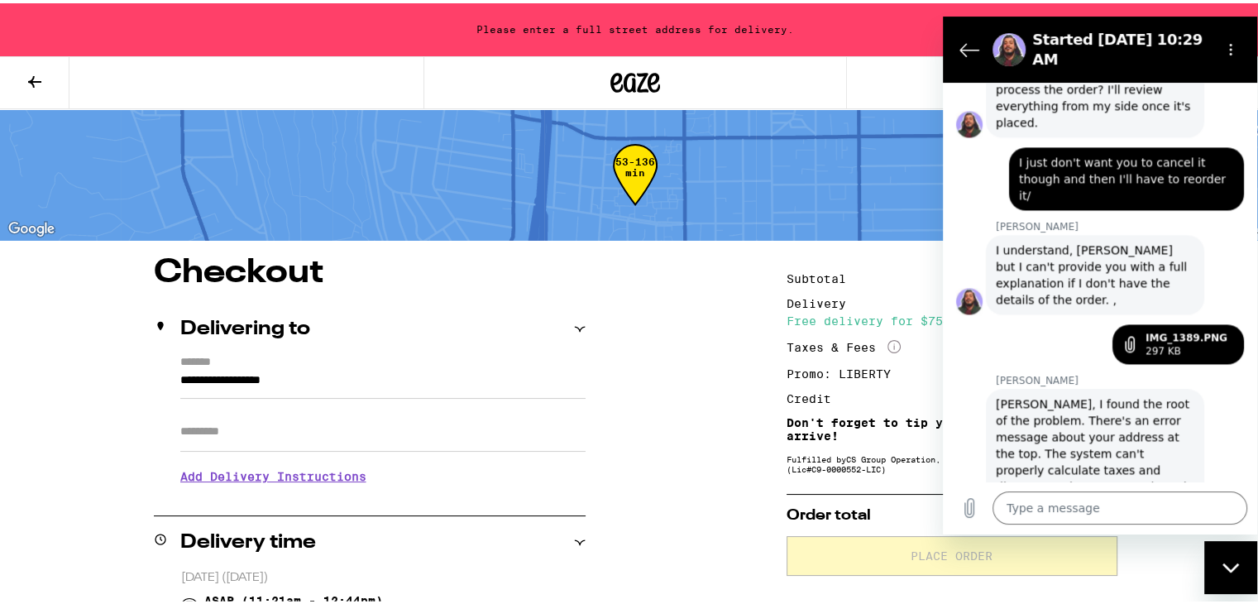
drag, startPoint x: 181, startPoint y: 384, endPoint x: 0, endPoint y: 409, distance: 182.9
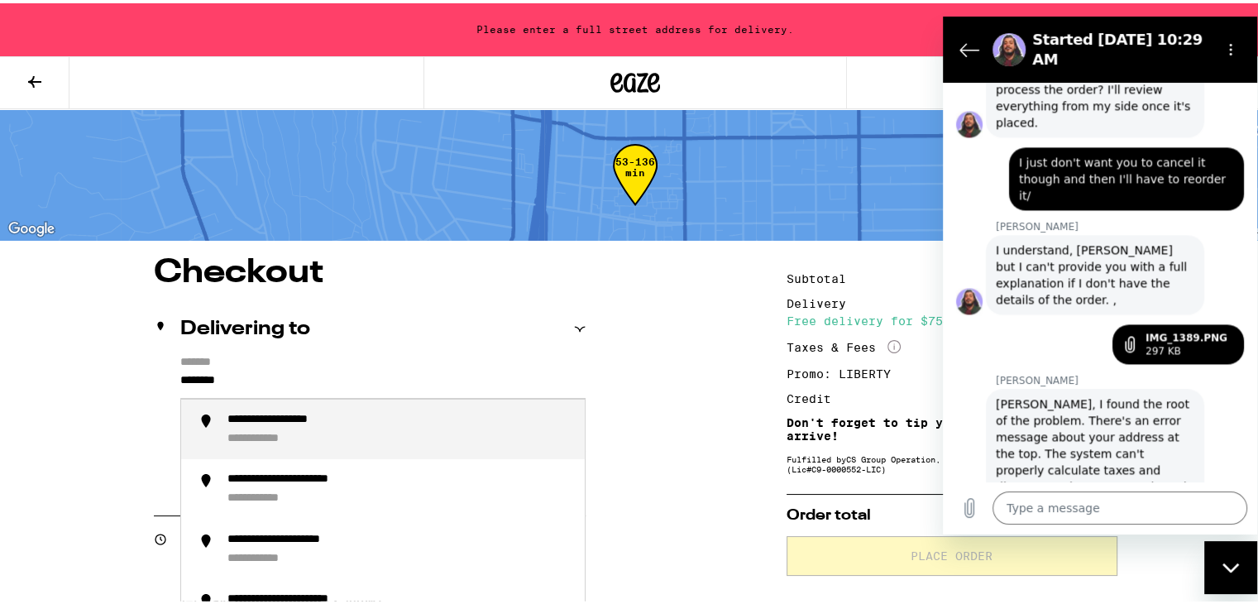
click at [350, 438] on div "**********" at bounding box center [399, 426] width 344 height 34
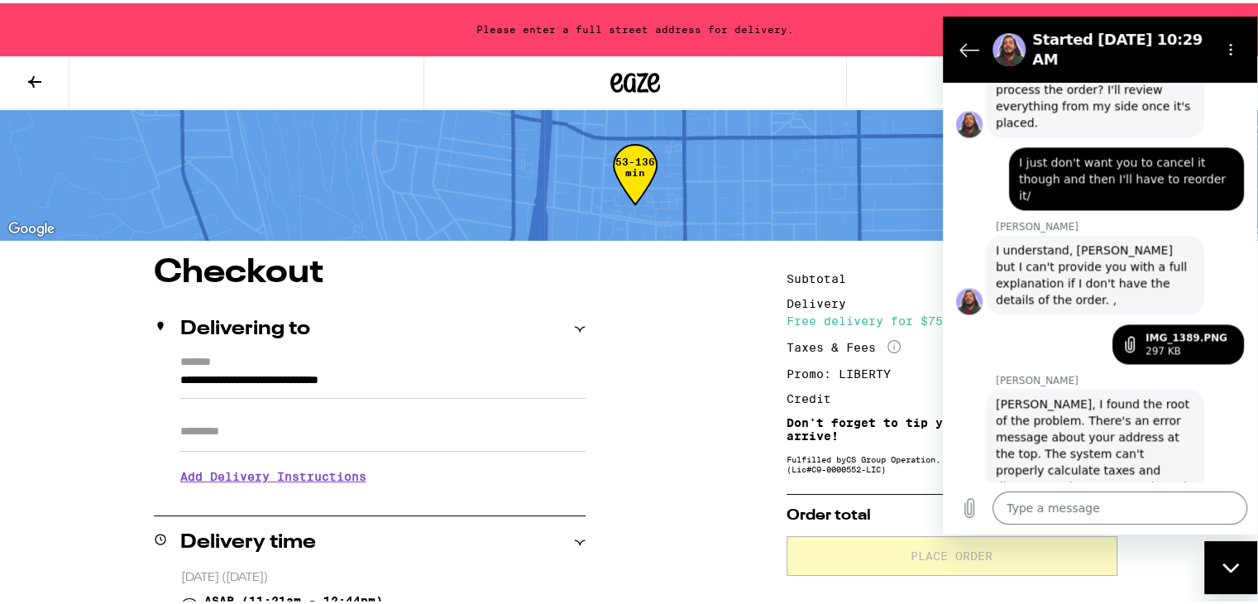
click at [268, 439] on div "**********" at bounding box center [370, 423] width 432 height 142
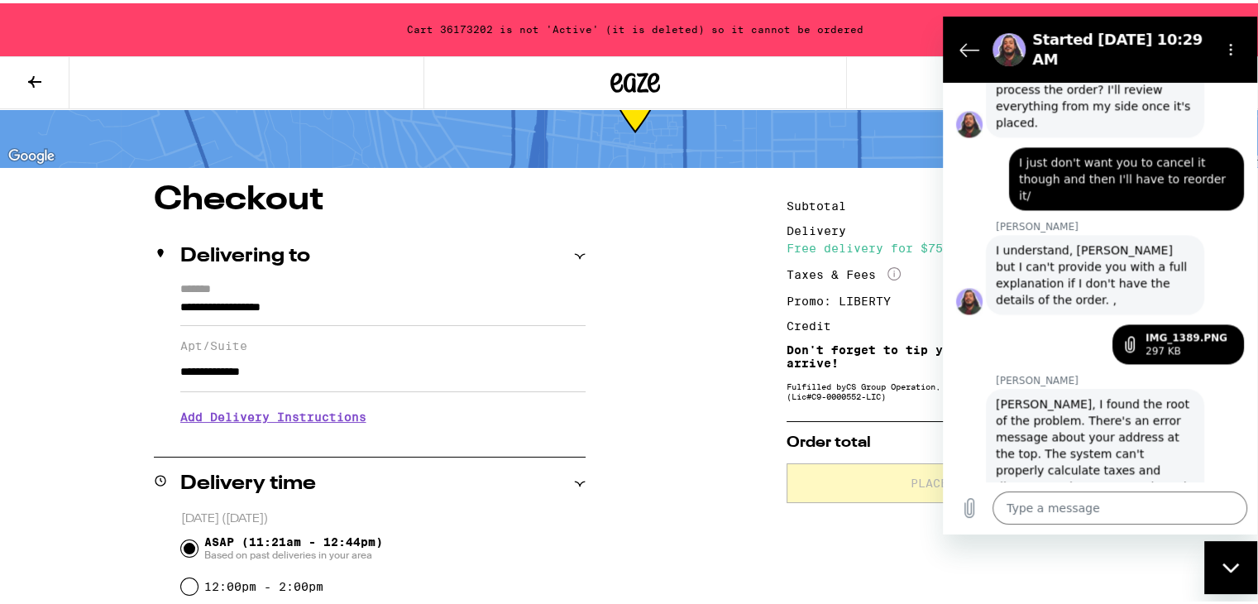
scroll to position [99, 0]
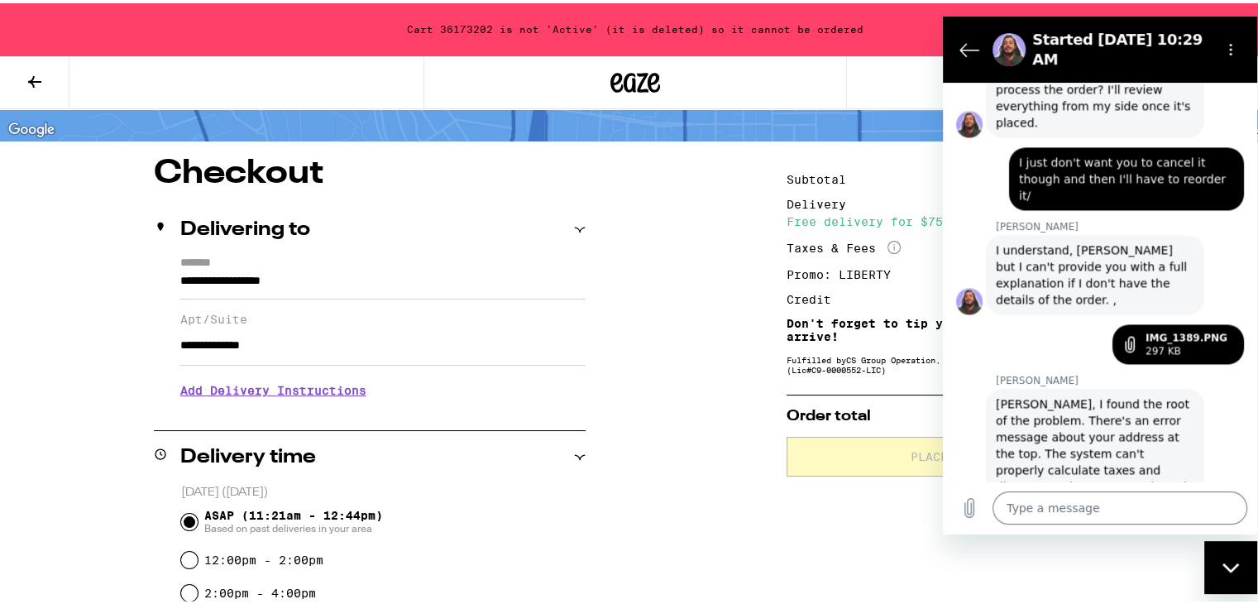
click at [1237, 567] on icon "Close messaging window" at bounding box center [1230, 566] width 17 height 11
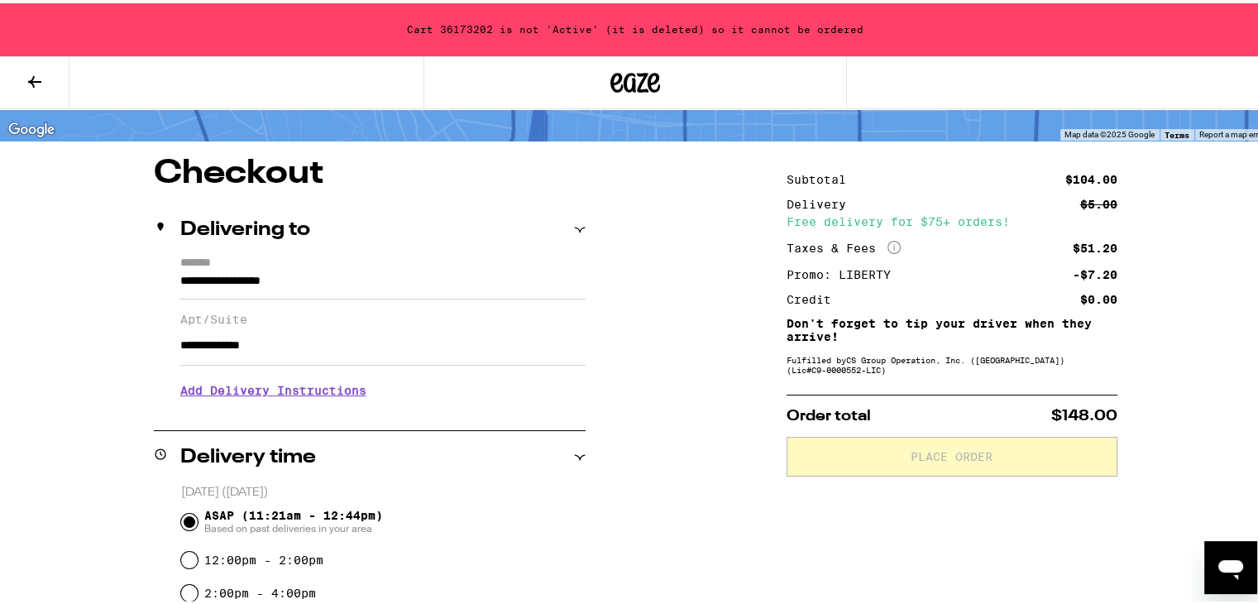
scroll to position [2351, 0]
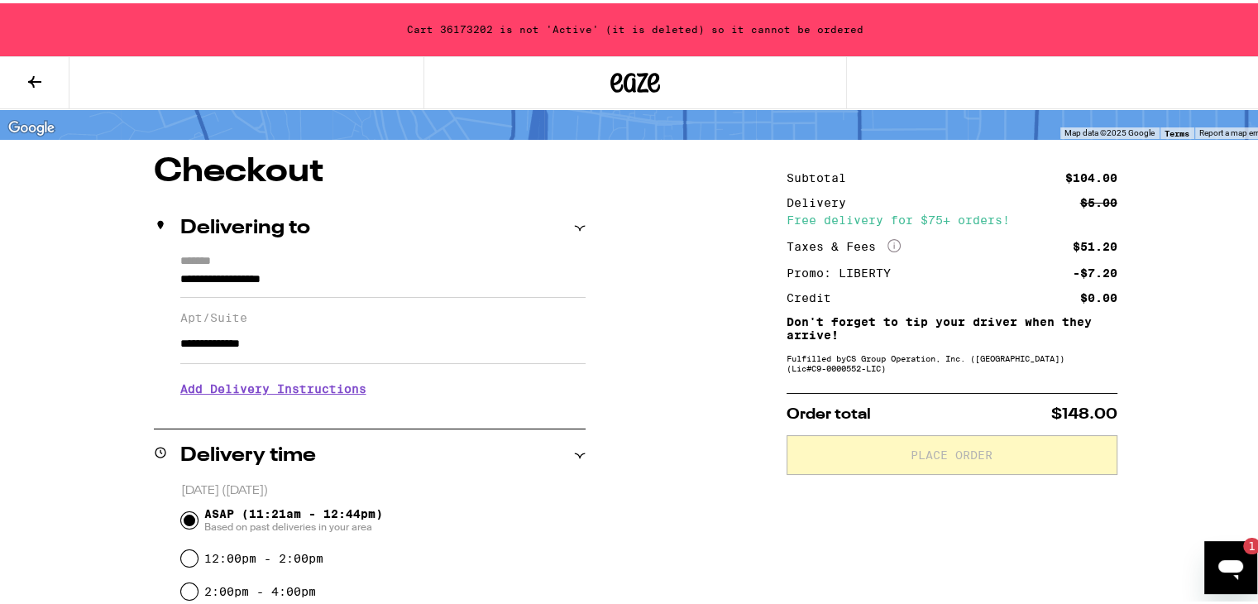
scroll to position [99, 0]
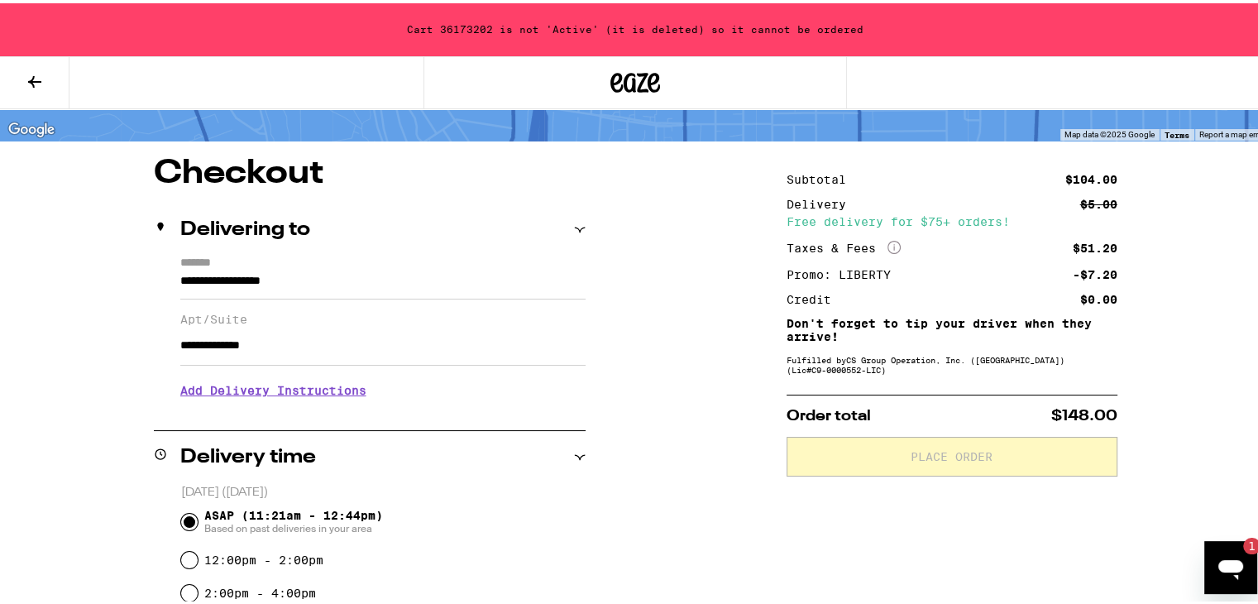
click at [1221, 562] on icon "Open messaging window, 1 unread message" at bounding box center [1230, 569] width 25 height 20
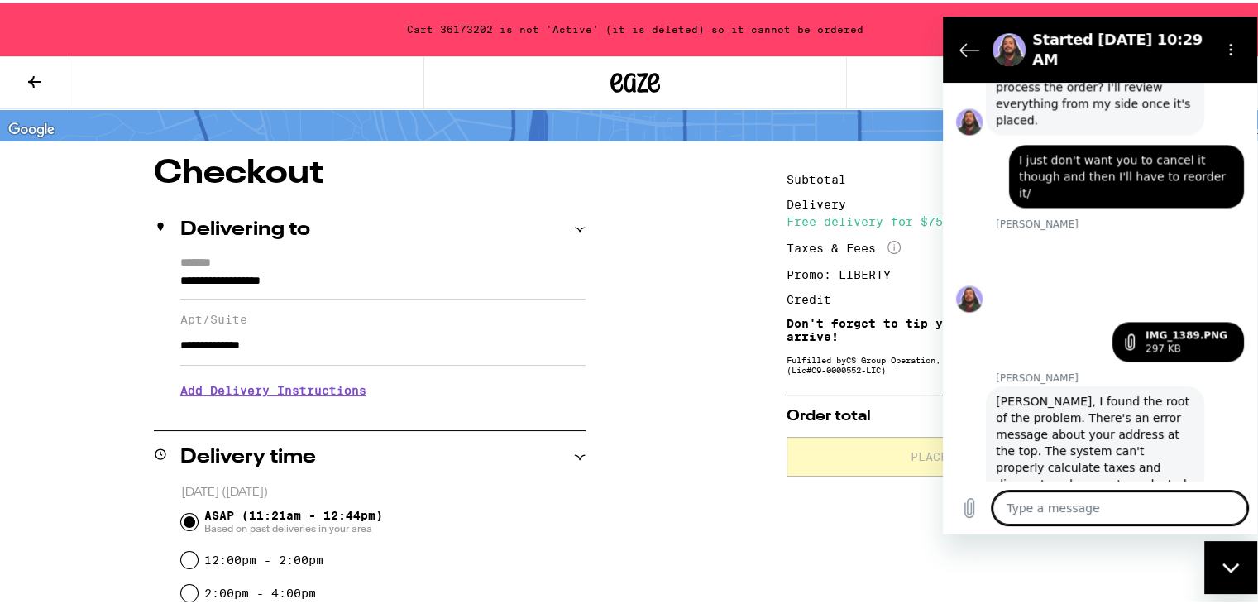
scroll to position [0, 0]
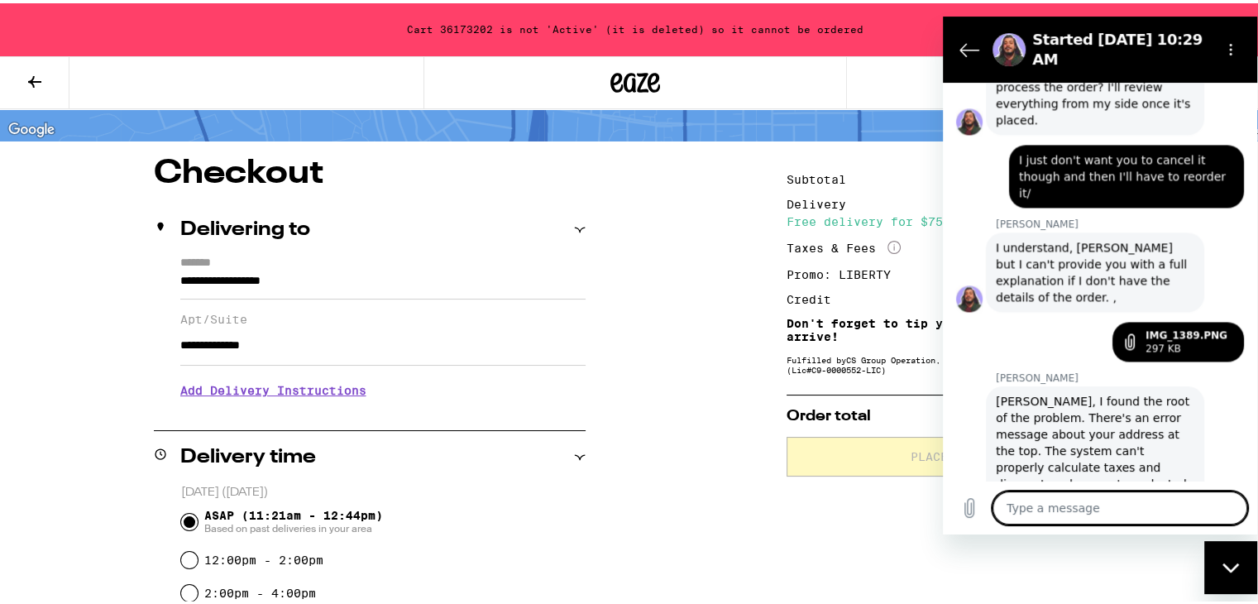
click at [1106, 501] on textarea at bounding box center [1119, 506] width 255 height 33
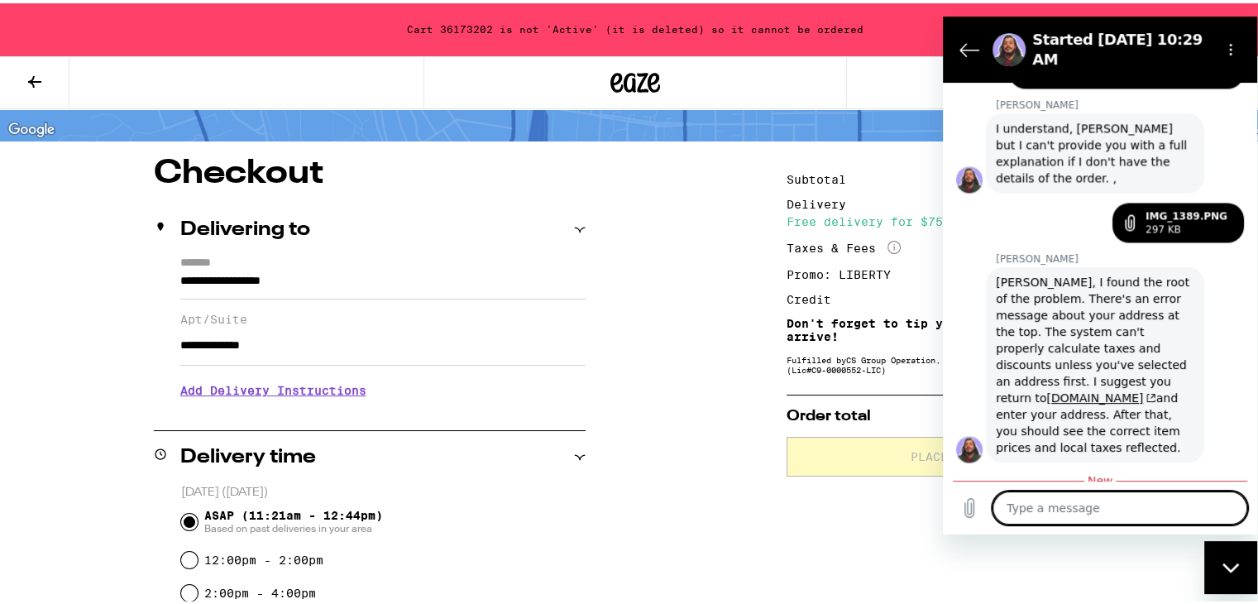
click at [1132, 516] on textarea at bounding box center [1119, 506] width 255 height 33
click at [1154, 509] on textarea at bounding box center [1119, 506] width 255 height 33
click at [1175, 499] on textarea at bounding box center [1119, 506] width 255 height 33
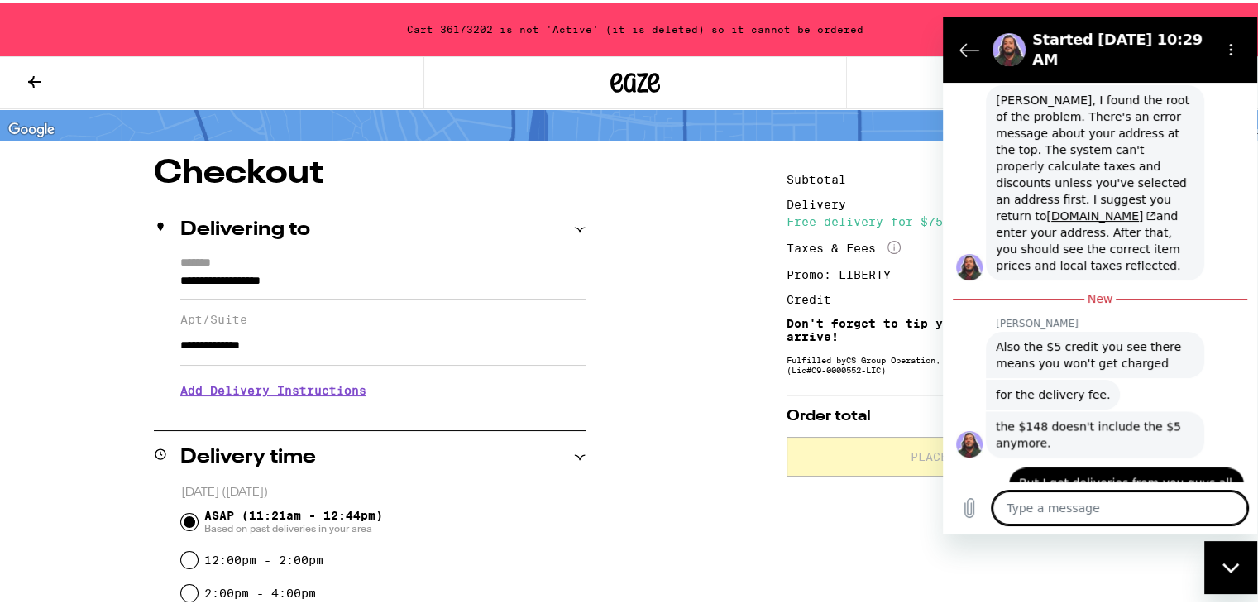
scroll to position [2655, 0]
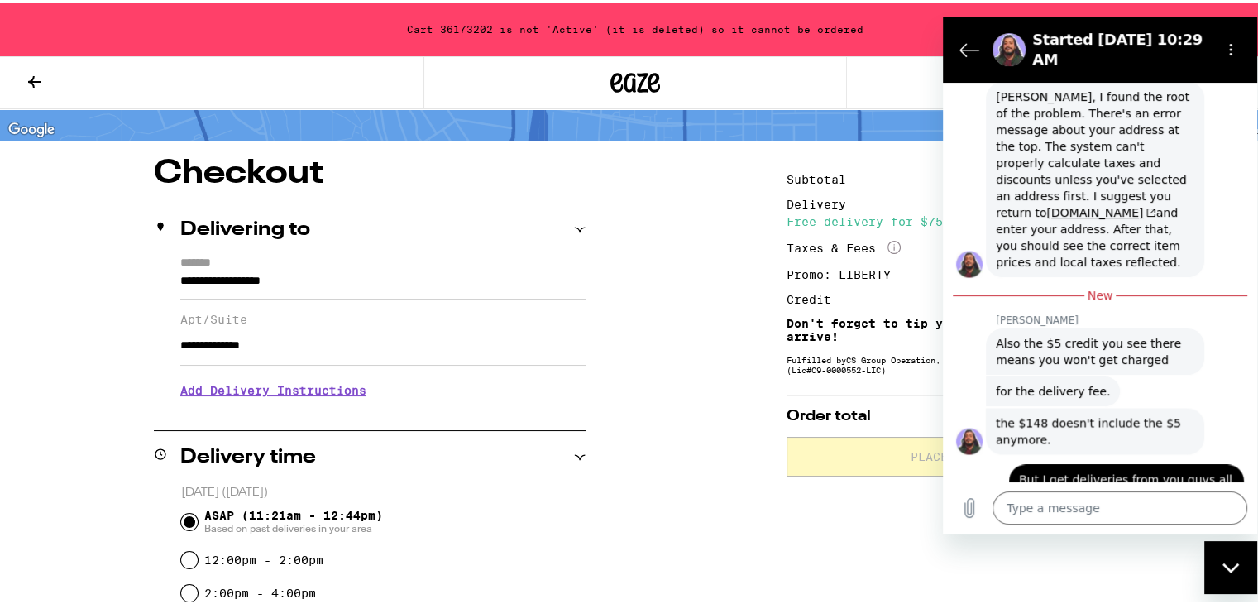
click at [1216, 566] on div "Close messaging window" at bounding box center [1231, 567] width 50 height 50
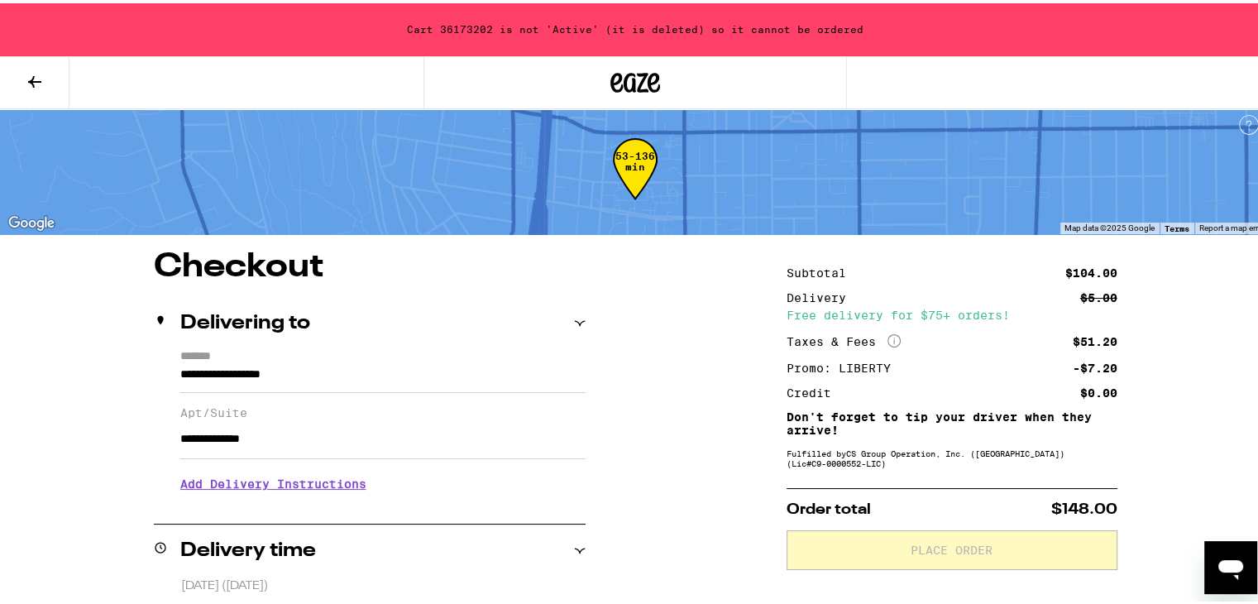
scroll to position [0, 0]
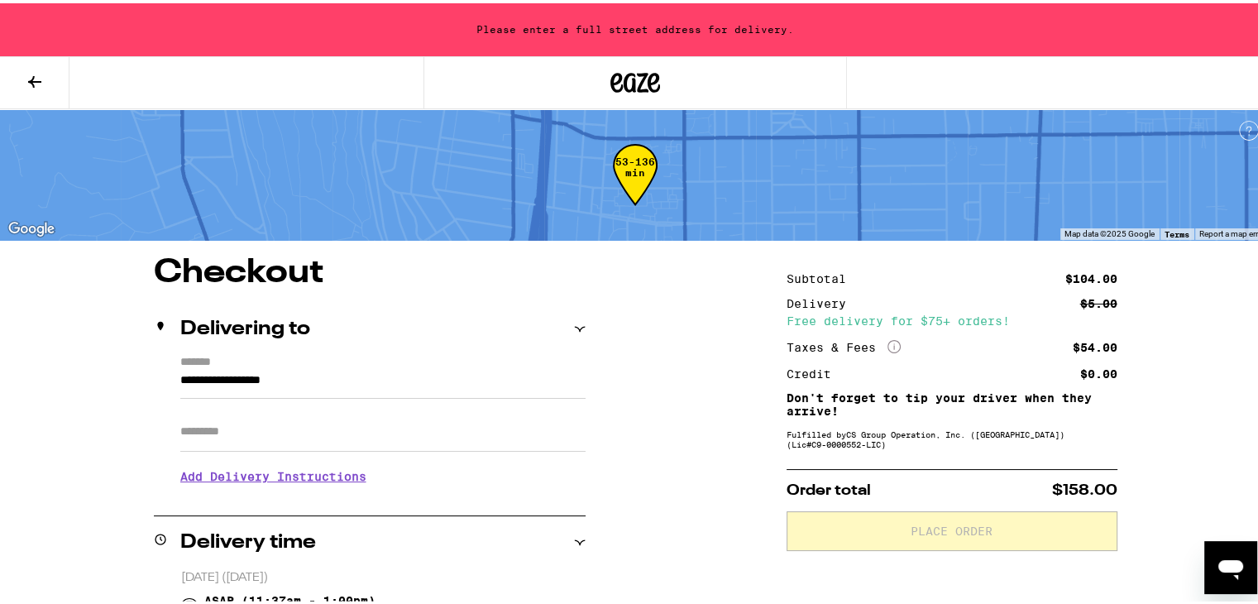
drag, startPoint x: 332, startPoint y: 375, endPoint x: 106, endPoint y: 368, distance: 226.7
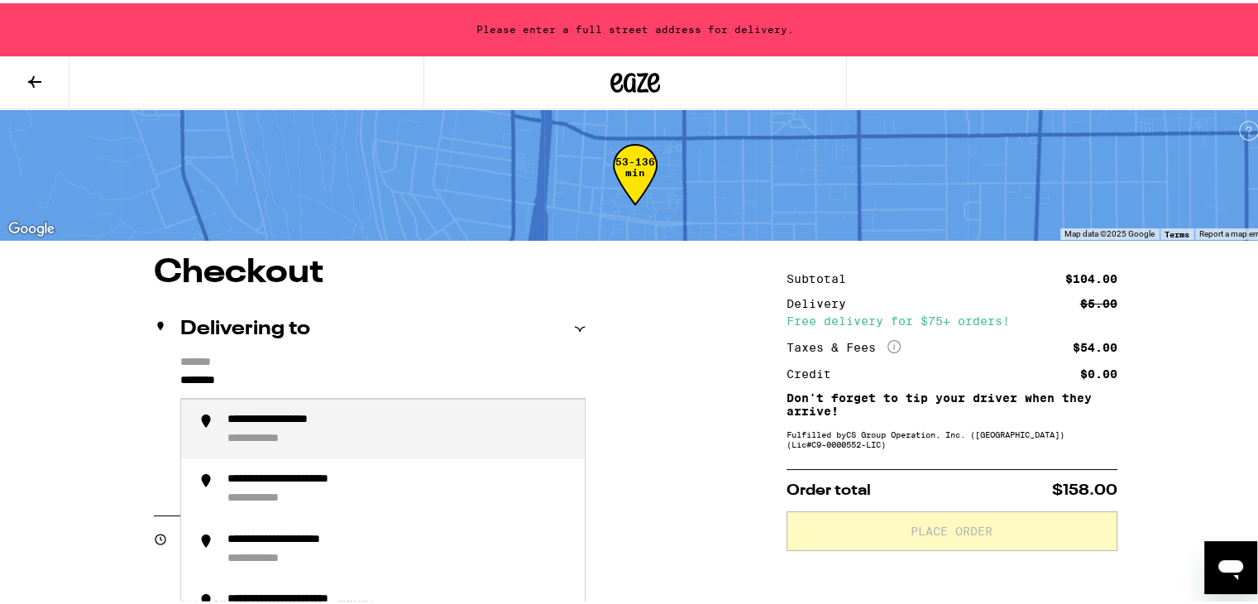
click at [314, 437] on div "**********" at bounding box center [399, 426] width 344 height 34
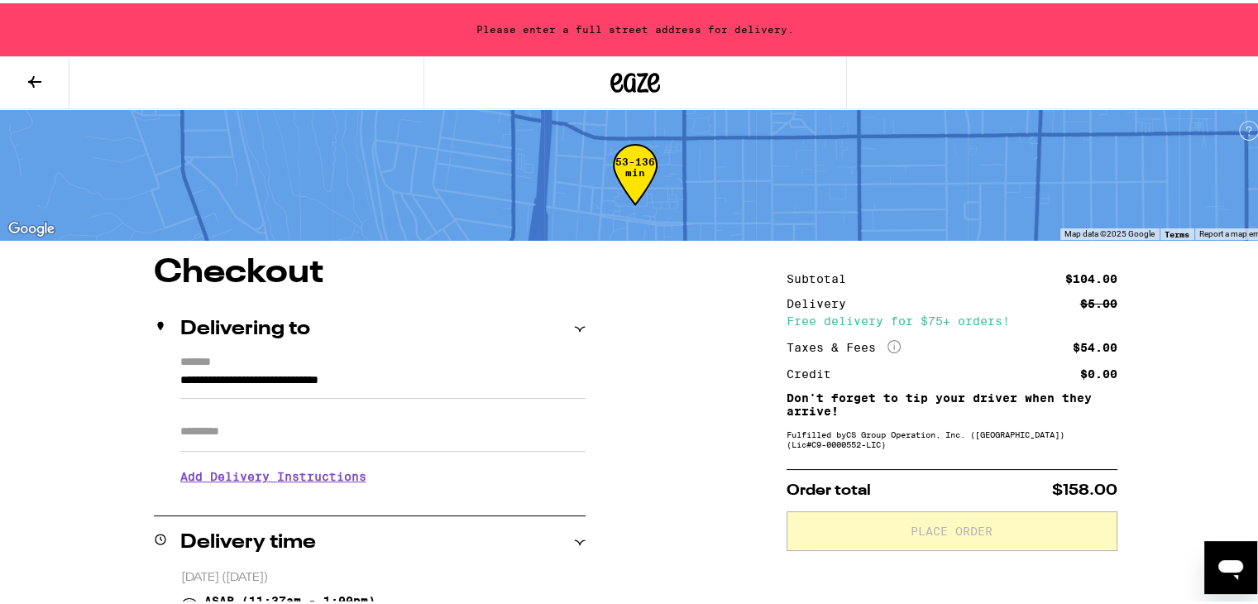
type input "**********"
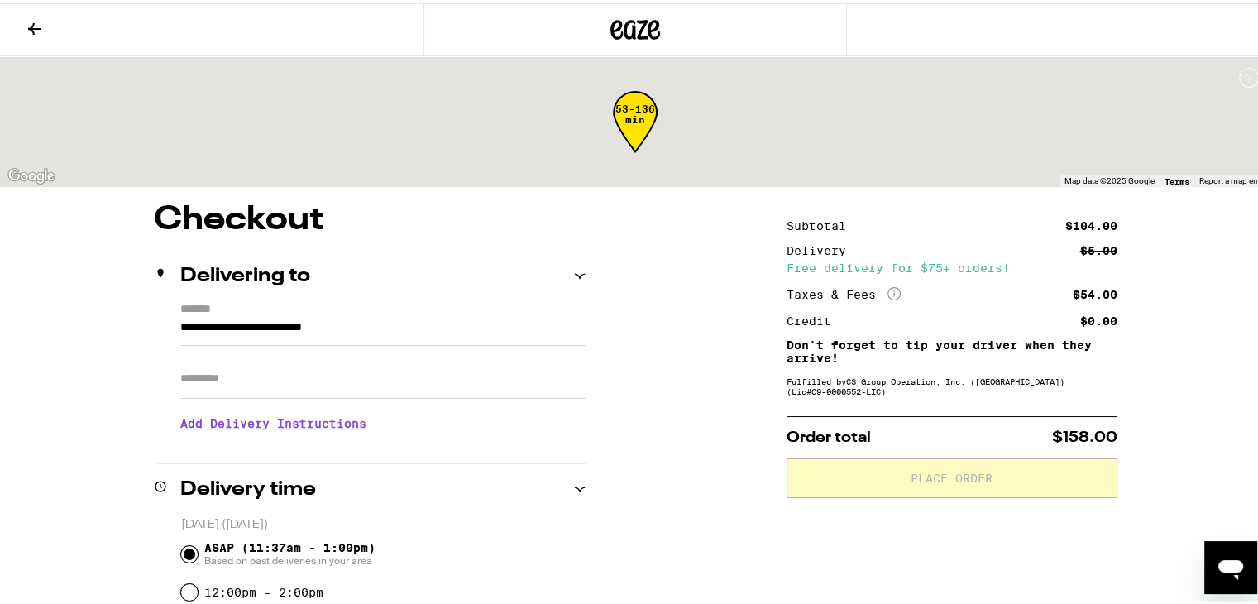
click at [253, 437] on h3 "Add Delivery Instructions" at bounding box center [382, 420] width 405 height 38
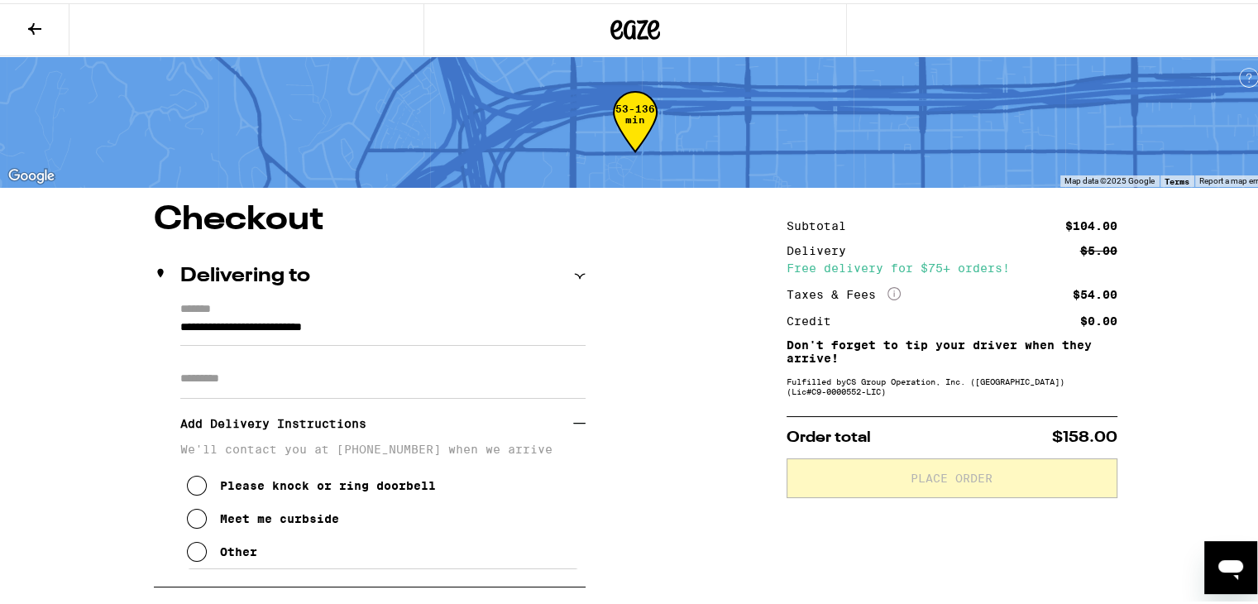
click at [238, 375] on input "Apt/Suite" at bounding box center [382, 376] width 405 height 40
type input "**********"
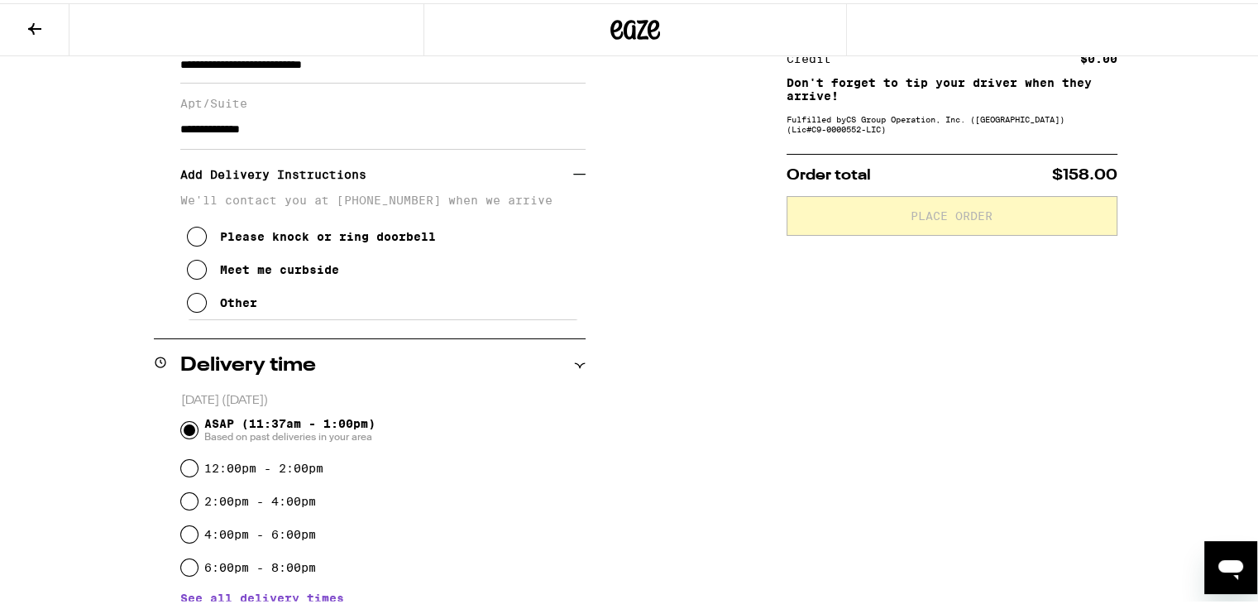
scroll to position [265, 0]
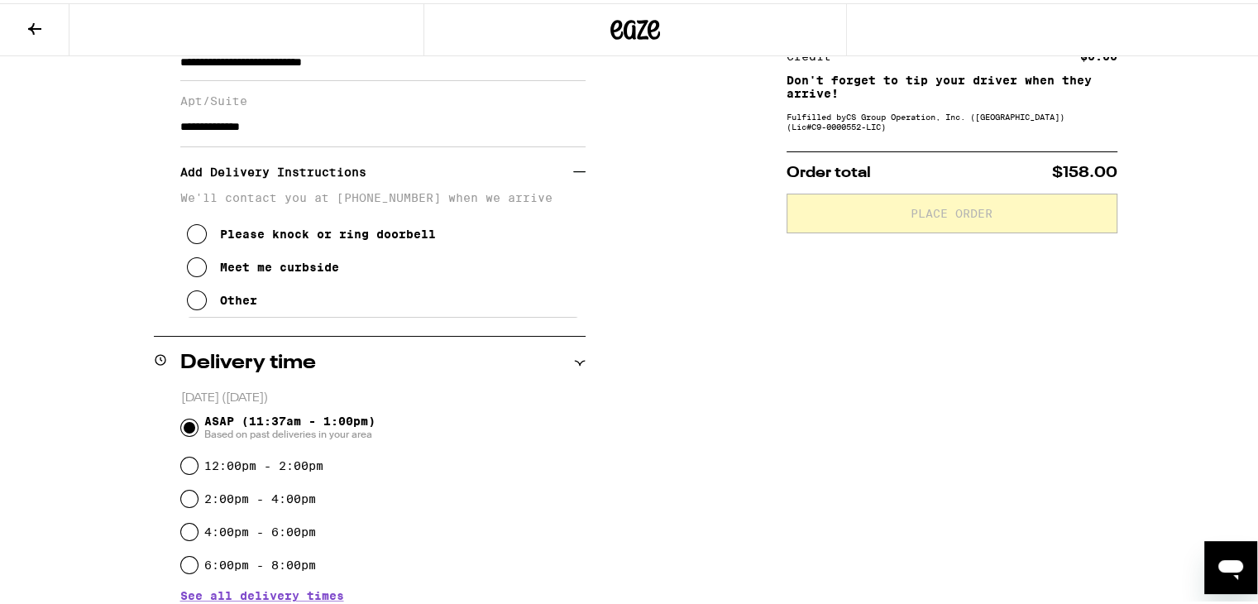
click at [189, 241] on icon at bounding box center [197, 231] width 20 height 20
click at [79, 288] on div "**********" at bounding box center [635, 546] width 1191 height 1223
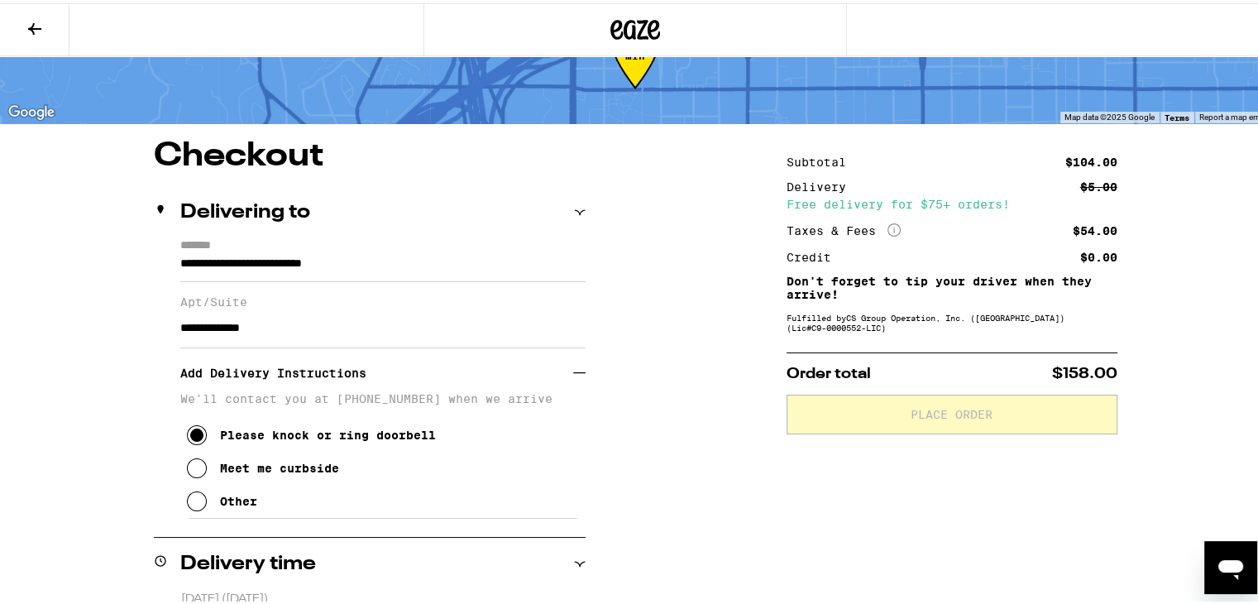
scroll to position [66, 0]
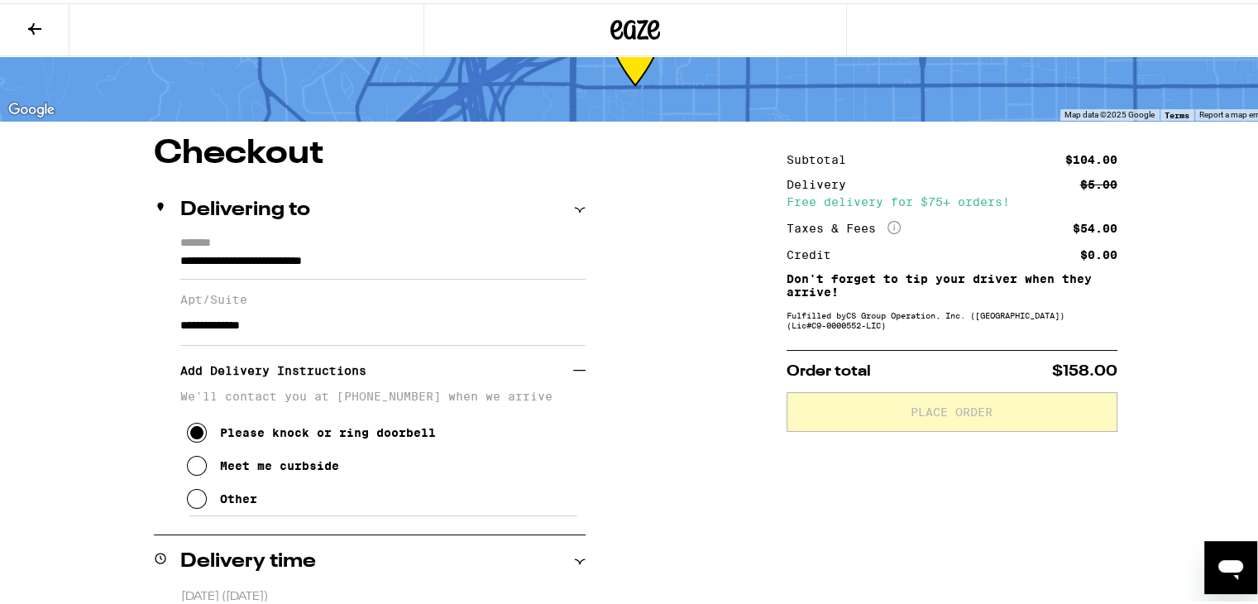
click at [36, 17] on icon at bounding box center [35, 26] width 20 height 20
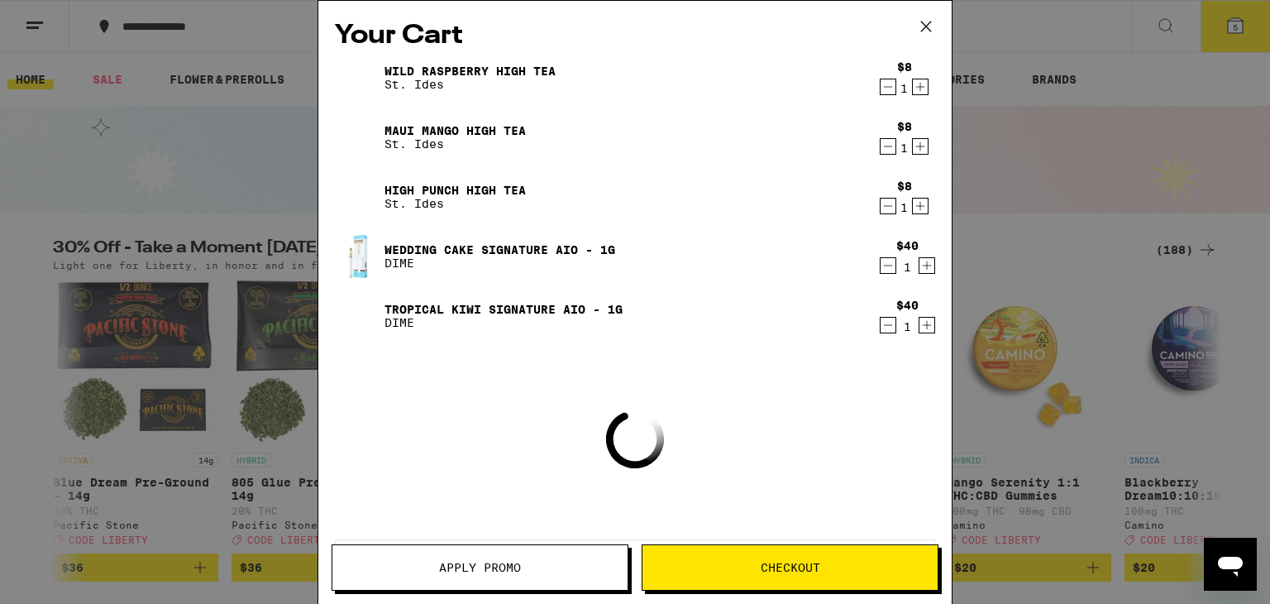
click at [536, 587] on button "Apply Promo" at bounding box center [480, 567] width 297 height 46
click at [563, 569] on span "Apply Promo" at bounding box center [479, 567] width 295 height 12
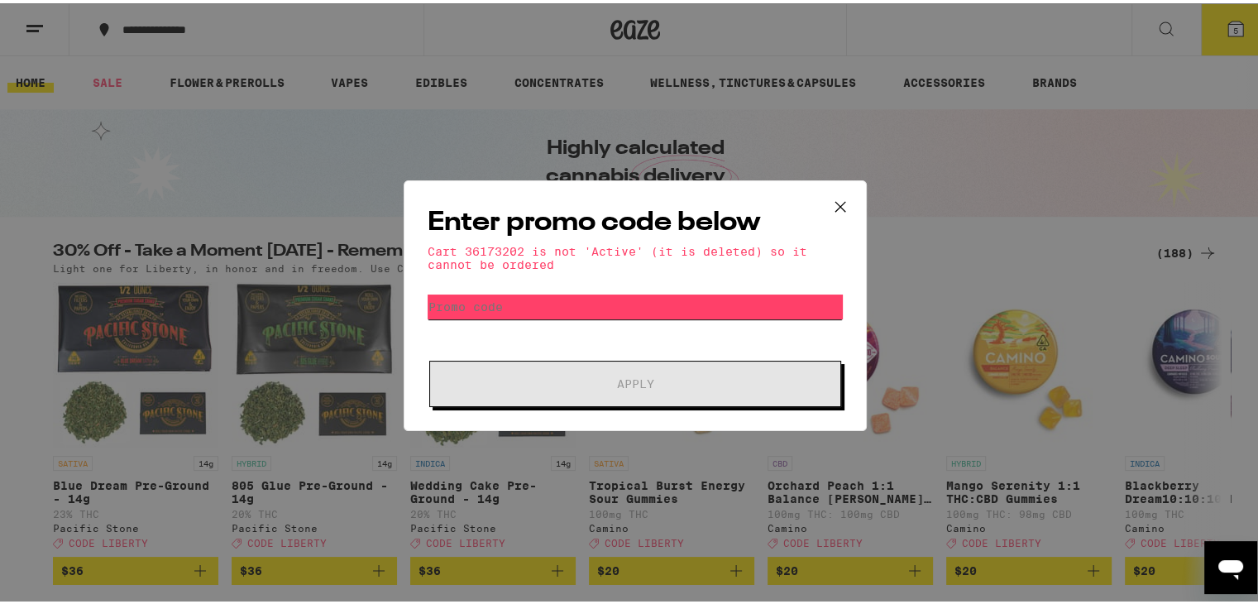
click at [593, 307] on input "Promo Code" at bounding box center [635, 303] width 415 height 25
click at [578, 281] on div "Enter promo code below Cart 36173202 is not 'Active' (it is deleted) so it cann…" at bounding box center [635, 302] width 463 height 251
click at [835, 198] on icon at bounding box center [840, 203] width 10 height 10
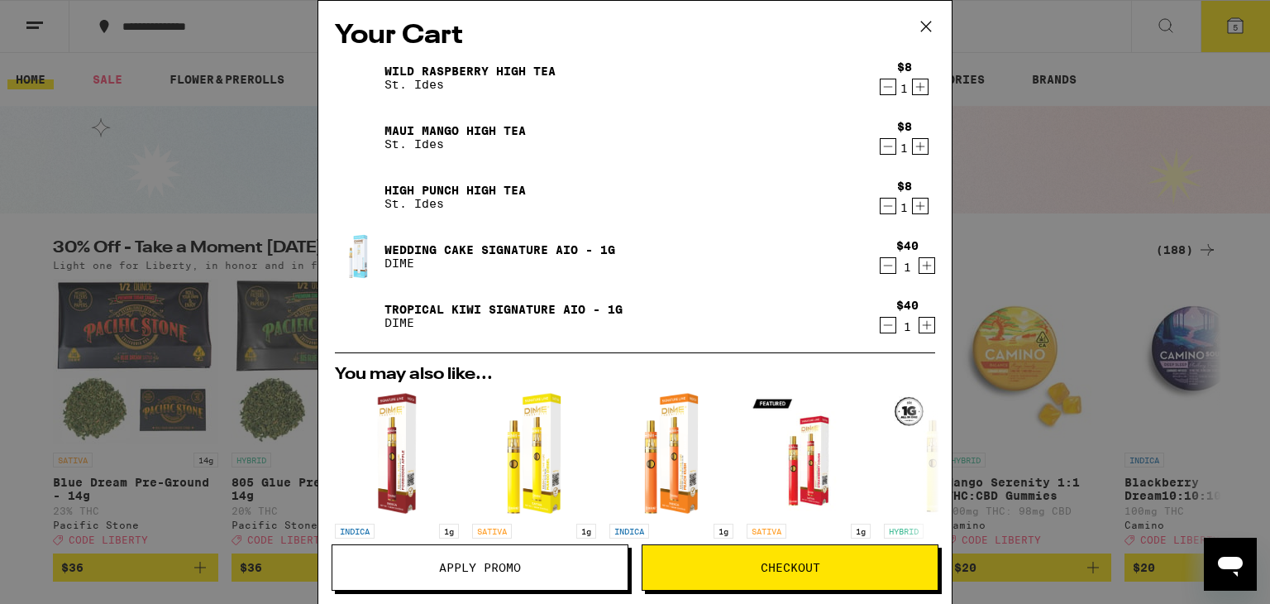
click at [929, 31] on icon at bounding box center [926, 26] width 25 height 25
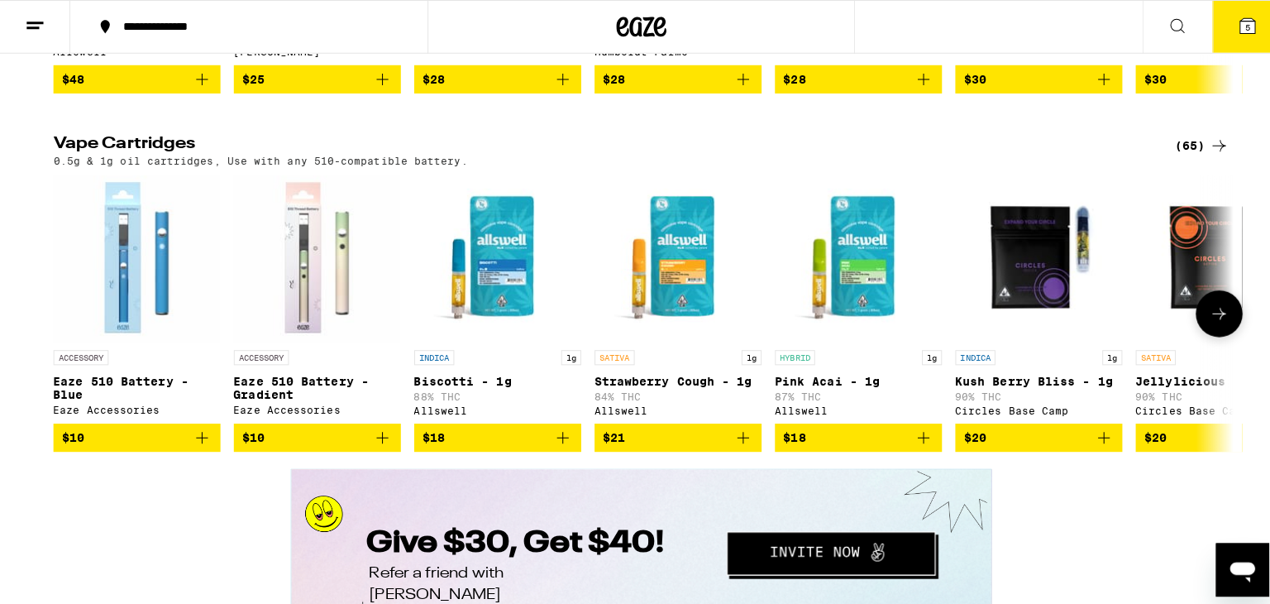
scroll to position [2382, 0]
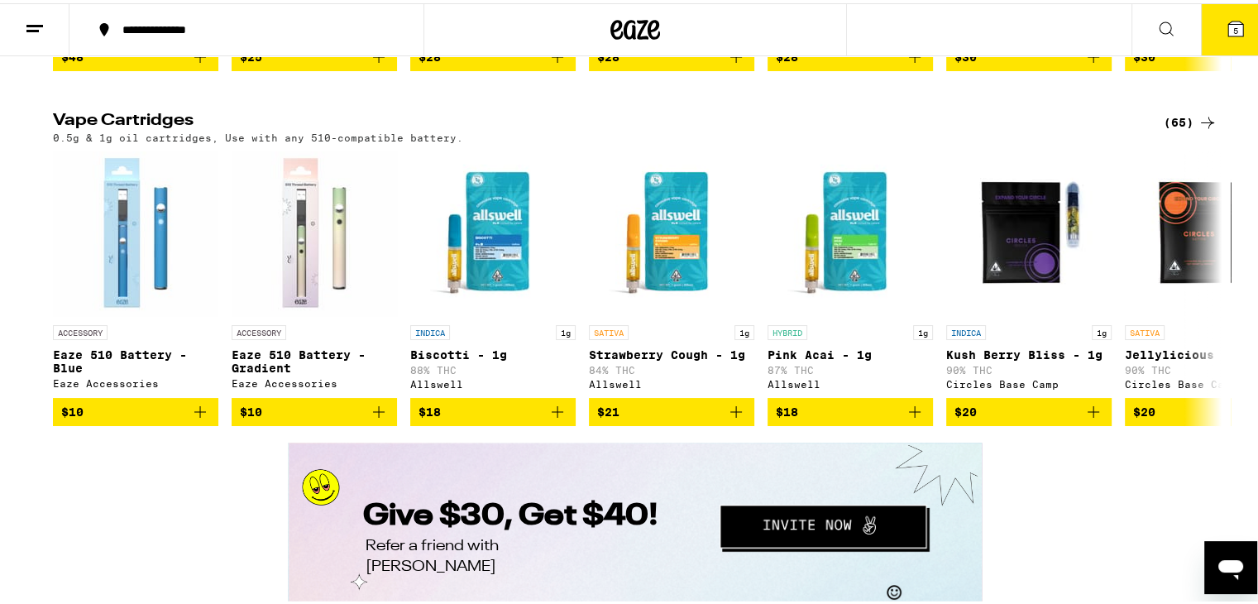
click at [1226, 17] on icon at bounding box center [1236, 26] width 20 height 20
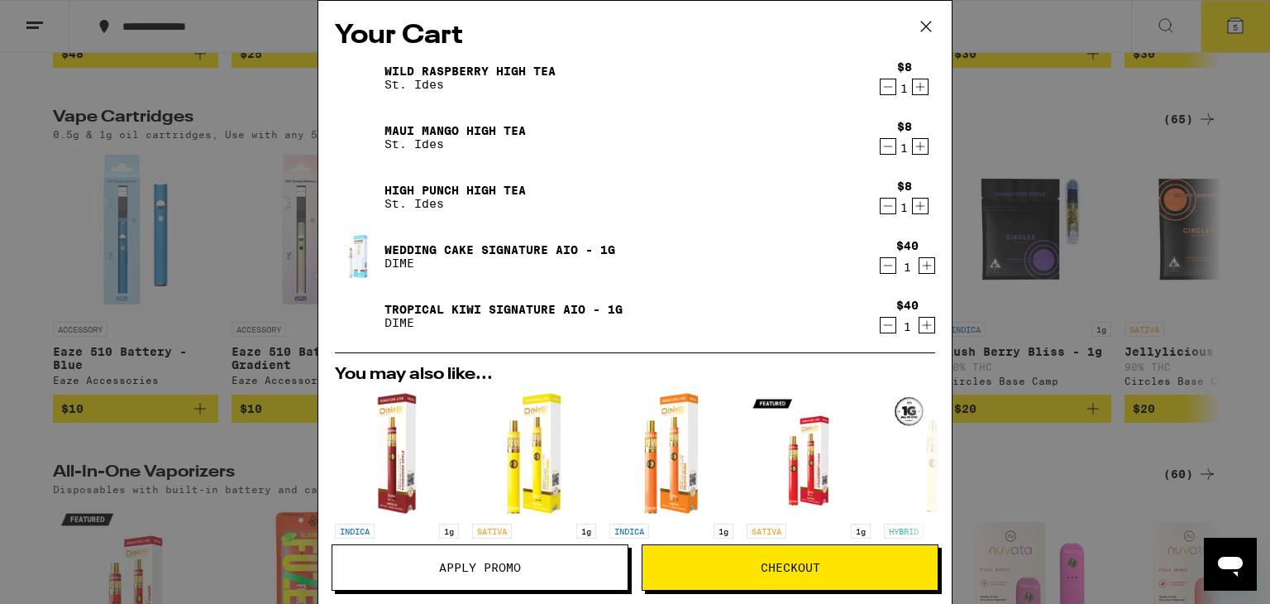
click at [516, 573] on span "Apply Promo" at bounding box center [480, 567] width 82 height 12
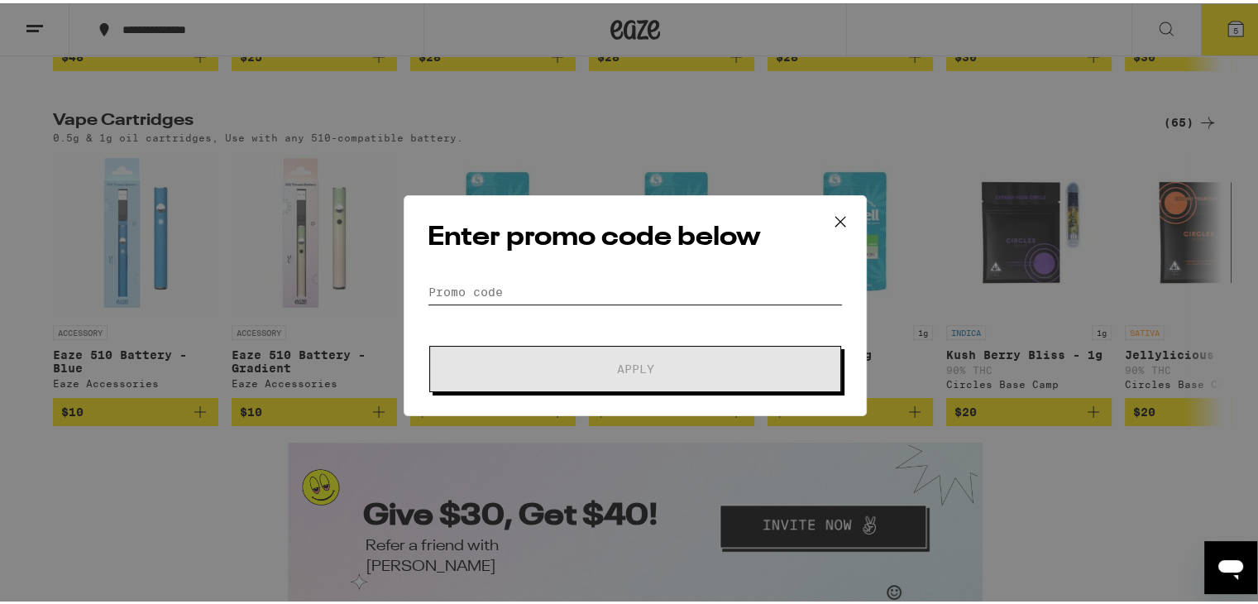
click at [615, 291] on input "Promo Code" at bounding box center [635, 288] width 415 height 25
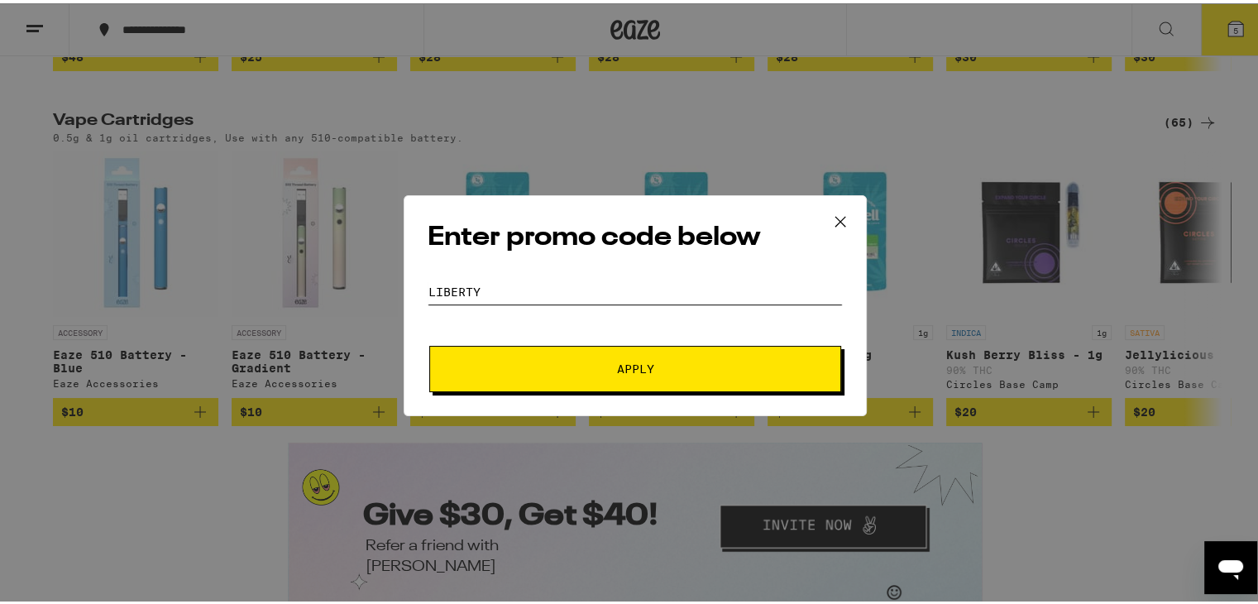
type input "liberty"
click at [710, 344] on button "Apply" at bounding box center [635, 365] width 412 height 46
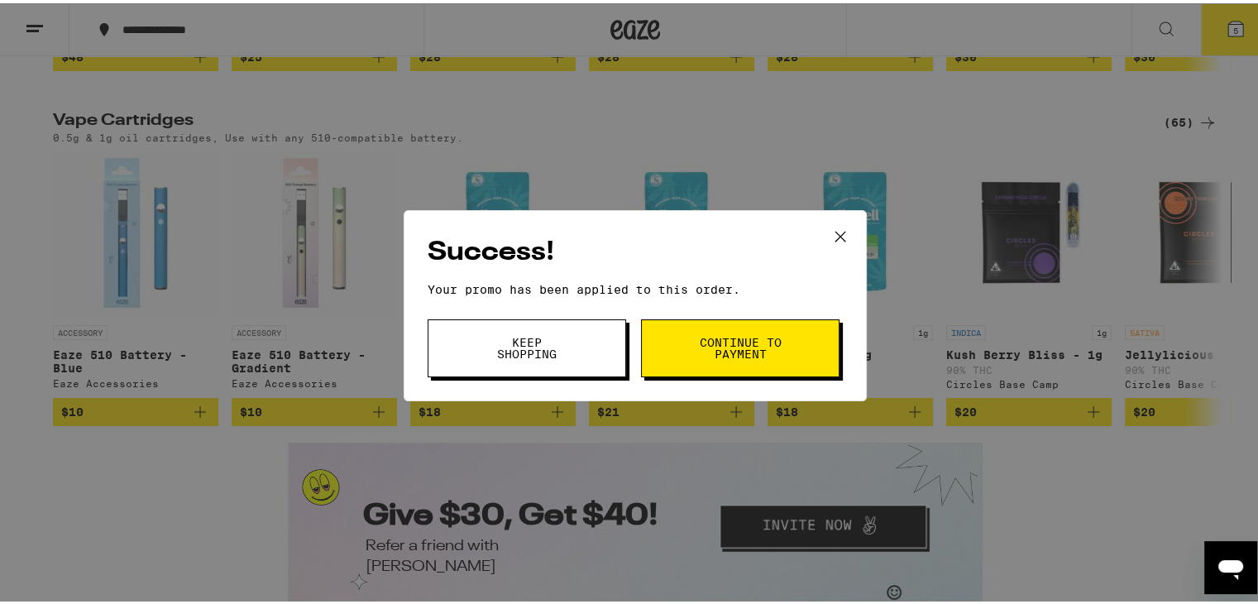
click at [710, 344] on span "Continue to payment" at bounding box center [740, 344] width 84 height 23
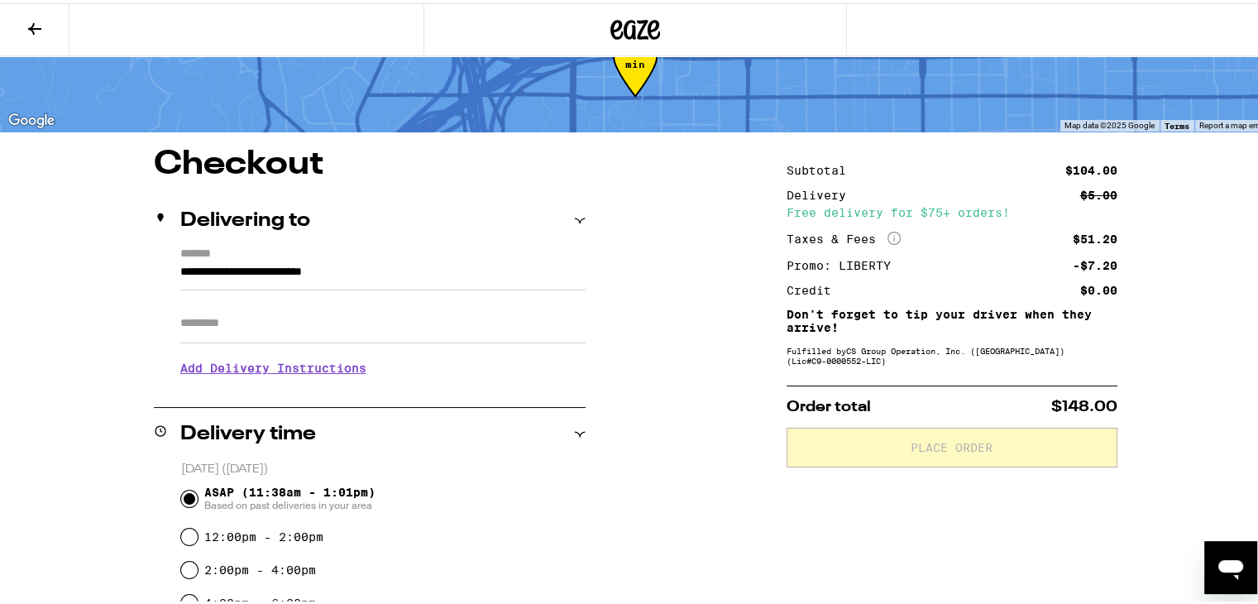
scroll to position [53, 0]
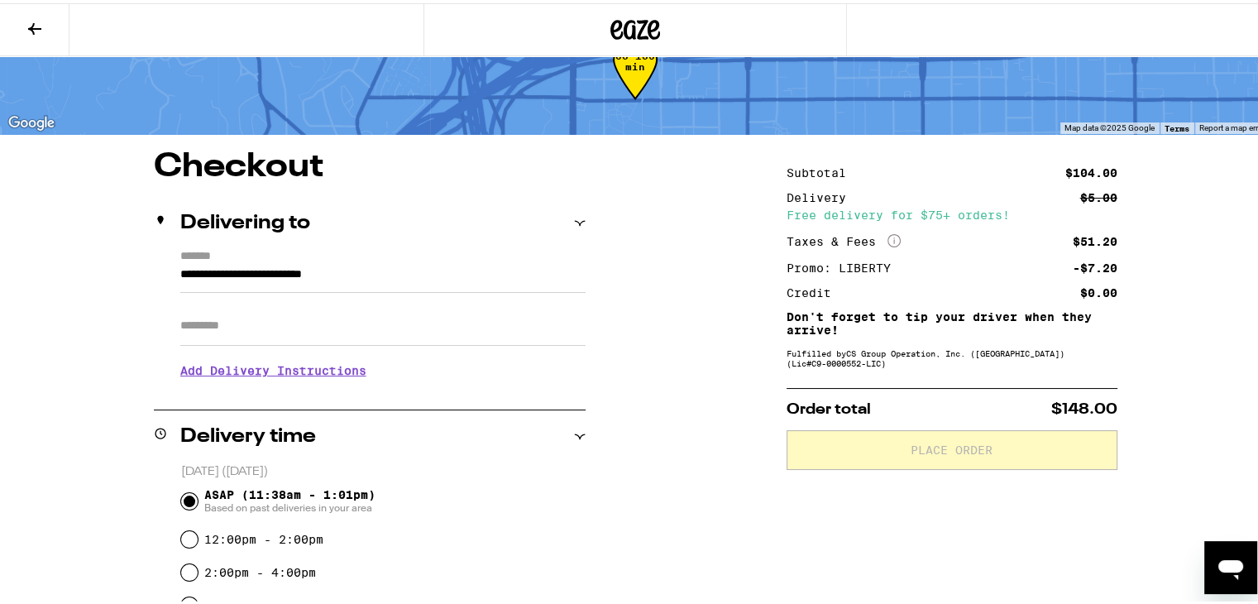
click at [1227, 568] on icon "Open messaging window" at bounding box center [1230, 569] width 25 height 20
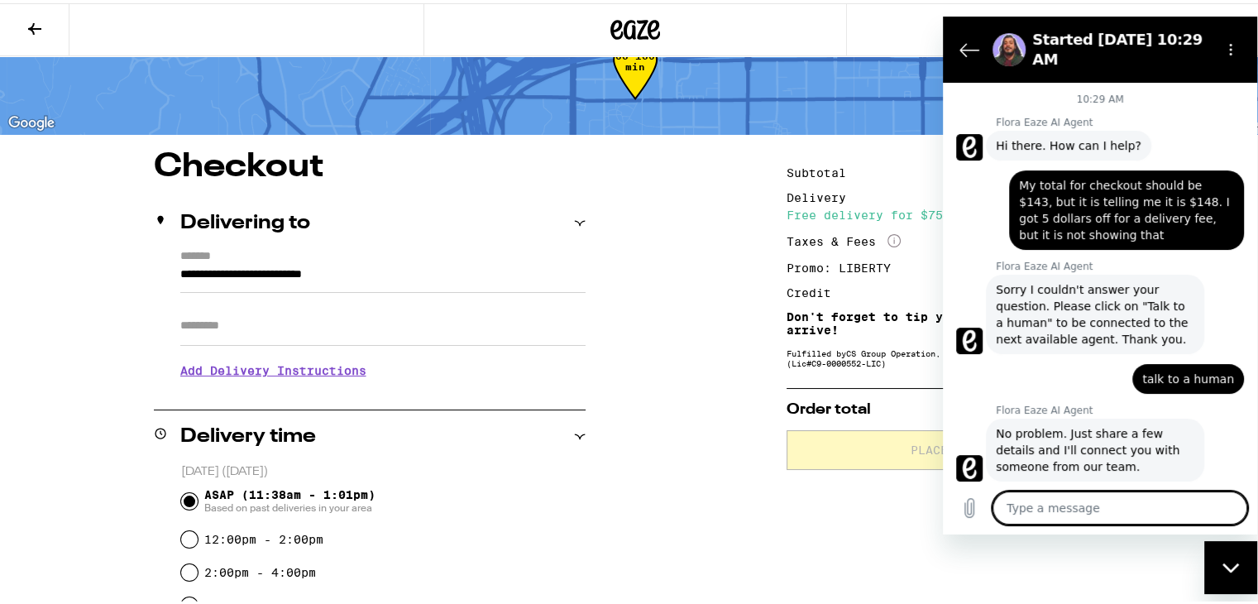
scroll to position [2712, 0]
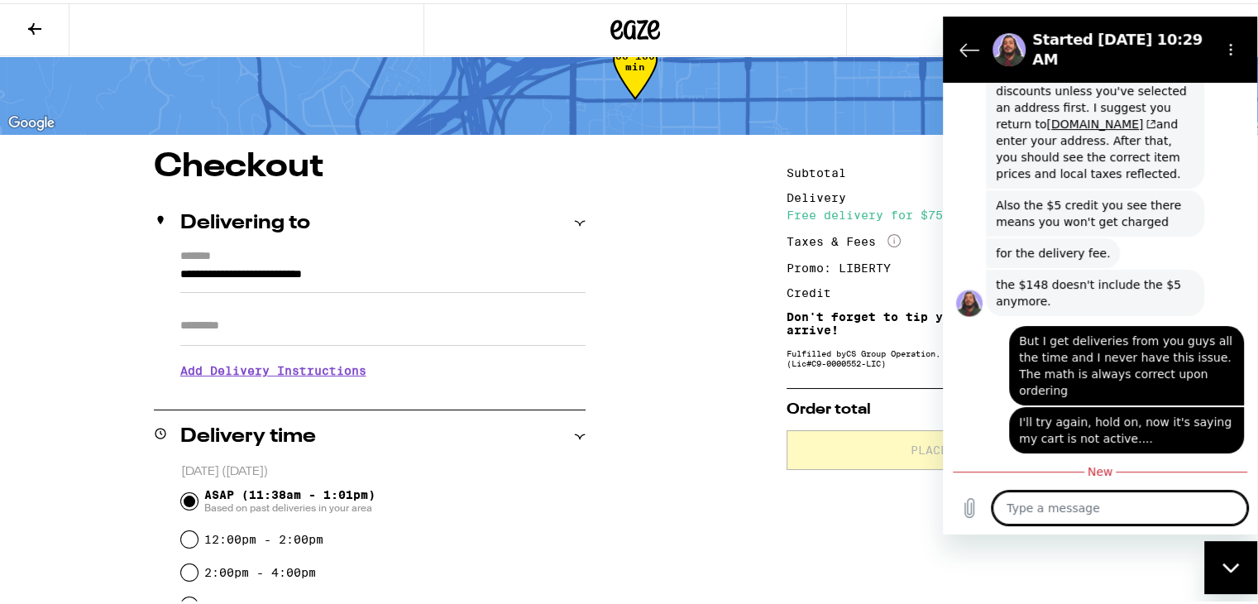
click at [1083, 509] on textarea at bounding box center [1119, 506] width 255 height 33
type textarea "I"
type textarea "x"
type textarea "I'"
type textarea "x"
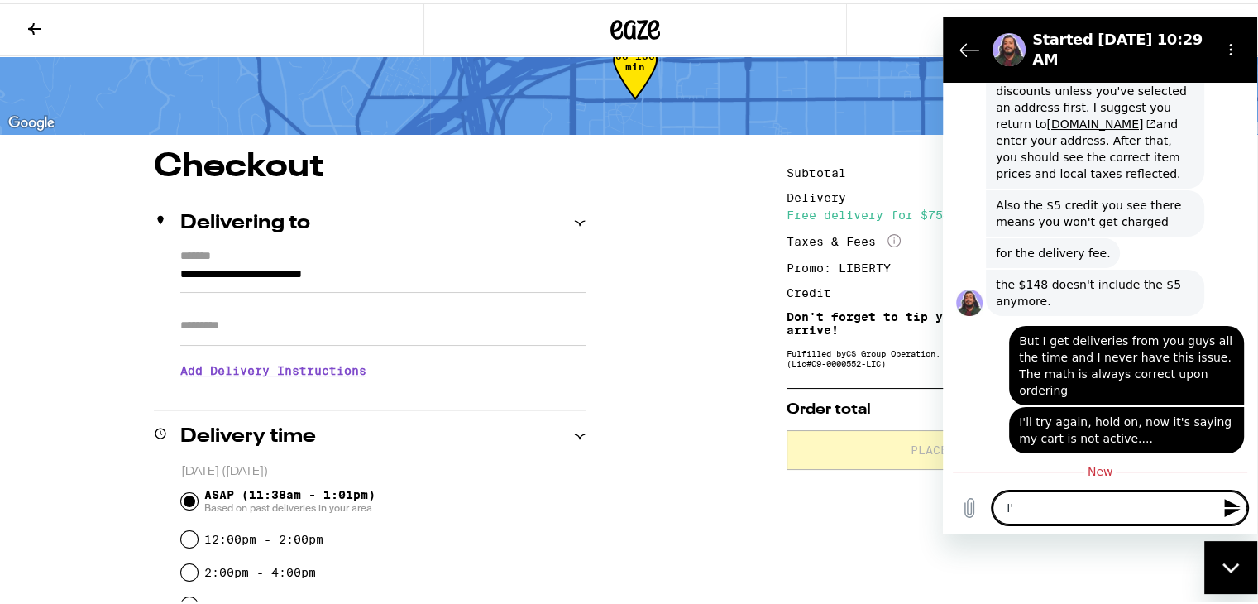
type textarea "I'c"
type textarea "x"
type textarea "I'"
type textarea "x"
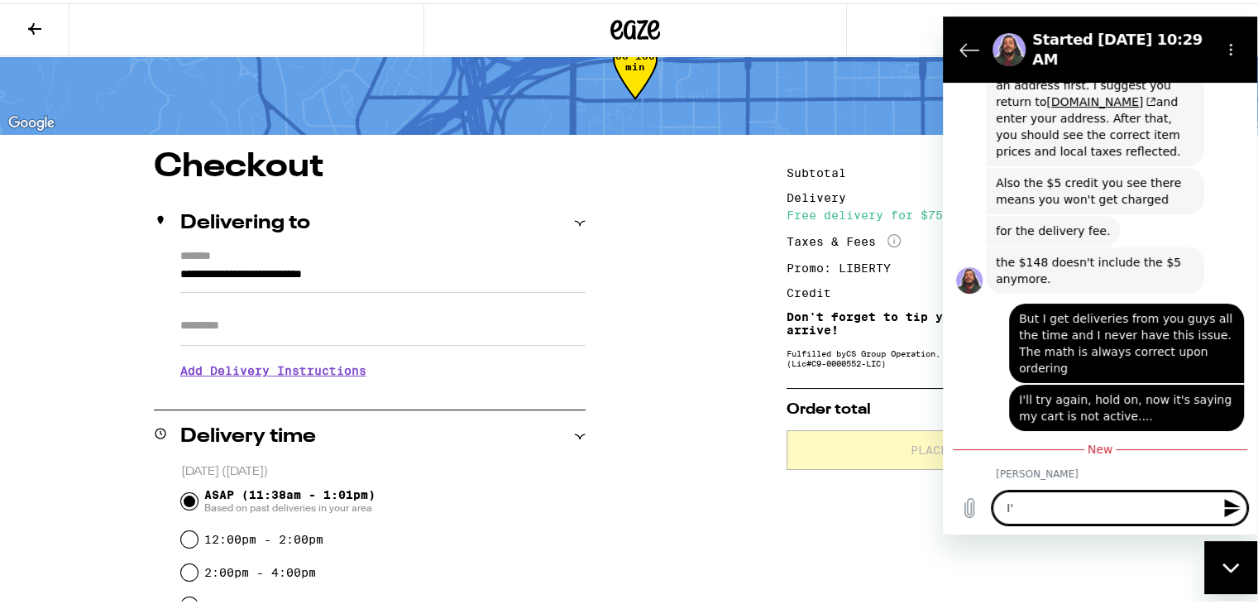
type textarea "I'v"
type textarea "x"
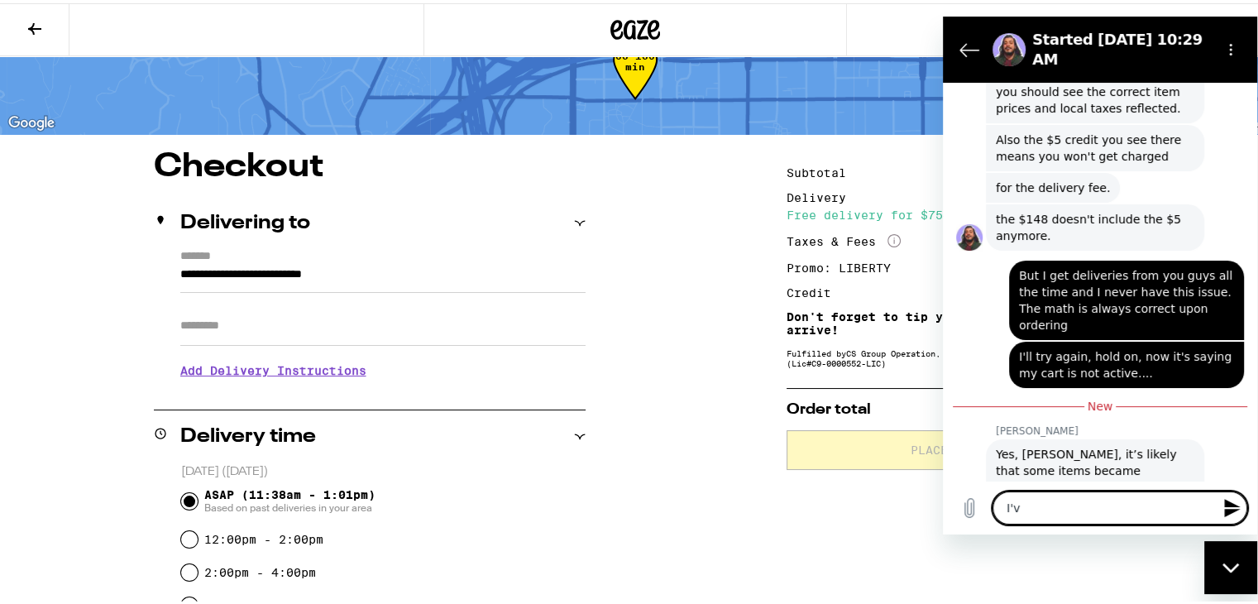
type textarea "I've"
type textarea "x"
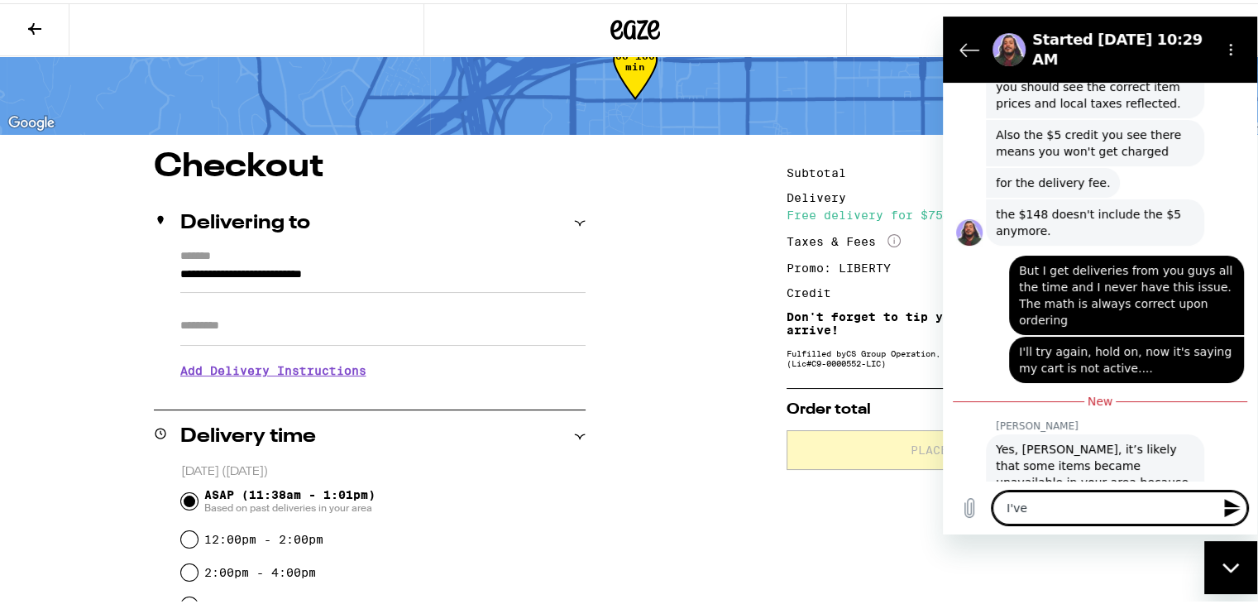
type textarea "I've"
type textarea "x"
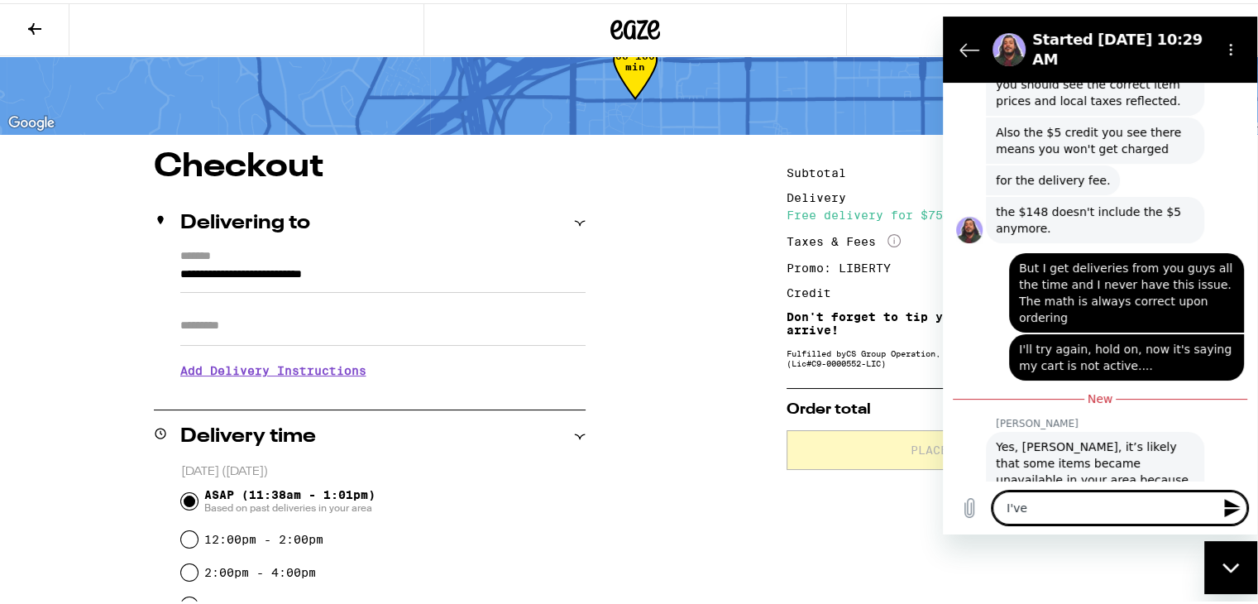
type textarea "I've"
type textarea "x"
type textarea "I'v"
type textarea "x"
type textarea "I'"
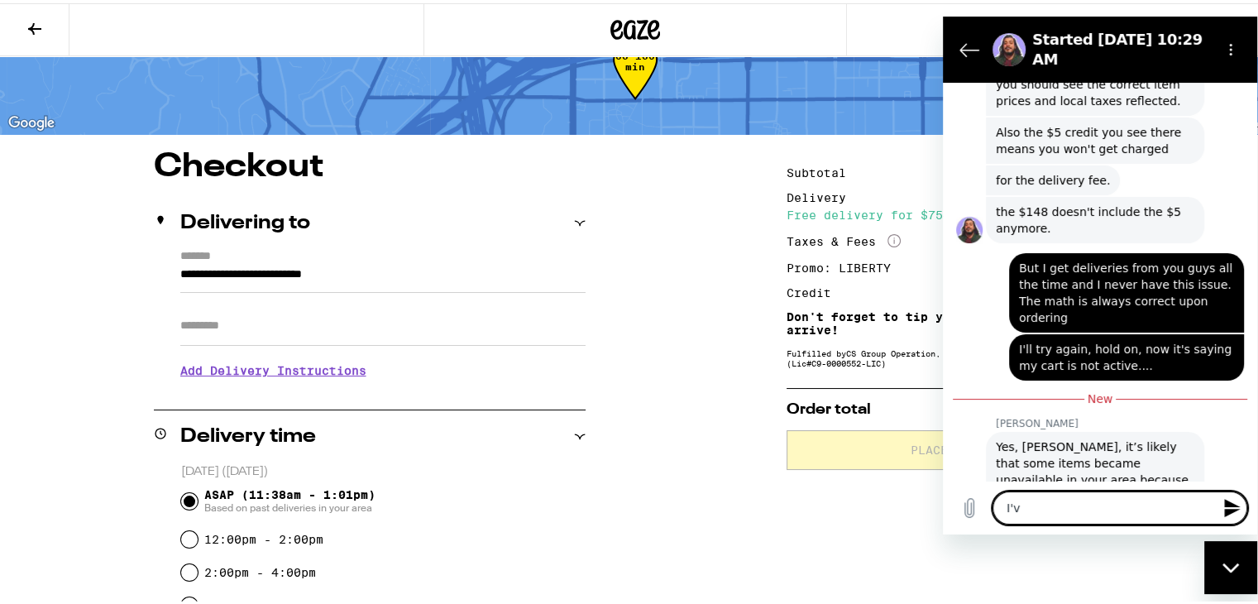
type textarea "x"
type textarea "I"
type textarea "x"
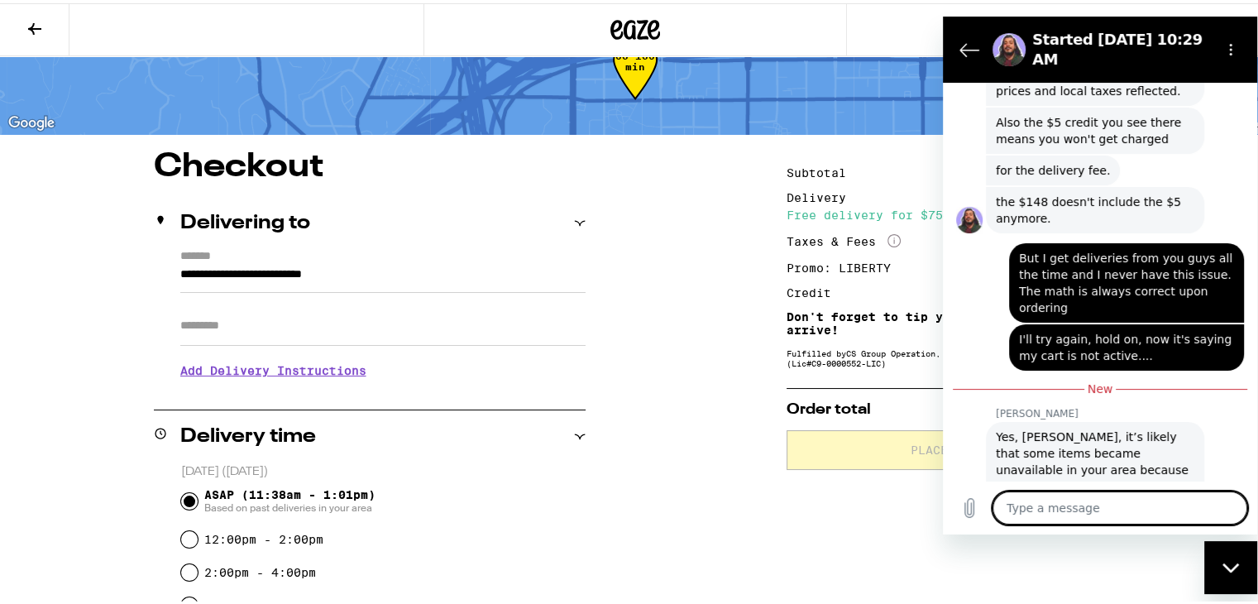
scroll to position [2794, 0]
type textarea "x"
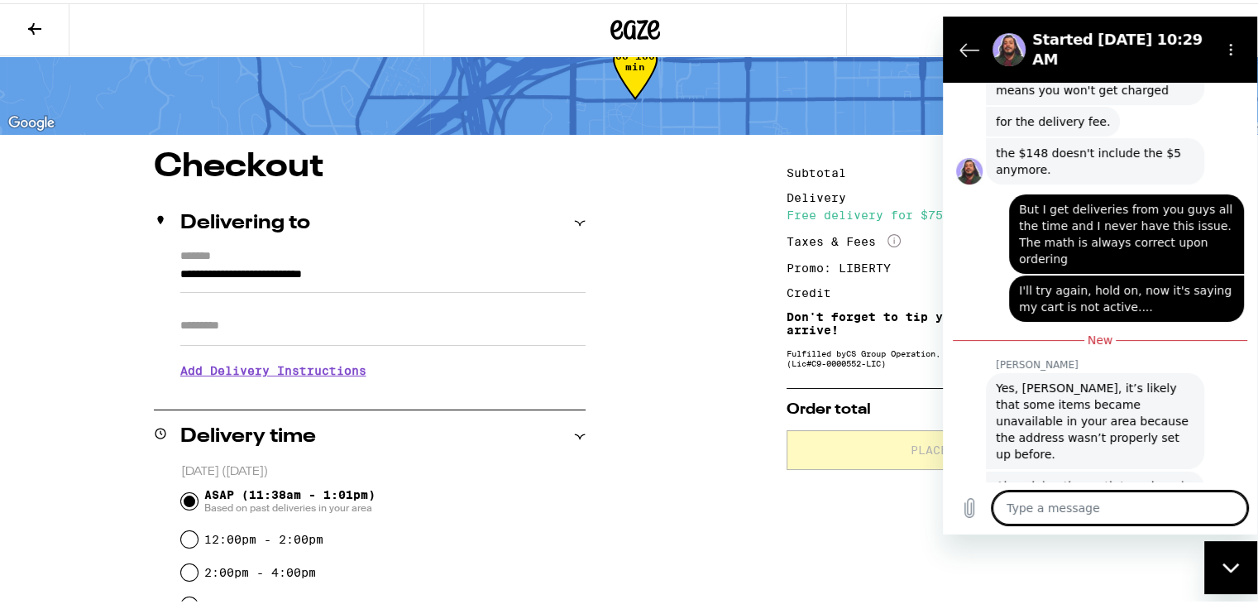
scroll to position [2841, 0]
type textarea "B"
type textarea "x"
type textarea "Bu"
type textarea "x"
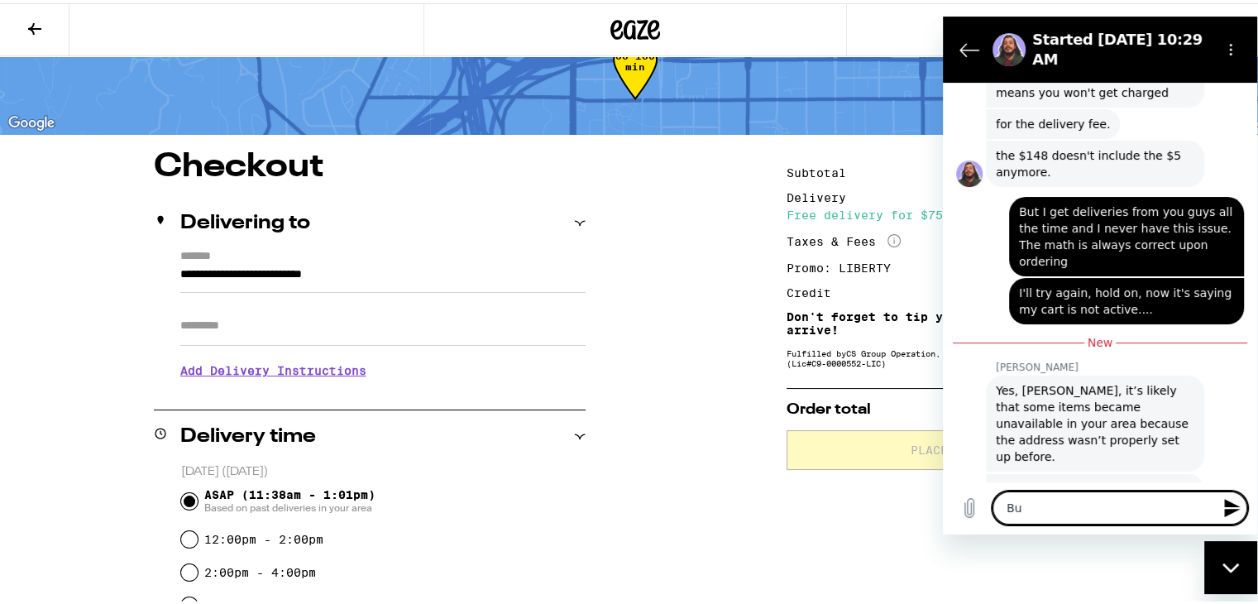
type textarea "But"
type textarea "x"
type textarea "But"
type textarea "x"
type textarea "But y"
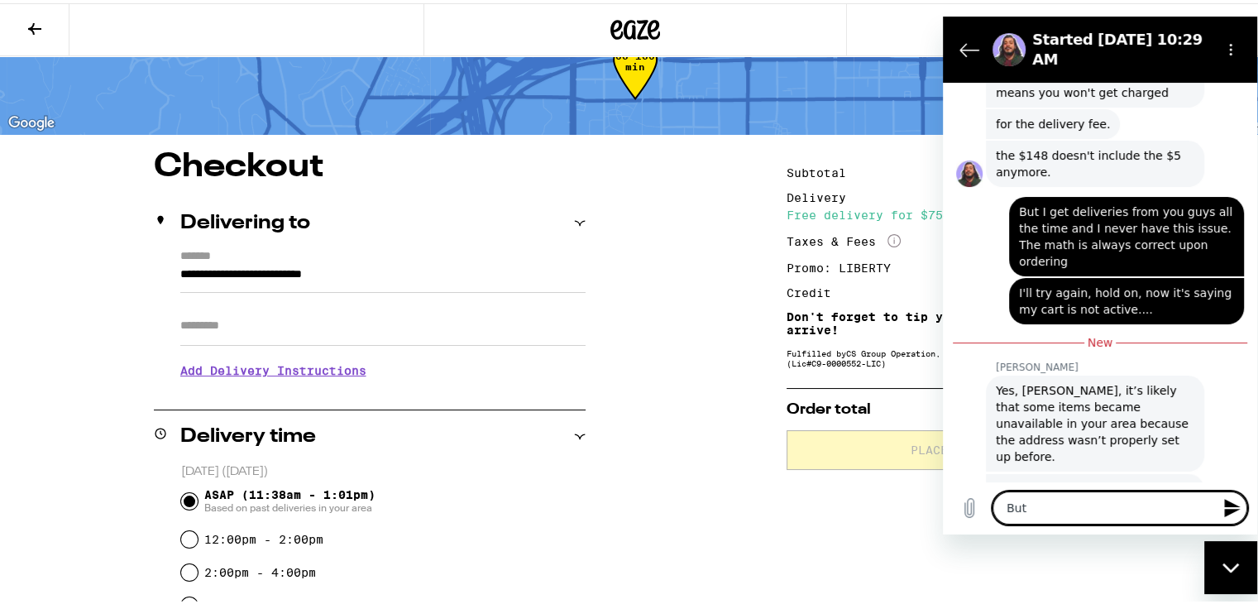
type textarea "x"
type textarea "But yo"
type textarea "x"
type textarea "But you"
type textarea "x"
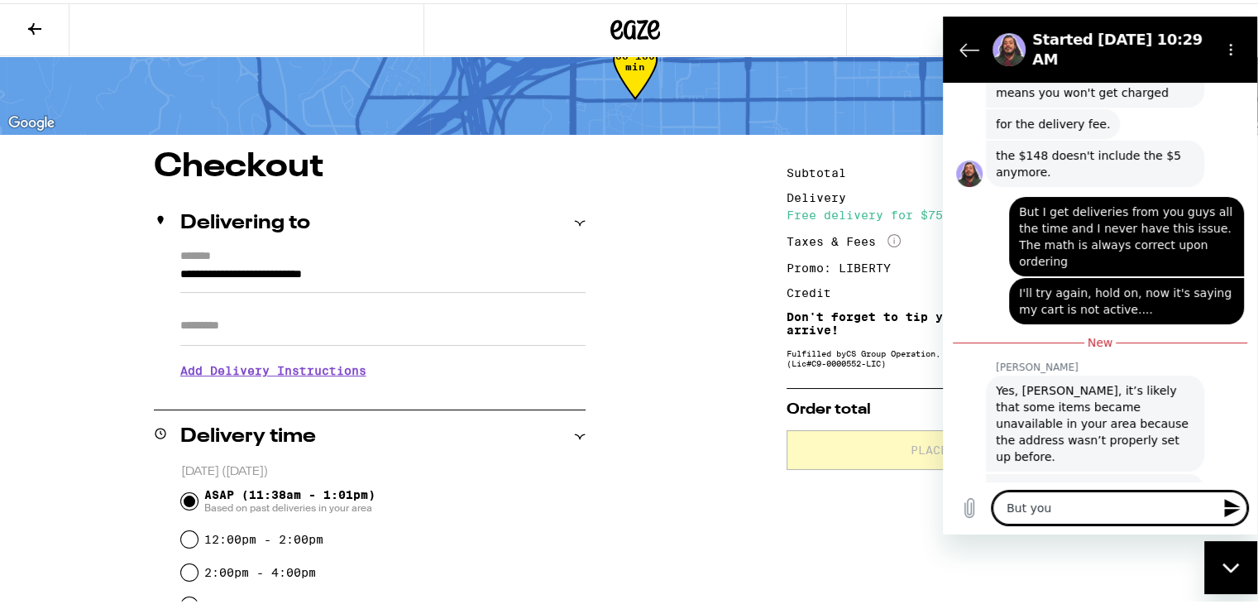
type textarea "But you"
type textarea "x"
type textarea "But you n"
type textarea "x"
type textarea "But you ne"
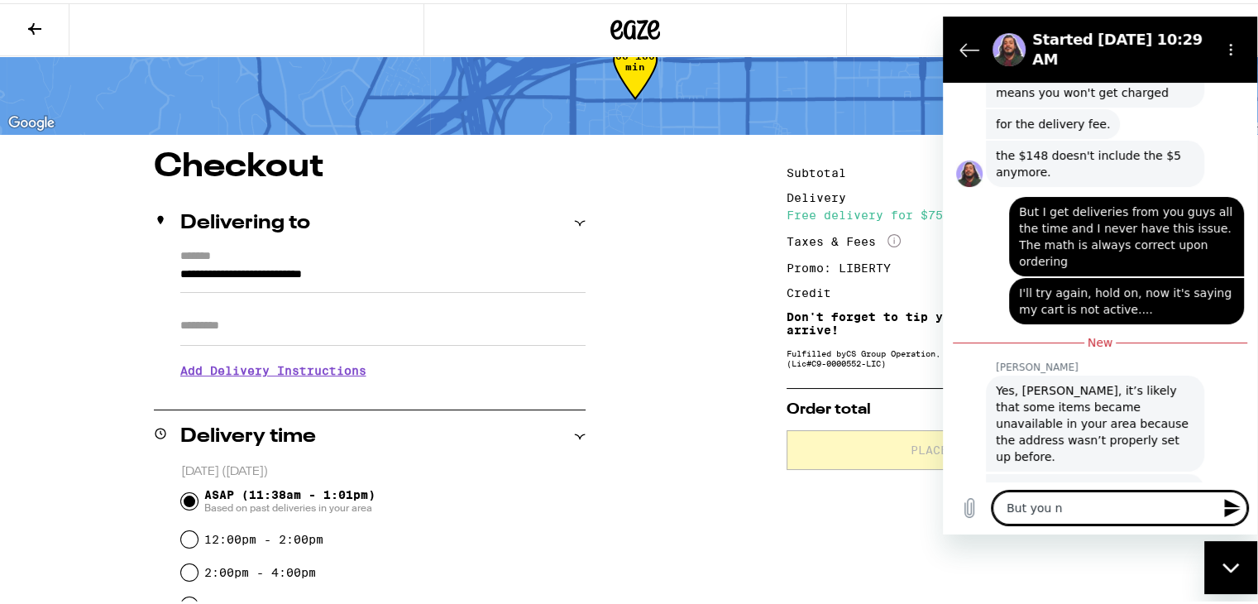
type textarea "x"
type textarea "But you nee"
type textarea "x"
type textarea "But you need"
type textarea "x"
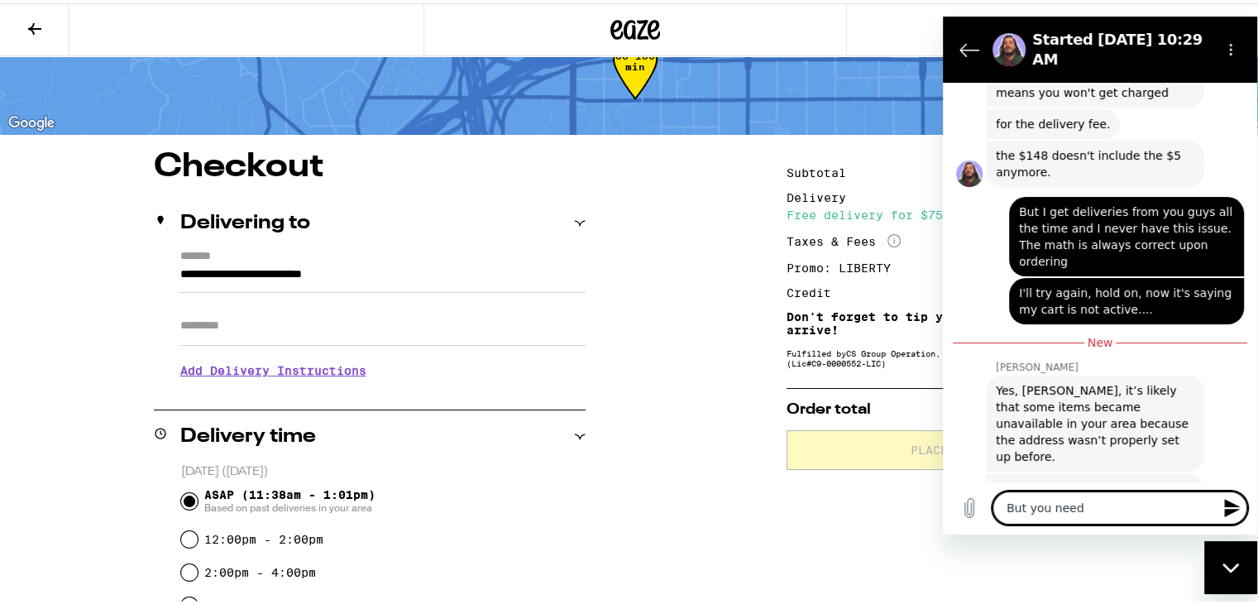
type textarea "But you need"
type textarea "x"
type textarea "But you need t"
type textarea "x"
type textarea "But you need to"
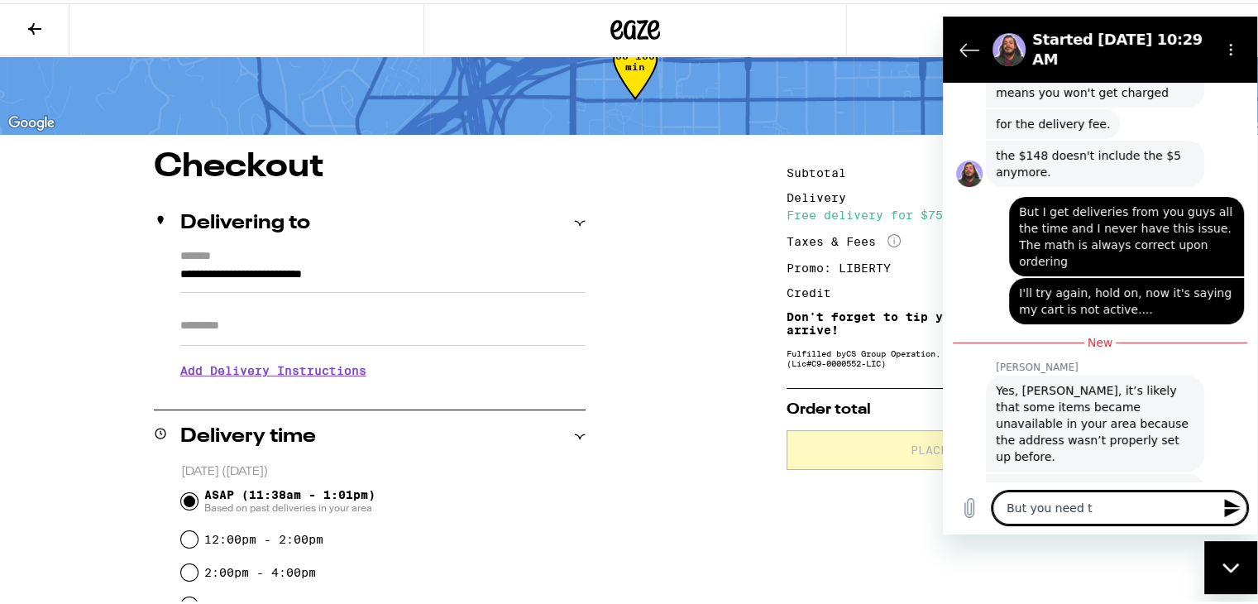
type textarea "x"
type textarea "But you need to"
type textarea "x"
type textarea "But you need to t"
type textarea "x"
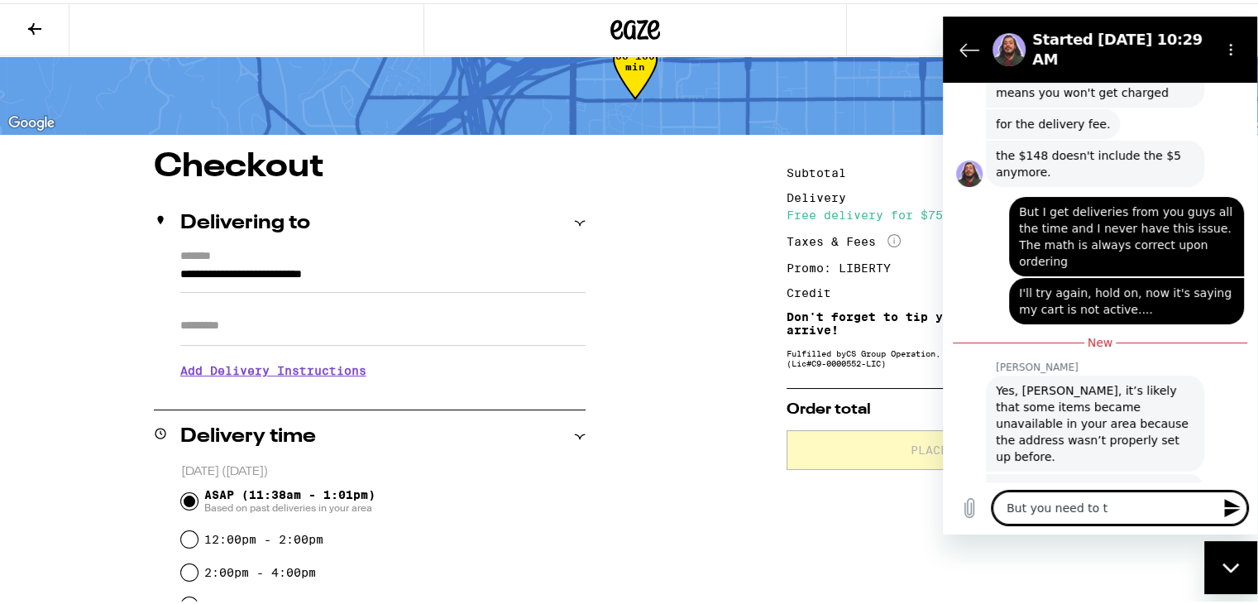
type textarea "But you need to ta"
type textarea "x"
type textarea "But you need to tak"
type textarea "x"
type textarea "But you need to take"
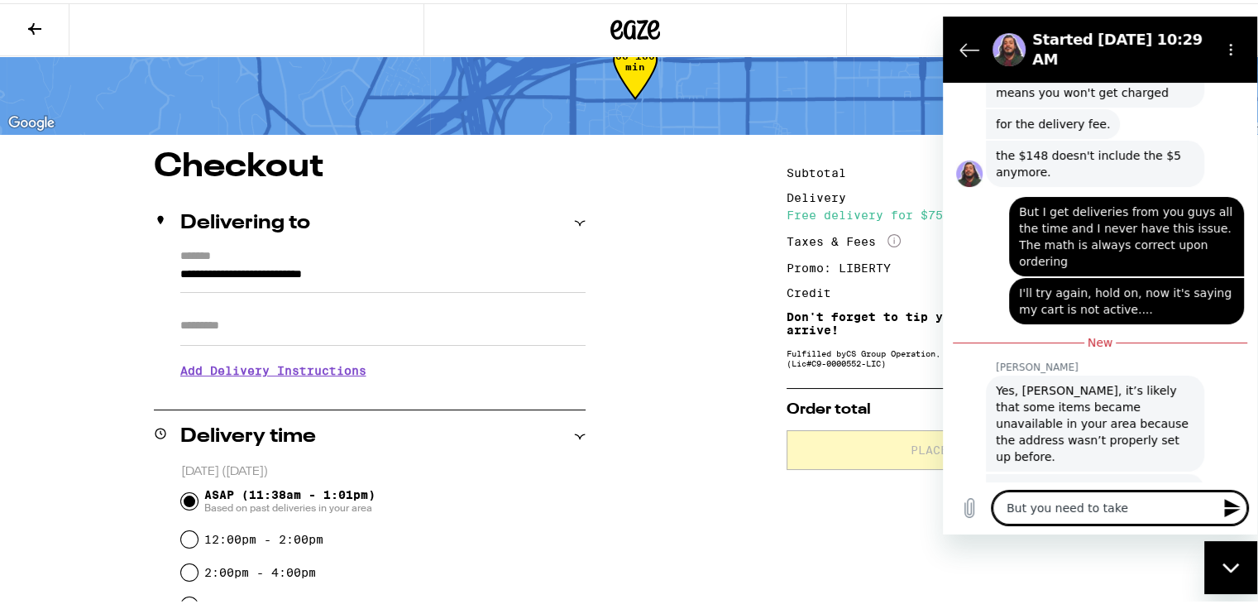
type textarea "x"
type textarea "But you need to take"
type textarea "x"
type textarea "But you need to take o"
type textarea "x"
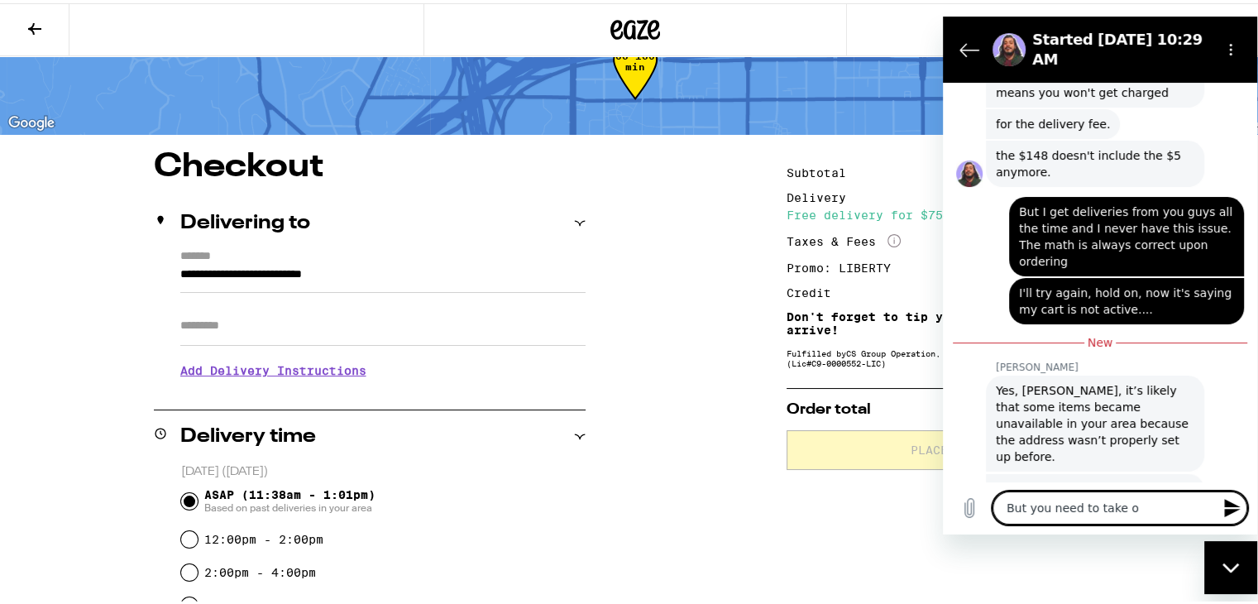
type textarea "But you need to take of"
type textarea "x"
type textarea "But you need to take of"
type textarea "x"
type textarea "But you need to take of t"
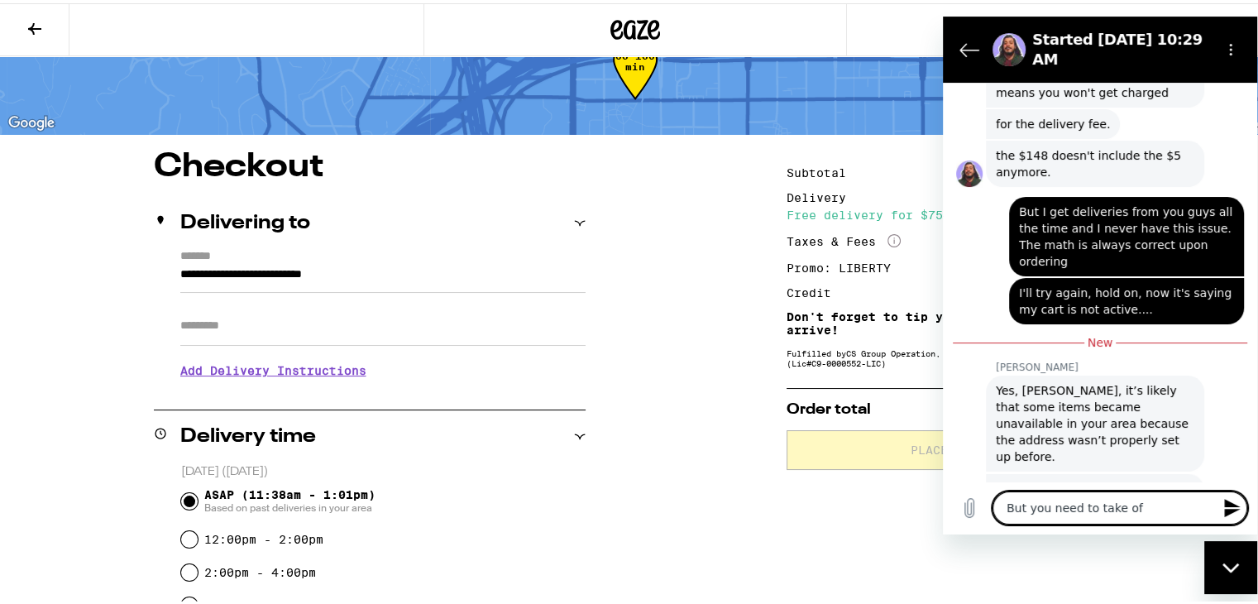
type textarea "x"
type textarea "But you need to take of"
type textarea "x"
type textarea "But you need to take of"
type textarea "x"
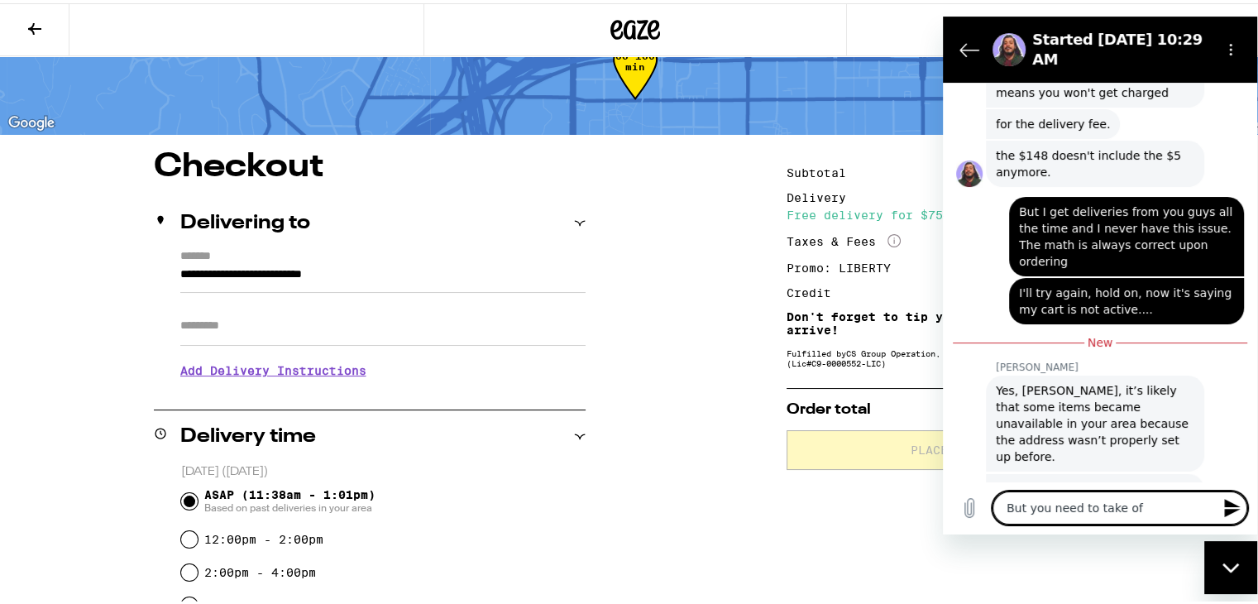
type textarea "But you need to take off"
type textarea "x"
type textarea "But you need to take off"
type textarea "x"
type textarea "But you need to take off t"
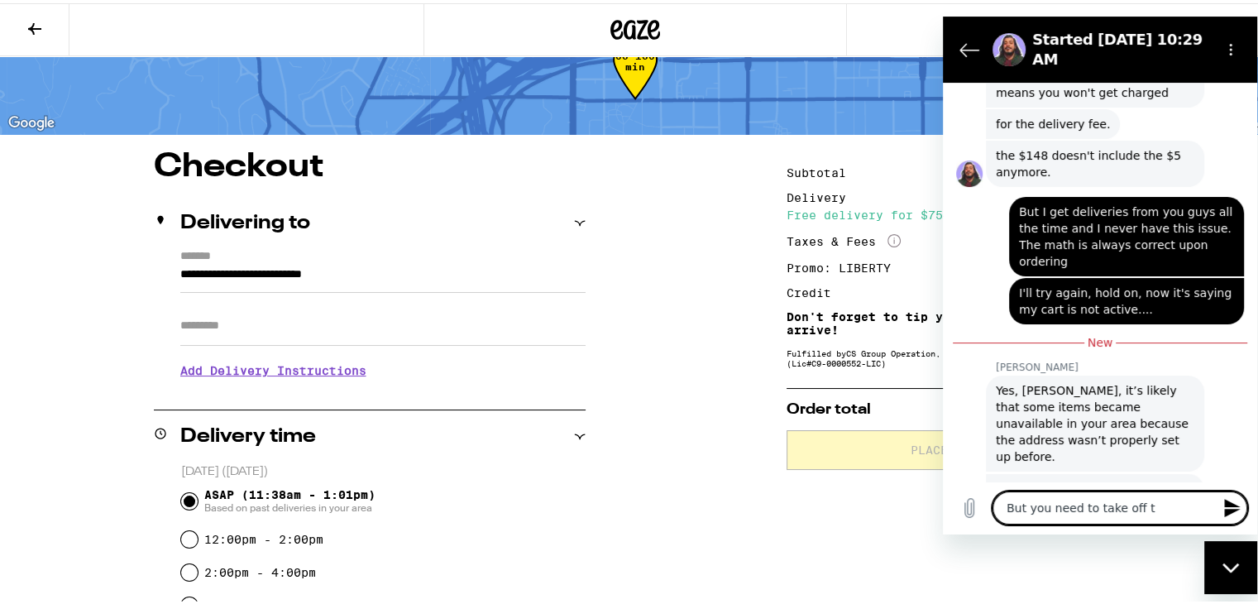
type textarea "x"
type textarea "But you need to take off th"
type textarea "x"
type textarea "But you need to take off the"
type textarea "x"
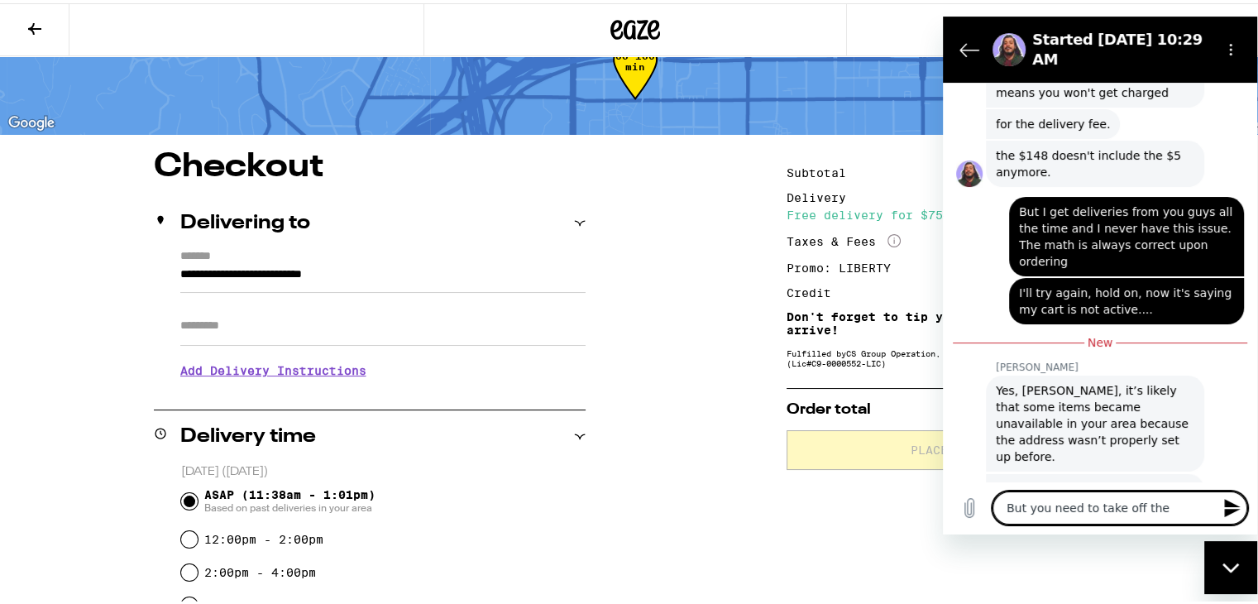
type textarea "But you need to take off the"
type textarea "x"
type textarea "But you need to take off the $"
type textarea "x"
type textarea "But you need to take off the $5"
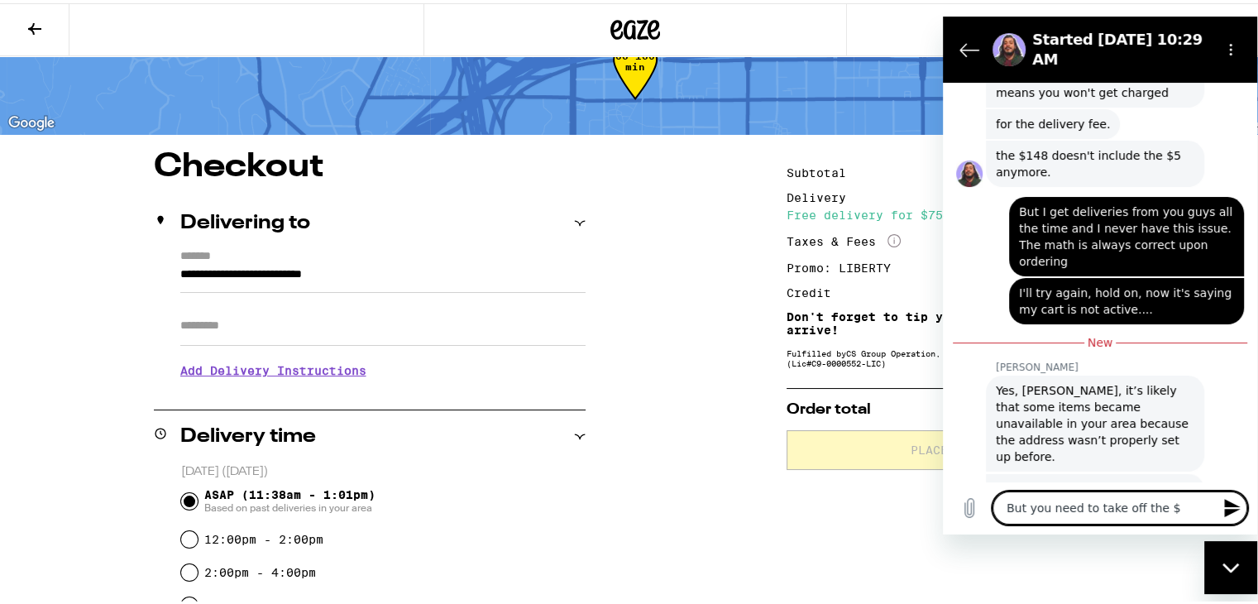
type textarea "x"
type textarea "But you need to take off the $5"
type textarea "x"
type textarea "But you need to take off the $5 f"
type textarea "x"
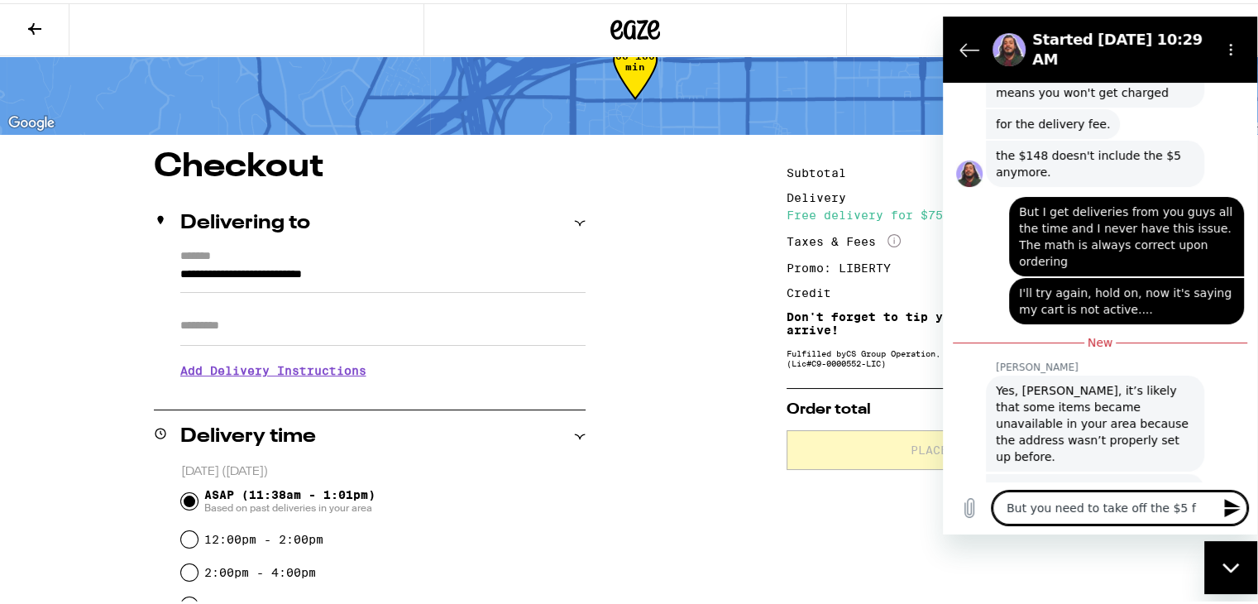
type textarea "But you need to take off the $5 fo"
type textarea "x"
type textarea "But you need to take off the $5 for"
type textarea "x"
type textarea "But you need to take off the $5 for"
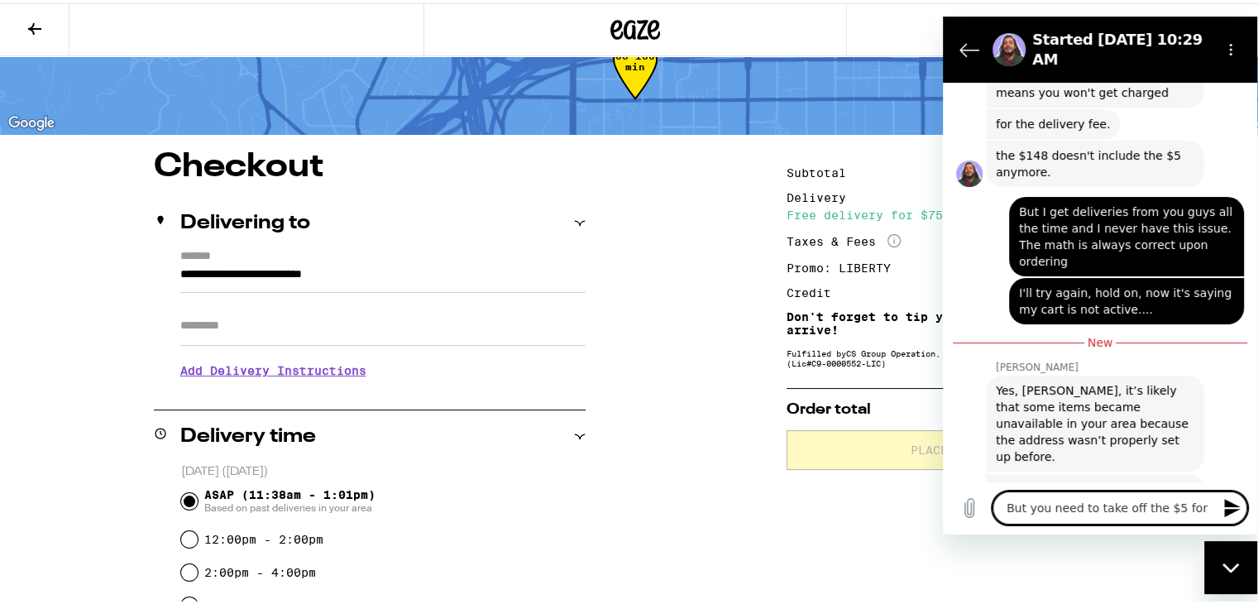
type textarea "x"
type textarea "But you need to take off the $5 for d"
type textarea "x"
type textarea "But you need to take off the $5 for de"
type textarea "x"
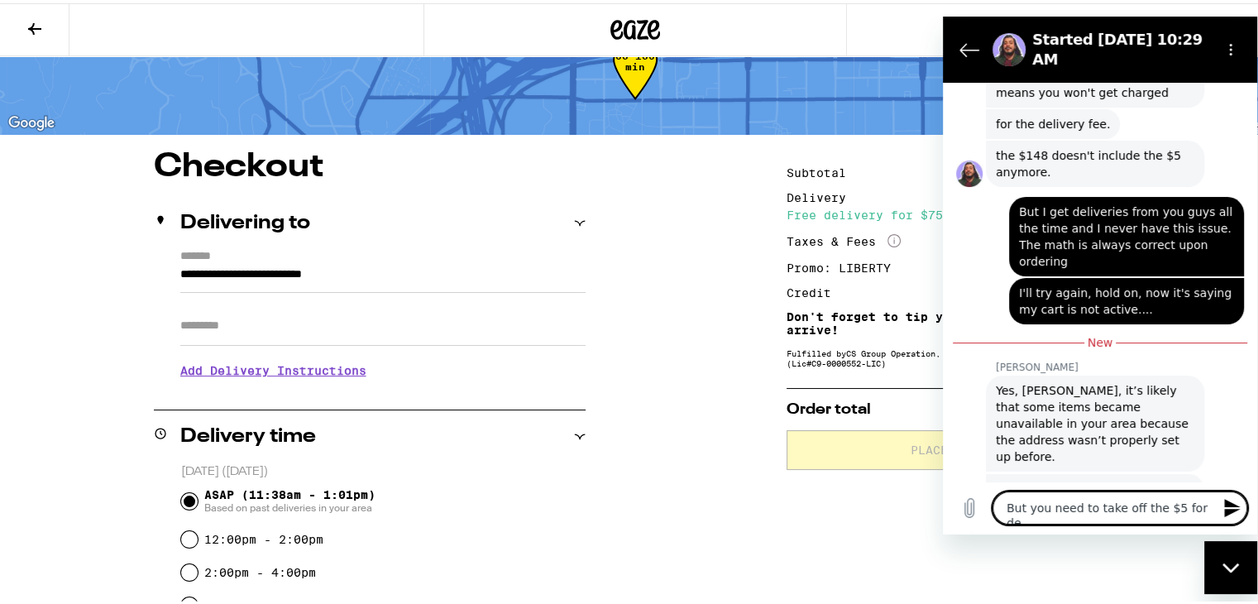
type textarea "But you need to take off the $5 for del"
type textarea "x"
type textarea "But you need to take off the $5 for deli"
type textarea "x"
type textarea "But you need to take off the $5 for deliv"
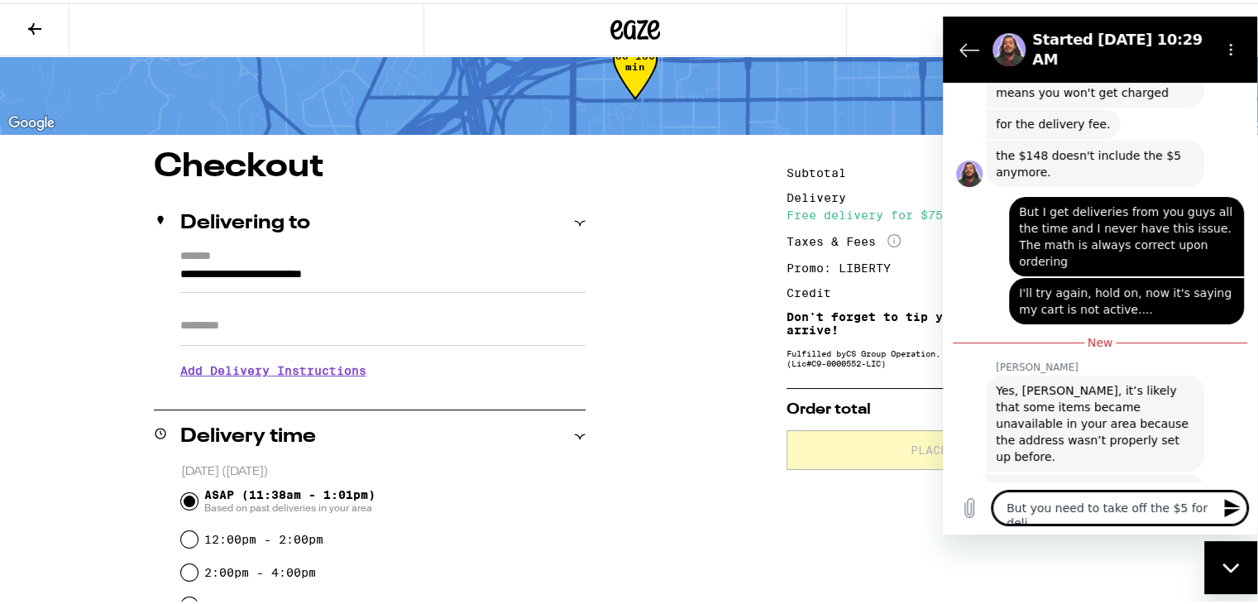
type textarea "x"
type textarea "But you need to take off the $5 for delive"
type textarea "x"
type textarea "But you need to take off the $5 for deliver"
type textarea "x"
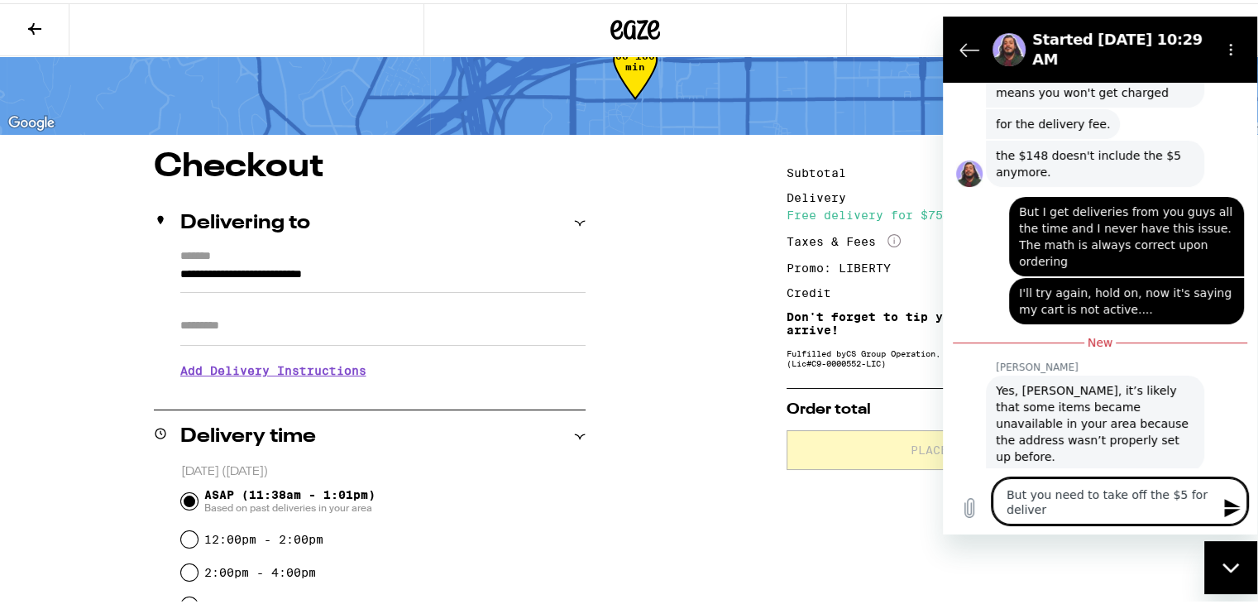
scroll to position [2844, 0]
type textarea "But you need to take off the $5 for delivery"
type textarea "x"
type textarea "But you need to take off the $5 for delivery"
type textarea "x"
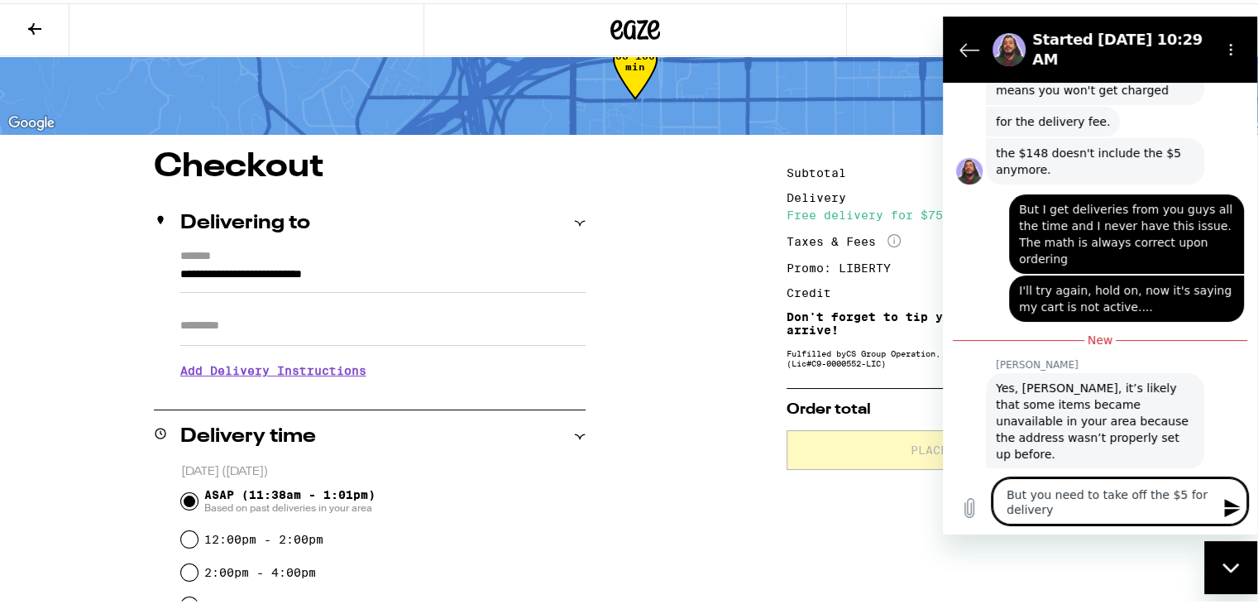
type textarea "But you need to take off the $5 for delivery a"
type textarea "x"
type textarea "But you need to take off the $5 for delivery an"
type textarea "x"
type textarea "But you need to take off the $5 for delivery and"
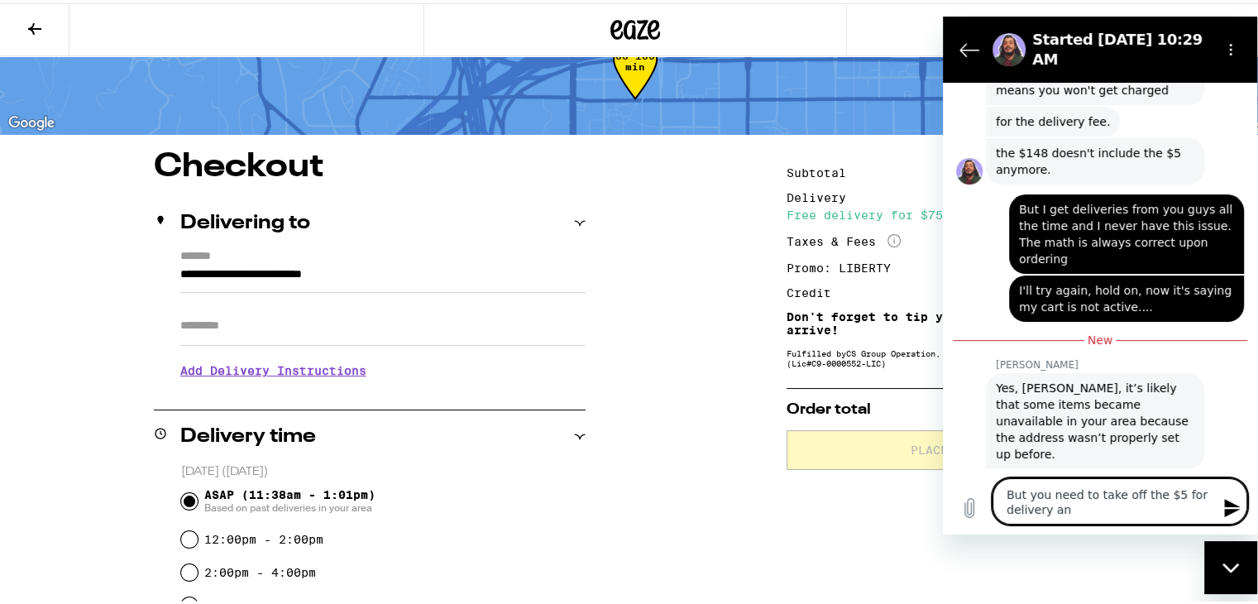
type textarea "x"
type textarea "But you need to take off the $5 for delivery and"
type textarea "x"
type textarea "But you need to take off the $5 for delivery and i"
type textarea "x"
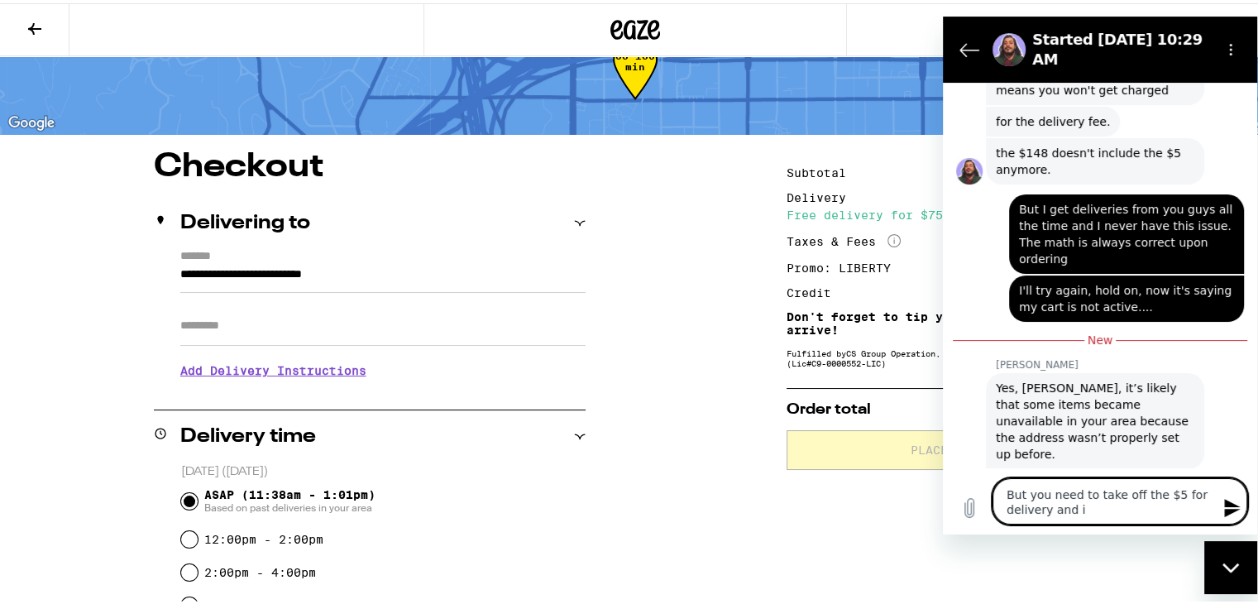
type textarea "But you need to take off the $5 for delivery and it"
type textarea "x"
type textarea "But you need to take off the $5 for delivery and it'"
type textarea "x"
type textarea "But you need to take off the $5 for delivery and it's"
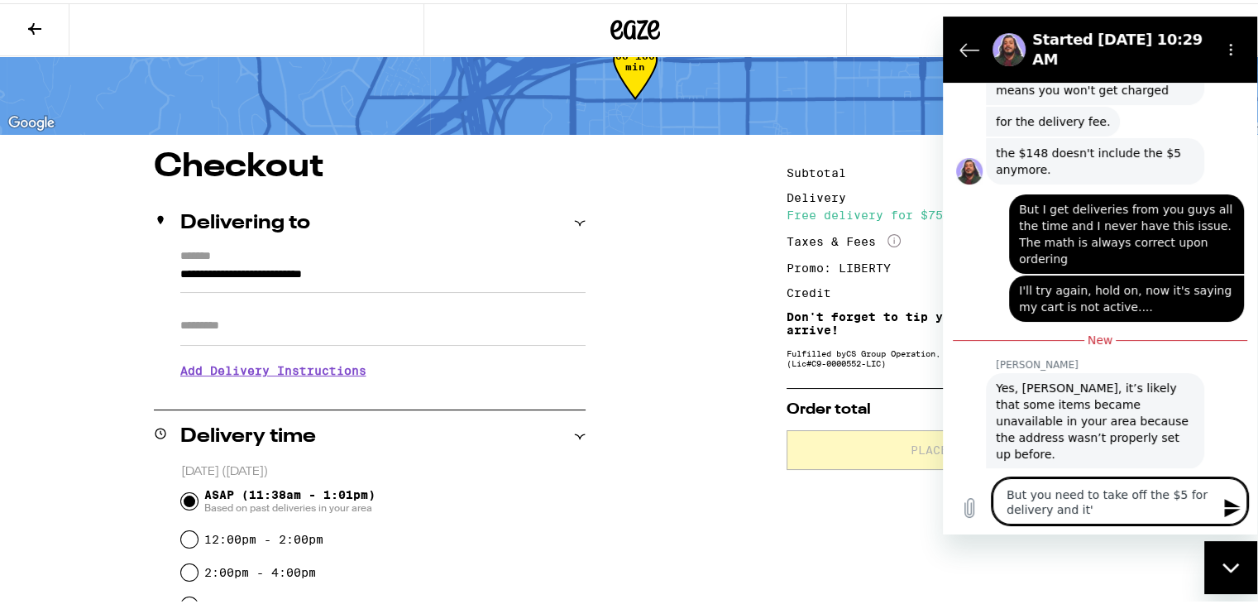
type textarea "x"
type textarea "But you need to take off the $5 for delivery and it's"
type textarea "x"
type textarea "But you need to take off the $5 for delivery and it's n"
type textarea "x"
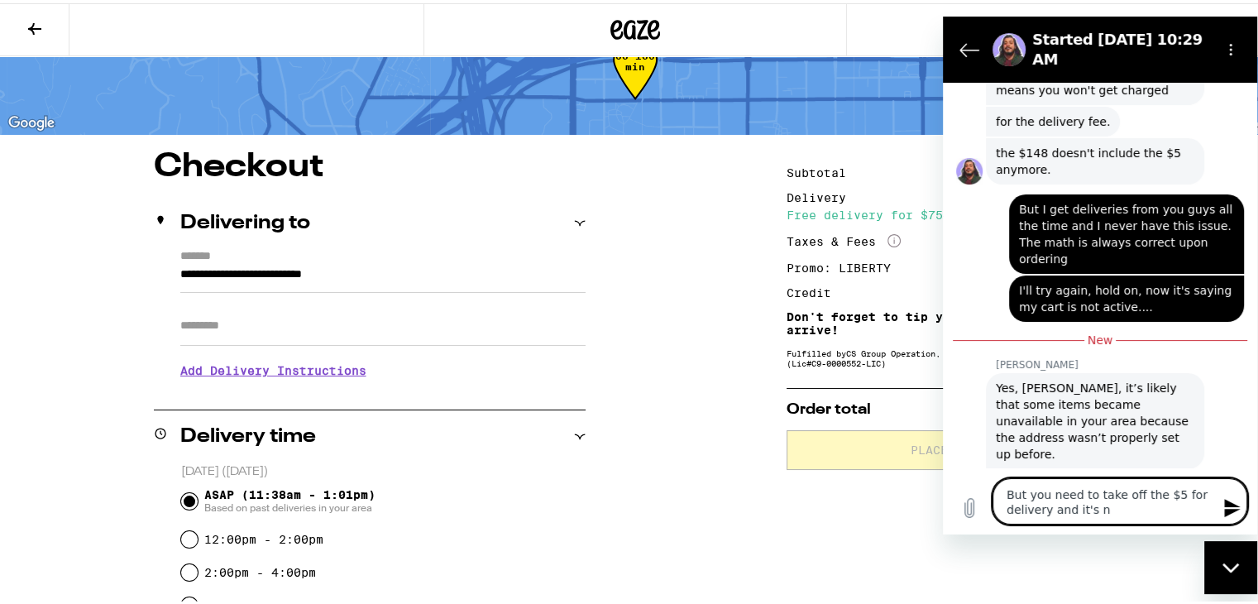
type textarea "But you need to take off the $5 for delivery and it's no"
type textarea "x"
type textarea "But you need to take off the $5 for delivery and it's not"
type textarea "x"
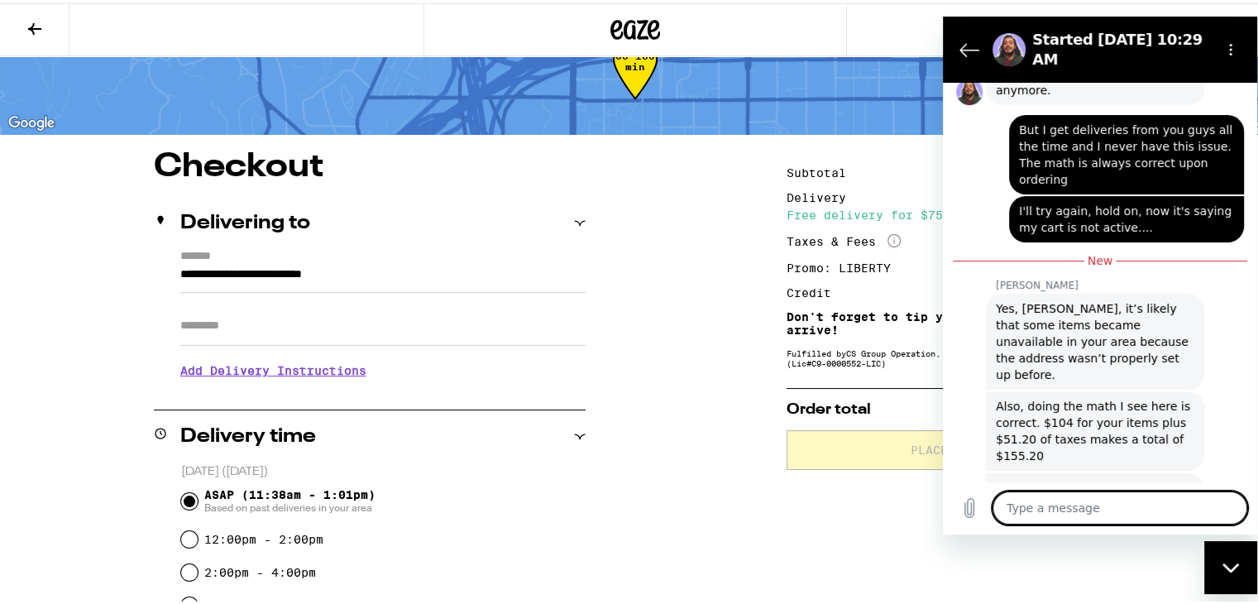
scroll to position [2921, 0]
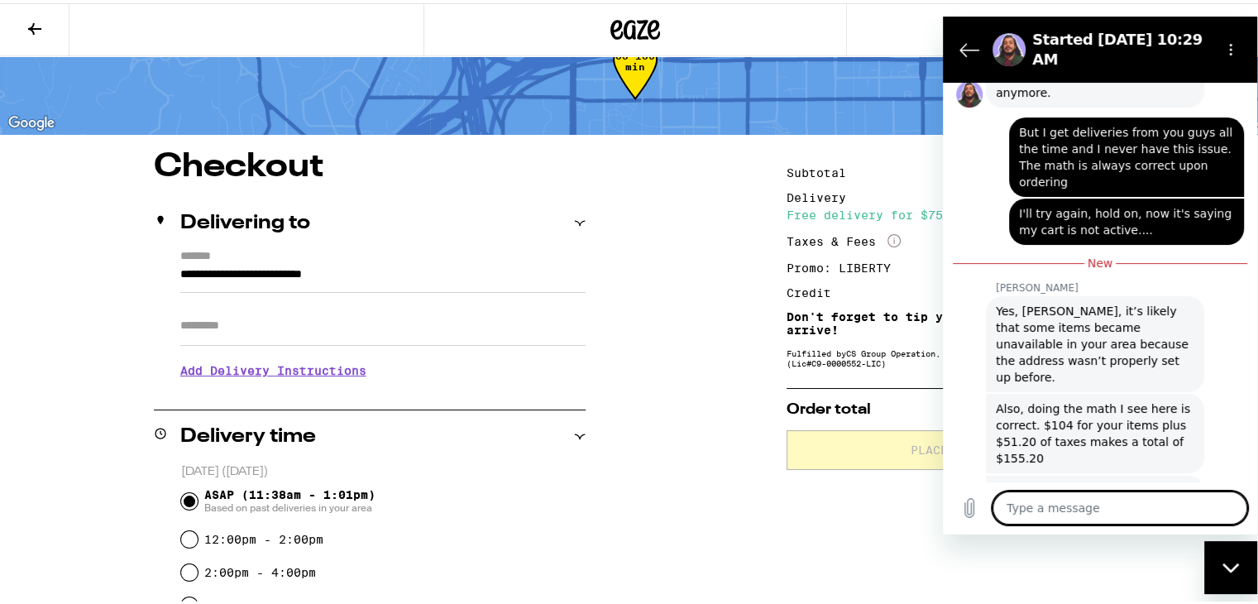
type textarea "x"
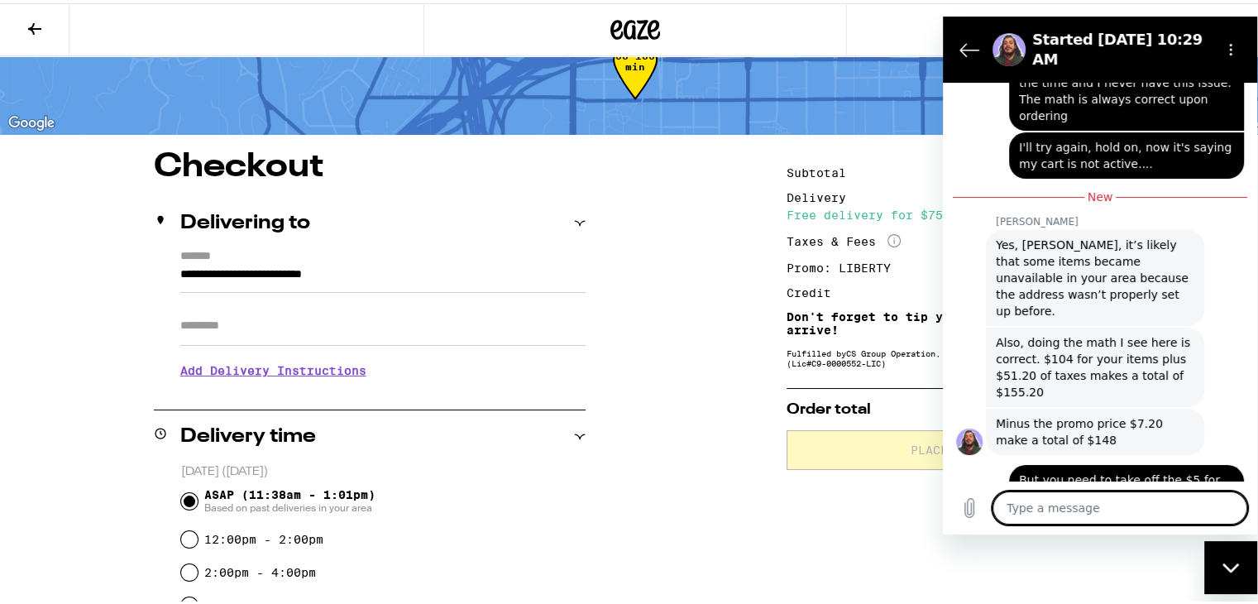
scroll to position [2986, 0]
type textarea "I"
type textarea "x"
type textarea "It"
type textarea "x"
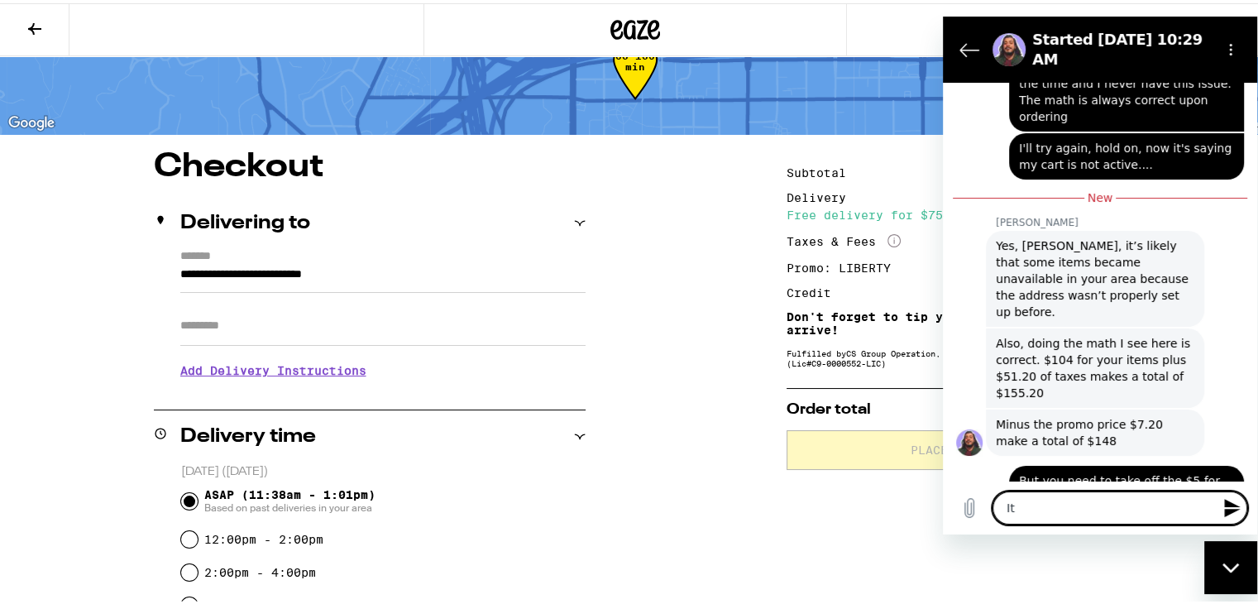
type textarea "It"
type textarea "x"
type textarea "It s"
type textarea "x"
type textarea "It st"
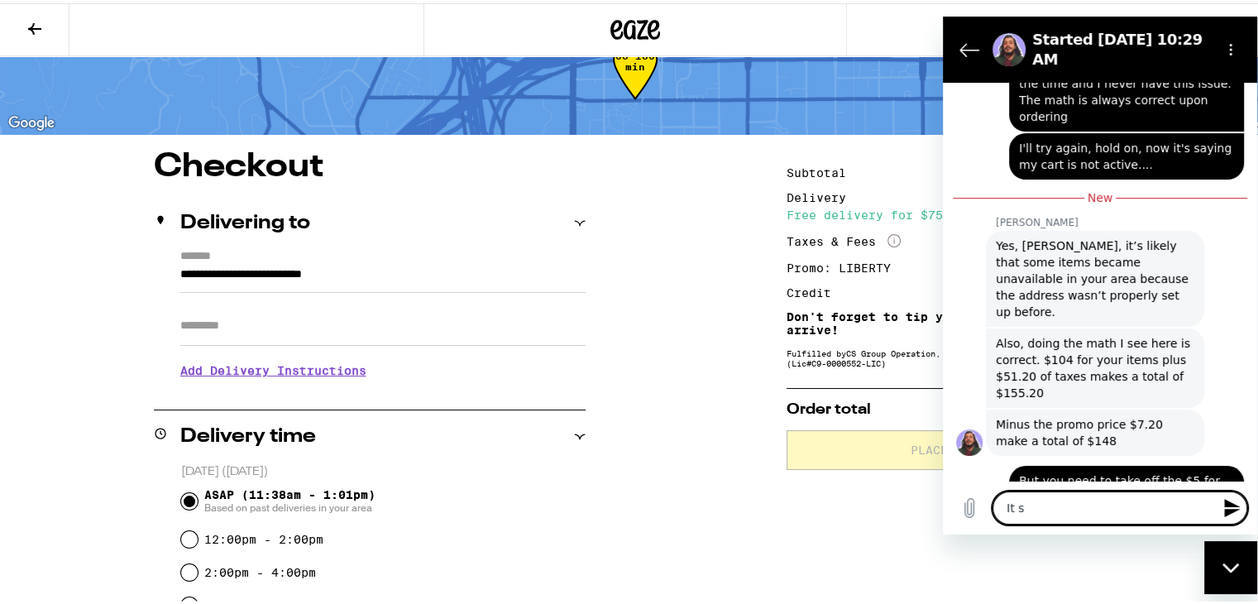
type textarea "x"
type textarea "It sti"
type textarea "x"
type textarea "It stil"
type textarea "x"
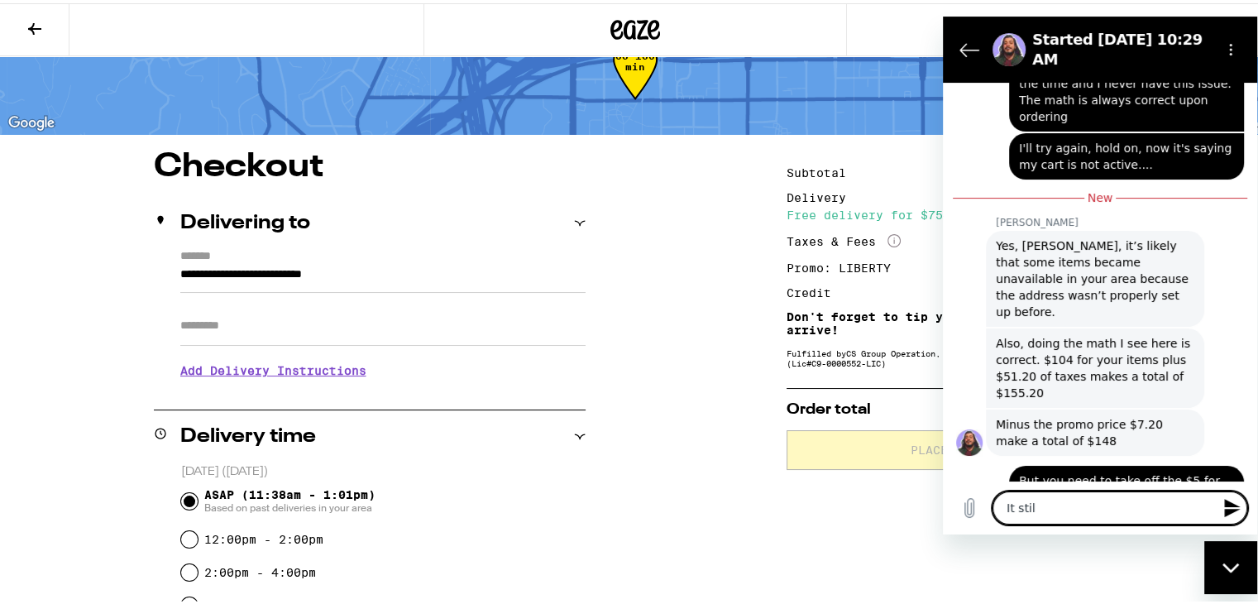
type textarea "It still"
type textarea "x"
type textarea "It still"
type textarea "x"
type textarea "It still s"
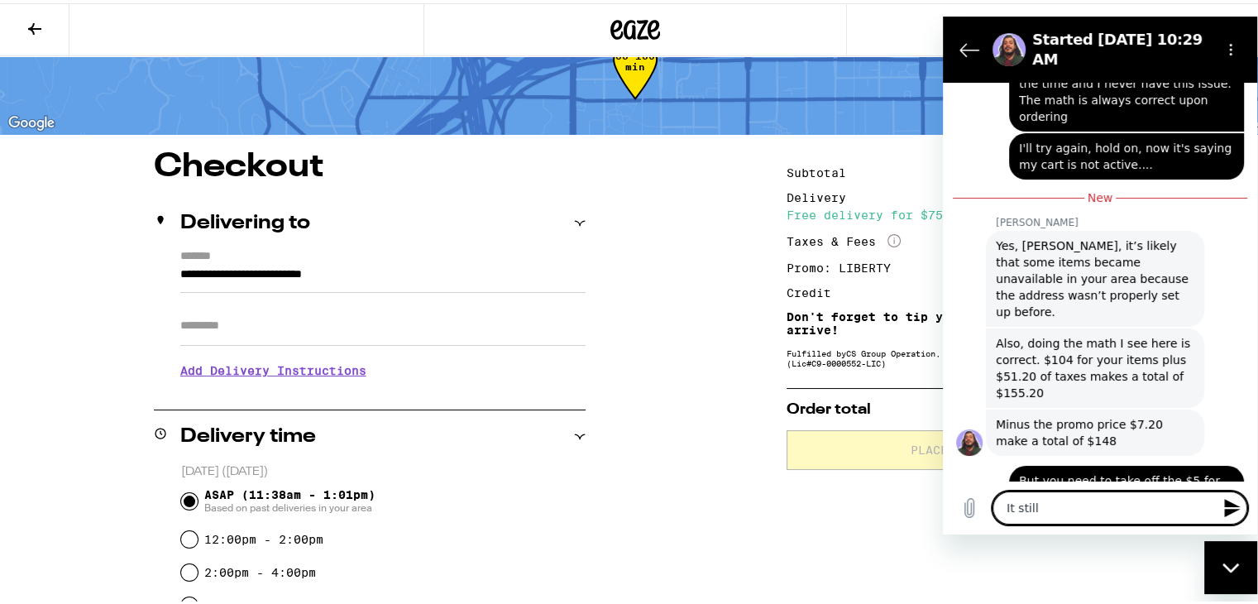
type textarea "x"
type textarea "It still sa"
type textarea "x"
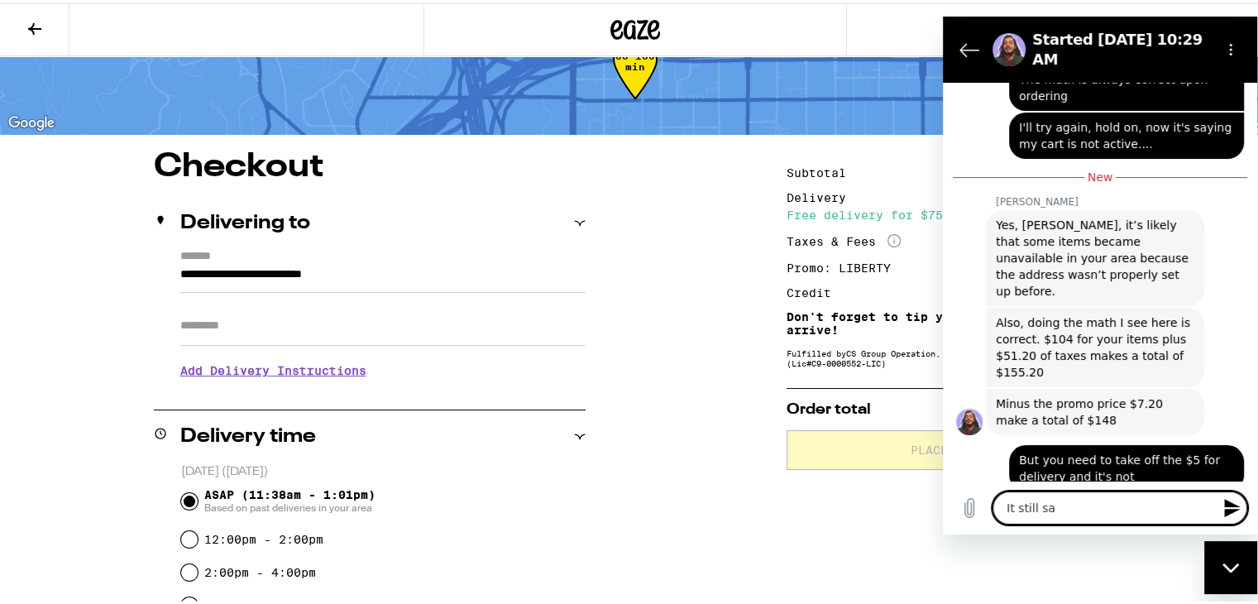
type textarea "It still say"
type textarea "x"
type textarea "It still says"
type textarea "x"
type textarea "It still says"
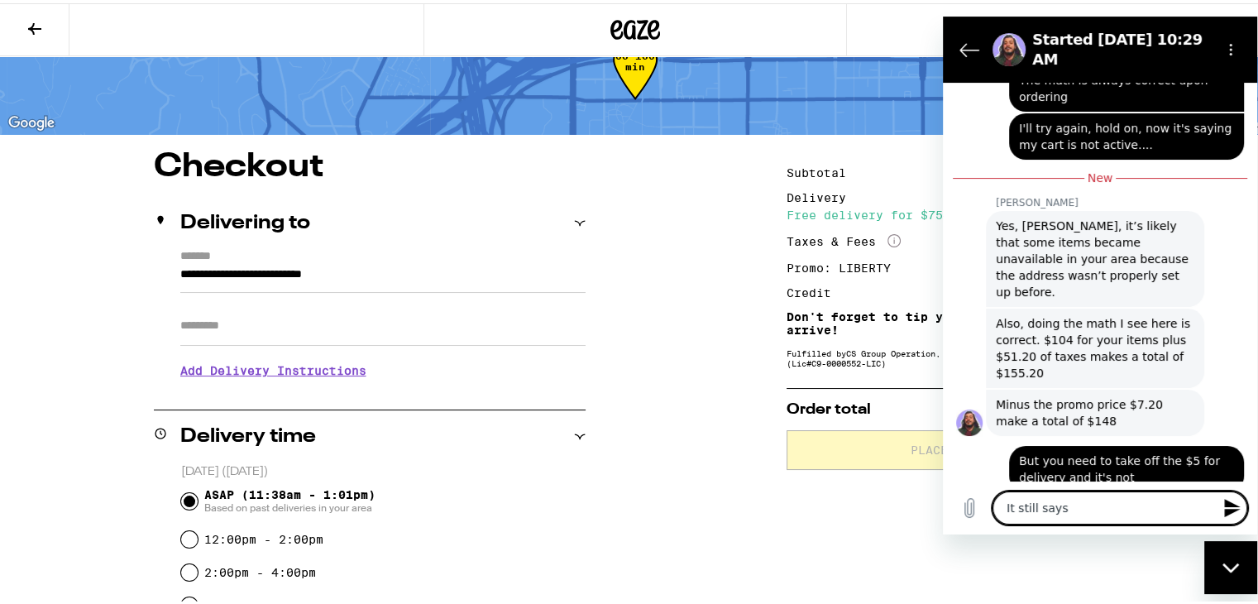
type textarea "x"
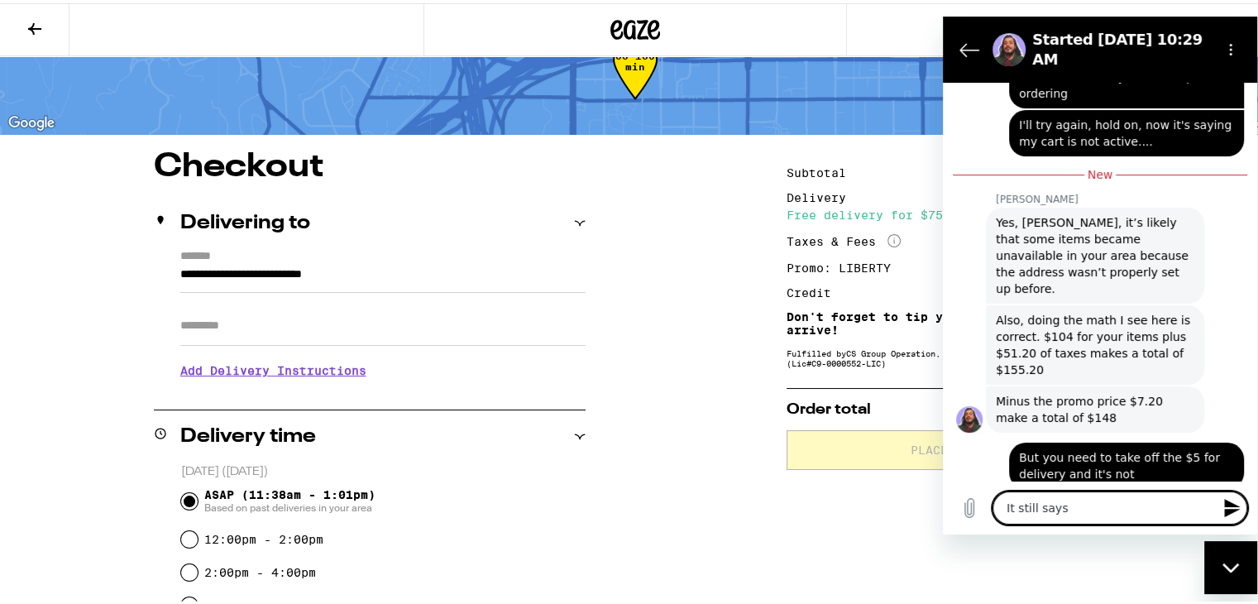
type textarea "It still says 1"
type textarea "x"
type textarea "It still says 14"
type textarea "x"
type textarea "It still says 148"
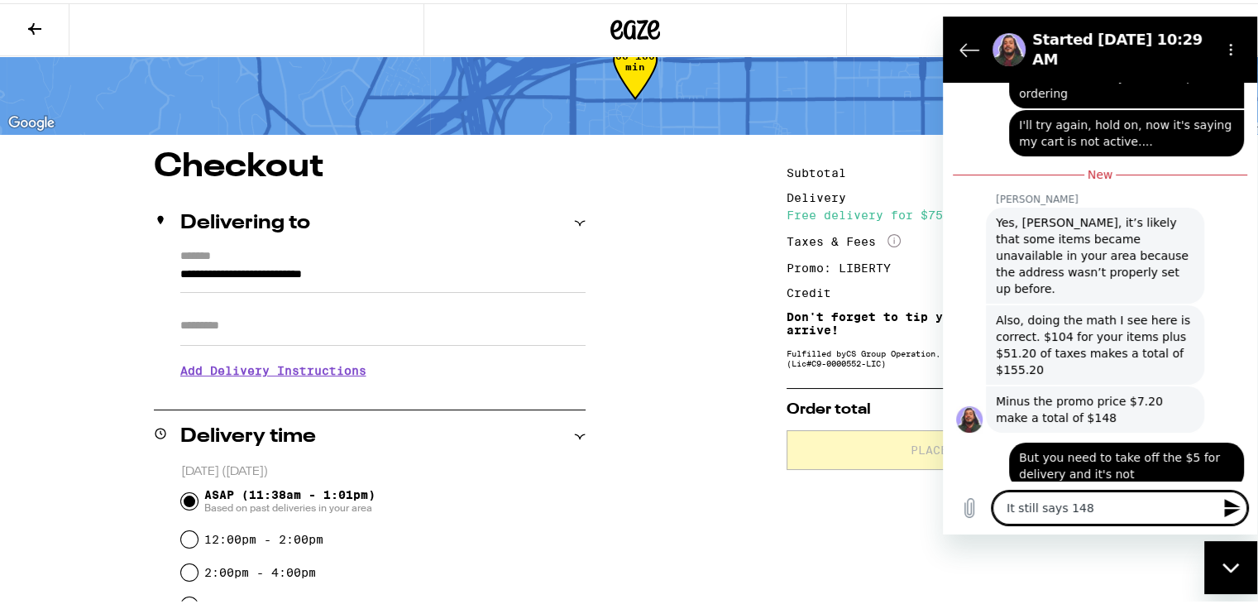
type textarea "x"
type textarea "It still says 148"
type textarea "x"
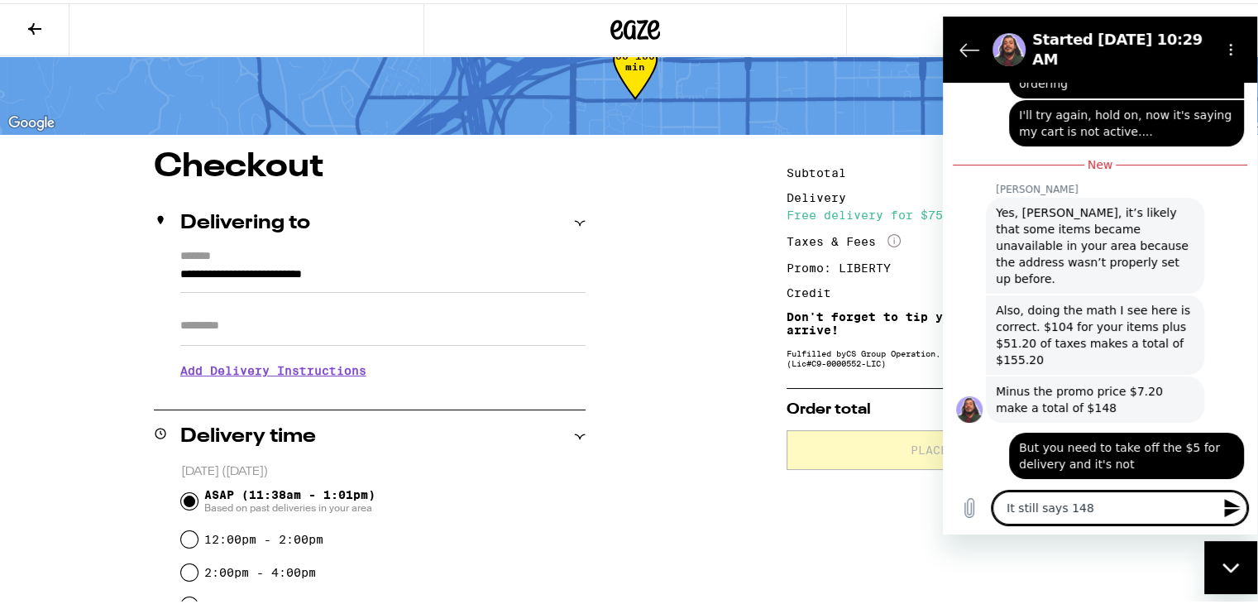
scroll to position [3017, 0]
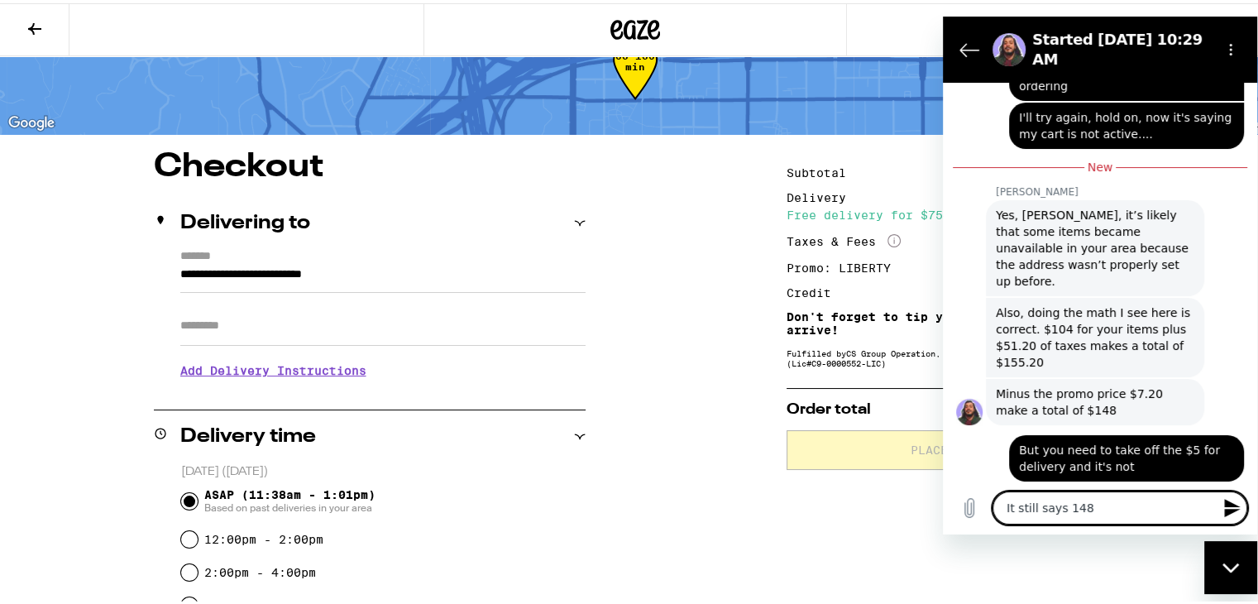
type textarea "It still says 148 o"
type textarea "x"
type textarea "It still says 148 on"
type textarea "x"
type textarea "It still says 148 onc"
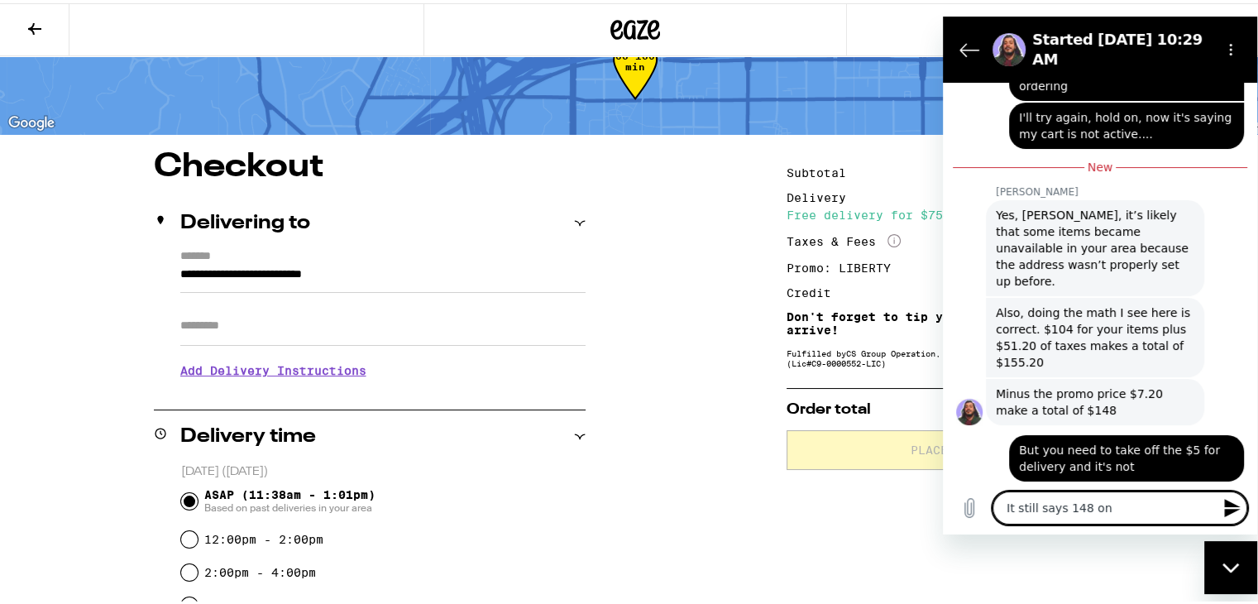
type textarea "x"
type textarea "It still says 148 once"
type textarea "x"
type textarea "It still says 148 once"
type textarea "x"
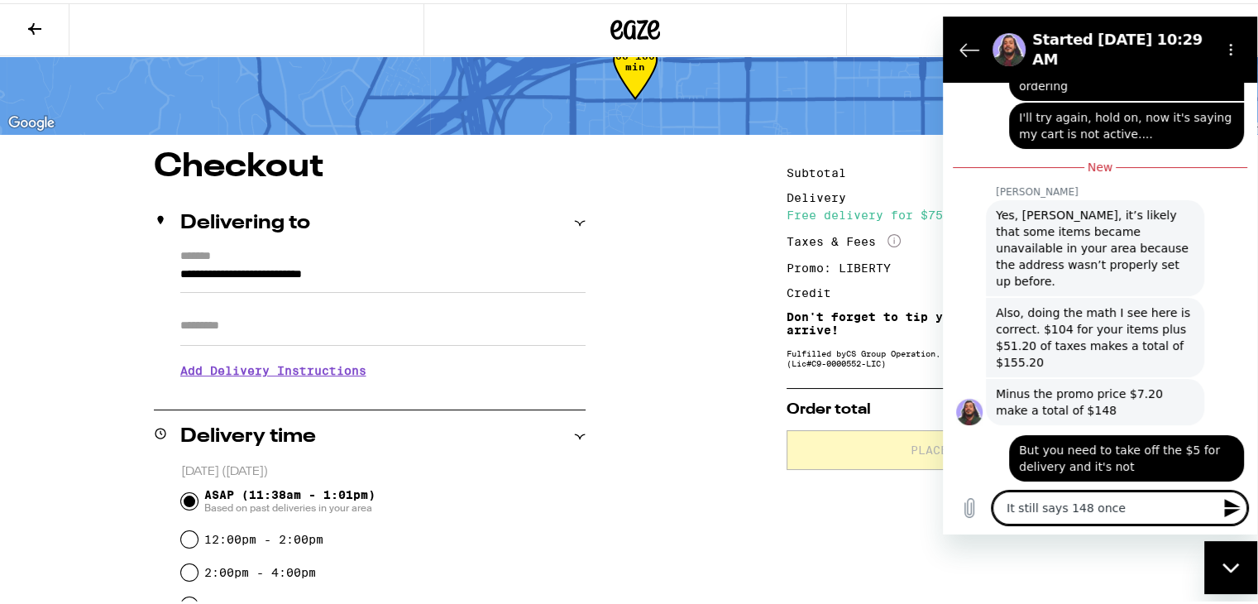
type textarea "It still says 148 once I"
type textarea "x"
type textarea "It still says 148 once I"
type textarea "x"
type textarea "It still says 148 once I p"
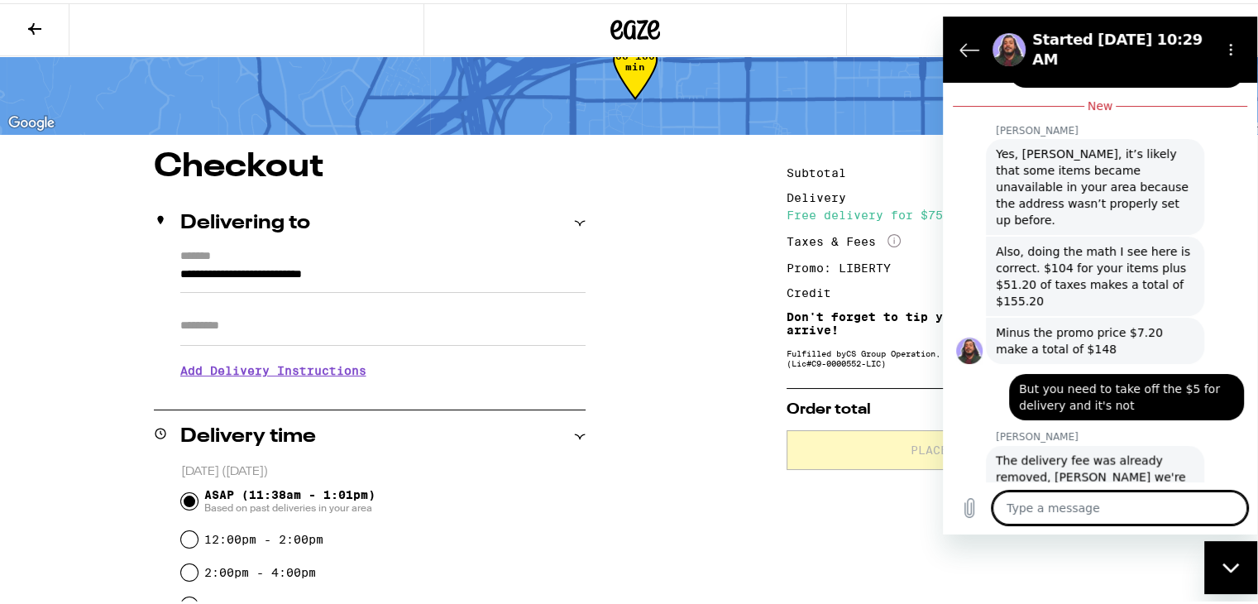
scroll to position [3080, 0]
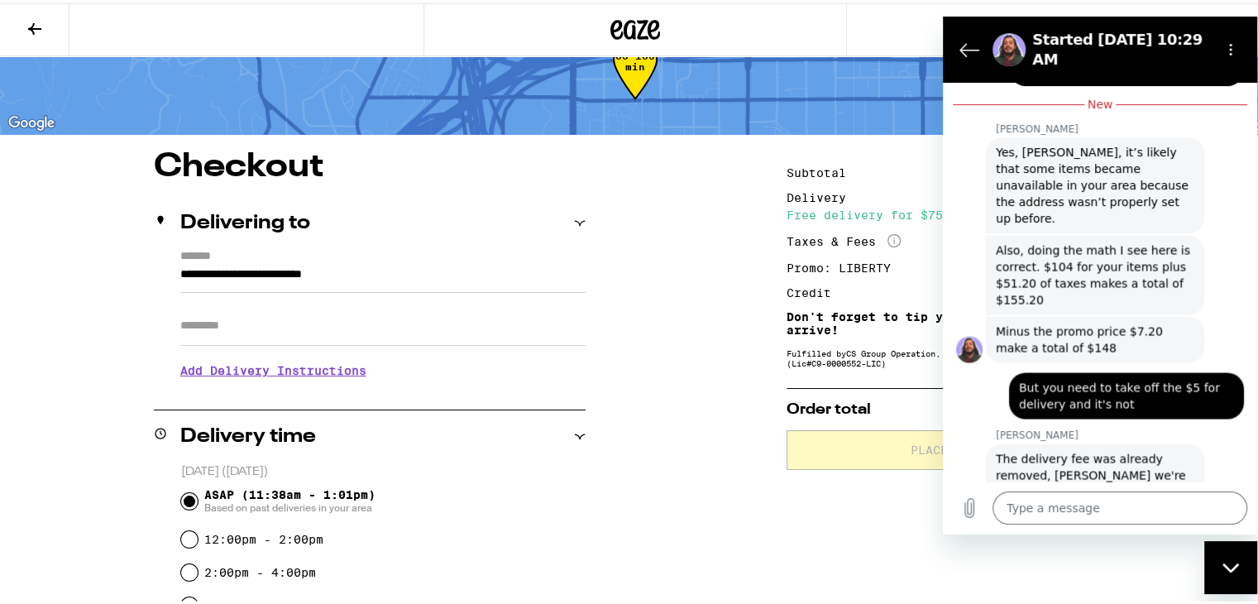
click at [1209, 562] on div "Close messaging window" at bounding box center [1231, 567] width 50 height 50
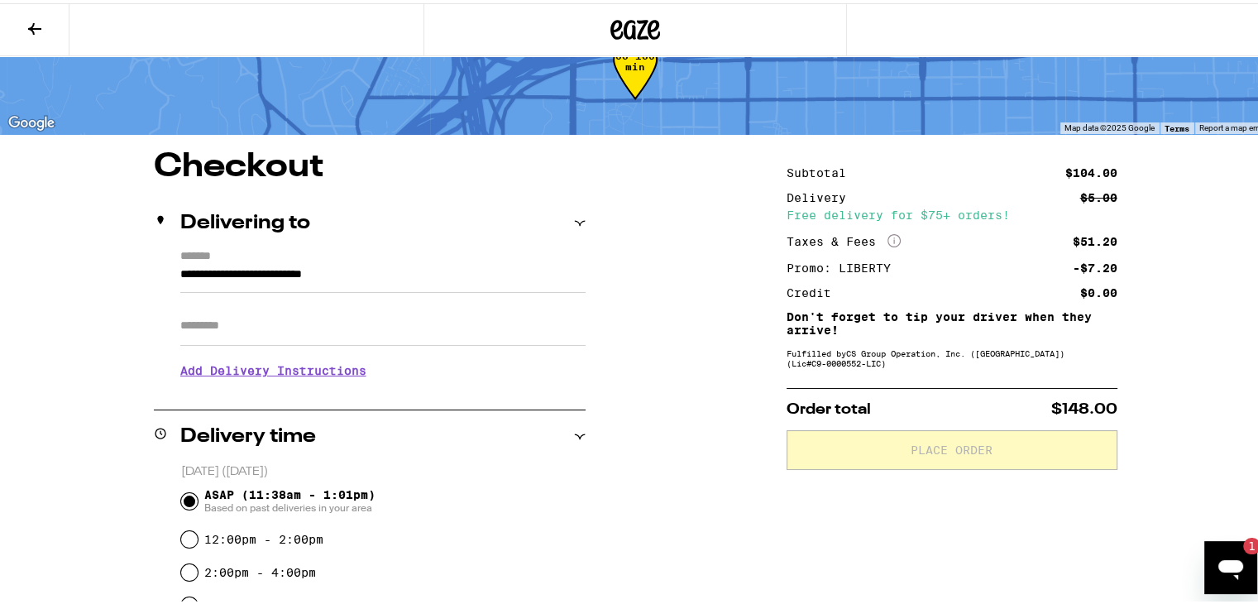
scroll to position [0, 0]
click at [1250, 561] on div "Open messaging window, 1 unread message" at bounding box center [1231, 567] width 50 height 50
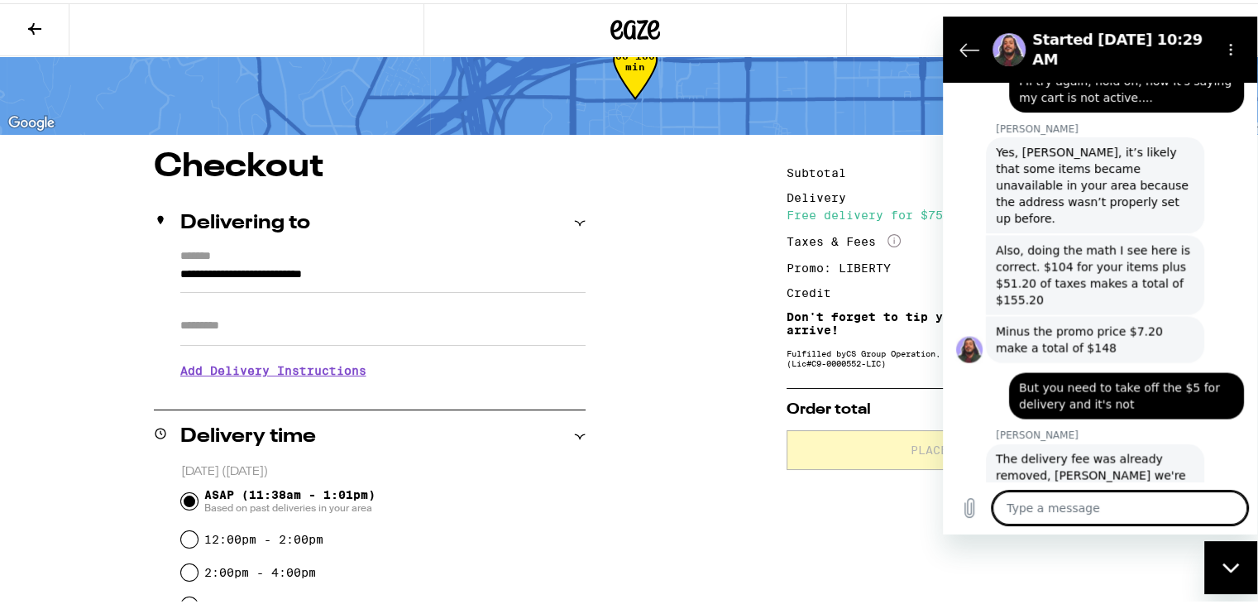
scroll to position [3136, 0]
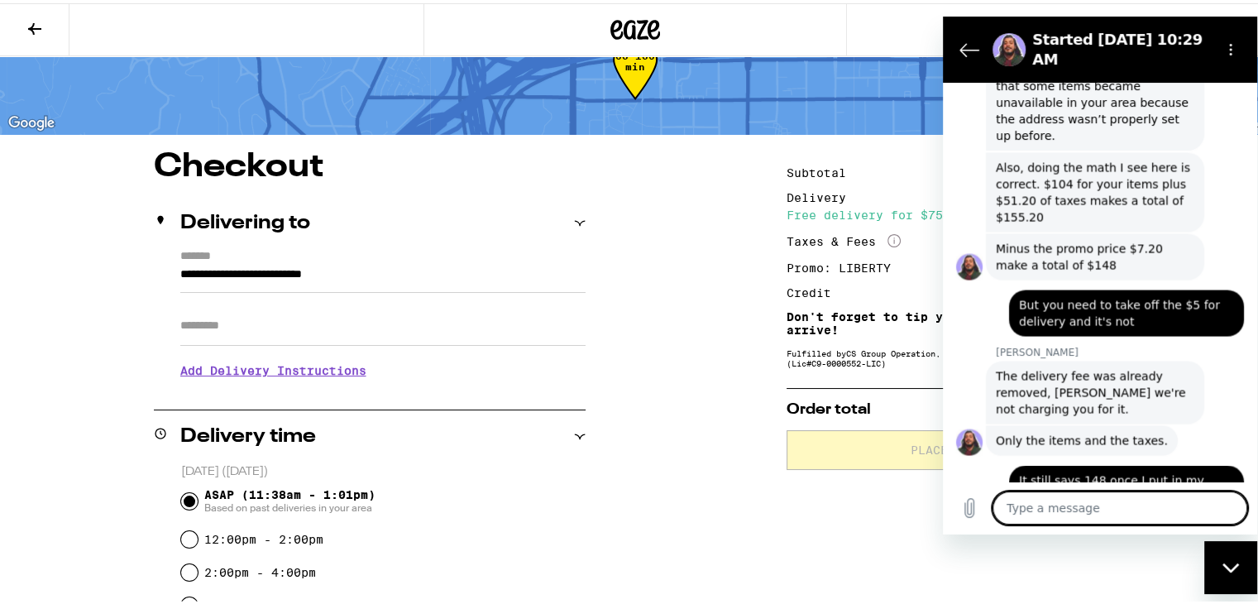
click at [1159, 511] on textarea at bounding box center [1119, 506] width 255 height 33
click at [1220, 558] on div "Close messaging window" at bounding box center [1231, 567] width 50 height 50
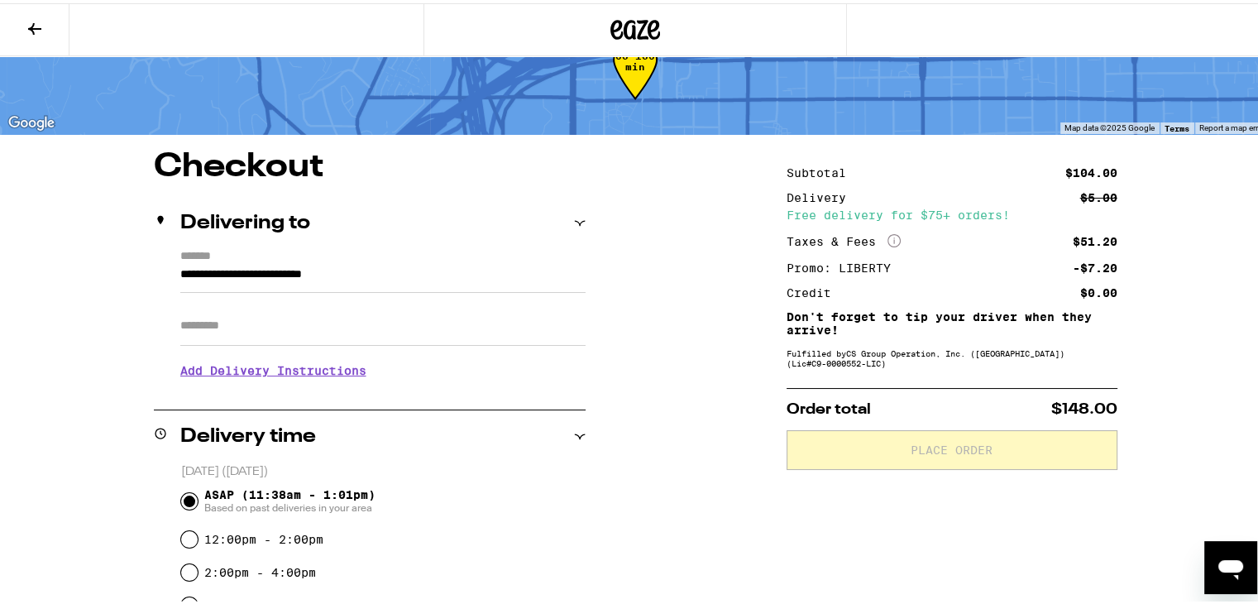
click at [1229, 570] on icon "Open messaging window" at bounding box center [1230, 569] width 25 height 20
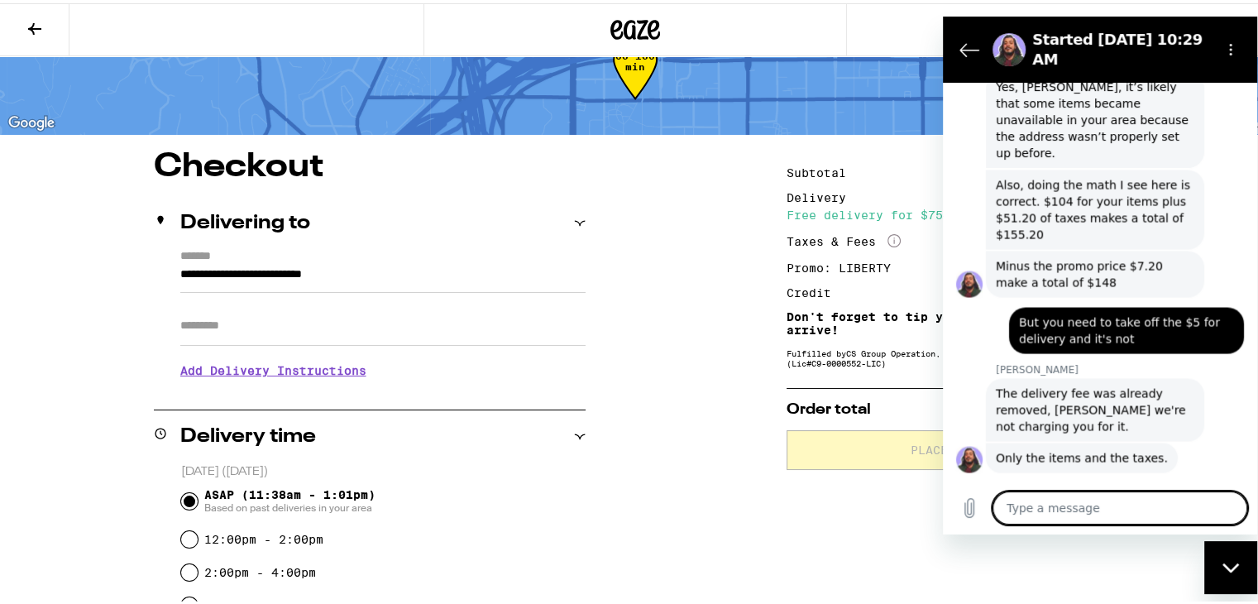
click at [1108, 505] on textarea at bounding box center [1119, 506] width 255 height 33
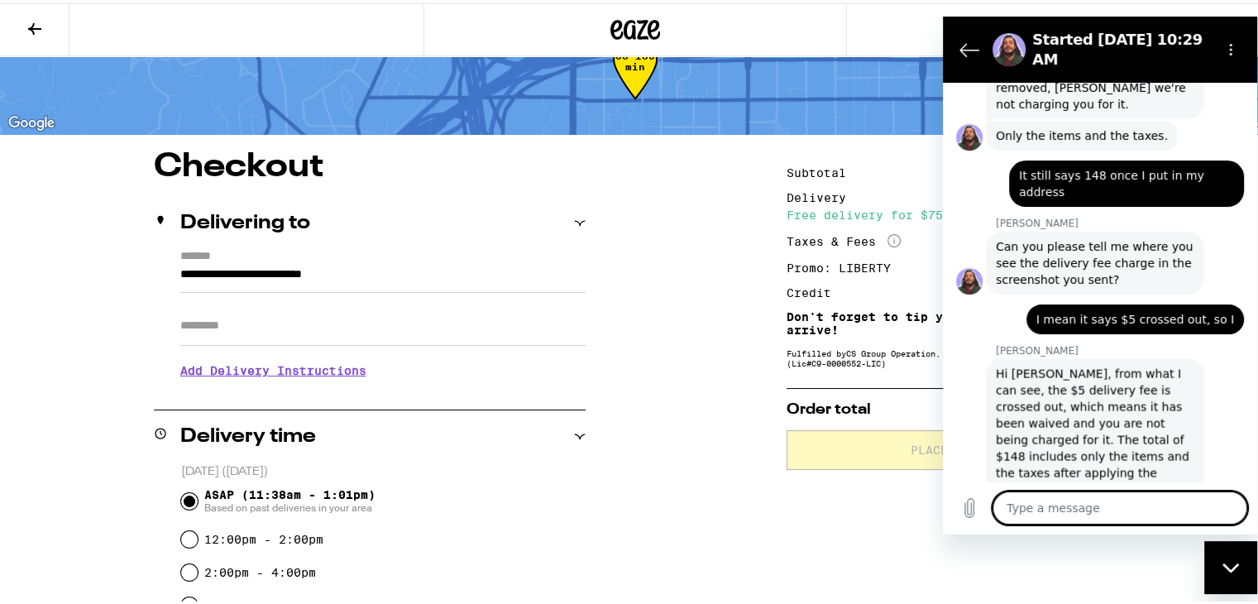
scroll to position [3439, 0]
click at [1228, 557] on div "Close messaging window" at bounding box center [1231, 567] width 50 height 50
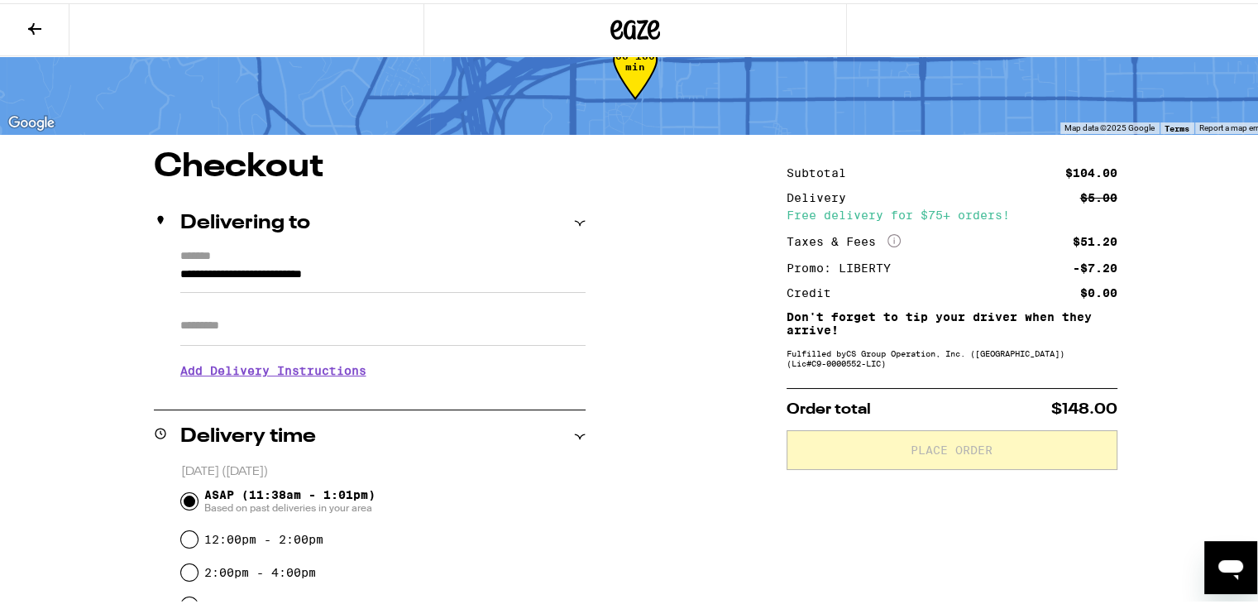
scroll to position [3440, 0]
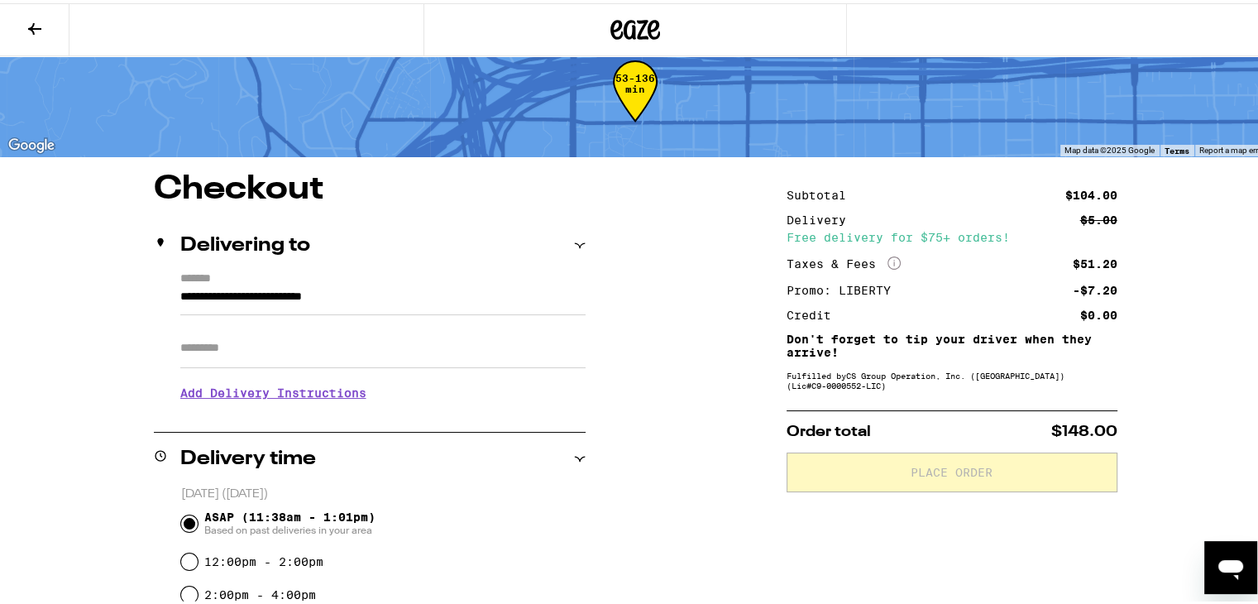
scroll to position [33, 0]
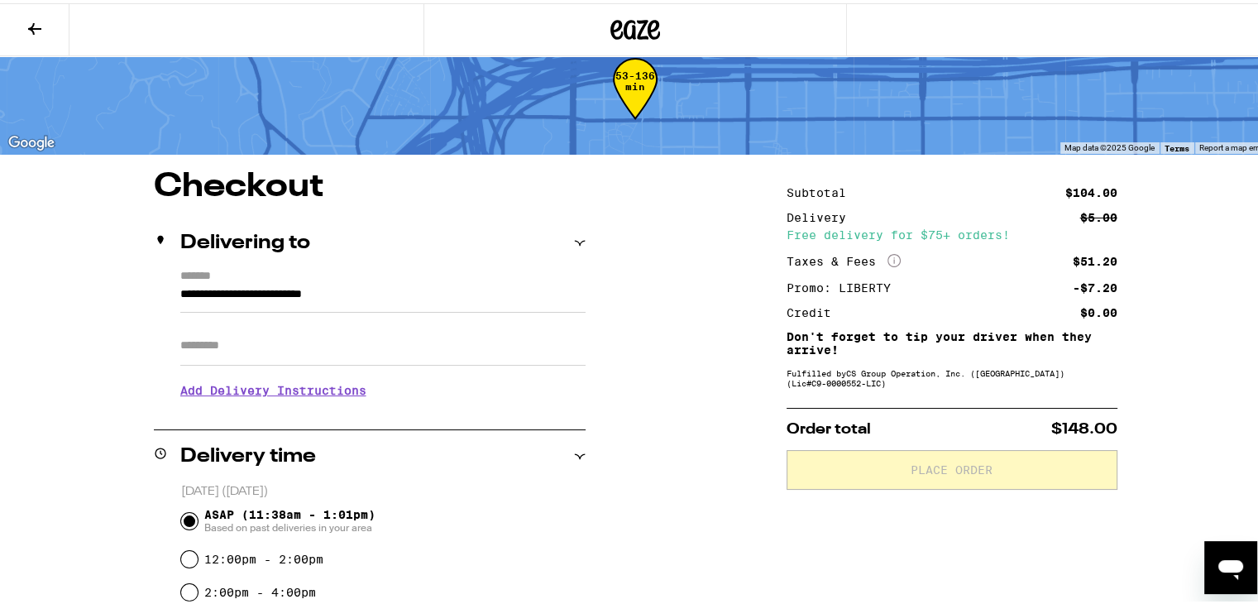
click at [642, 12] on icon at bounding box center [635, 27] width 50 height 30
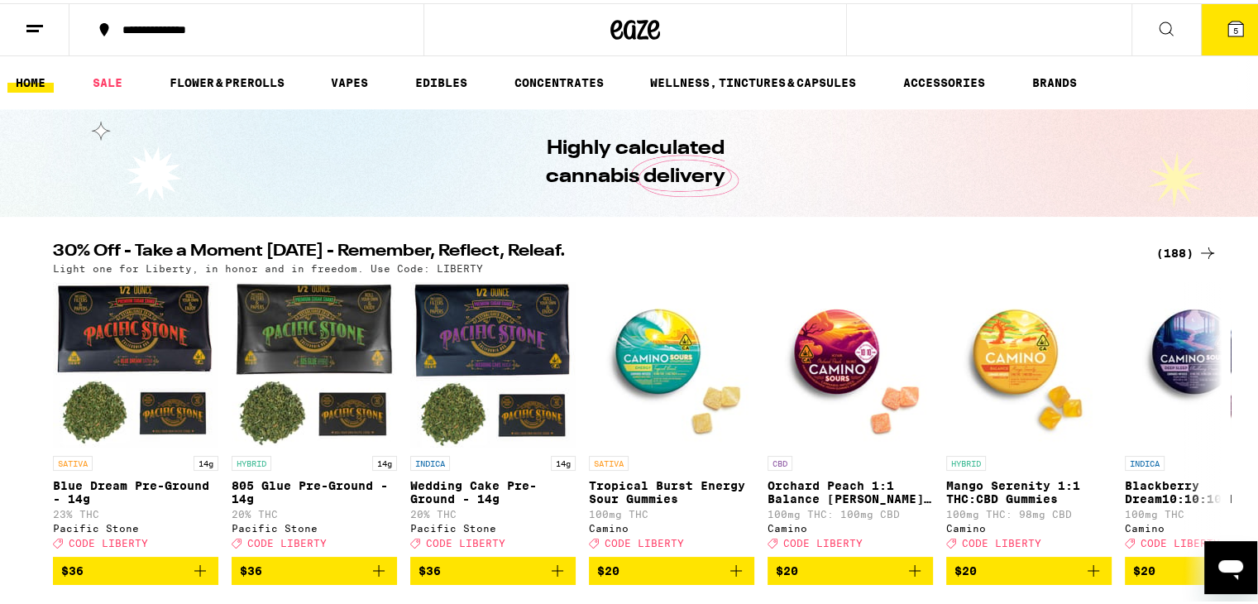
click at [1226, 19] on icon at bounding box center [1236, 26] width 20 height 20
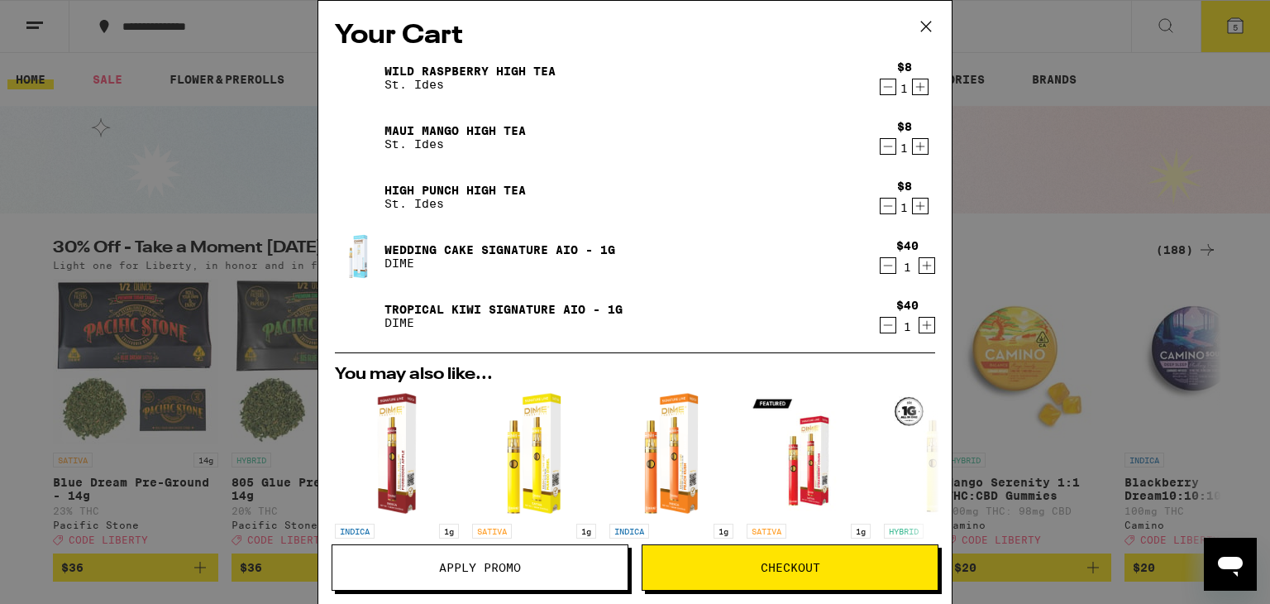
click at [724, 567] on span "Checkout" at bounding box center [790, 567] width 295 height 12
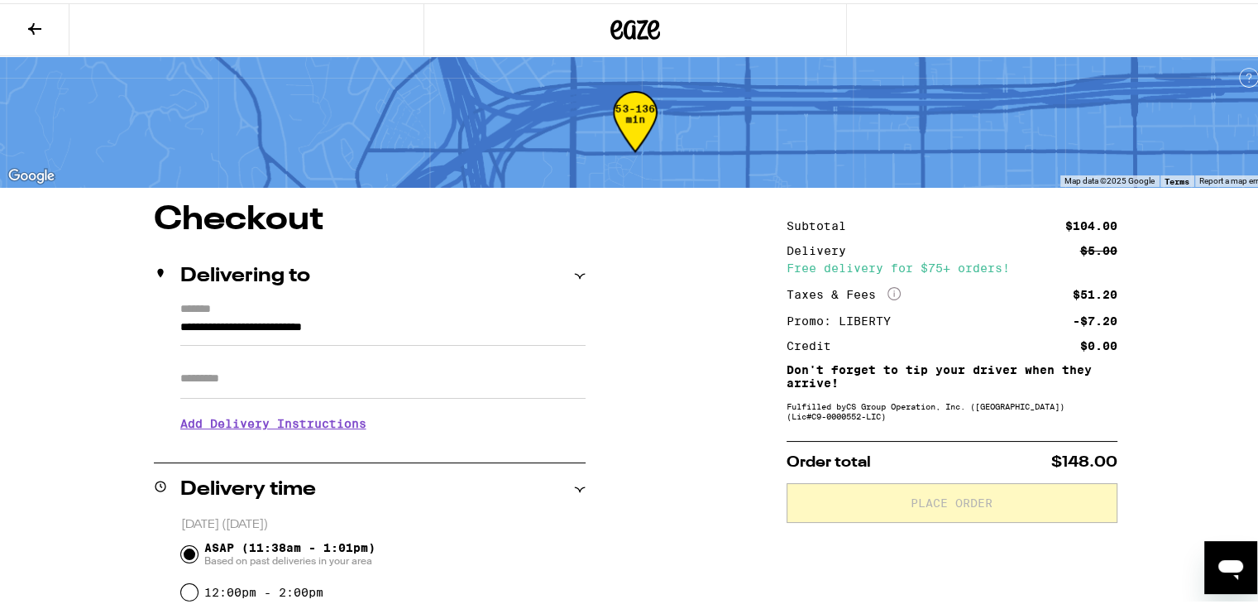
click at [25, 16] on icon at bounding box center [35, 26] width 20 height 20
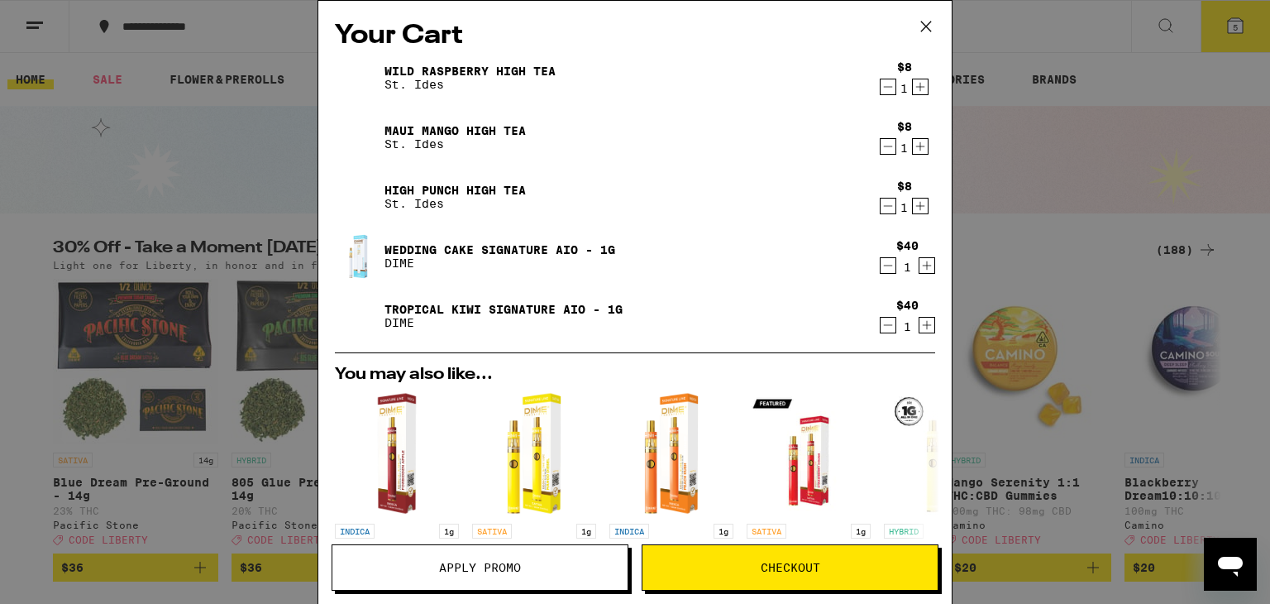
click at [881, 87] on icon "Decrement" at bounding box center [888, 87] width 15 height 20
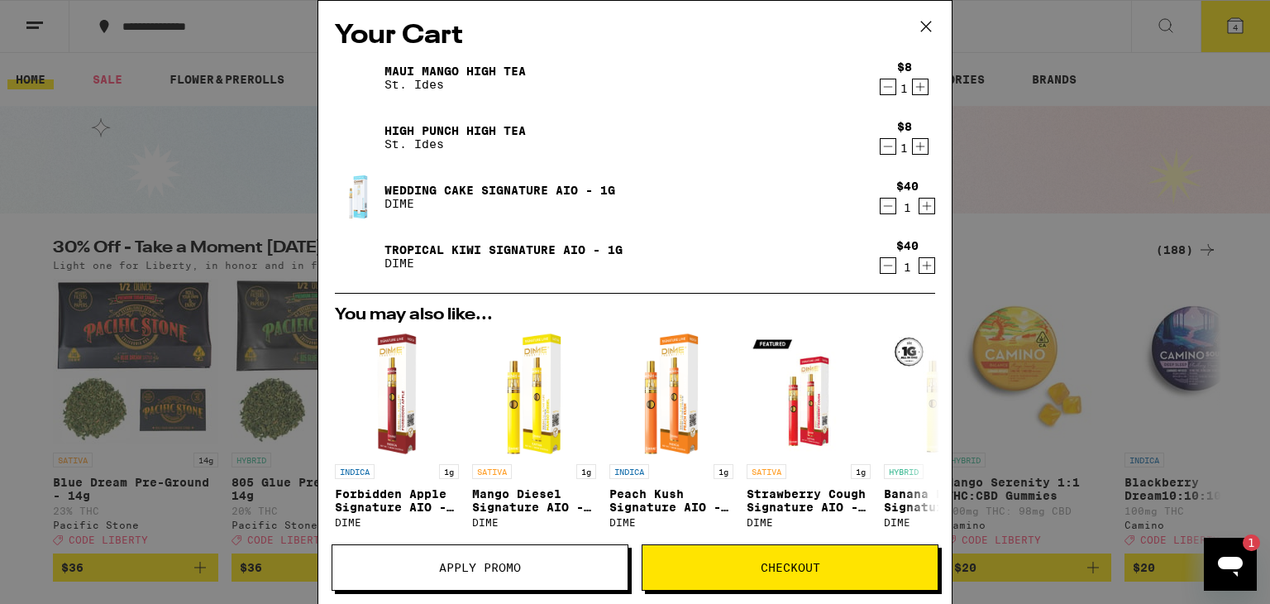
click at [800, 561] on span "Checkout" at bounding box center [791, 567] width 60 height 12
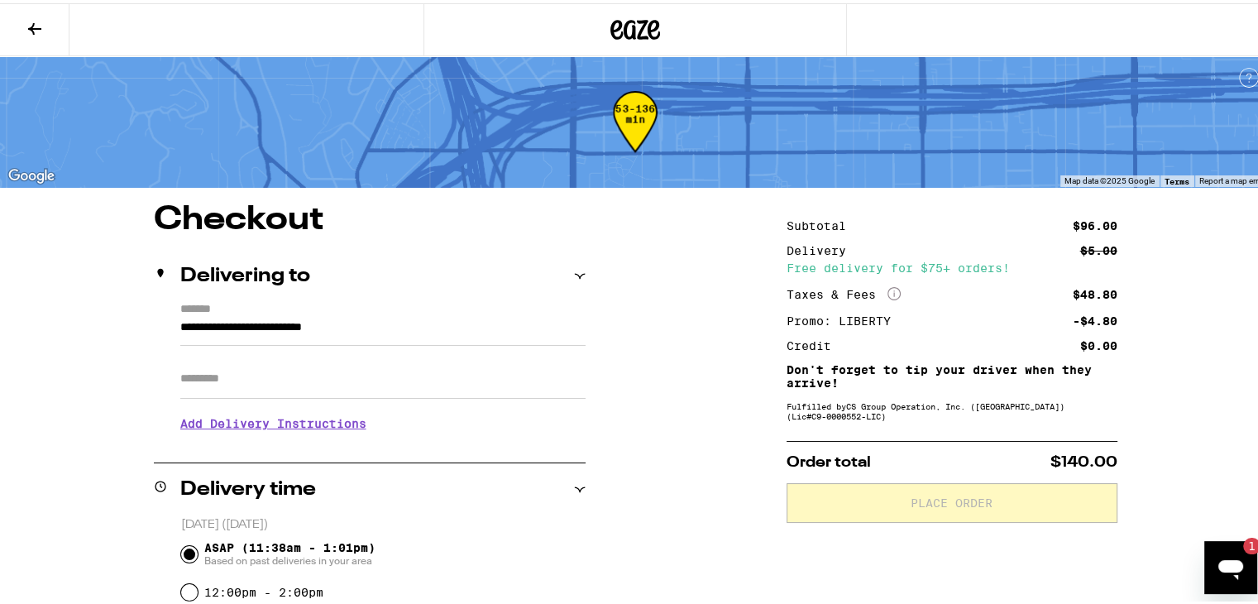
click at [1231, 568] on icon "Open messaging window, 1 unread message" at bounding box center [1230, 569] width 25 height 20
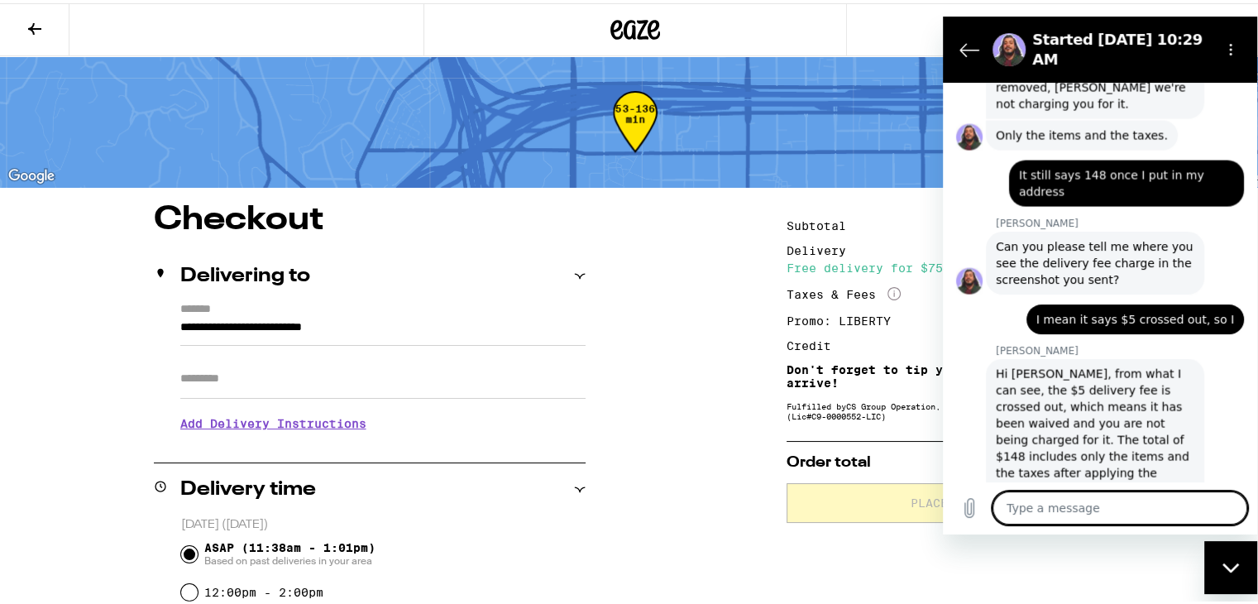
scroll to position [3522, 0]
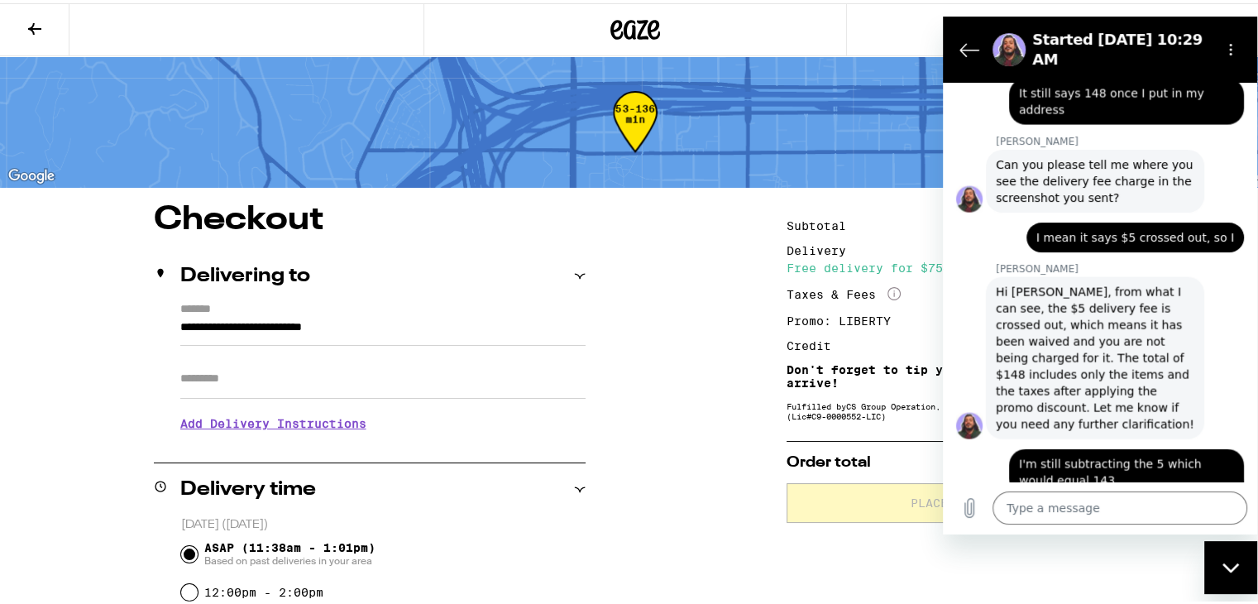
click at [1161, 525] on div "Type a message x" at bounding box center [1100, 506] width 314 height 53
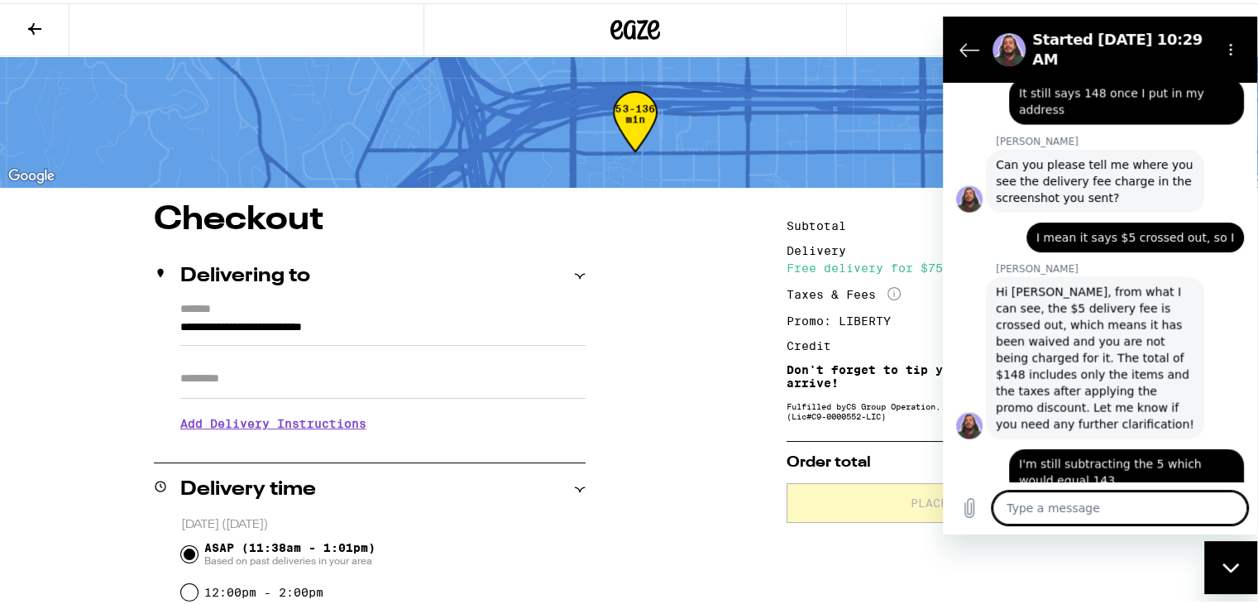
click at [1159, 493] on textarea at bounding box center [1119, 506] width 255 height 33
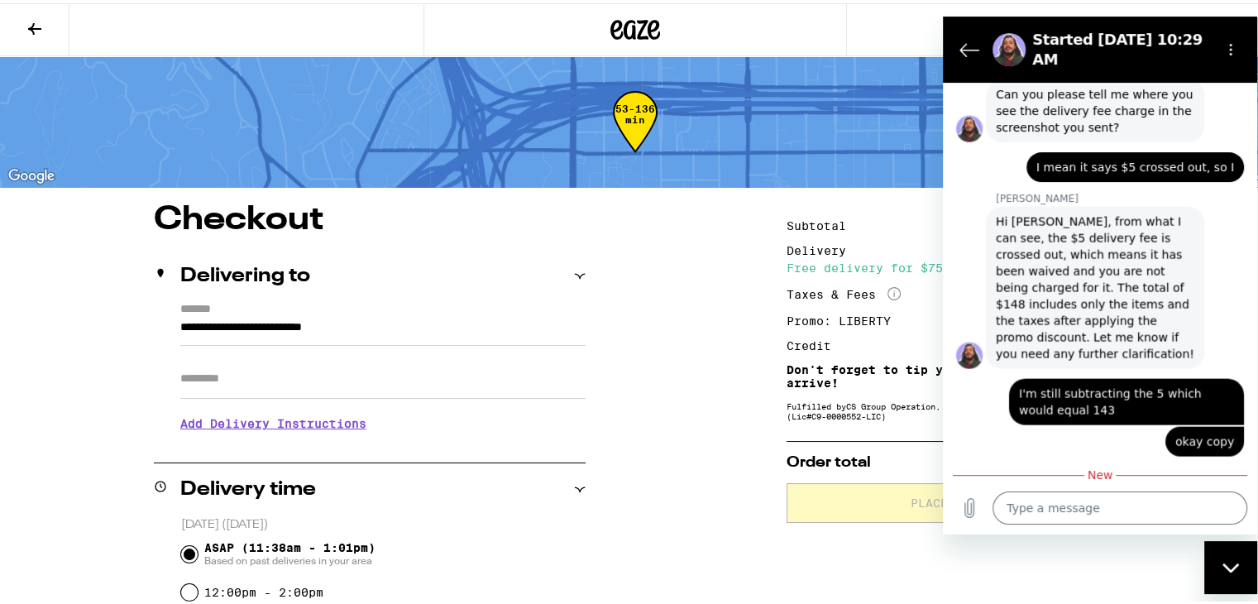
click at [1243, 581] on div "Close messaging window" at bounding box center [1231, 567] width 50 height 50
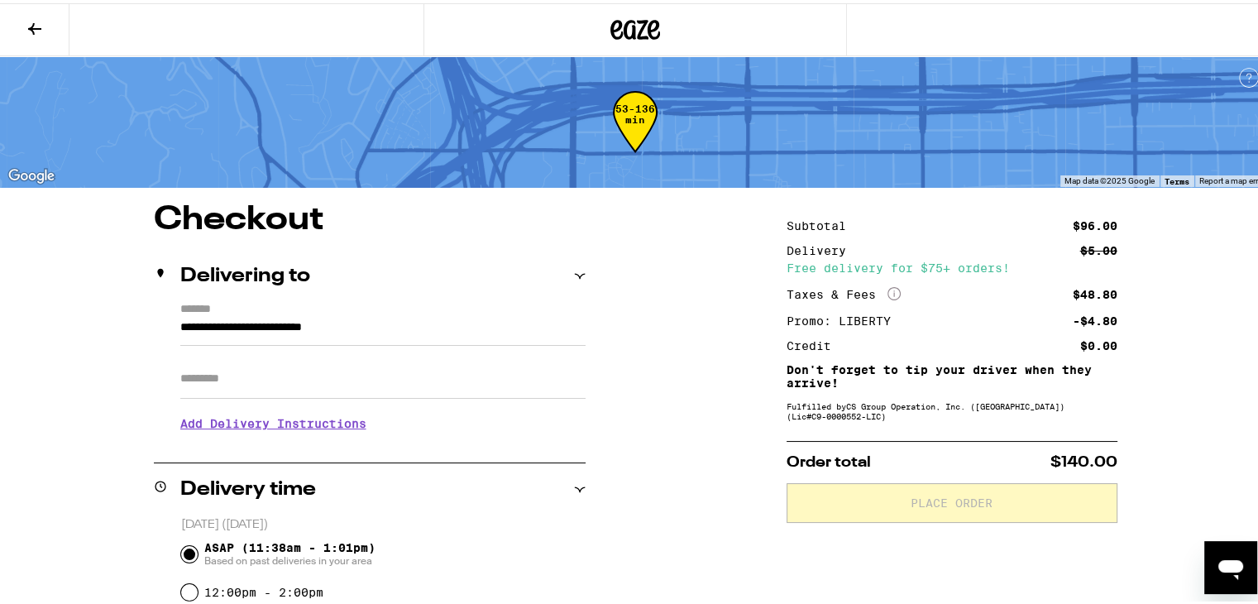
scroll to position [0, 0]
click at [1238, 580] on icon "Open messaging window, 1 unread message" at bounding box center [1231, 567] width 30 height 30
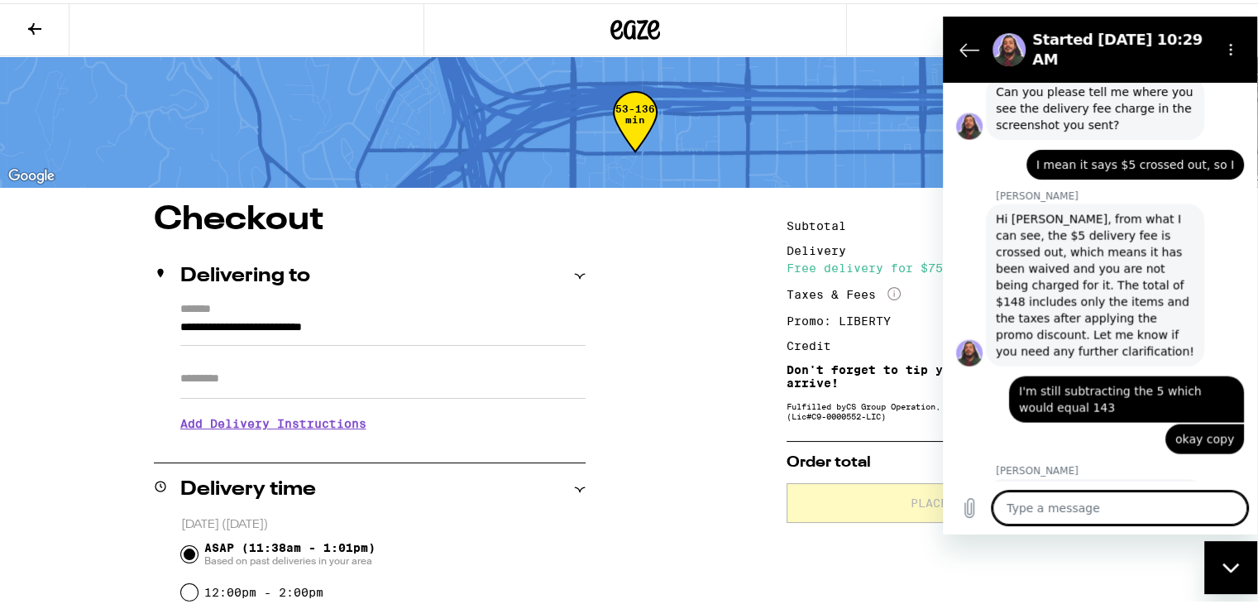
scroll to position [3649, 0]
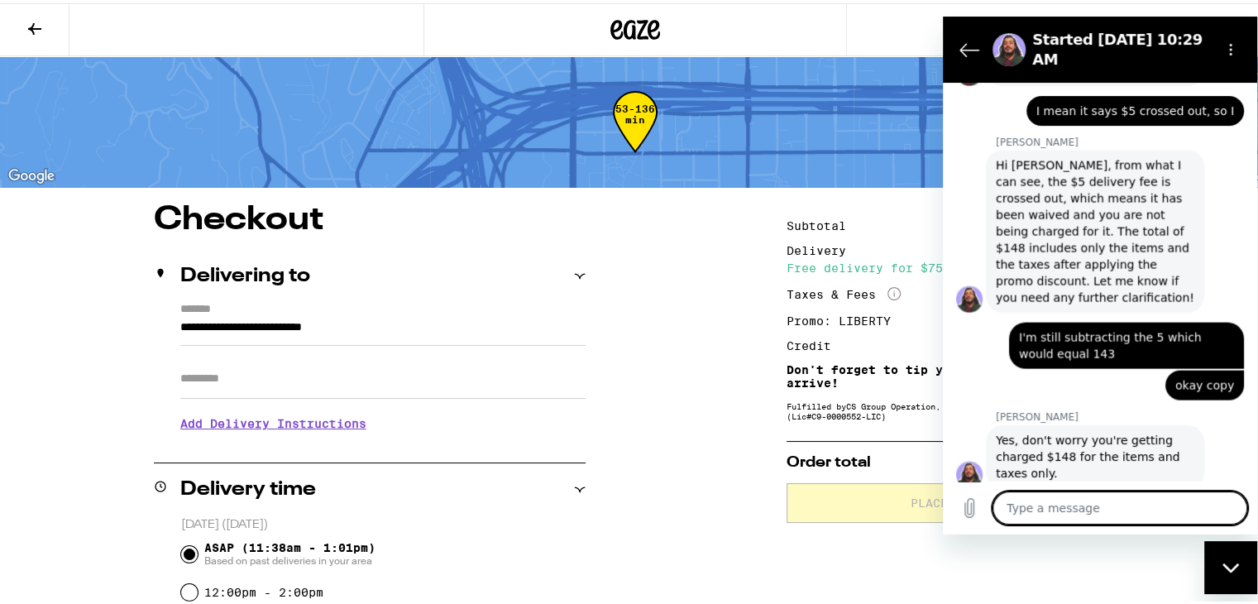
click at [1172, 509] on textarea at bounding box center [1119, 506] width 255 height 33
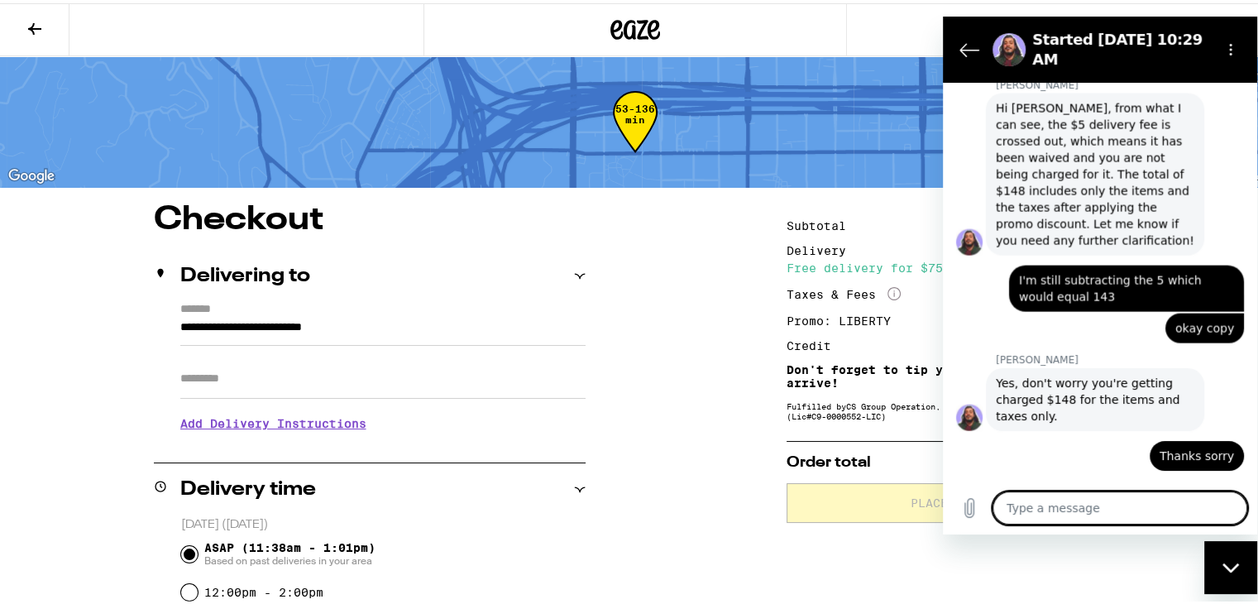
scroll to position [3705, 0]
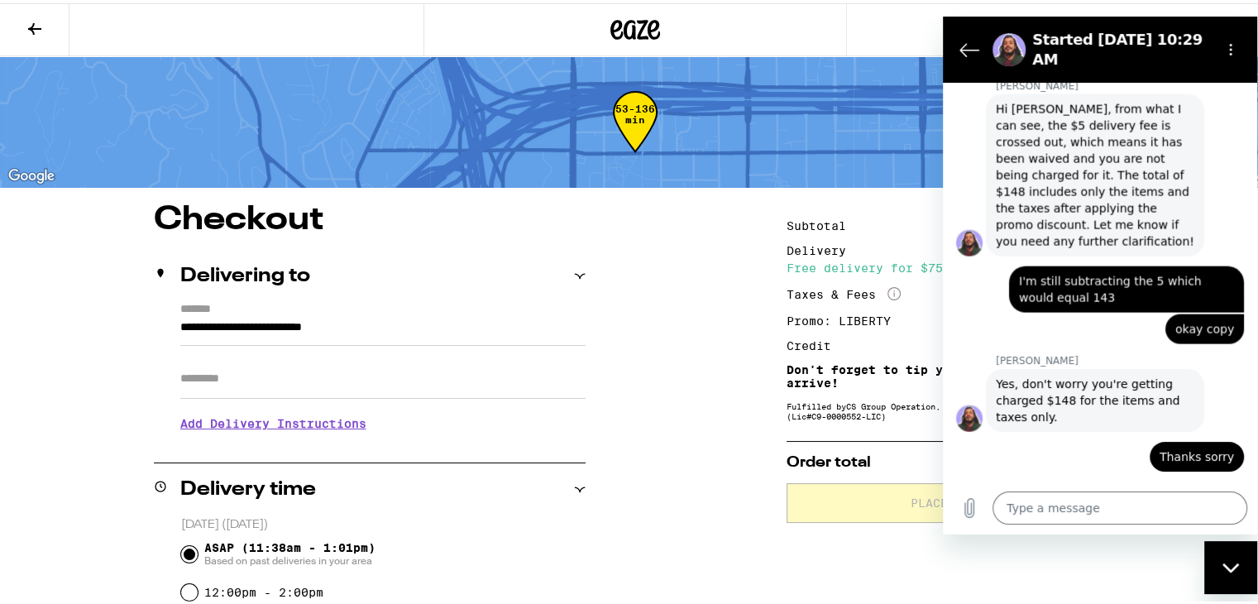
click at [1224, 557] on div "Close messaging window" at bounding box center [1231, 567] width 50 height 50
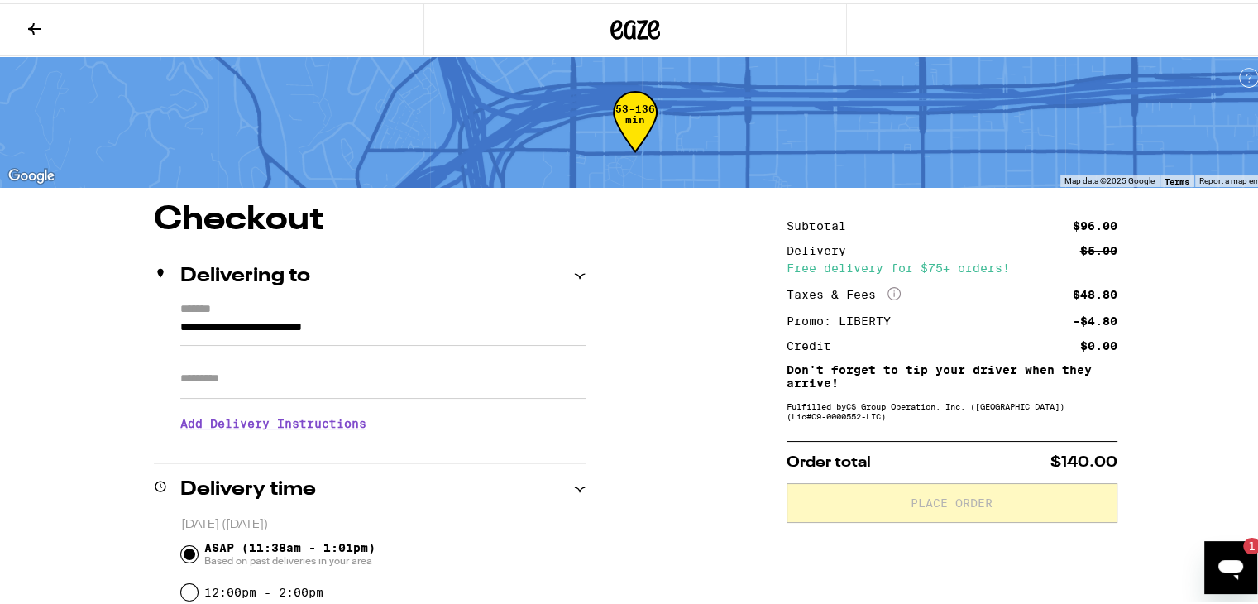
scroll to position [0, 0]
click at [1231, 562] on icon "Open messaging window, 1 unread message" at bounding box center [1230, 569] width 25 height 20
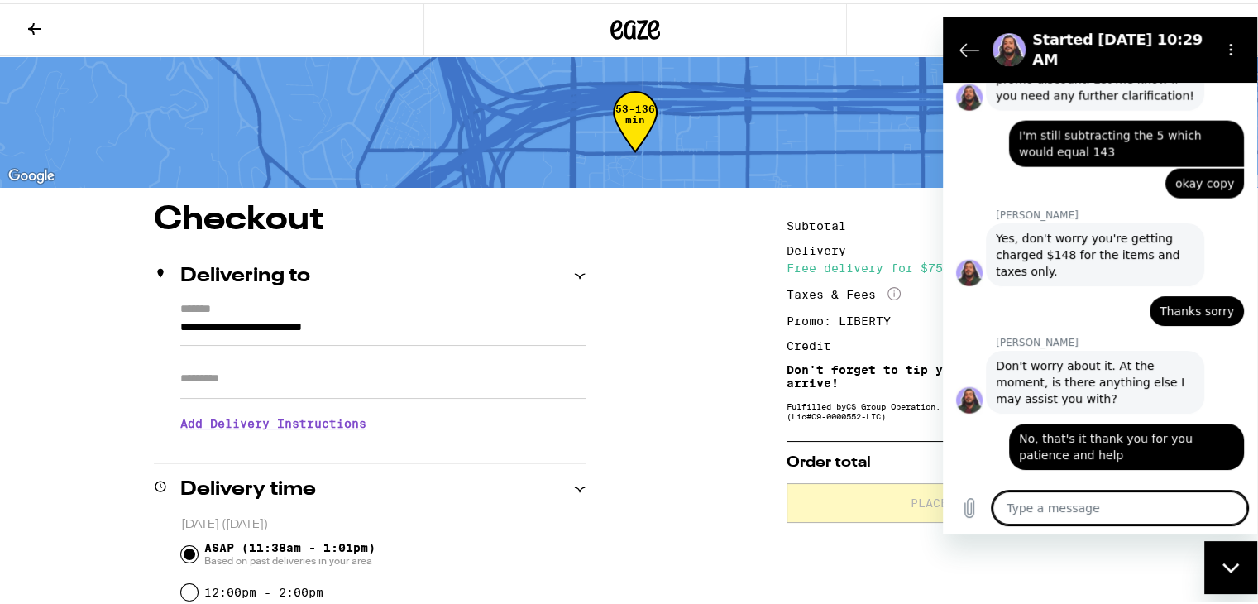
scroll to position [3849, 0]
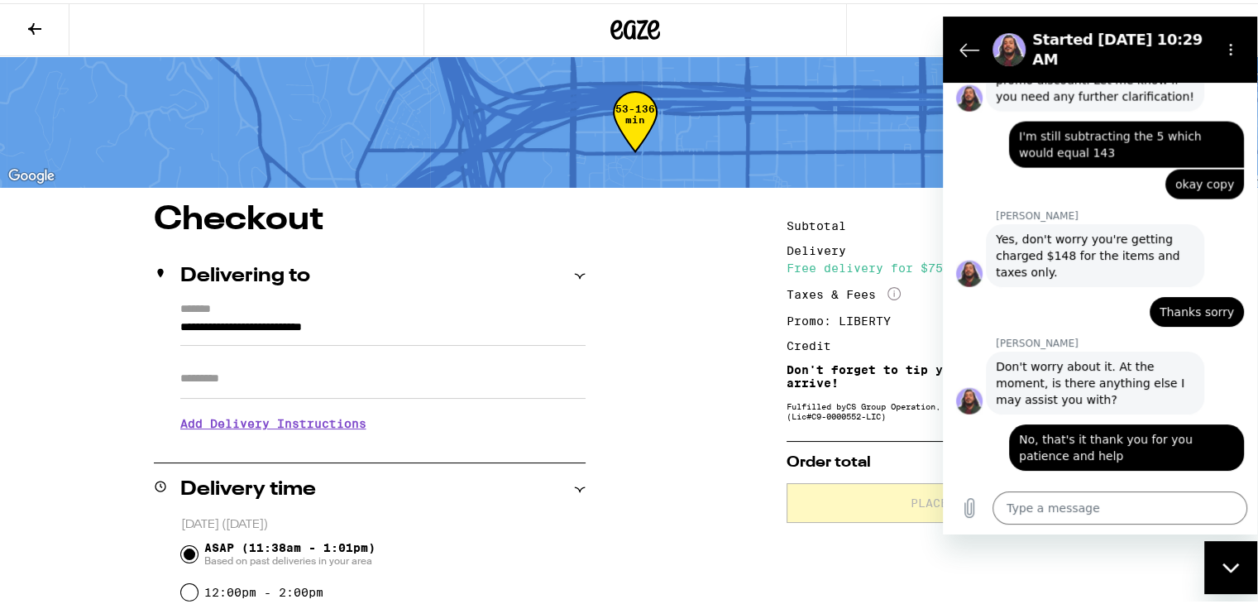
click at [1234, 566] on icon "Close messaging window" at bounding box center [1229, 565] width 17 height 9
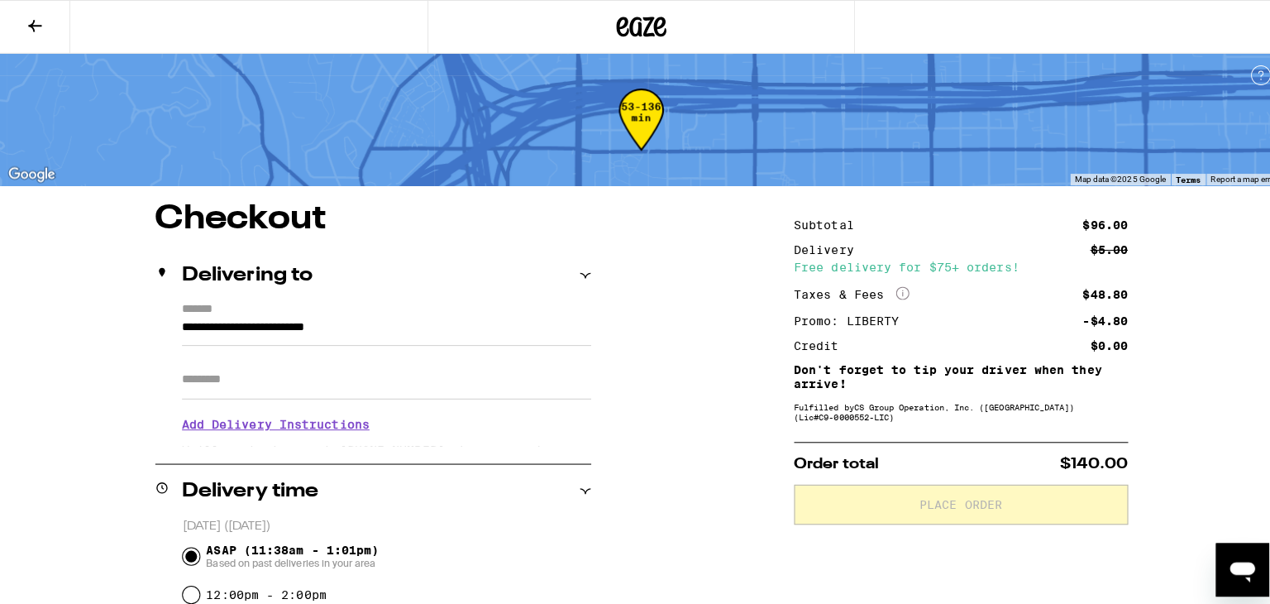
scroll to position [3850, 0]
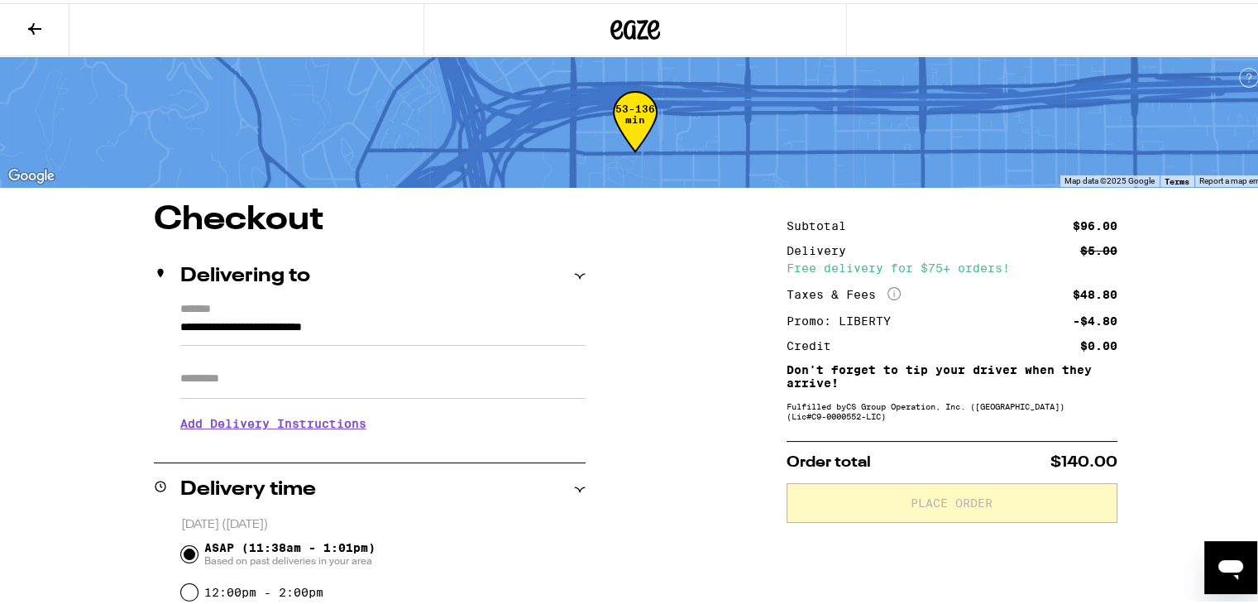
click at [44, 23] on icon at bounding box center [35, 26] width 20 height 20
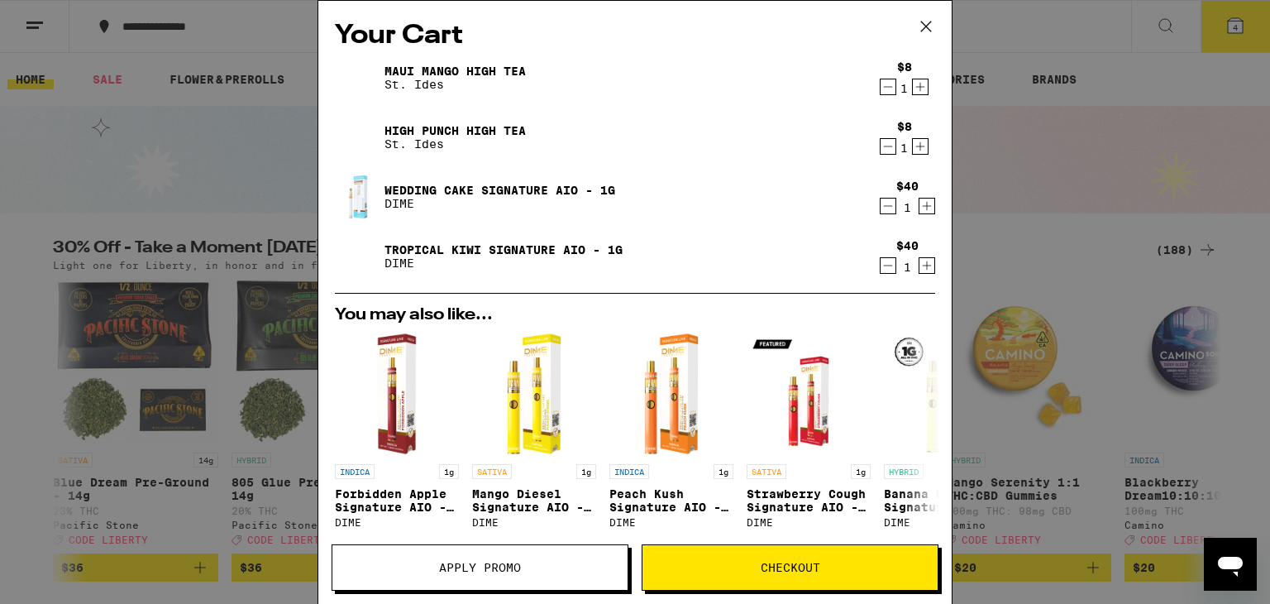
click at [1099, 252] on div "Your Cart Maui Mango High Tea St. Ides $8 1 High Punch High Tea St. Ides $8 1 W…" at bounding box center [635, 302] width 1270 height 604
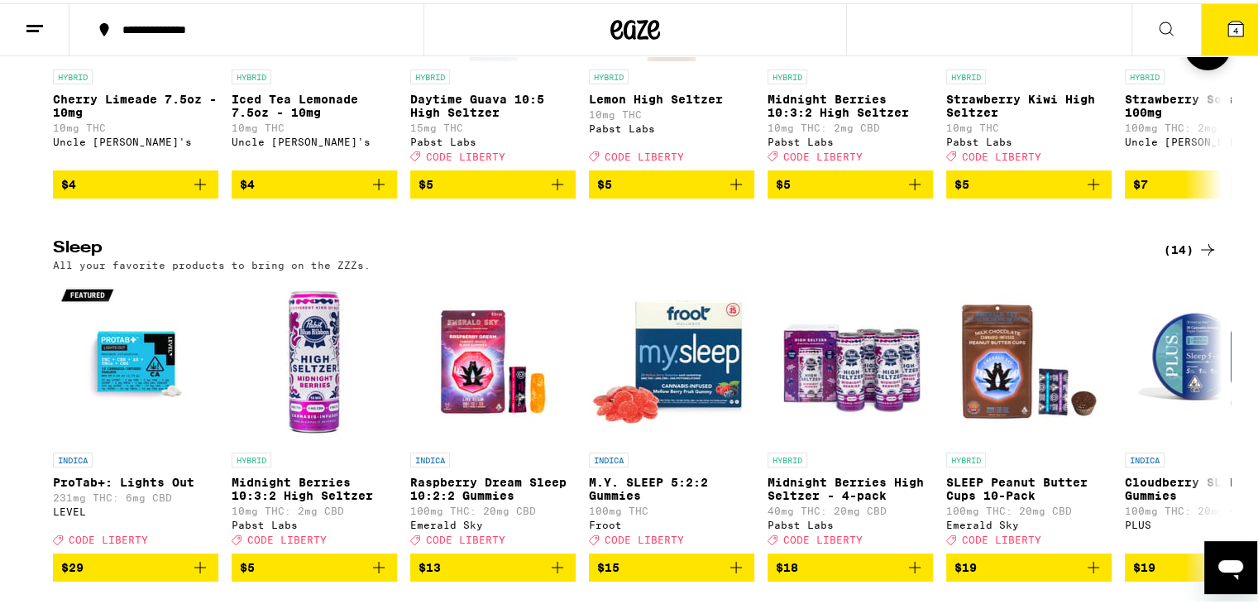
scroll to position [6186, 0]
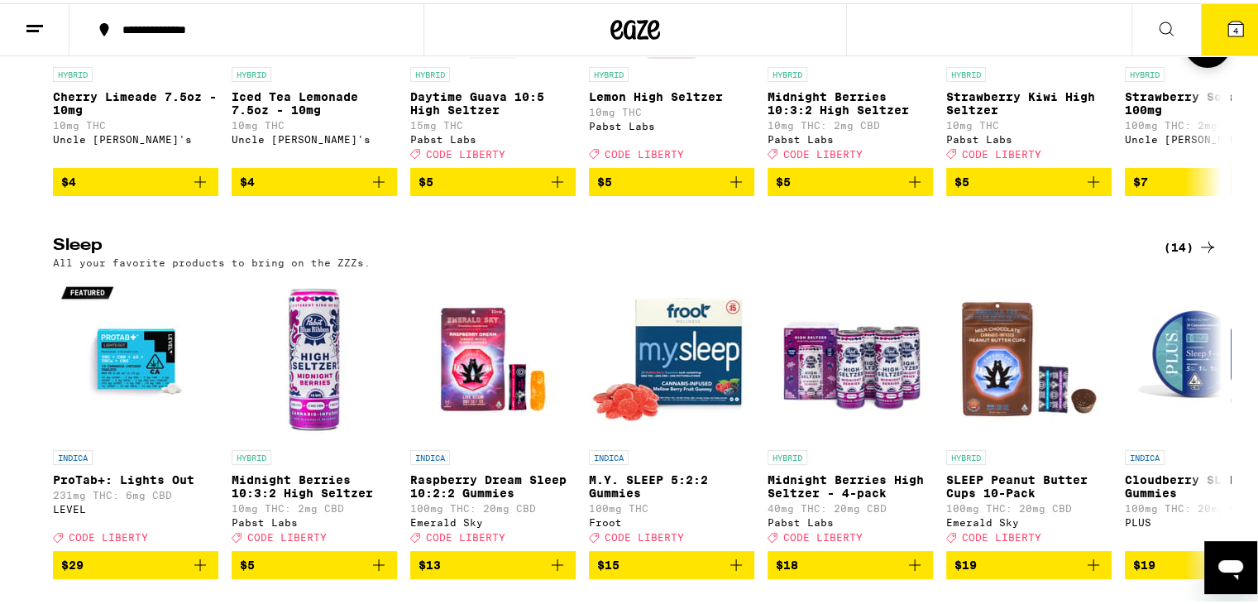
click at [1221, 65] on button at bounding box center [1207, 41] width 46 height 46
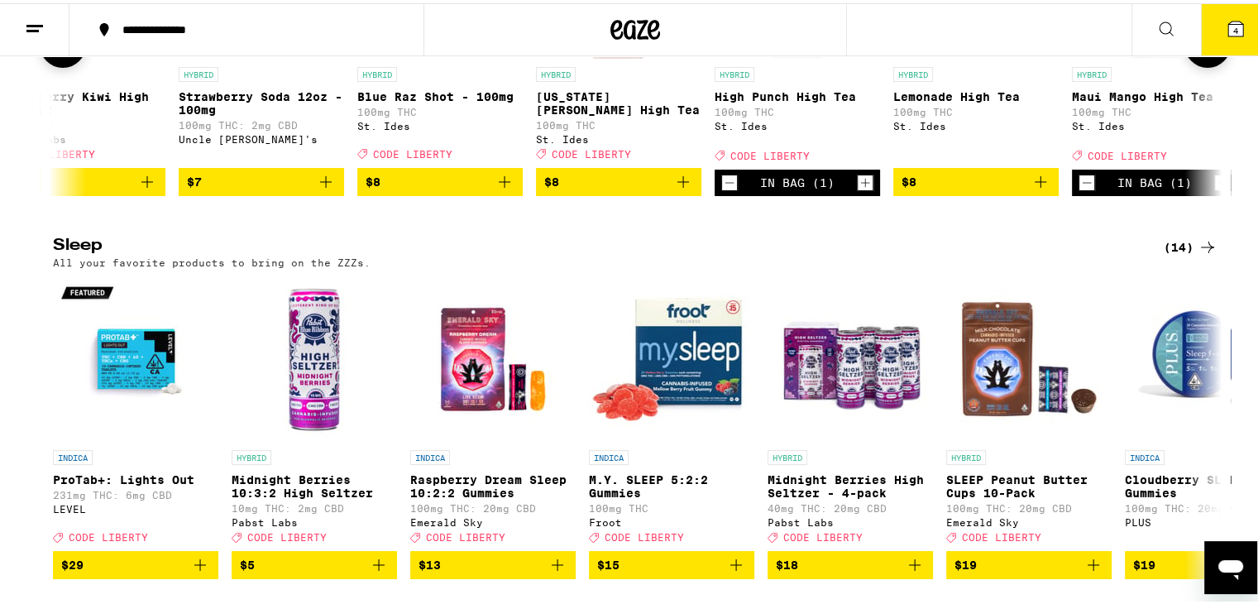
scroll to position [0, 984]
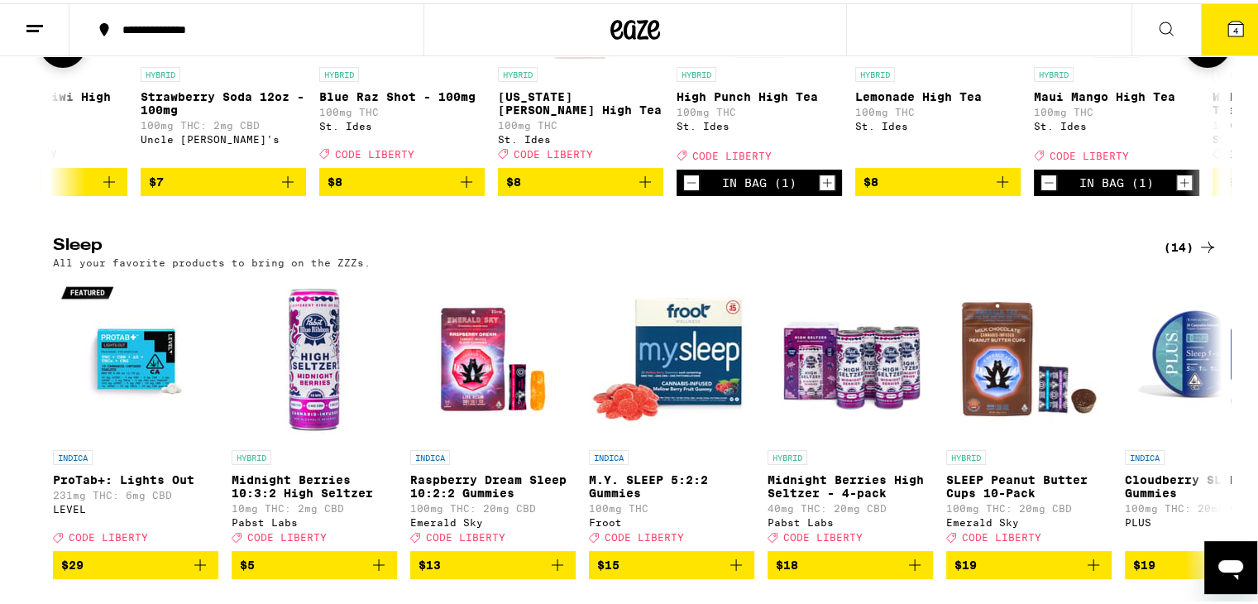
click at [1206, 65] on button at bounding box center [1207, 41] width 46 height 46
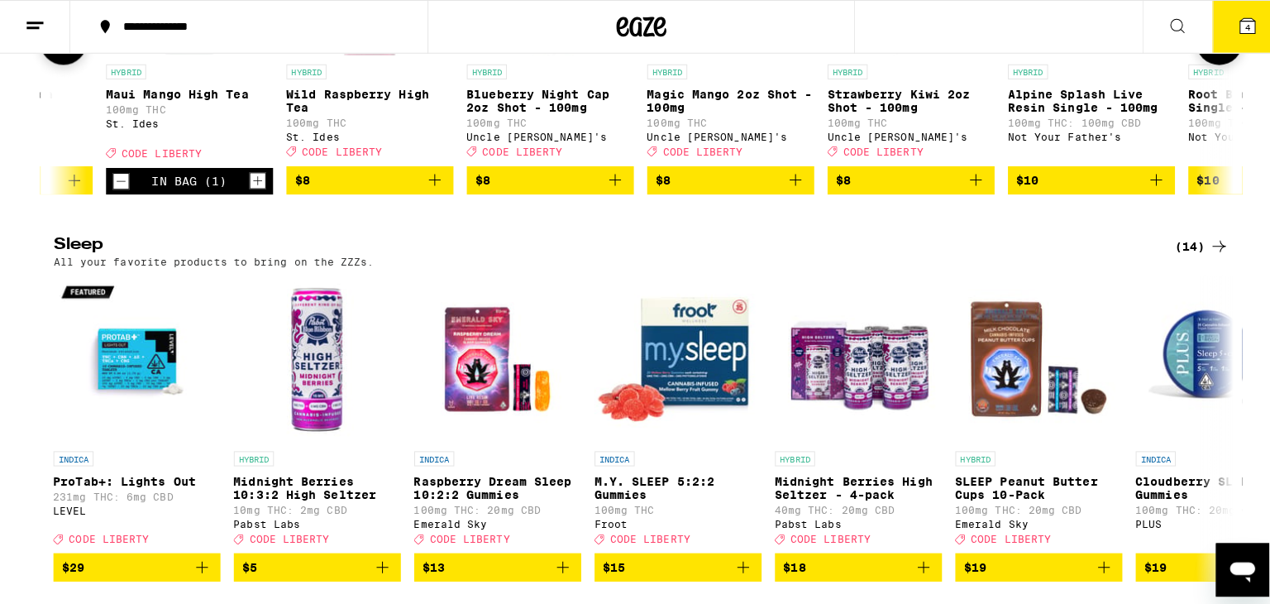
scroll to position [0, 1968]
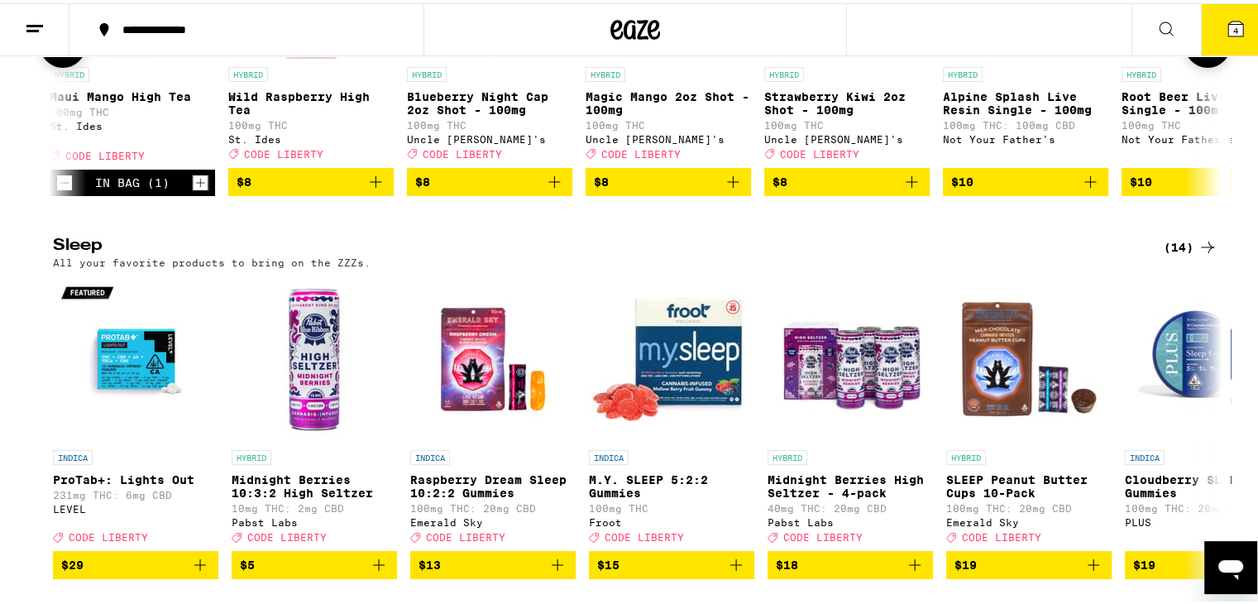
click at [373, 189] on icon "Add to bag" at bounding box center [376, 179] width 20 height 20
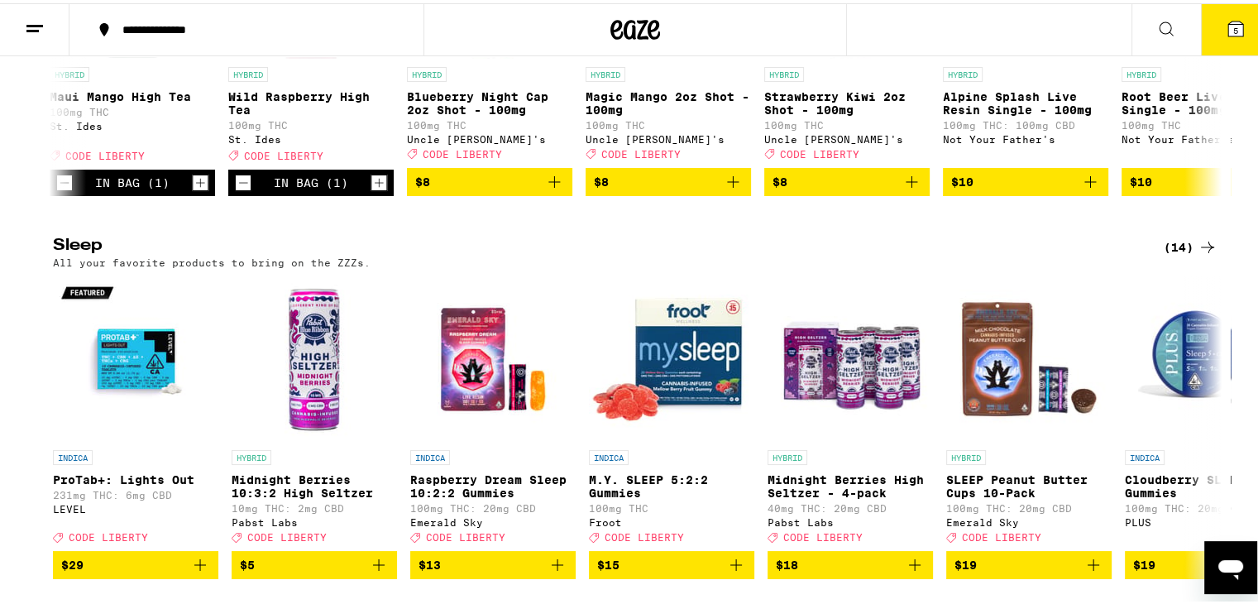
click at [1205, 39] on button "5" at bounding box center [1235, 26] width 69 height 51
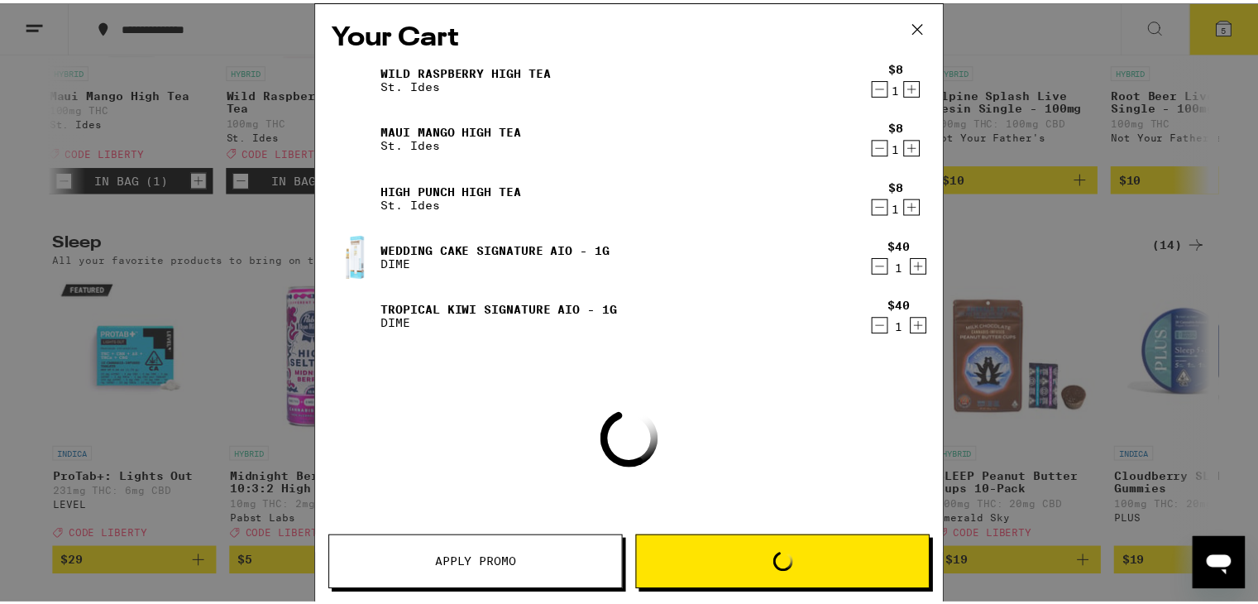
scroll to position [6016, 0]
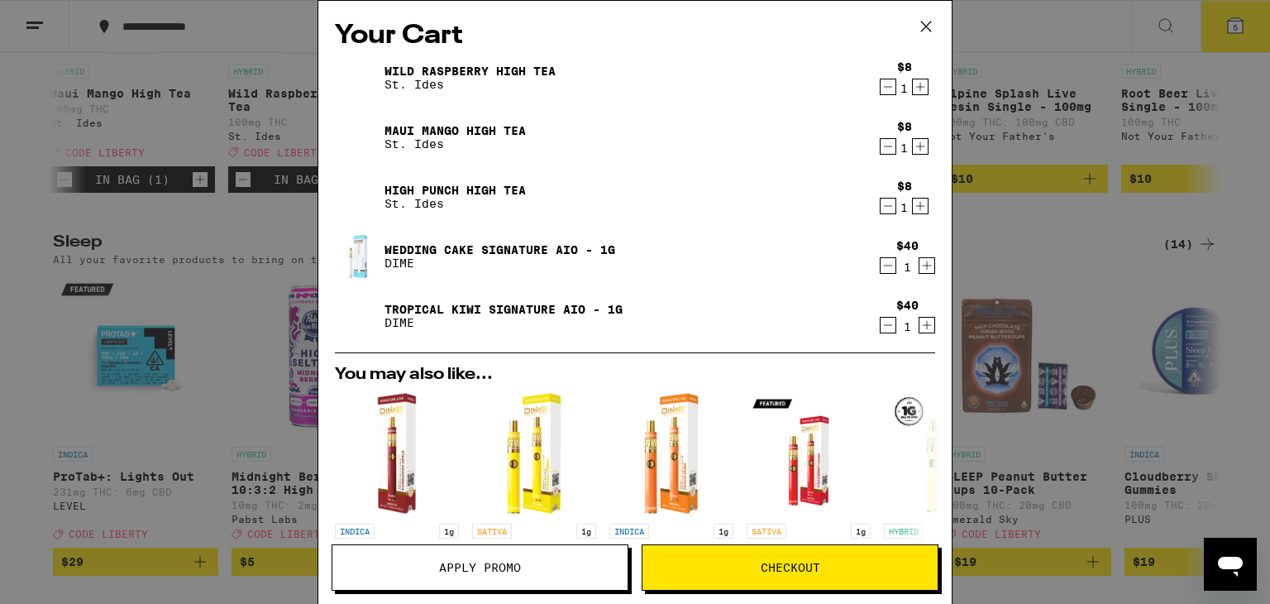
click at [550, 560] on button "Apply Promo" at bounding box center [480, 567] width 297 height 46
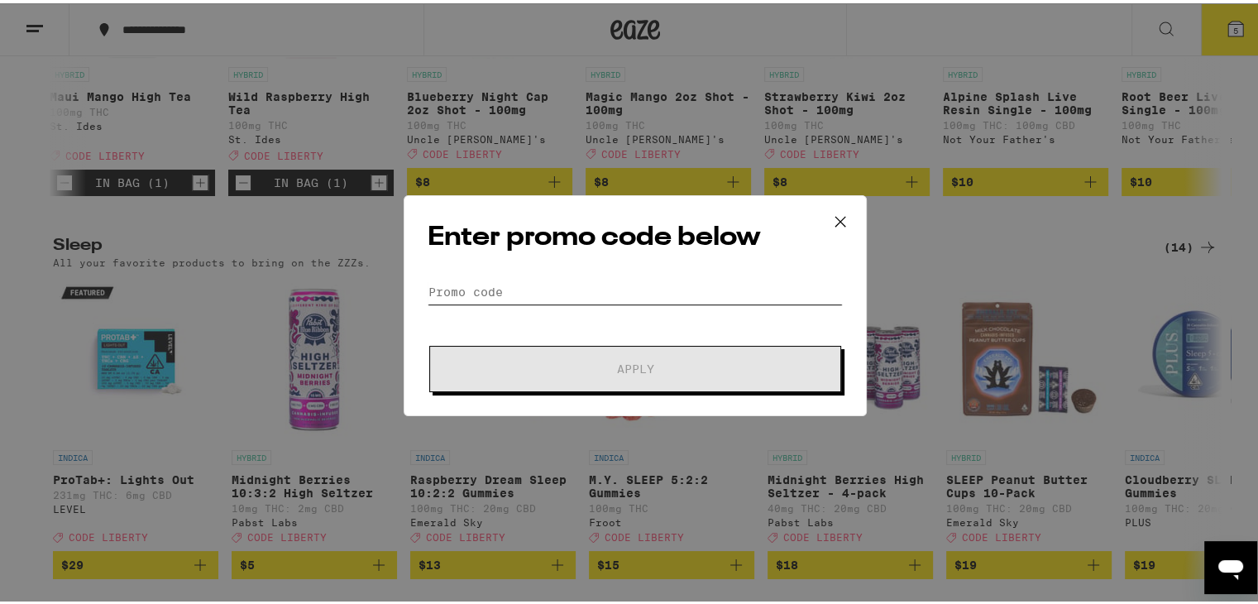
click at [509, 295] on input "Promo Code" at bounding box center [635, 288] width 415 height 25
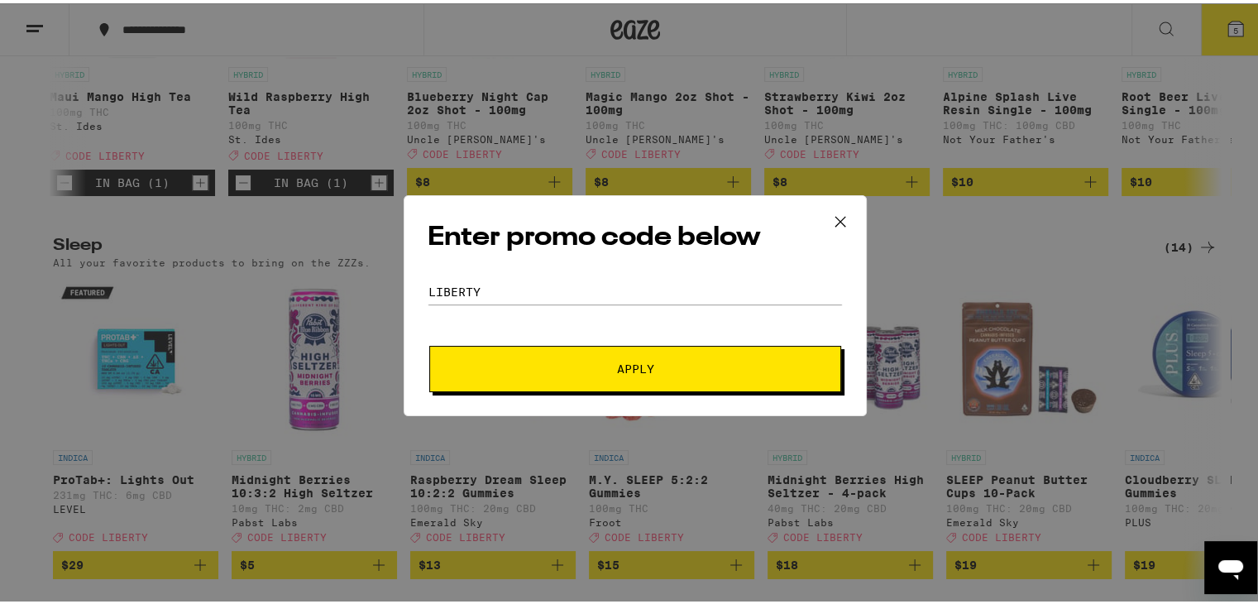
click at [672, 363] on span "Apply" at bounding box center [635, 366] width 298 height 12
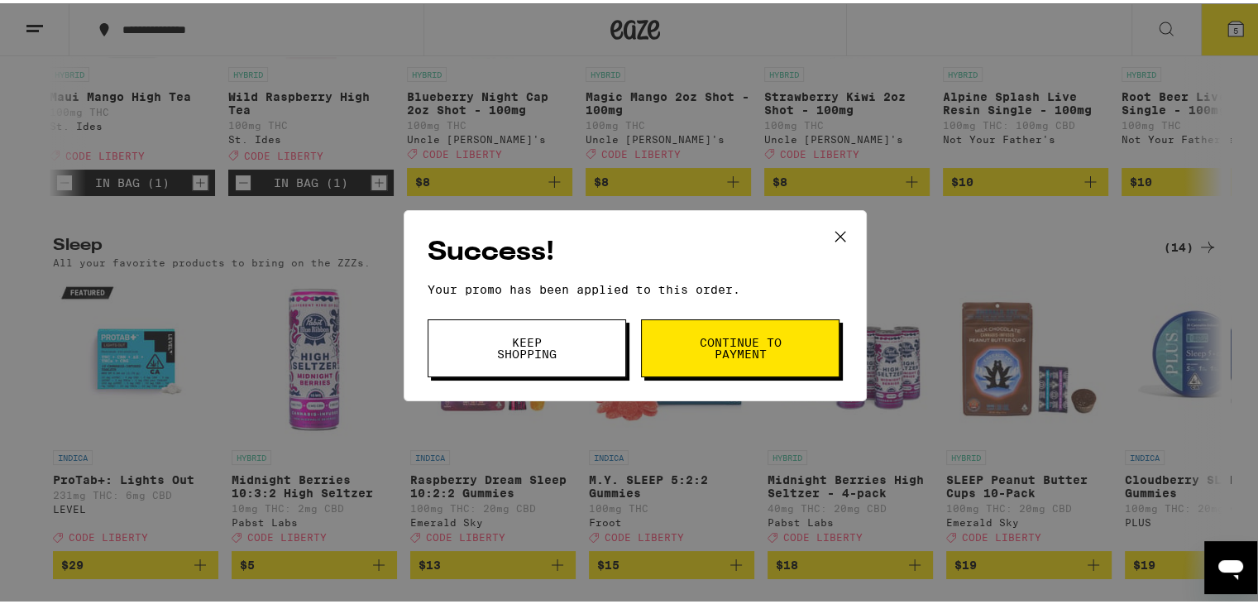
click at [672, 363] on button "Continue to payment" at bounding box center [740, 345] width 198 height 58
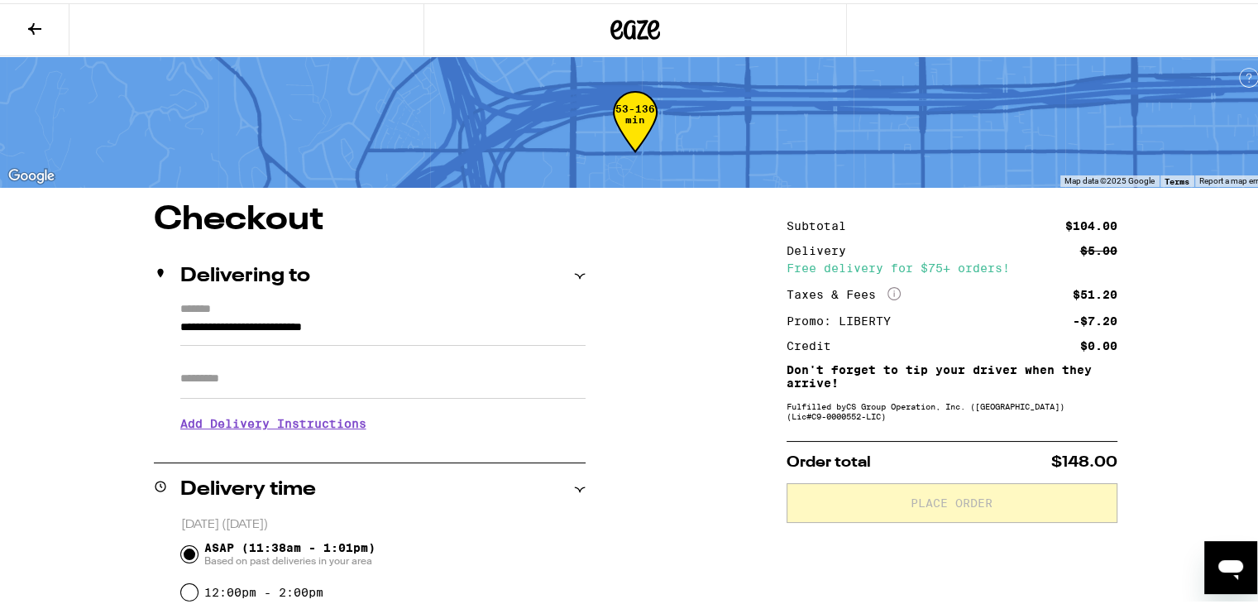
click at [427, 404] on section "Add Delivery Instructions We'll contact you at (314) 412-6860 when we arrive Pl…" at bounding box center [382, 418] width 405 height 46
click at [392, 388] on input "Apt/Suite" at bounding box center [382, 376] width 405 height 40
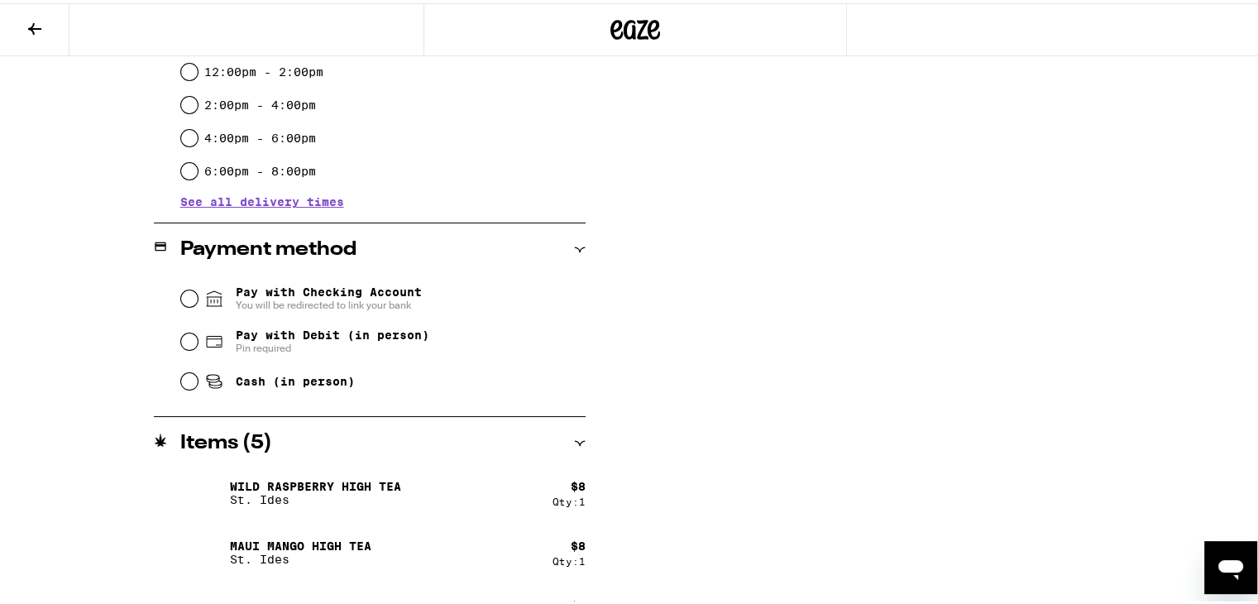
scroll to position [562, 0]
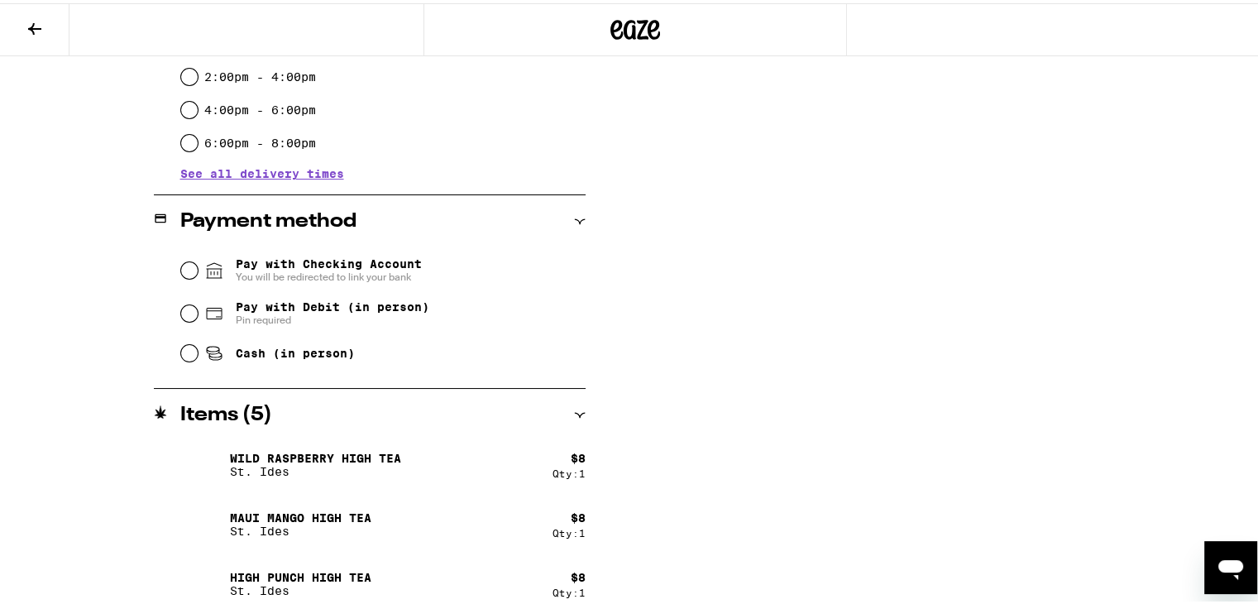
click at [382, 306] on span "Pay with Debit (in person)" at bounding box center [333, 303] width 194 height 13
click at [198, 306] on input "Pay with Debit (in person) Pin required" at bounding box center [189, 310] width 17 height 17
click at [658, 300] on div "**********" at bounding box center [635, 187] width 1191 height 1099
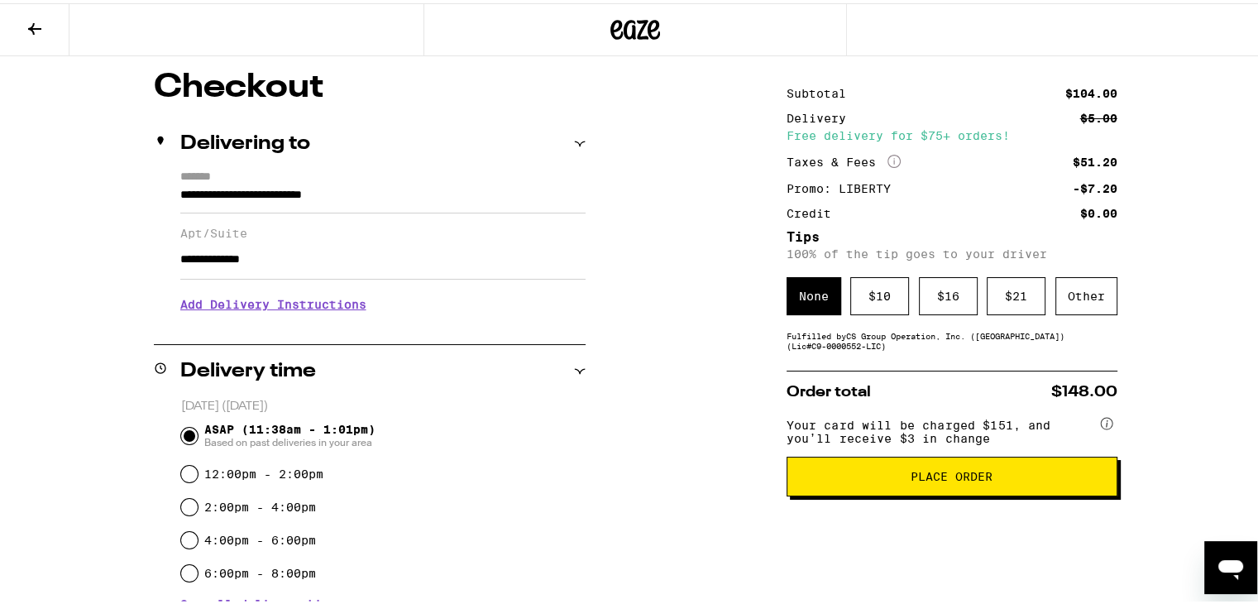
scroll to position [99, 0]
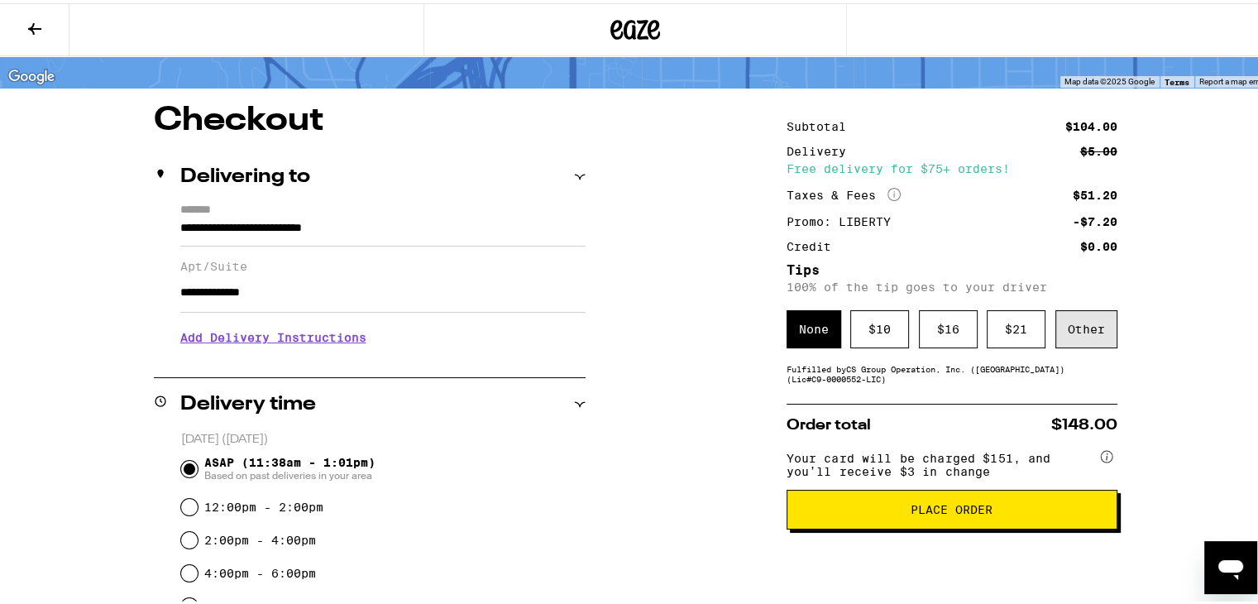
click at [1062, 329] on div "Other" at bounding box center [1086, 326] width 62 height 38
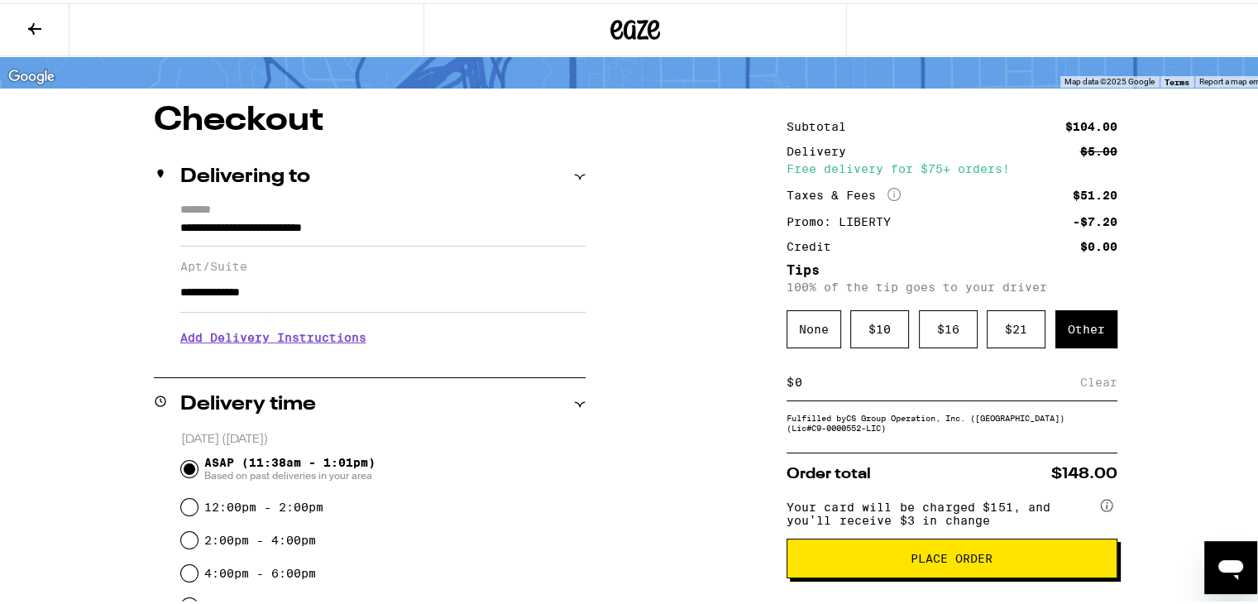
drag, startPoint x: 943, startPoint y: 380, endPoint x: 714, endPoint y: 388, distance: 228.4
click at [1087, 380] on div "Save" at bounding box center [1102, 379] width 30 height 36
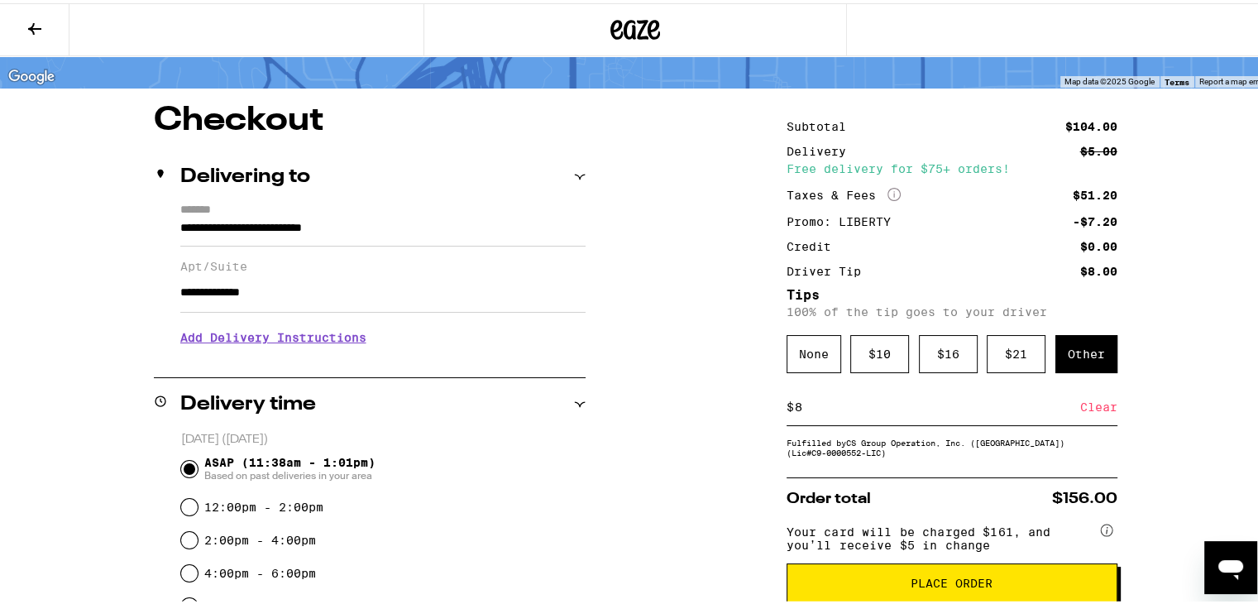
click at [872, 411] on input "8" at bounding box center [937, 403] width 286 height 15
click at [1087, 414] on div "Save" at bounding box center [1102, 403] width 30 height 36
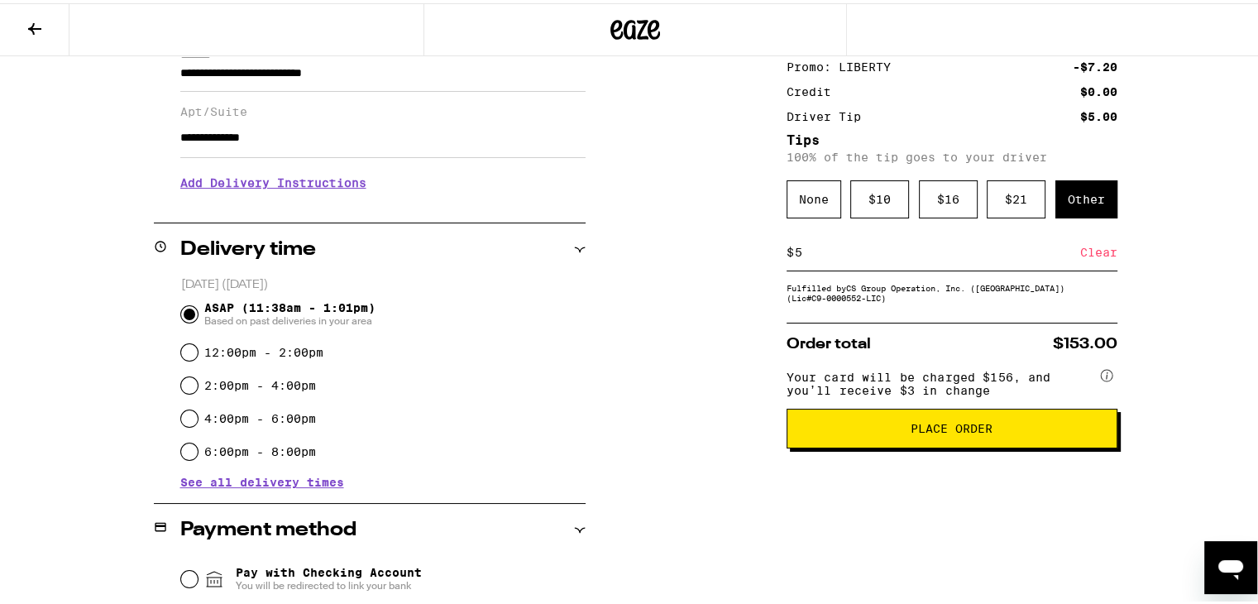
scroll to position [232, 0]
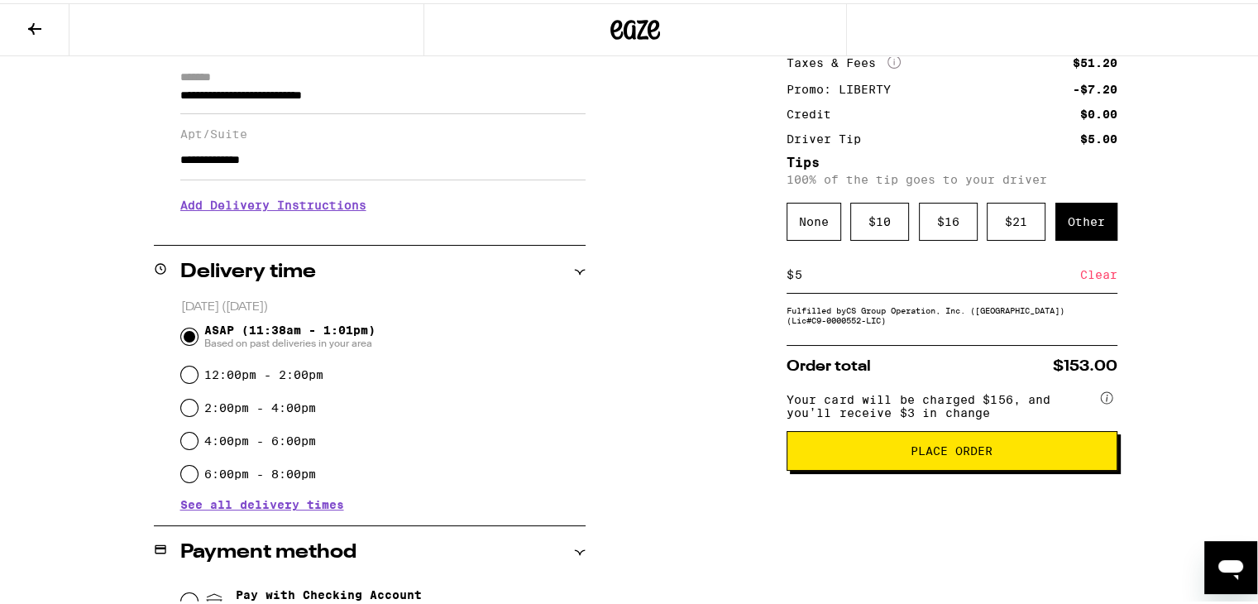
click at [1068, 443] on button "Place Order" at bounding box center [951, 448] width 331 height 40
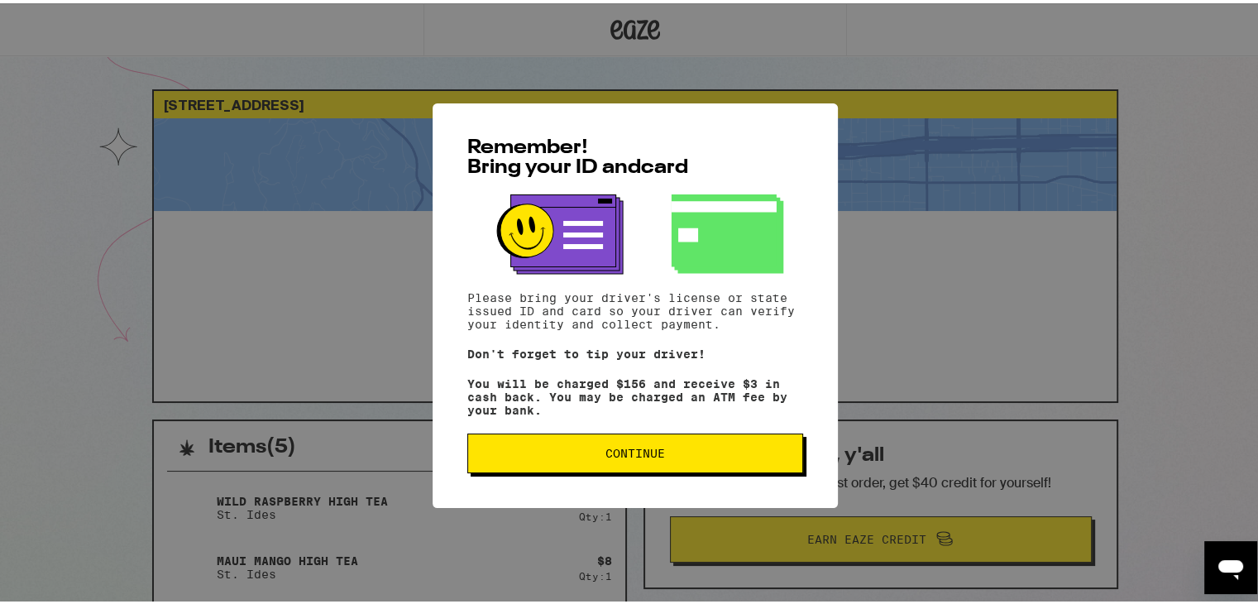
click at [718, 447] on span "Continue" at bounding box center [635, 450] width 308 height 12
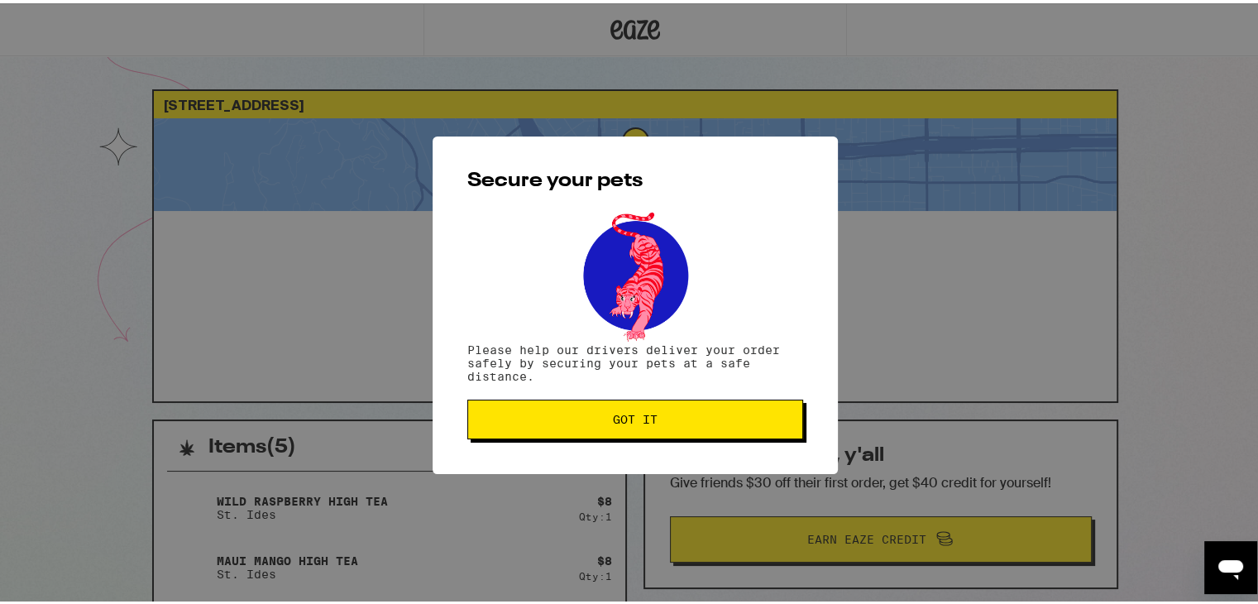
drag, startPoint x: 718, startPoint y: 447, endPoint x: 744, endPoint y: 423, distance: 36.3
click at [744, 423] on div "Secure your pets Please help our drivers deliver your order safely by securing …" at bounding box center [634, 301] width 405 height 337
click at [744, 422] on span "Got it" at bounding box center [635, 416] width 308 height 12
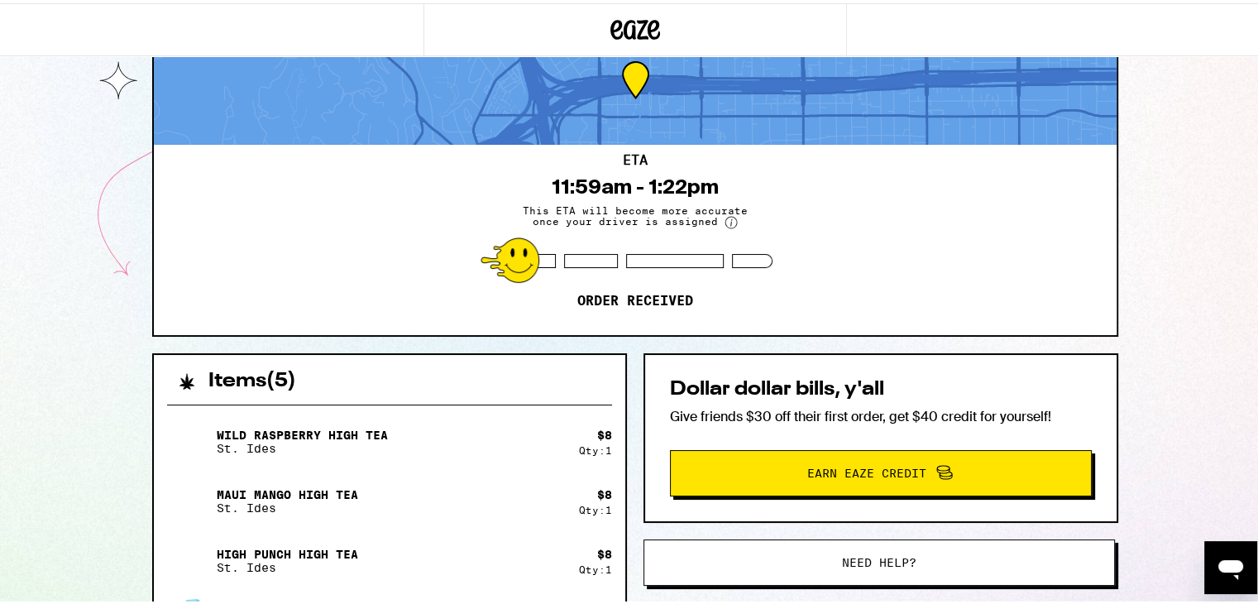
scroll to position [33, 0]
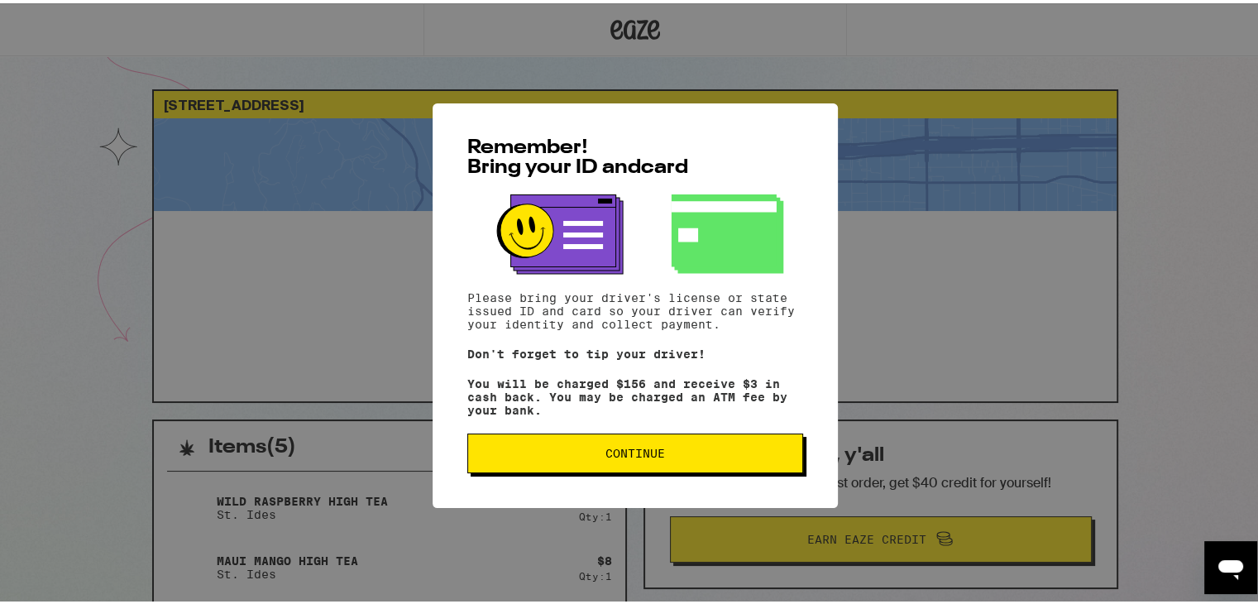
click at [657, 476] on div "Remember! Bring your ID and card Please bring your driver's license or state is…" at bounding box center [634, 302] width 405 height 404
click at [687, 453] on span "Continue" at bounding box center [635, 450] width 308 height 12
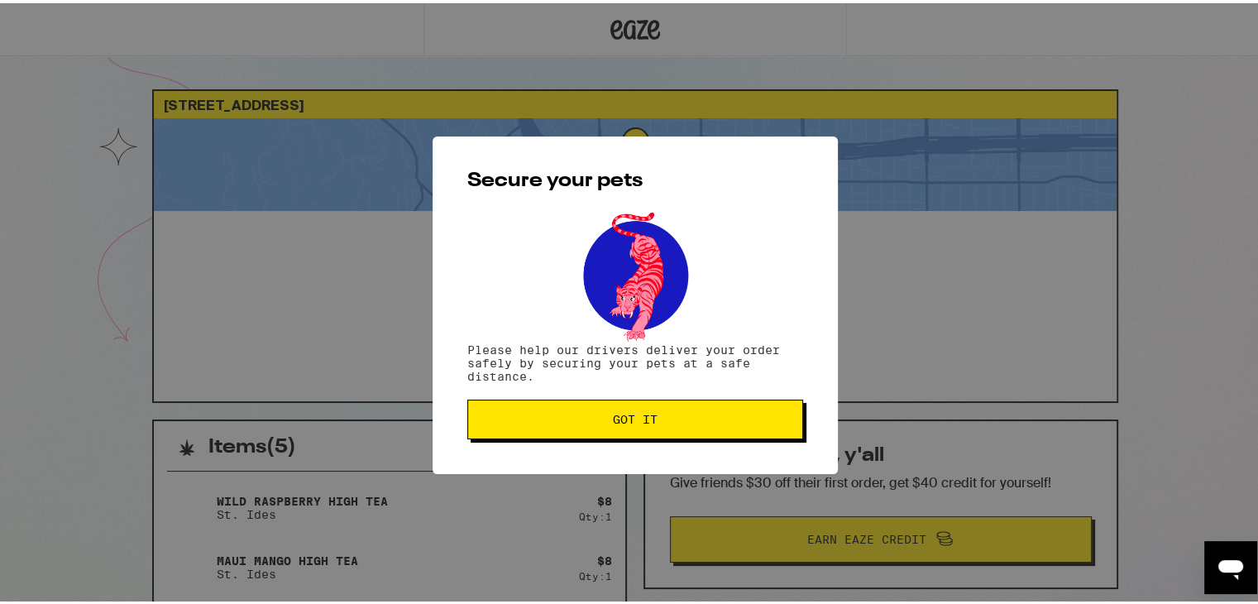
click at [728, 422] on span "Got it" at bounding box center [635, 416] width 308 height 12
